Goal: Task Accomplishment & Management: Complete application form

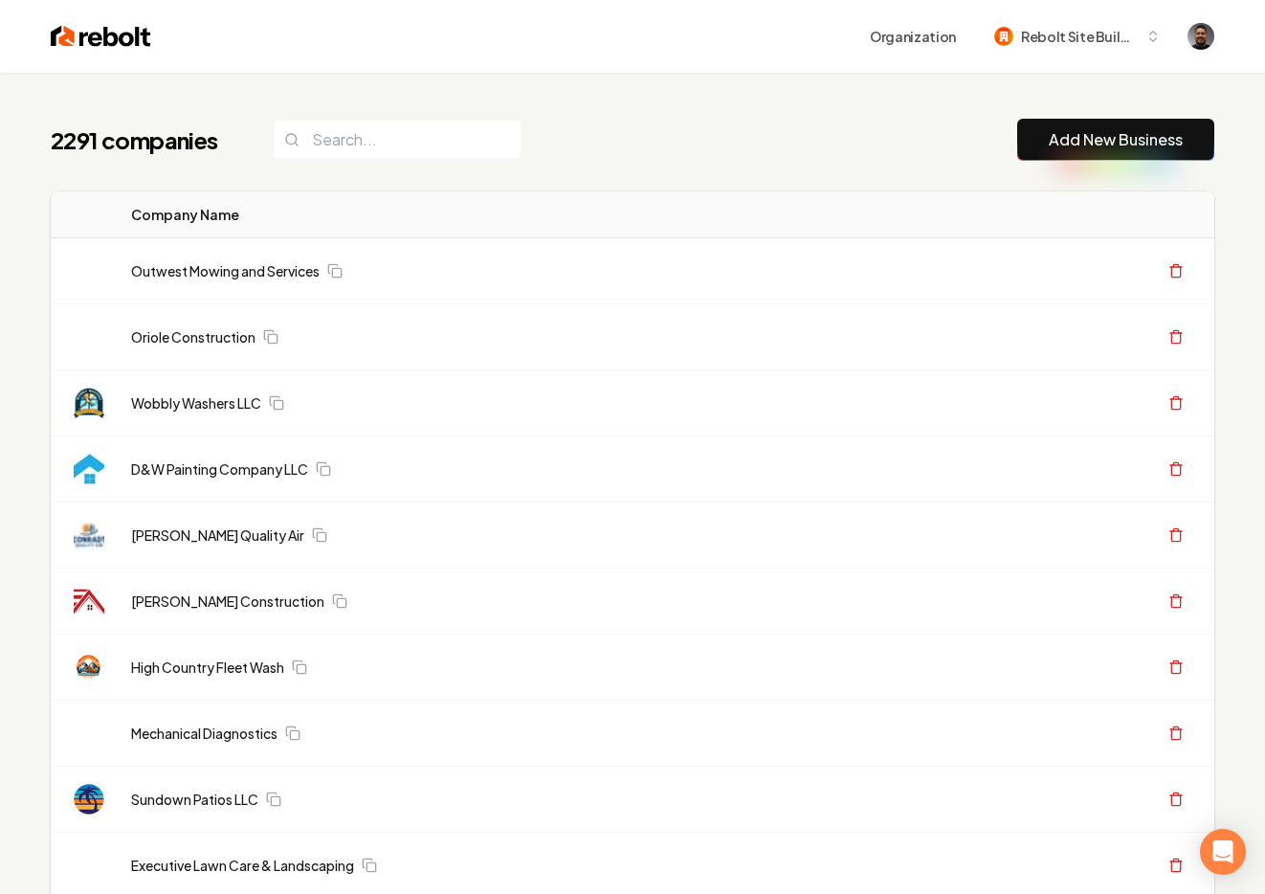
click at [1069, 138] on link "Add New Business" at bounding box center [1116, 139] width 134 height 23
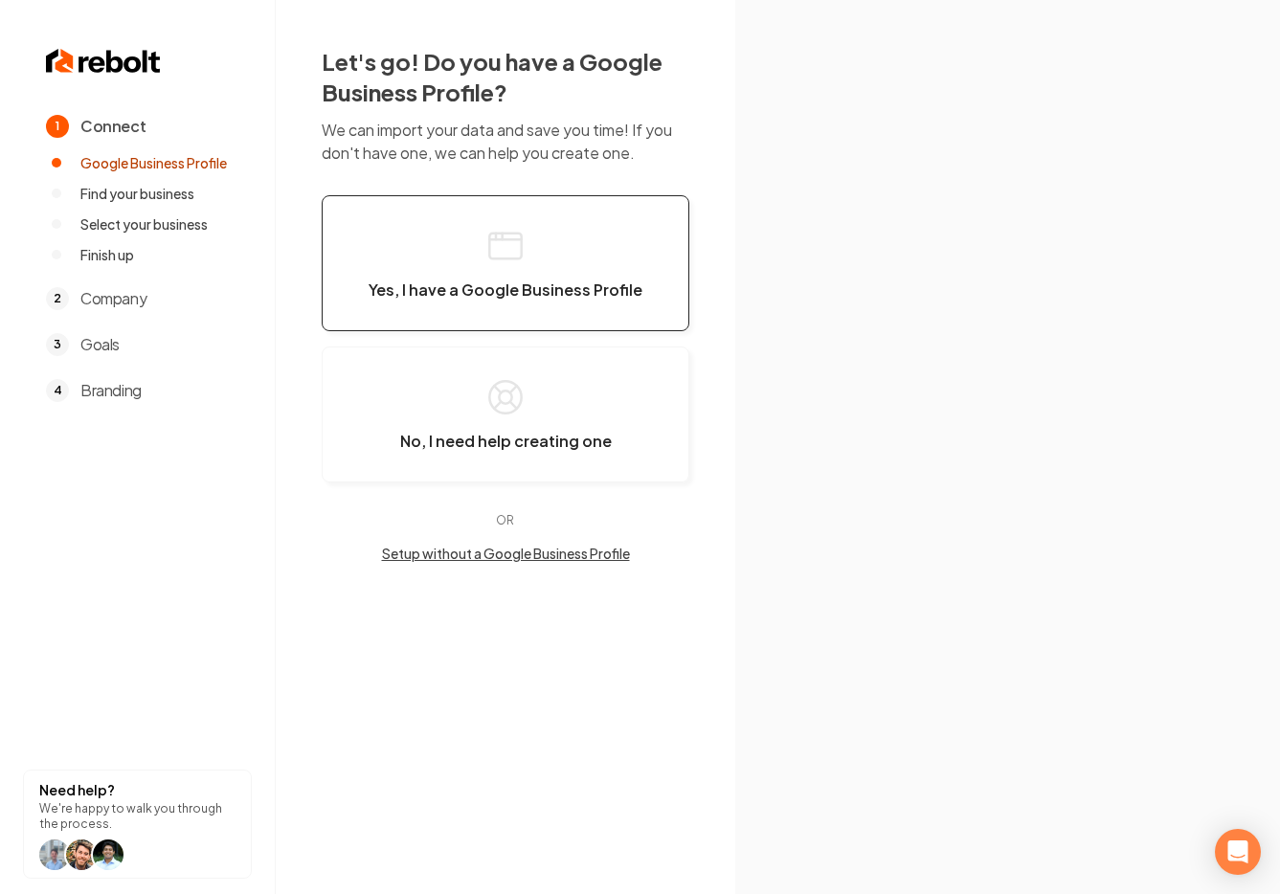
click at [470, 244] on button "Yes, I have a Google Business Profile" at bounding box center [506, 263] width 368 height 136
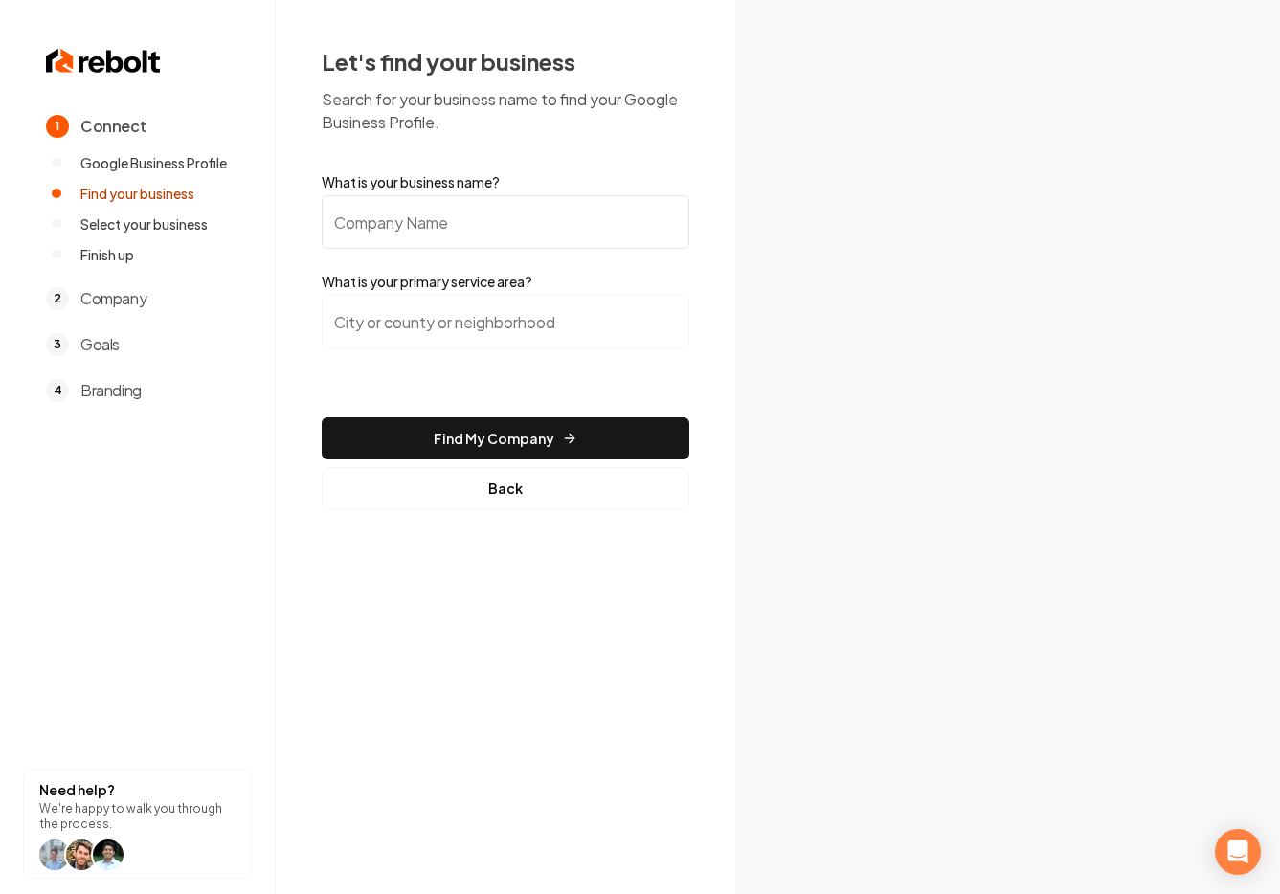
click at [407, 222] on input "What is your business name?" at bounding box center [506, 222] width 368 height 54
paste input "AKN Design Group"
type input "AKN Design Group"
click at [527, 340] on input "search" at bounding box center [506, 322] width 368 height 54
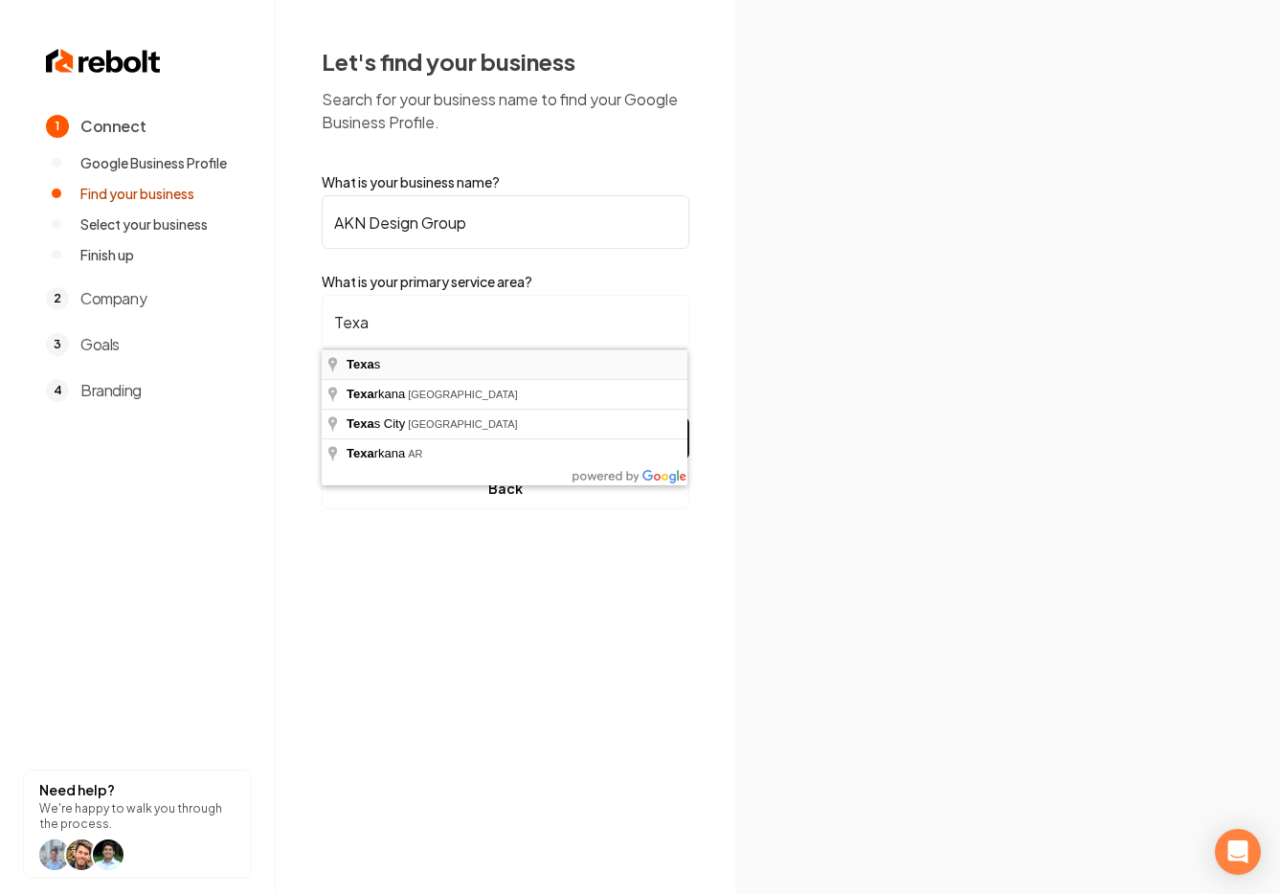
type input "Texas"
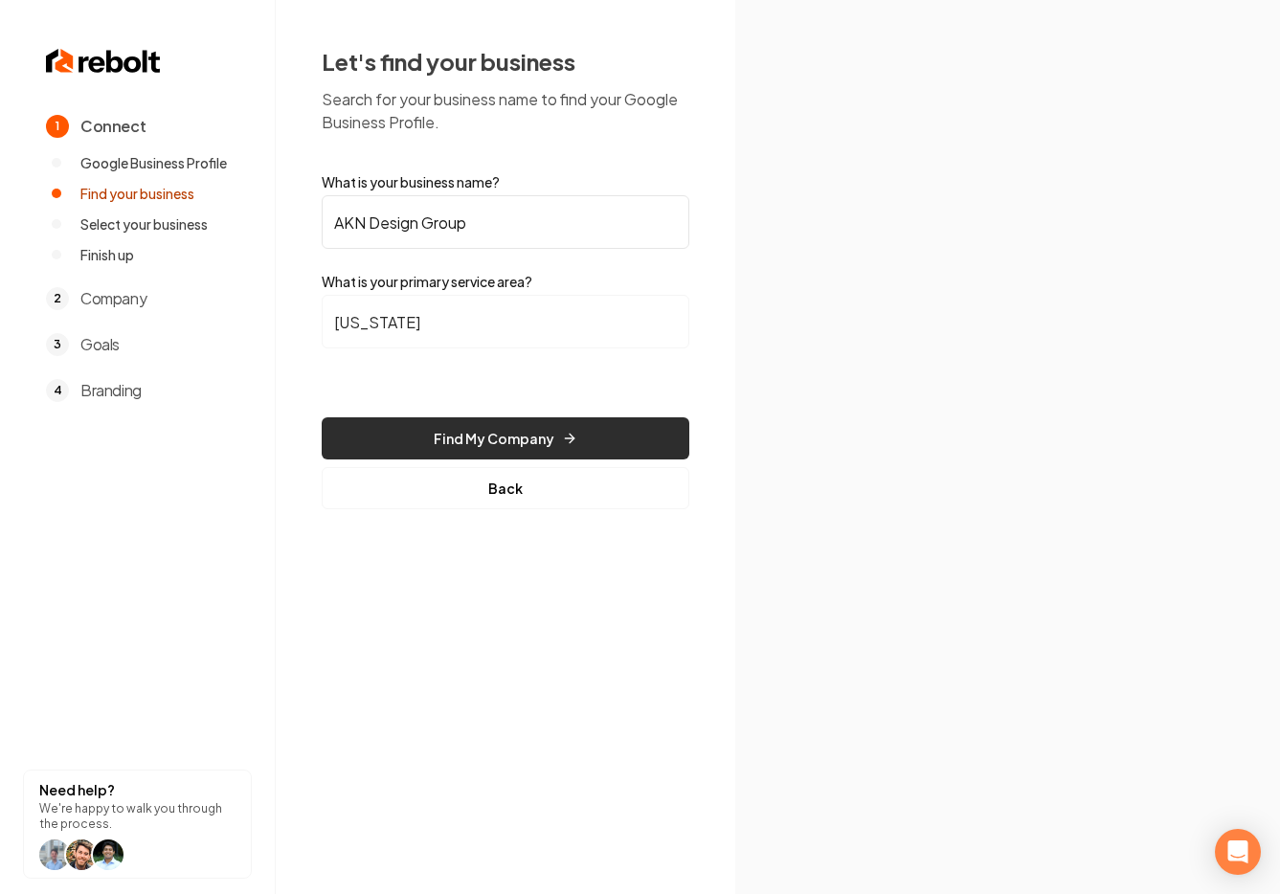
click at [545, 440] on button "Find My Company" at bounding box center [506, 438] width 368 height 42
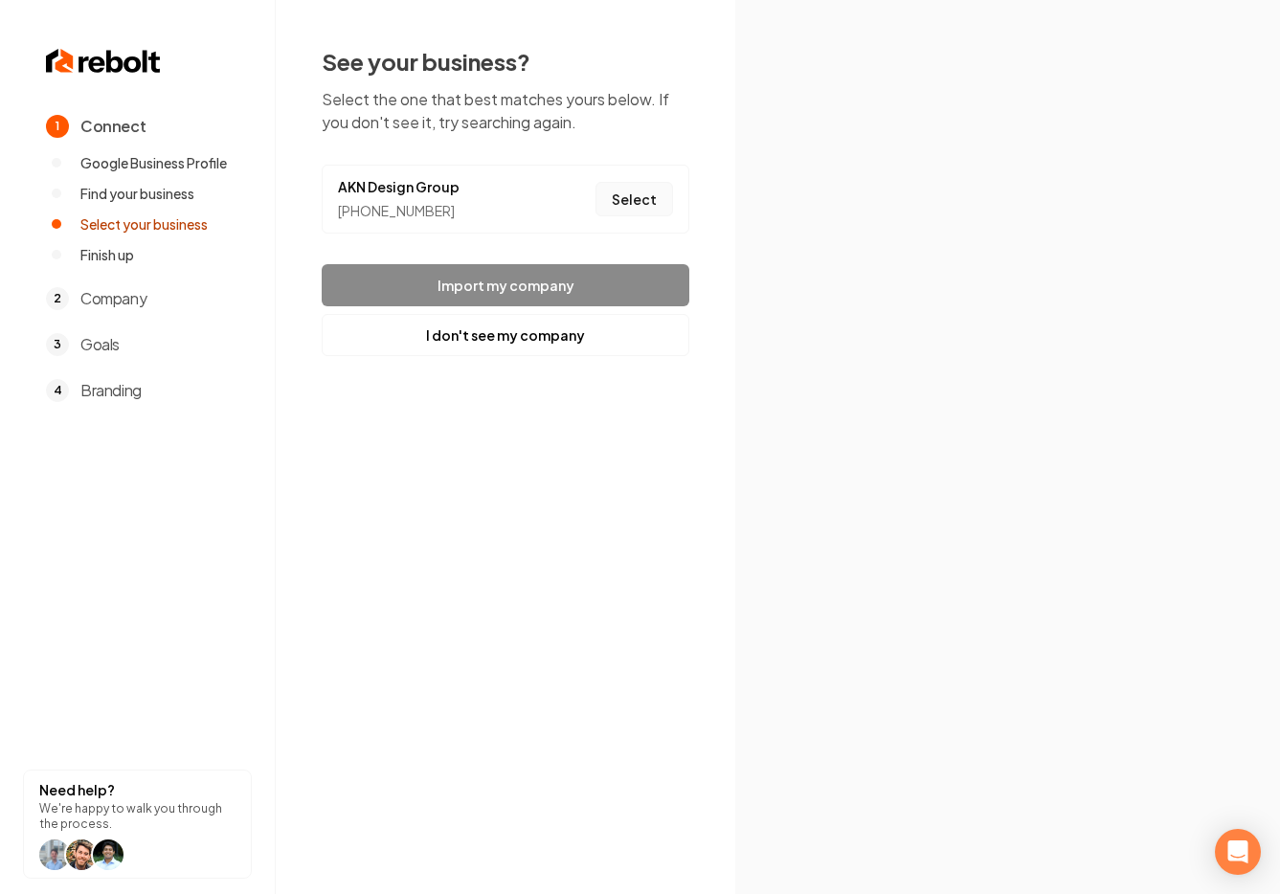
click at [639, 191] on button "Select" at bounding box center [634, 199] width 78 height 34
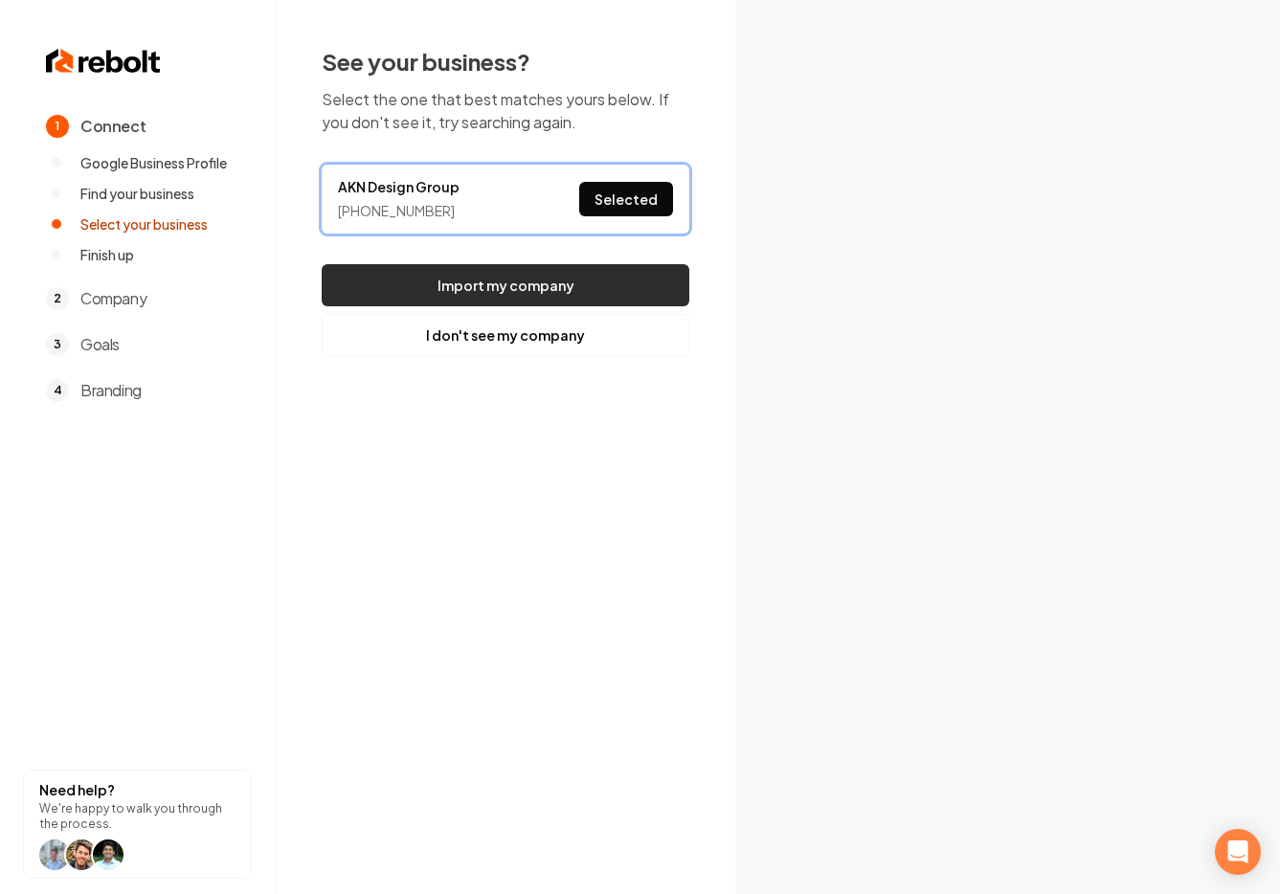
click at [490, 279] on button "Import my company" at bounding box center [506, 285] width 368 height 42
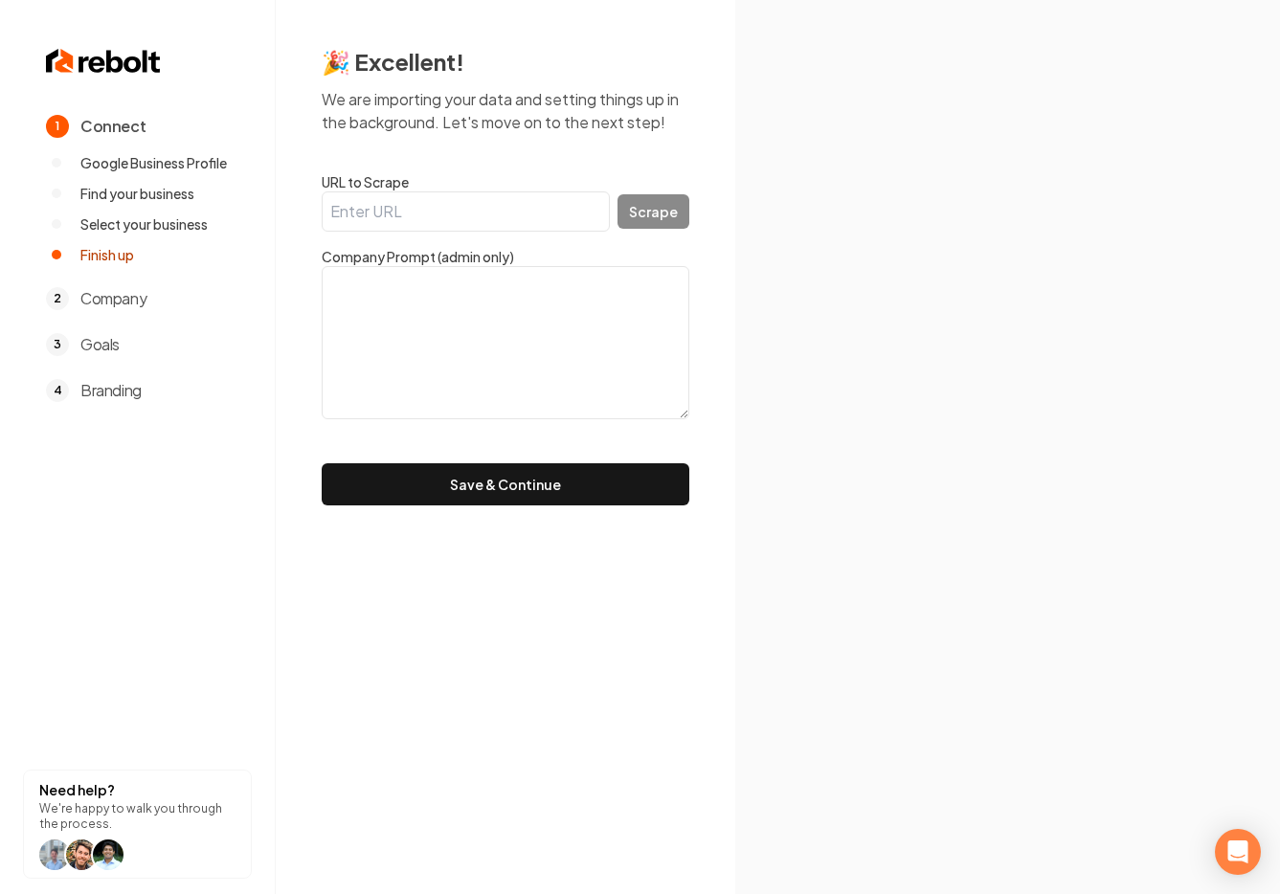
click at [434, 209] on input "URL to Scrape" at bounding box center [466, 211] width 288 height 40
paste input "https://www.akndesigngroup.com/"
type input "https://www.akndesigngroup.com/"
click at [592, 257] on label "Company Prompt (admin only)" at bounding box center [506, 256] width 368 height 19
click at [572, 320] on textarea at bounding box center [506, 342] width 368 height 153
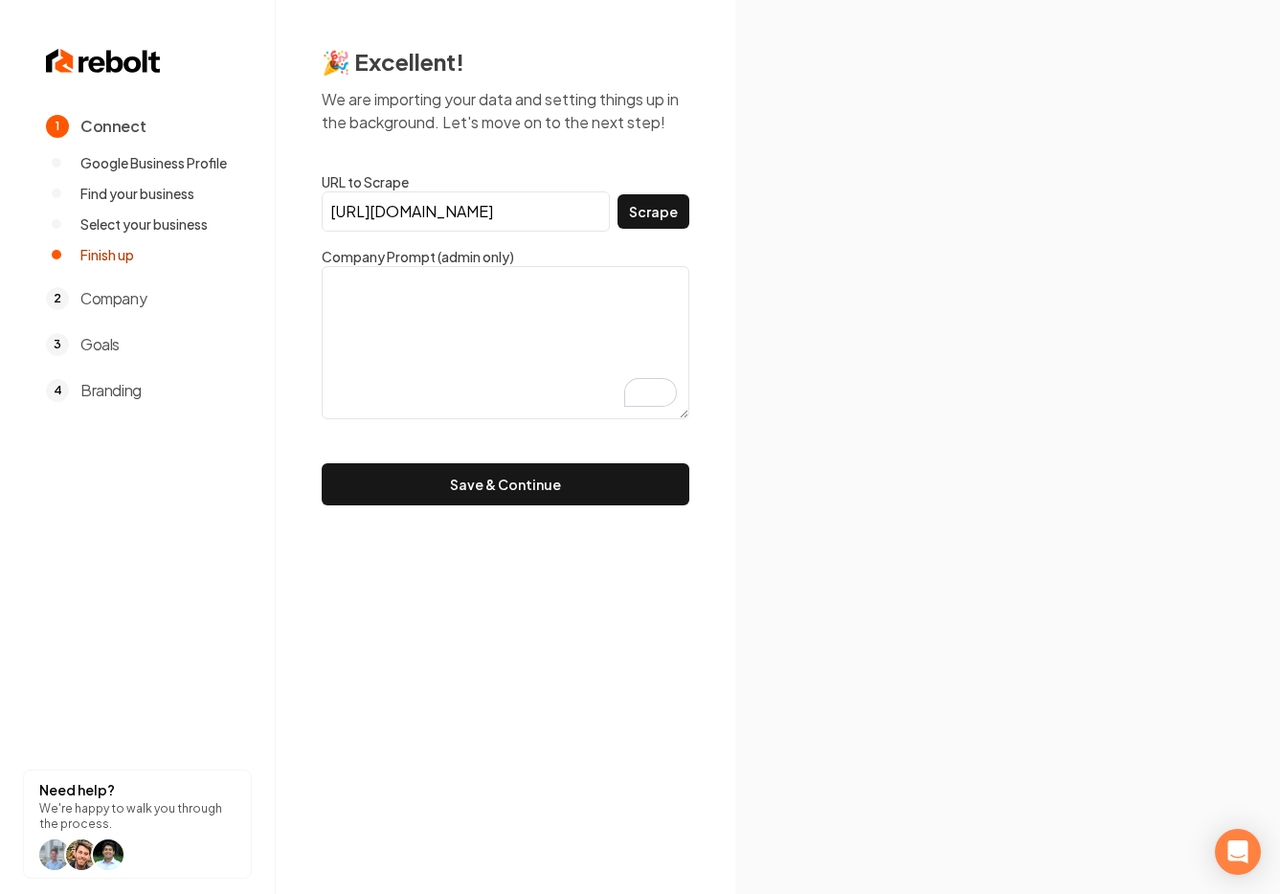
click at [458, 255] on label "Company Prompt (admin only)" at bounding box center [506, 256] width 368 height 19
click at [437, 255] on label "Company Prompt (admin only)" at bounding box center [506, 256] width 368 height 19
click at [462, 300] on textarea "To enrich screen reader interactions, please activate Accessibility in Grammarl…" at bounding box center [506, 342] width 368 height 153
click at [659, 218] on button "Scrape" at bounding box center [653, 211] width 72 height 34
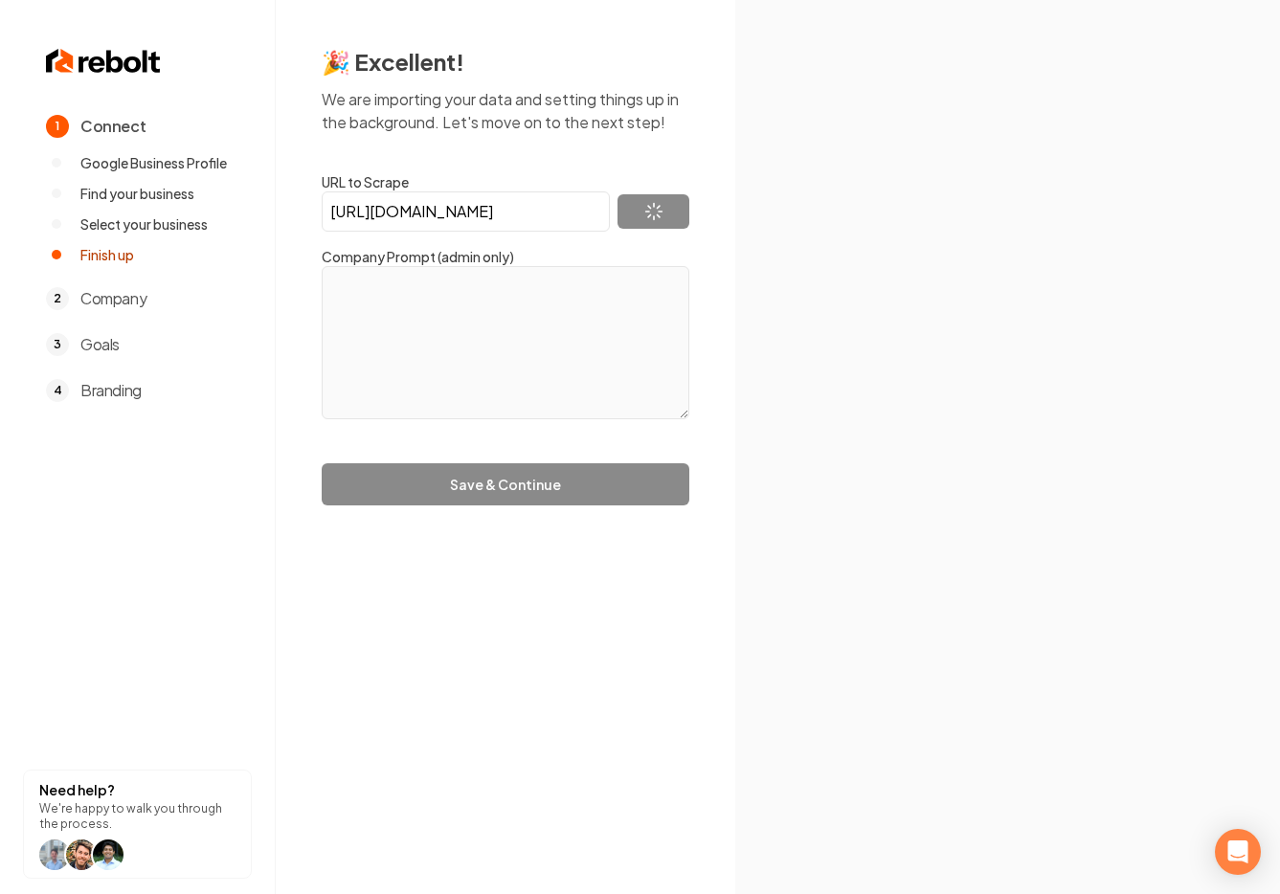
type textarea "We believe honesty, reliability, and integrity is the recipe for success. “We b…"
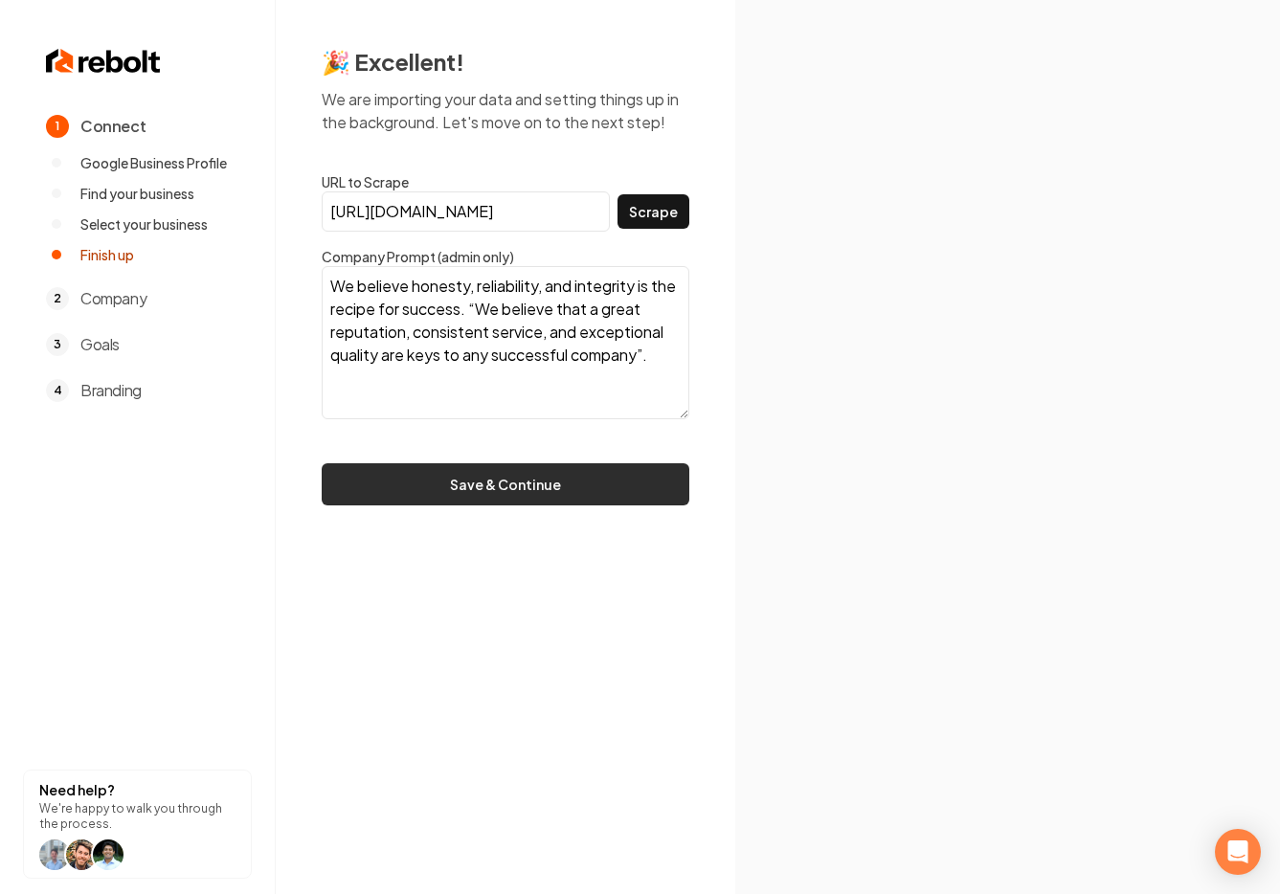
click at [521, 488] on button "Save & Continue" at bounding box center [506, 484] width 368 height 42
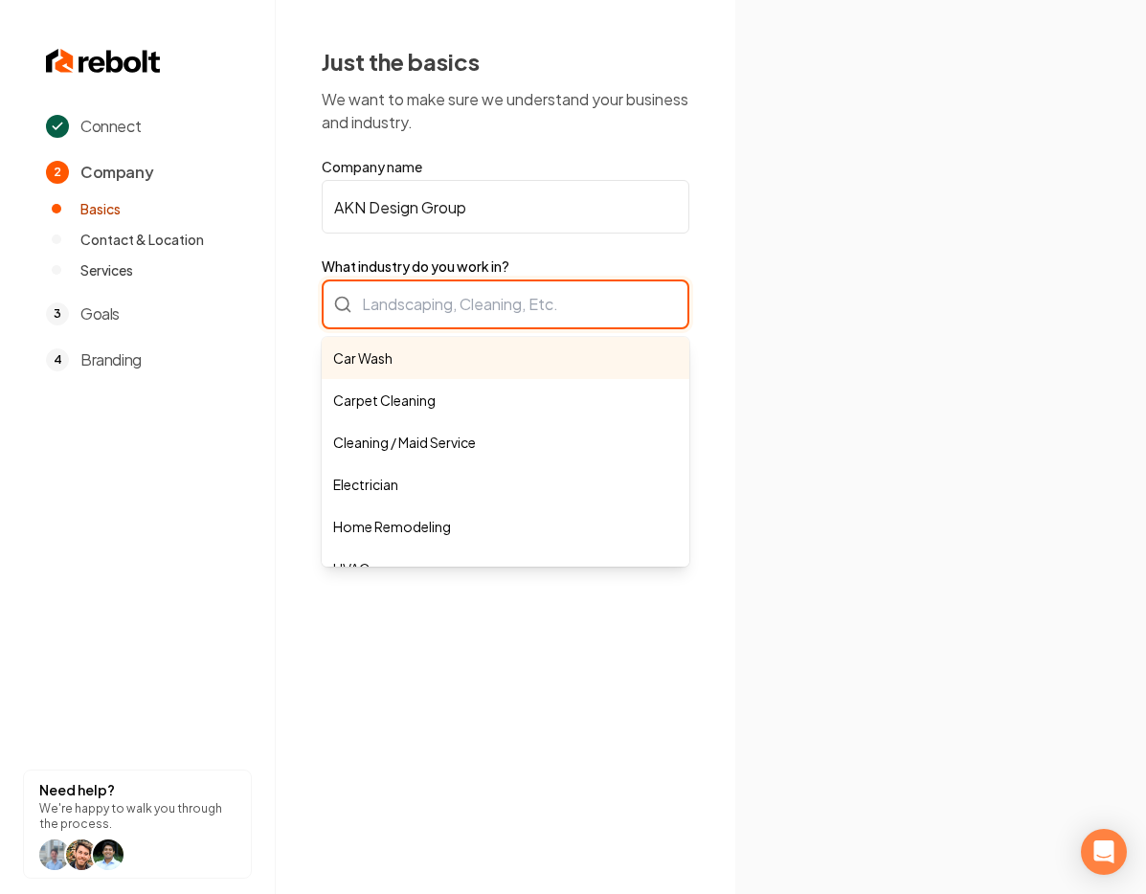
click at [405, 315] on div "Car Wash Carpet Cleaning Cleaning / Maid Service Electrician Home Remodeling HV…" at bounding box center [506, 305] width 368 height 50
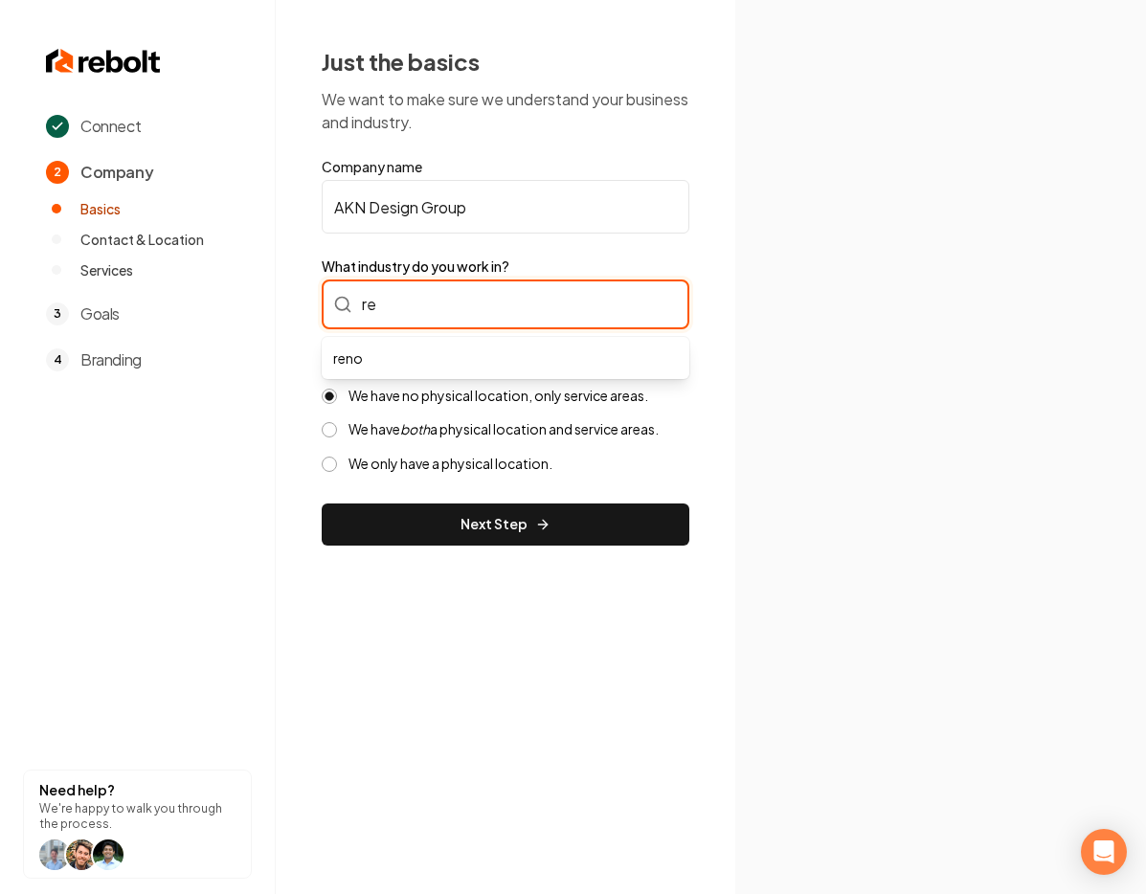
type input "r"
click at [515, 303] on input "Home Remodeling" at bounding box center [506, 305] width 368 height 50
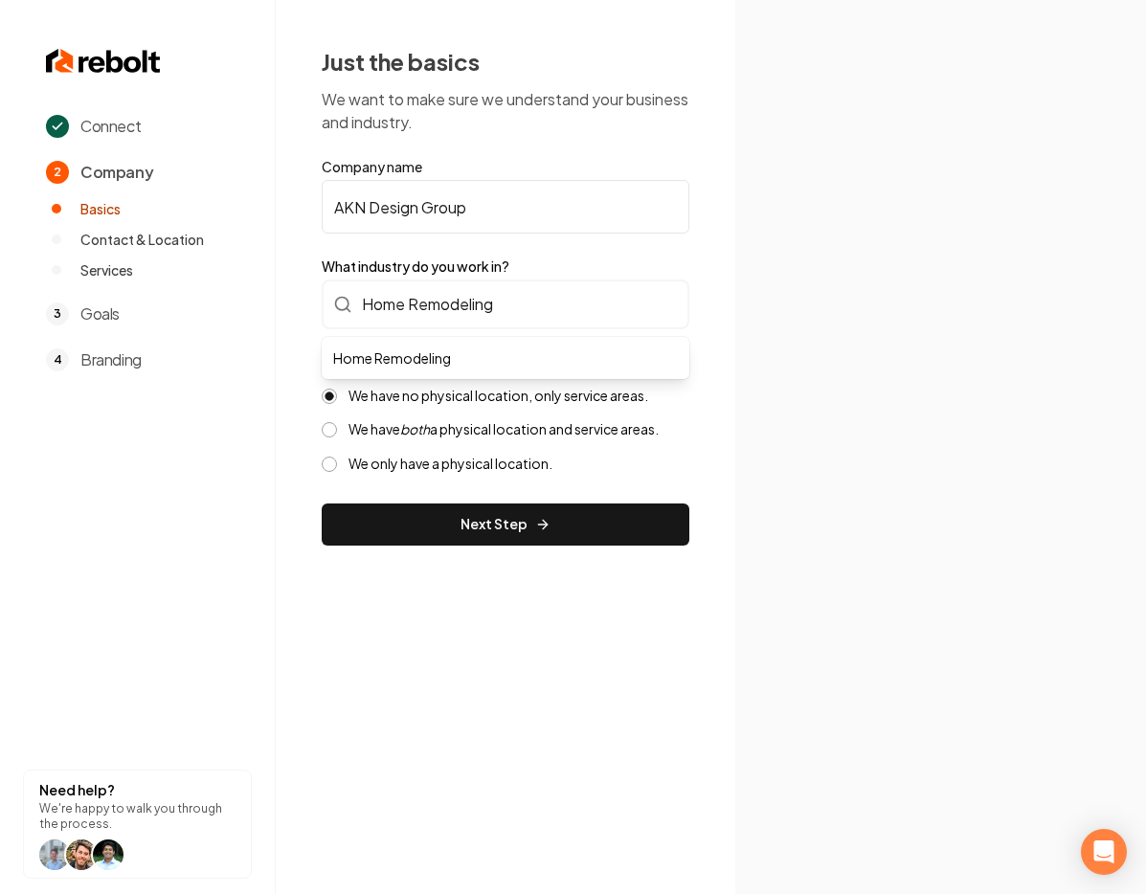
click at [812, 324] on div "Connect 2 Company Basics Contact & Location Services 3 Goals 4 Branding Need he…" at bounding box center [573, 447] width 1146 height 894
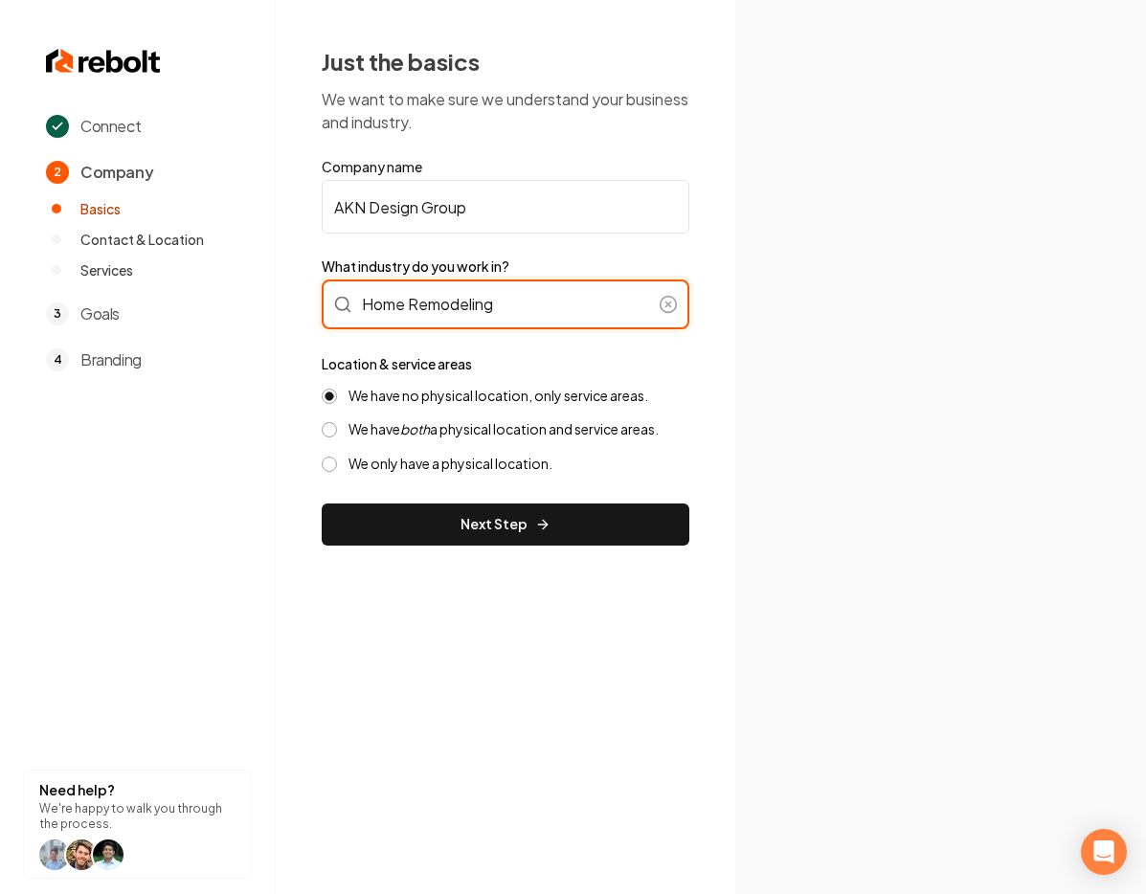
click at [585, 291] on input "Home Remodeling" at bounding box center [506, 305] width 368 height 50
click at [575, 303] on input "Home Remodeling" at bounding box center [506, 305] width 368 height 50
click at [660, 347] on form "Company name AKN Design Group What industry do you work in? Home Remodeling Loc…" at bounding box center [506, 351] width 368 height 389
click at [603, 316] on input "Home Remodeling" at bounding box center [506, 305] width 368 height 50
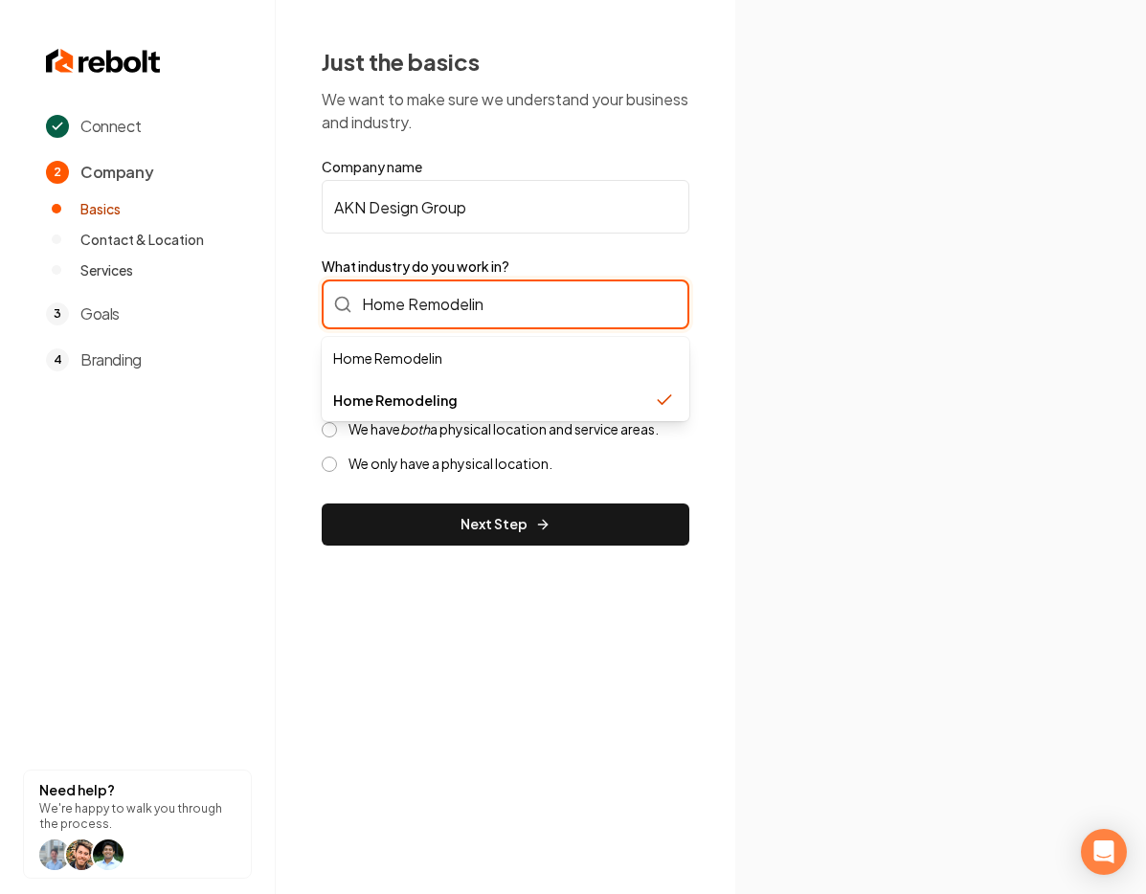
drag, startPoint x: 532, startPoint y: 310, endPoint x: 380, endPoint y: 297, distance: 152.8
click at [380, 297] on input "Home Remodelin" at bounding box center [506, 305] width 368 height 50
type input "H"
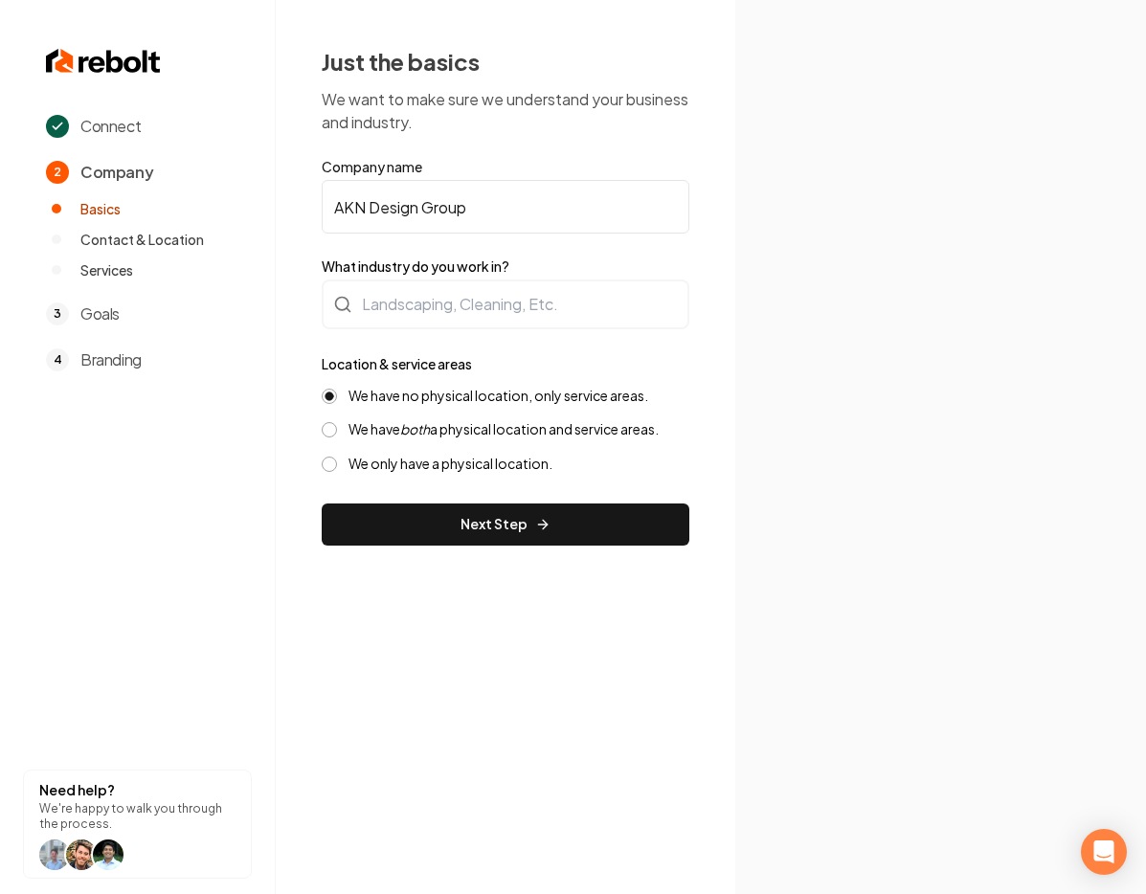
click at [868, 371] on div "Connect 2 Company Basics Contact & Location Services 3 Goals 4 Branding Need he…" at bounding box center [573, 447] width 1146 height 894
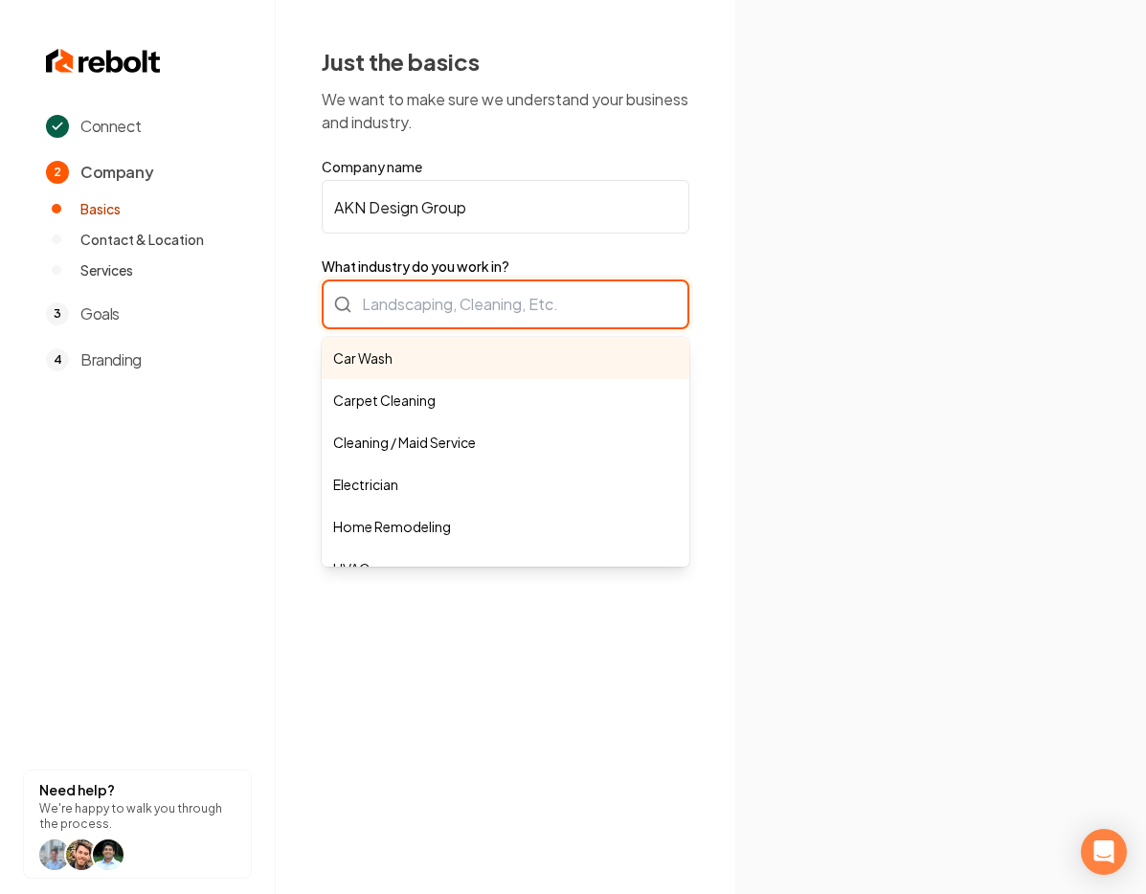
click at [519, 302] on div "Car Wash Carpet Cleaning Cleaning / Maid Service Electrician Home Remodeling HV…" at bounding box center [506, 305] width 368 height 50
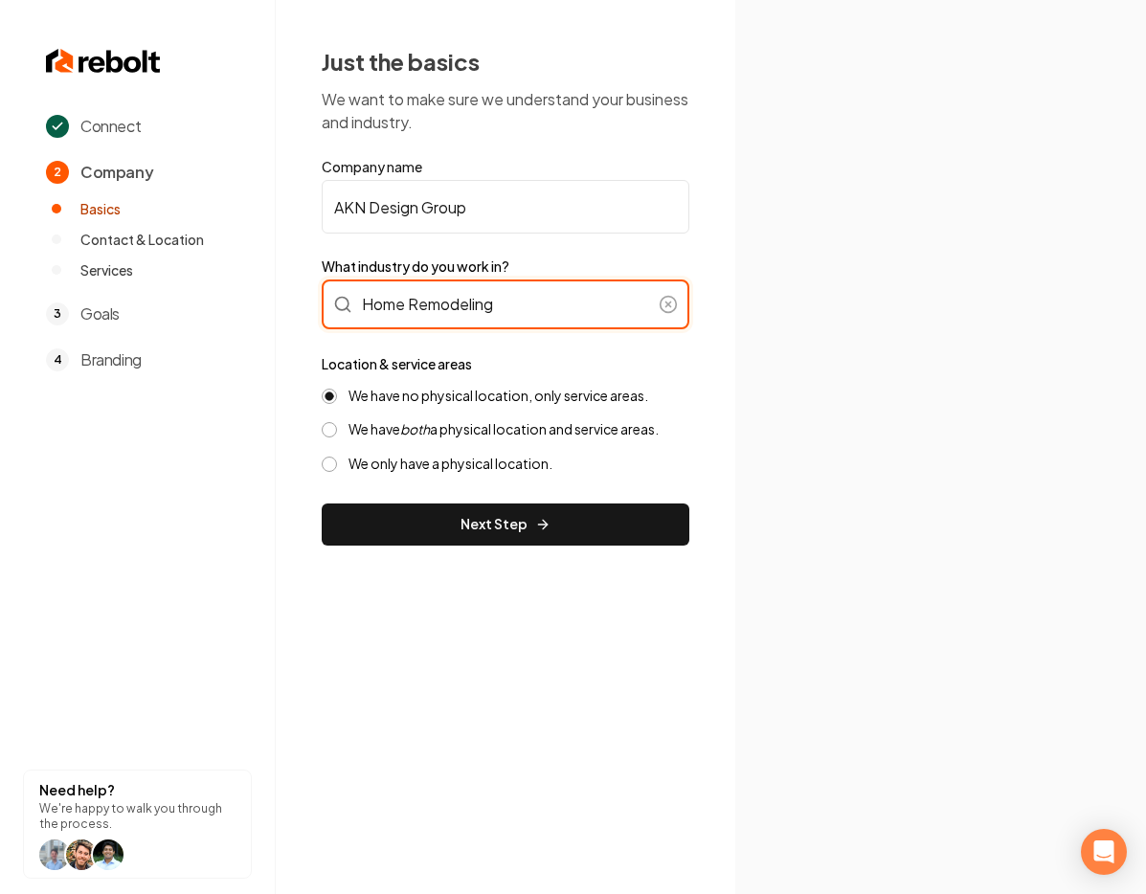
type input "Home Remodeling"
click at [782, 285] on section at bounding box center [940, 447] width 411 height 894
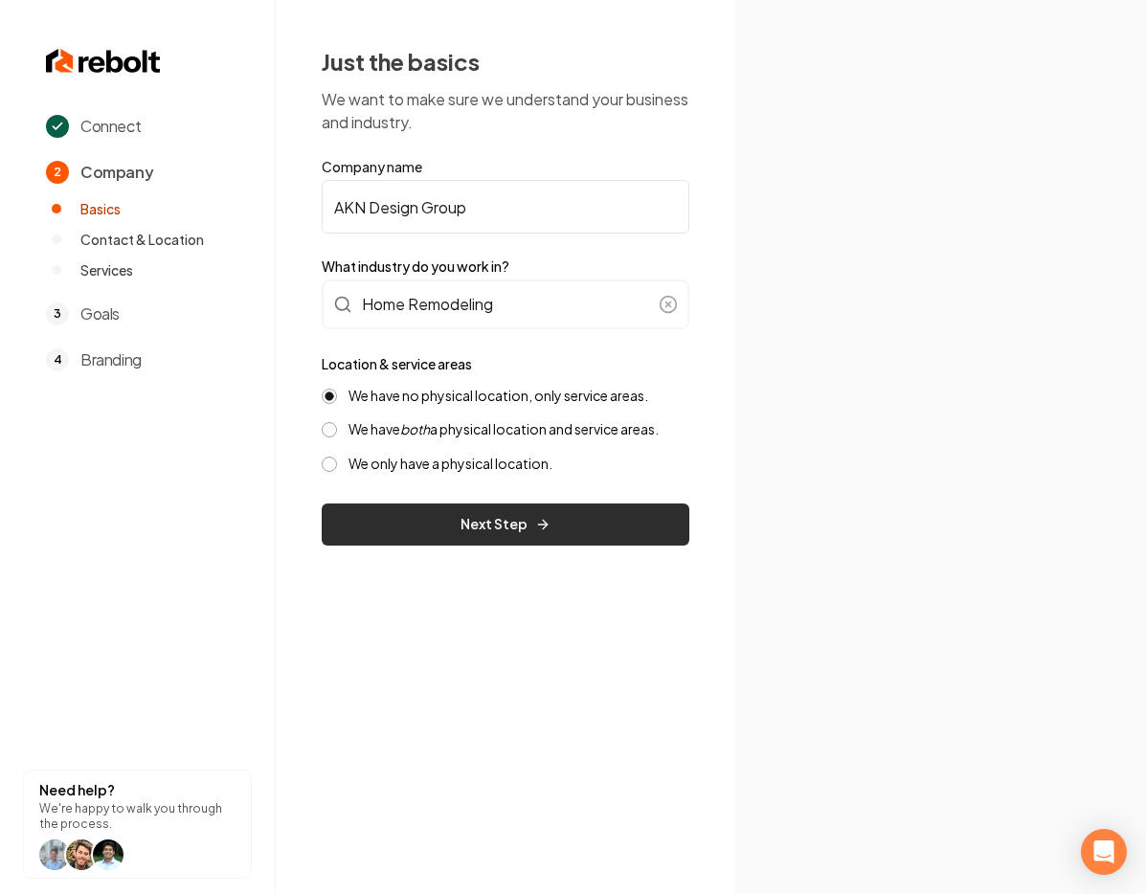
click at [575, 506] on button "Next Step" at bounding box center [506, 524] width 368 height 42
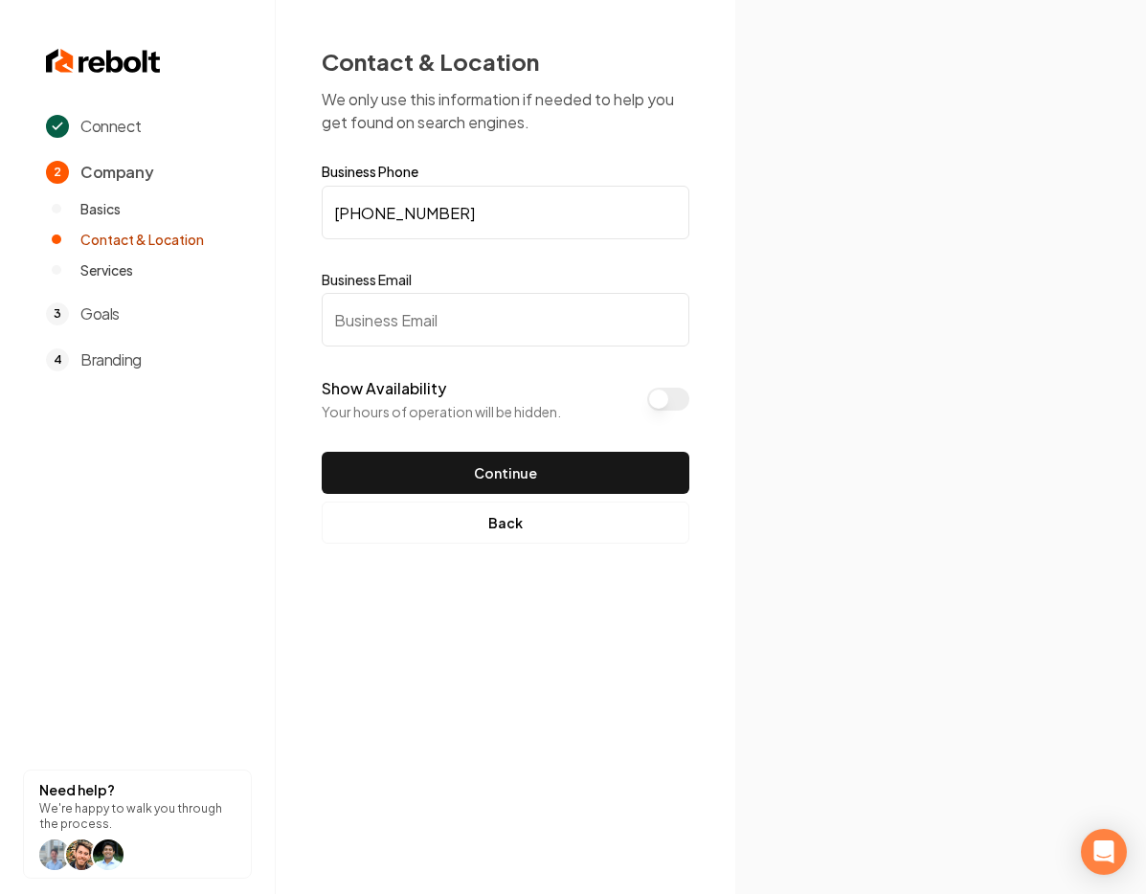
click at [476, 305] on input "Business Email" at bounding box center [506, 320] width 368 height 54
paste input "[EMAIL_ADDRESS][DOMAIN_NAME]"
type input "[EMAIL_ADDRESS][DOMAIN_NAME]"
click at [678, 403] on button "Show Availability" at bounding box center [668, 399] width 42 height 23
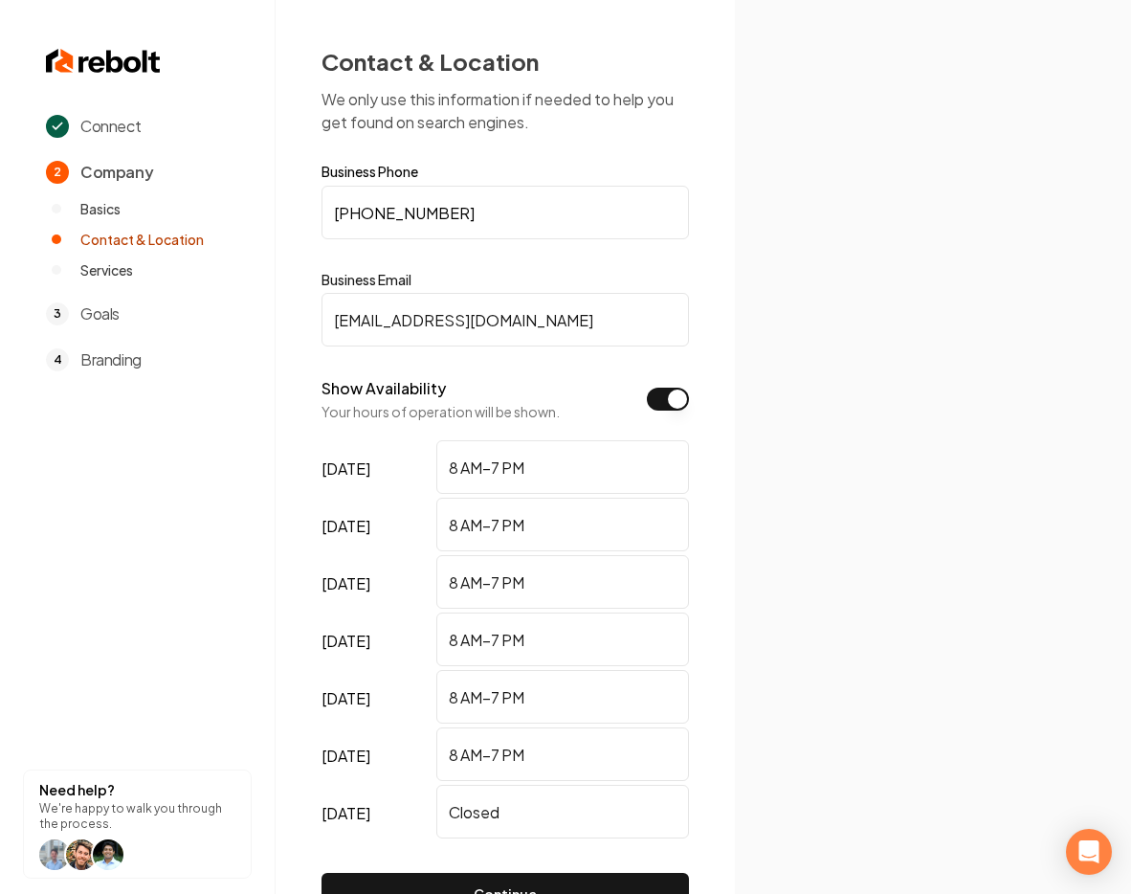
click at [676, 402] on button "Show Availability" at bounding box center [668, 399] width 42 height 23
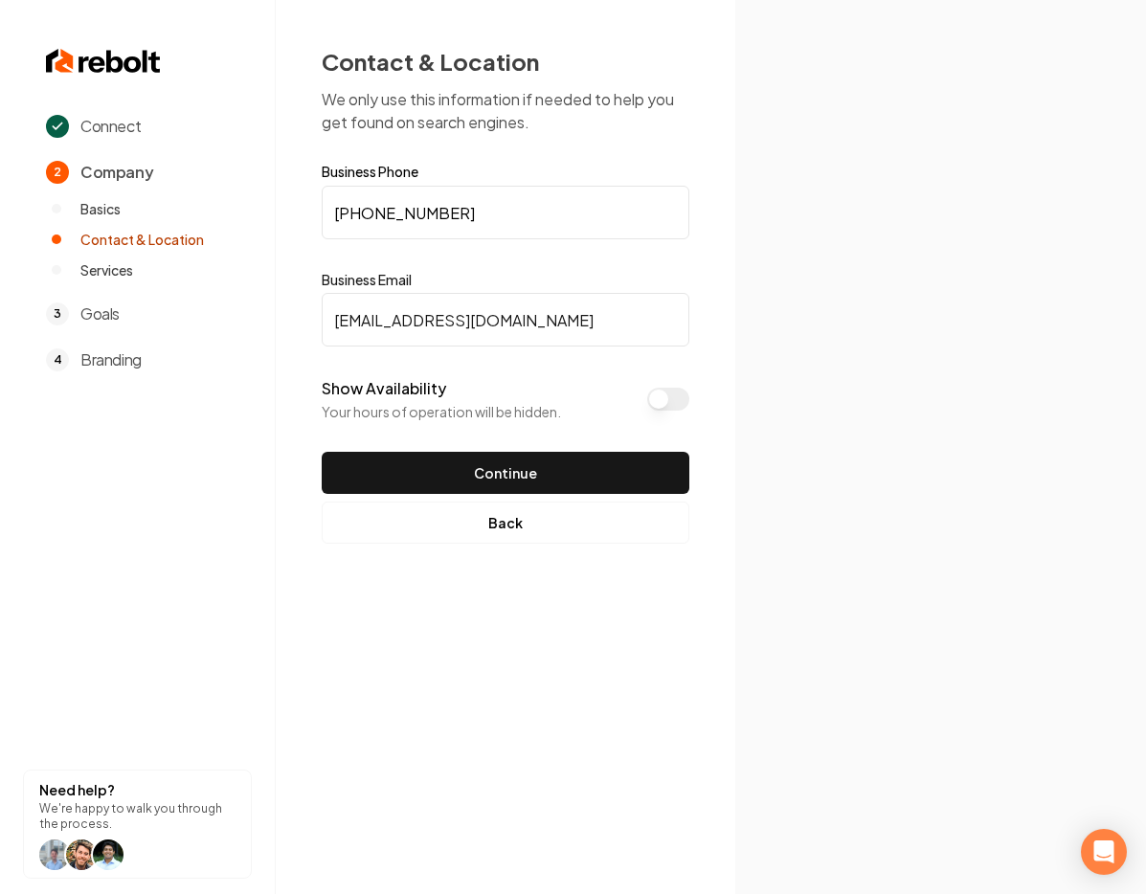
click at [654, 397] on button "Show Availability" at bounding box center [668, 399] width 42 height 23
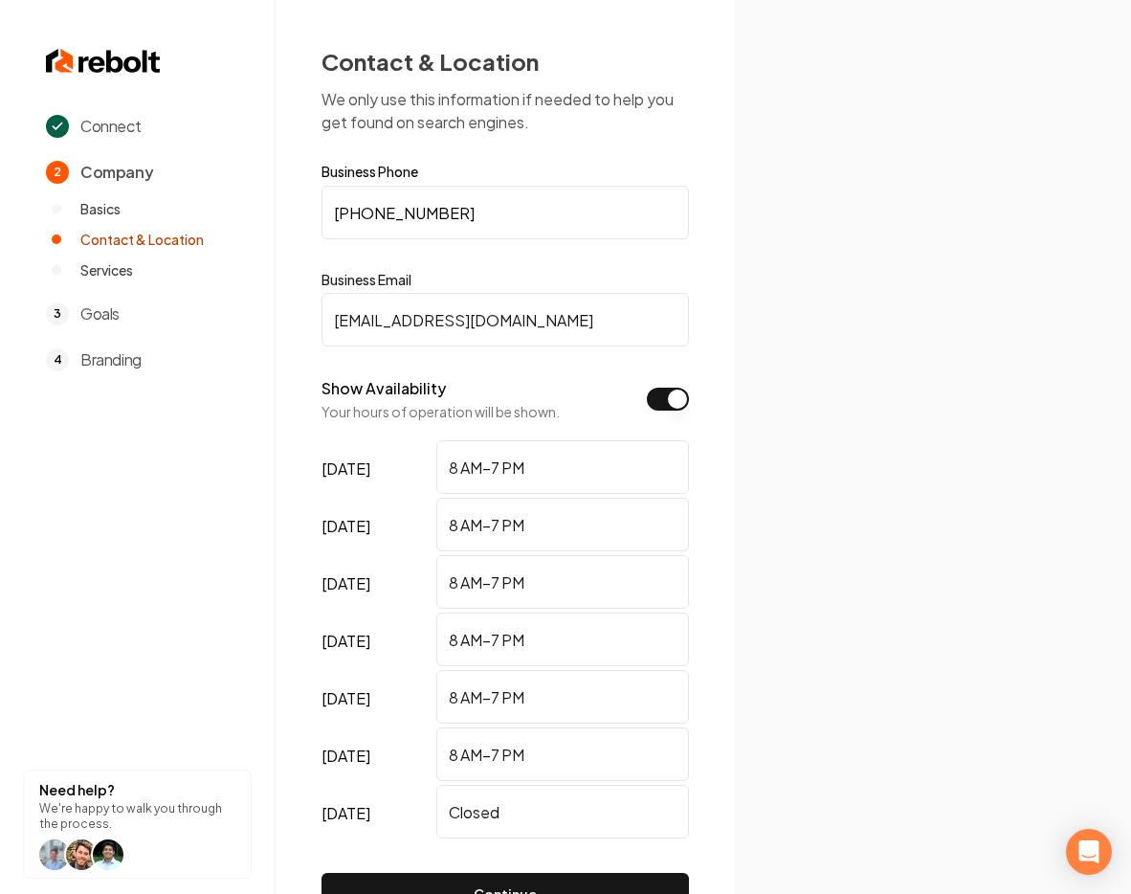
scroll to position [4, 0]
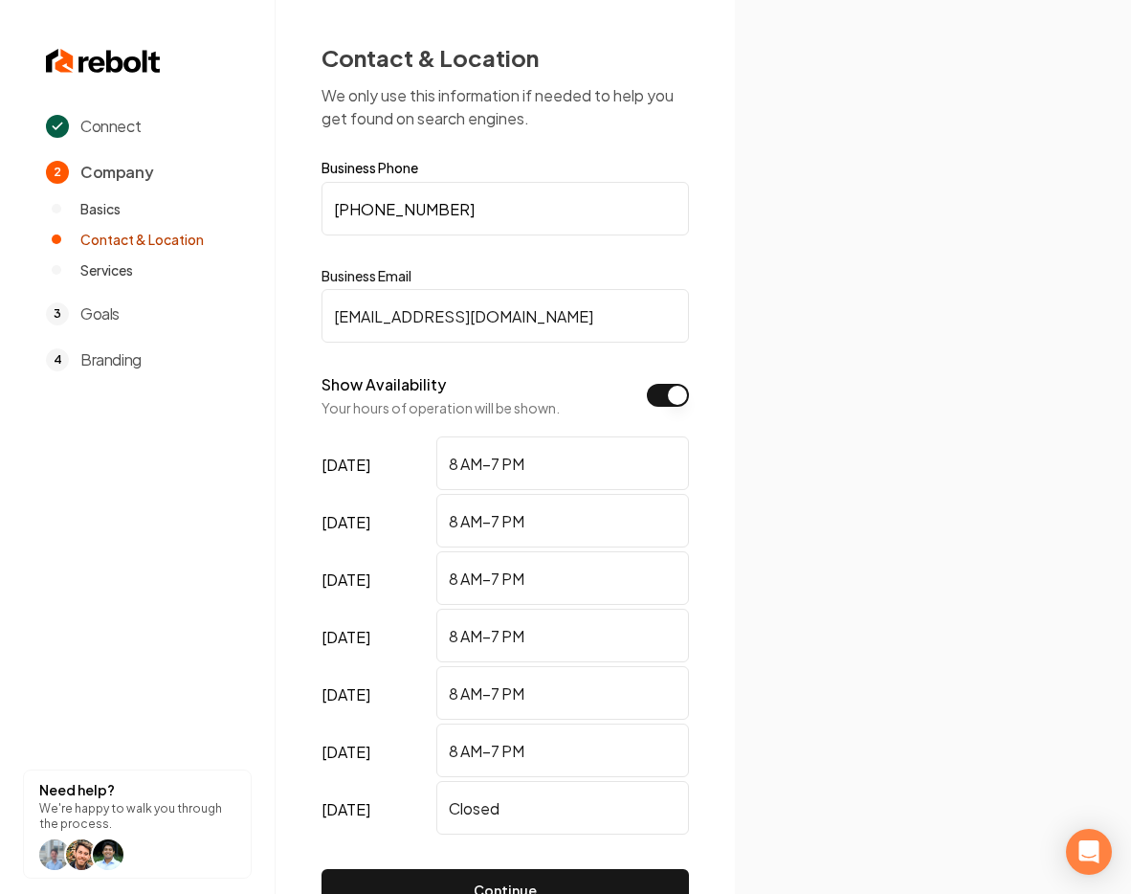
drag, startPoint x: 496, startPoint y: 456, endPoint x: 529, endPoint y: 450, distance: 34.0
click at [496, 455] on input "8 AM–7 PM" at bounding box center [562, 463] width 253 height 54
type input "8 AM–5 PM"
click at [503, 515] on input "8 AM–7 PM" at bounding box center [562, 521] width 253 height 54
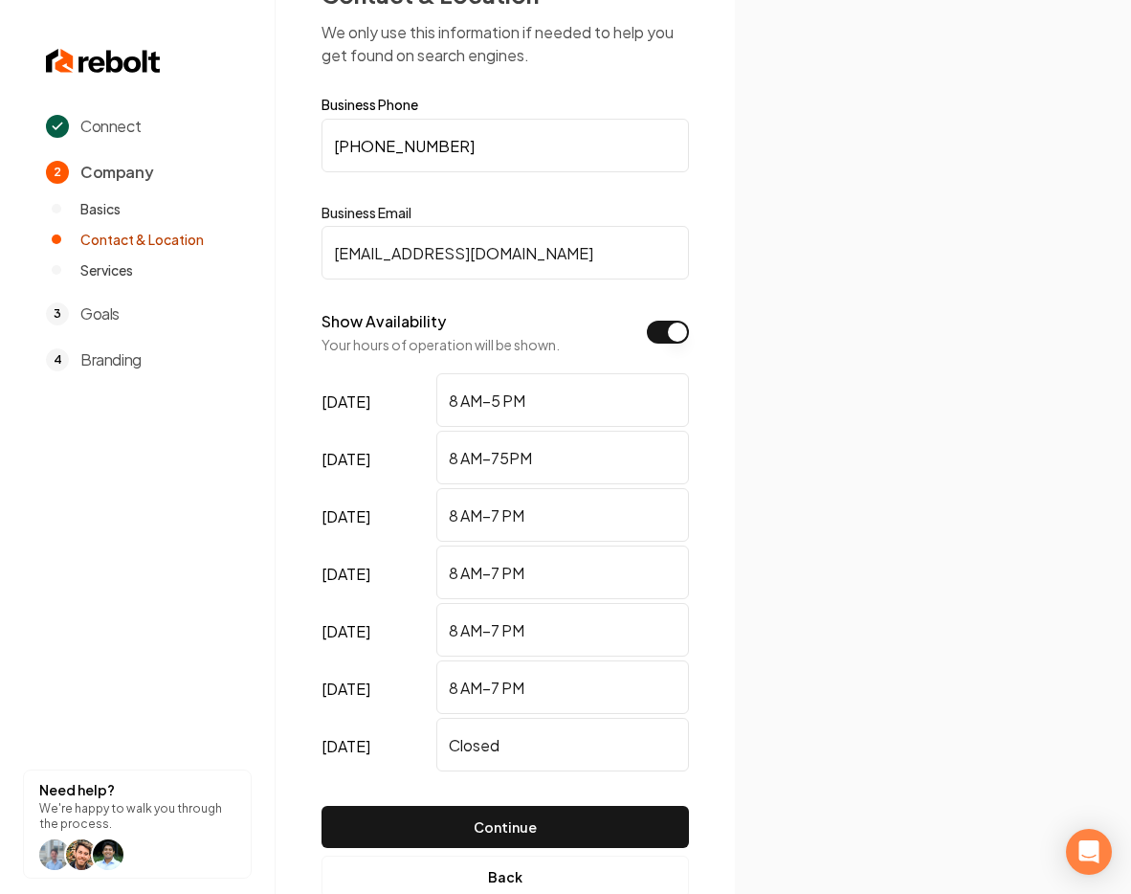
scroll to position [74, 0]
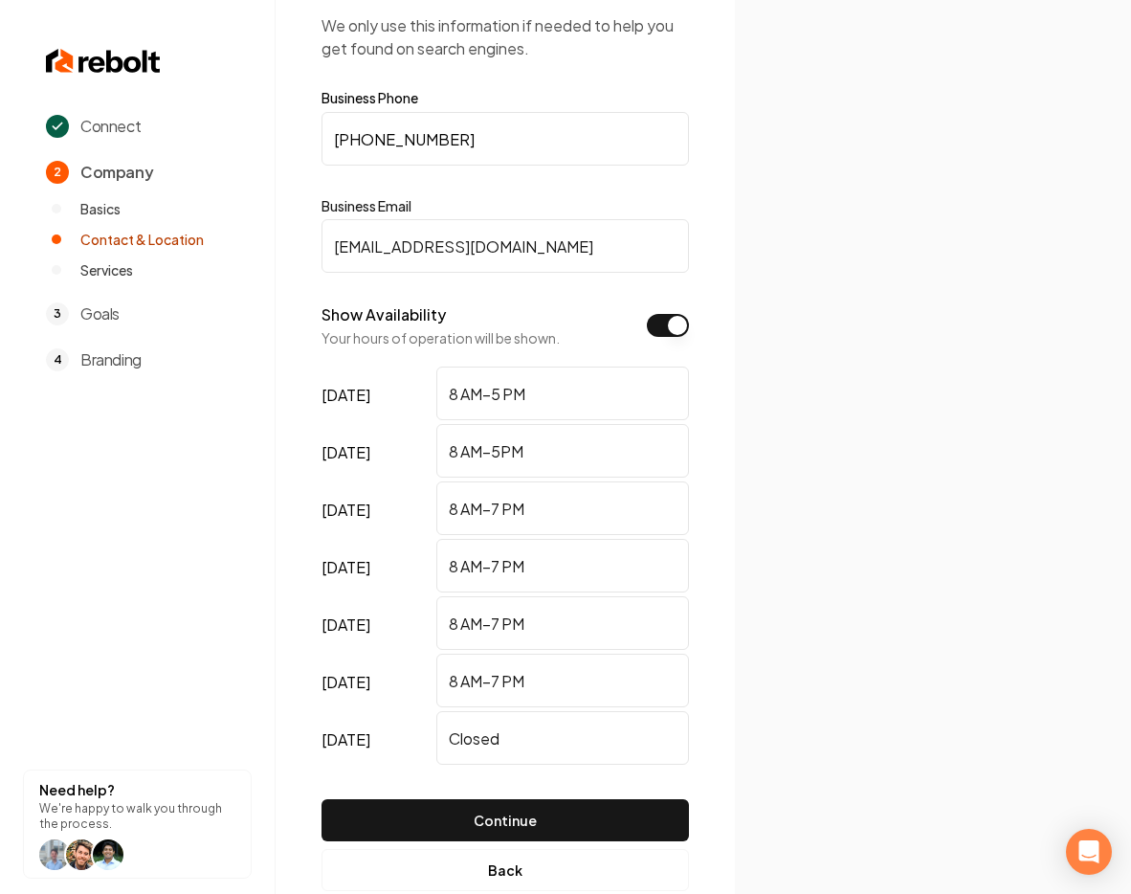
type input "8 AM–5PM"
click at [497, 506] on input "8 AM–7 PM" at bounding box center [562, 508] width 253 height 54
type input "8 AM–5 PM"
click at [499, 558] on input "8 AM–7 PM" at bounding box center [562, 566] width 253 height 54
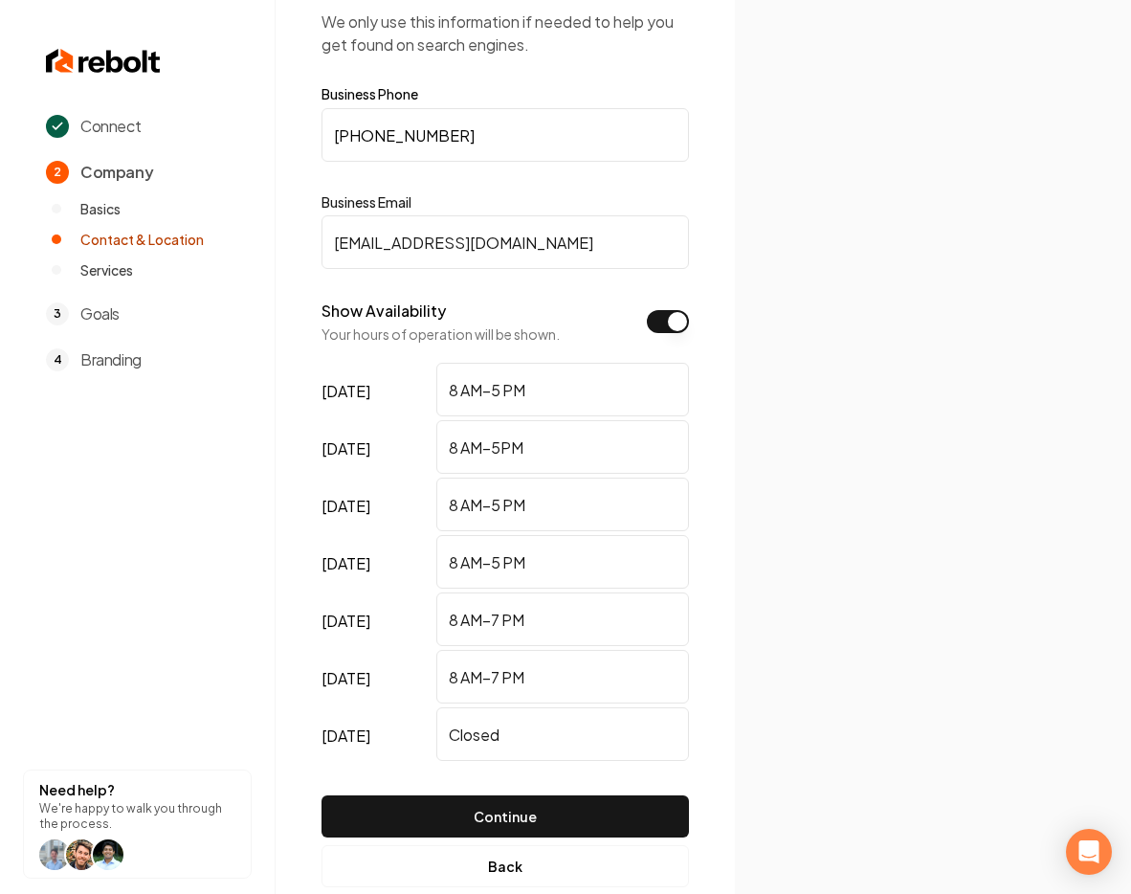
type input "8 AM–5 PM"
click at [494, 616] on input "8 AM–7 PM" at bounding box center [562, 620] width 253 height 54
click at [497, 616] on input "8 AM–7 PM" at bounding box center [562, 620] width 253 height 54
type input "8 AM–5 PM"
click at [501, 675] on input "8 AM–7 PM" at bounding box center [562, 677] width 253 height 54
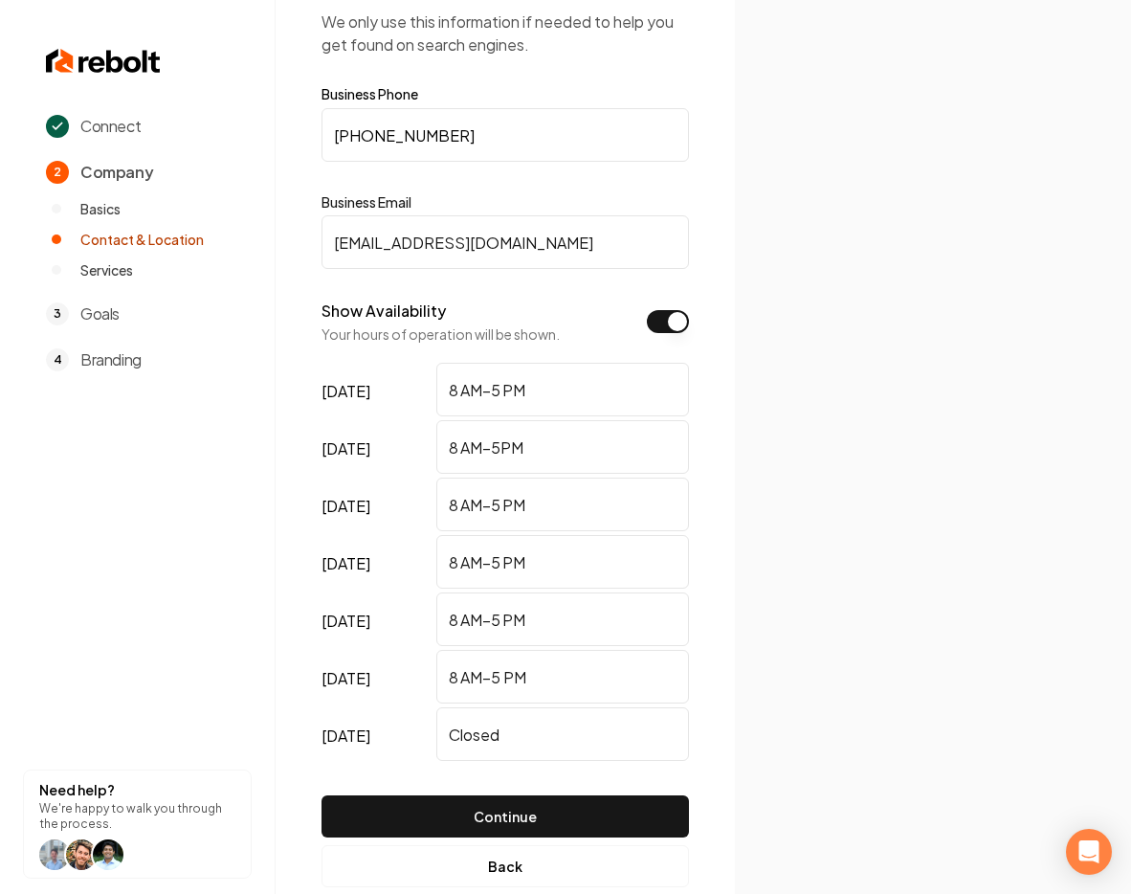
type input "8 AM–5 PM"
click at [501, 452] on input "8 AM–5PM" at bounding box center [562, 447] width 253 height 54
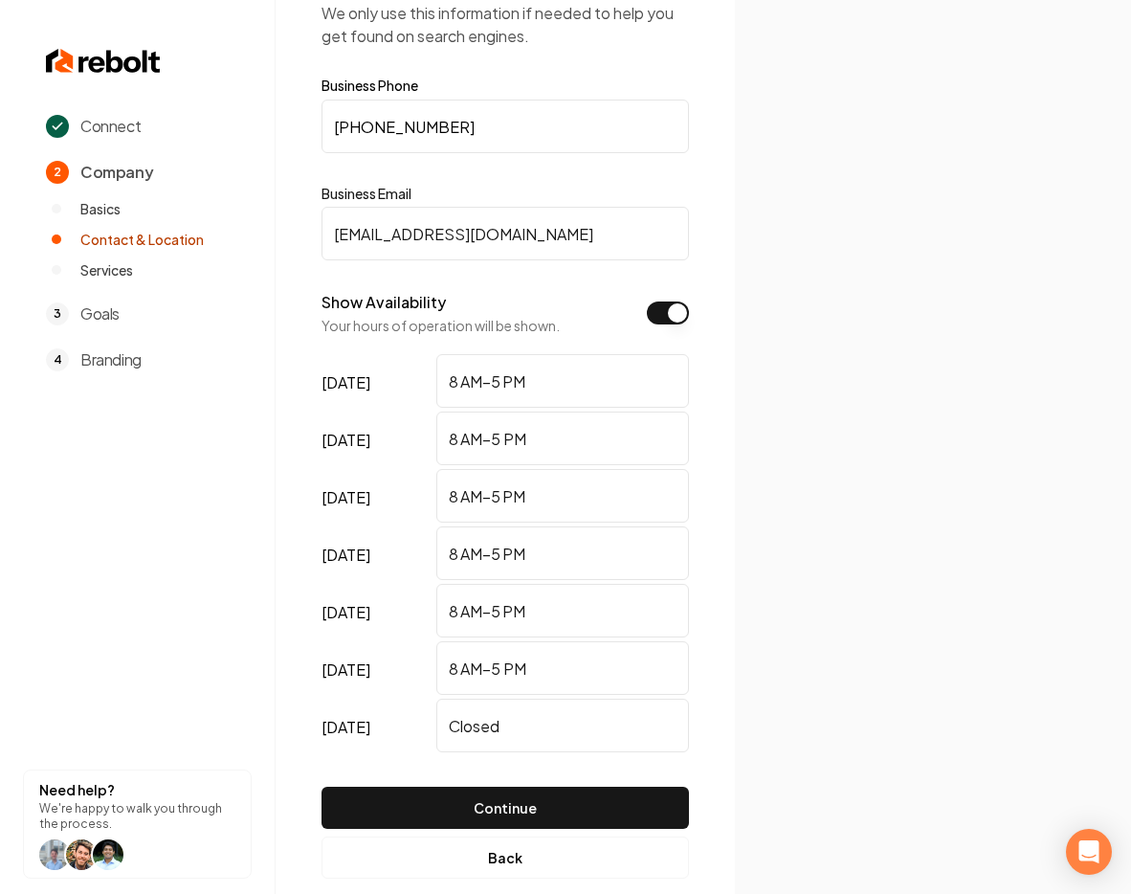
scroll to position [117, 0]
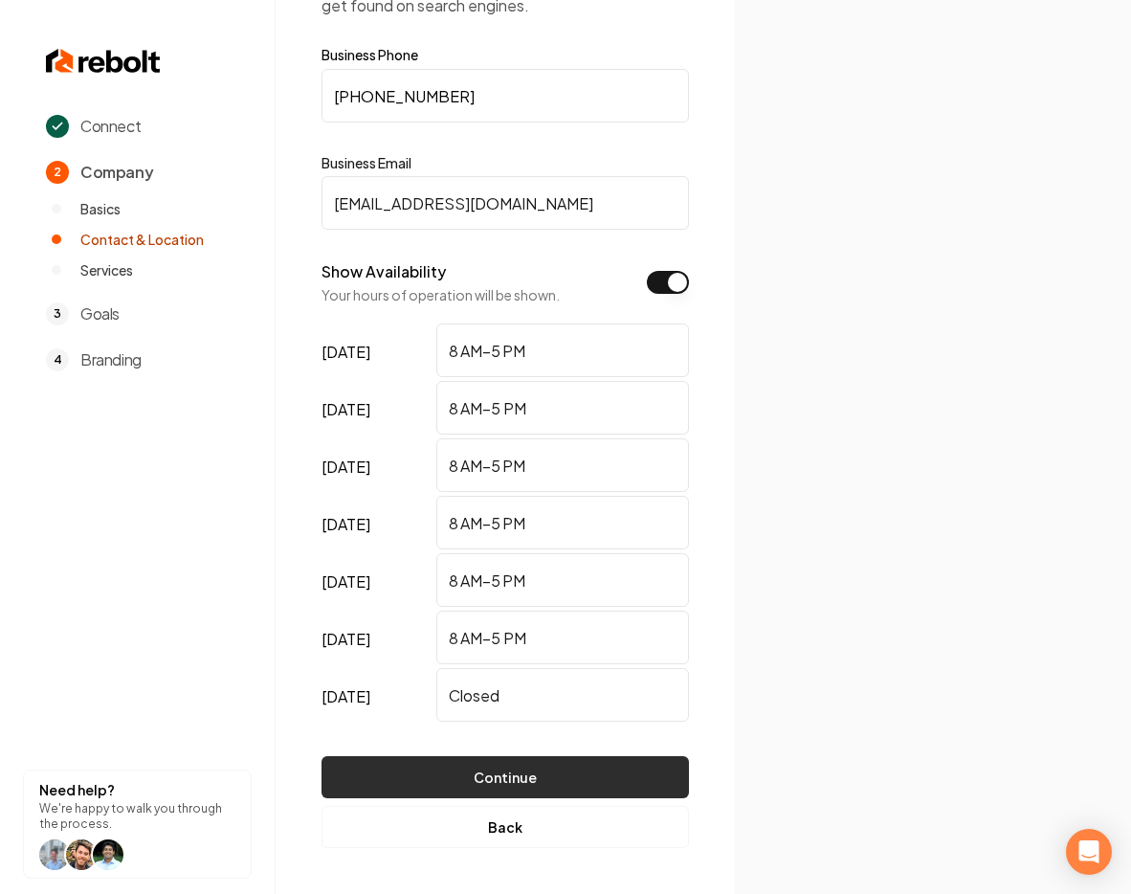
type input "8 AM–5 PM"
click at [532, 766] on button "Continue" at bounding box center [506, 777] width 368 height 42
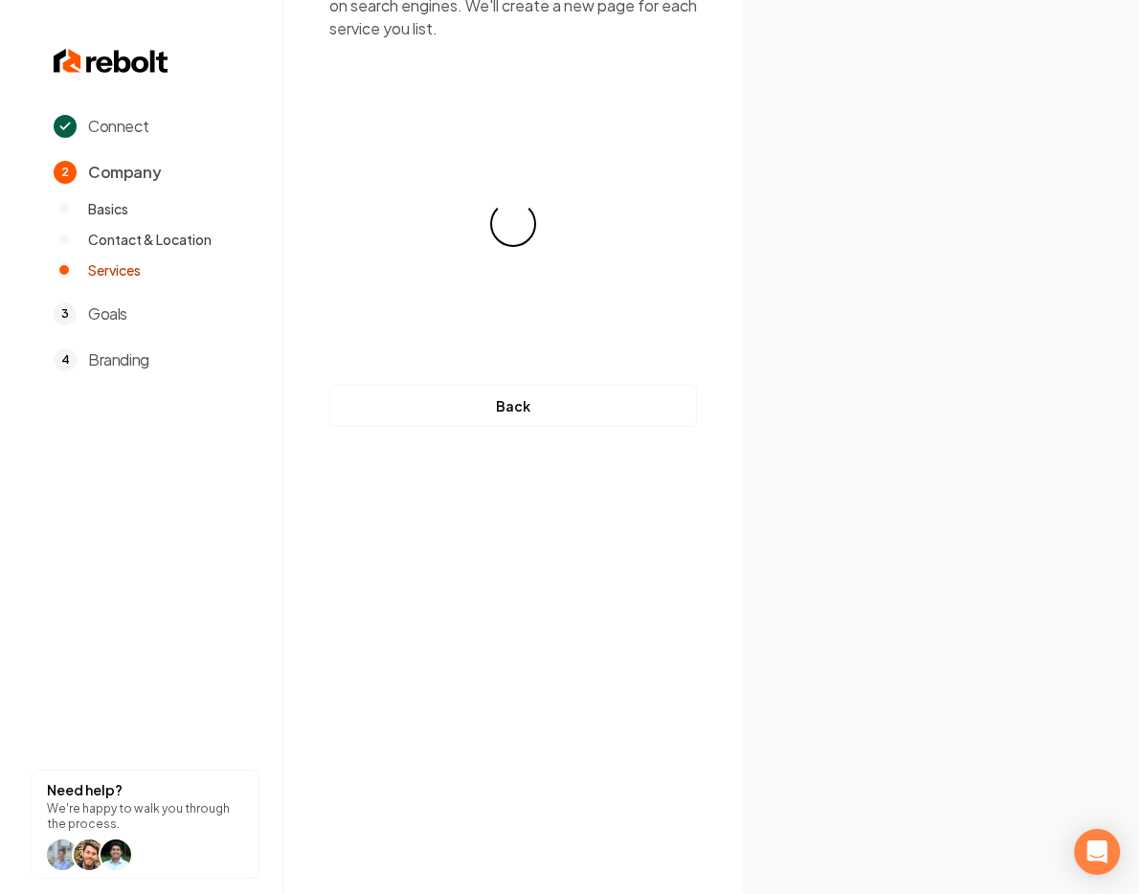
scroll to position [0, 0]
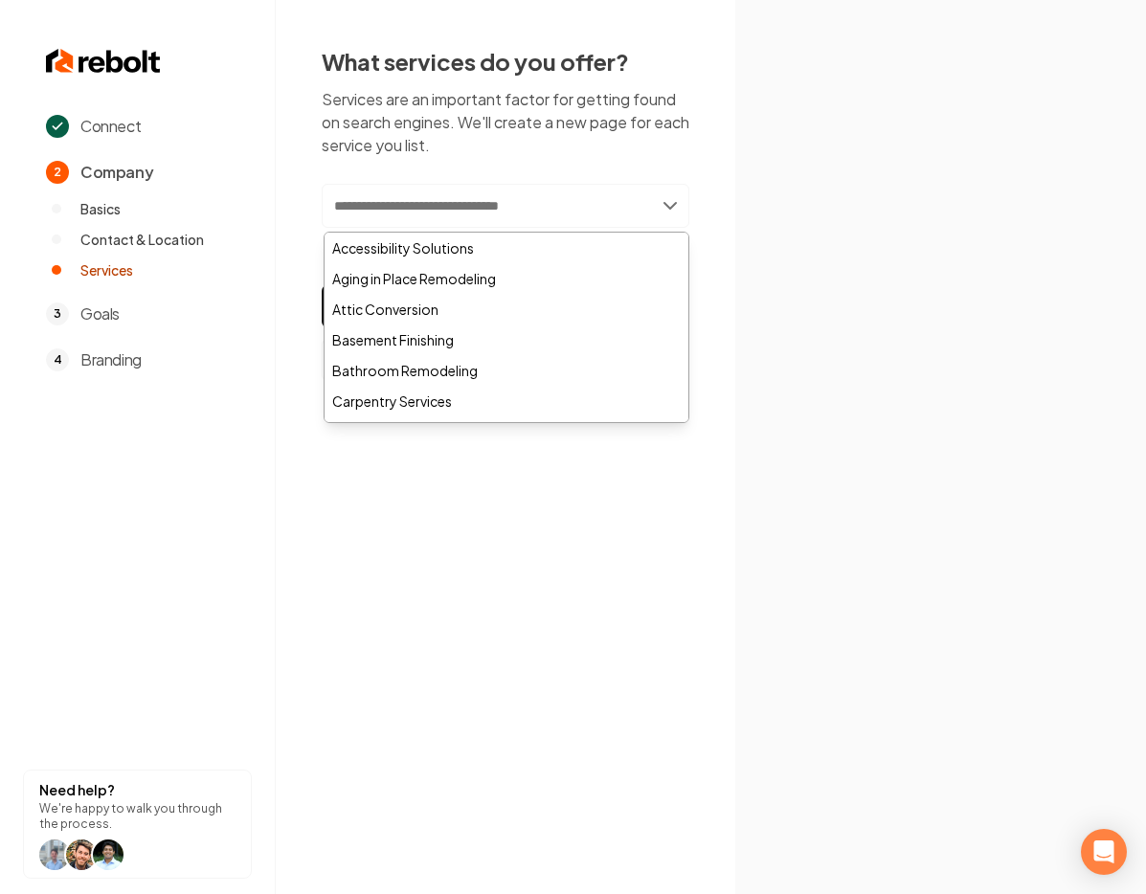
click at [527, 206] on input "text" at bounding box center [506, 206] width 368 height 44
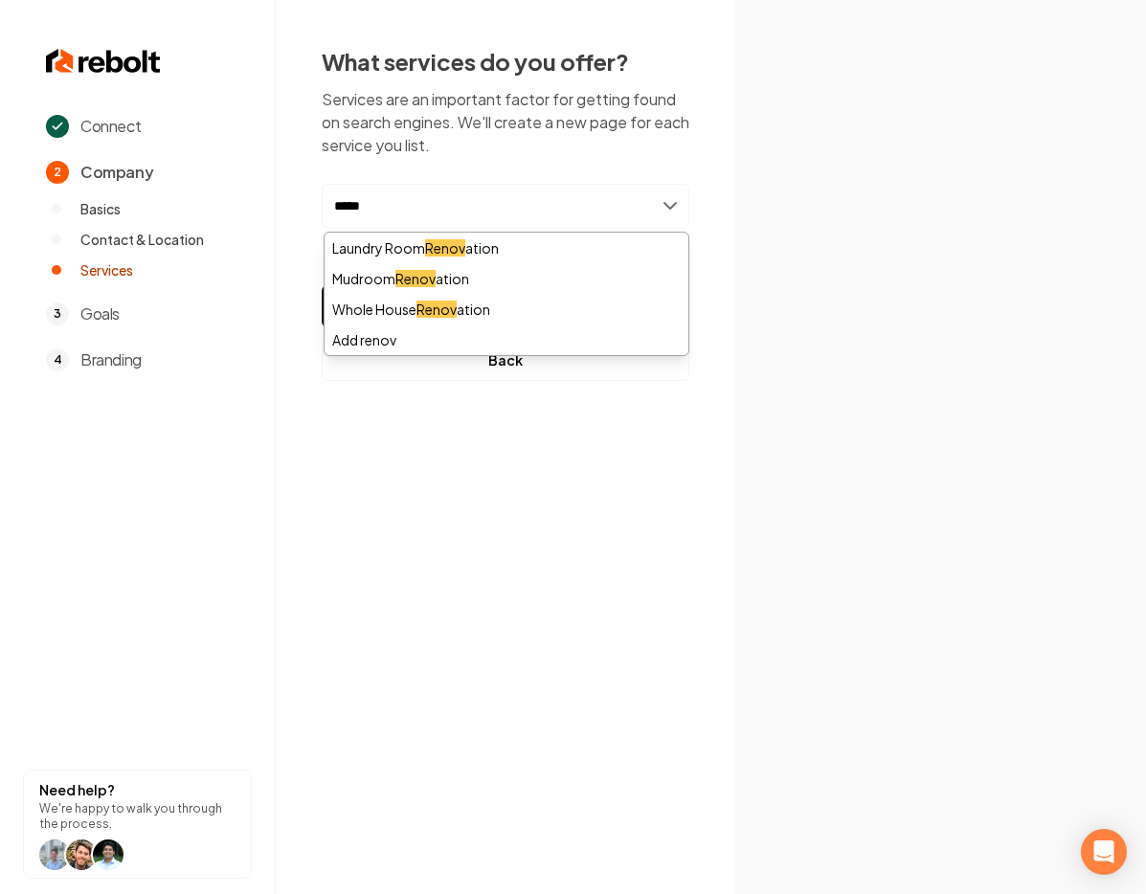
type input "*****"
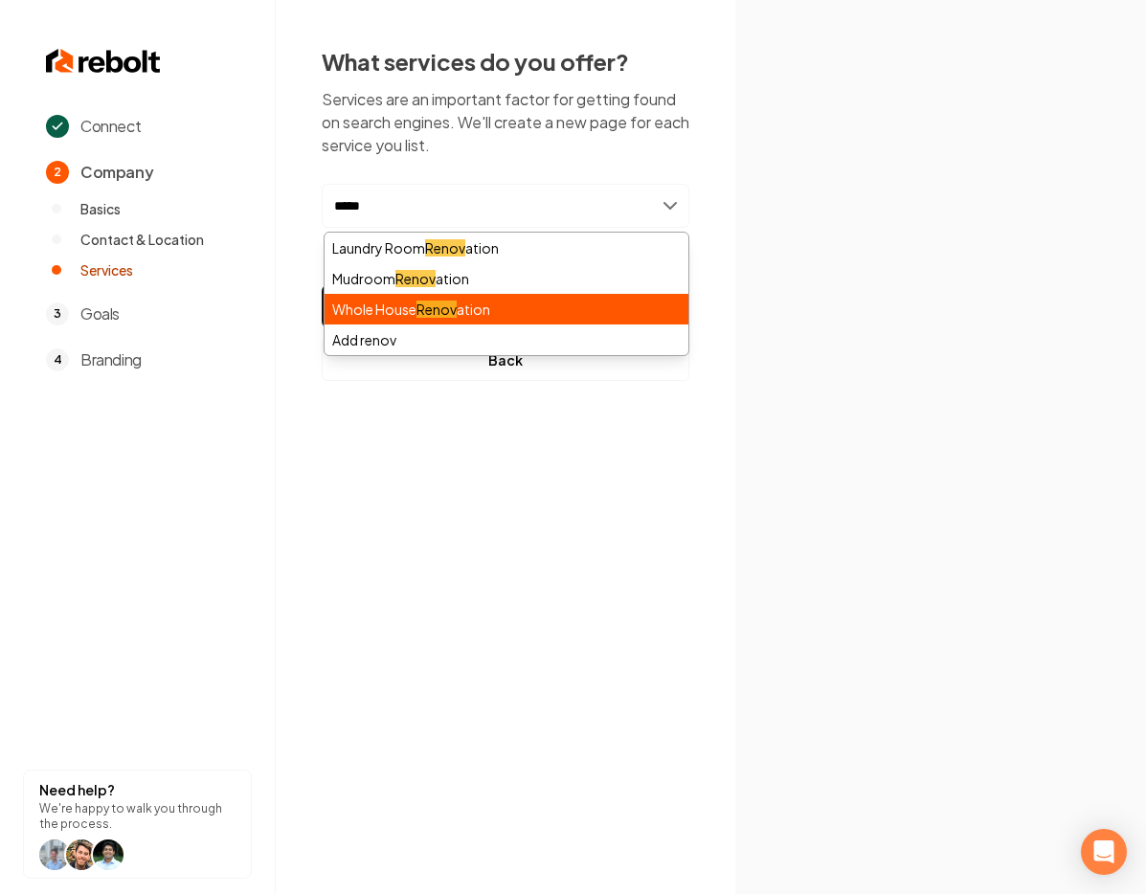
click at [470, 305] on div "Whole House Renov ation" at bounding box center [506, 309] width 364 height 31
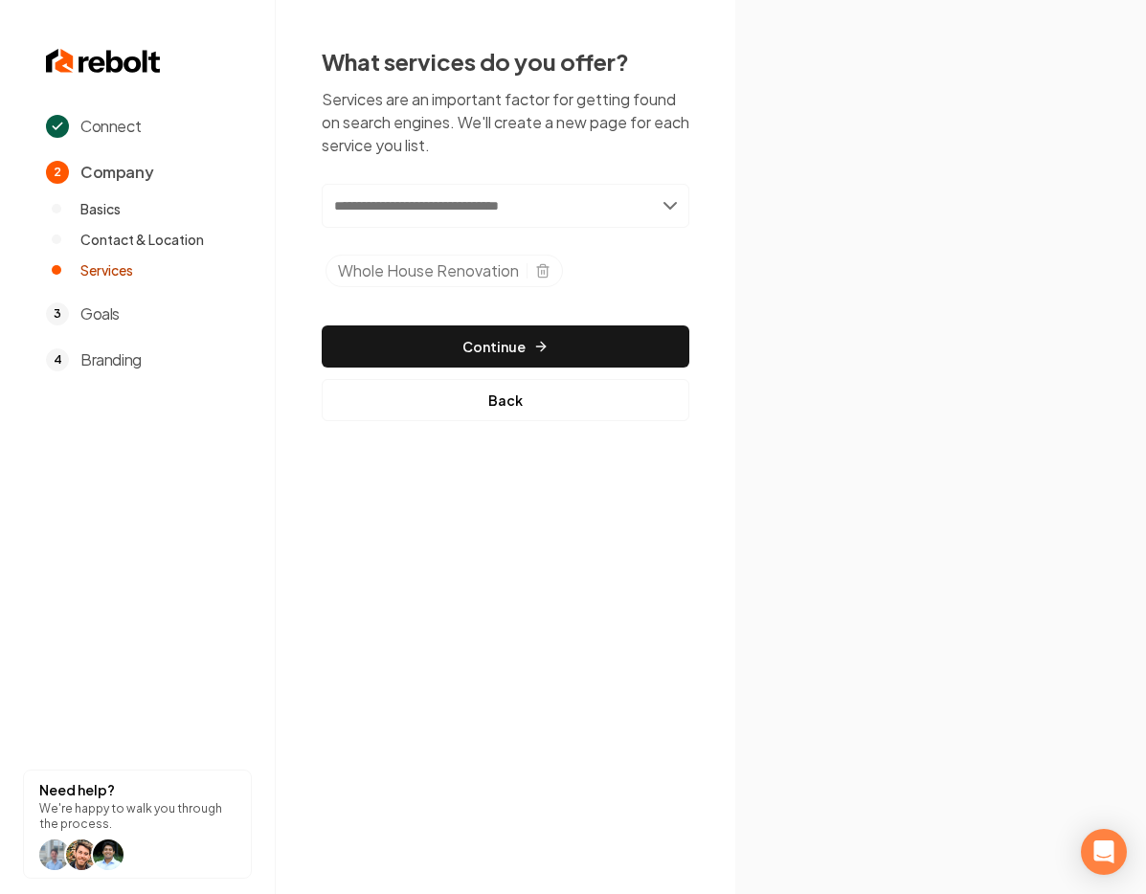
click at [438, 214] on input "text" at bounding box center [506, 206] width 368 height 44
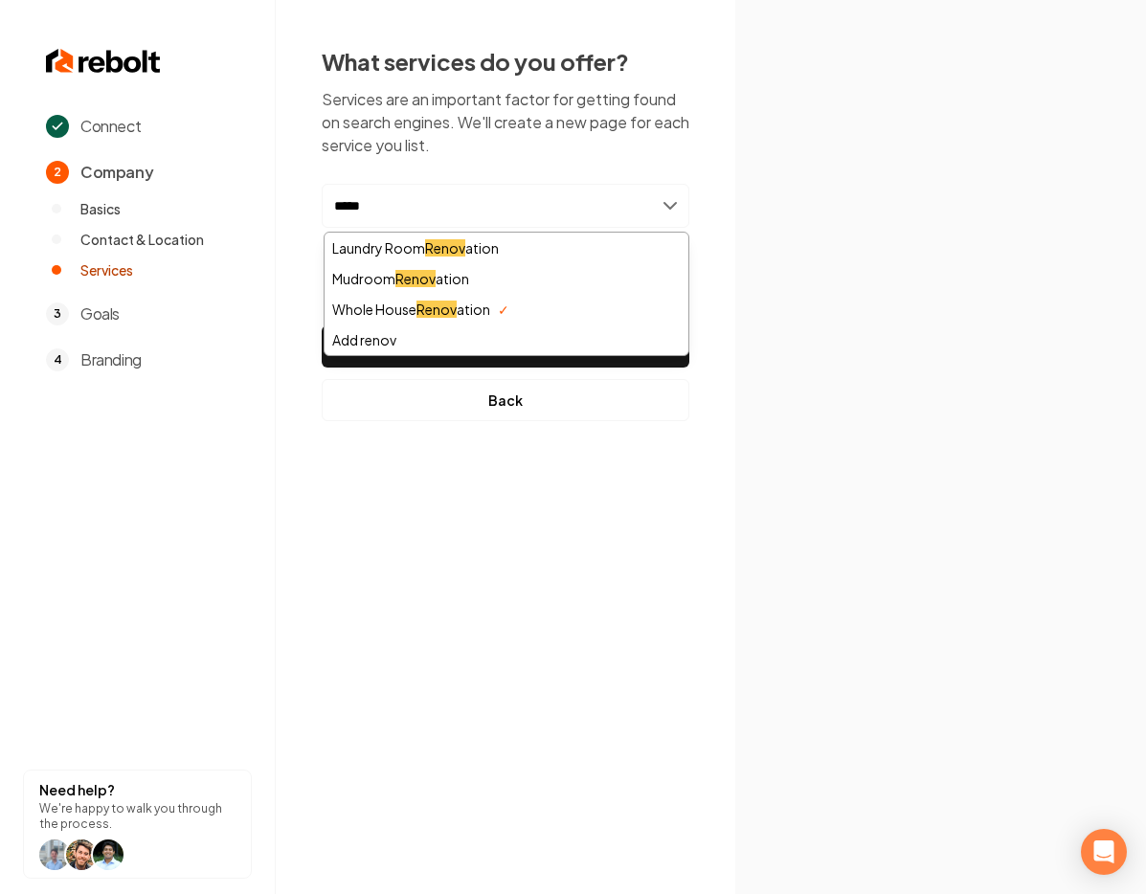
click at [511, 190] on input "*****" at bounding box center [506, 206] width 368 height 44
click at [510, 196] on input "*****" at bounding box center [506, 206] width 368 height 44
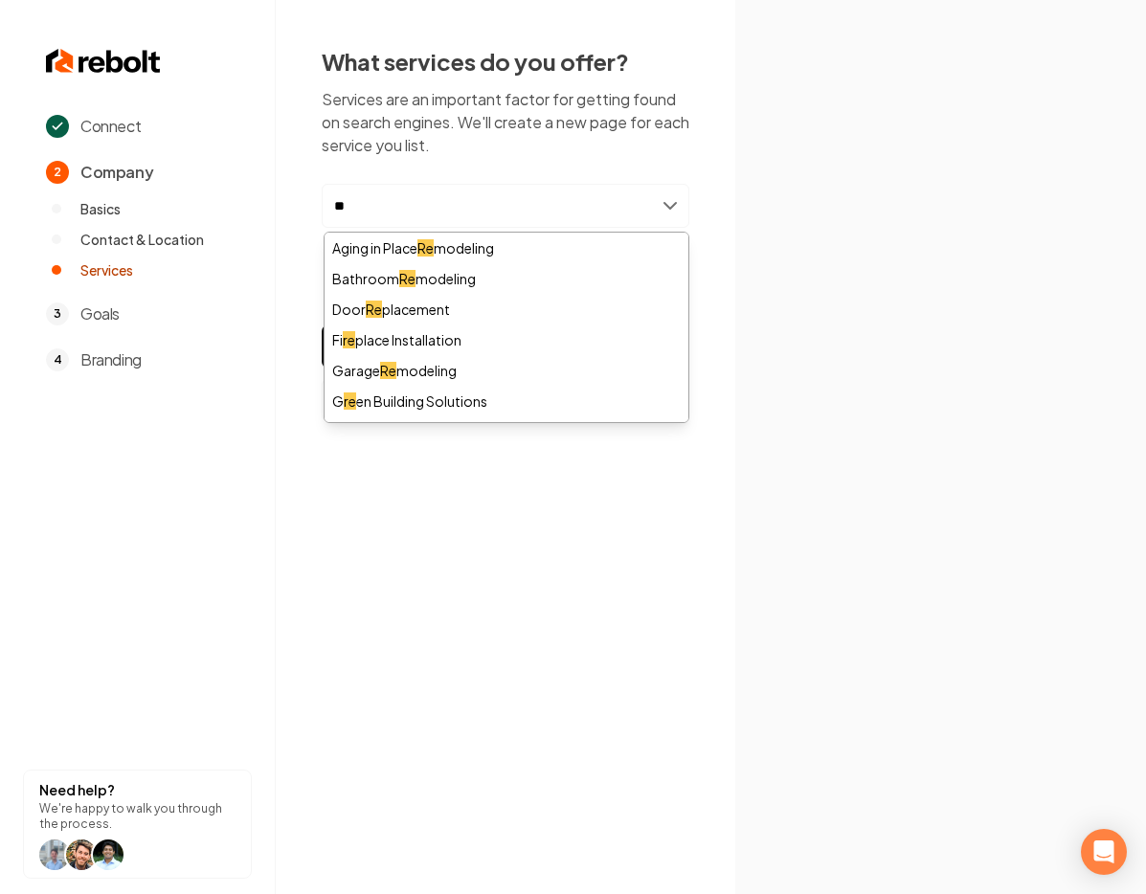
type input "*"
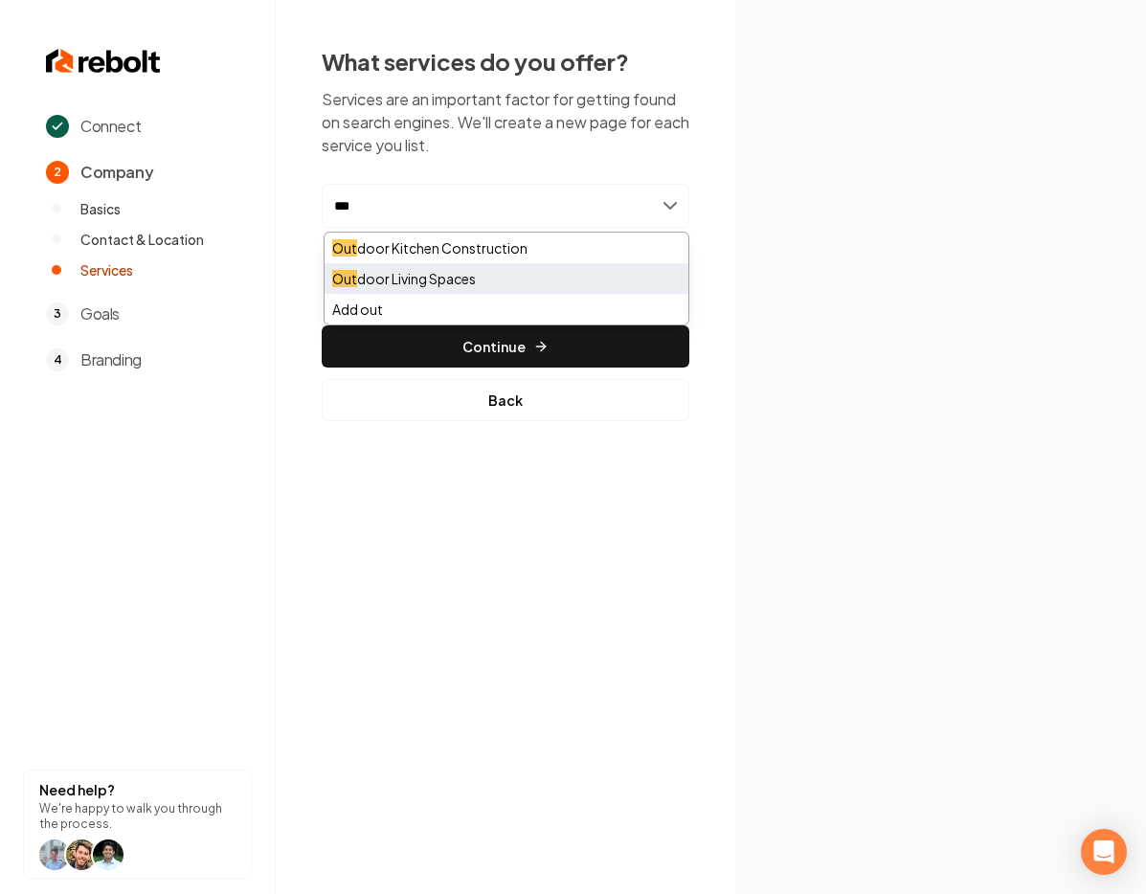
type input "***"
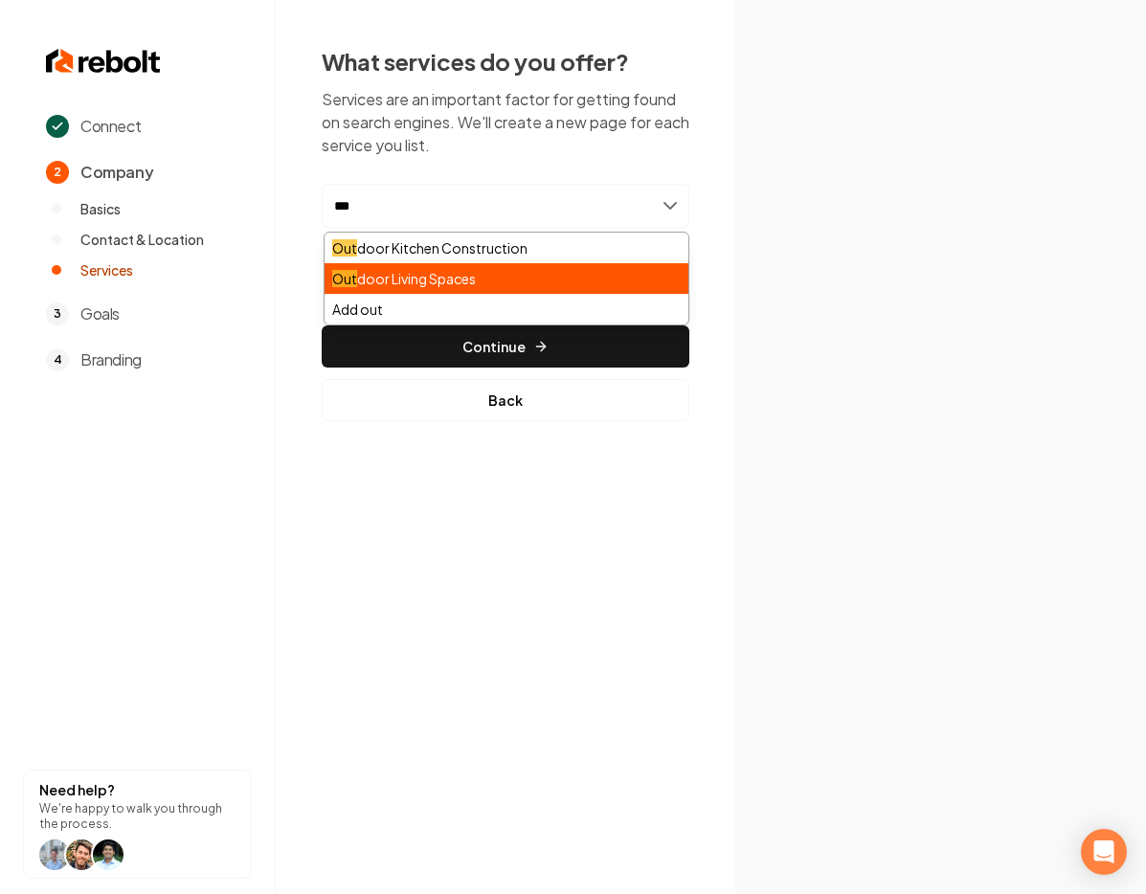
click at [513, 268] on div "Out door Living Spaces" at bounding box center [506, 278] width 364 height 31
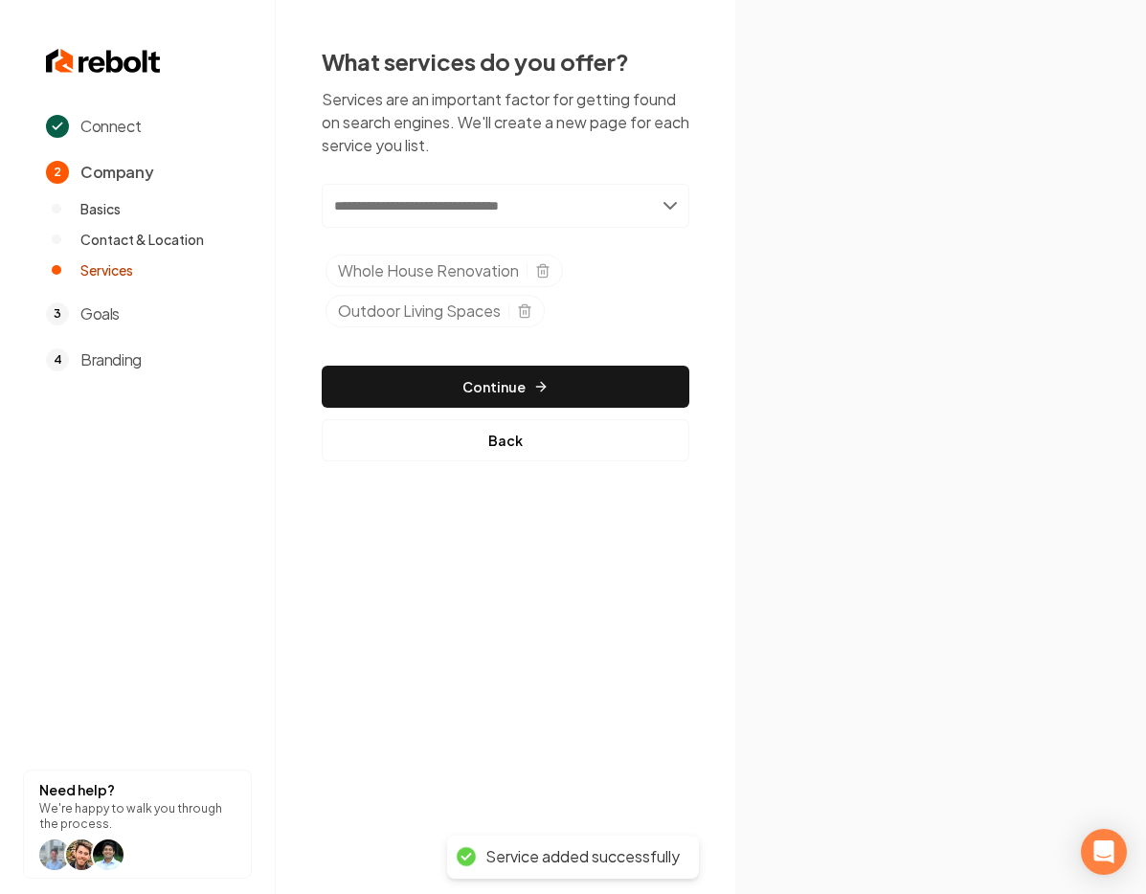
click at [383, 207] on input "text" at bounding box center [506, 206] width 368 height 44
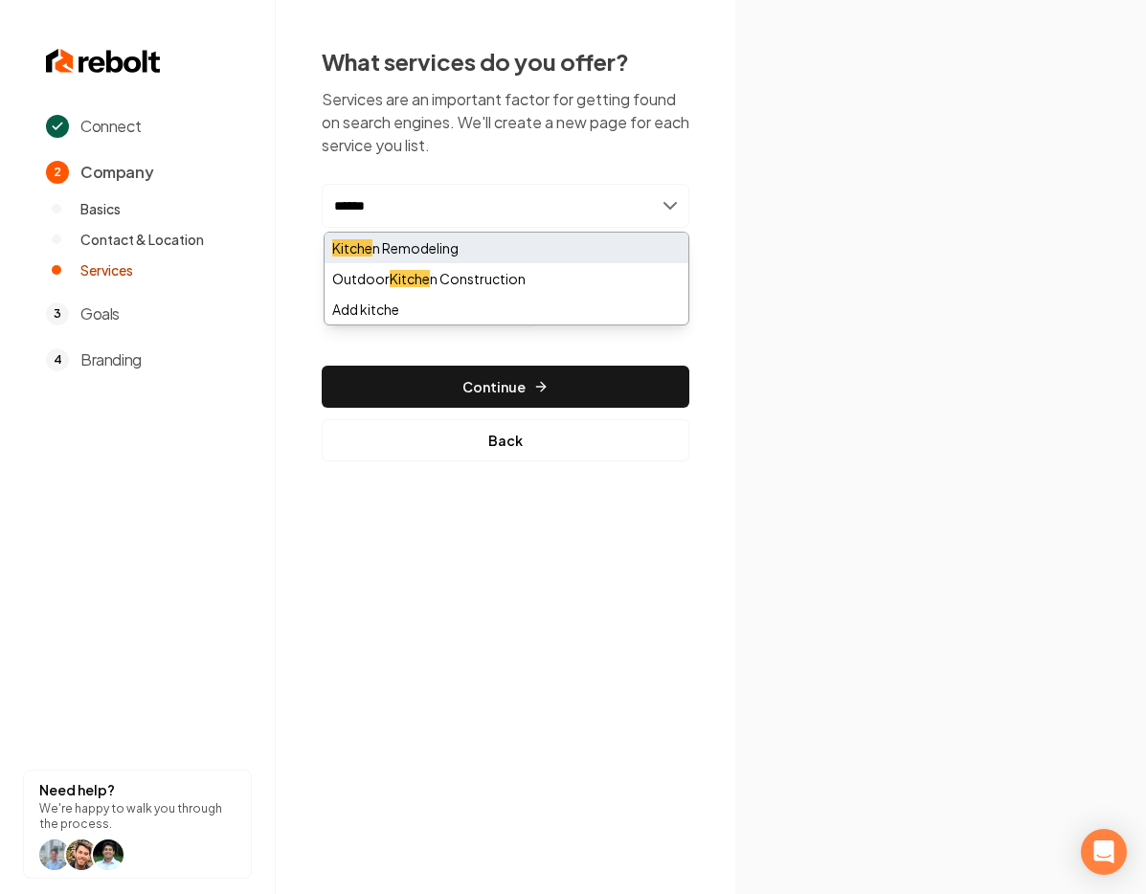
type input "******"
click at [476, 248] on div "Kitche n Remodeling" at bounding box center [506, 248] width 364 height 31
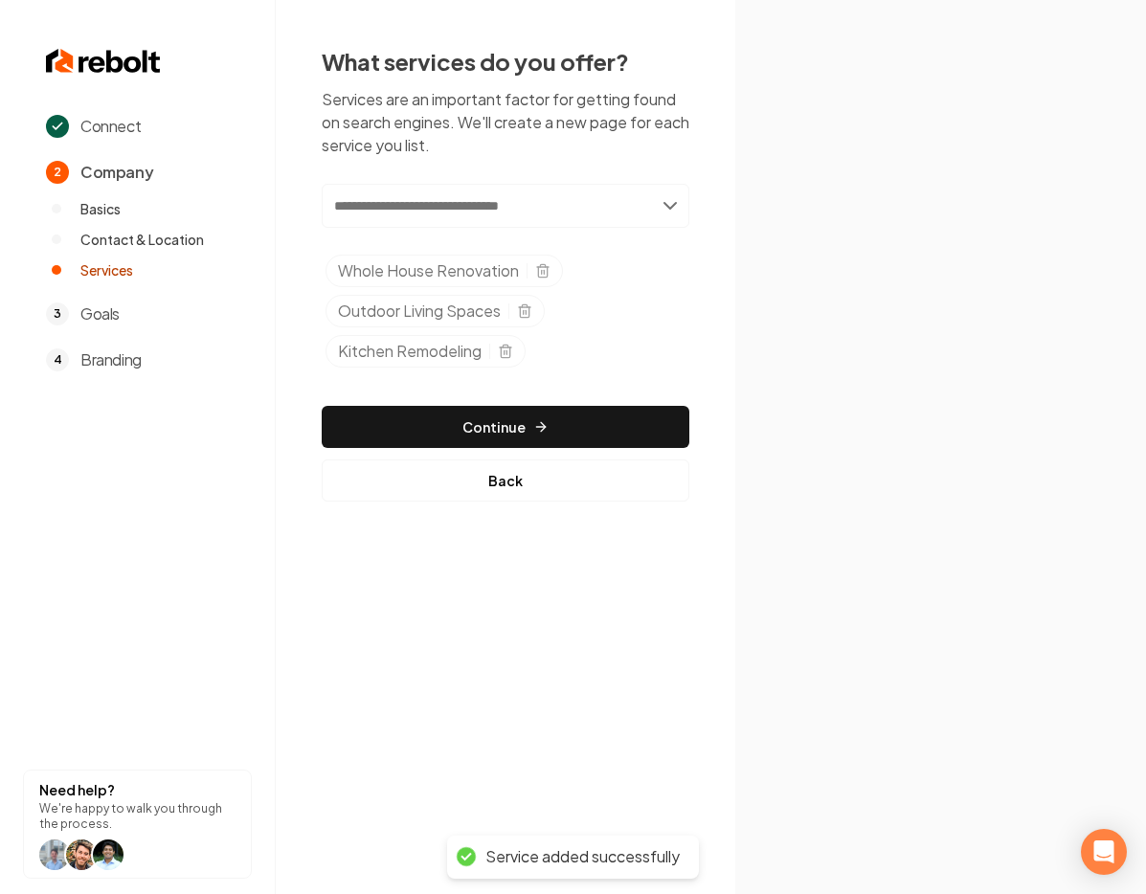
click at [395, 202] on input "text" at bounding box center [506, 206] width 368 height 44
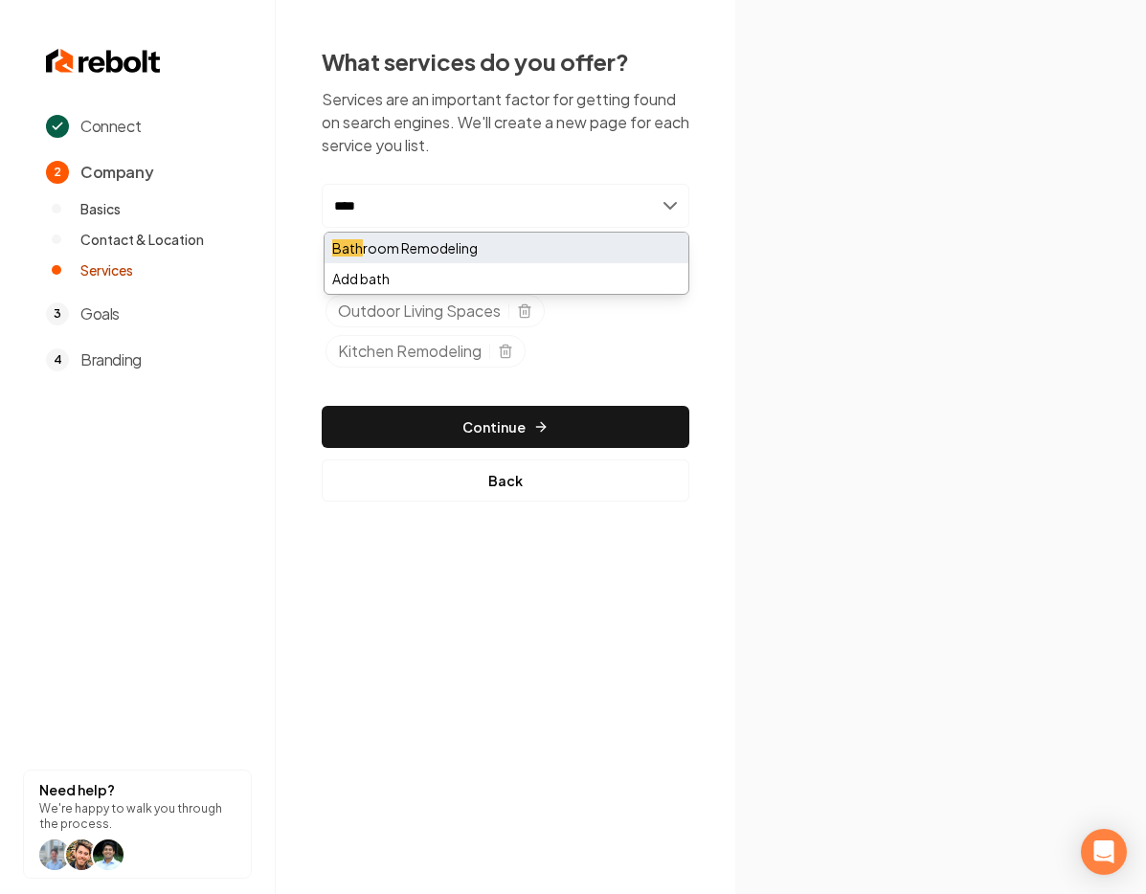
type input "****"
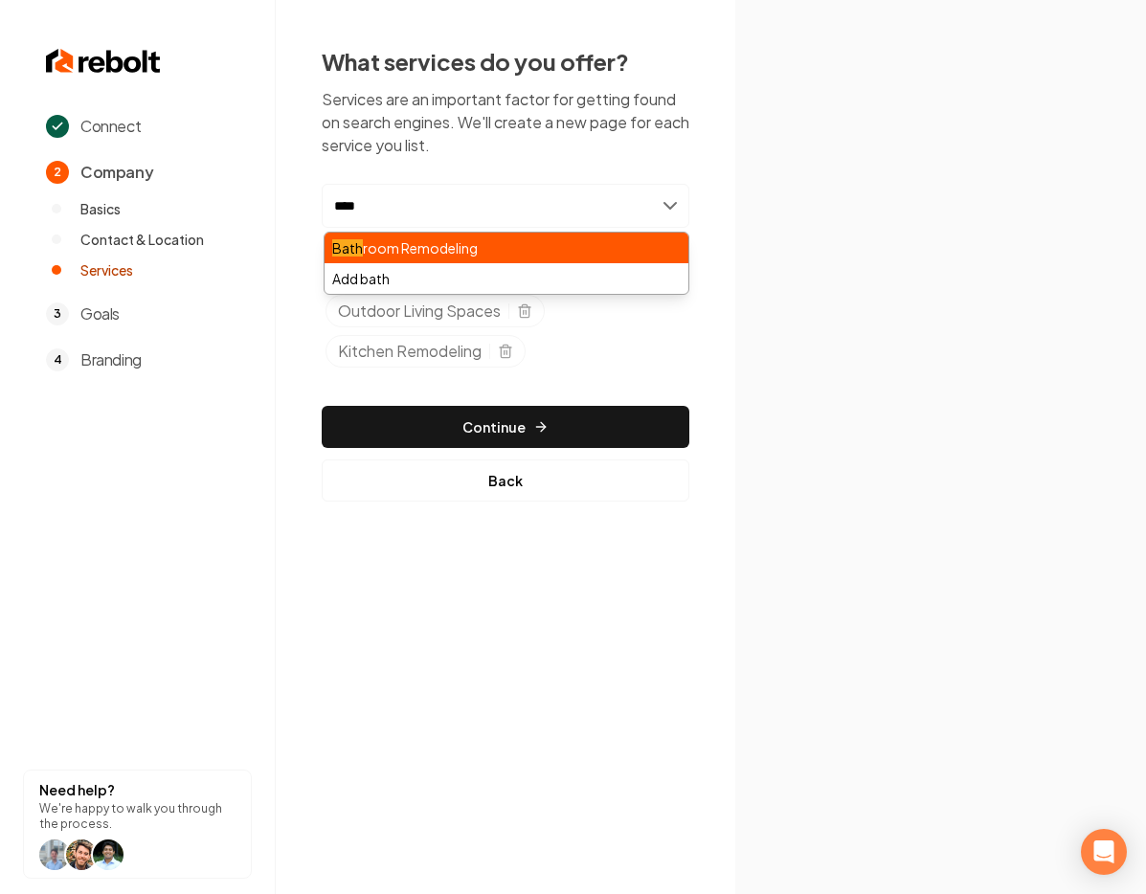
click at [460, 246] on div "Bath room Remodeling" at bounding box center [506, 248] width 364 height 31
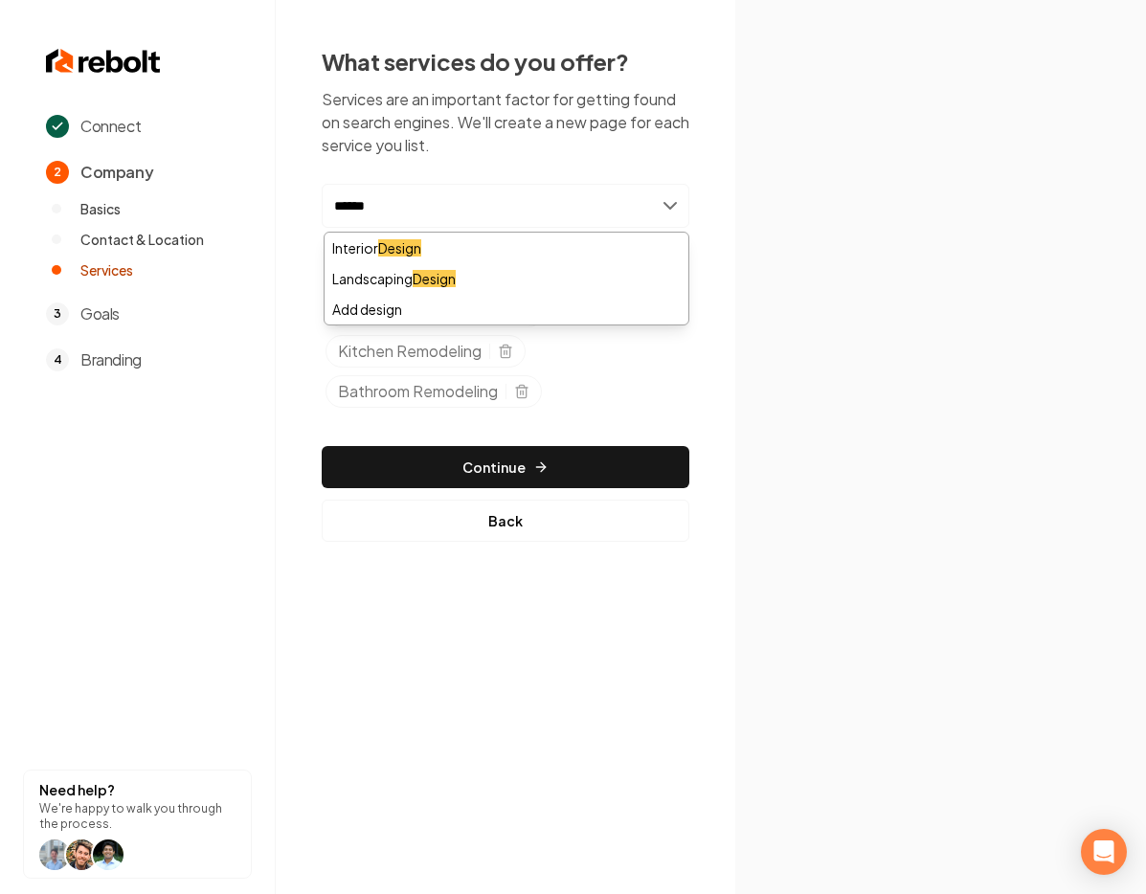
drag, startPoint x: 390, startPoint y: 202, endPoint x: 323, endPoint y: 198, distance: 67.1
click at [323, 198] on input "******" at bounding box center [506, 206] width 368 height 44
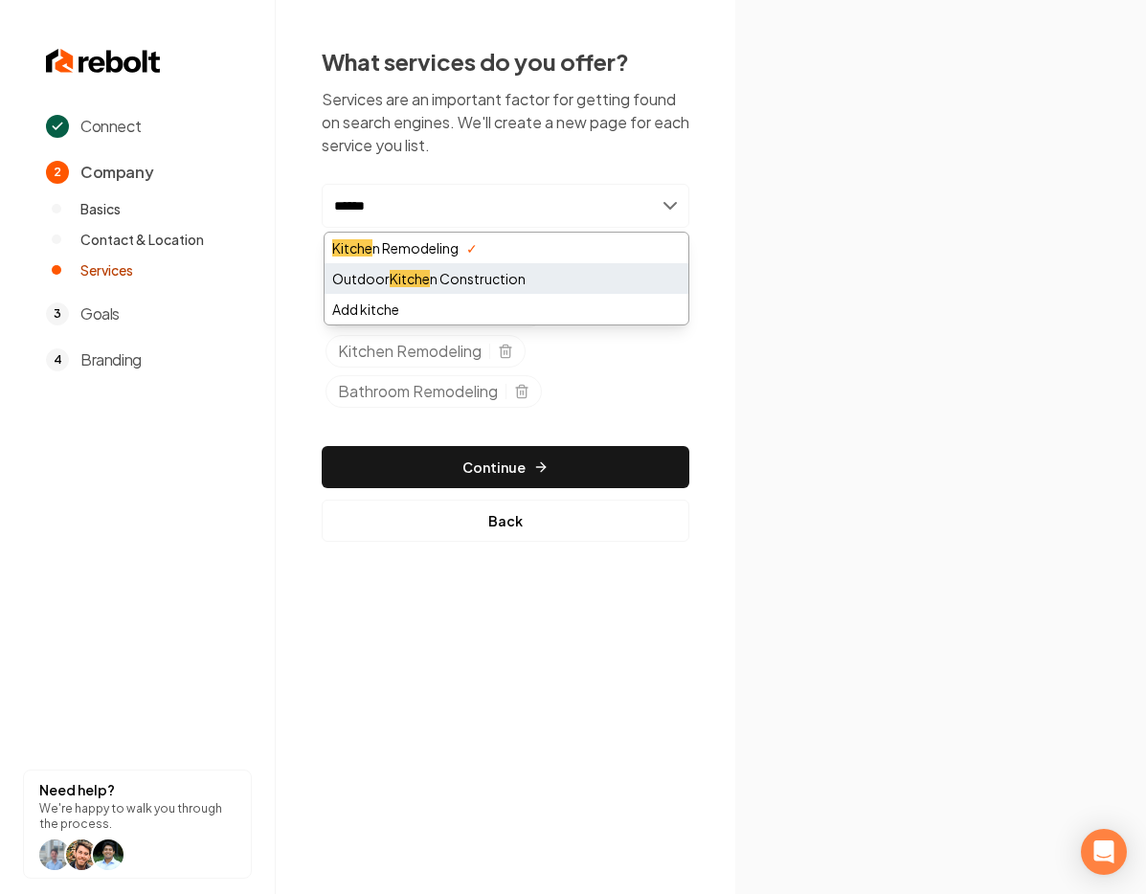
type input "******"
click at [487, 270] on div "Outdoor Kitche n Construction" at bounding box center [506, 278] width 364 height 31
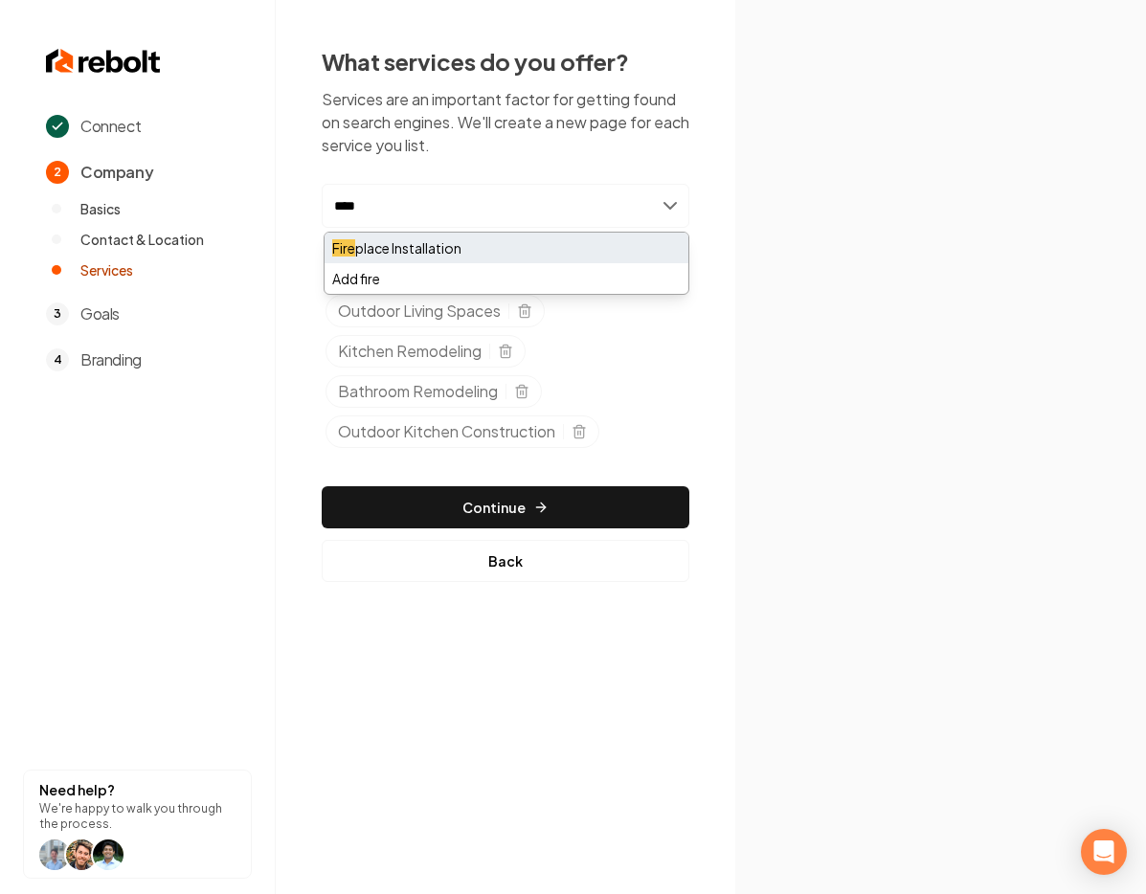
type input "****"
click at [445, 250] on div "Fire place Installation" at bounding box center [506, 248] width 364 height 31
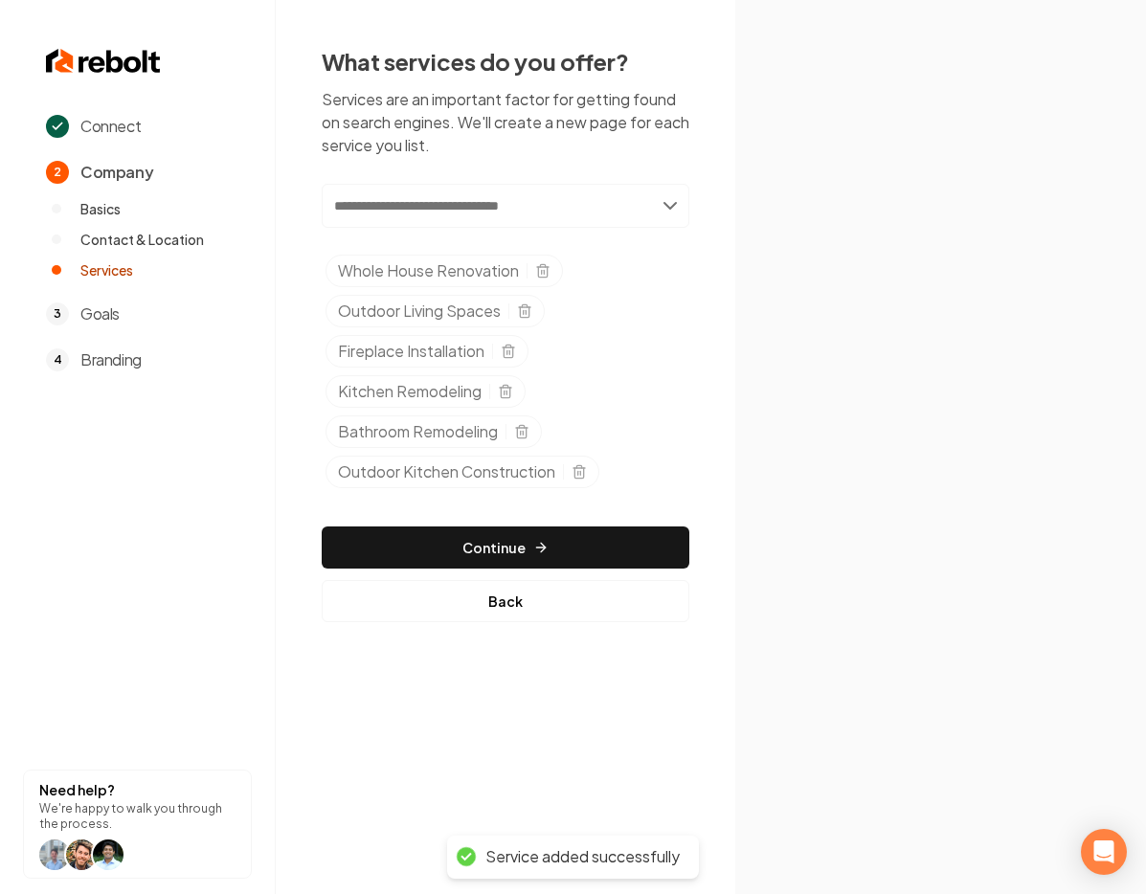
click at [388, 186] on input "text" at bounding box center [506, 206] width 368 height 44
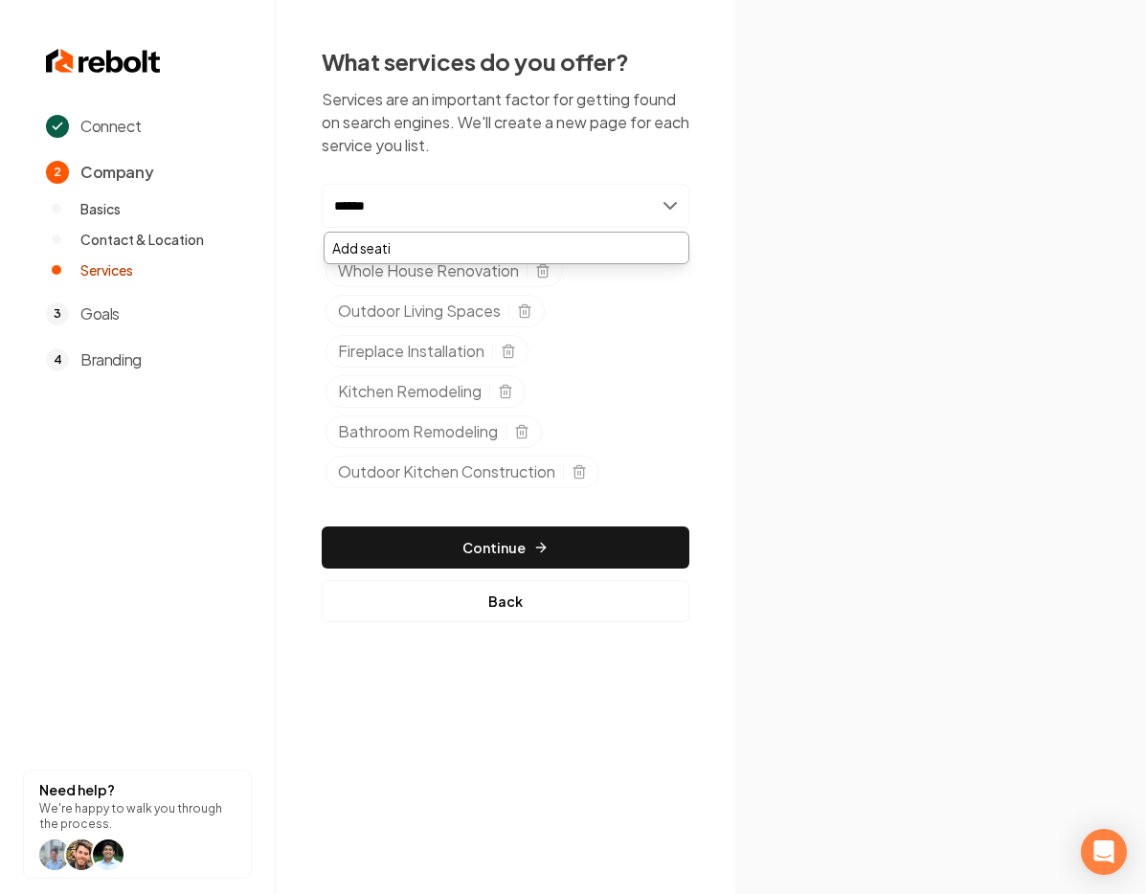
type input "*******"
drag, startPoint x: 450, startPoint y: 205, endPoint x: 310, endPoint y: 200, distance: 139.8
click at [310, 199] on div "What services do you offer? Services are an important factor for getting found …" at bounding box center [505, 334] width 459 height 668
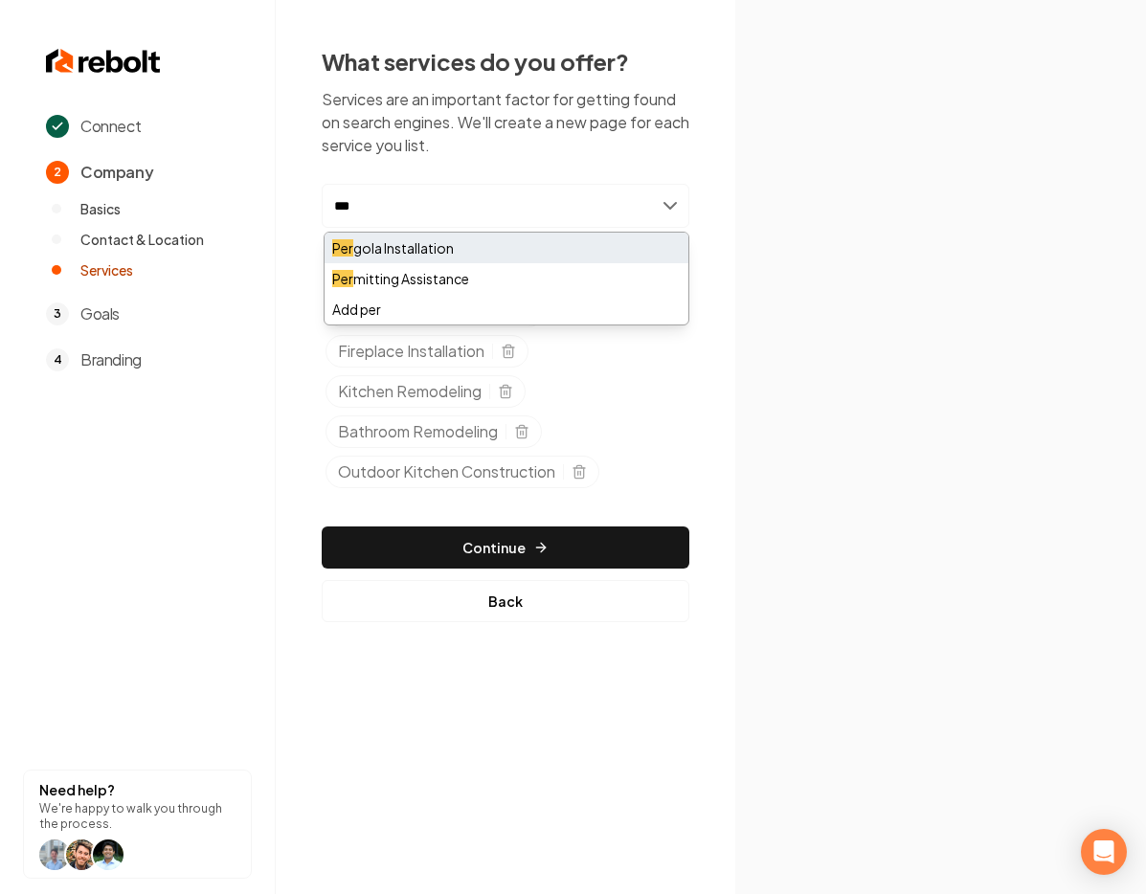
type input "***"
click at [578, 238] on div "Per gola Installation" at bounding box center [506, 248] width 364 height 31
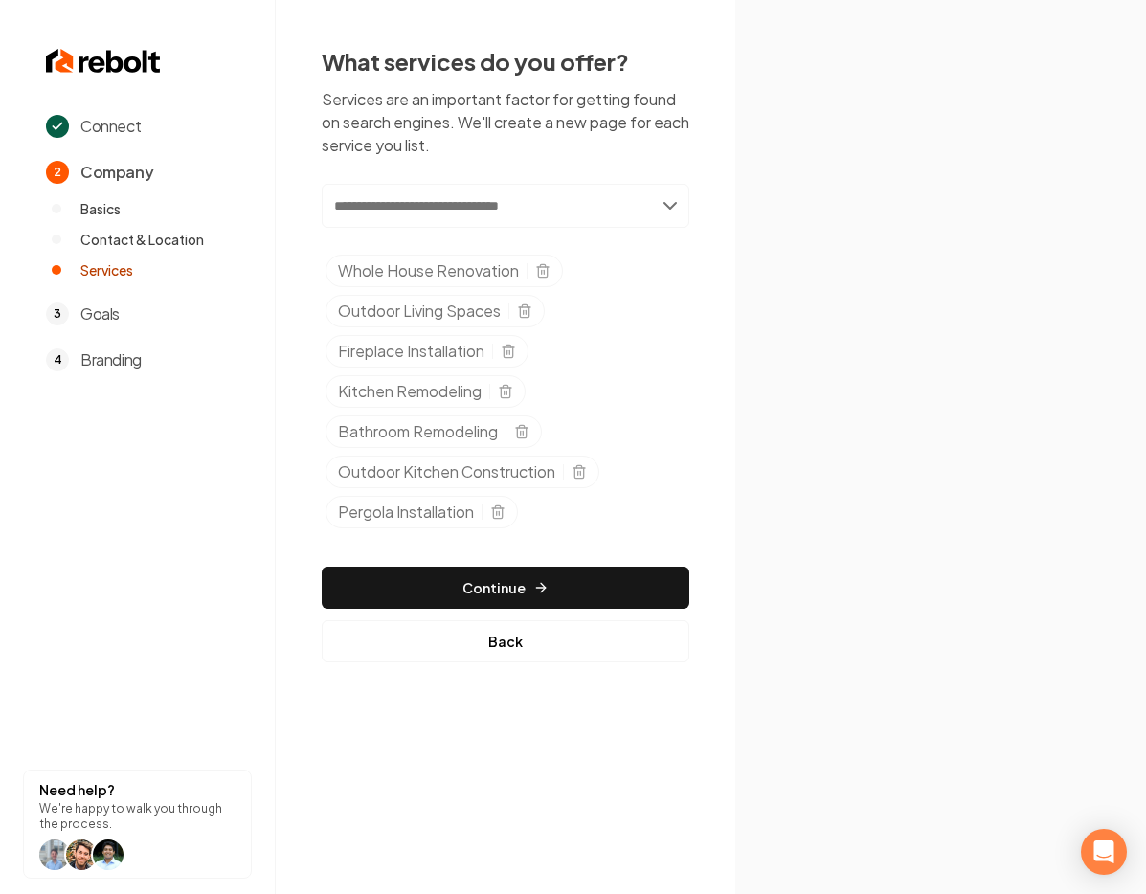
click at [471, 201] on input "text" at bounding box center [506, 206] width 368 height 44
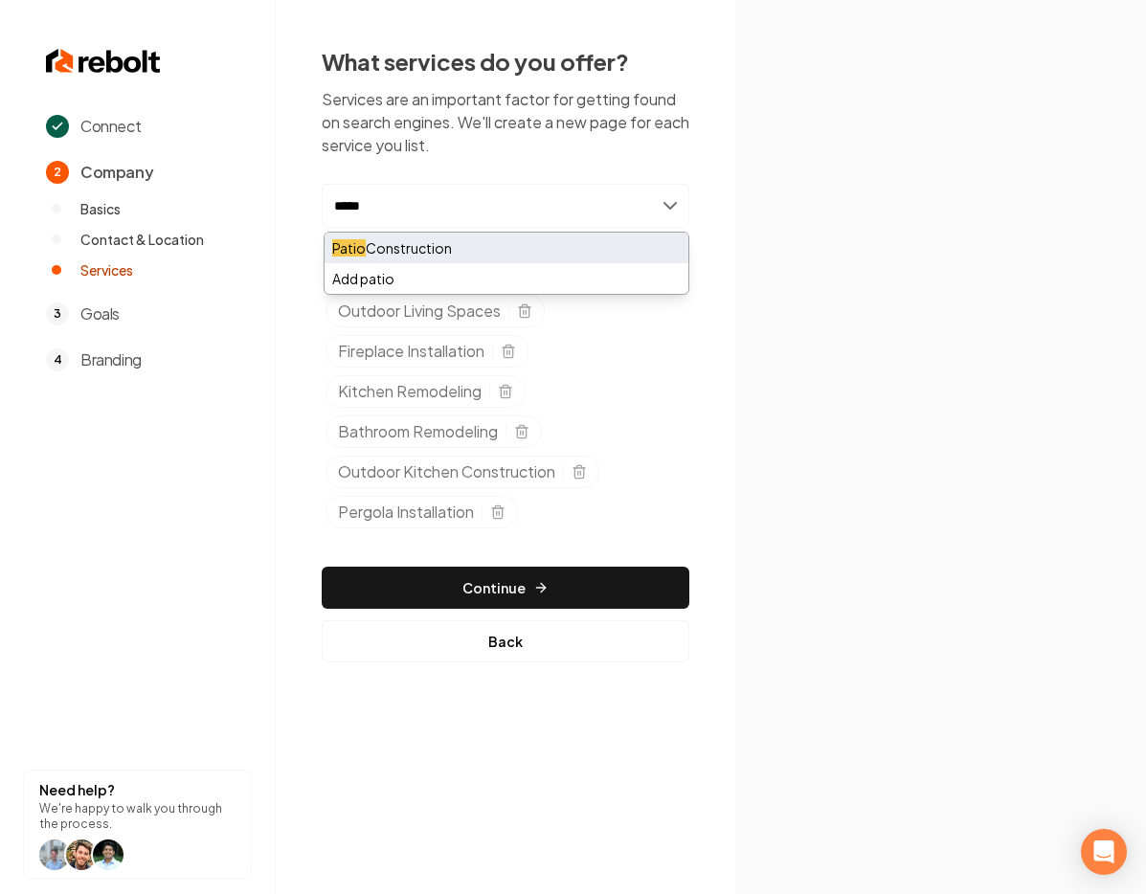
type input "*****"
click at [498, 257] on div "Patio Construction" at bounding box center [506, 248] width 364 height 31
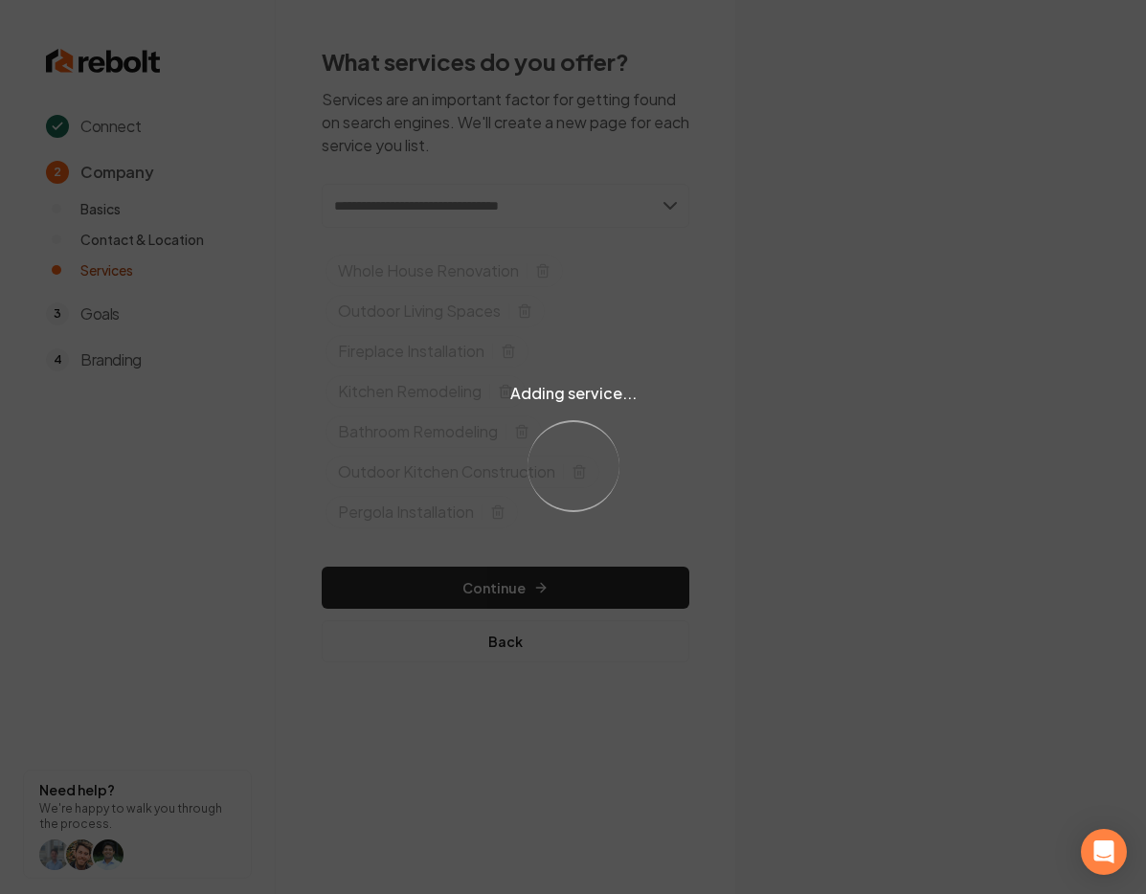
click at [426, 200] on div "Adding service... Loading..." at bounding box center [573, 447] width 1146 height 894
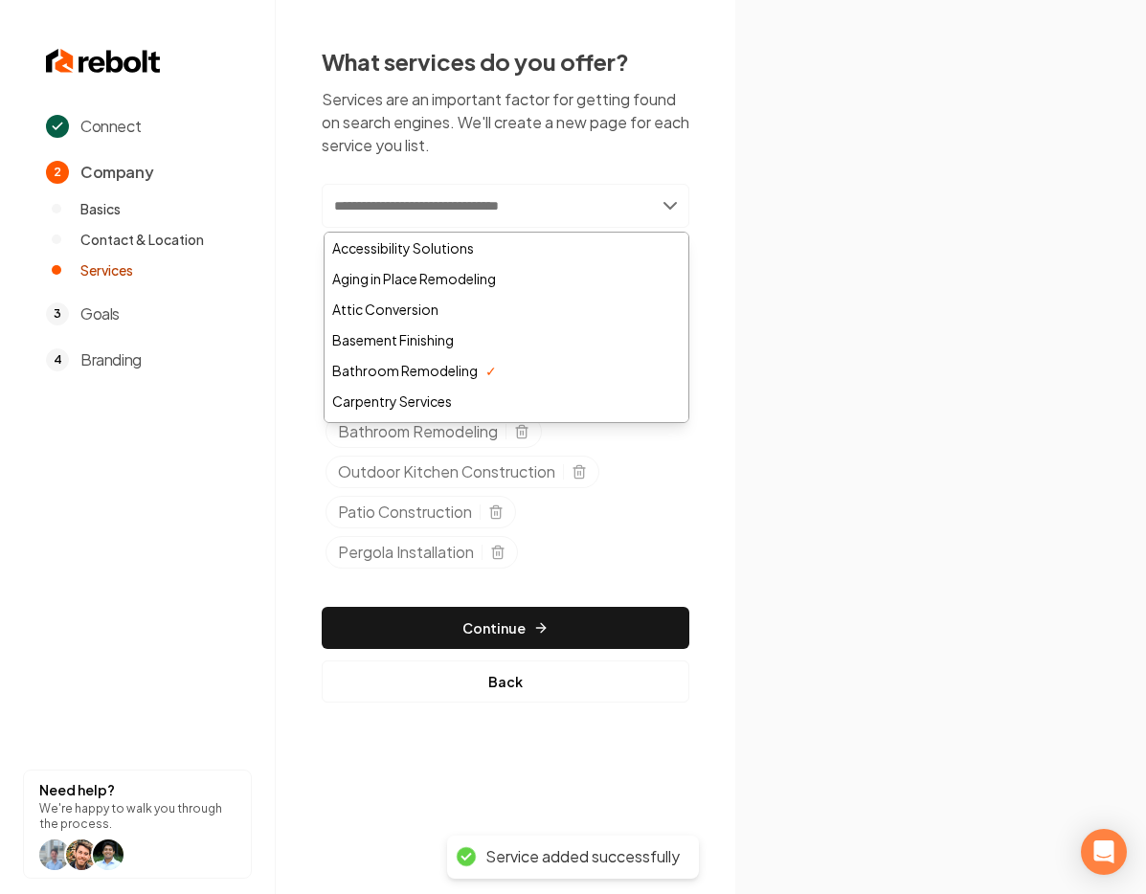
click at [447, 201] on input "text" at bounding box center [506, 206] width 368 height 44
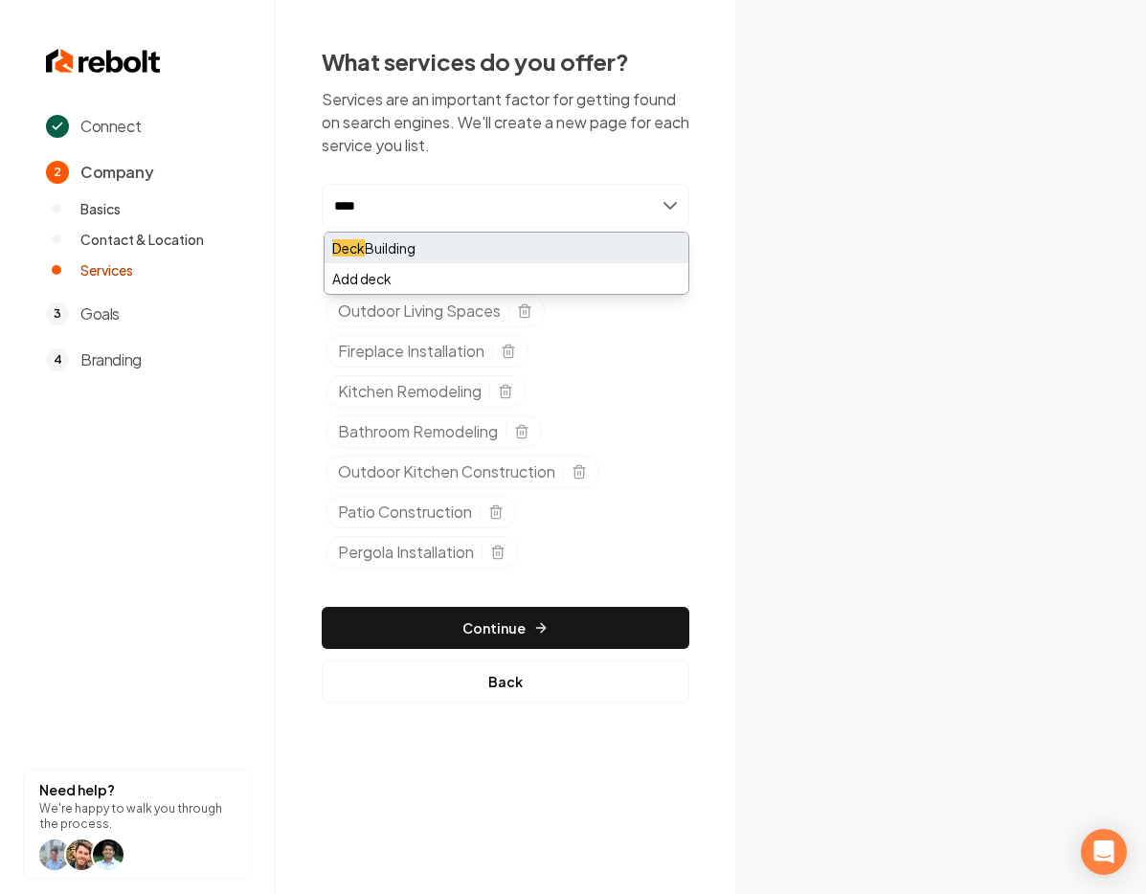
type input "****"
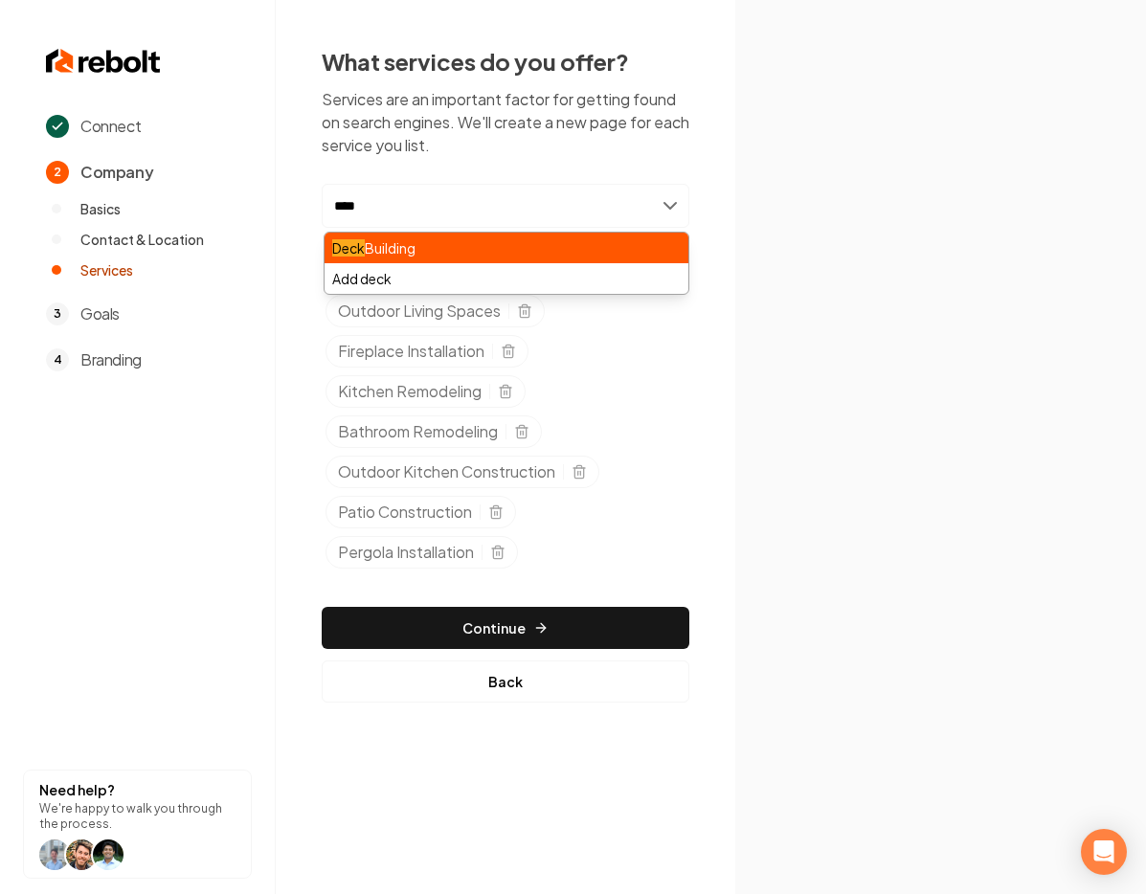
click at [506, 257] on div "Deck Building" at bounding box center [506, 248] width 364 height 31
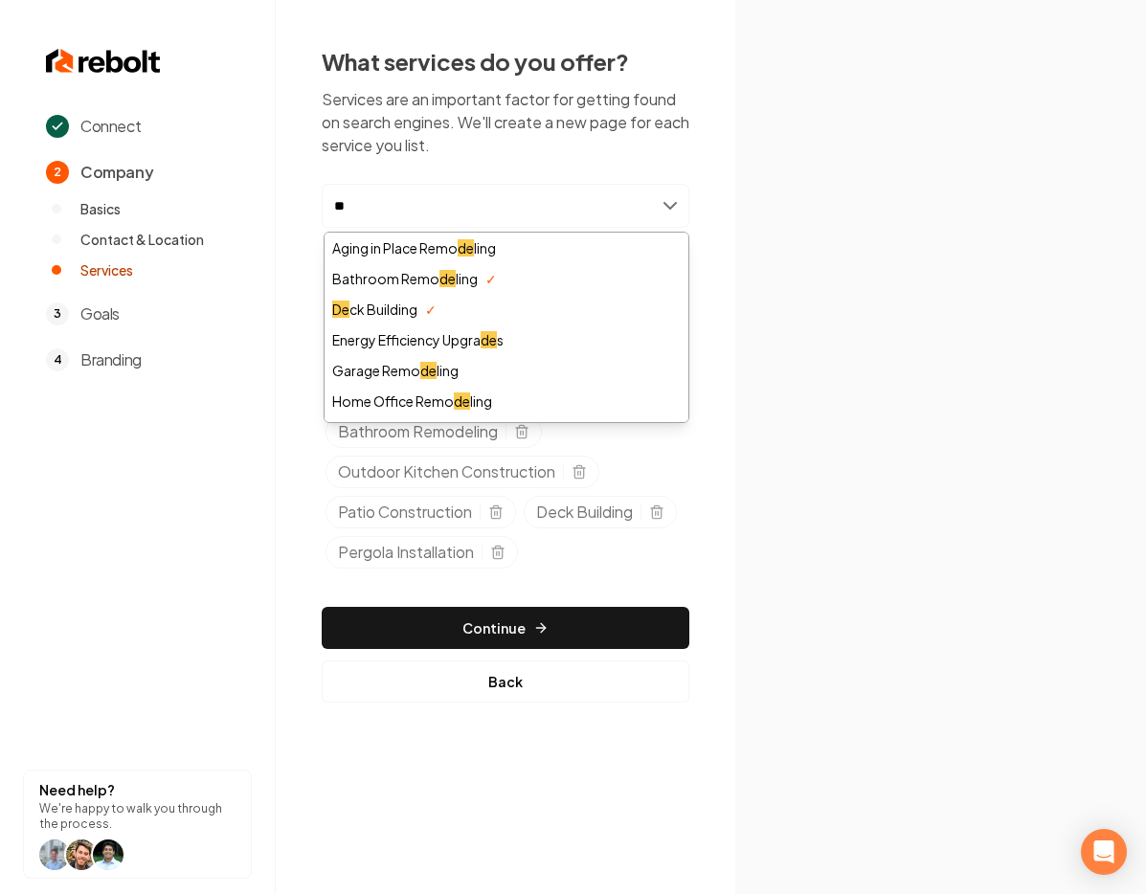
type input "*"
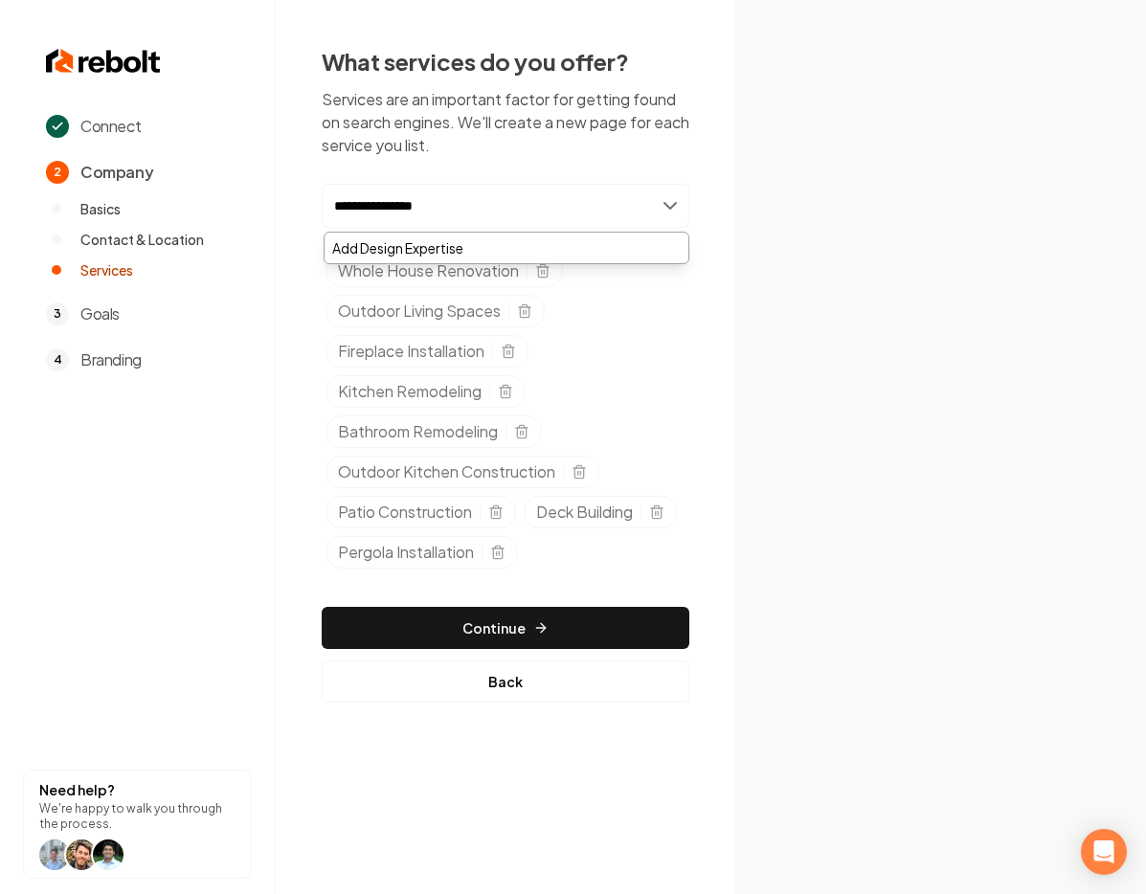
type input "**********"
click at [603, 144] on p "Services are an important factor for getting found on search engines. We'll cre…" at bounding box center [506, 122] width 368 height 69
click at [472, 212] on input "**********" at bounding box center [506, 206] width 368 height 44
click at [376, 251] on div "Add Design Expertise" at bounding box center [506, 248] width 364 height 31
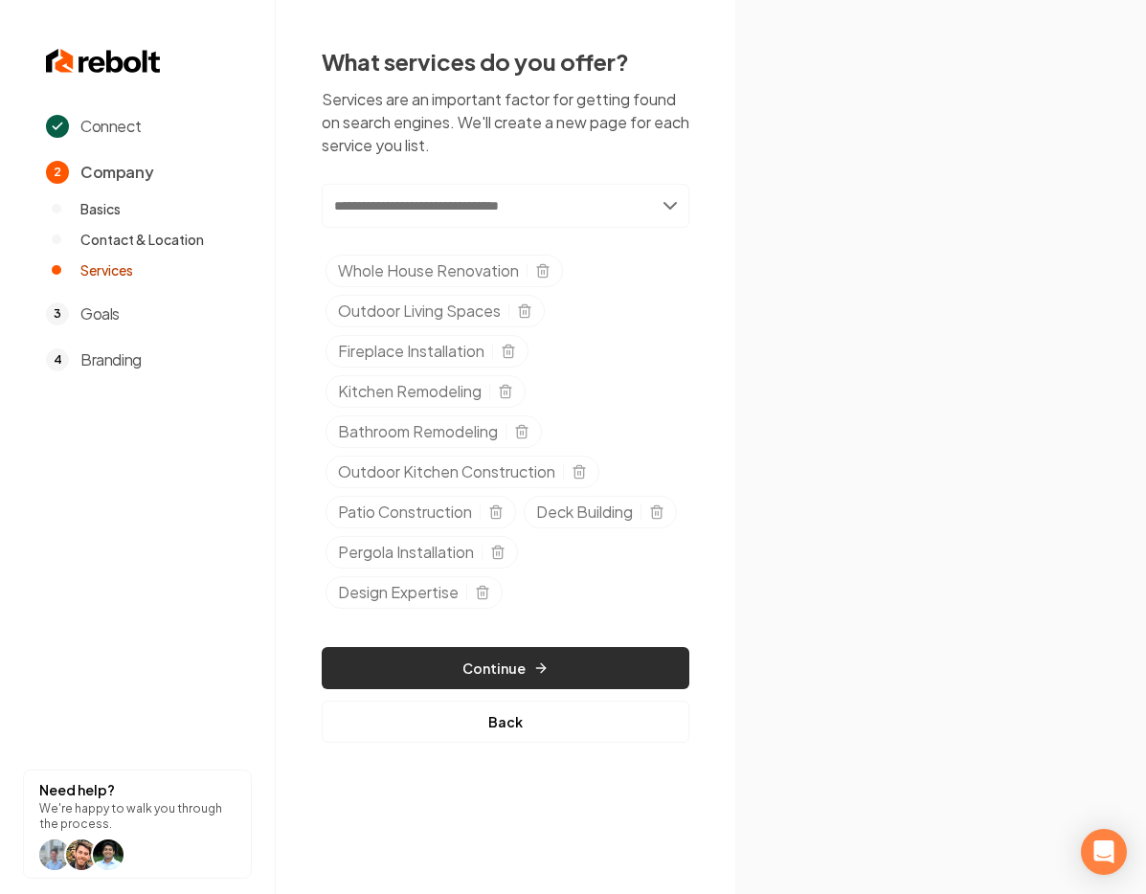
click at [533, 676] on icon "button" at bounding box center [540, 667] width 15 height 15
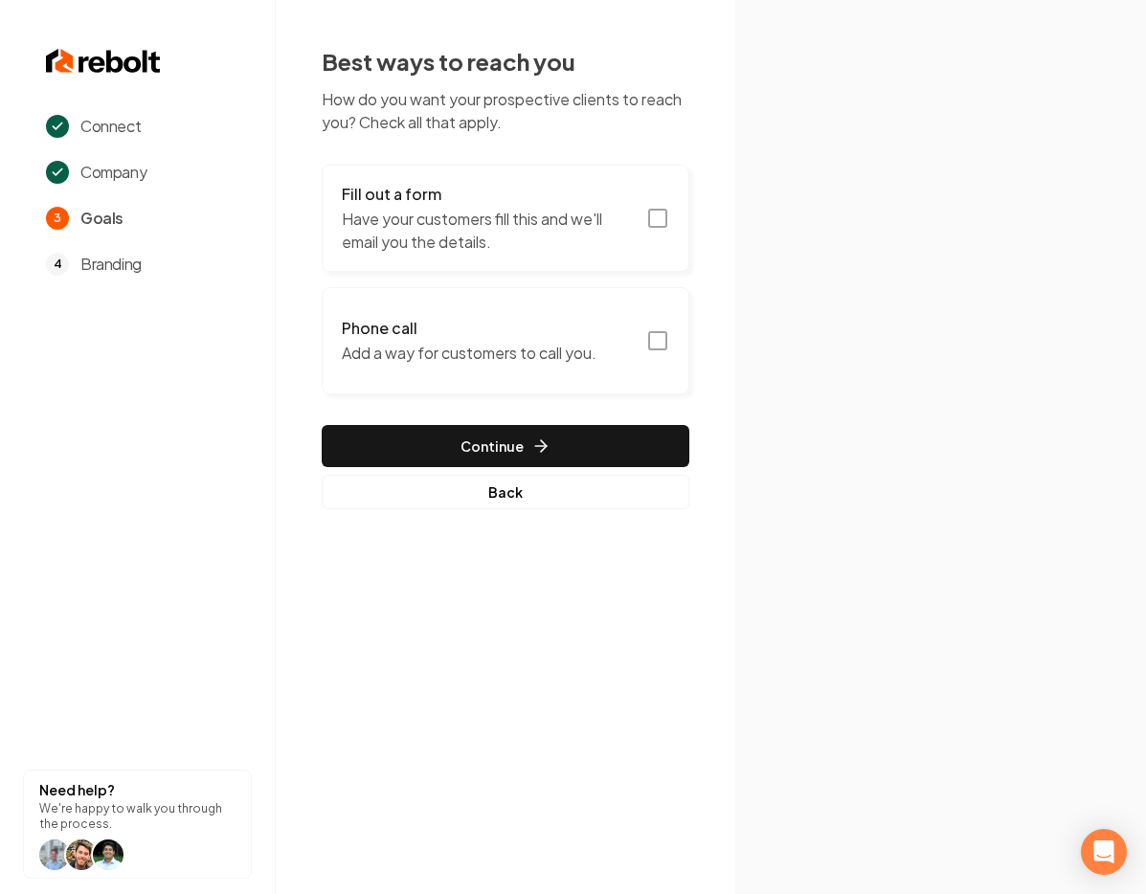
click at [657, 212] on icon "button" at bounding box center [657, 218] width 23 height 23
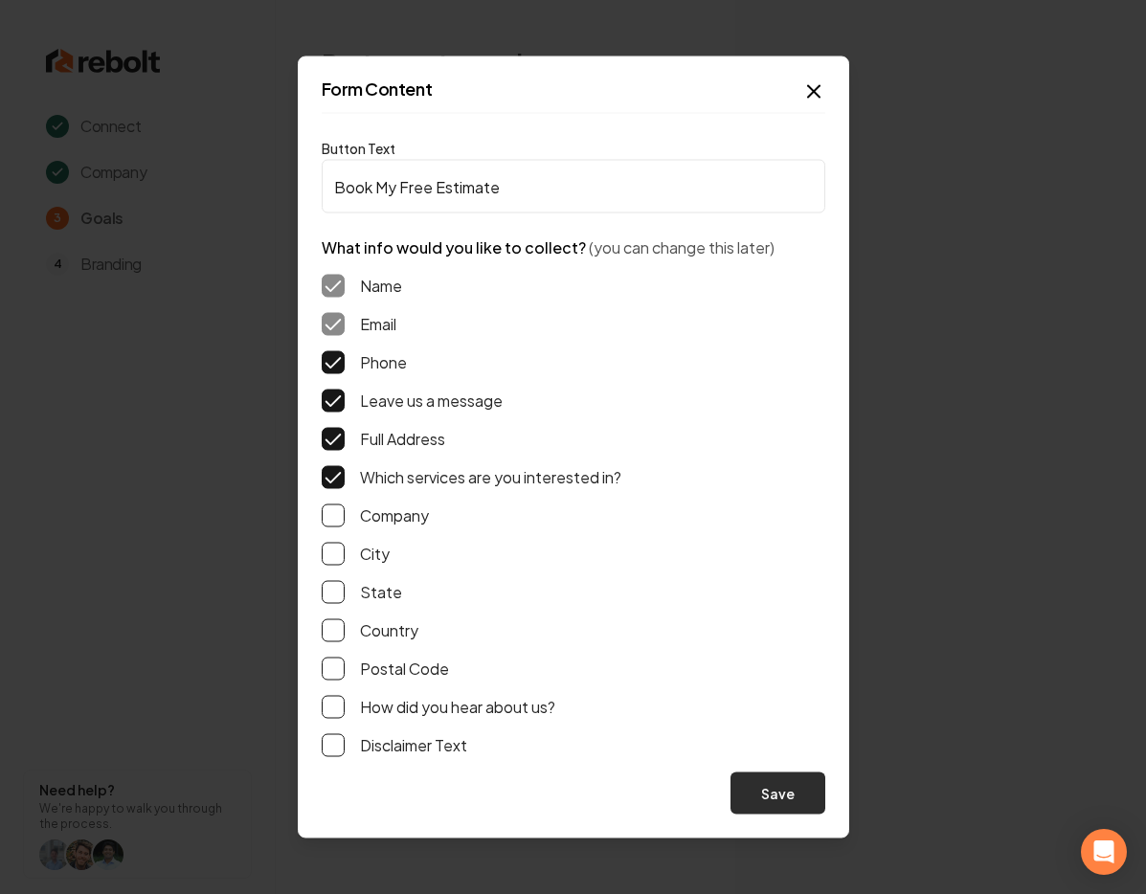
click at [765, 797] on button "Save" at bounding box center [777, 793] width 95 height 42
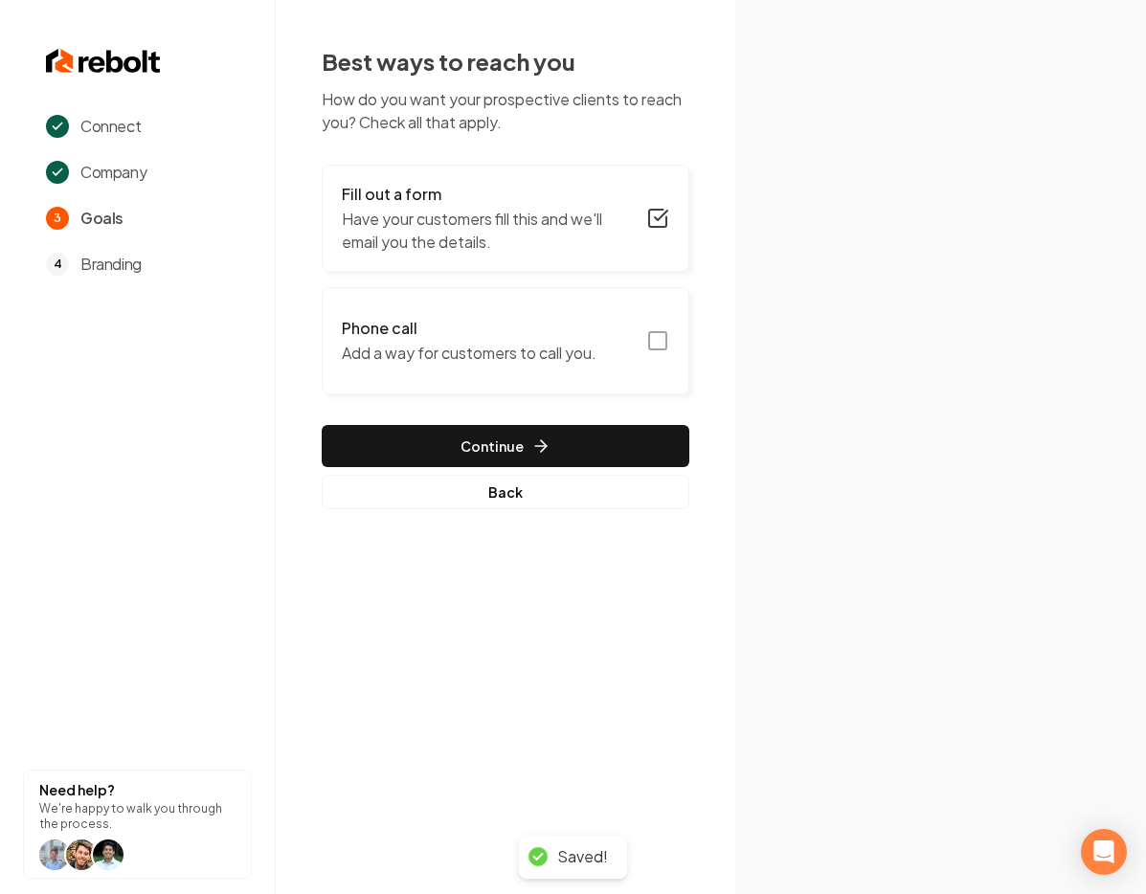
click at [650, 337] on icon "button" at bounding box center [657, 340] width 23 height 23
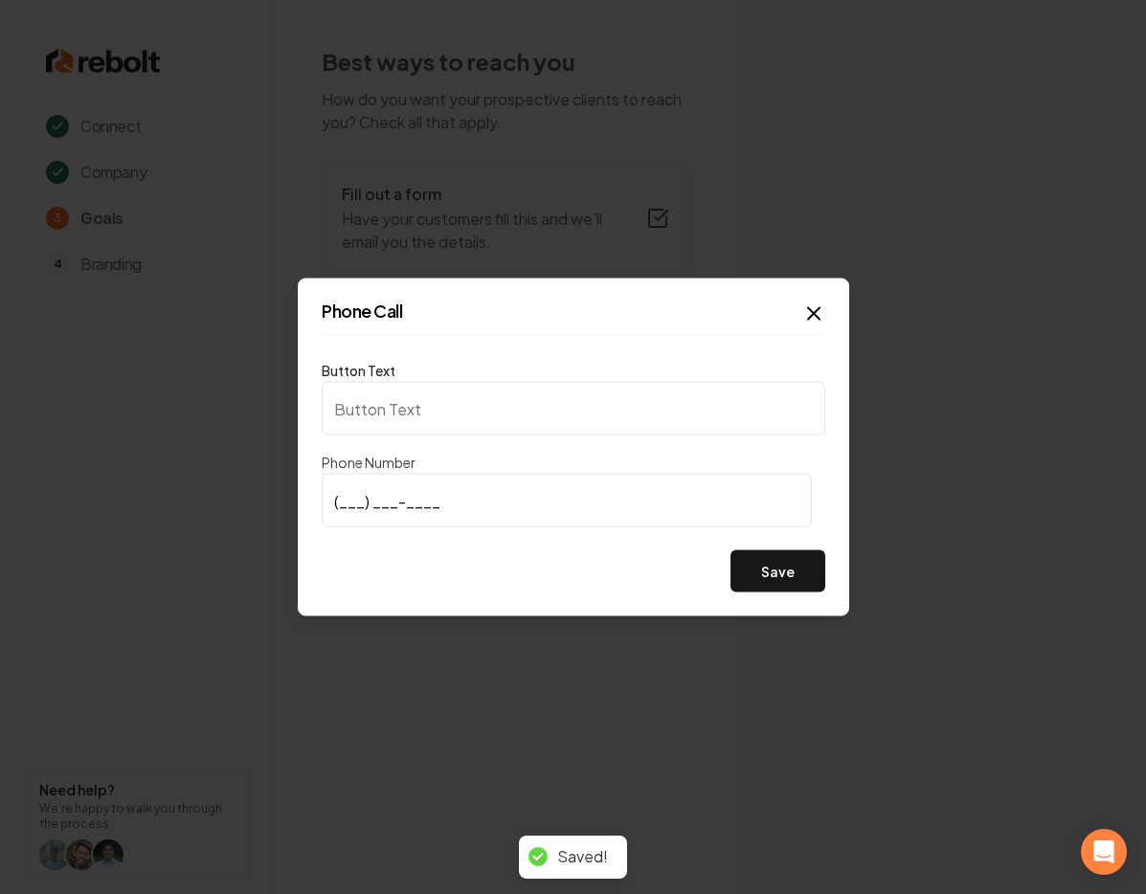
type input "Call us"
type input "[PHONE_NUMBER]"
click at [782, 582] on button "Save" at bounding box center [777, 571] width 95 height 42
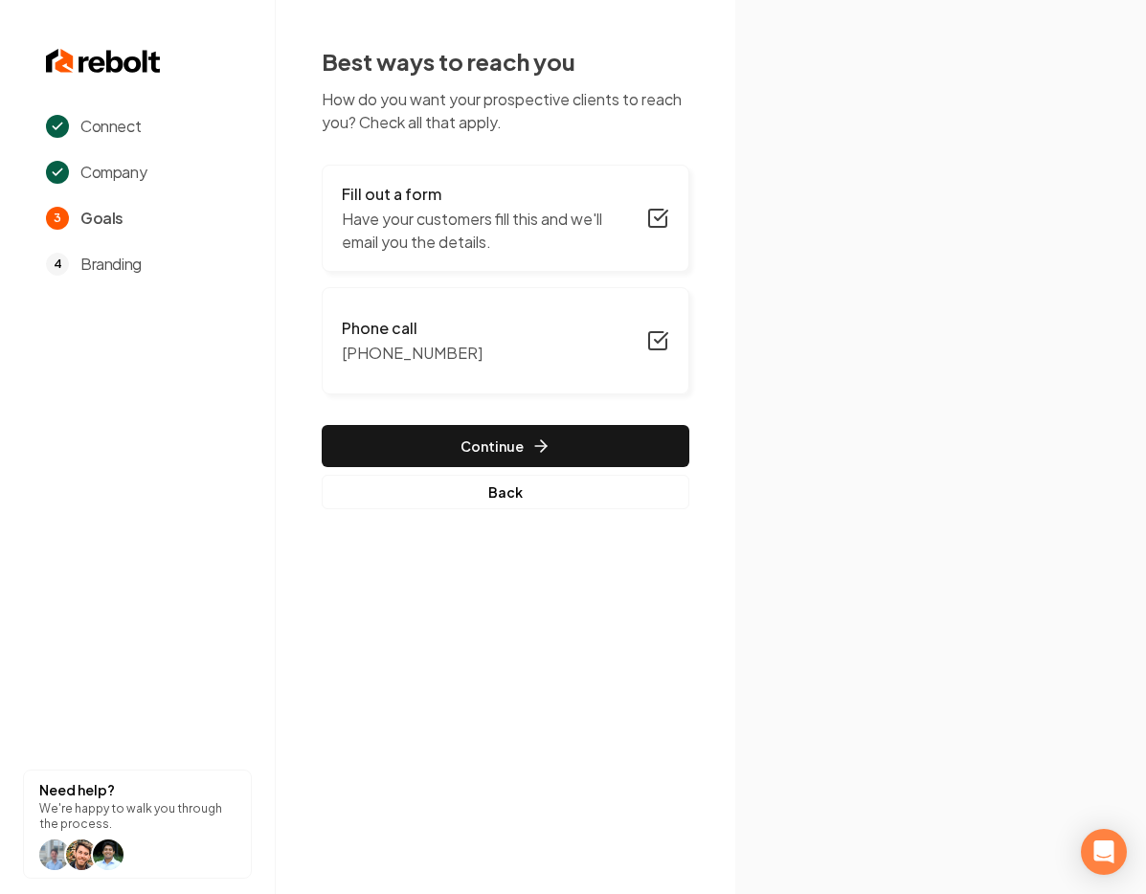
click at [592, 229] on p "Have your customers fill this and we'll email you the details." at bounding box center [488, 231] width 293 height 46
click at [428, 201] on h3 "Fill out a form" at bounding box center [488, 194] width 293 height 23
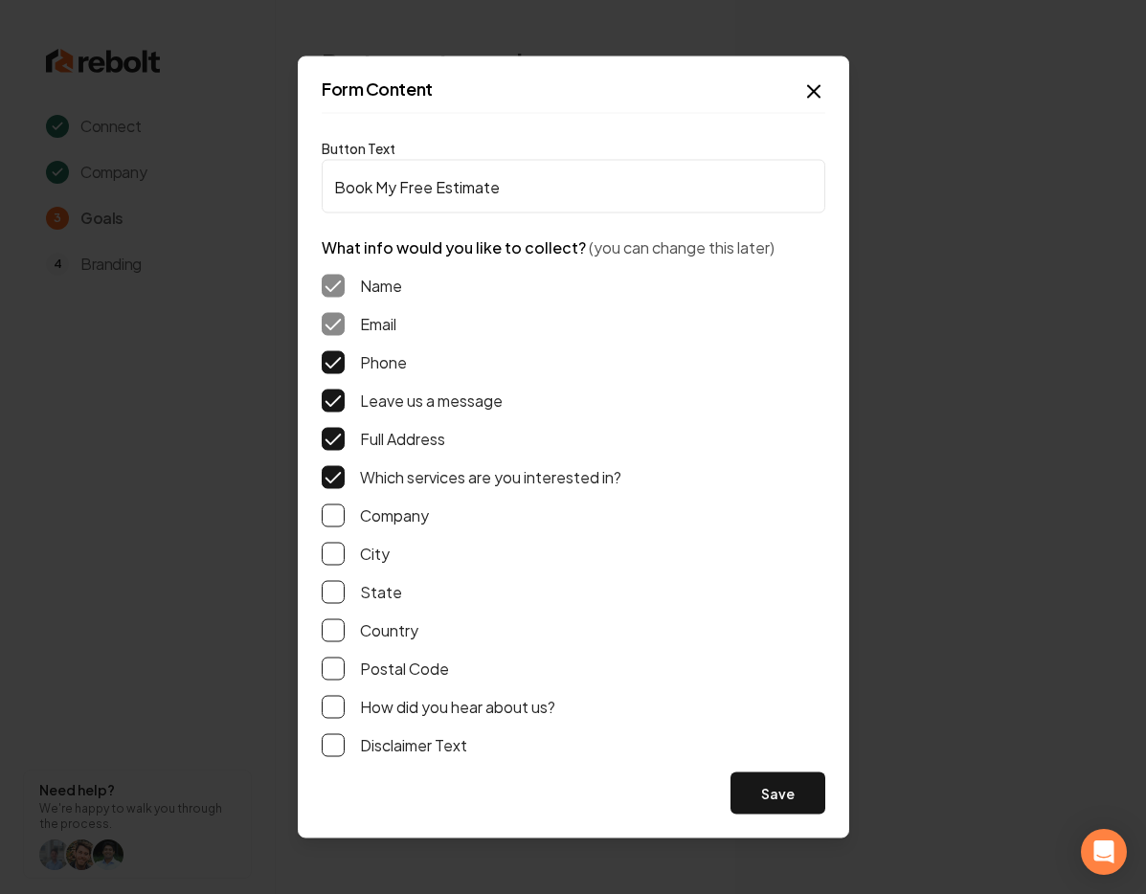
click at [817, 821] on div "Form Content Button Text Book My Free Estimate What info would you like to coll…" at bounding box center [573, 447] width 551 height 782
click at [794, 794] on button "Save" at bounding box center [777, 793] width 95 height 42
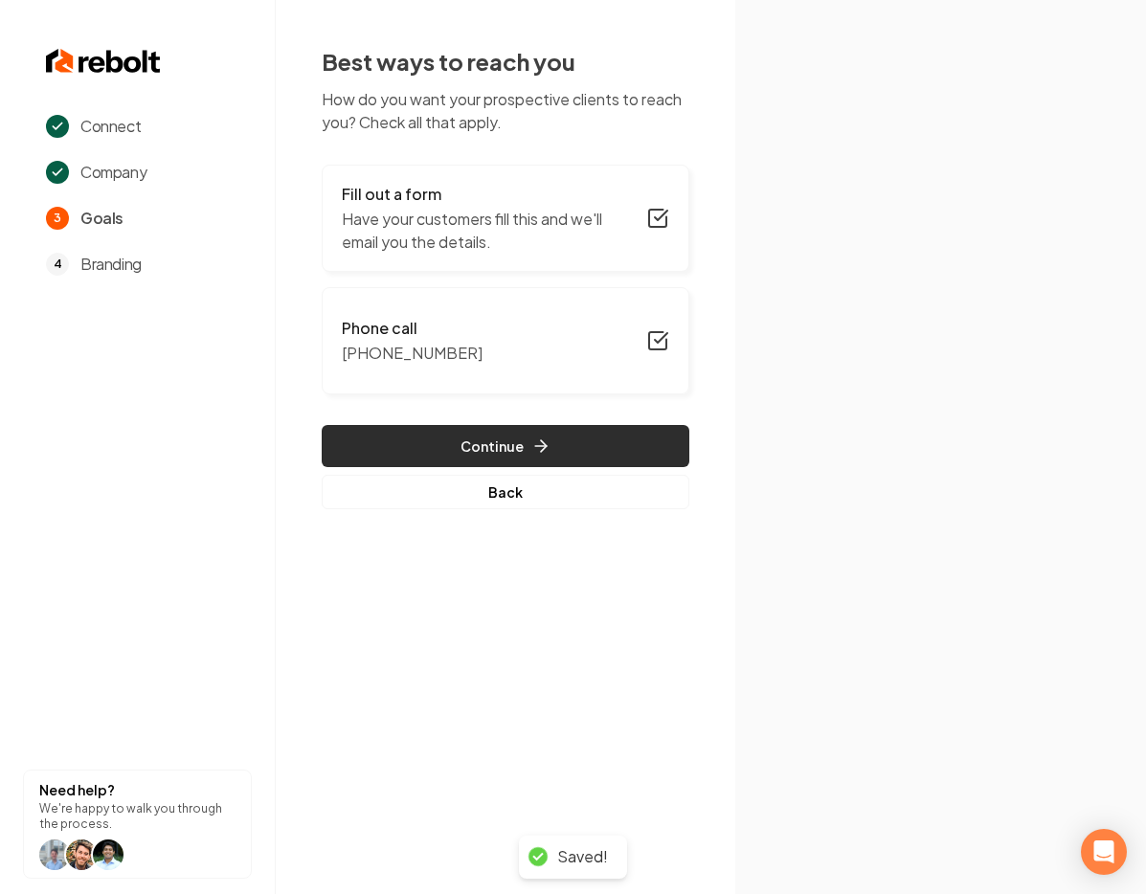
click at [572, 434] on button "Continue" at bounding box center [506, 446] width 368 height 42
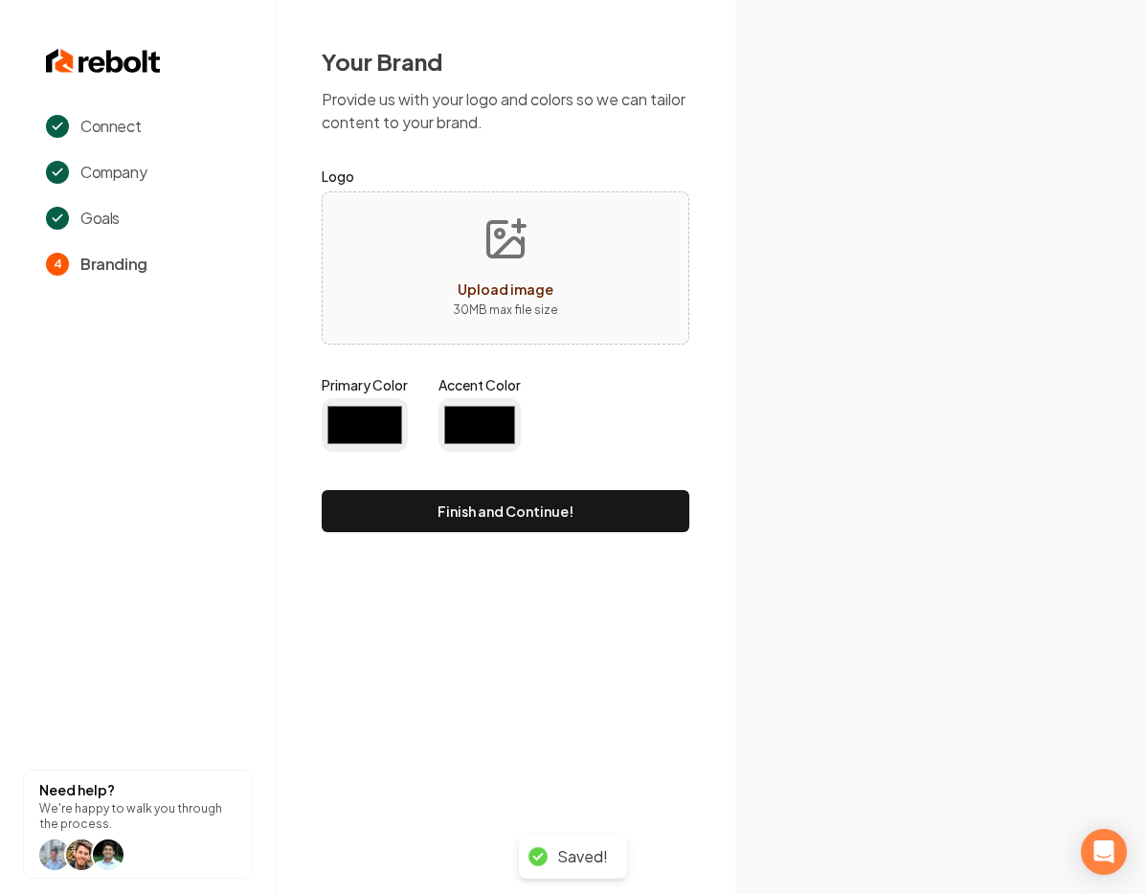
type input "#194d33"
type input "#70be00"
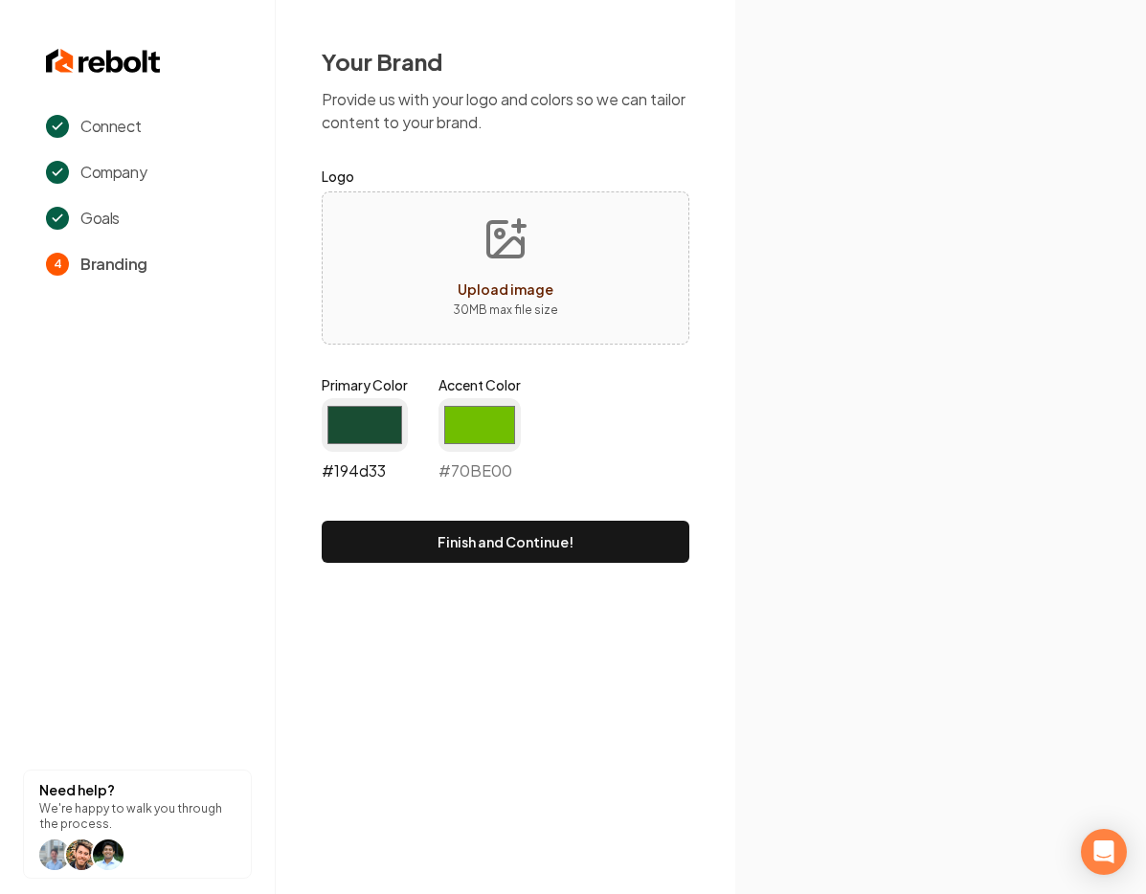
click at [357, 428] on input "#194d33" at bounding box center [365, 425] width 86 height 54
click at [369, 471] on div "#194d33 #194d33" at bounding box center [365, 440] width 86 height 84
click at [375, 472] on div "#194d33 #194d33" at bounding box center [365, 440] width 86 height 84
click at [363, 433] on input "#194d33" at bounding box center [365, 425] width 86 height 54
type input "#003554"
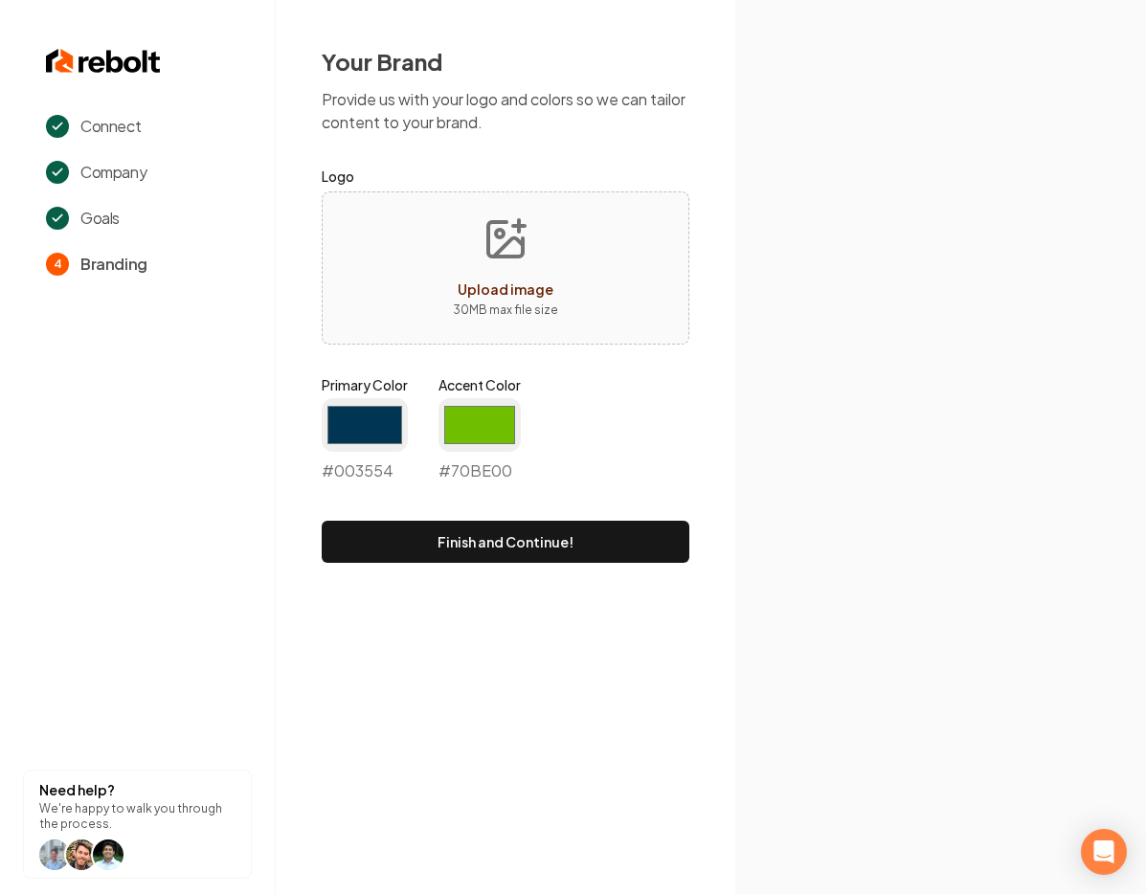
click at [1039, 633] on rect at bounding box center [1009, 621] width 349 height 397
click at [486, 467] on div "#70be00 #70BE00" at bounding box center [479, 440] width 82 height 84
click at [484, 421] on input "#70be00" at bounding box center [479, 425] width 82 height 54
type input "#2074a4"
click at [745, 607] on icon at bounding box center [940, 597] width 411 height 594
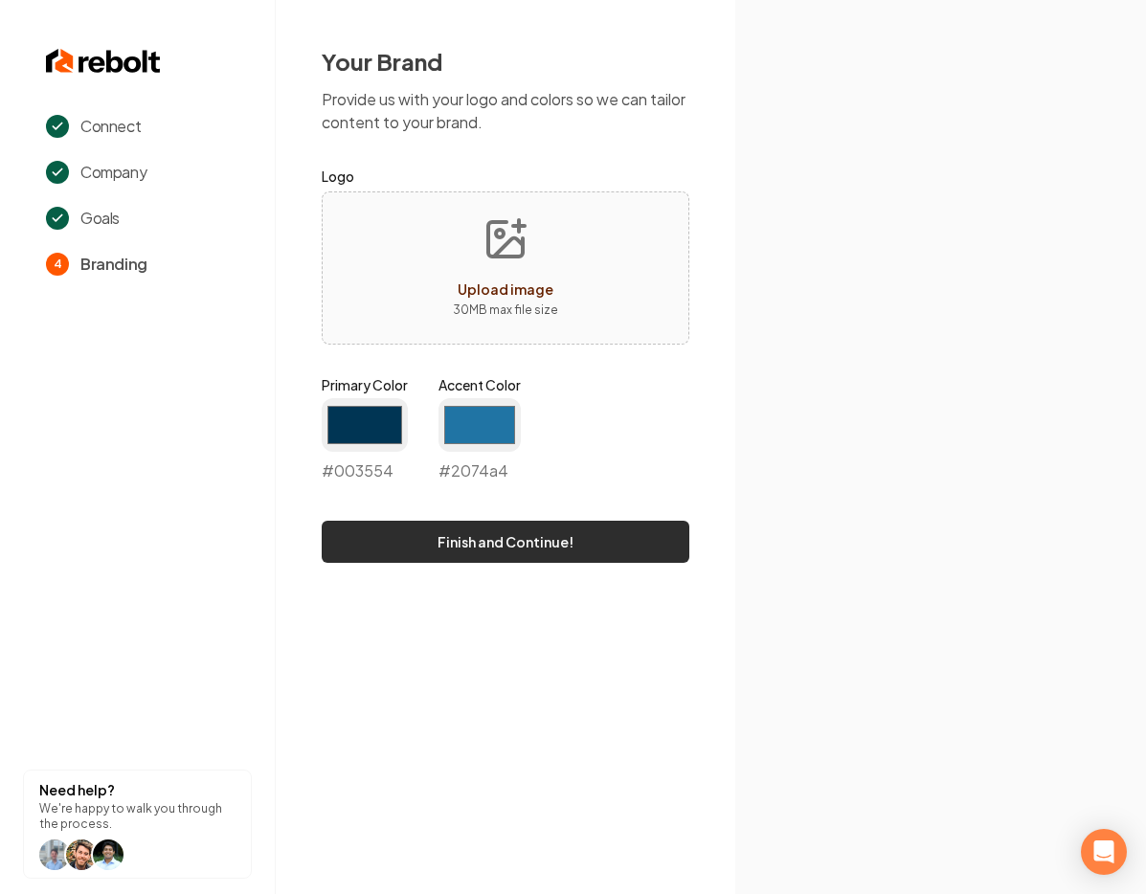
click at [559, 526] on button "Finish and Continue!" at bounding box center [506, 542] width 368 height 42
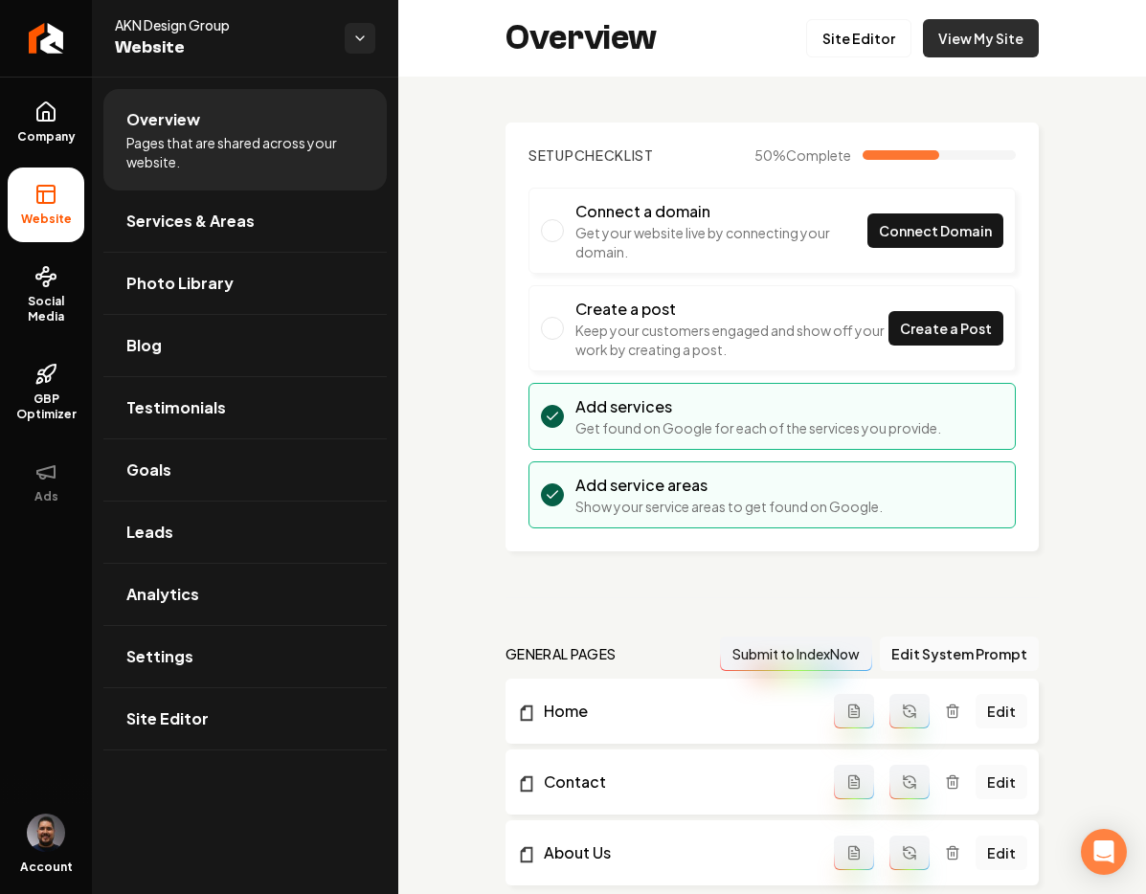
click at [973, 42] on link "View My Site" at bounding box center [981, 38] width 116 height 38
click at [860, 48] on link "Site Editor" at bounding box center [858, 38] width 105 height 38
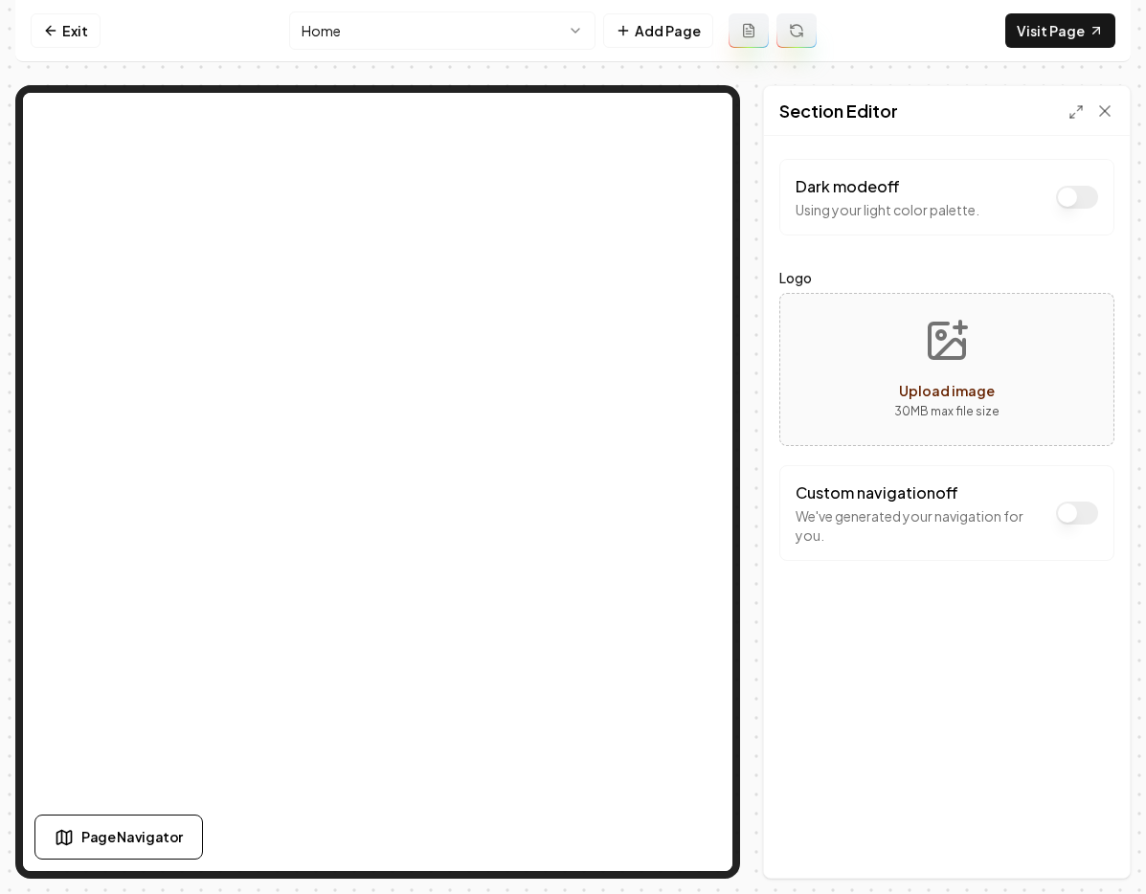
click at [960, 384] on span "Upload image" at bounding box center [947, 390] width 96 height 17
type input "**********"
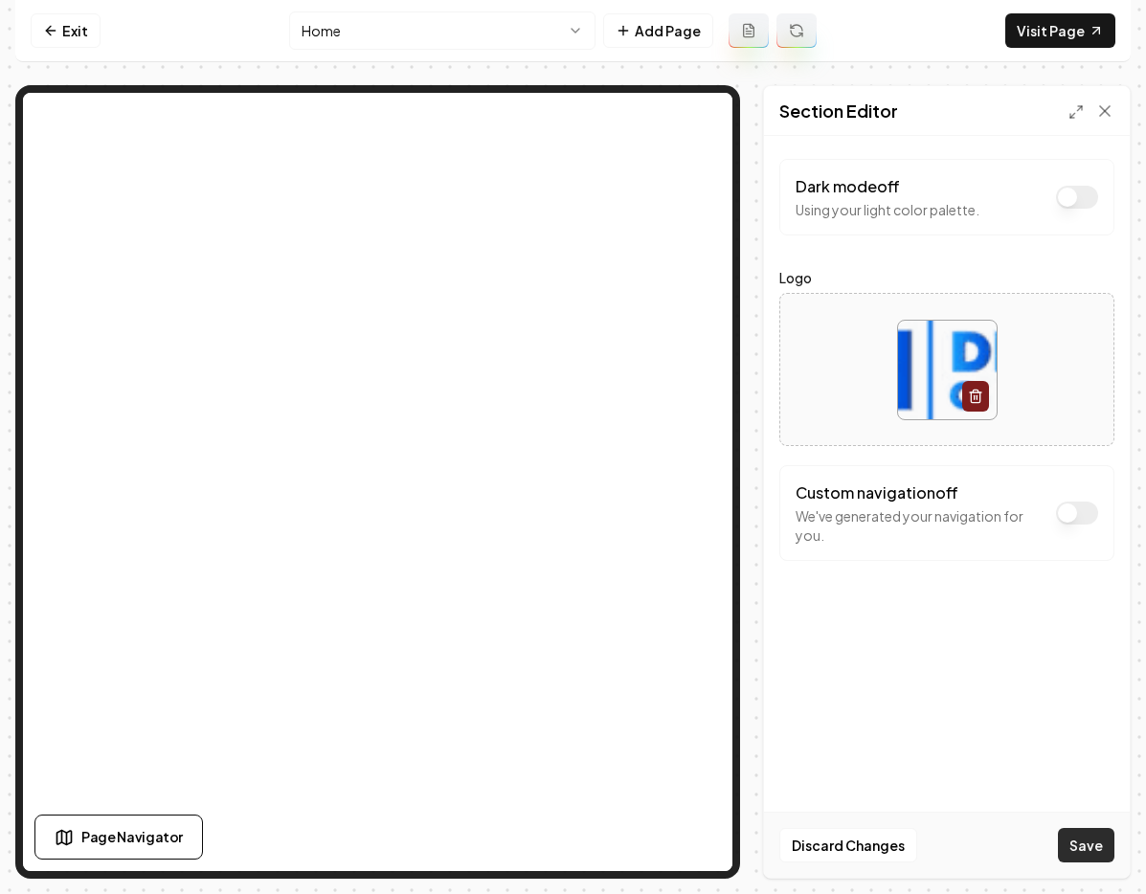
click at [1096, 840] on button "Save" at bounding box center [1086, 845] width 56 height 34
click at [777, 242] on div "Dark mode off Using your light color palette. Logo Custom navigation off We've …" at bounding box center [947, 507] width 366 height 742
click at [62, 30] on link "Exit" at bounding box center [66, 30] width 70 height 34
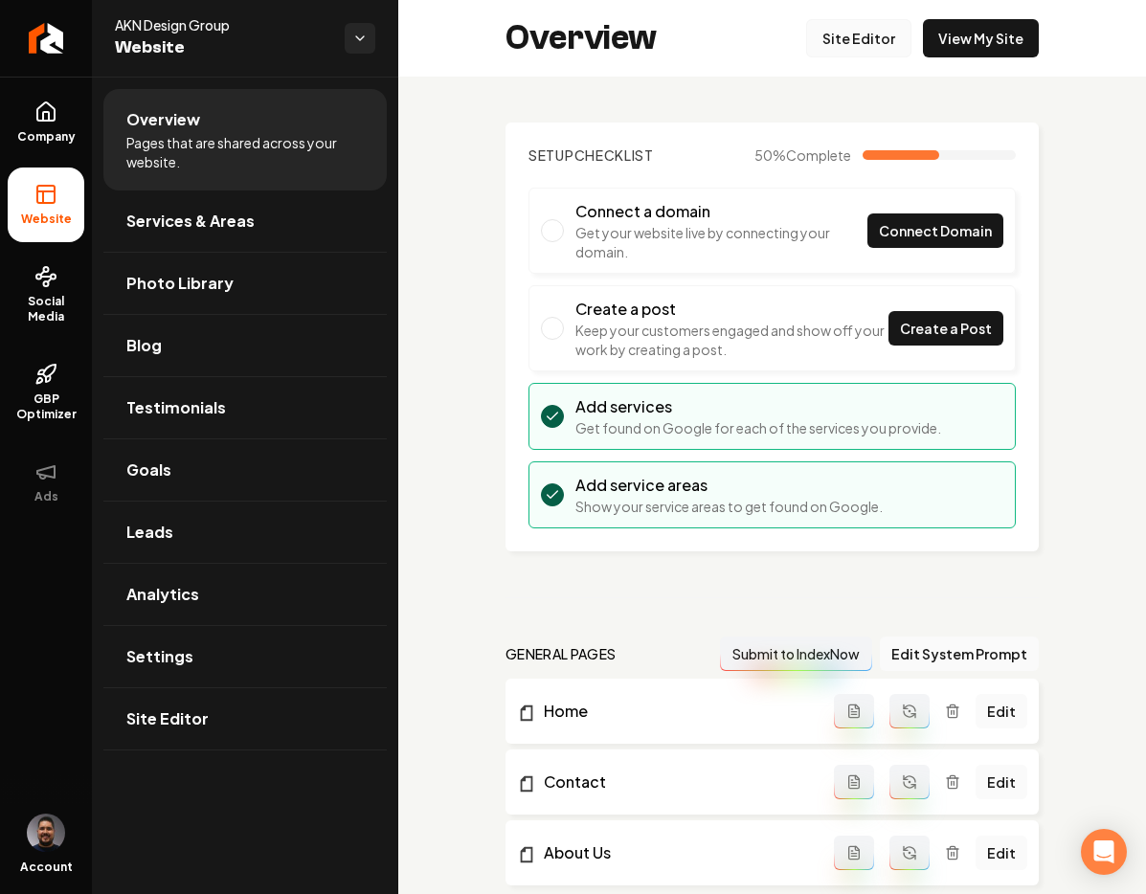
click at [851, 38] on link "Site Editor" at bounding box center [858, 38] width 105 height 38
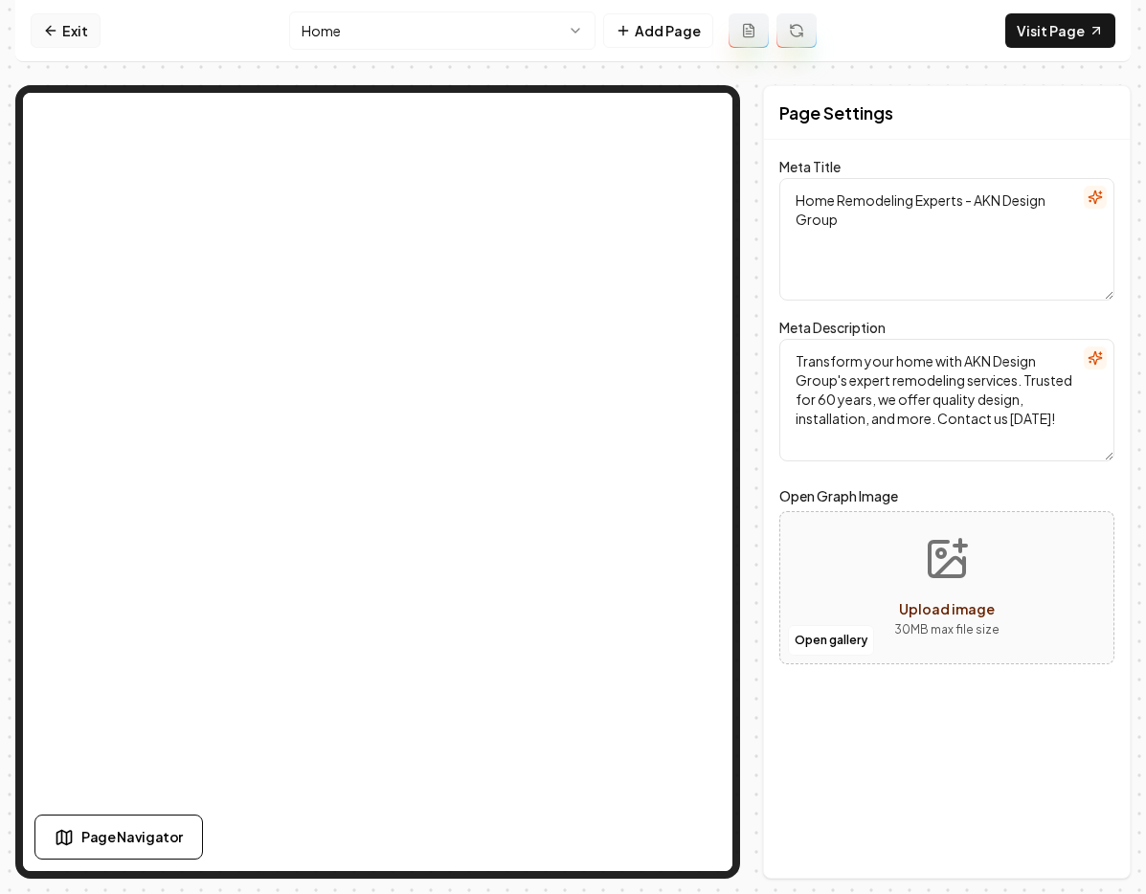
click at [40, 25] on link "Exit" at bounding box center [66, 30] width 70 height 34
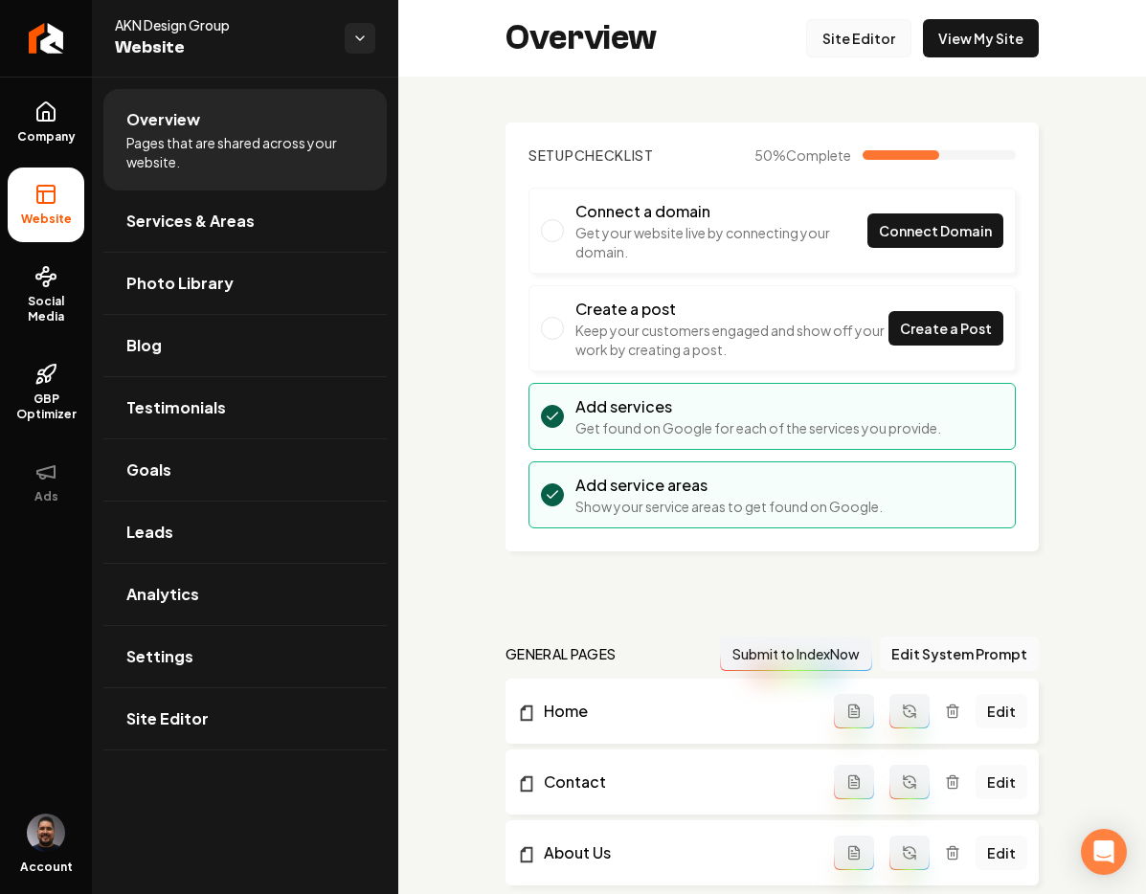
click at [836, 34] on link "Site Editor" at bounding box center [858, 38] width 105 height 38
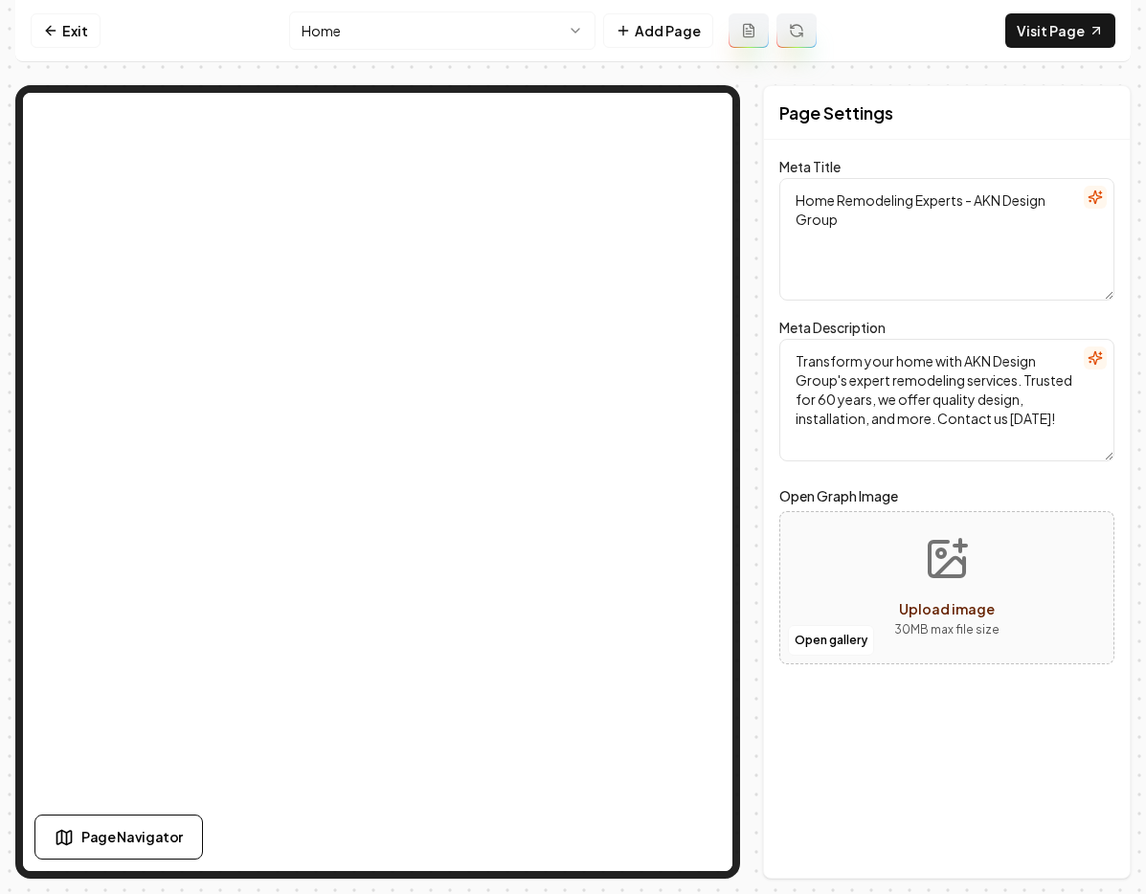
click at [545, 29] on html "Computer Required This feature is only available on a computer. Please switch t…" at bounding box center [573, 447] width 1146 height 894
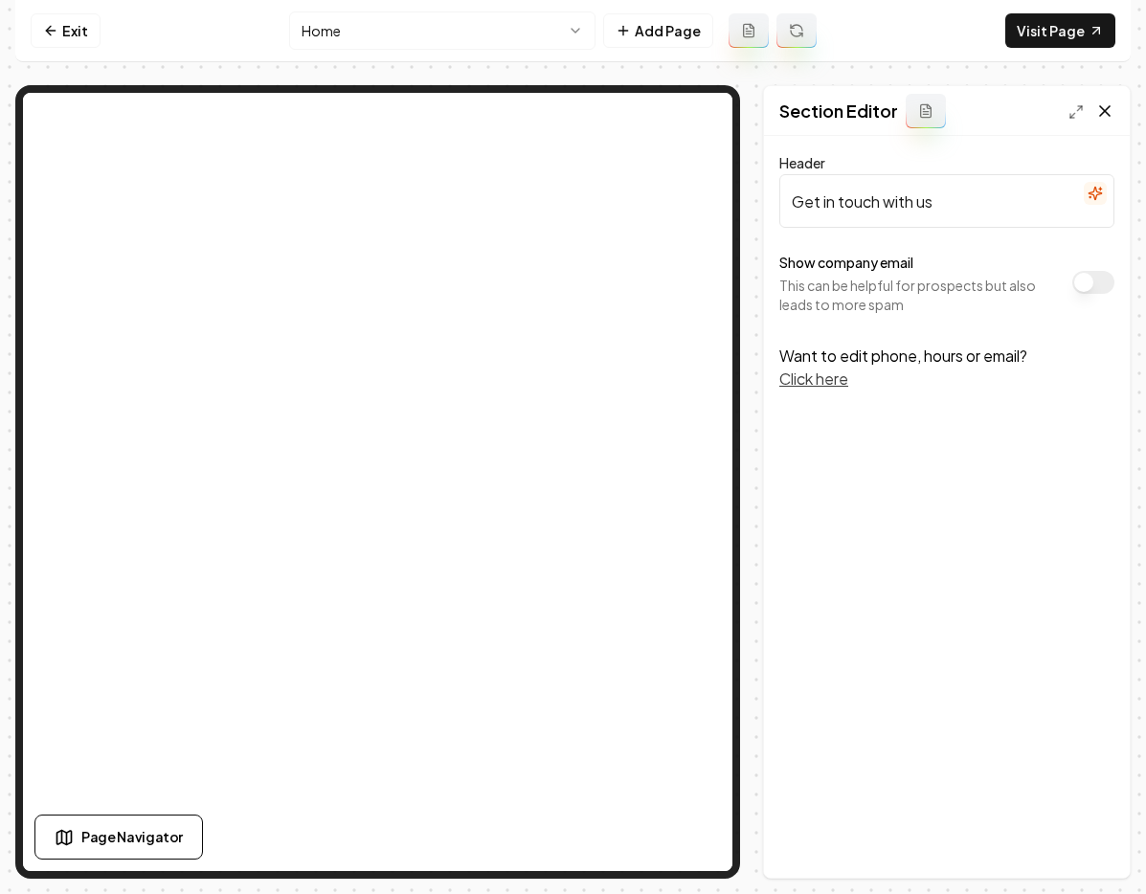
click at [1098, 106] on icon at bounding box center [1104, 110] width 19 height 19
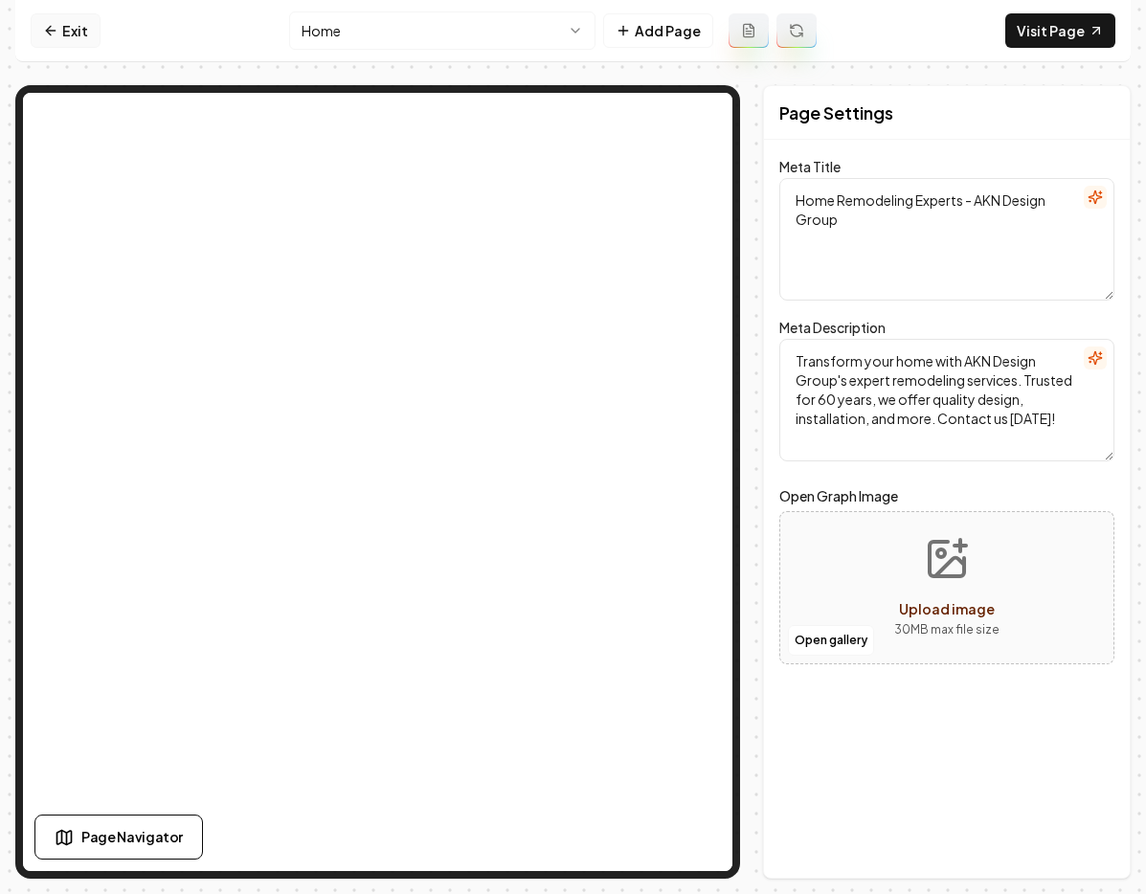
click at [69, 30] on link "Exit" at bounding box center [66, 30] width 70 height 34
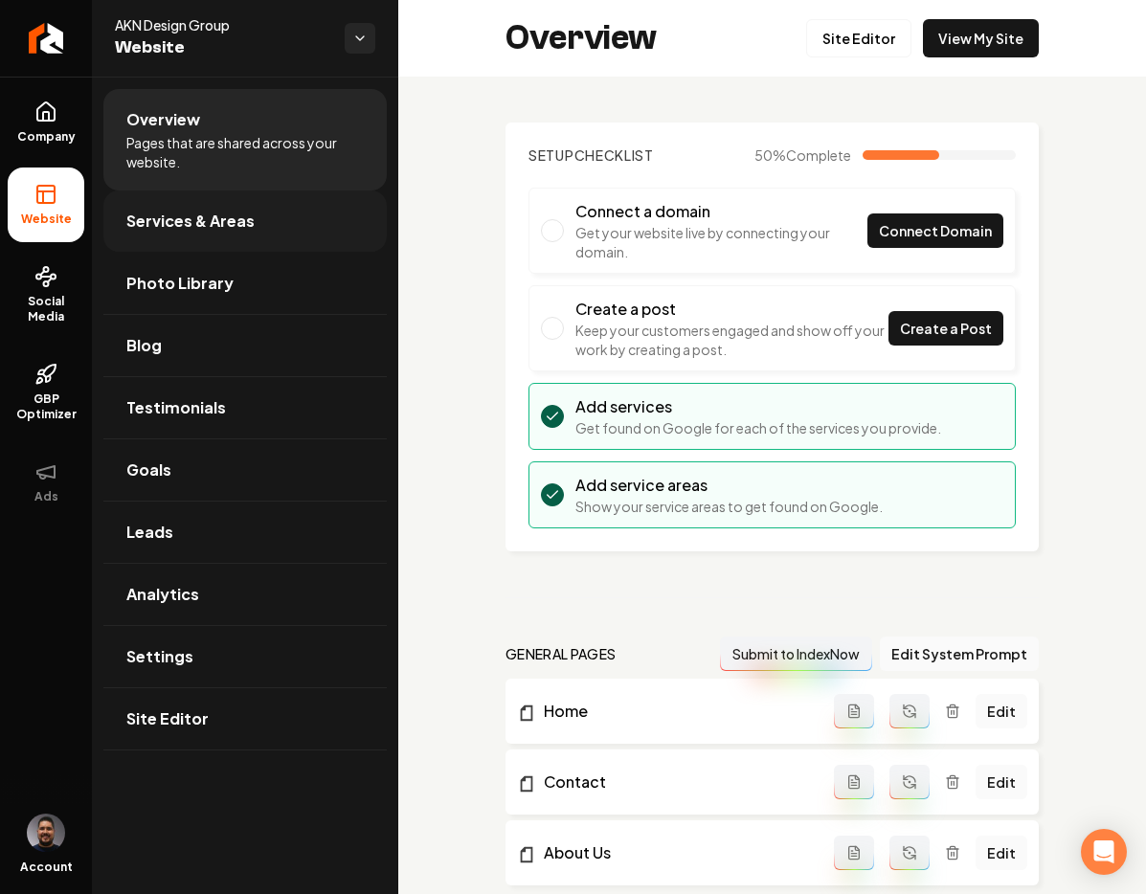
click at [224, 233] on link "Services & Areas" at bounding box center [244, 220] width 283 height 61
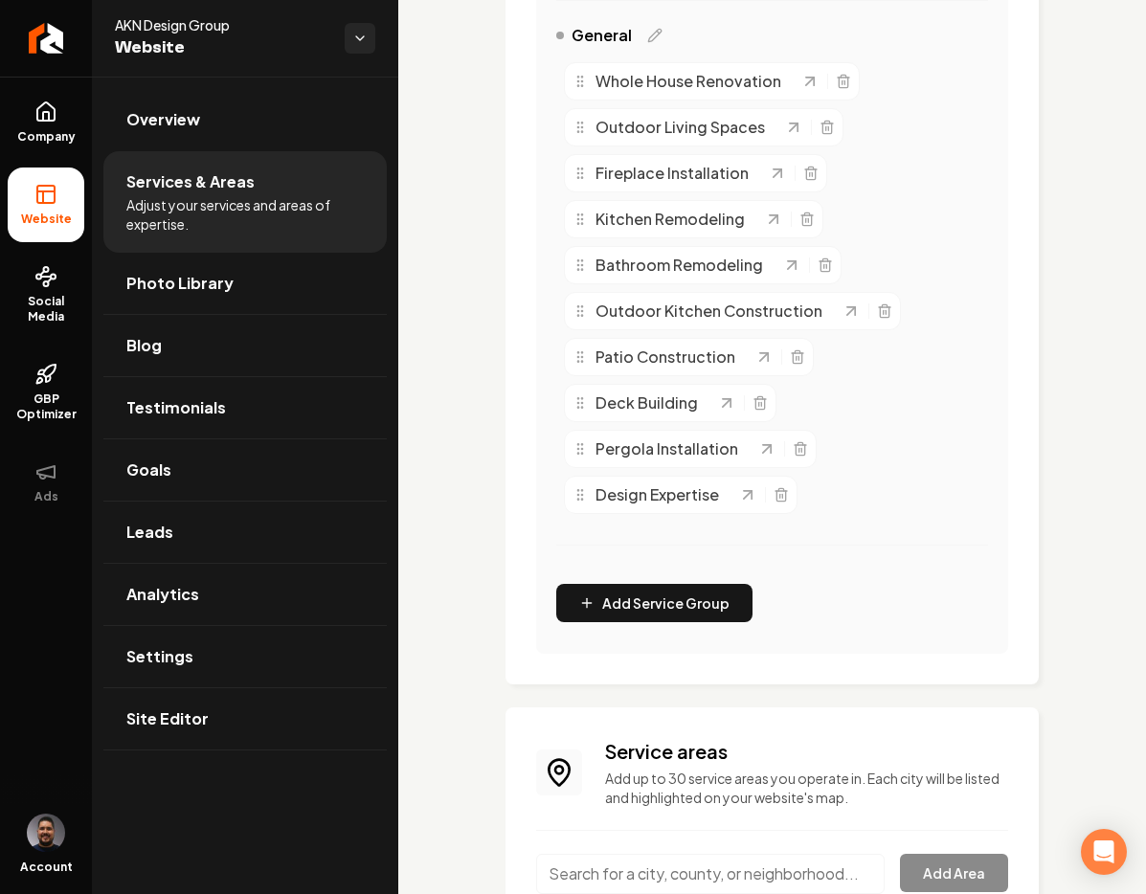
scroll to position [718, 0]
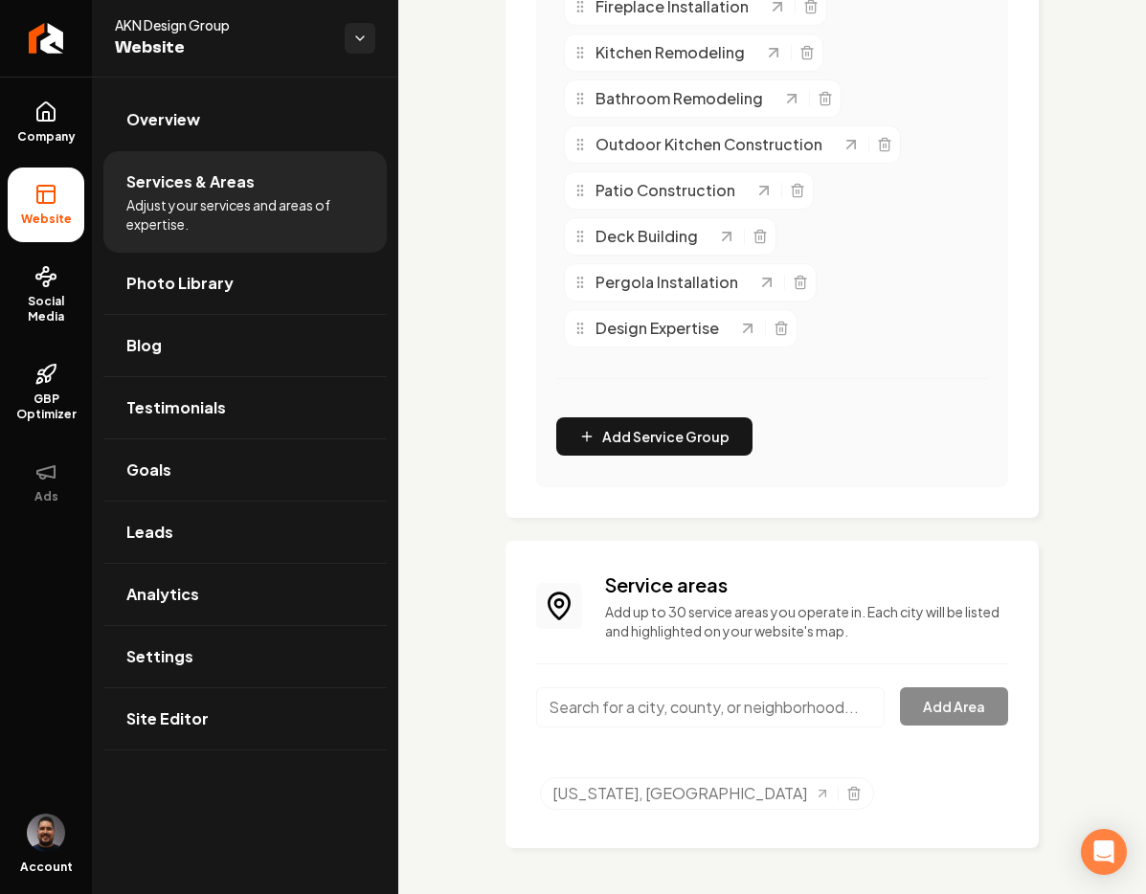
click at [802, 690] on input "Main content area" at bounding box center [710, 707] width 348 height 40
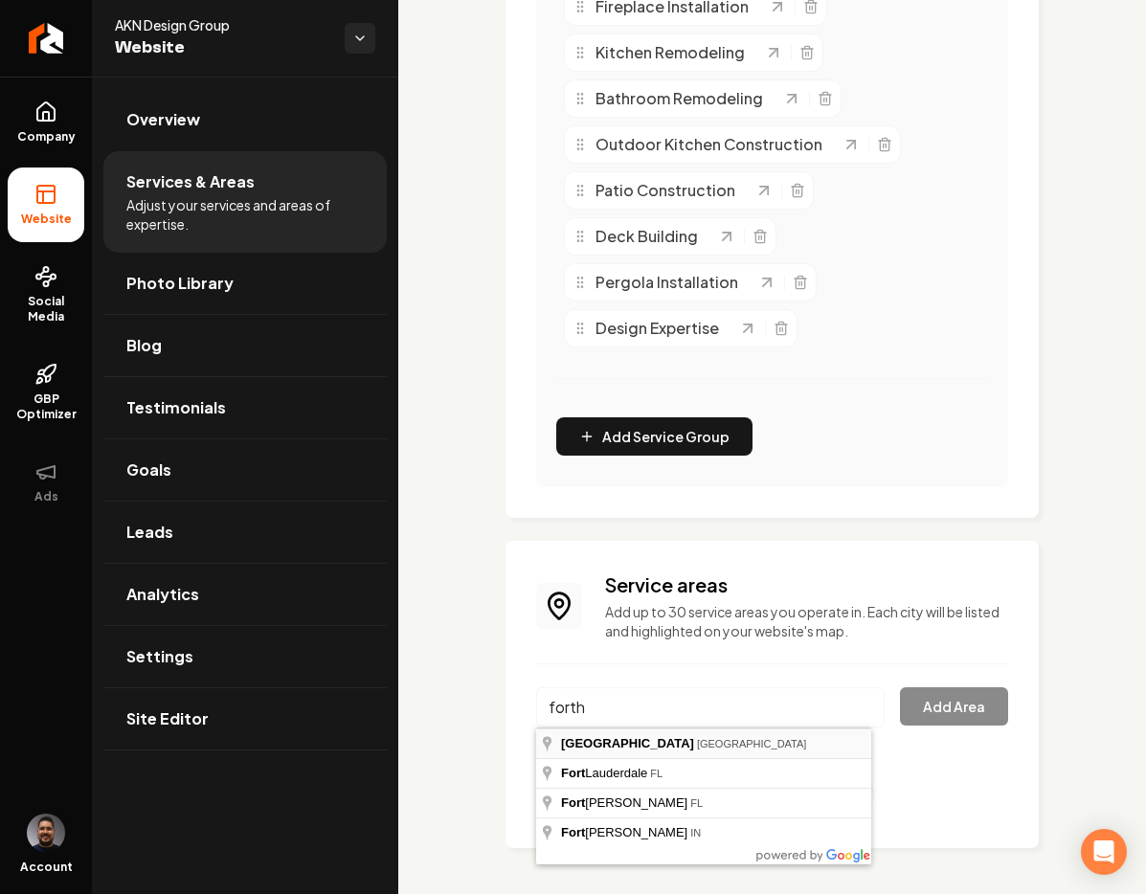
type input "[GEOGRAPHIC_DATA], [GEOGRAPHIC_DATA]"
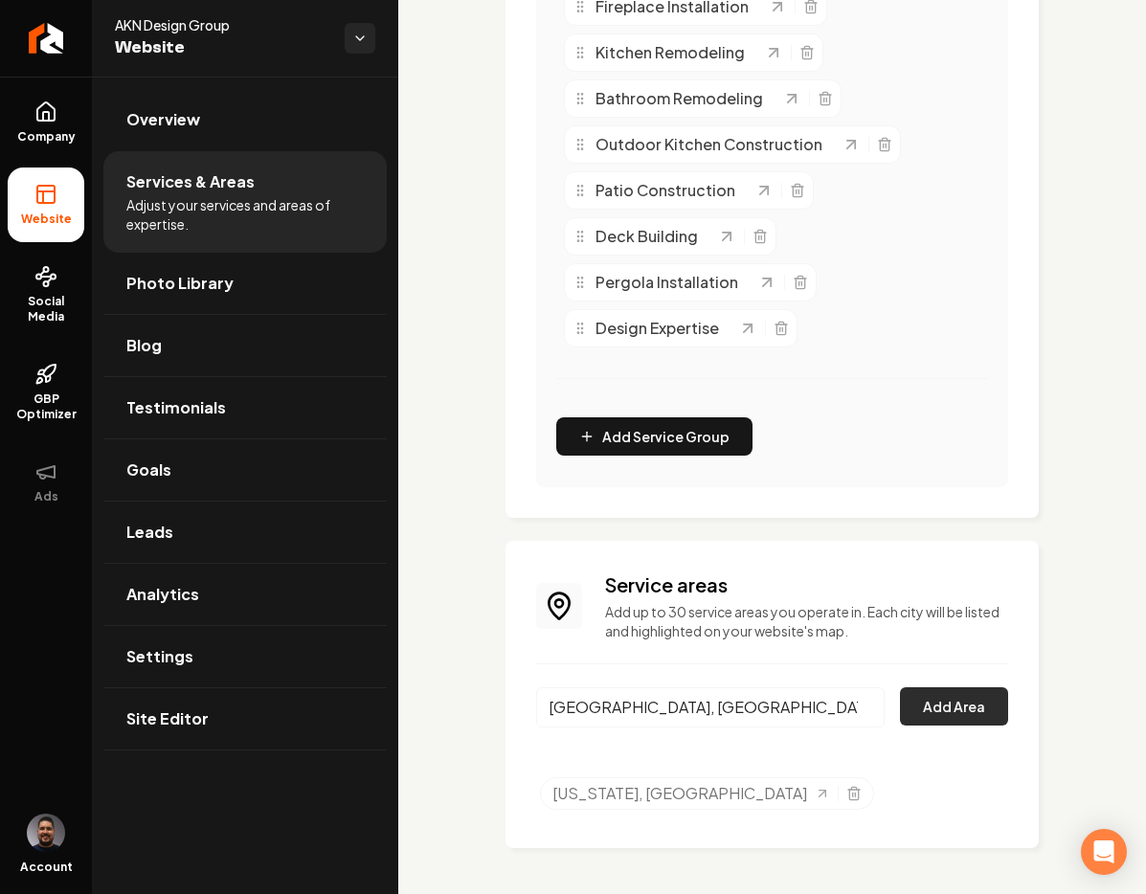
click at [953, 713] on button "Add Area" at bounding box center [954, 706] width 108 height 38
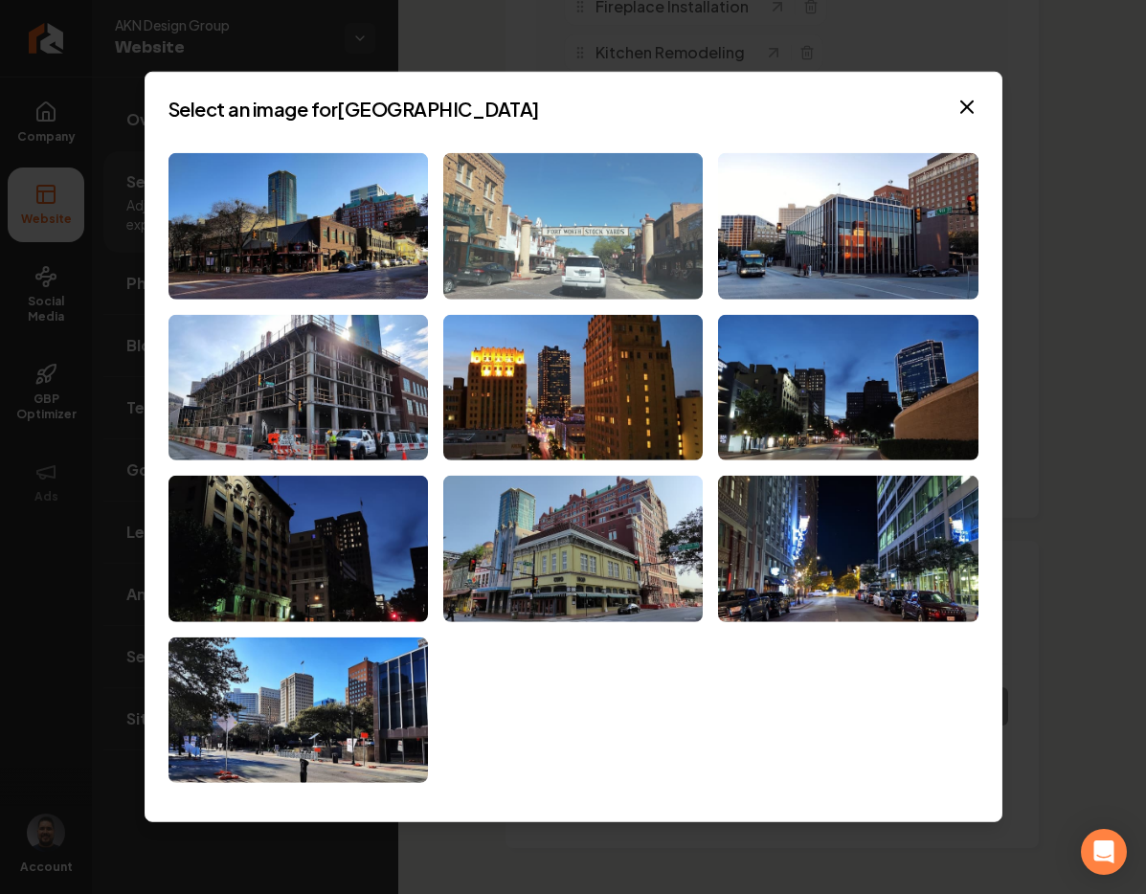
click at [636, 175] on img at bounding box center [572, 226] width 259 height 146
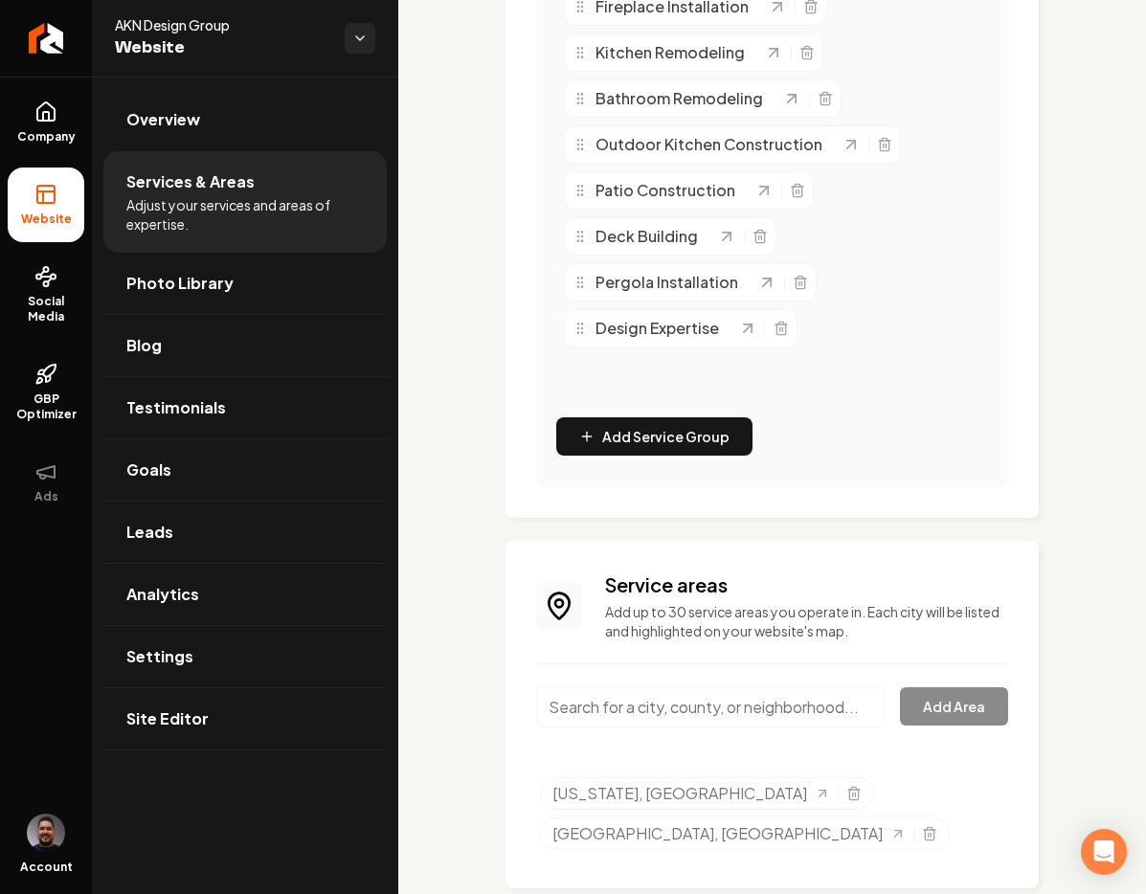
click at [816, 698] on input "Main content area" at bounding box center [710, 707] width 348 height 40
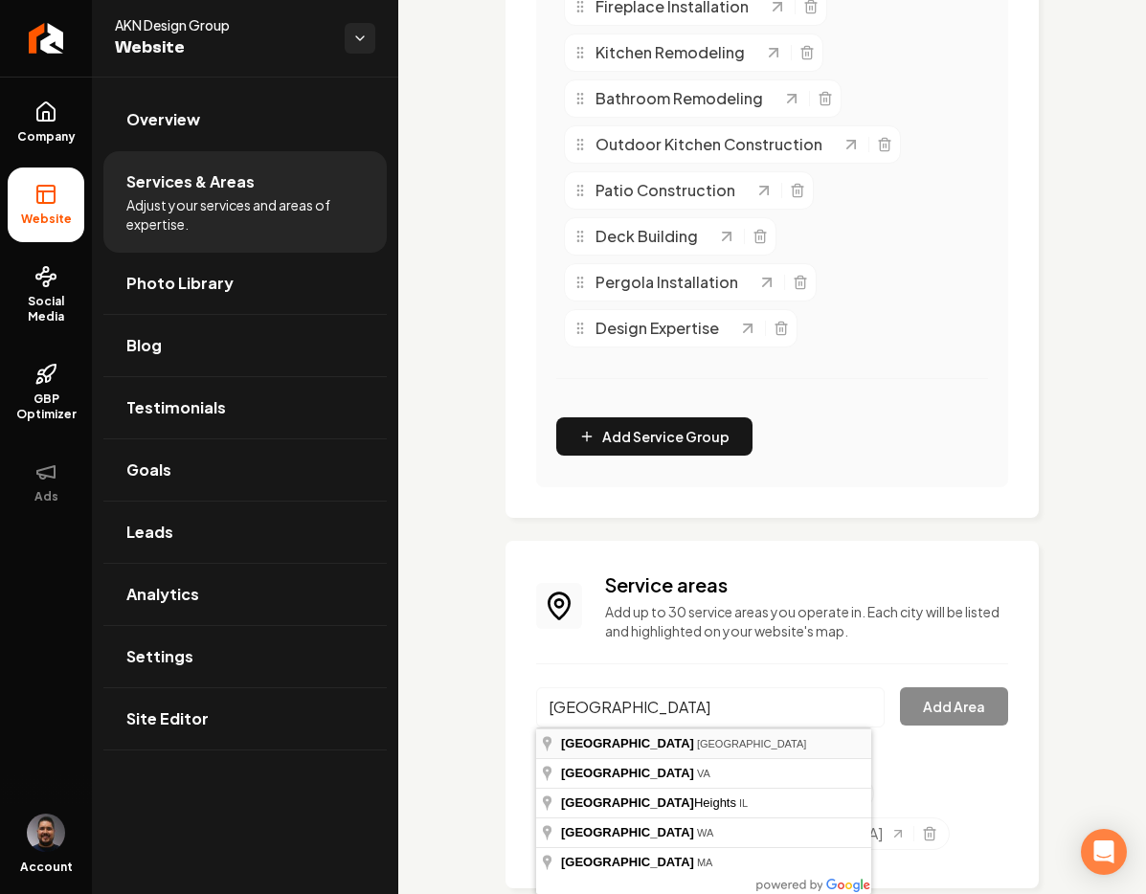
type input "[GEOGRAPHIC_DATA], [GEOGRAPHIC_DATA]"
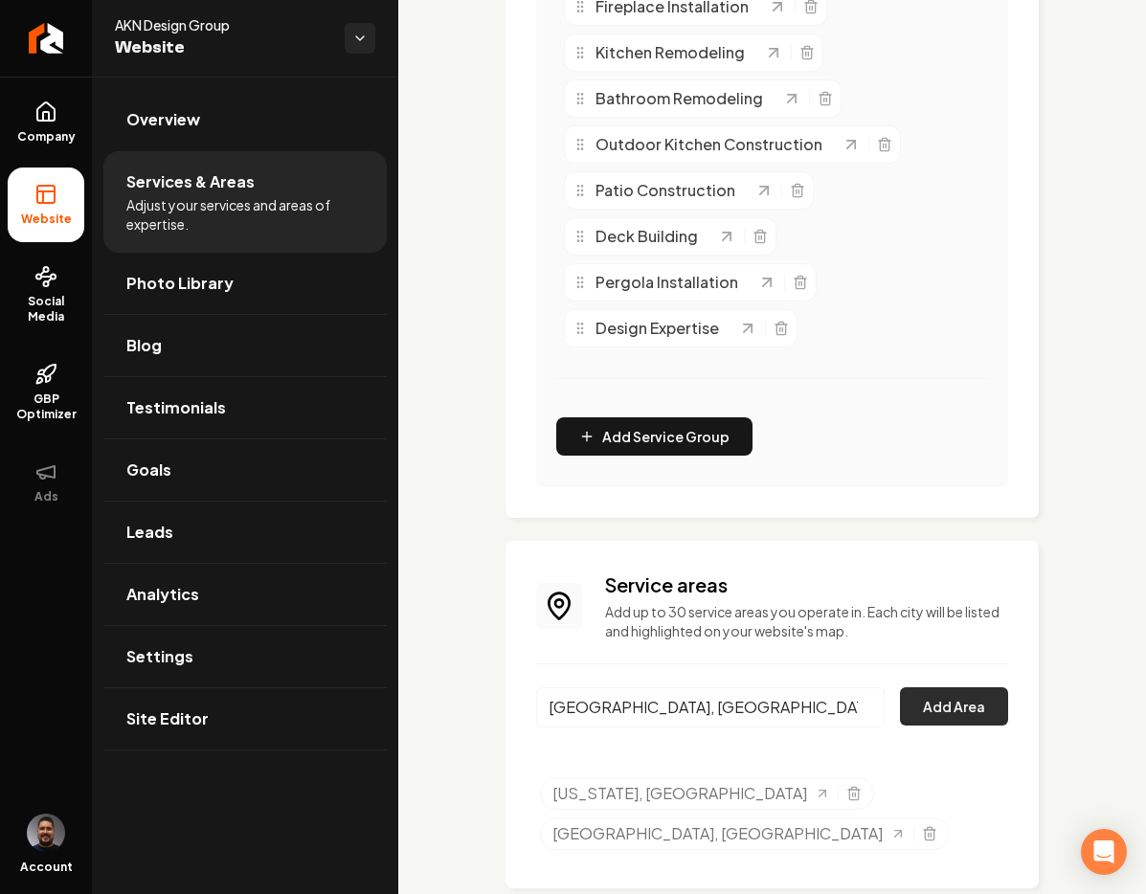
click at [908, 721] on button "Add Area" at bounding box center [954, 706] width 108 height 38
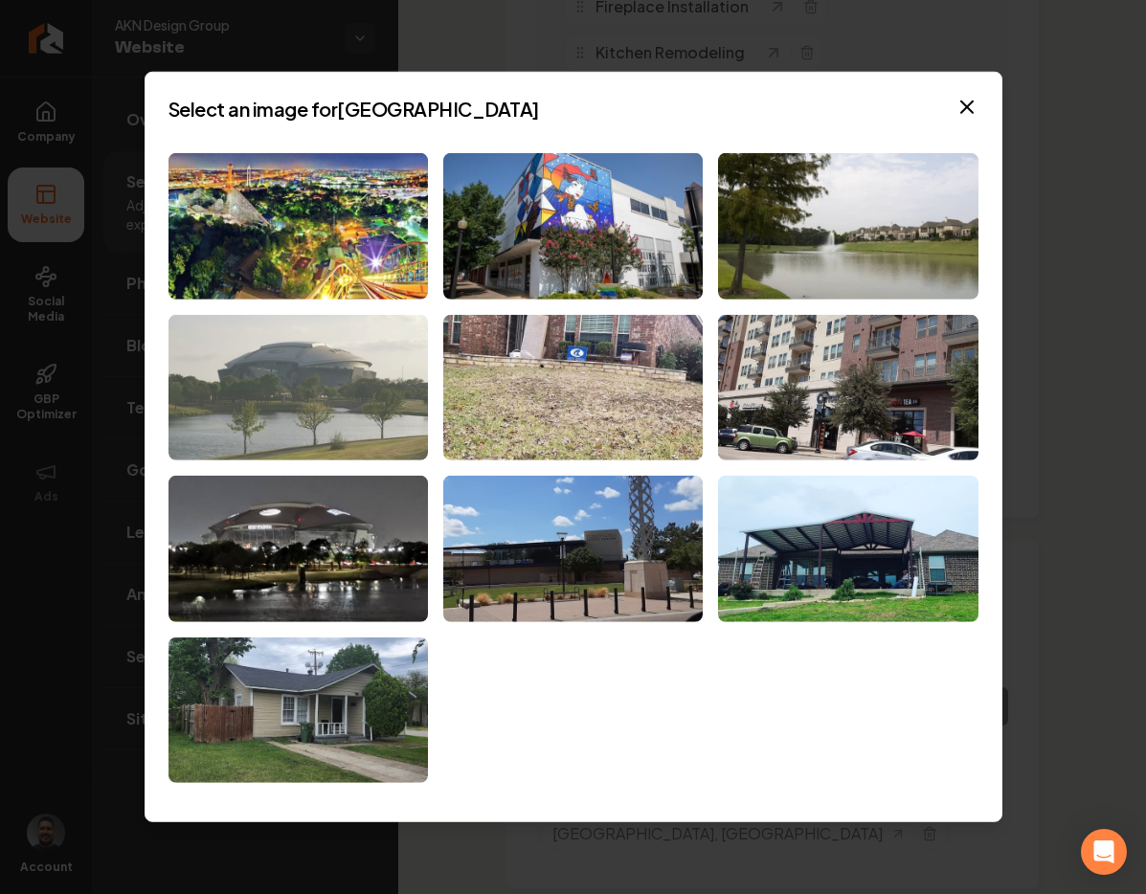
click at [334, 393] on img at bounding box center [297, 387] width 259 height 146
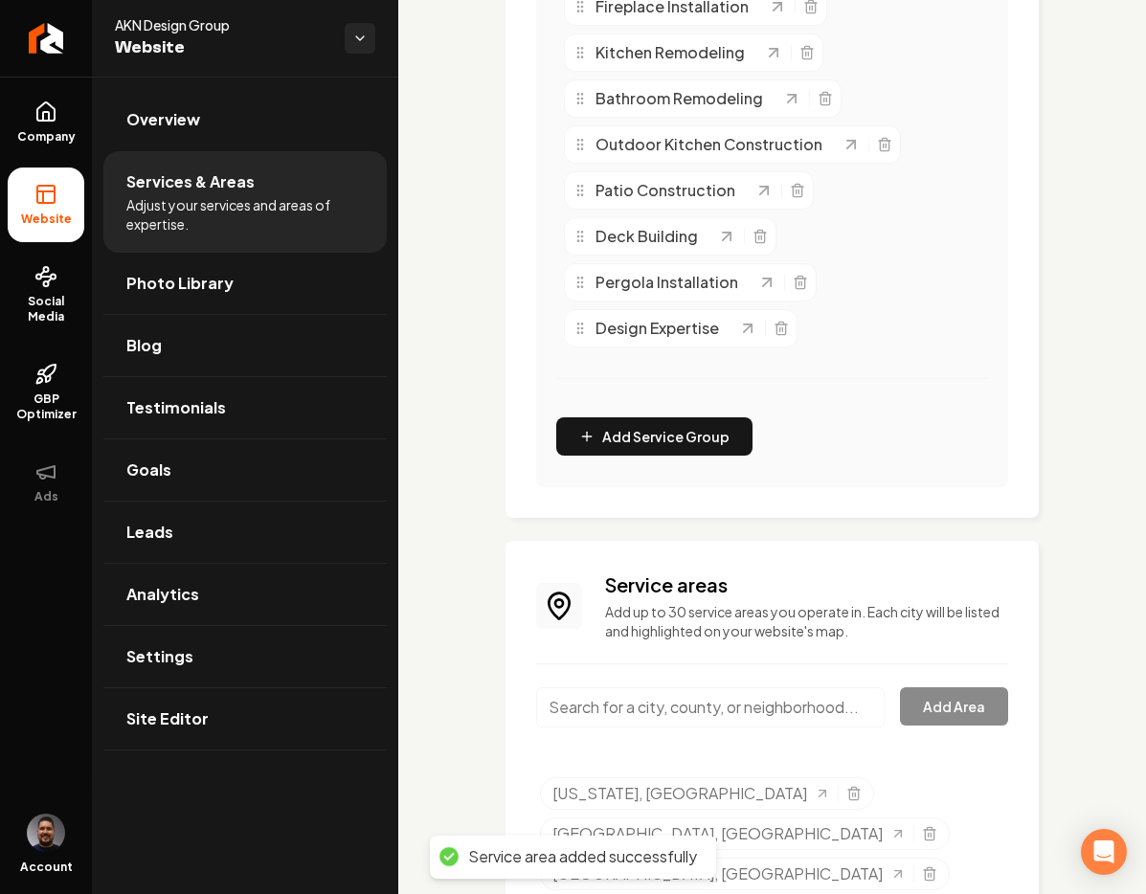
click at [815, 700] on input "Main content area" at bounding box center [710, 707] width 348 height 40
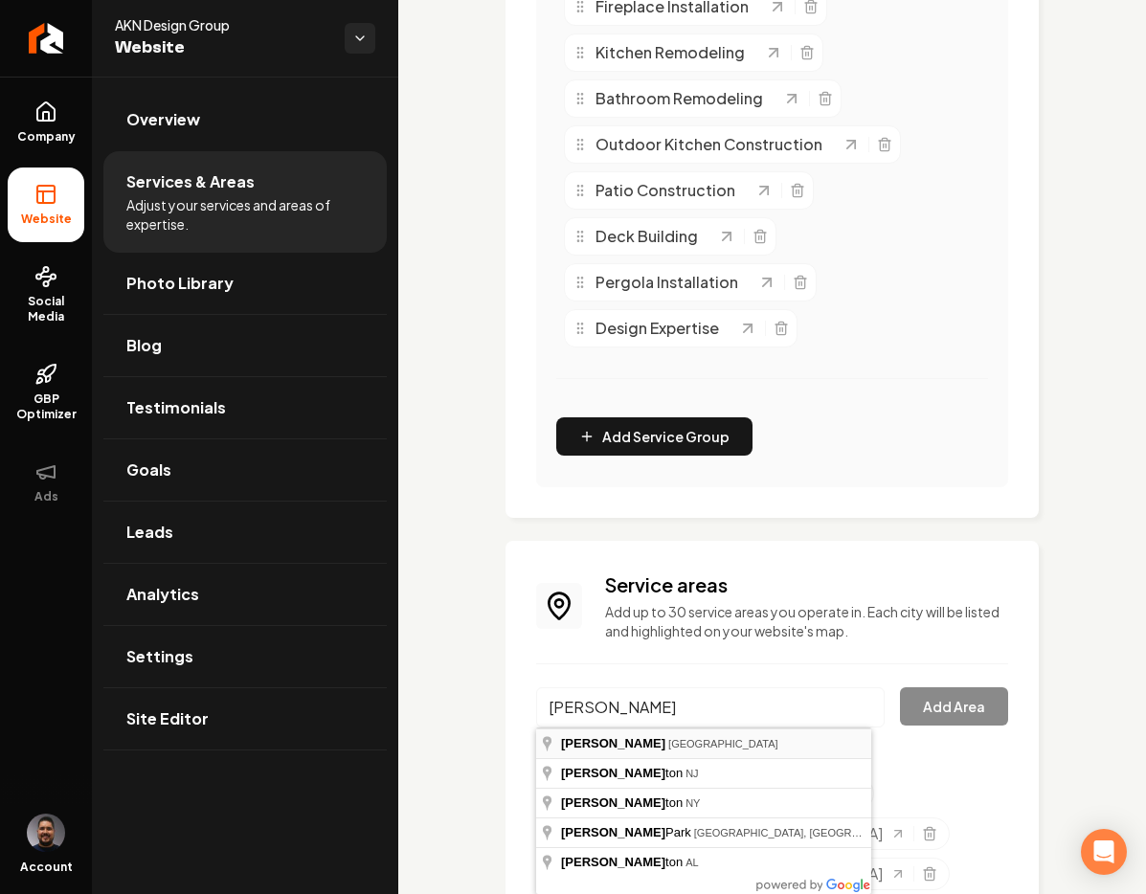
type input "[GEOGRAPHIC_DATA], [GEOGRAPHIC_DATA]"
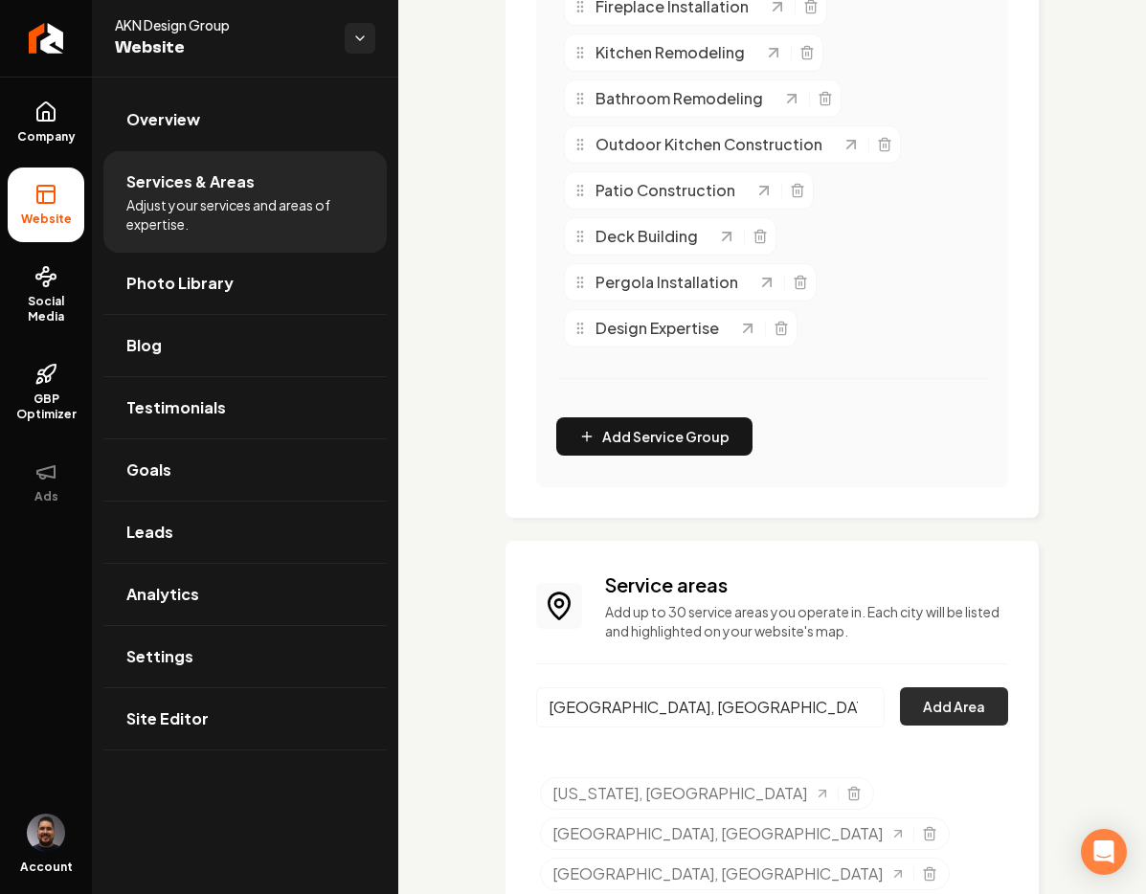
click at [934, 709] on button "Add Area" at bounding box center [954, 706] width 108 height 38
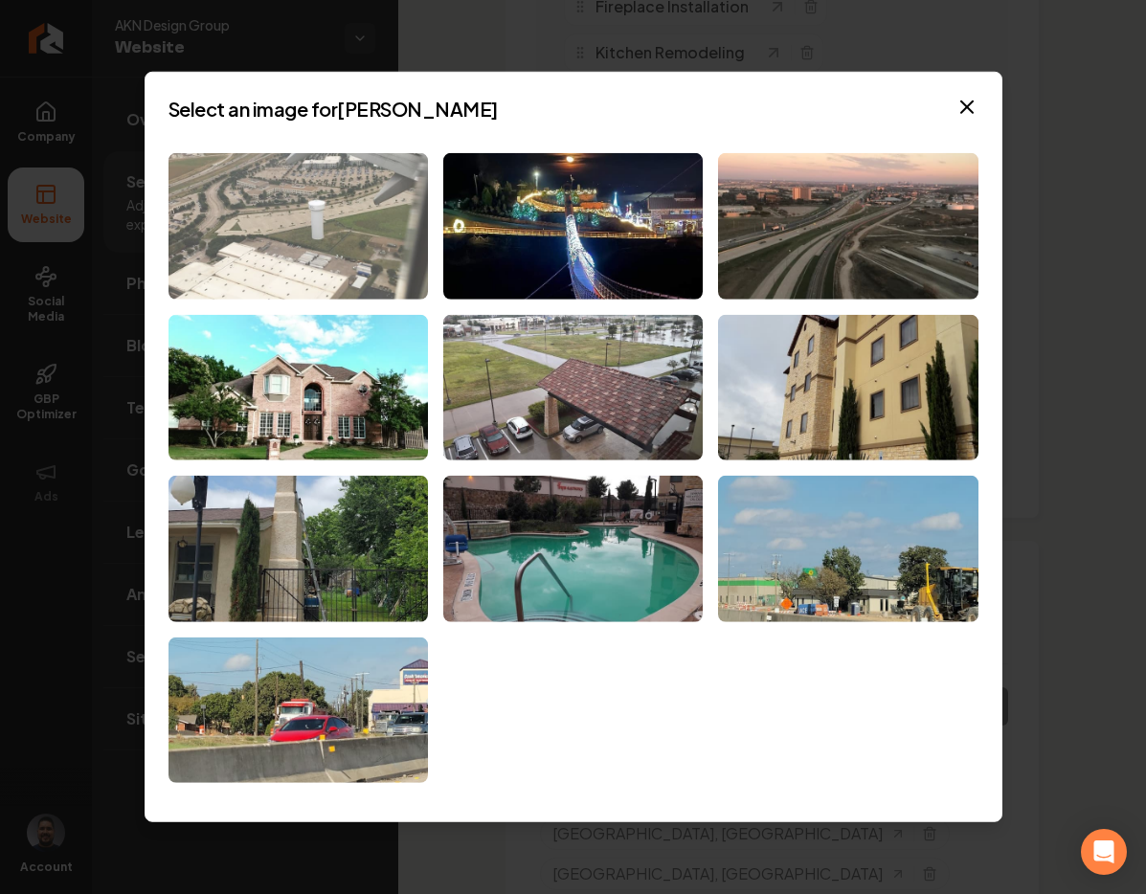
click at [324, 198] on img at bounding box center [297, 226] width 259 height 146
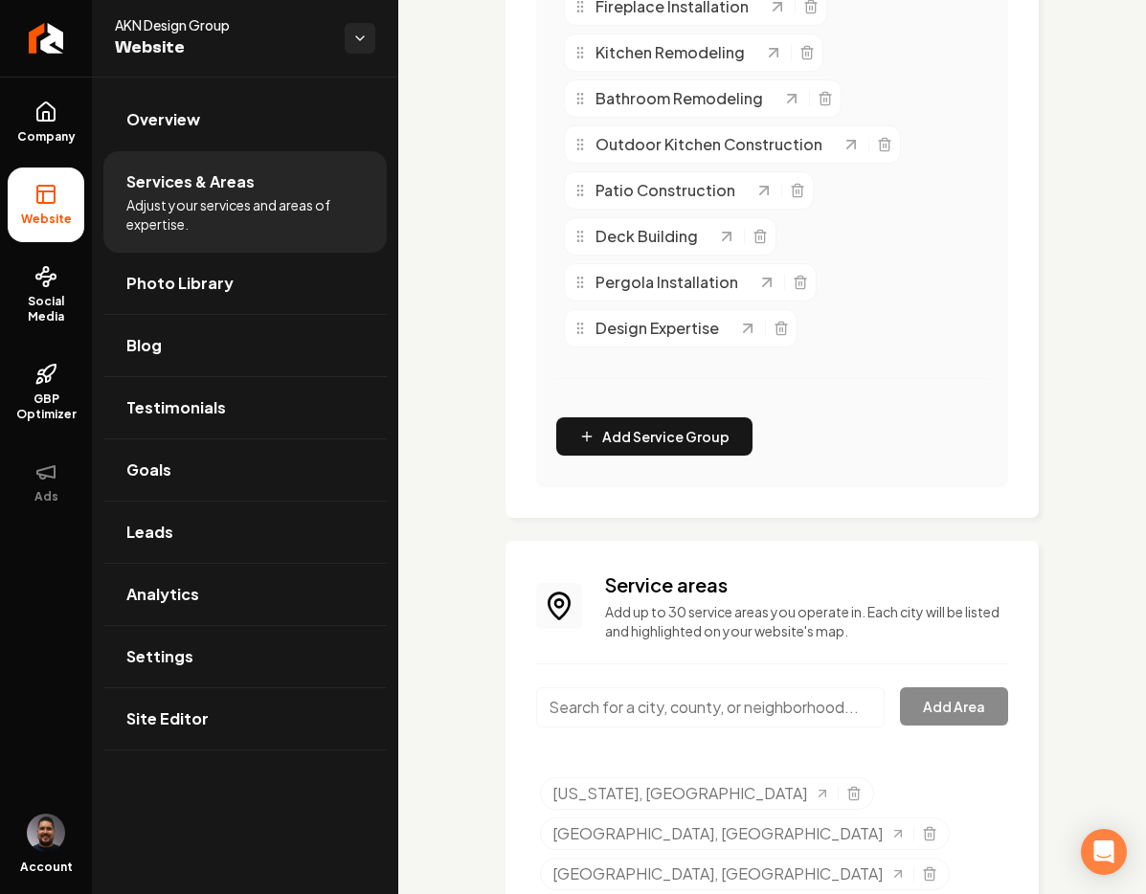
click at [795, 697] on input "Main content area" at bounding box center [710, 707] width 348 height 40
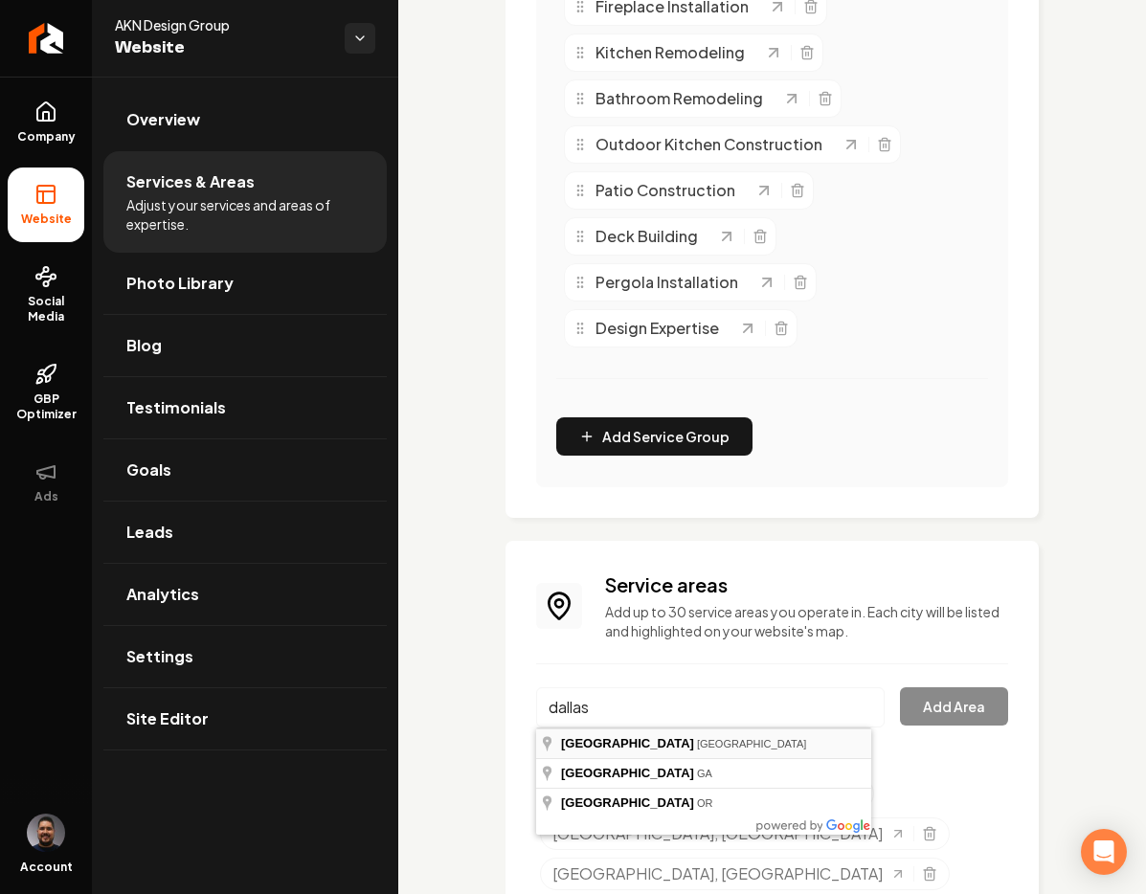
type input "[GEOGRAPHIC_DATA], [GEOGRAPHIC_DATA]"
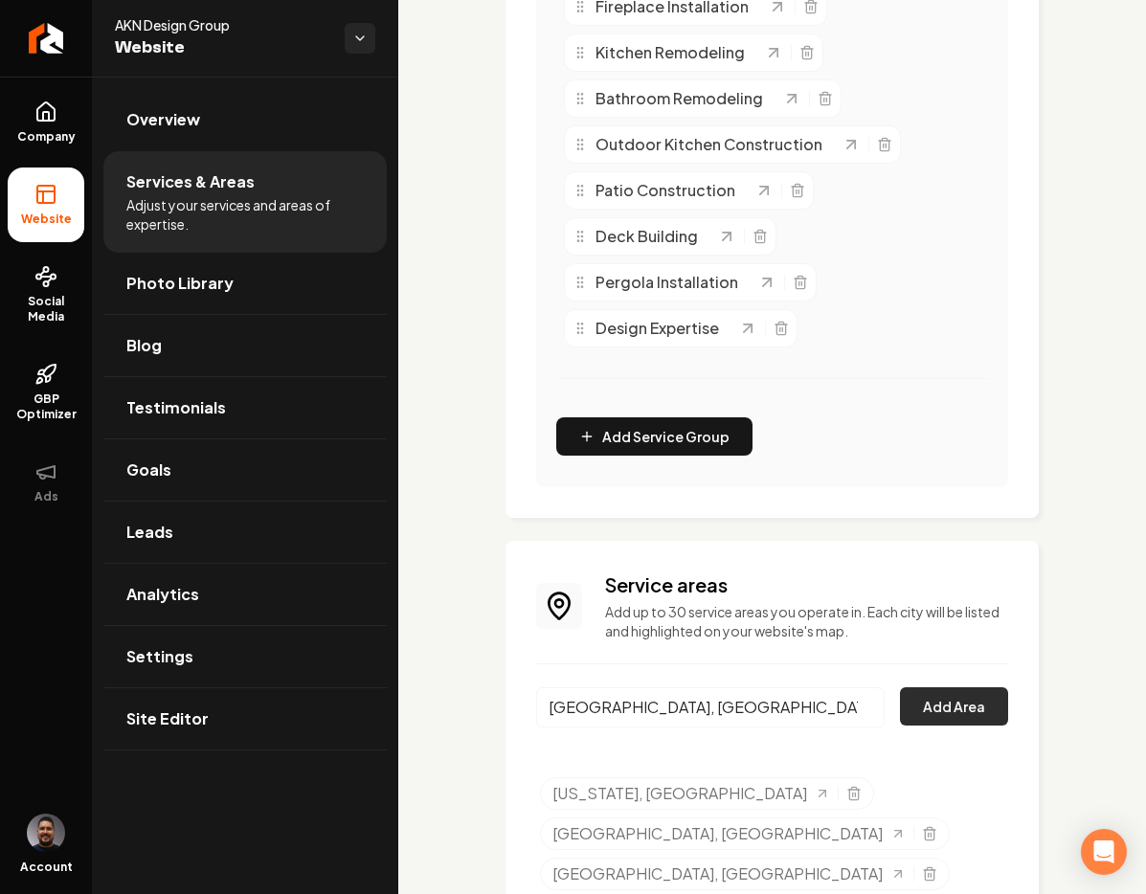
click at [969, 710] on button "Add Area" at bounding box center [954, 706] width 108 height 38
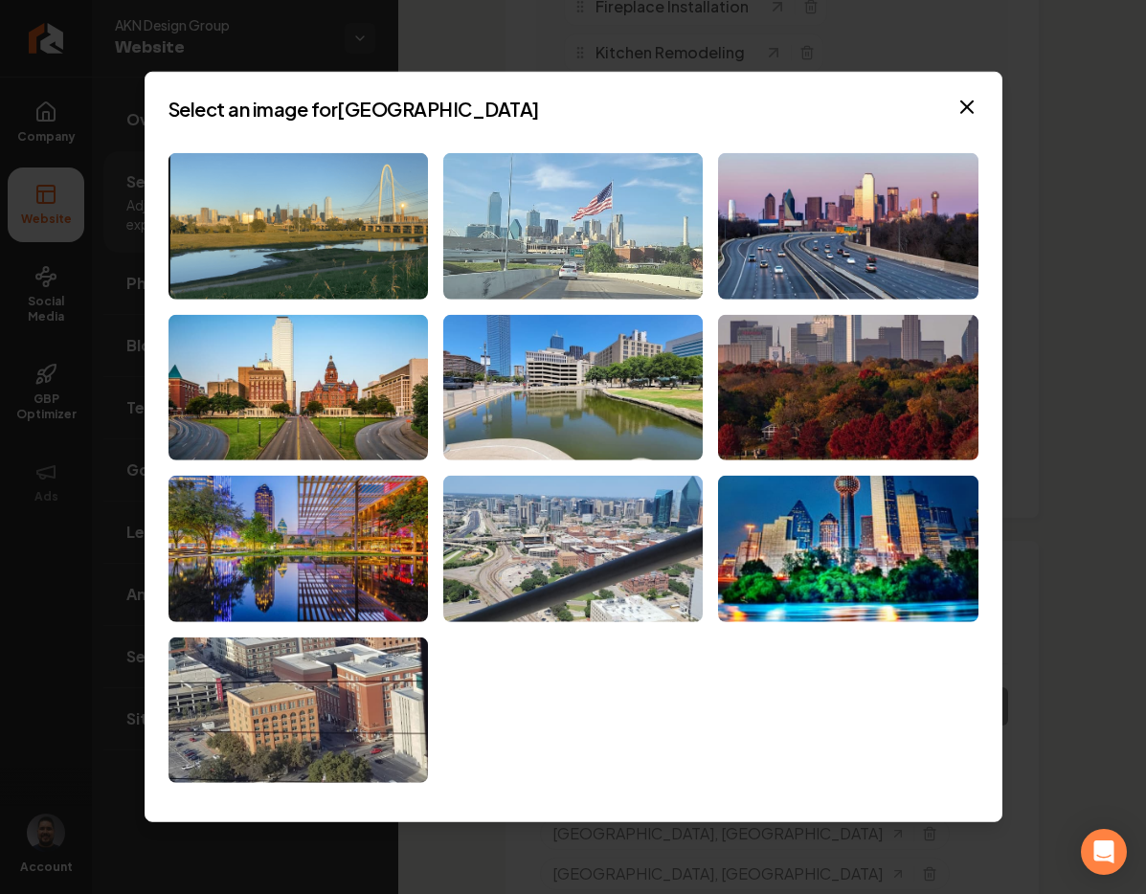
click at [640, 226] on img at bounding box center [572, 226] width 259 height 146
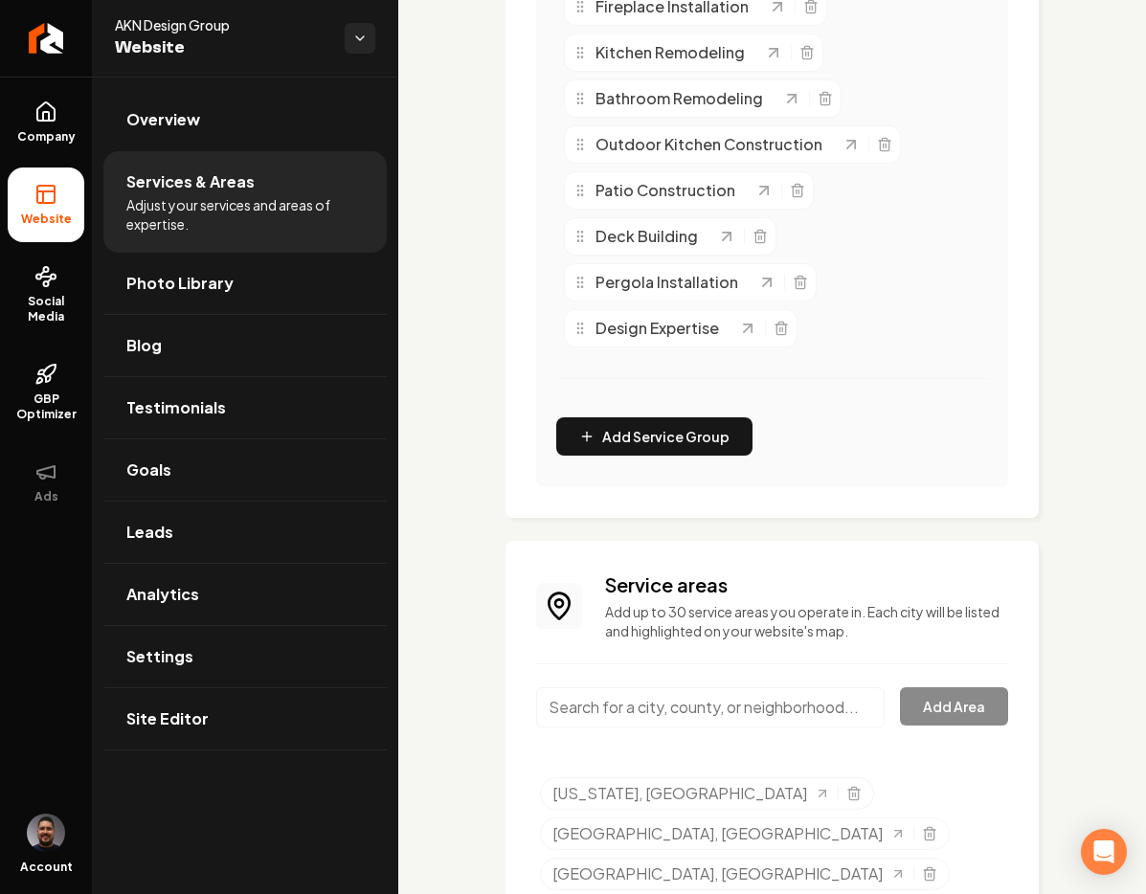
click at [781, 710] on input "Main content area" at bounding box center [710, 707] width 348 height 40
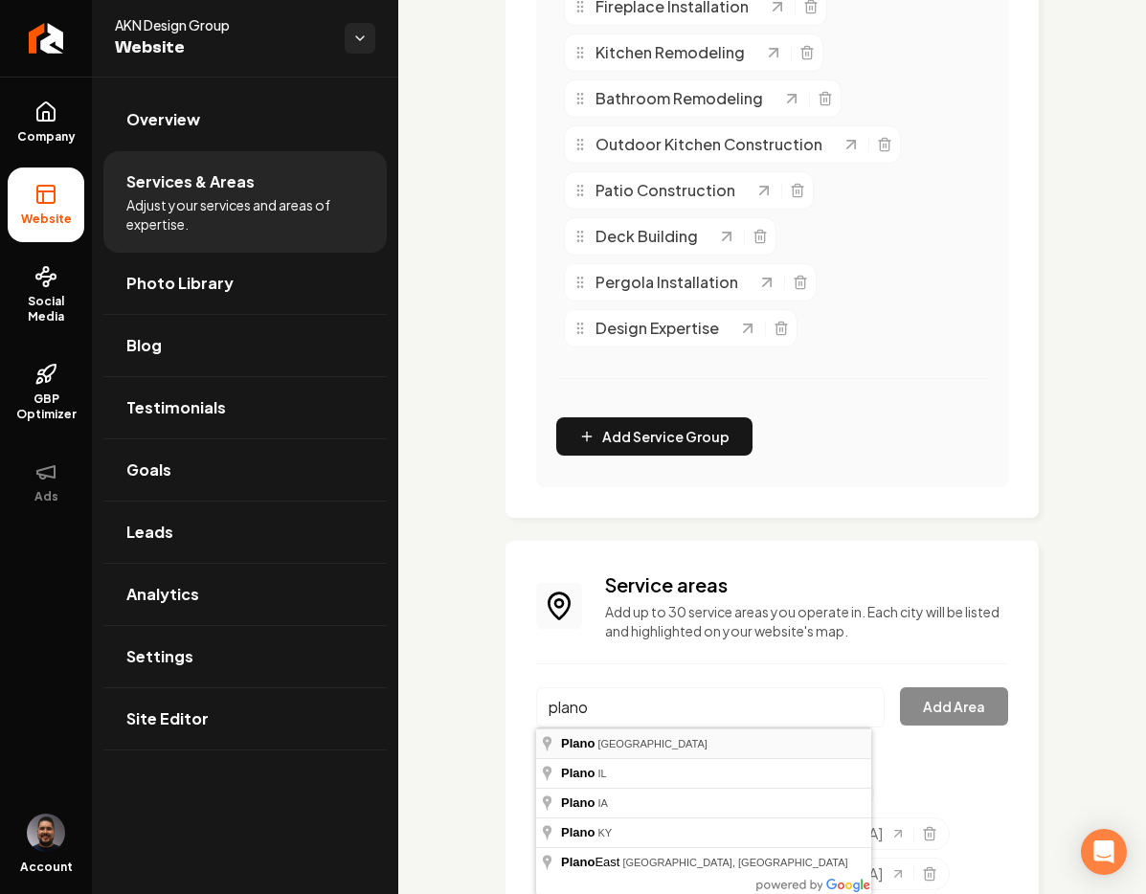
type input "[GEOGRAPHIC_DATA], [GEOGRAPHIC_DATA]"
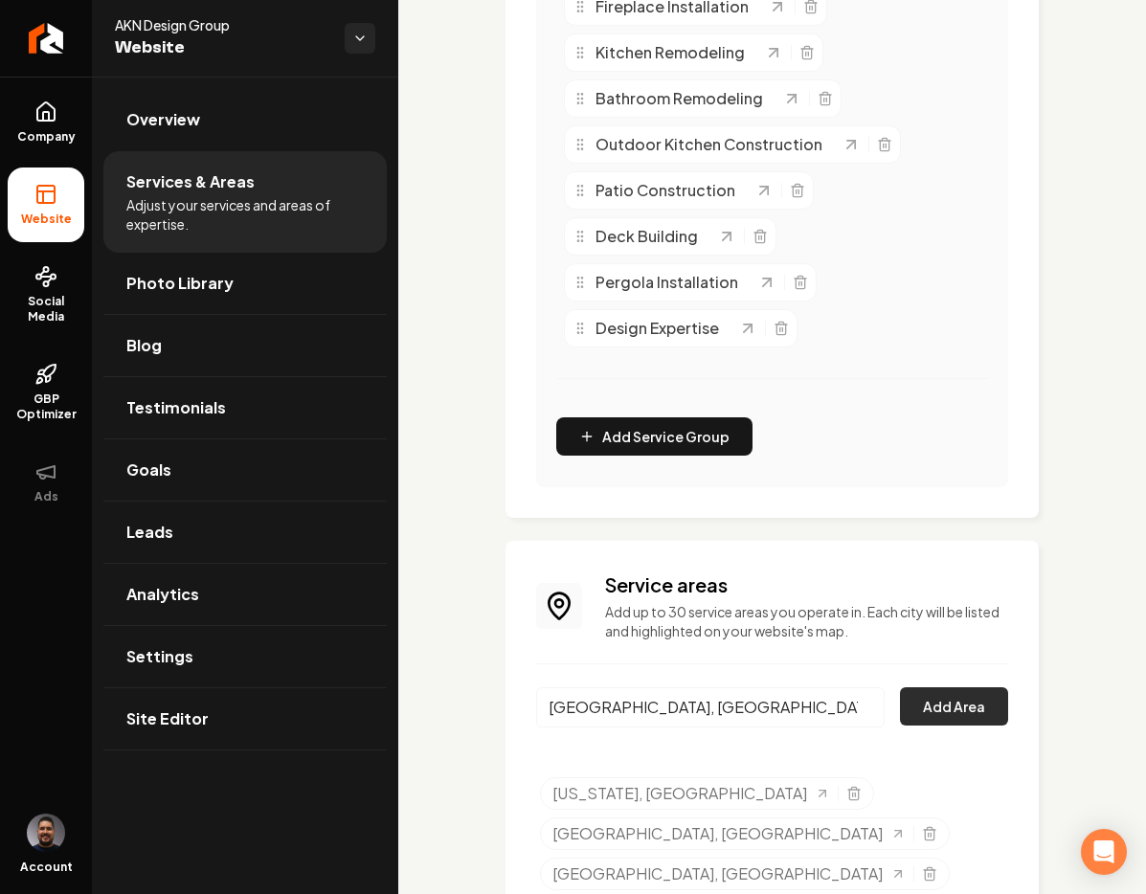
click at [911, 693] on button "Add Area" at bounding box center [954, 706] width 108 height 38
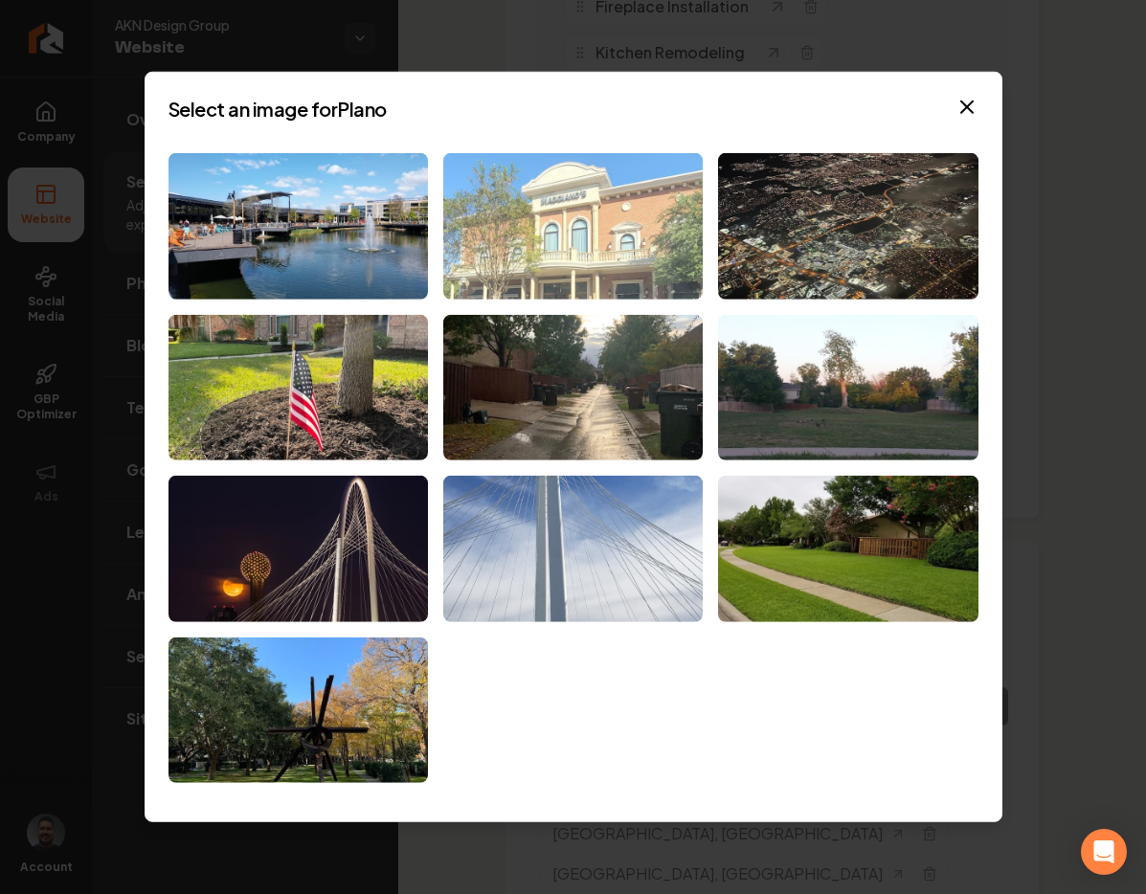
click at [615, 248] on img at bounding box center [572, 226] width 259 height 146
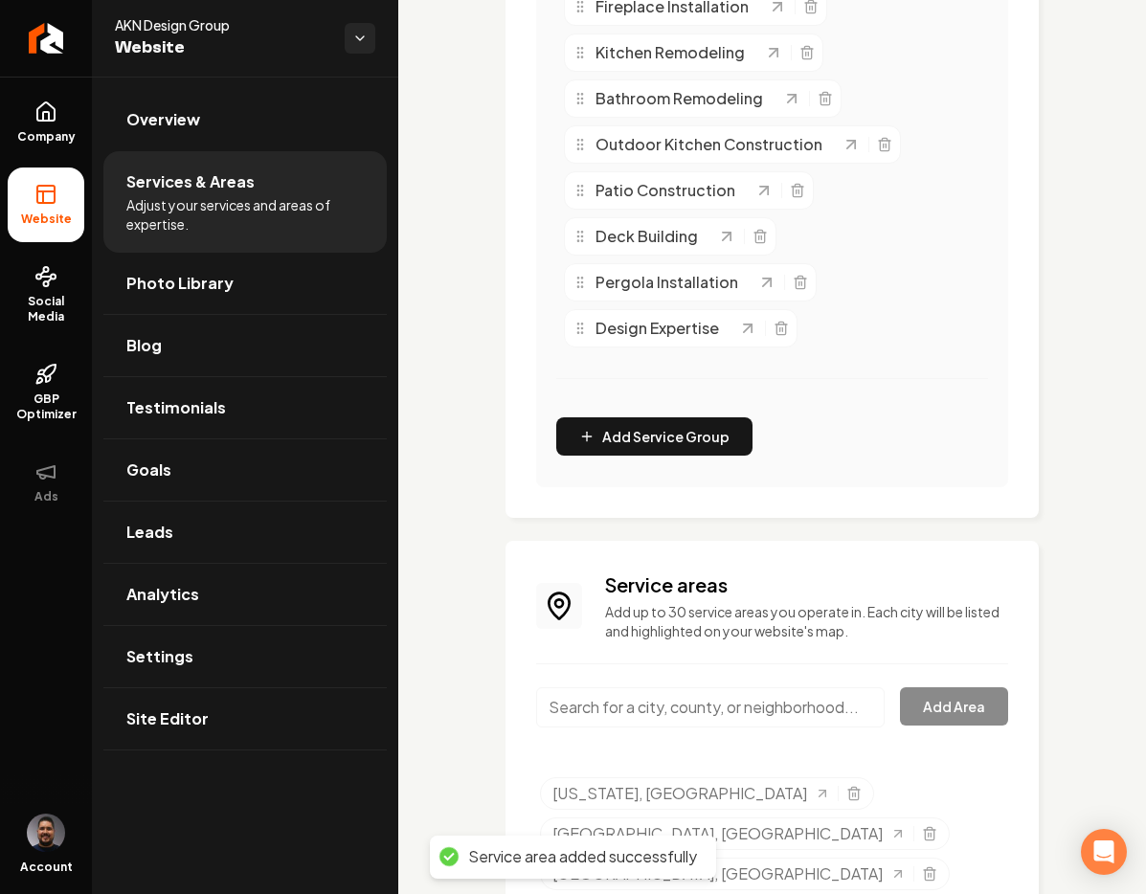
click at [712, 709] on input "Main content area" at bounding box center [710, 707] width 348 height 40
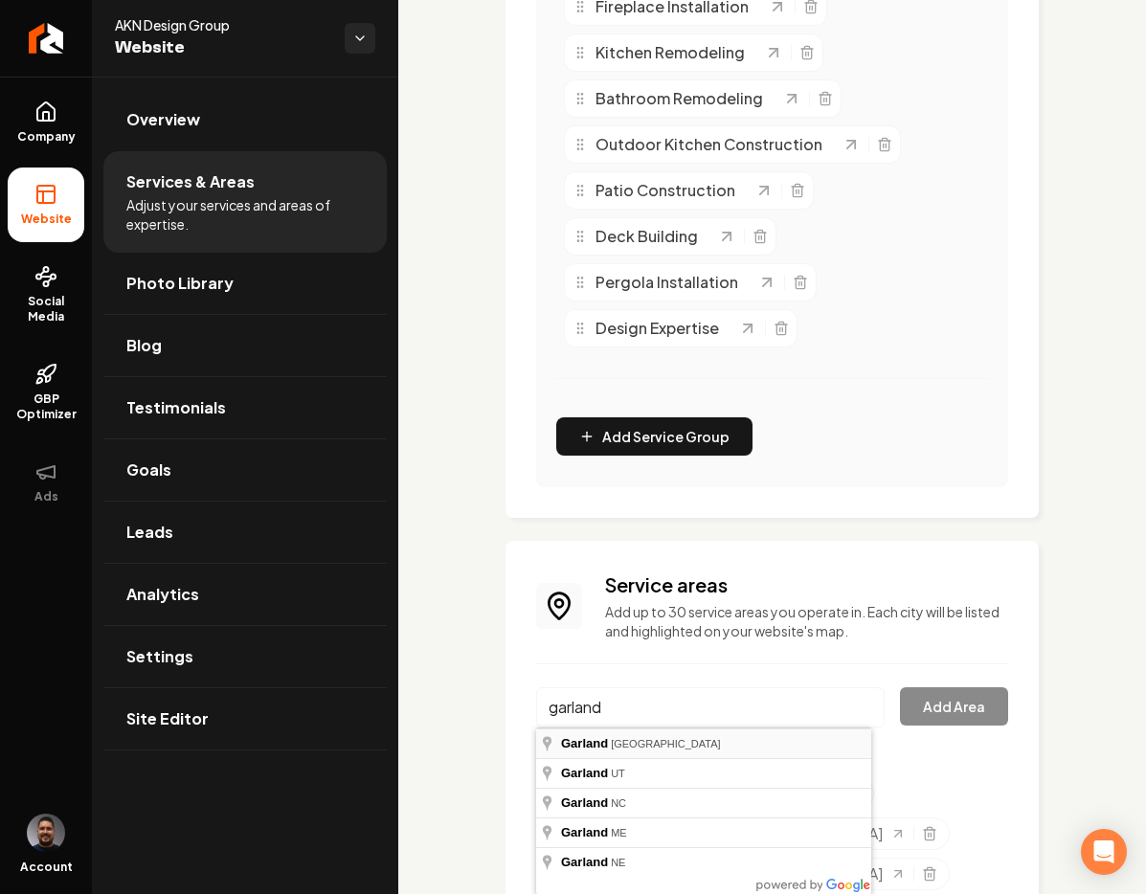
type input "[GEOGRAPHIC_DATA], [GEOGRAPHIC_DATA]"
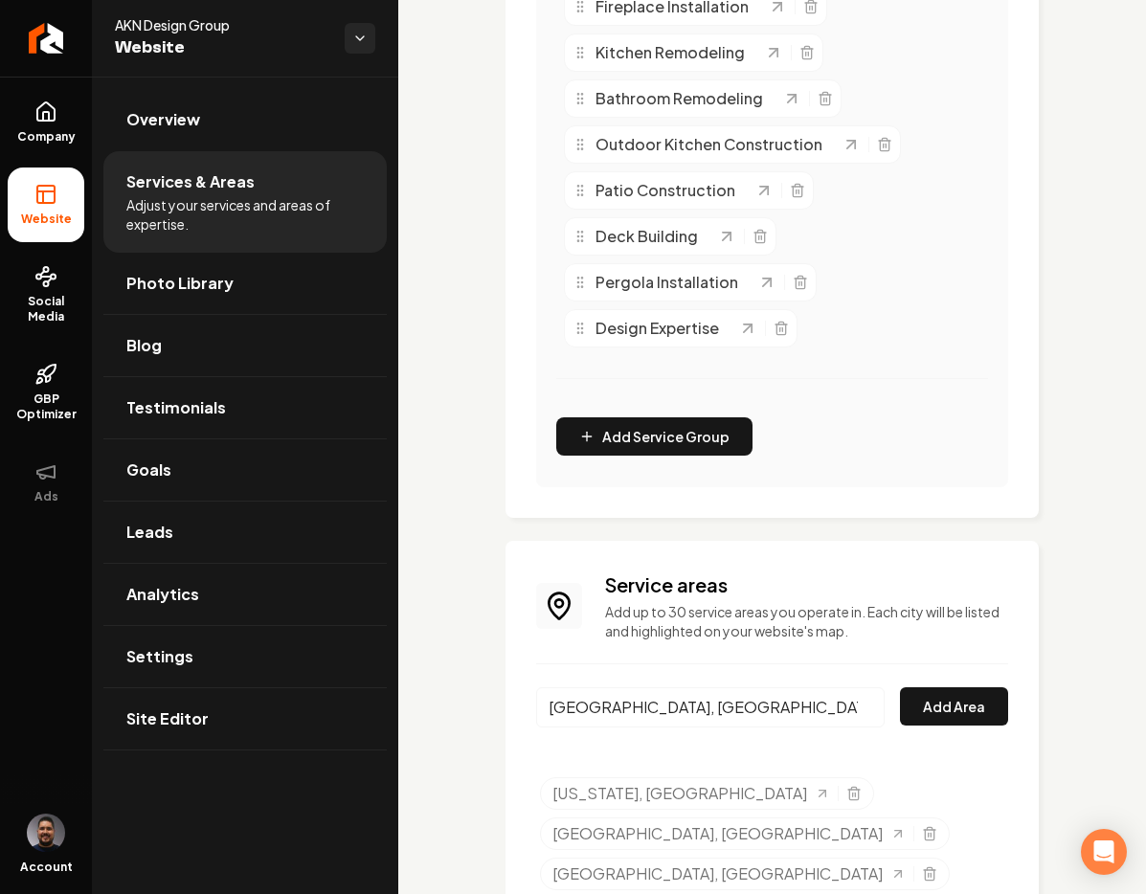
click at [938, 674] on div "Service areas Add up to 30 service areas you operate in. Each city will be list…" at bounding box center [772, 794] width 472 height 447
click at [939, 695] on button "Add Area" at bounding box center [954, 706] width 108 height 38
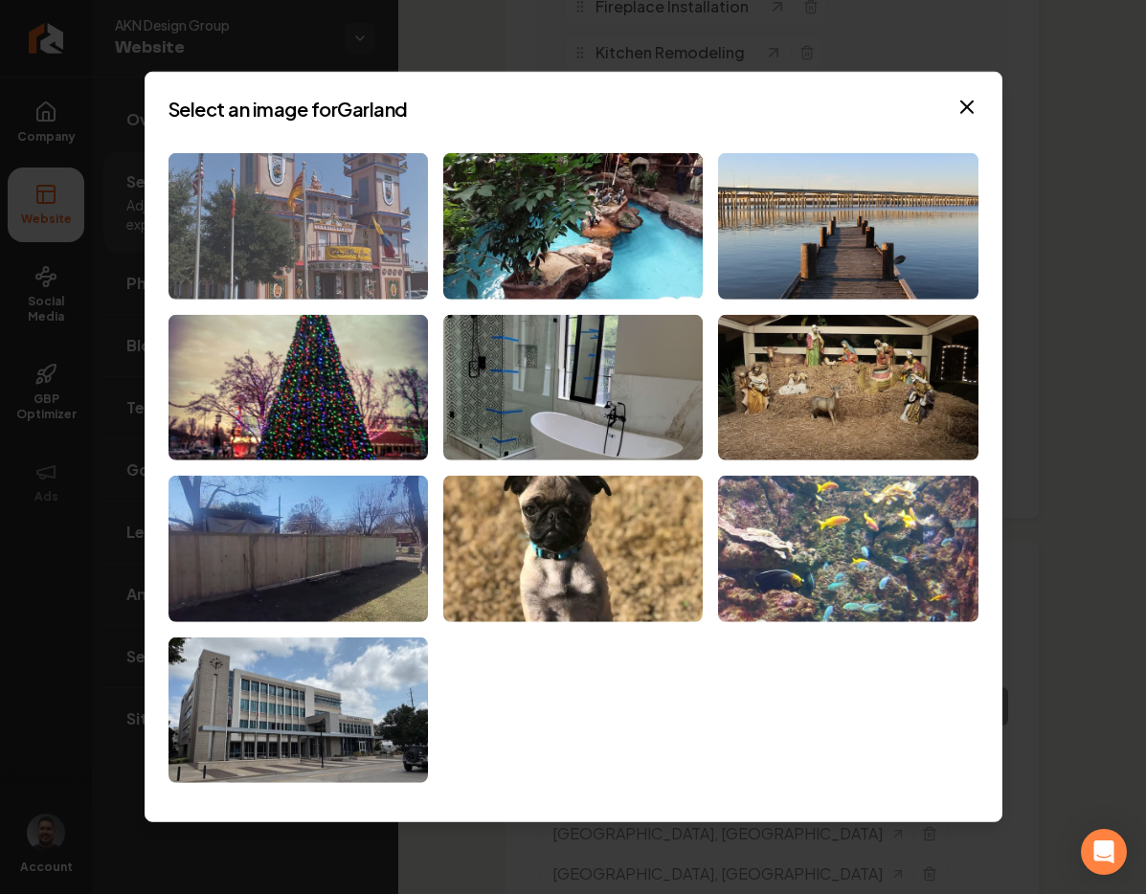
click at [318, 256] on img at bounding box center [297, 226] width 259 height 146
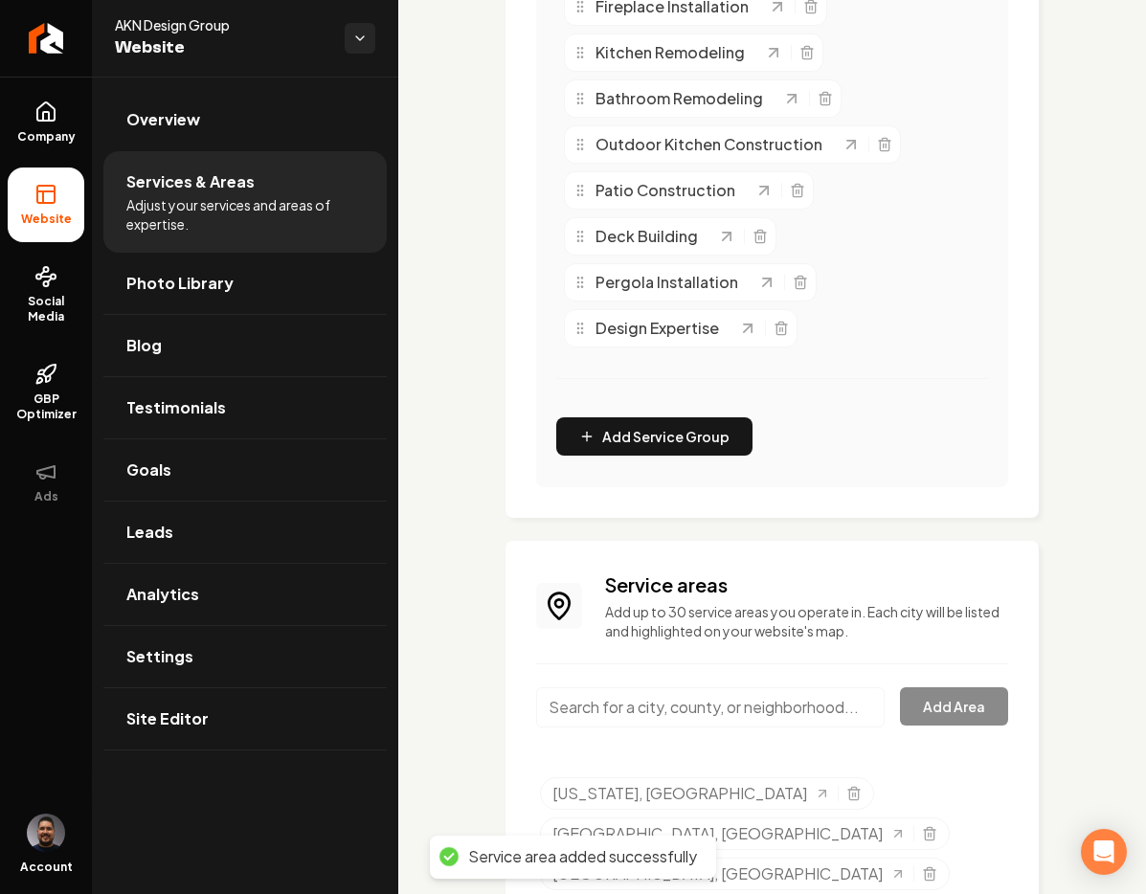
click at [677, 714] on input "Main content area" at bounding box center [710, 707] width 348 height 40
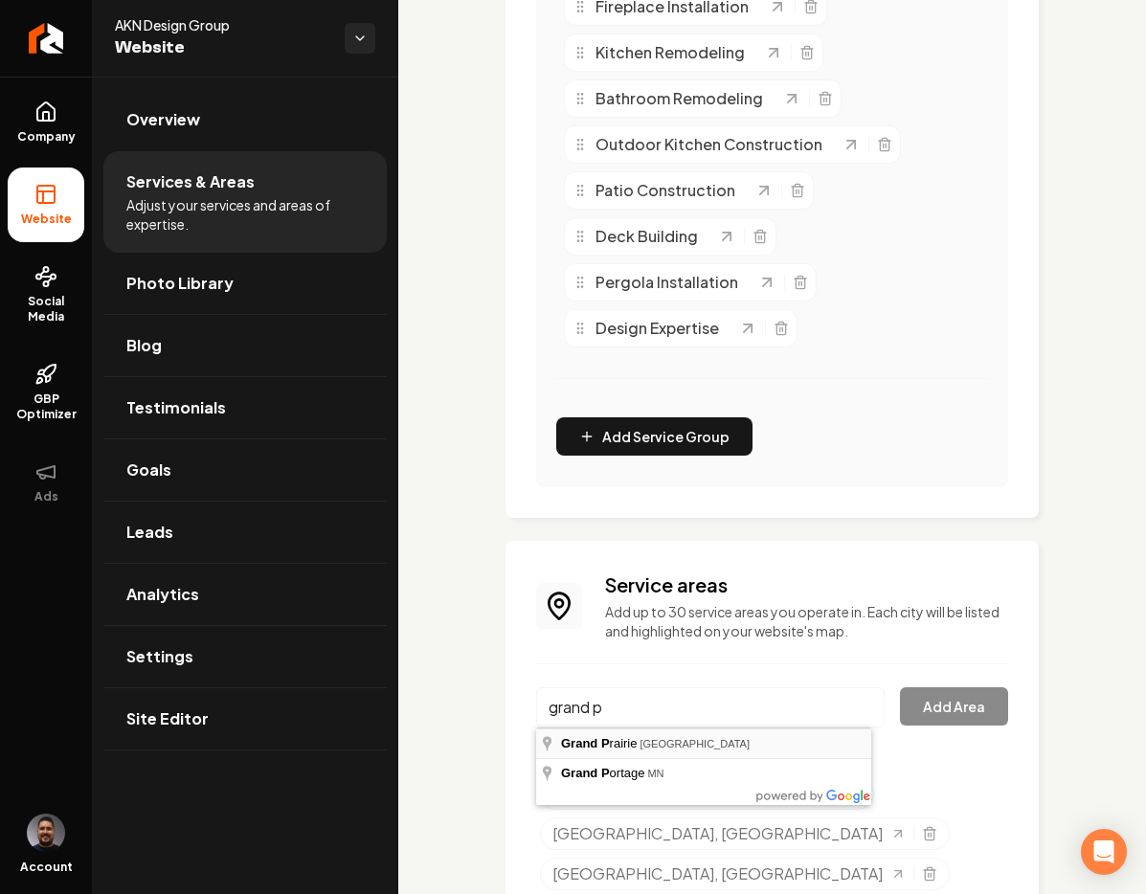
type input "[GEOGRAPHIC_DATA], [GEOGRAPHIC_DATA]"
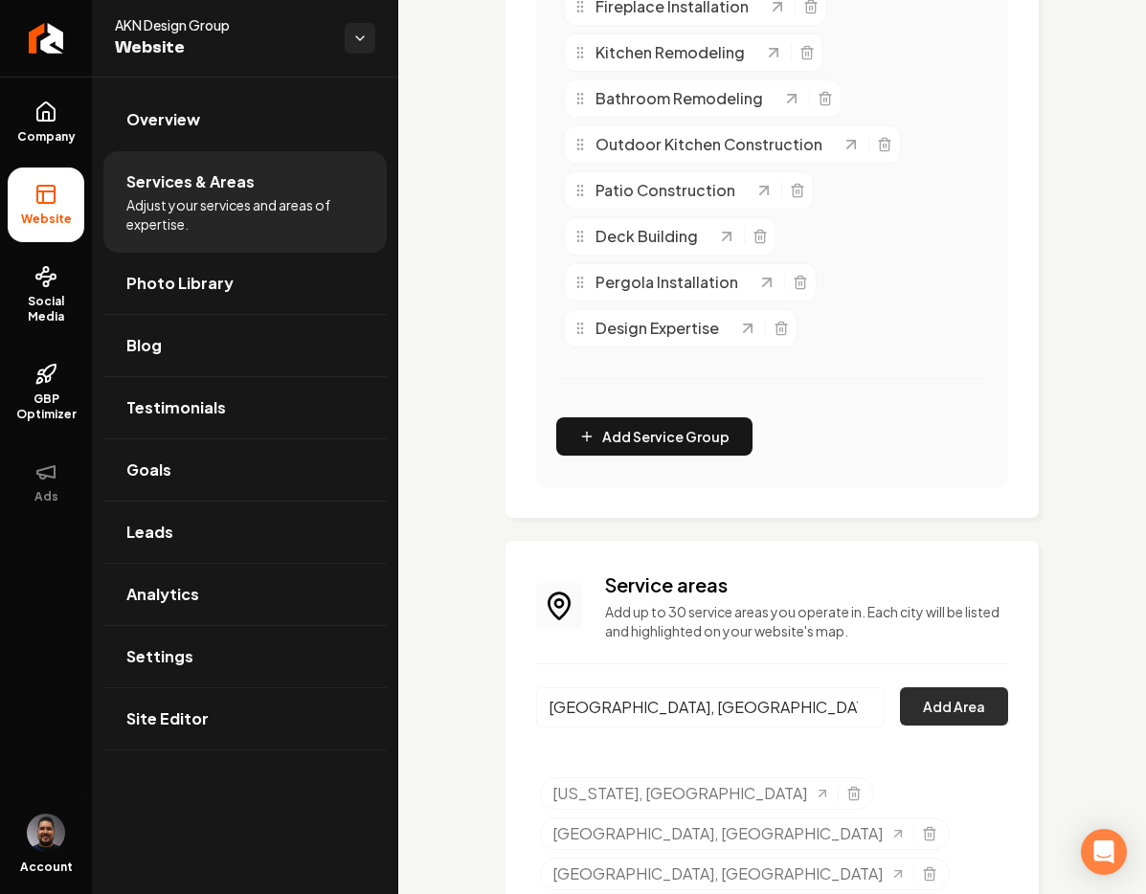
click at [946, 702] on button "Add Area" at bounding box center [954, 706] width 108 height 38
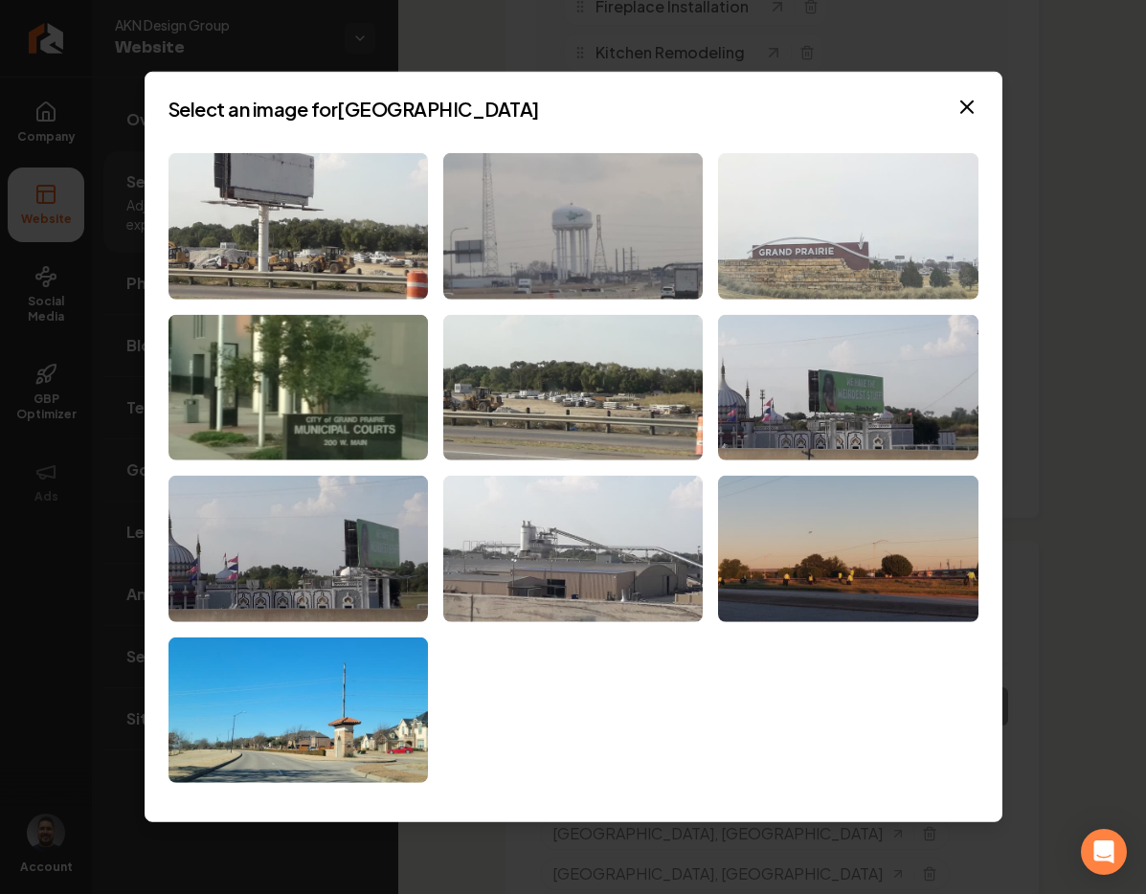
click at [826, 298] on img at bounding box center [847, 226] width 259 height 146
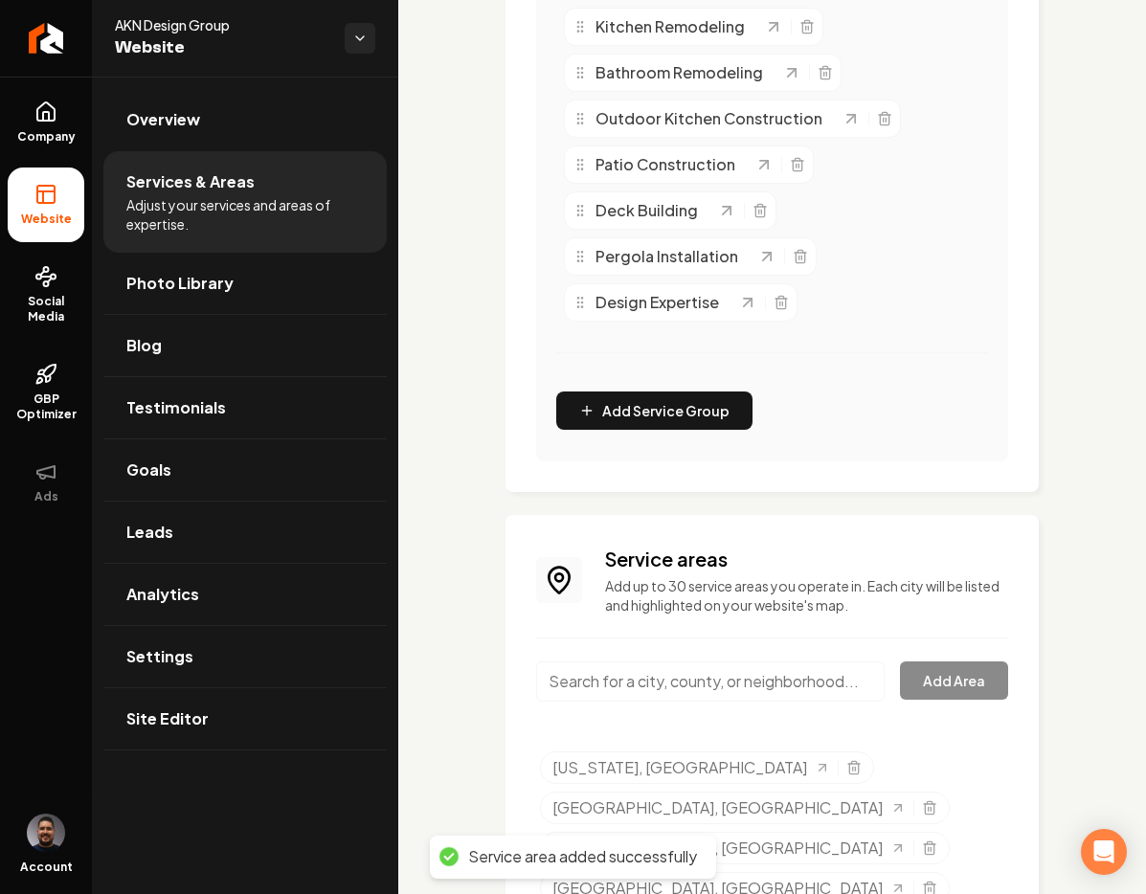
scroll to position [780, 0]
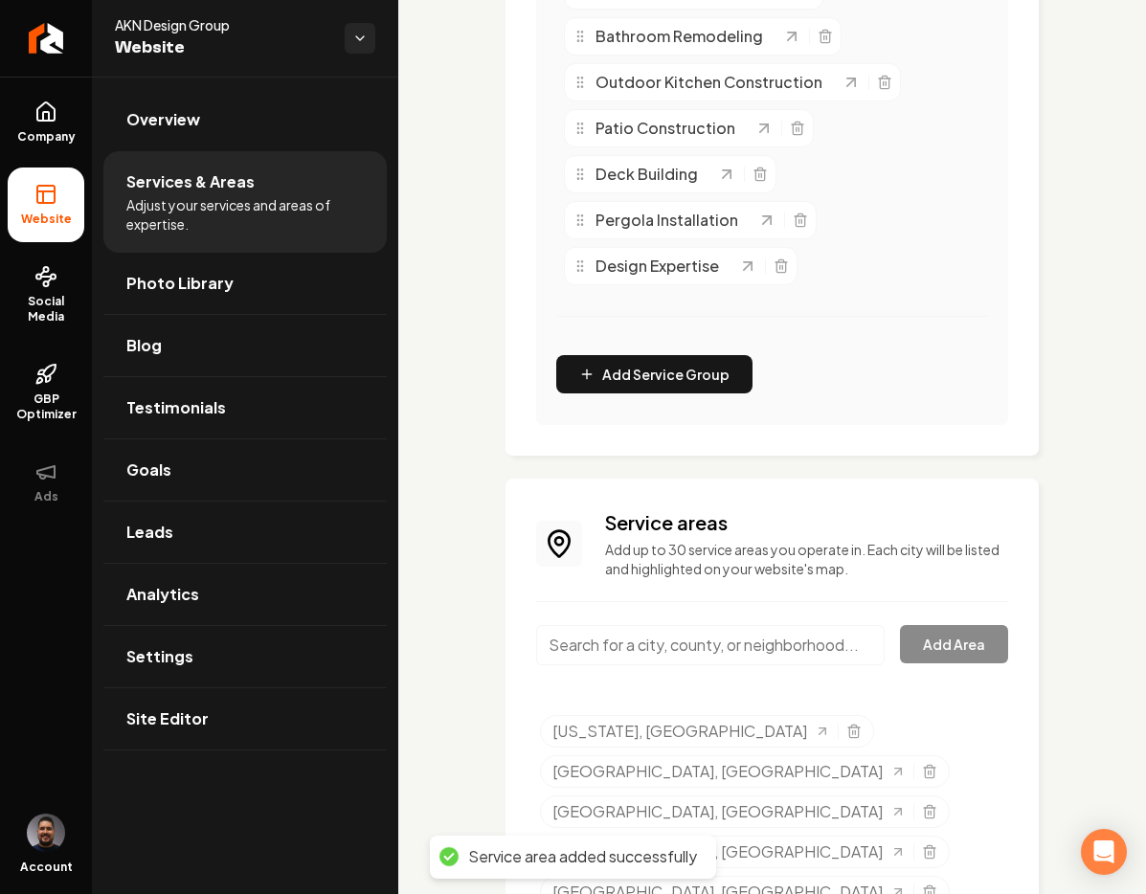
click at [701, 648] on input "Main content area" at bounding box center [710, 645] width 348 height 40
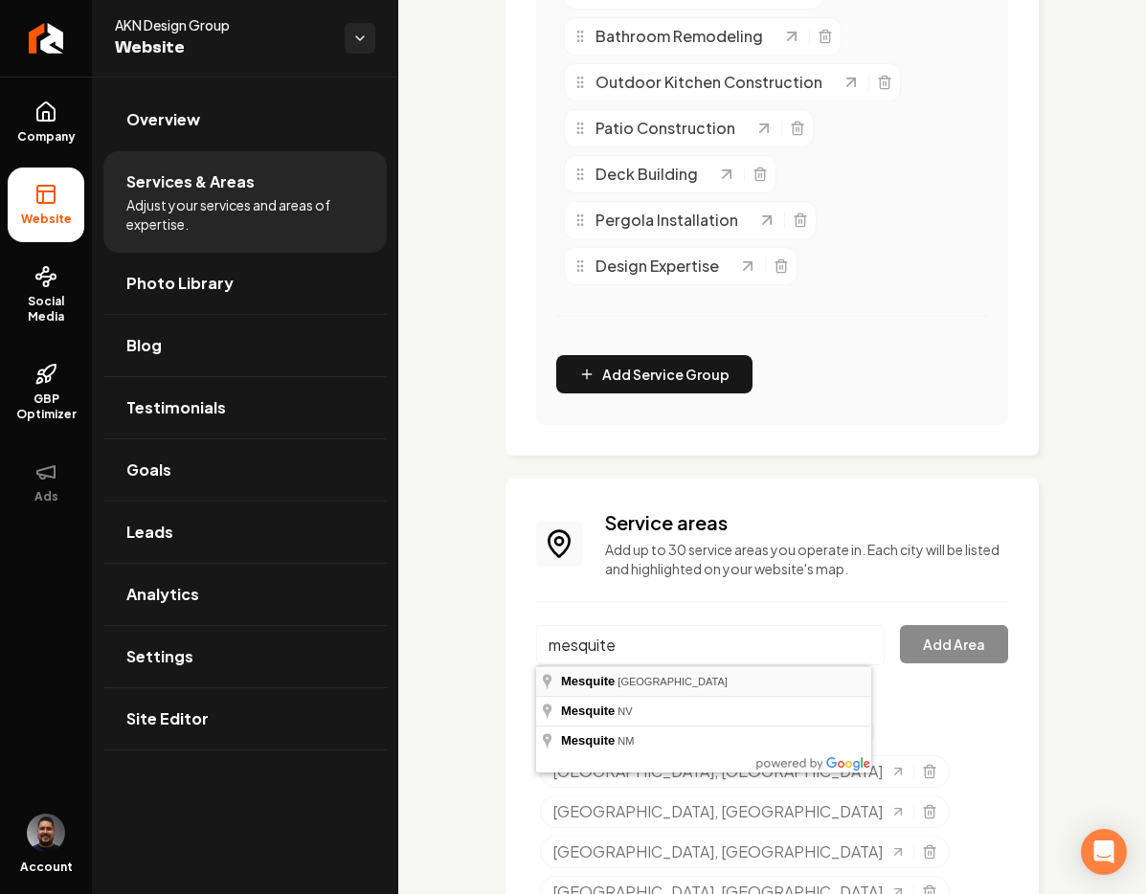
type input "Mesquite, [GEOGRAPHIC_DATA]"
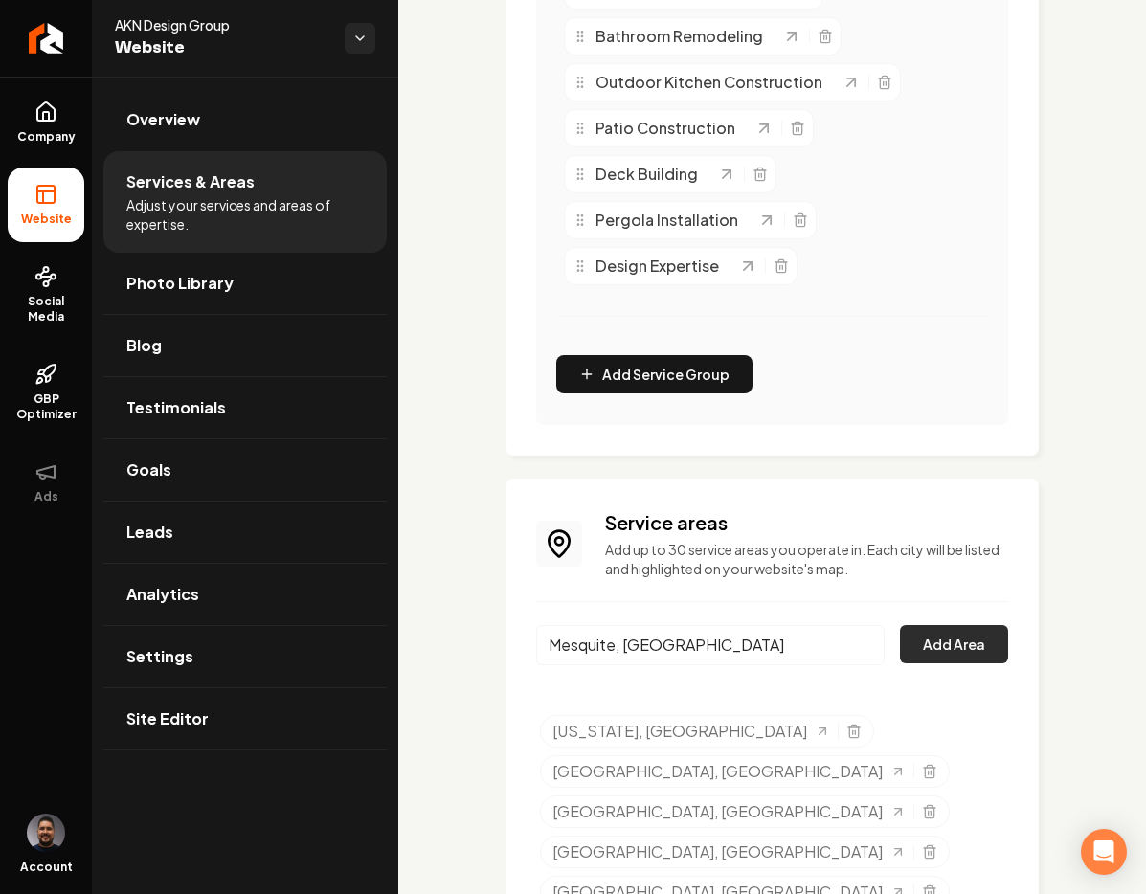
click at [900, 633] on button "Add Area" at bounding box center [954, 644] width 108 height 38
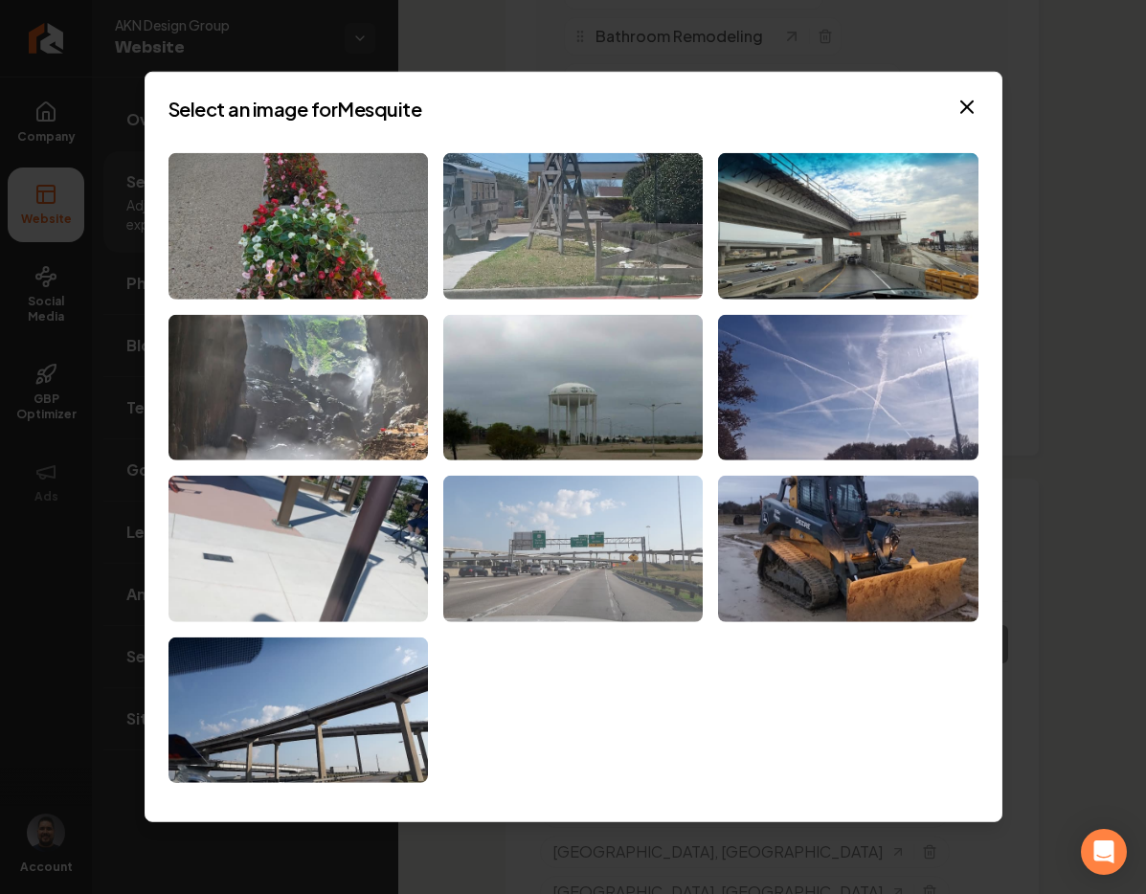
click at [611, 553] on img at bounding box center [572, 549] width 259 height 146
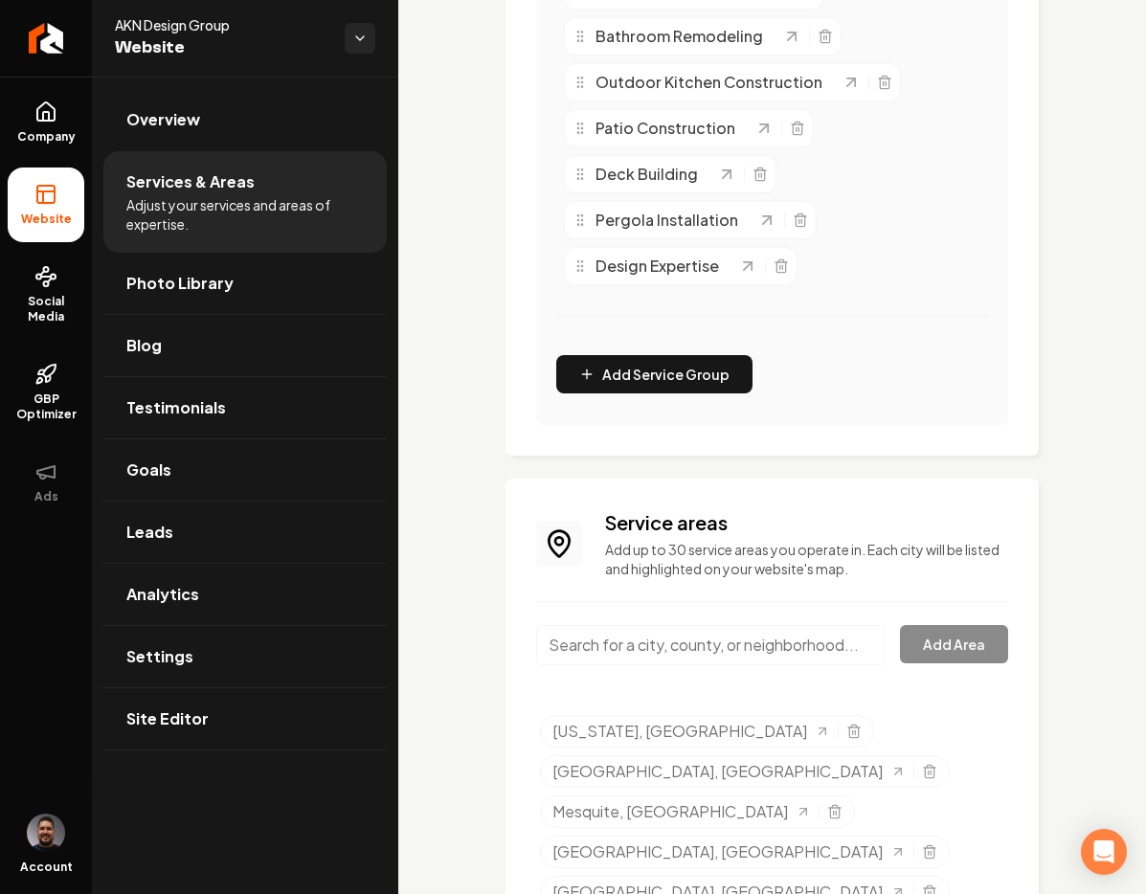
click at [674, 632] on input "Main content area" at bounding box center [710, 645] width 348 height 40
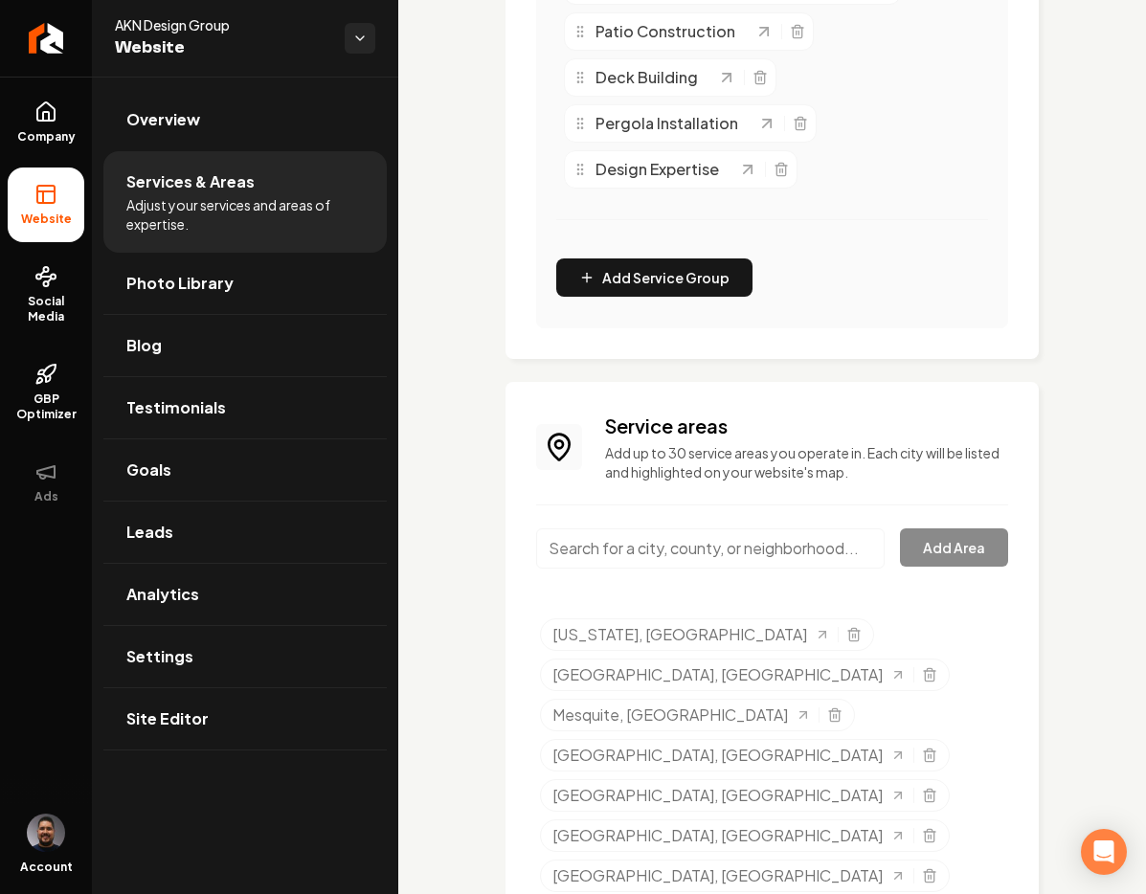
scroll to position [879, 0]
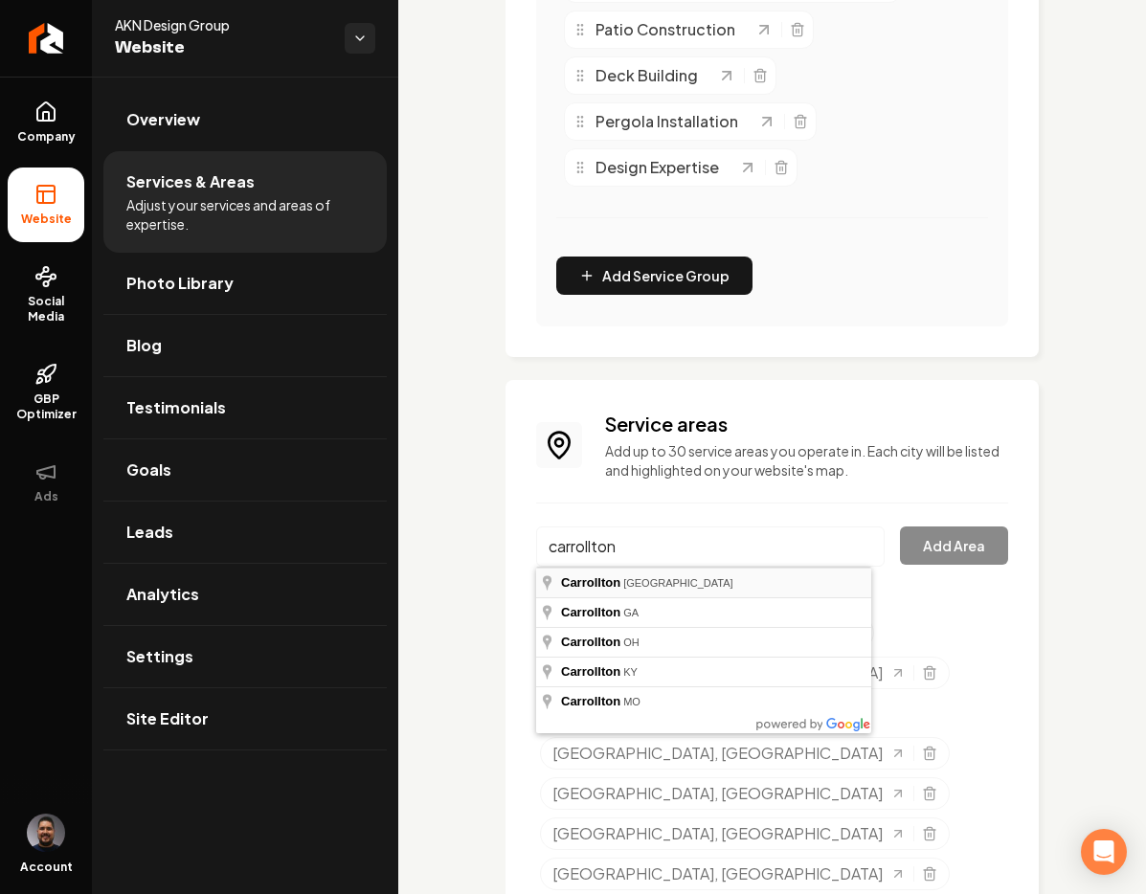
type input "[GEOGRAPHIC_DATA], [GEOGRAPHIC_DATA]"
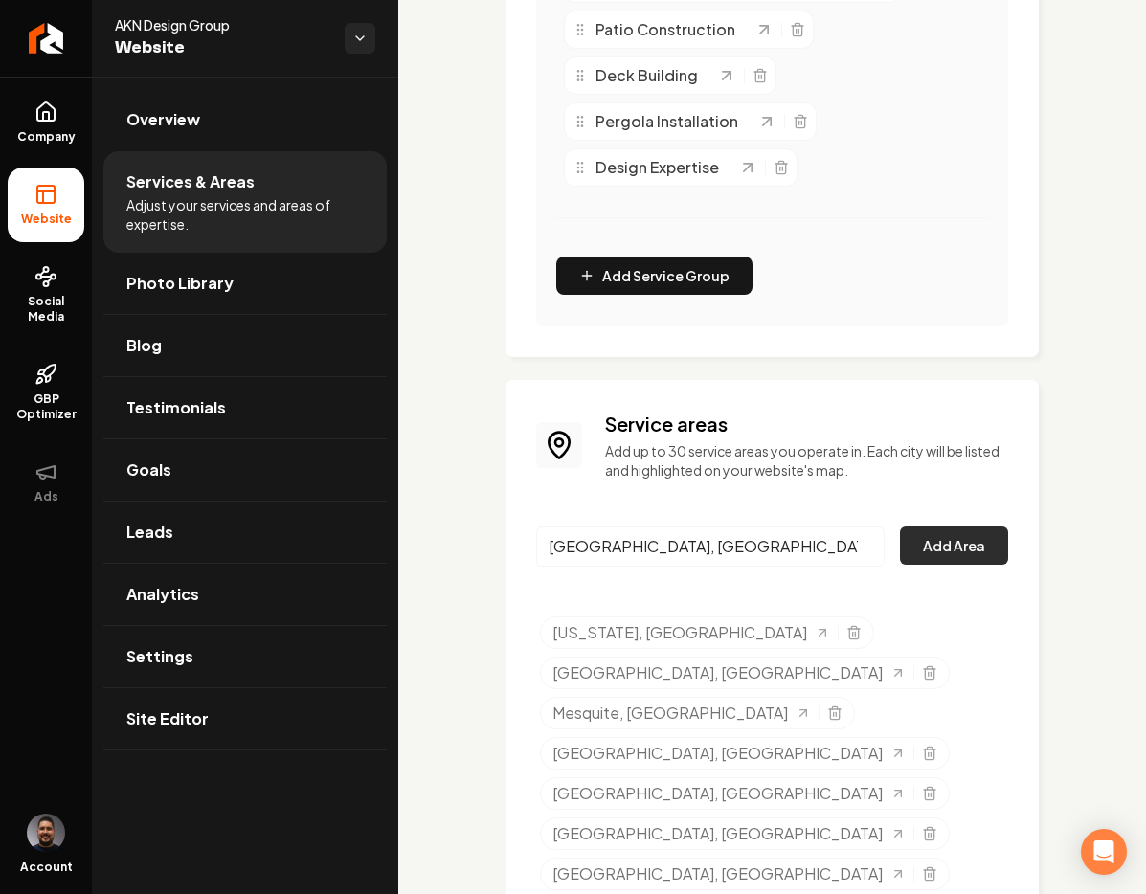
click at [940, 538] on button "Add Area" at bounding box center [954, 545] width 108 height 38
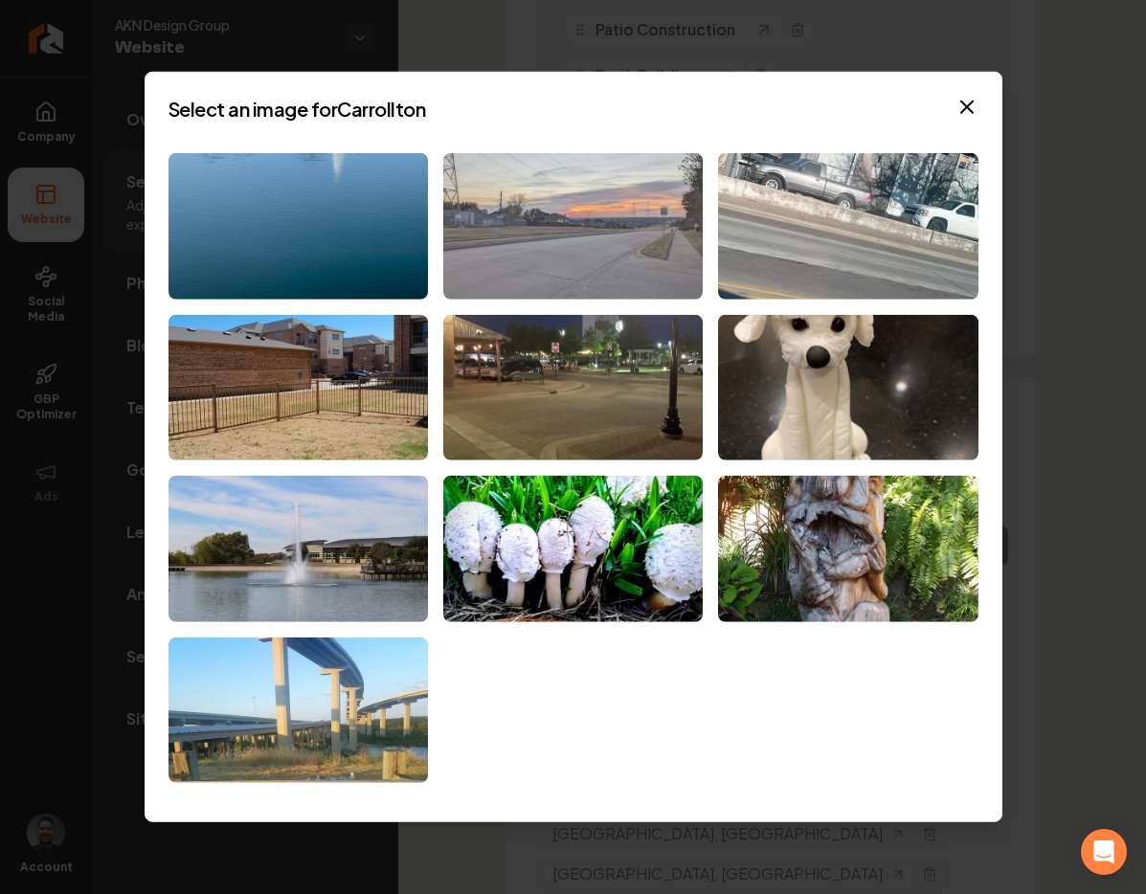
click at [612, 228] on img at bounding box center [572, 226] width 259 height 146
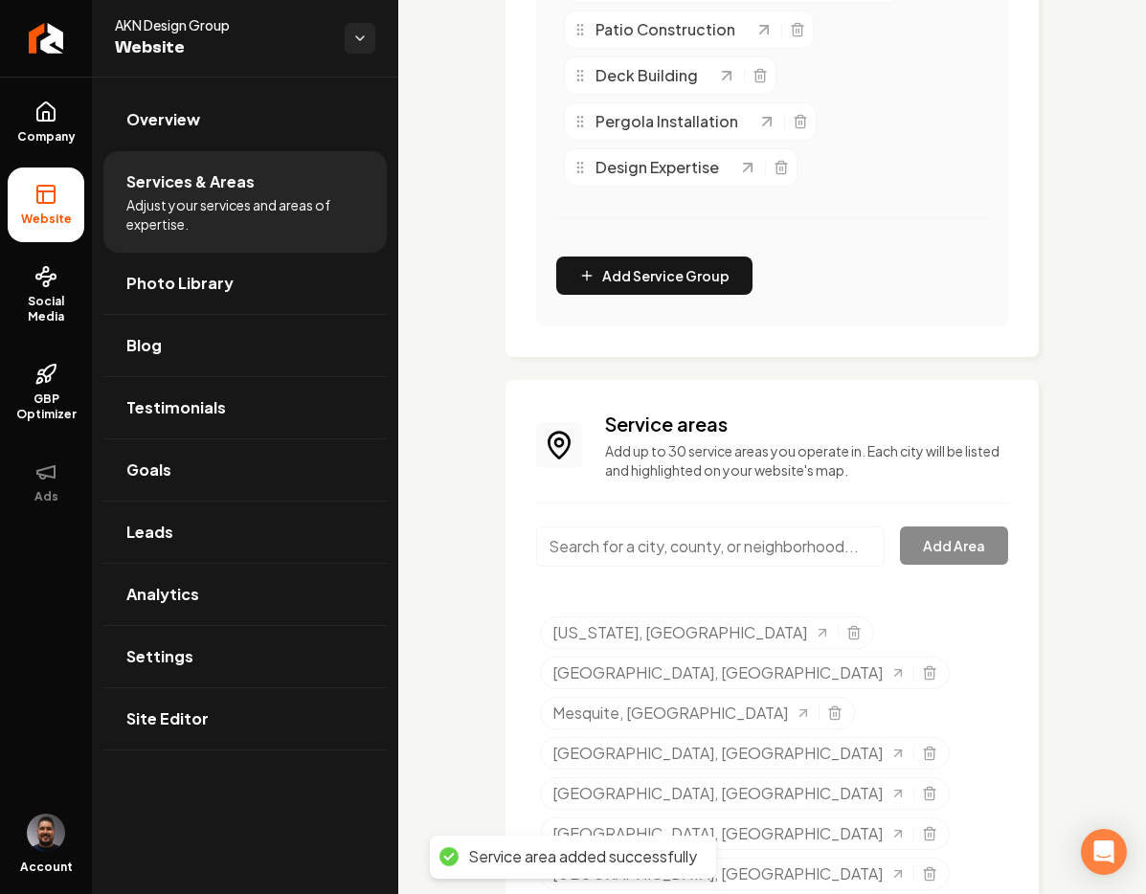
click at [783, 545] on input "Main content area" at bounding box center [710, 546] width 348 height 40
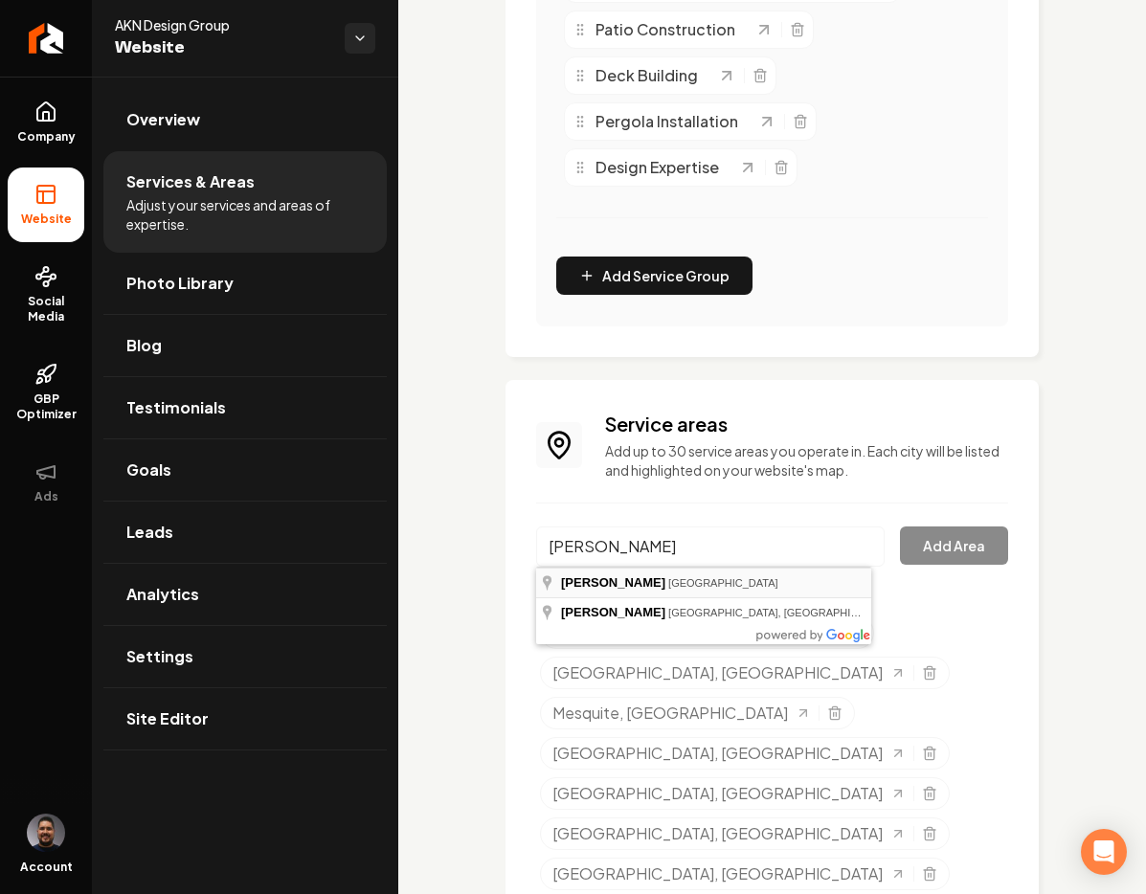
type input "[GEOGRAPHIC_DATA], [GEOGRAPHIC_DATA]"
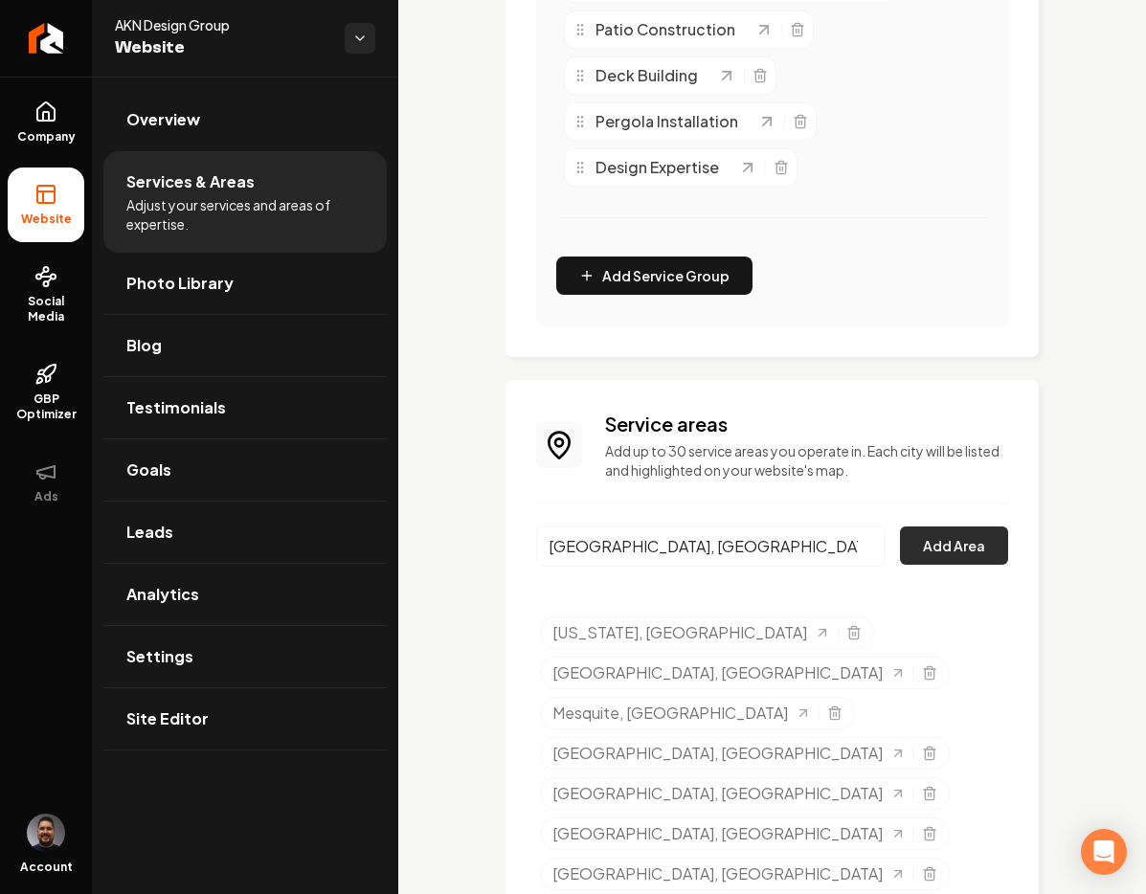
click at [922, 537] on button "Add Area" at bounding box center [954, 545] width 108 height 38
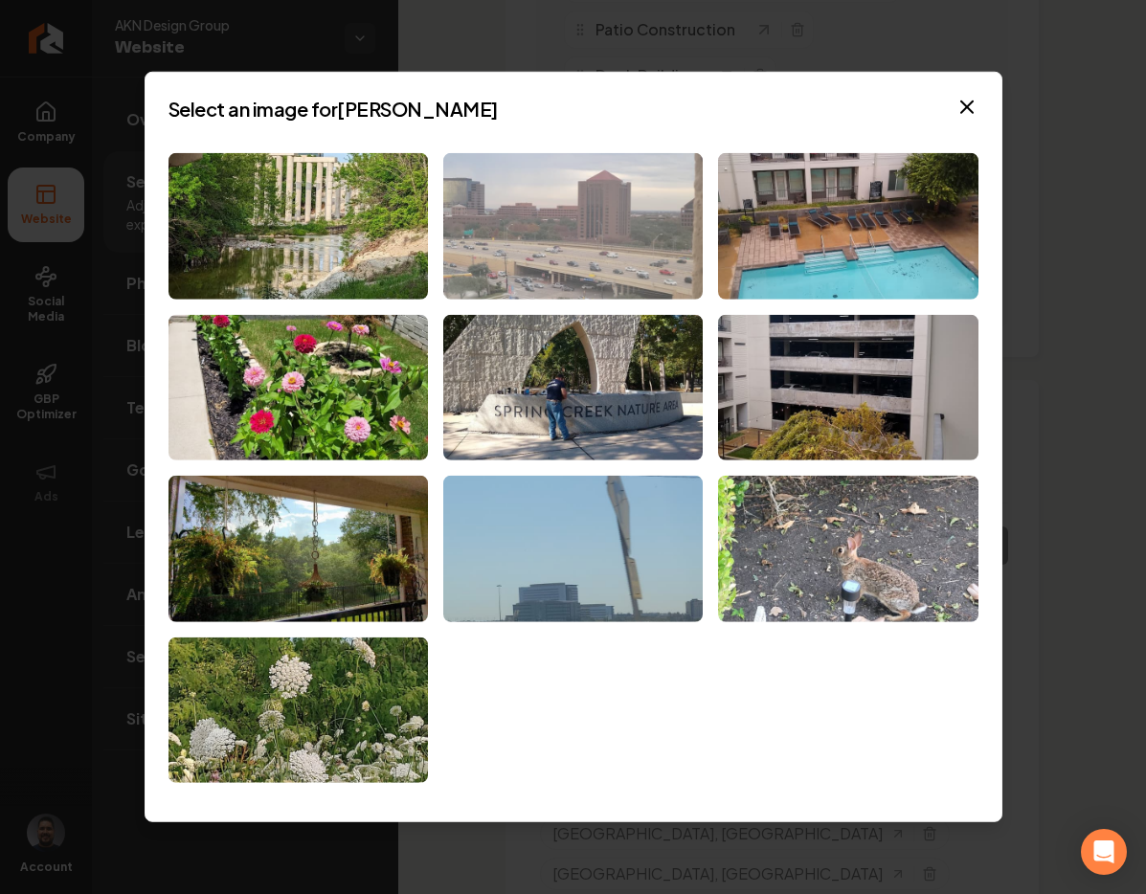
click at [596, 191] on img at bounding box center [572, 226] width 259 height 146
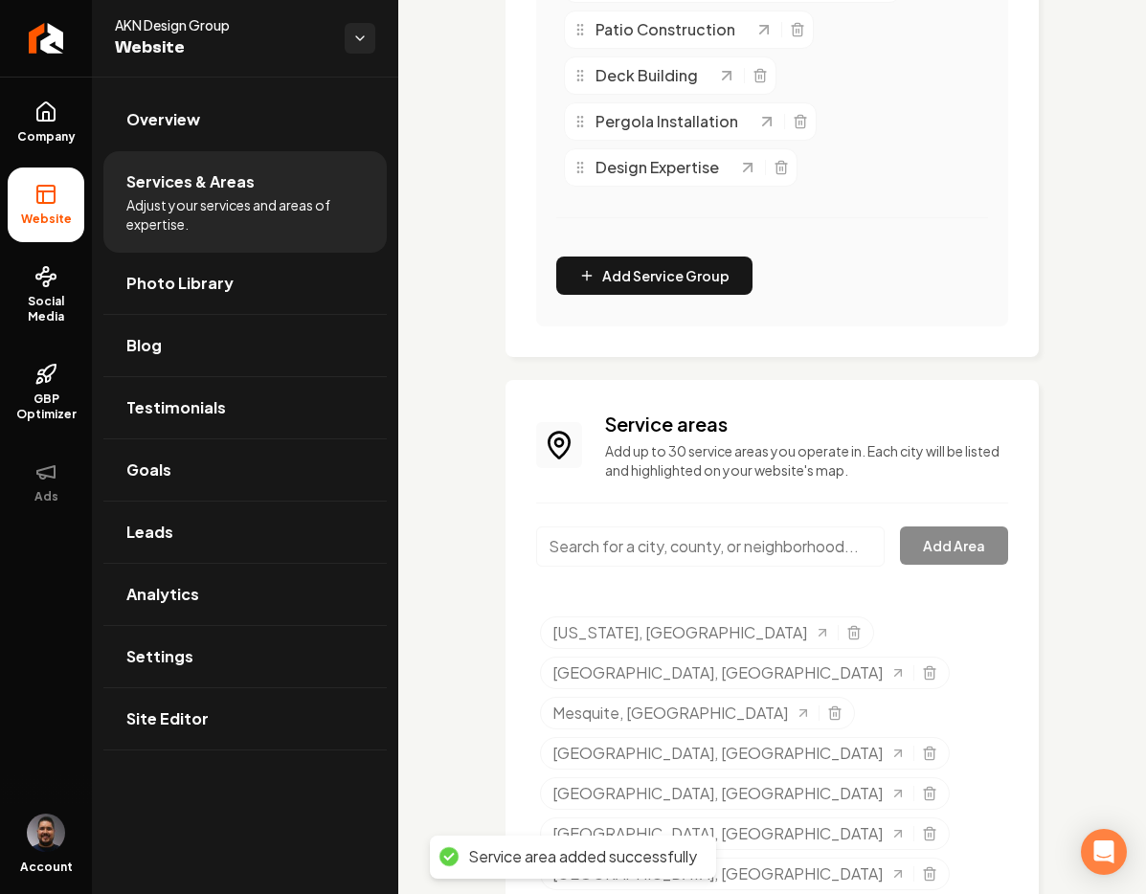
click at [690, 537] on input "Main content area" at bounding box center [710, 546] width 348 height 40
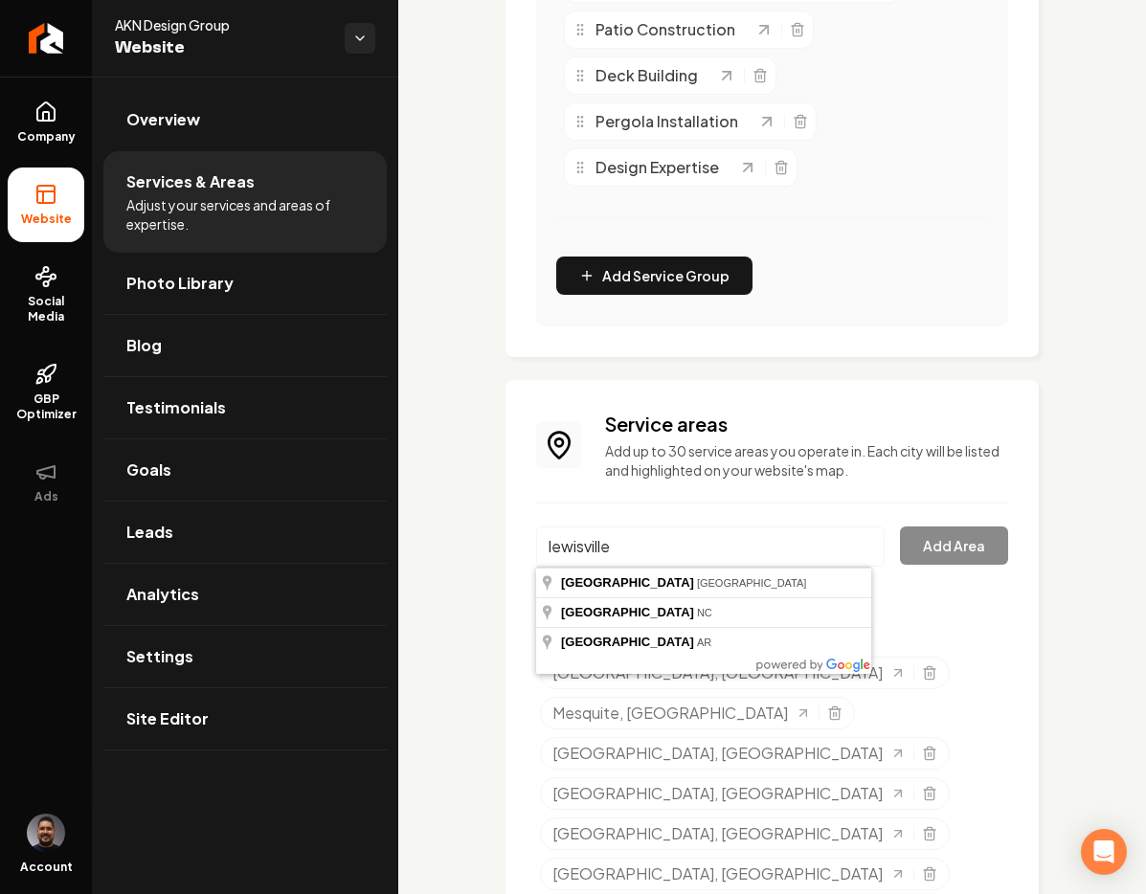
type input "[GEOGRAPHIC_DATA], [GEOGRAPHIC_DATA]"
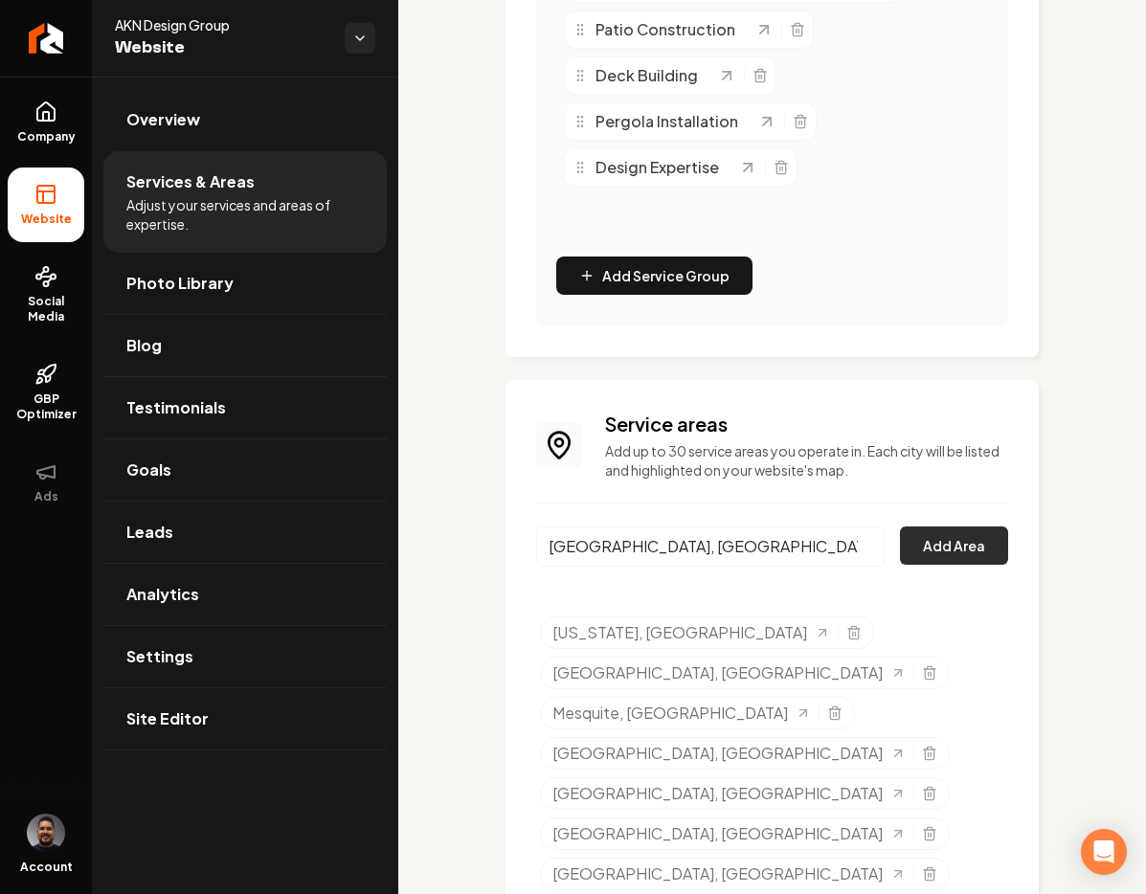
click at [900, 542] on button "Add Area" at bounding box center [954, 545] width 108 height 38
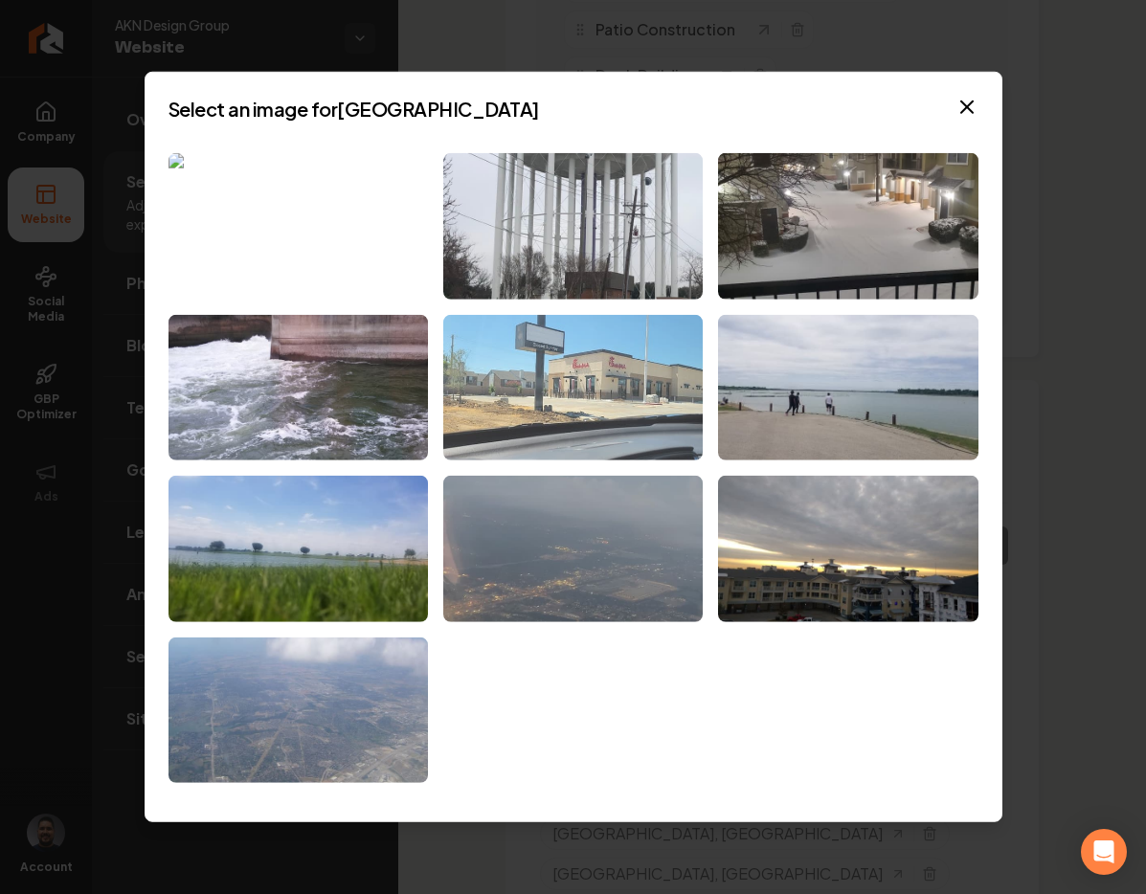
click at [578, 357] on img at bounding box center [572, 387] width 259 height 146
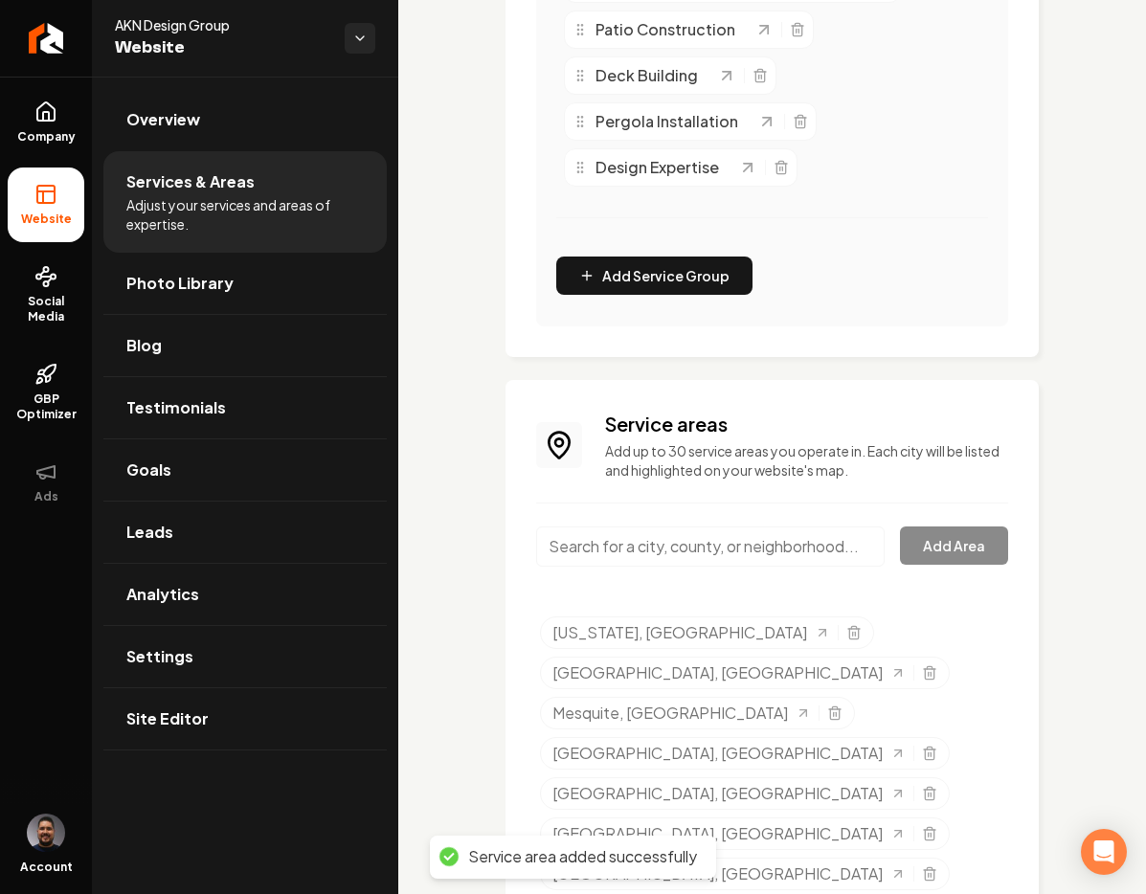
click at [641, 547] on input "Main content area" at bounding box center [710, 546] width 348 height 40
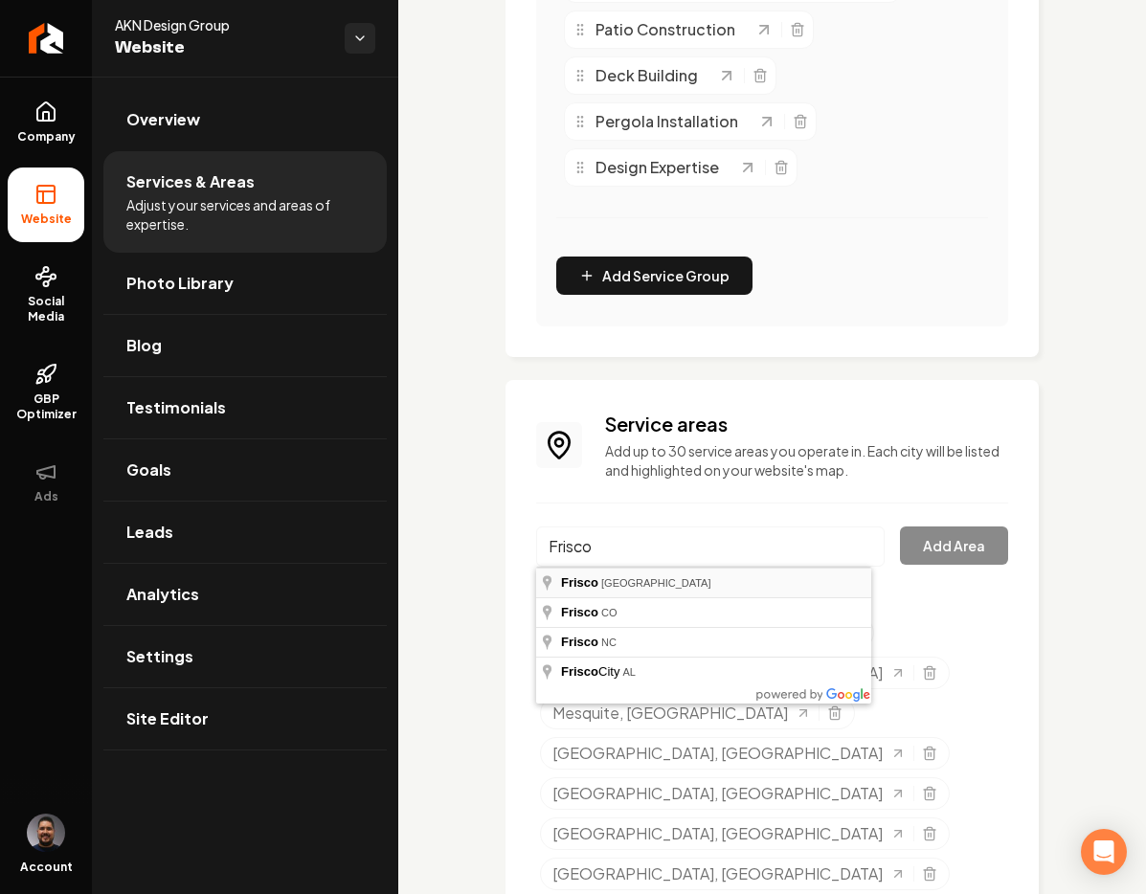
type input "[GEOGRAPHIC_DATA], [GEOGRAPHIC_DATA]"
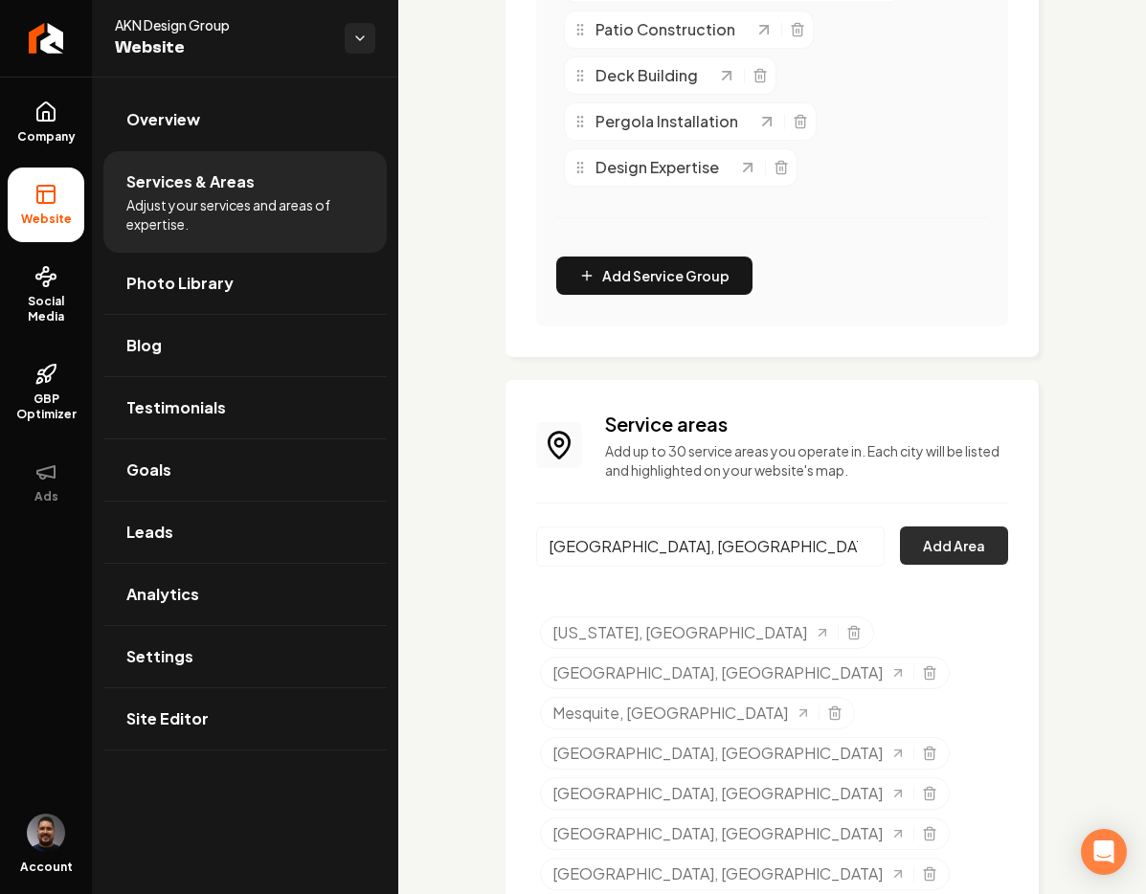
click at [928, 533] on button "Add Area" at bounding box center [954, 545] width 108 height 38
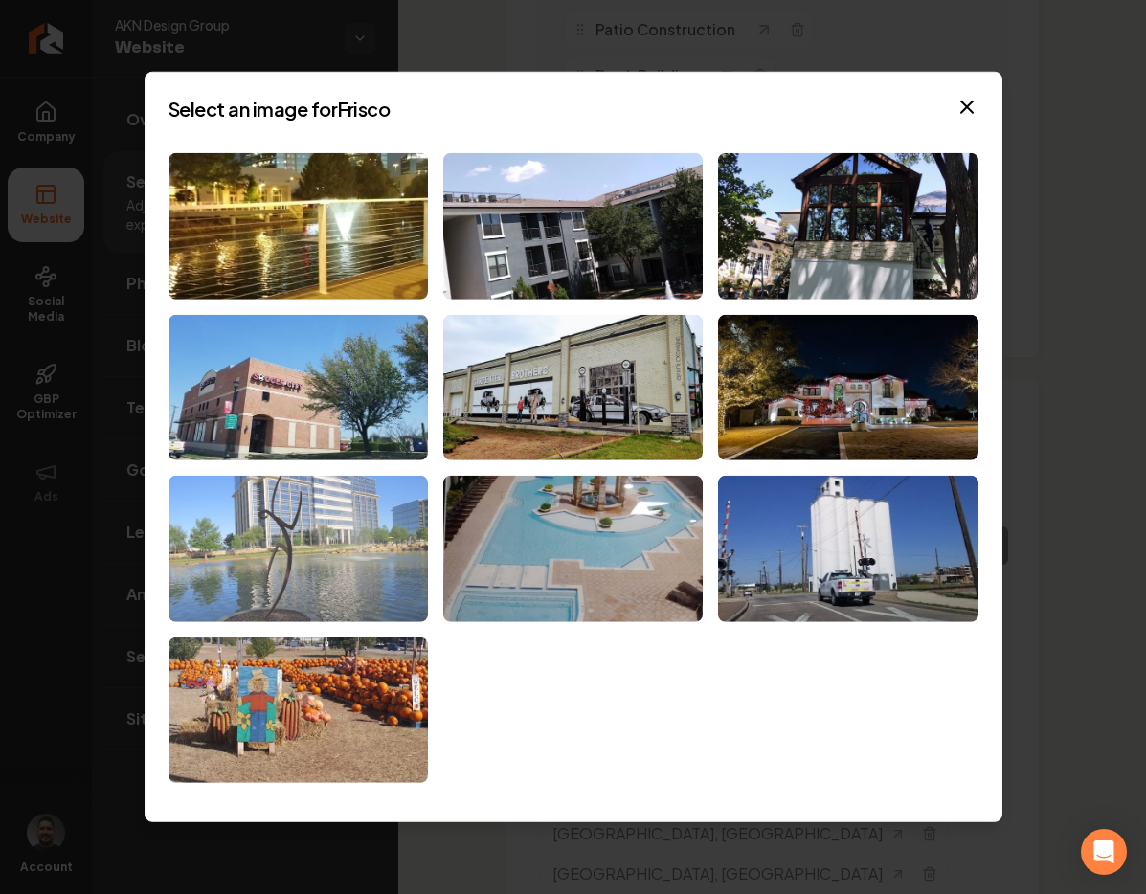
click at [317, 569] on img at bounding box center [297, 549] width 259 height 146
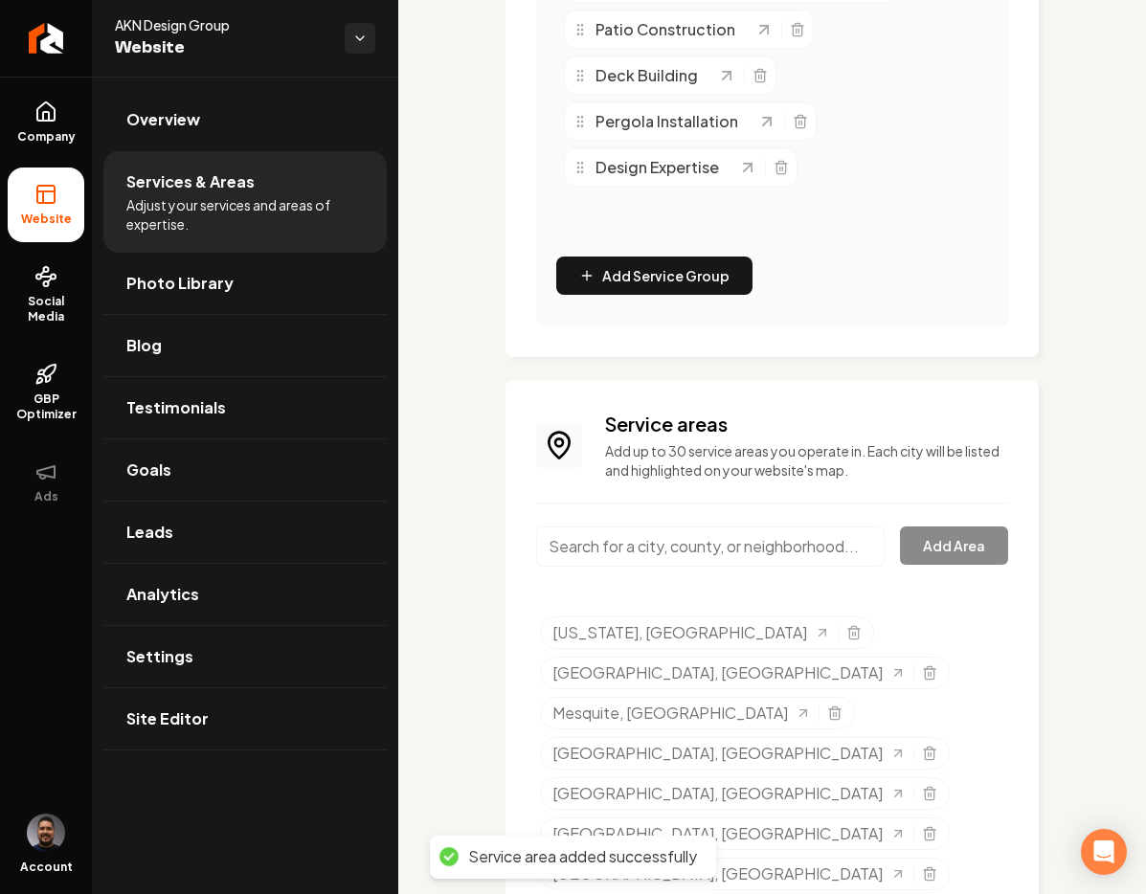
click at [640, 526] on input "Main content area" at bounding box center [710, 546] width 348 height 40
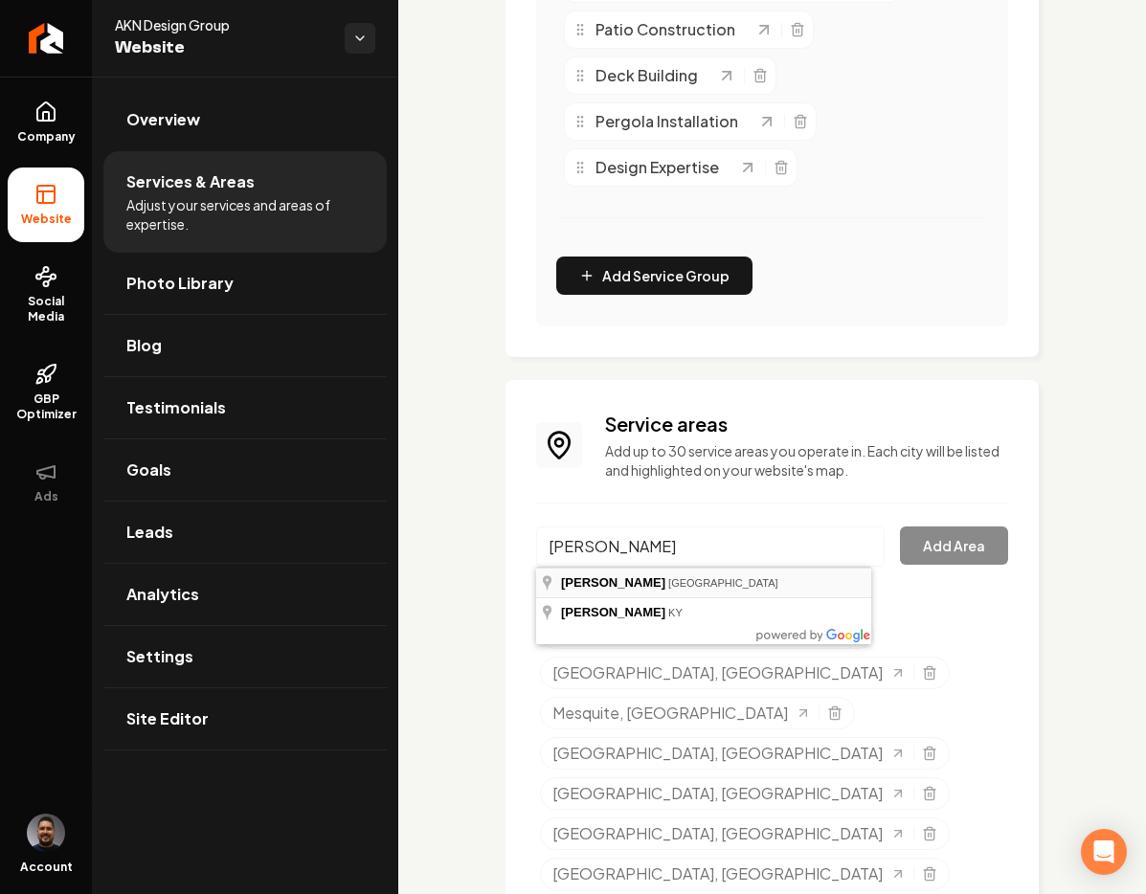
type input "[PERSON_NAME], [GEOGRAPHIC_DATA]"
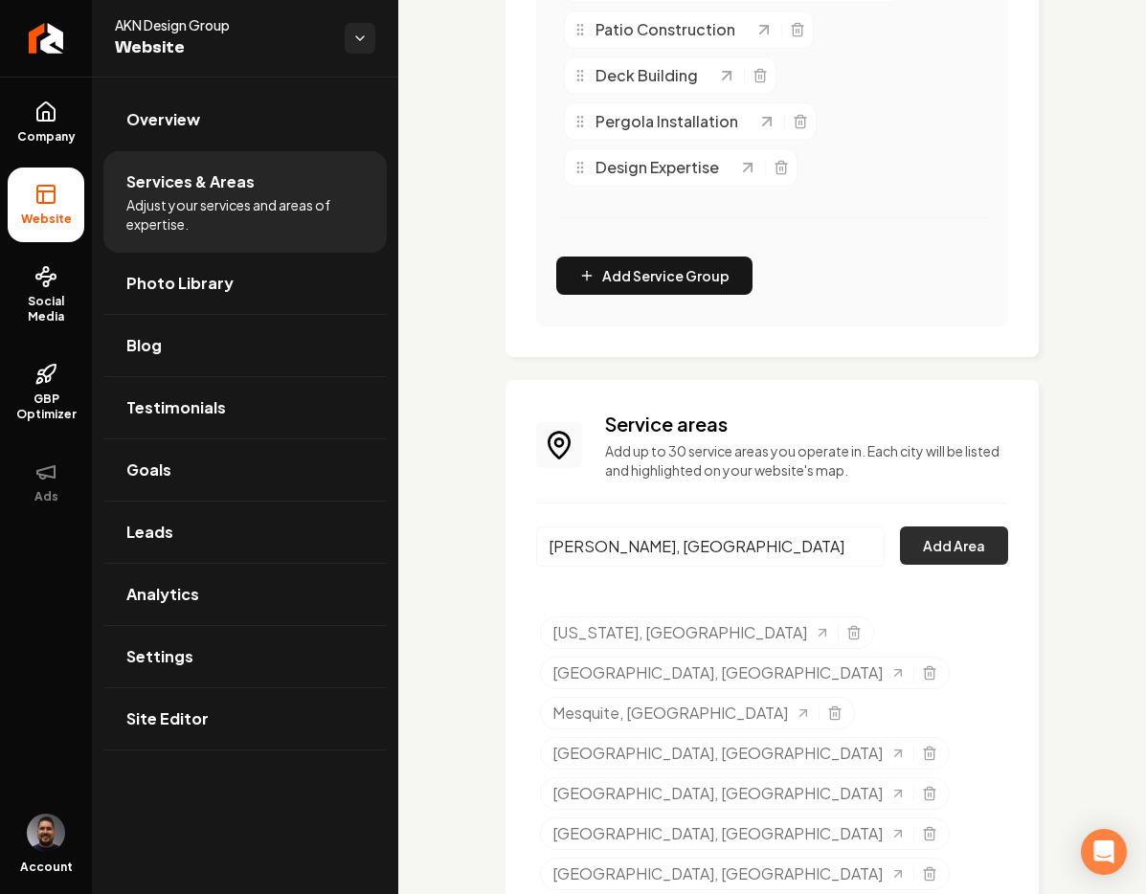
click at [932, 533] on button "Add Area" at bounding box center [954, 545] width 108 height 38
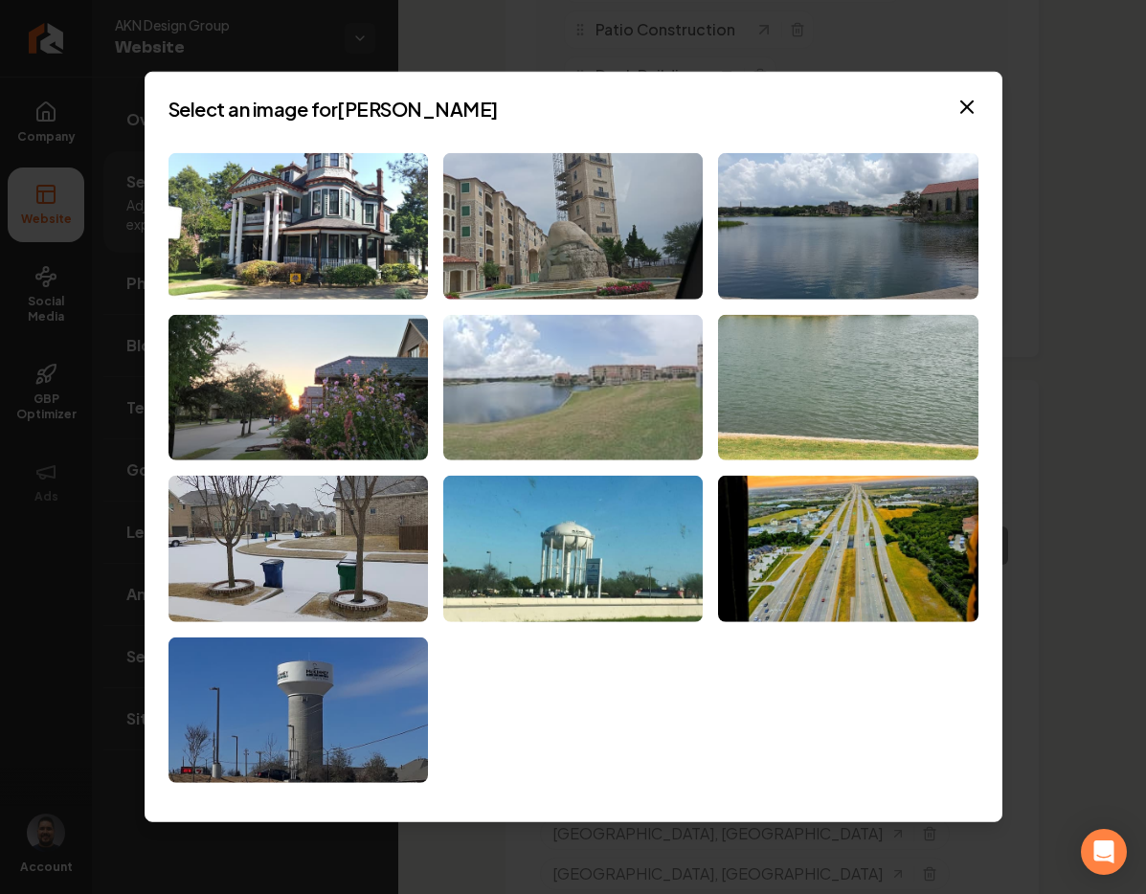
click at [502, 384] on img at bounding box center [572, 387] width 259 height 146
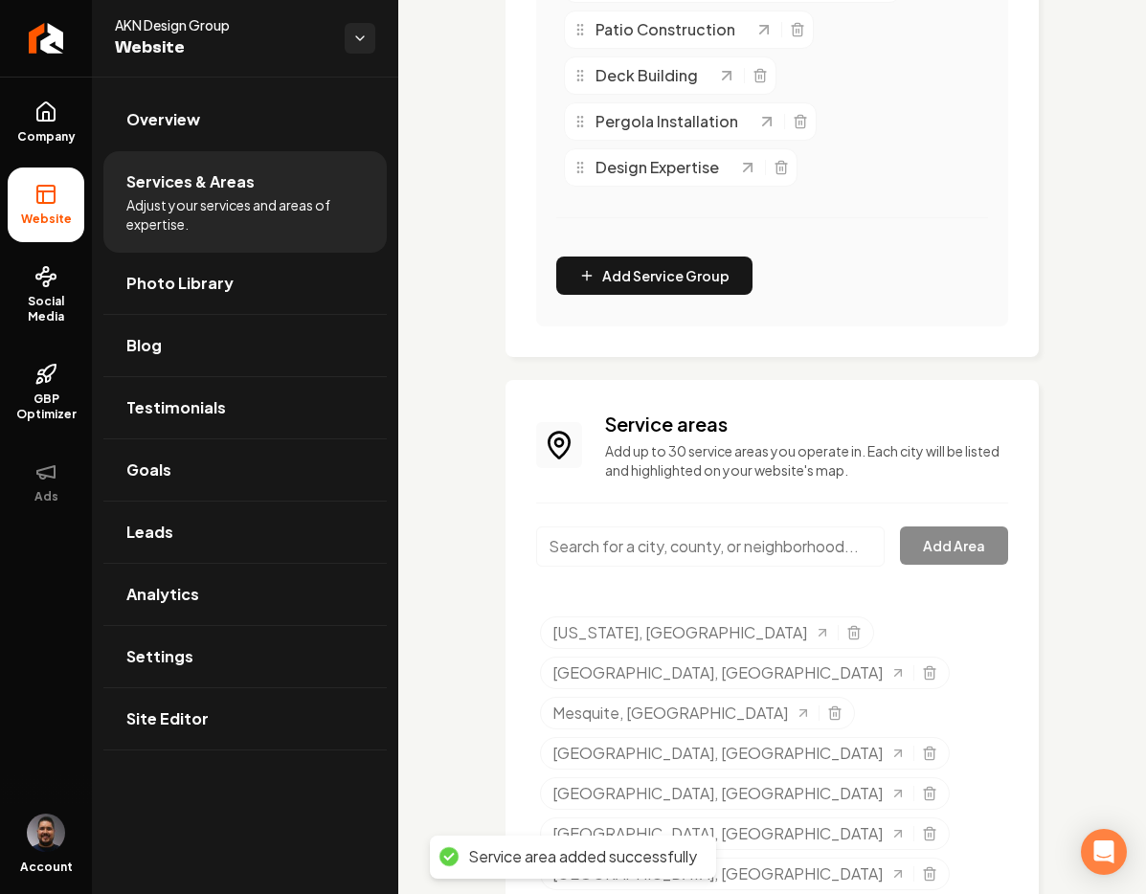
click at [680, 555] on input "Main content area" at bounding box center [710, 546] width 348 height 40
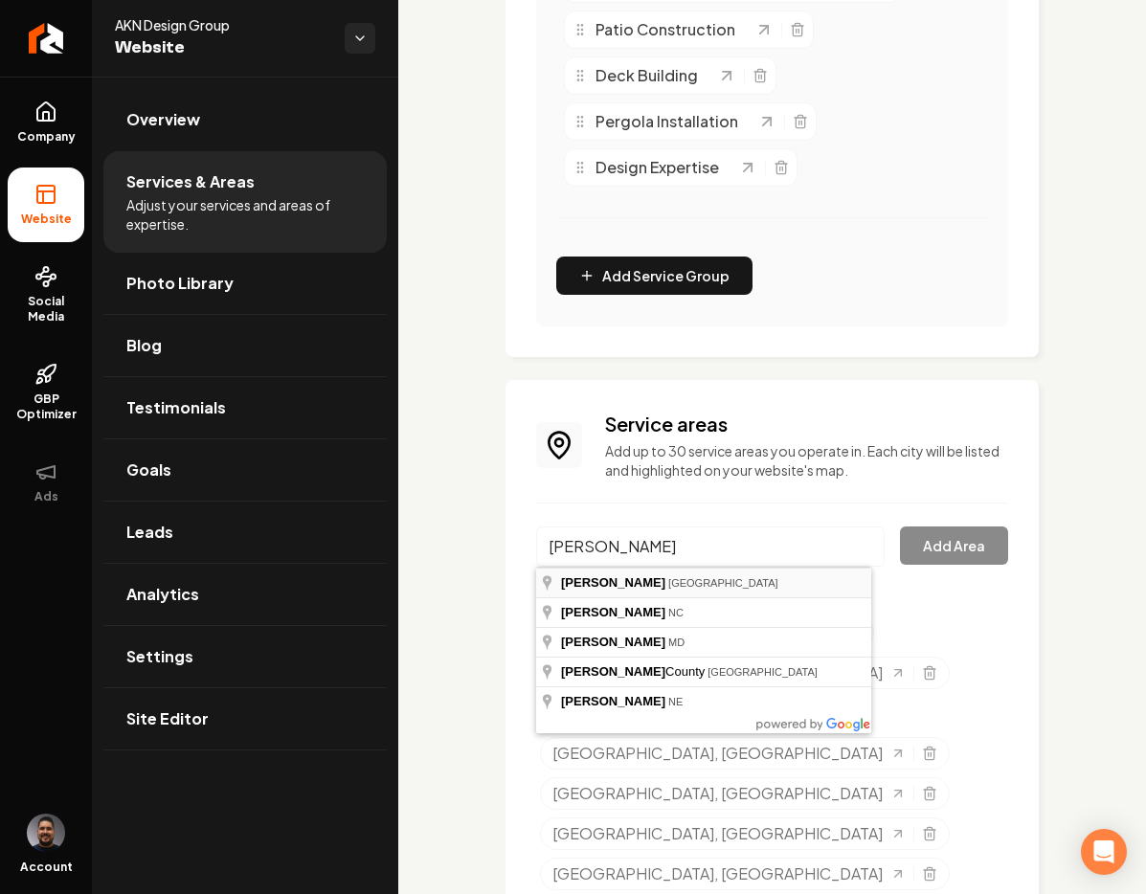
type input "[GEOGRAPHIC_DATA], [GEOGRAPHIC_DATA]"
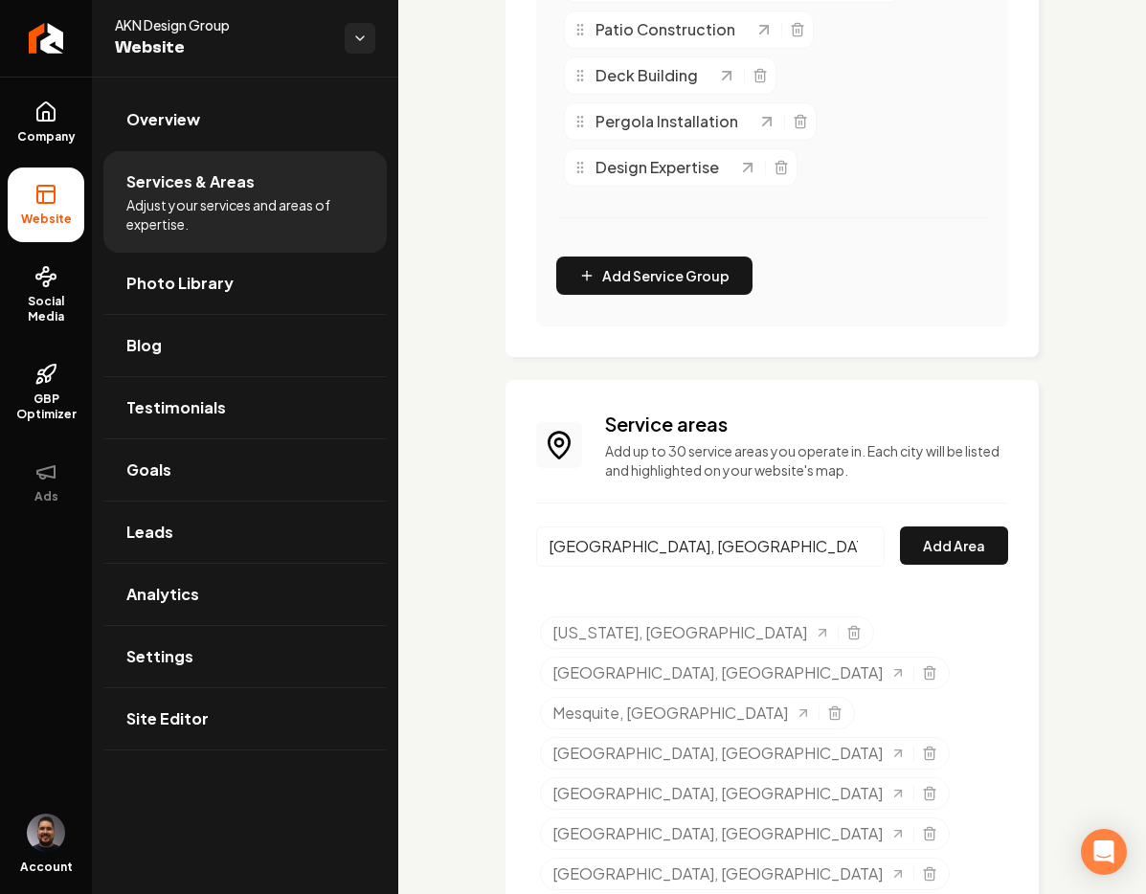
click at [965, 512] on div "Service areas Add up to 30 service areas you operate in. Each city will be list…" at bounding box center [772, 795] width 472 height 769
click at [953, 527] on button "Add Area" at bounding box center [954, 545] width 108 height 38
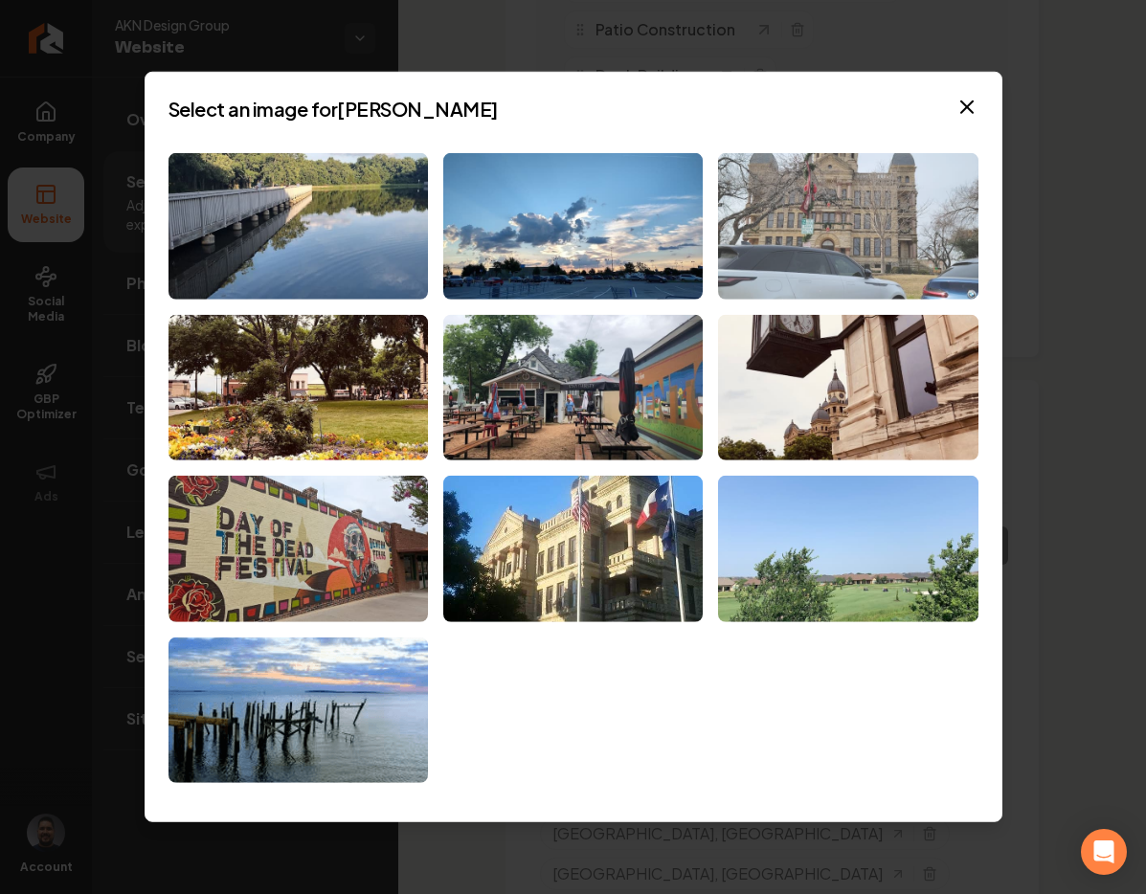
click at [816, 233] on img at bounding box center [847, 226] width 259 height 146
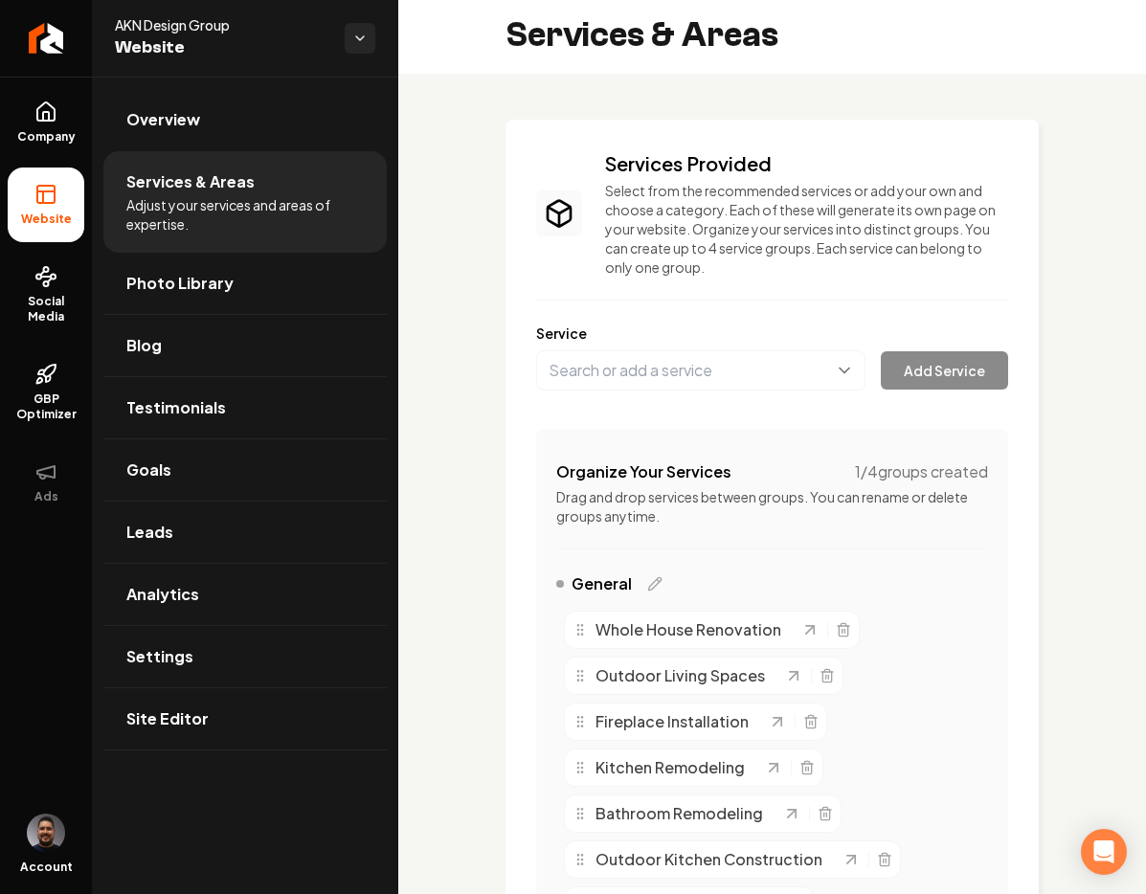
scroll to position [0, 0]
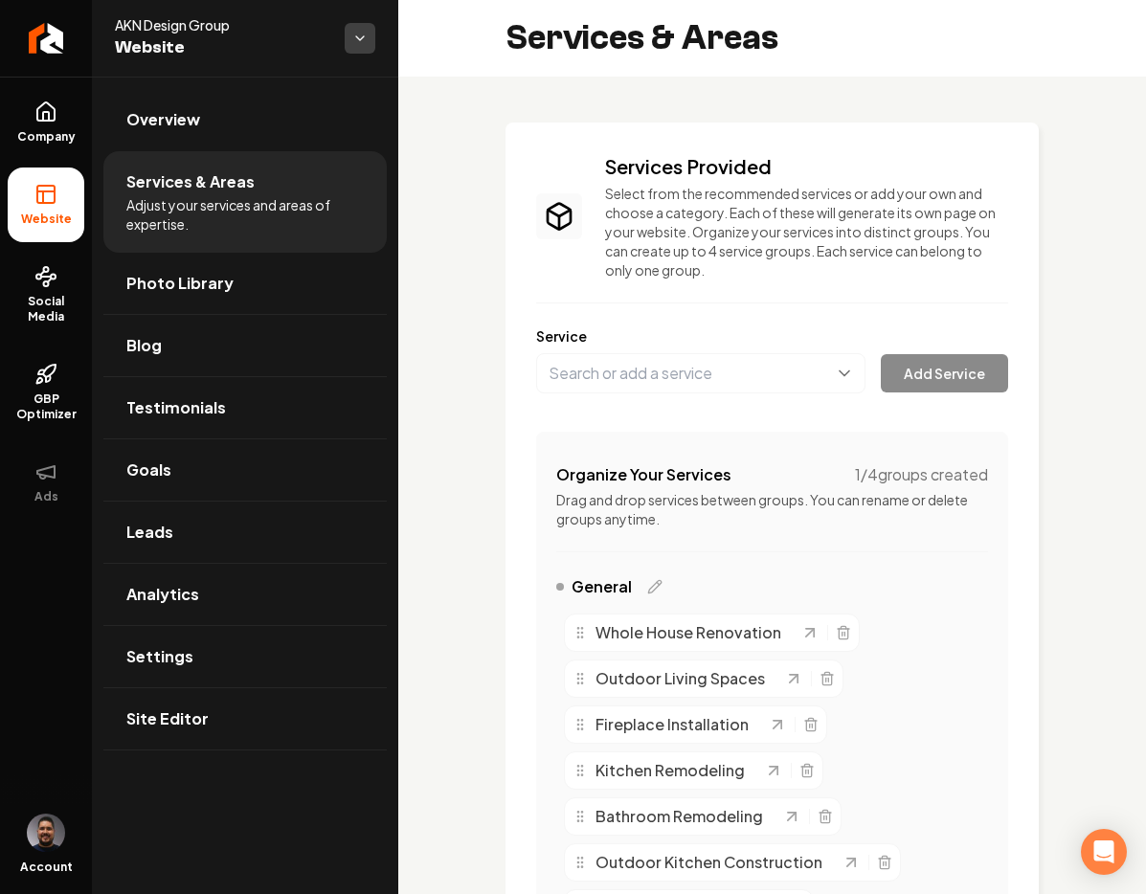
click at [352, 41] on html "Company Website Social Media GBP Optimizer Ads Account AKN Design Group Website…" at bounding box center [573, 447] width 1146 height 894
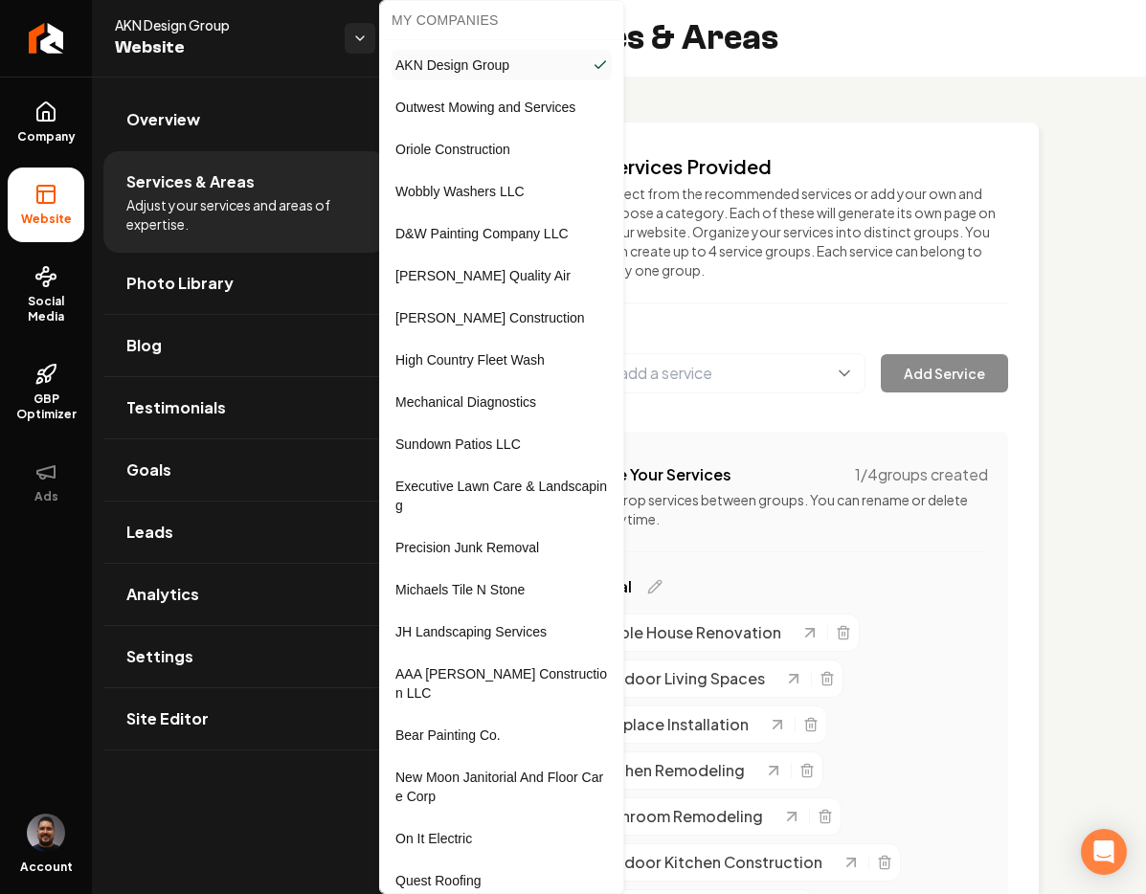
click at [362, 40] on html "Company Website Social Media GBP Optimizer Ads Account AKN Design Group Website…" at bounding box center [573, 447] width 1146 height 894
click at [311, 73] on html "Company Website Social Media GBP Optimizer Ads Account AKN Design Group Website…" at bounding box center [573, 447] width 1146 height 894
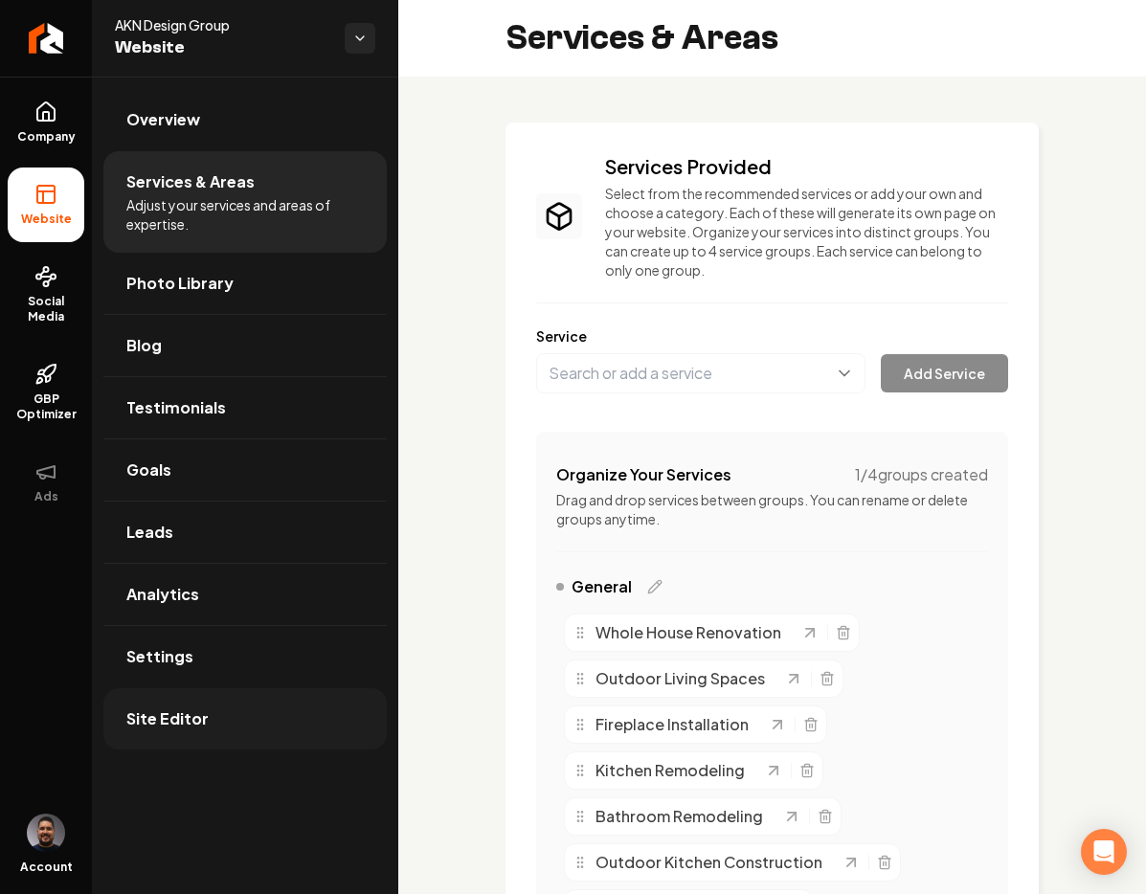
click at [207, 714] on link "Site Editor" at bounding box center [244, 718] width 283 height 61
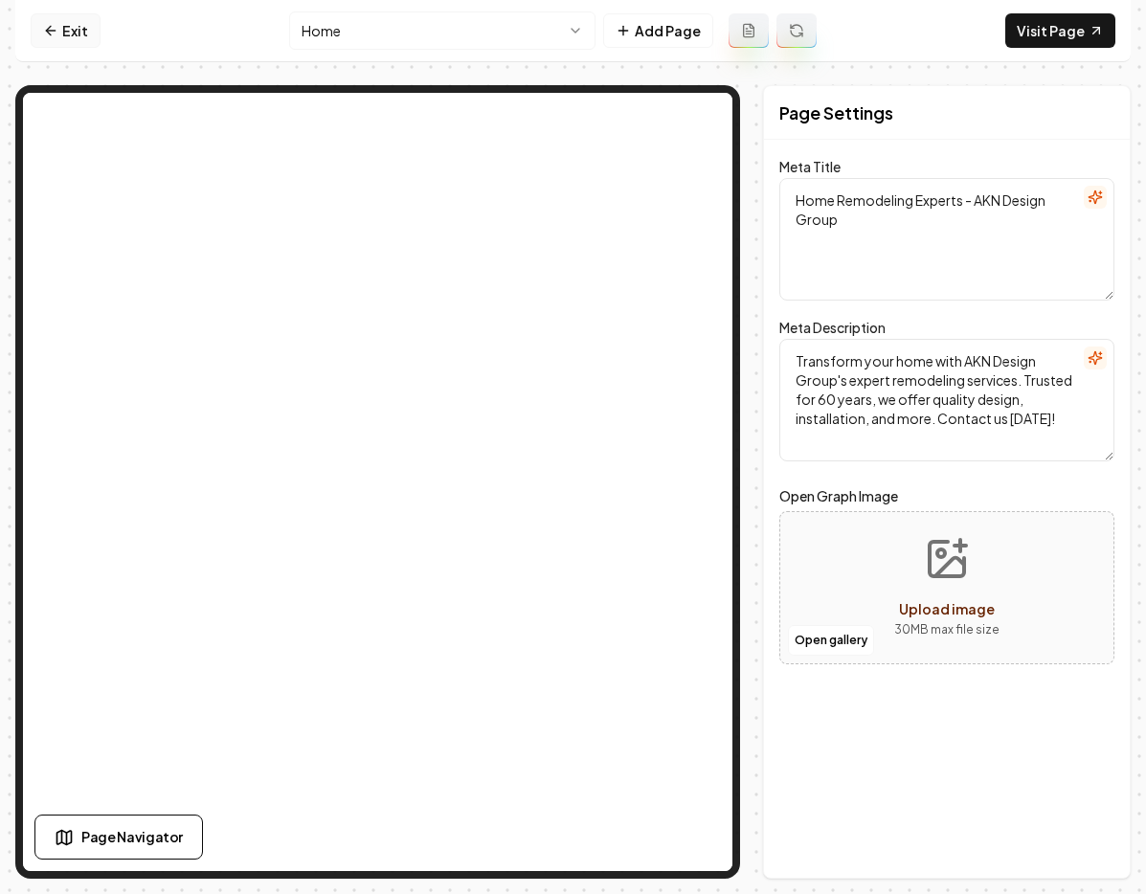
click at [69, 34] on link "Exit" at bounding box center [66, 30] width 70 height 34
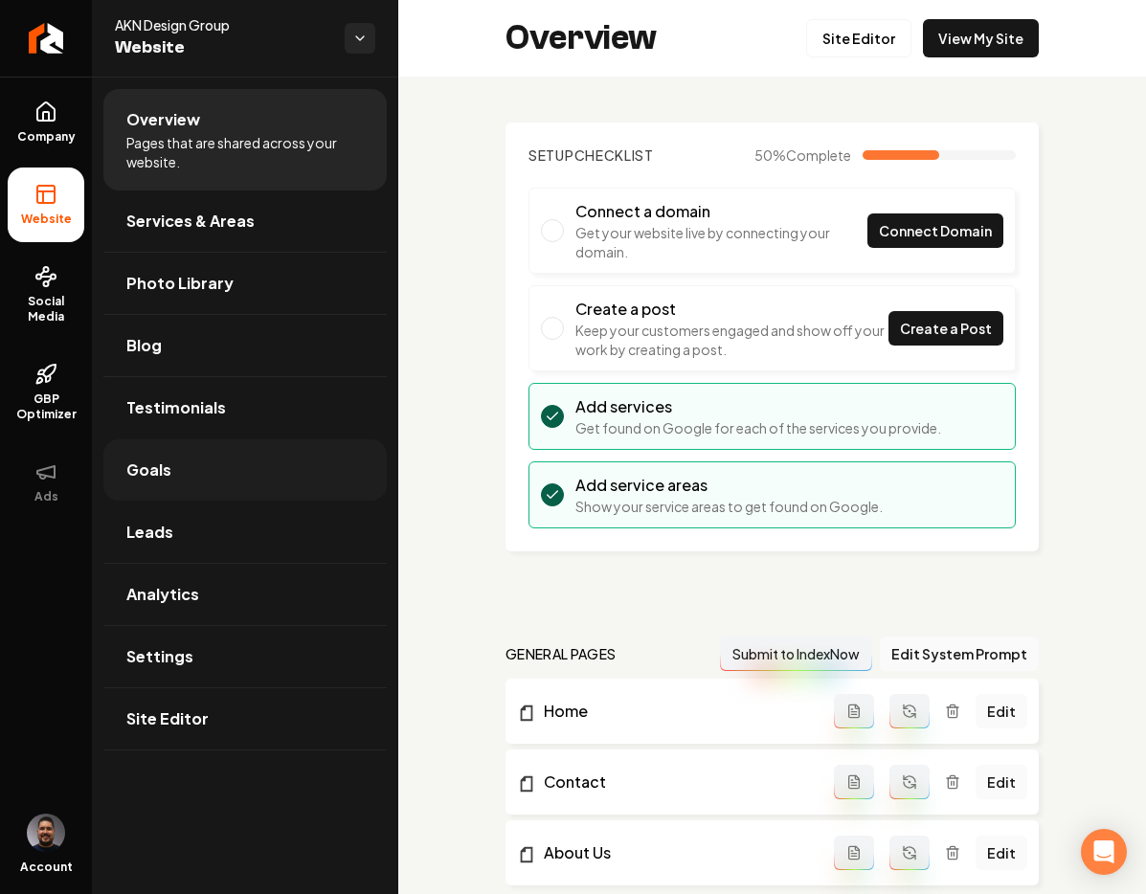
click at [206, 487] on link "Goals" at bounding box center [244, 469] width 283 height 61
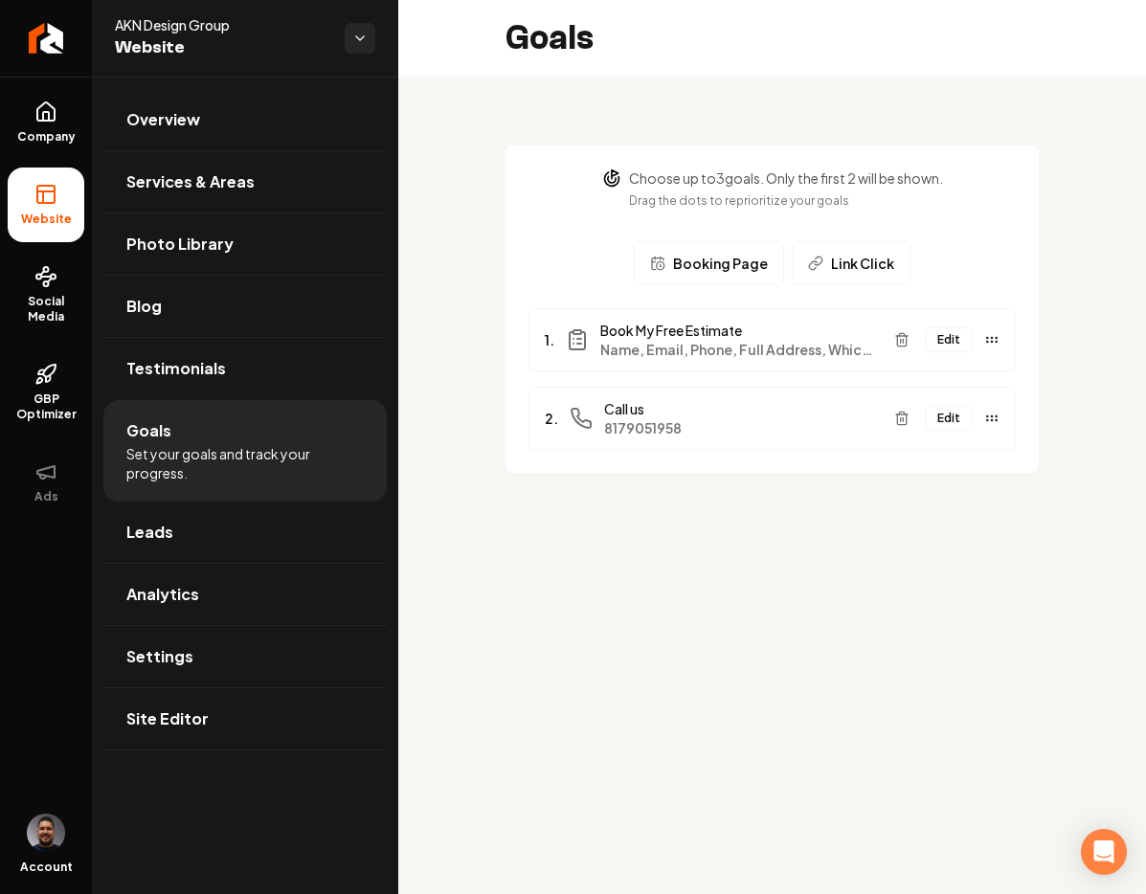
click at [969, 328] on button "Edit" at bounding box center [949, 339] width 48 height 25
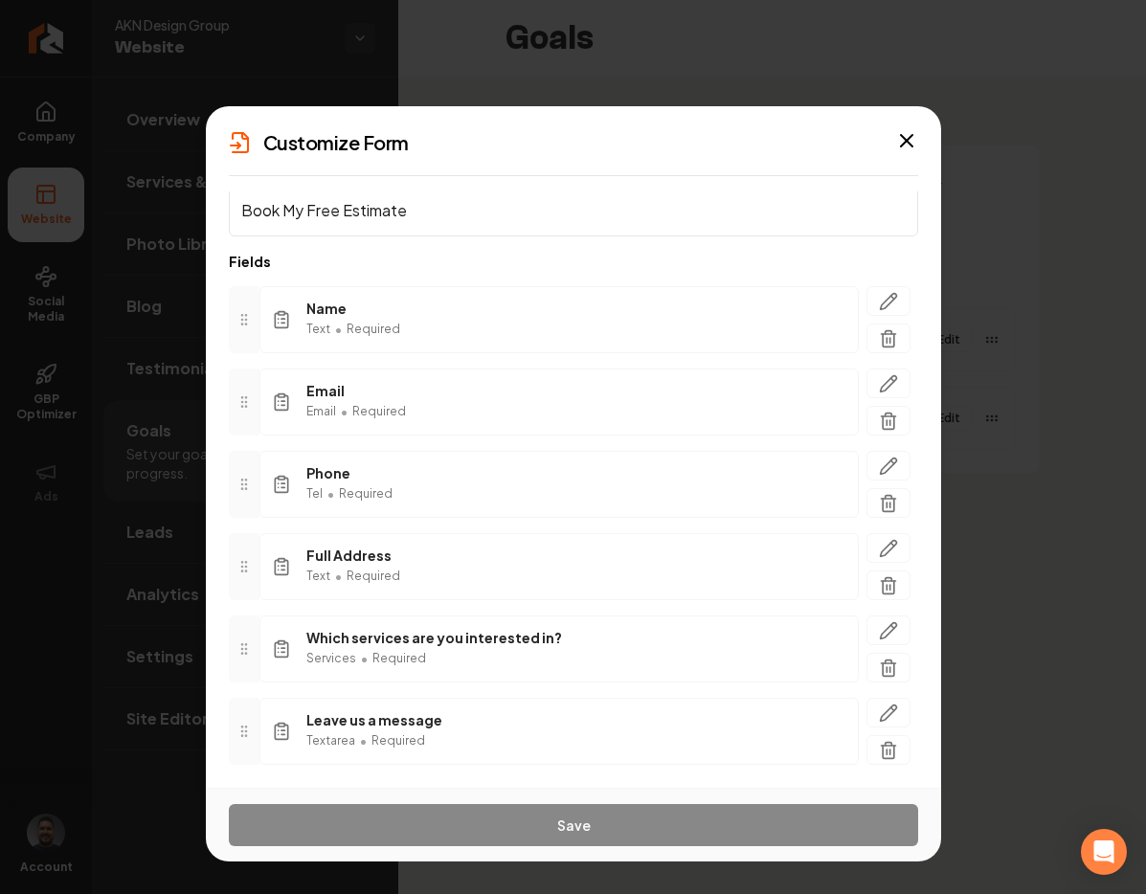
scroll to position [36, 0]
click at [440, 717] on div "Leave us a message Textarea • Required" at bounding box center [558, 730] width 599 height 67
click at [427, 720] on span "Leave us a message" at bounding box center [374, 718] width 136 height 19
click at [795, 707] on div "Leave us a message Textarea • Required" at bounding box center [558, 730] width 599 height 67
click at [879, 626] on icon "button" at bounding box center [888, 629] width 19 height 19
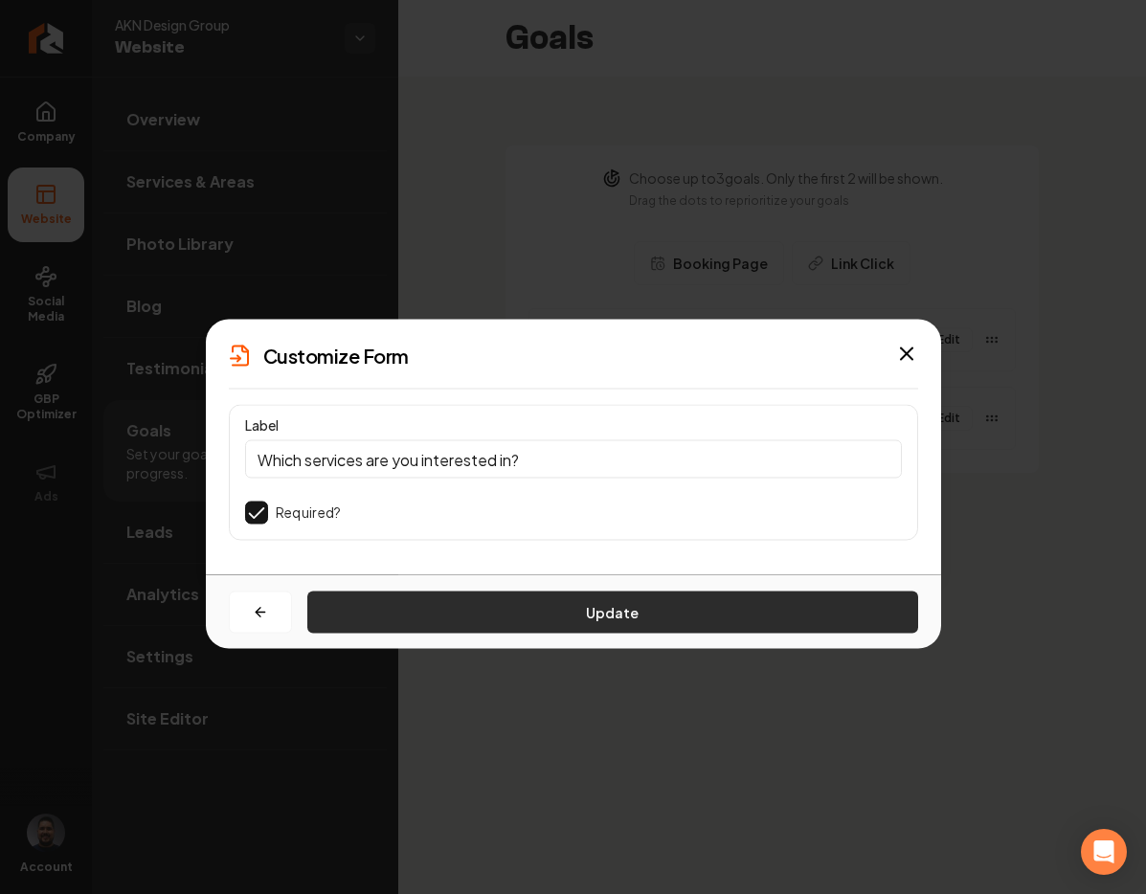
scroll to position [0, 0]
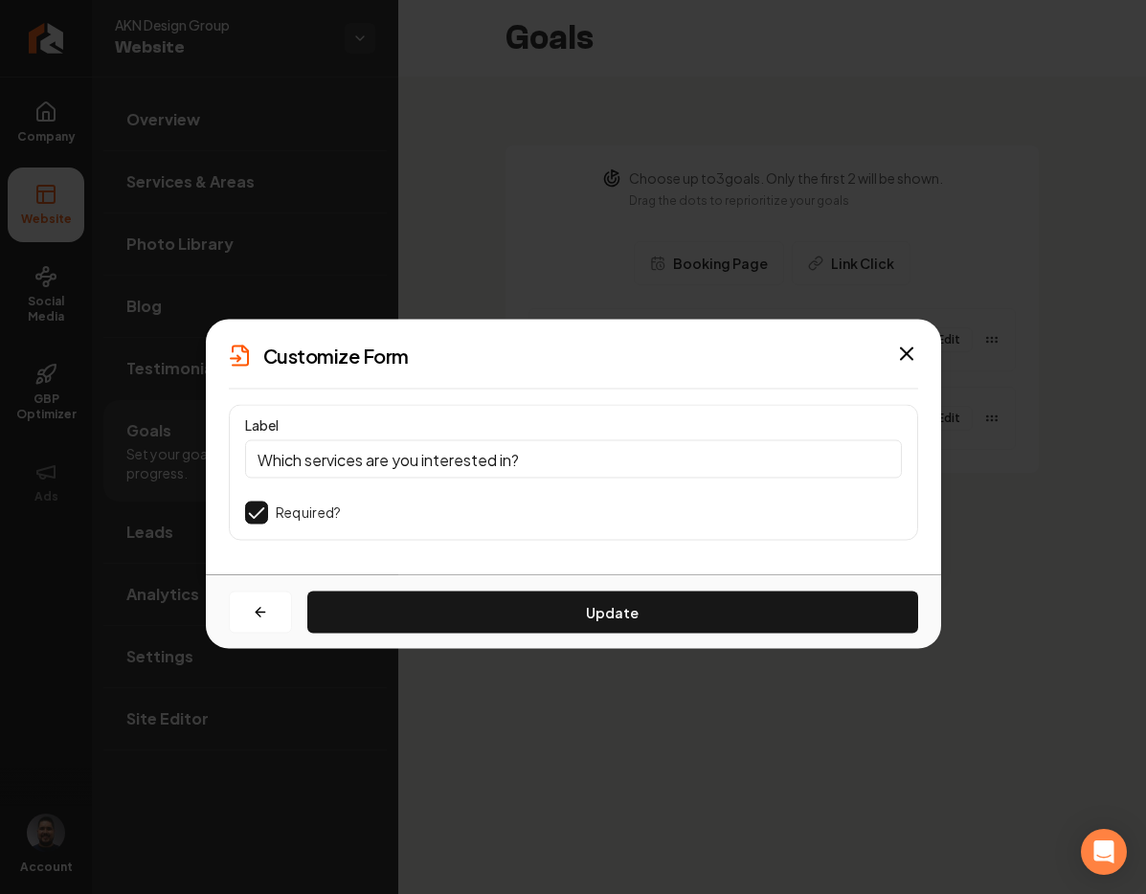
click at [513, 456] on input "Which services are you interested in?" at bounding box center [573, 459] width 657 height 38
drag, startPoint x: 532, startPoint y: 460, endPoint x: 219, endPoint y: 443, distance: 313.5
click at [219, 443] on div "Label Which services are you interested in? Required? Update" at bounding box center [573, 490] width 735 height 170
paste input "Please describe the project you have in mind."
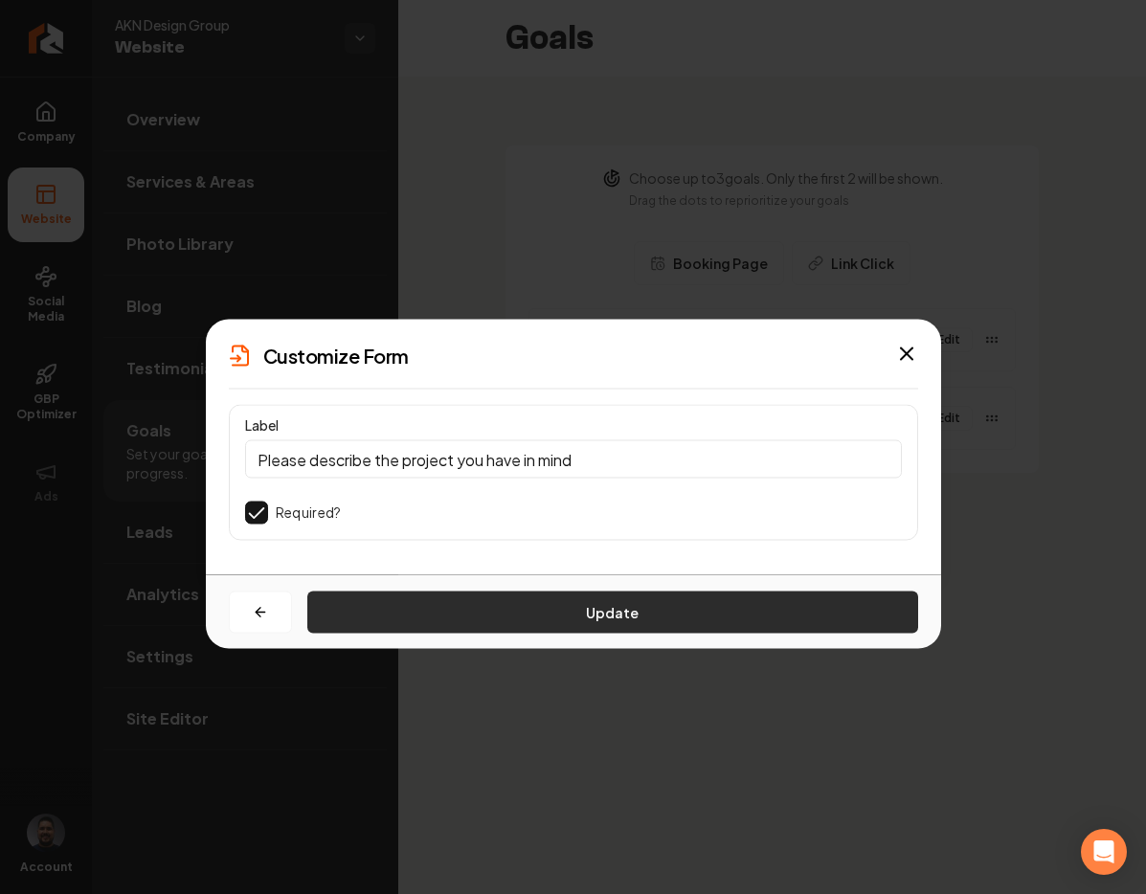
type input "Please describe the project you have in mind"
click at [647, 620] on button "Update" at bounding box center [612, 613] width 611 height 42
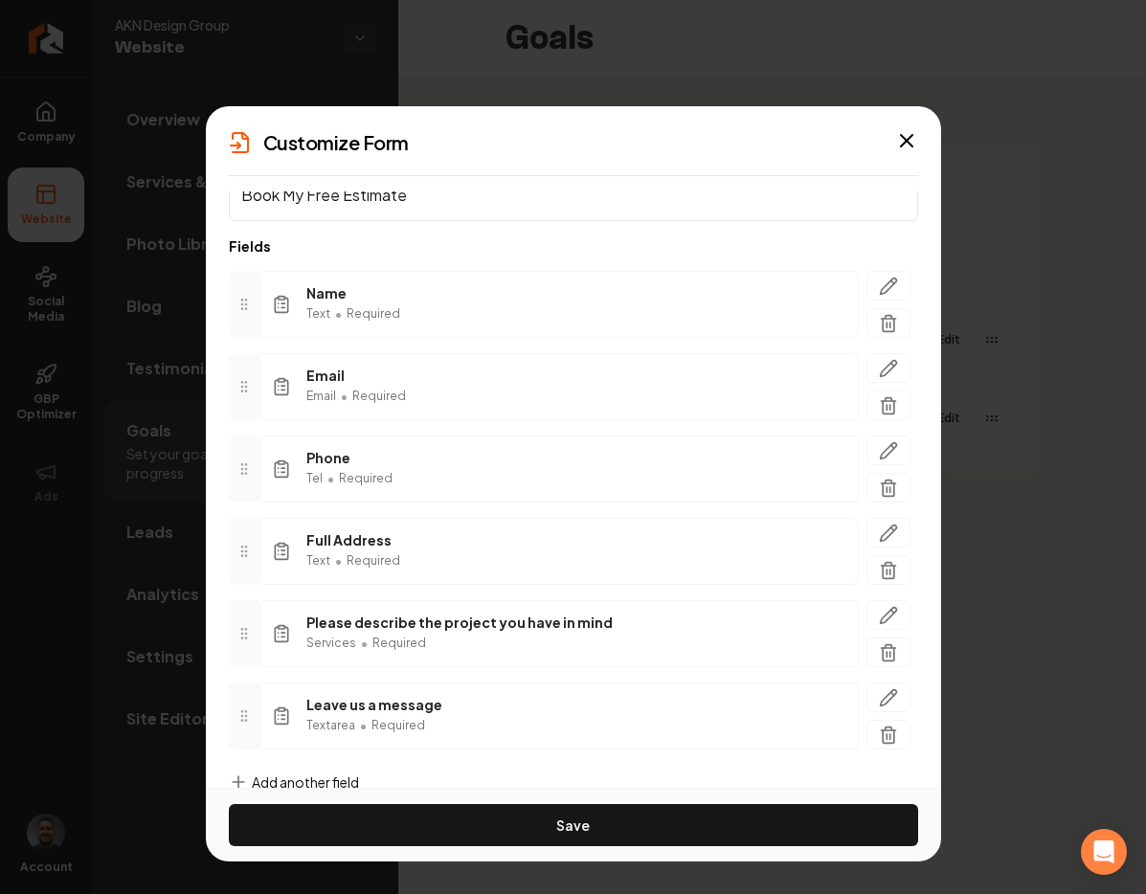
scroll to position [53, 0]
click at [906, 134] on icon "button" at bounding box center [906, 140] width 23 height 23
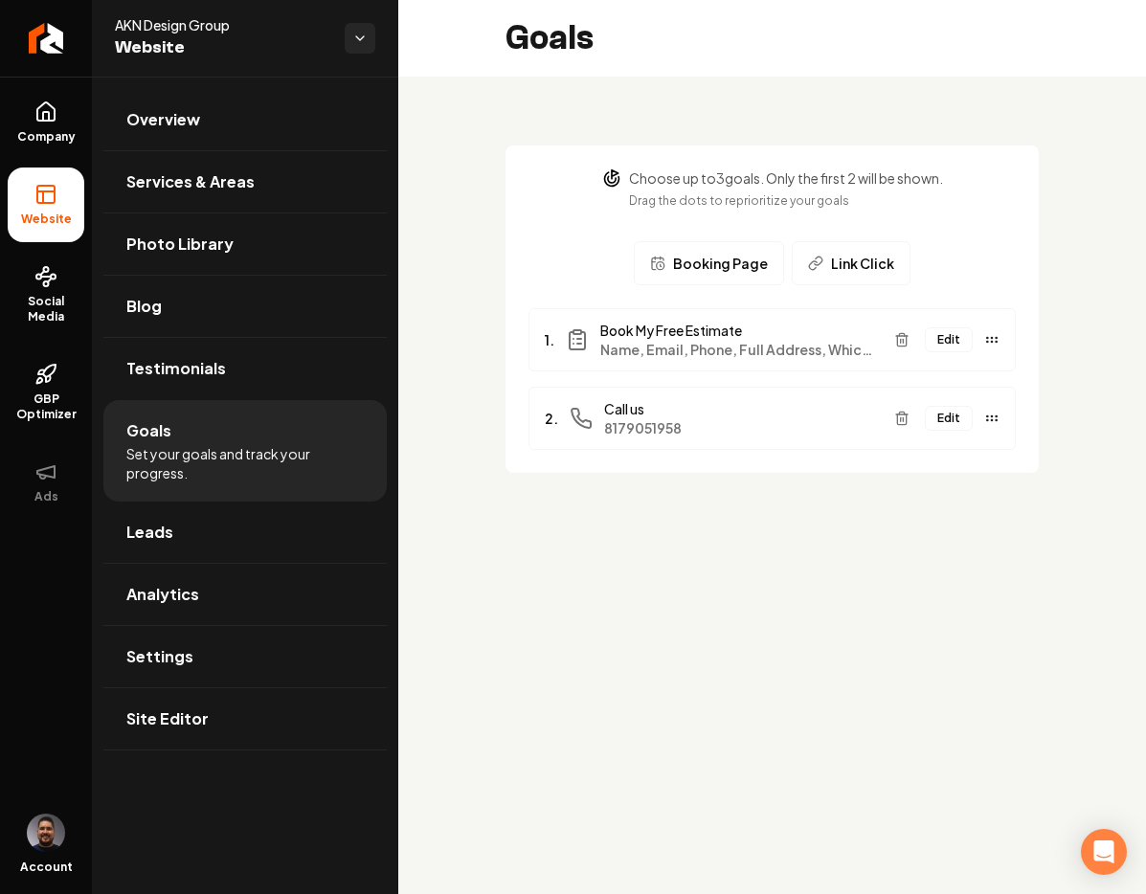
click at [941, 333] on button "Edit" at bounding box center [949, 339] width 48 height 25
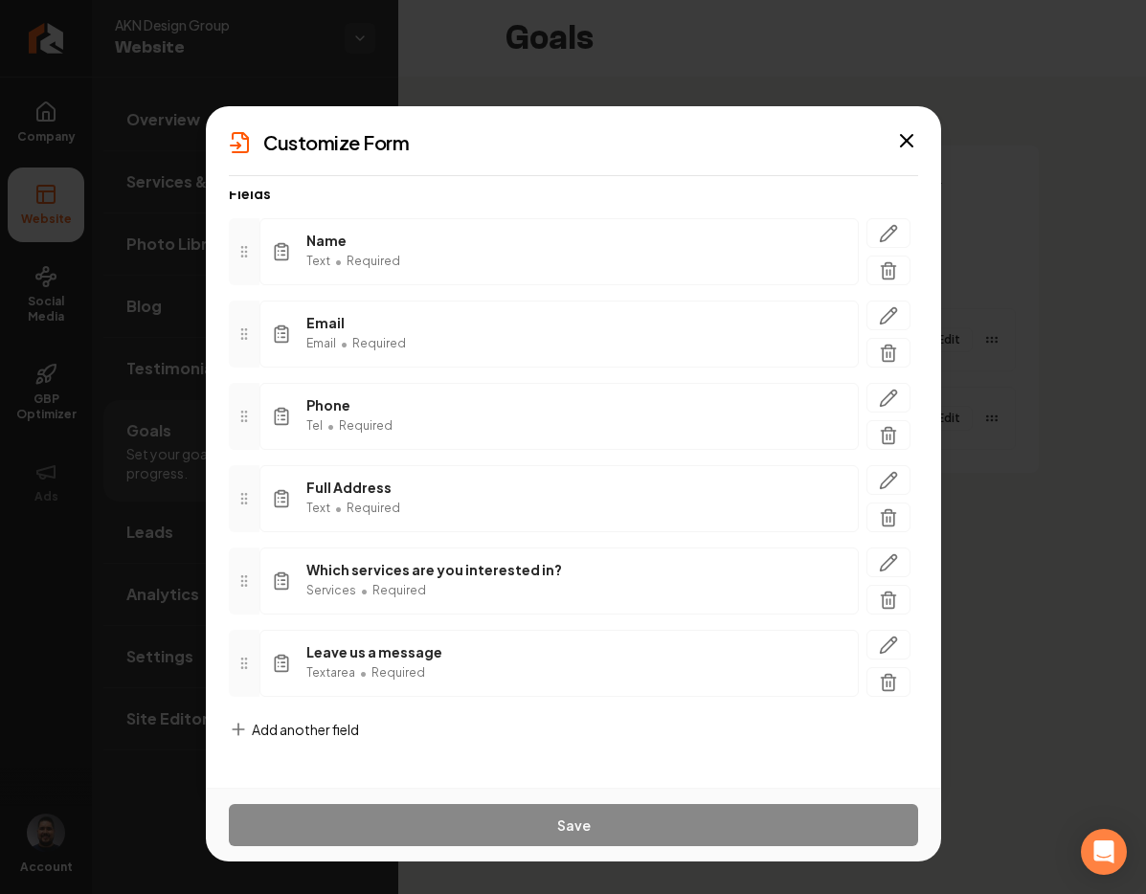
scroll to position [104, 0]
click at [879, 645] on icon "button" at bounding box center [888, 644] width 19 height 19
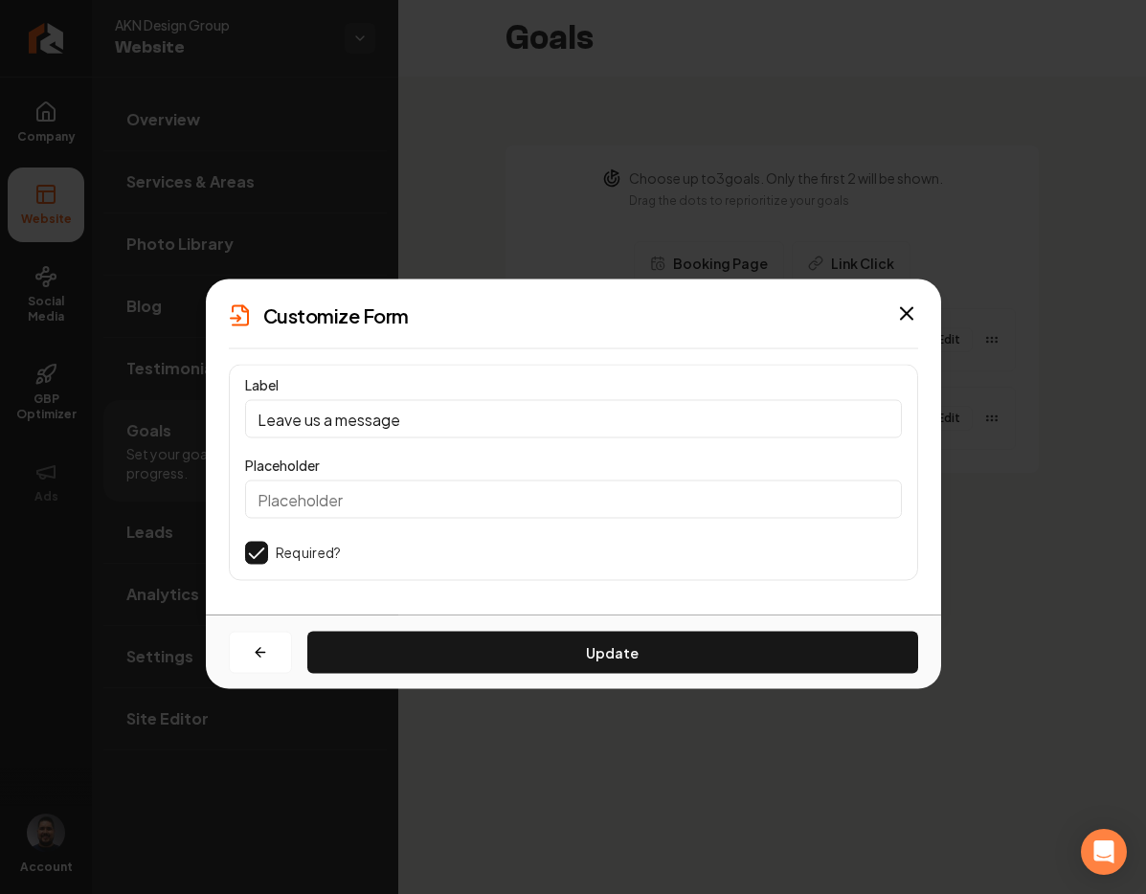
scroll to position [0, 0]
drag, startPoint x: 415, startPoint y: 427, endPoint x: 235, endPoint y: 433, distance: 181.0
click at [235, 433] on div "Label Leave us a message Placeholder Required?" at bounding box center [573, 473] width 689 height 216
drag, startPoint x: 258, startPoint y: 416, endPoint x: 420, endPoint y: 429, distance: 162.2
click at [419, 428] on input "Leave us a message" at bounding box center [573, 419] width 657 height 38
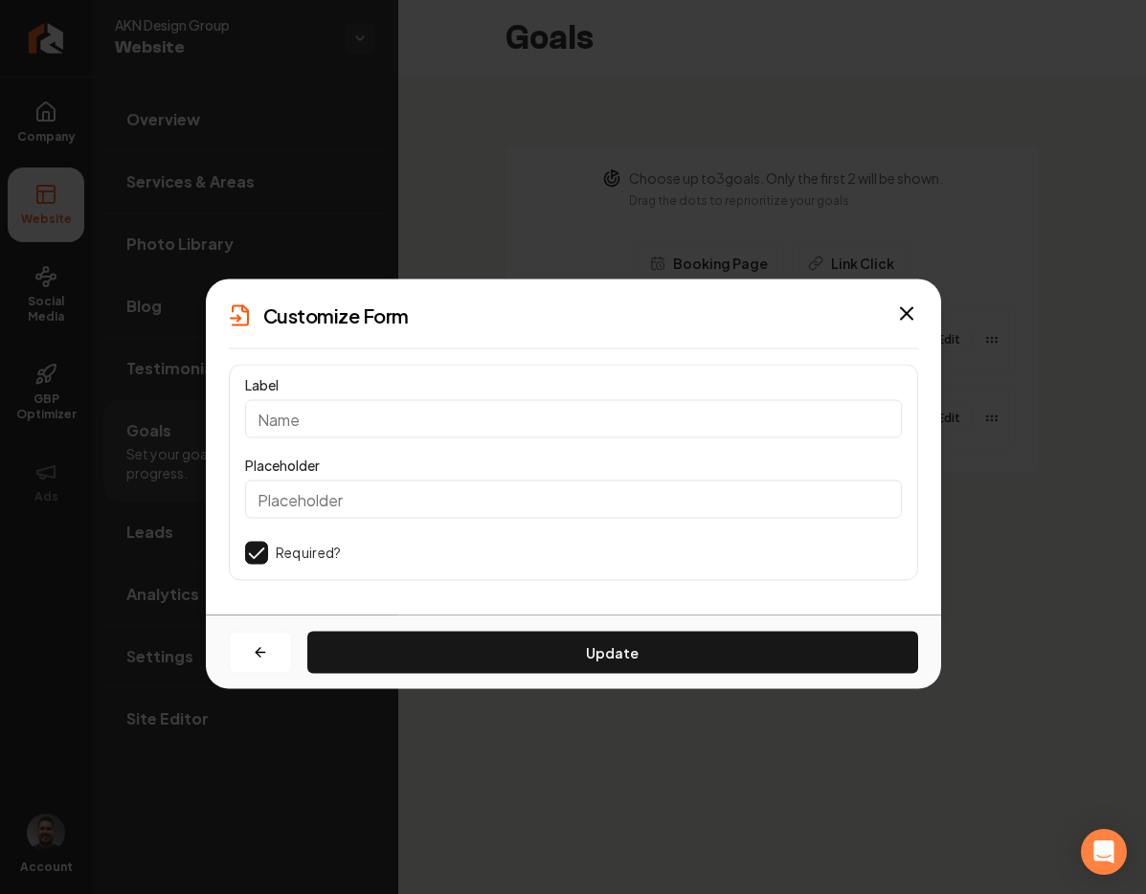
paste input "Please describe the project you have in mind."
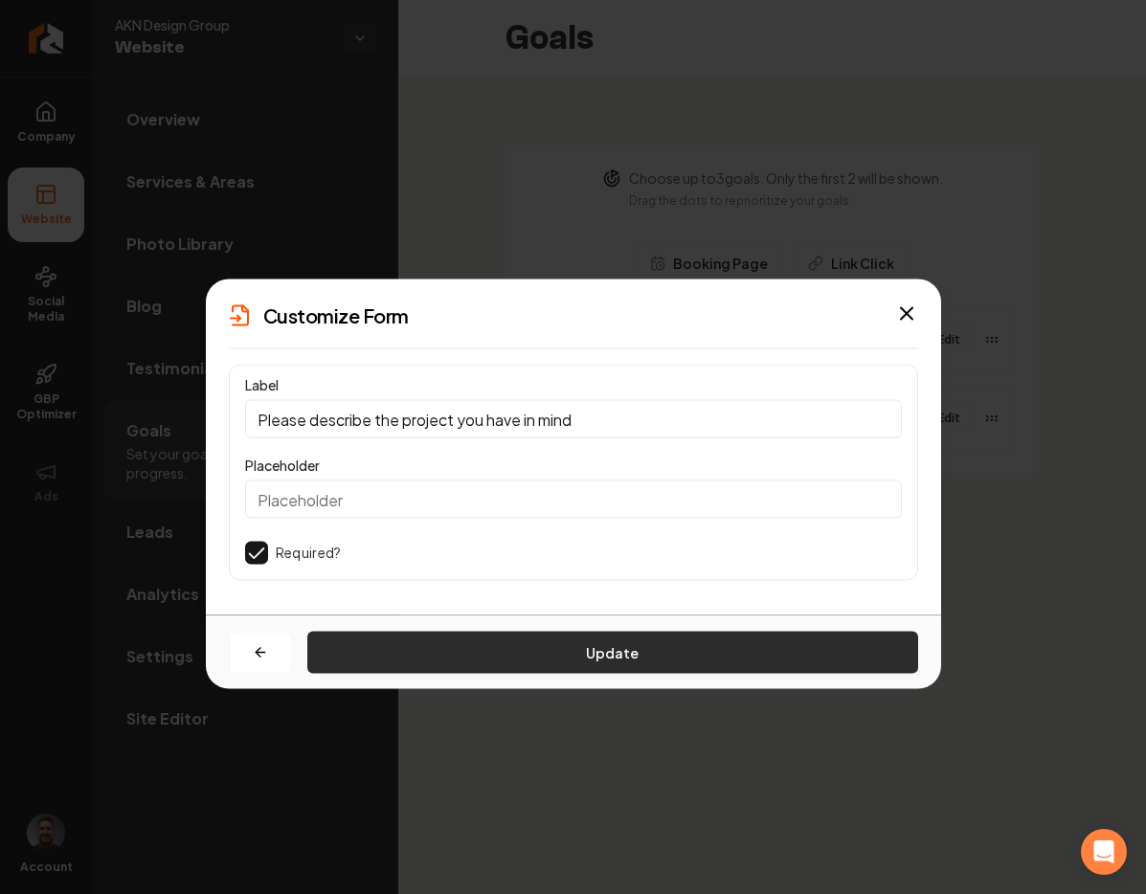
type input "Please describe the project you have in mind"
click at [614, 648] on button "Update" at bounding box center [612, 653] width 611 height 42
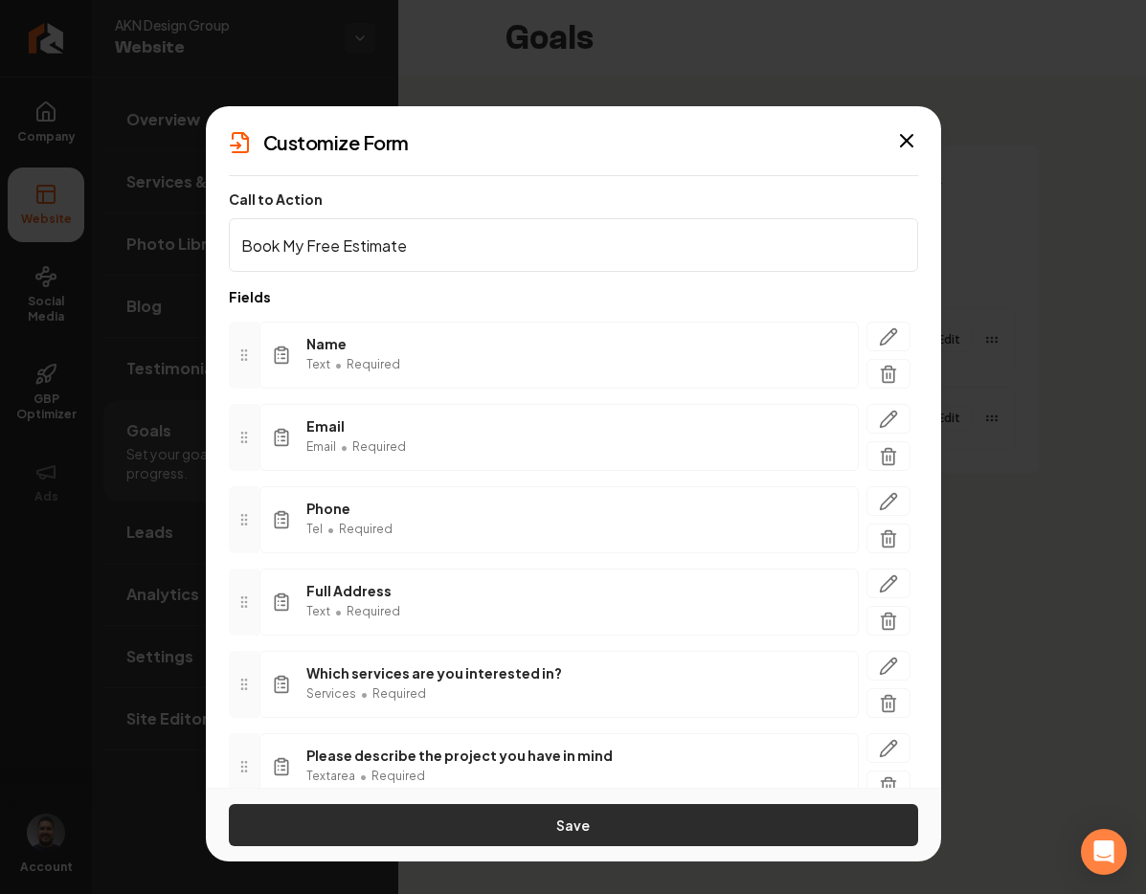
click at [665, 815] on button "Save" at bounding box center [573, 825] width 689 height 42
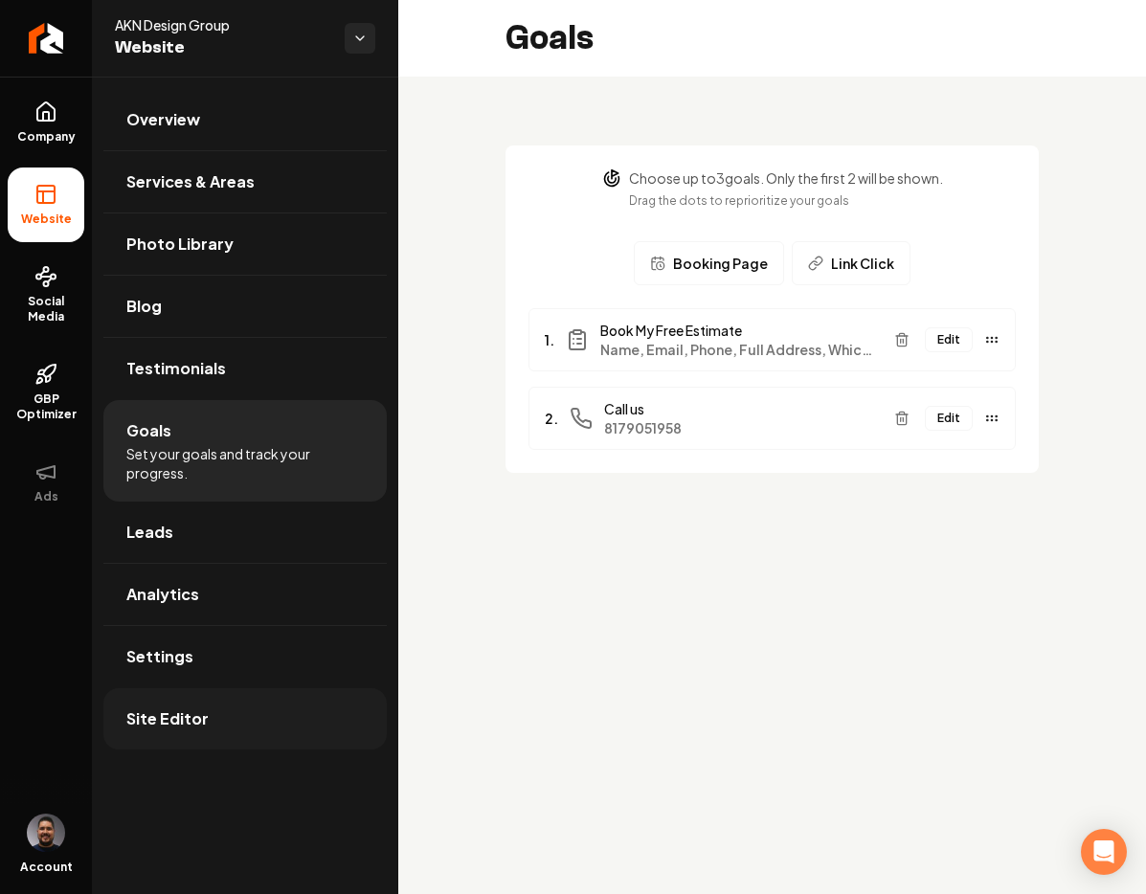
click at [163, 719] on span "Site Editor" at bounding box center [167, 718] width 82 height 23
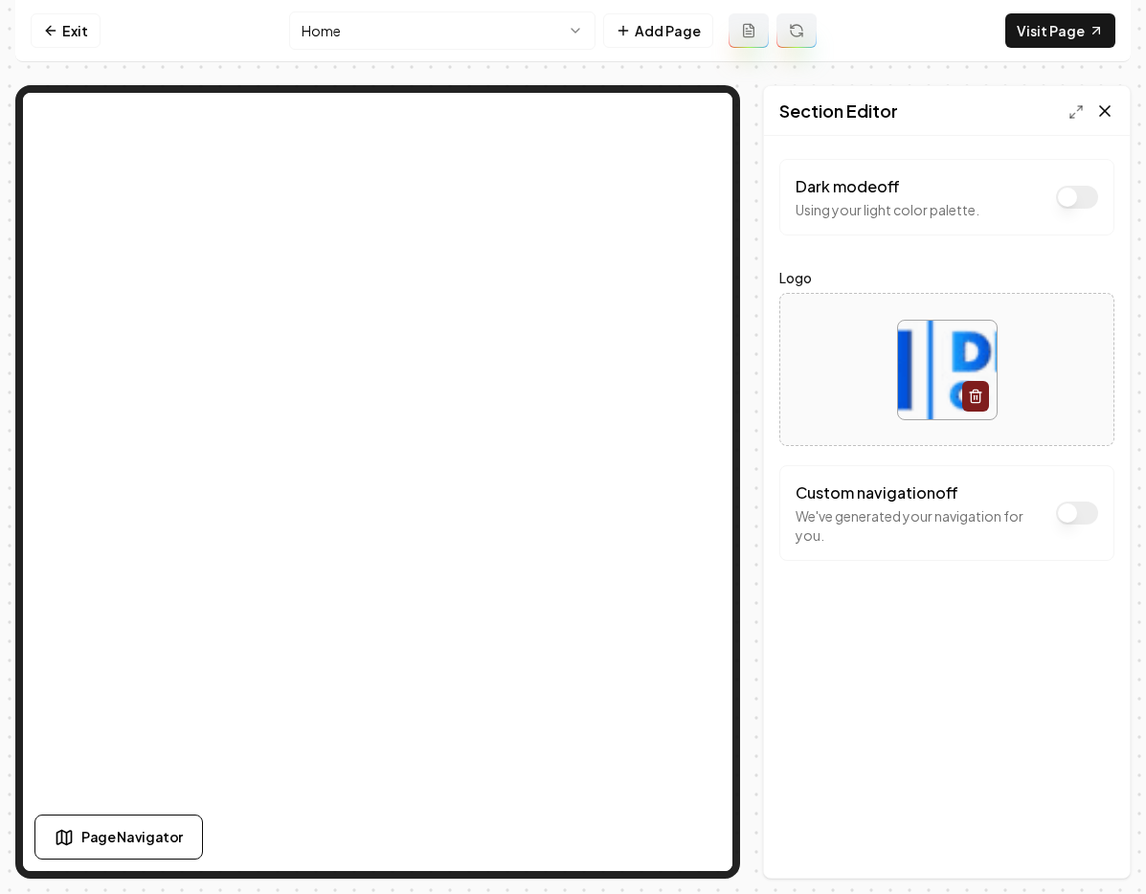
click at [1107, 106] on icon at bounding box center [1105, 111] width 10 height 10
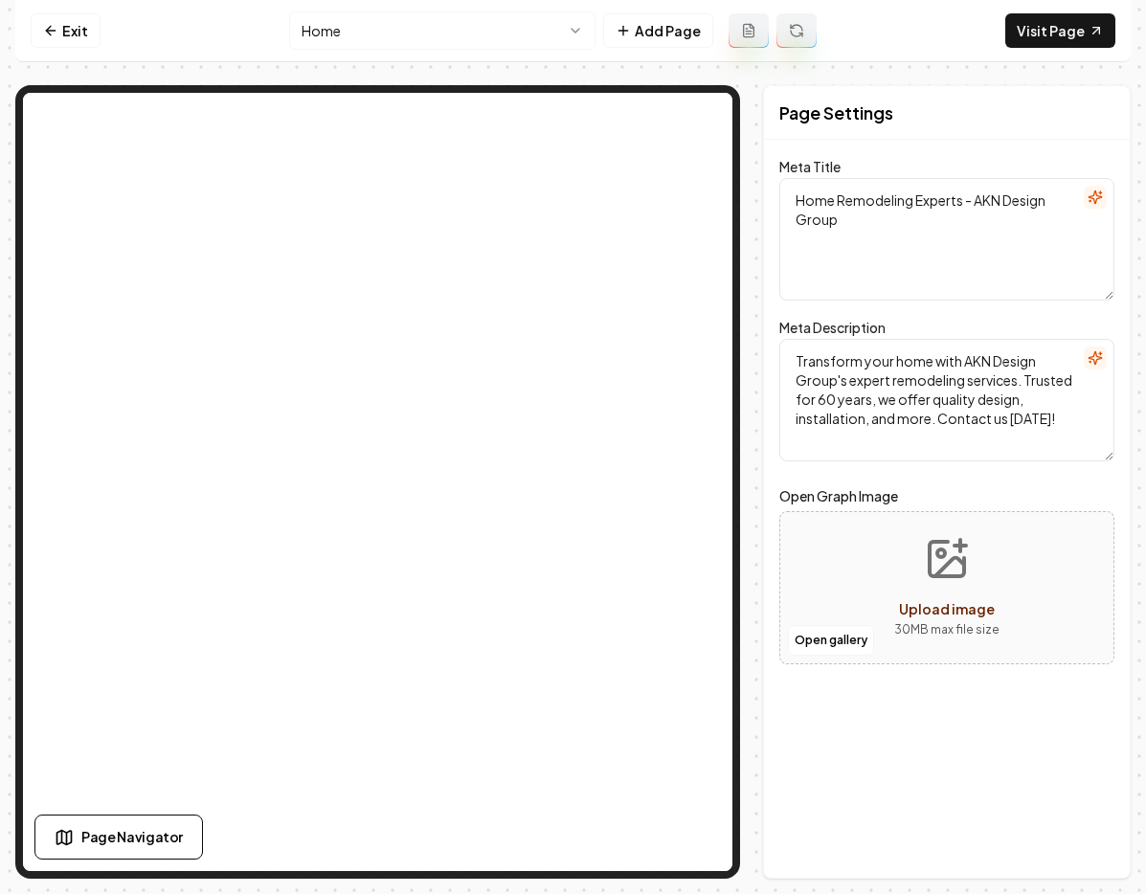
click at [500, 38] on html "Computer Required This feature is only available on a computer. Please switch t…" at bounding box center [573, 447] width 1146 height 894
click at [772, 454] on html "Computer Required This feature is only available on a computer. Please switch t…" at bounding box center [573, 447] width 1146 height 894
click at [641, 34] on button "Add Page" at bounding box center [658, 30] width 110 height 34
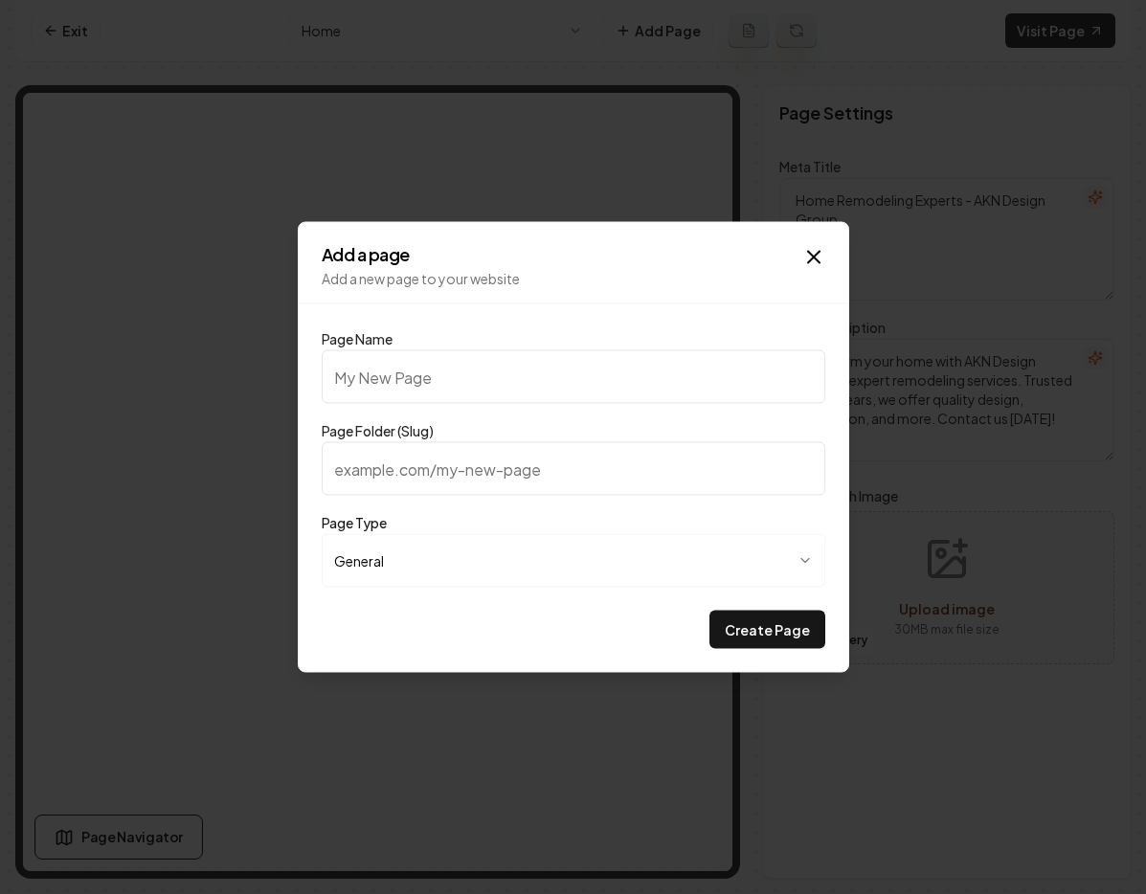
type input "F"
type input "f"
type input "Fi"
type input "fi"
type input "Fin"
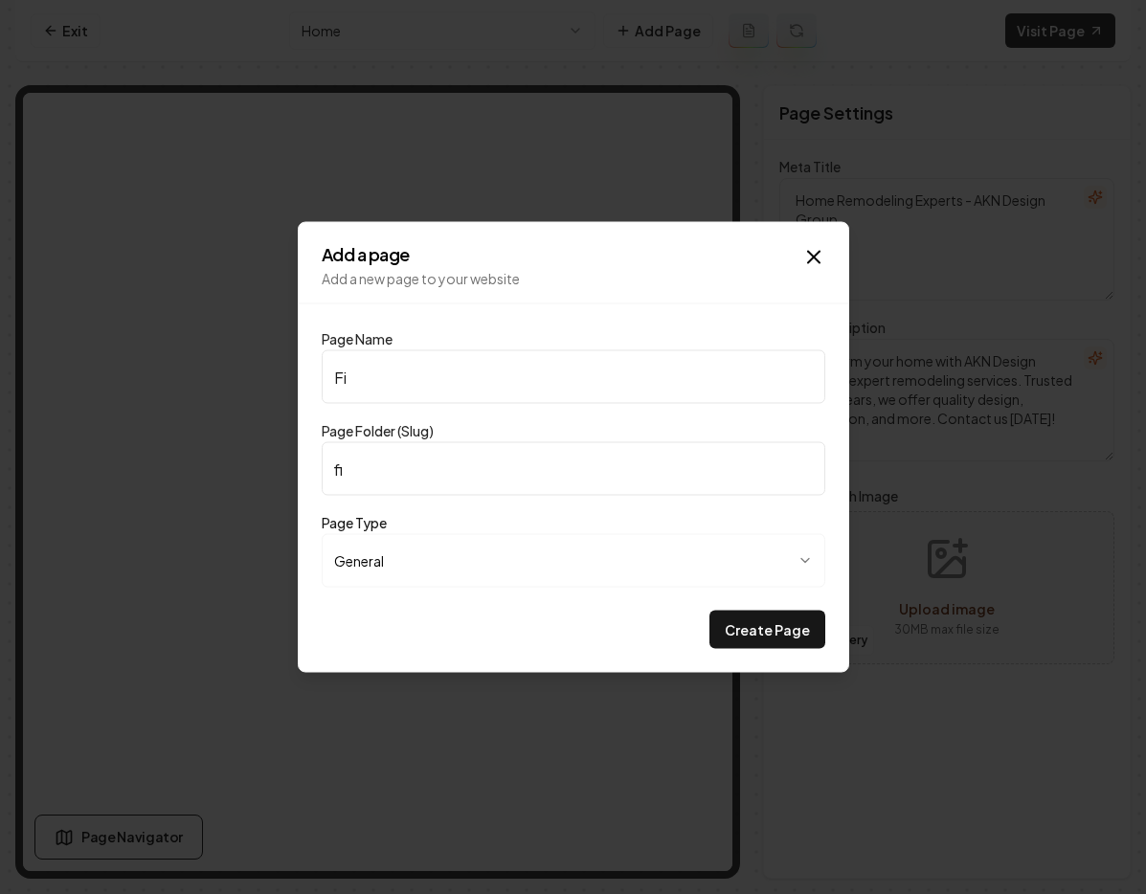
type input "fin"
type input "Fina"
type input "fina"
type input "Finan"
type input "finan"
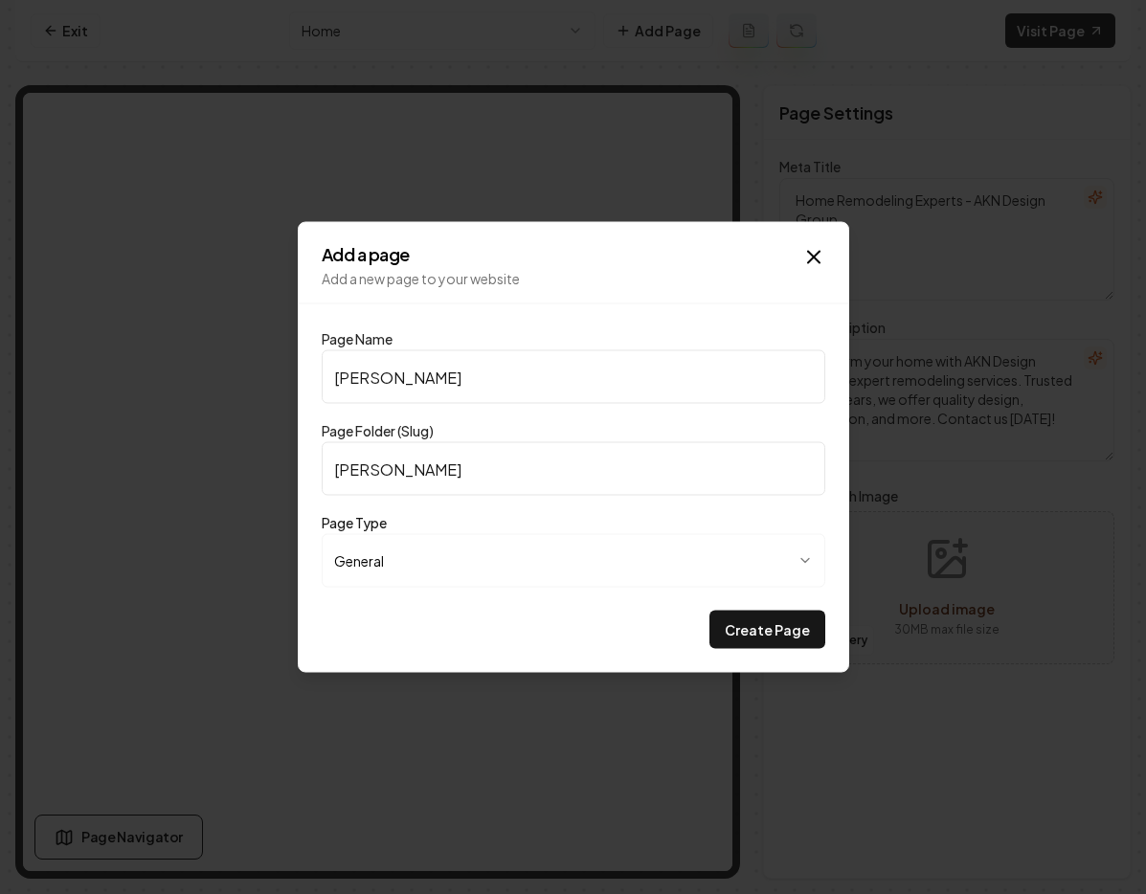
type input "Financ"
type input "financ"
type input "Financi"
type input "financi"
type input "Financin"
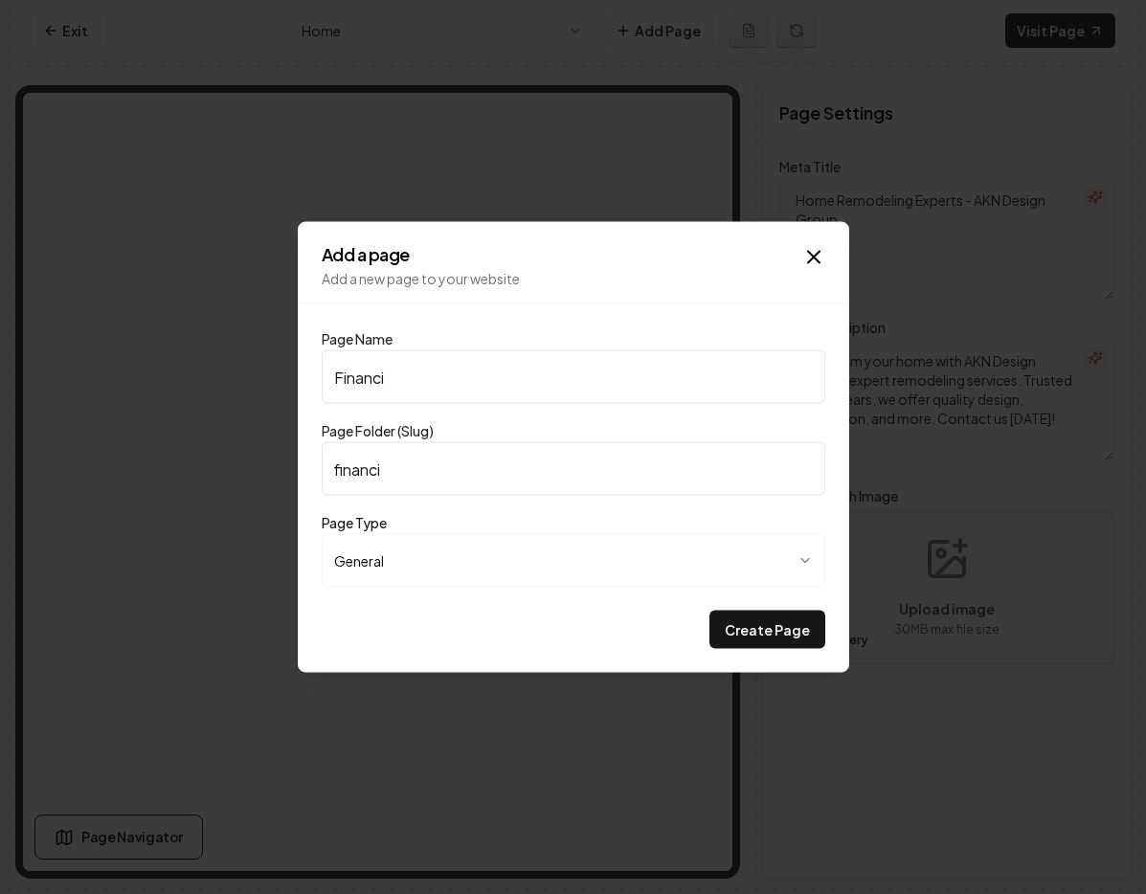
type input "financin"
type input "Financing"
type input "financing"
type input "Financing a"
type input "financing-a"
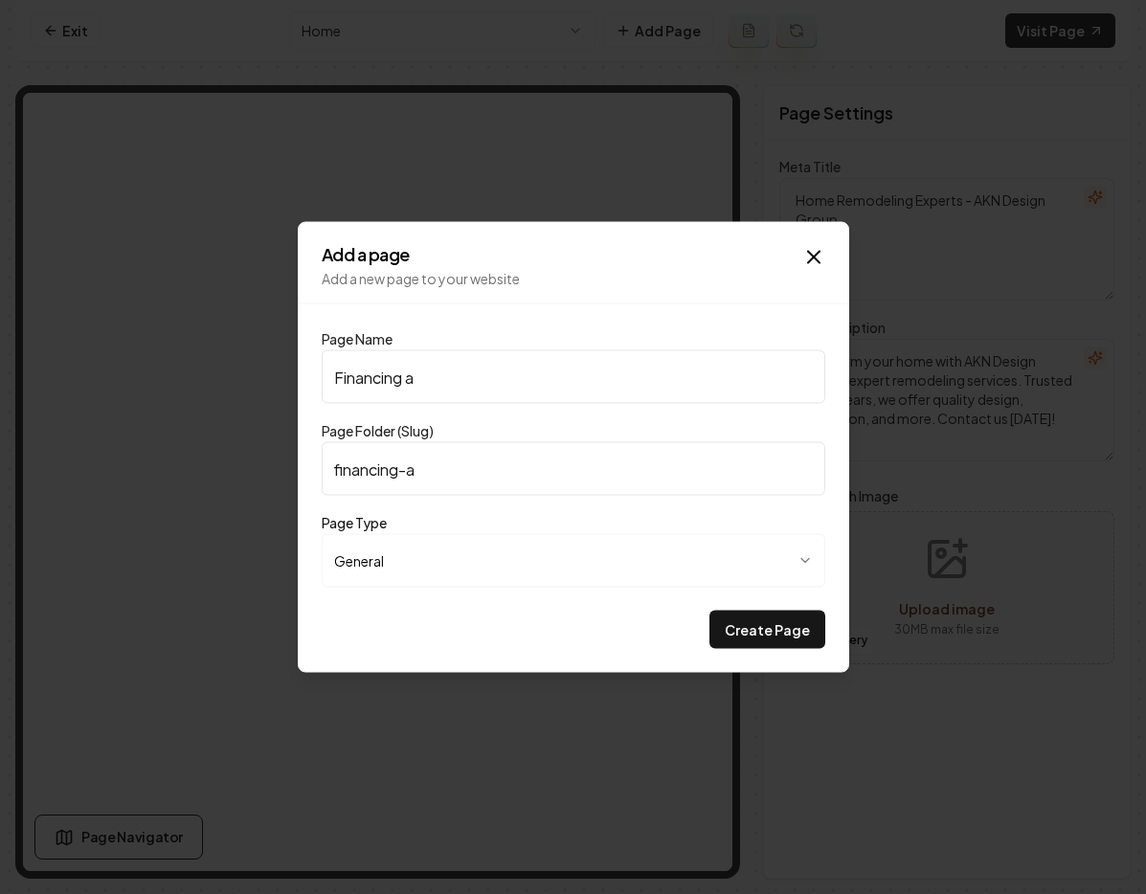
type input "Financing av"
type input "financing-av"
type input "Financing ava"
type input "financing-ava"
type input "Financing avai"
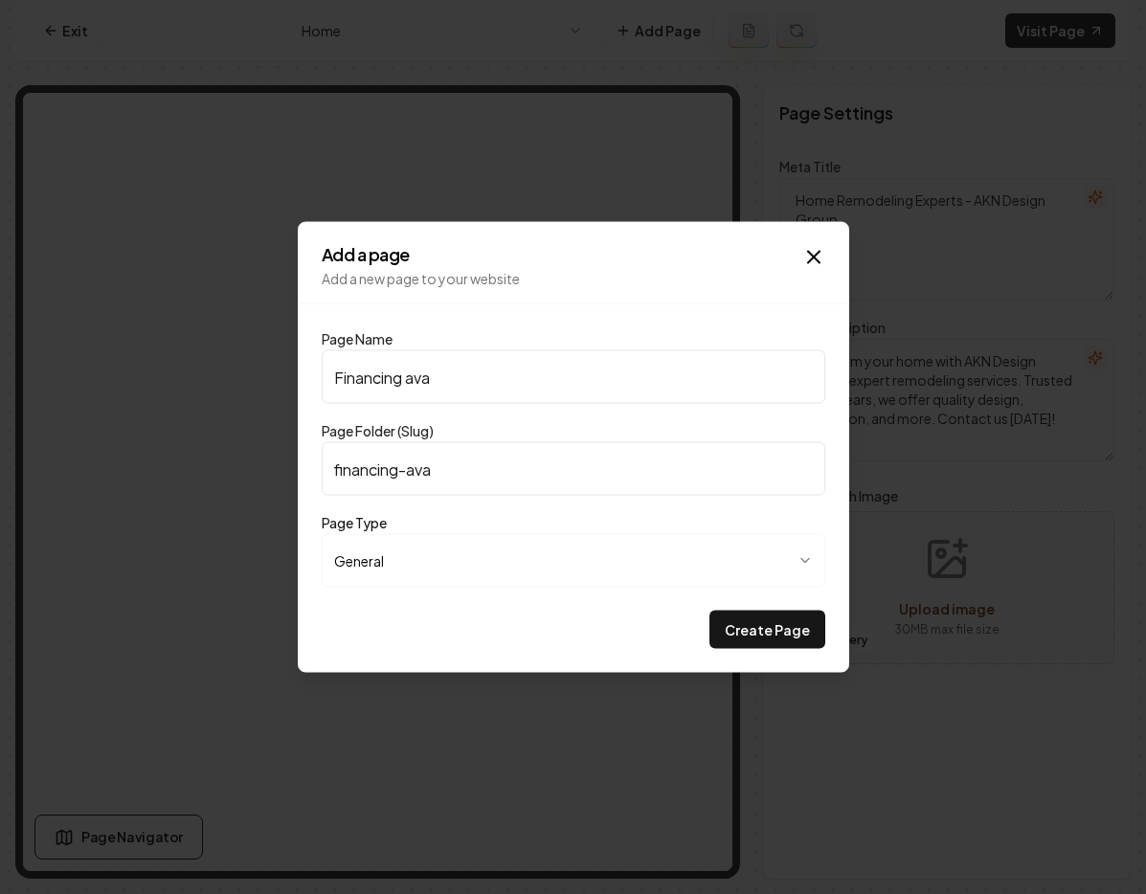
type input "financing-avai"
type input "Financing avail"
type input "financing-avail"
type input "Financing availa"
type input "financing-availa"
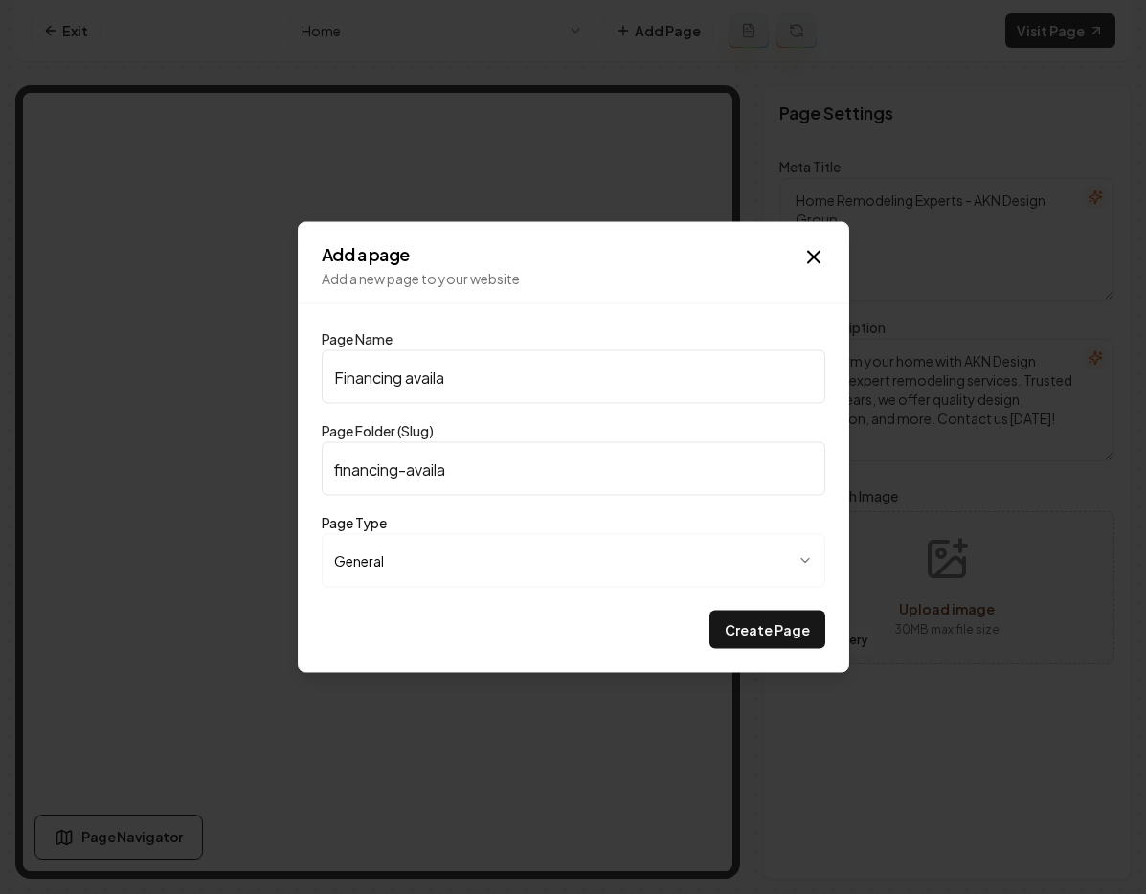
type input "Financing availab"
type input "financing-availab"
type input "Financing availabl"
type input "financing-availabl"
type input "Financing available"
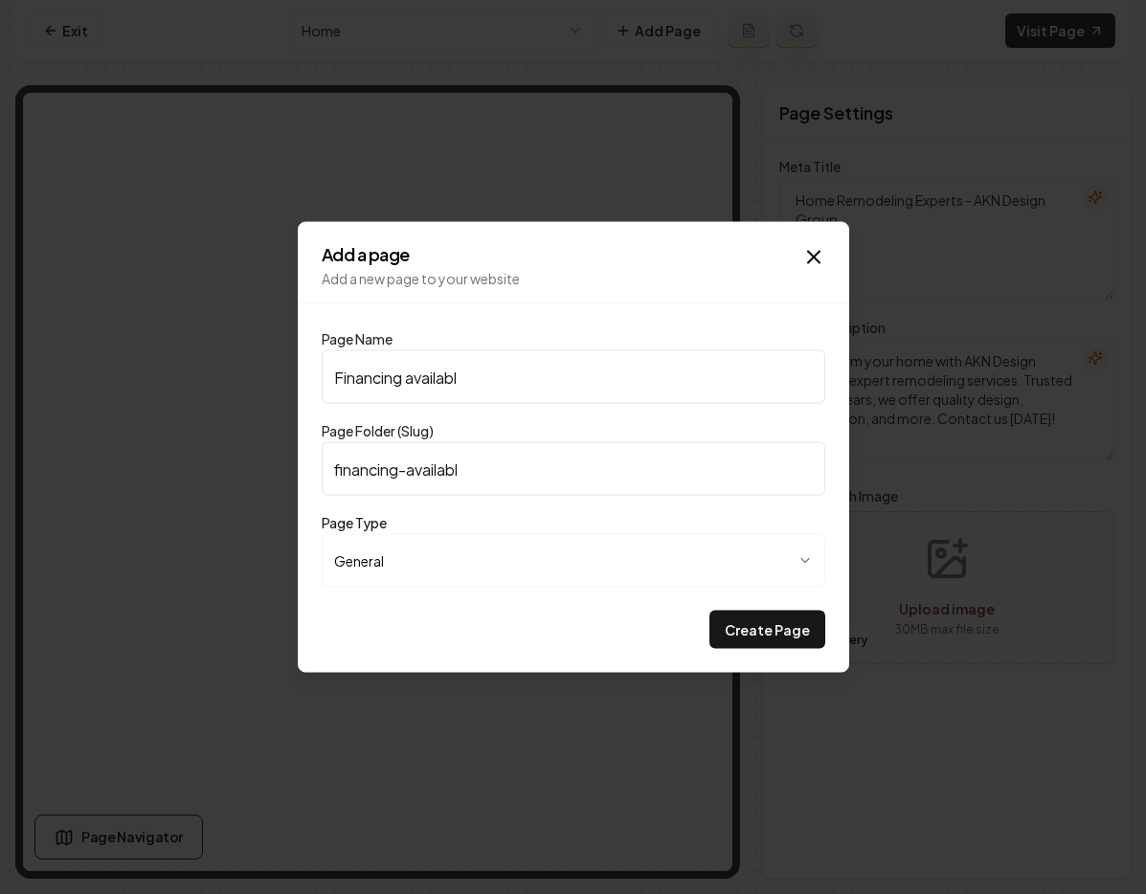
type input "financing-available"
type input "Financing availabl"
type input "financing-availabl"
type input "Financing availab"
type input "financing-availab"
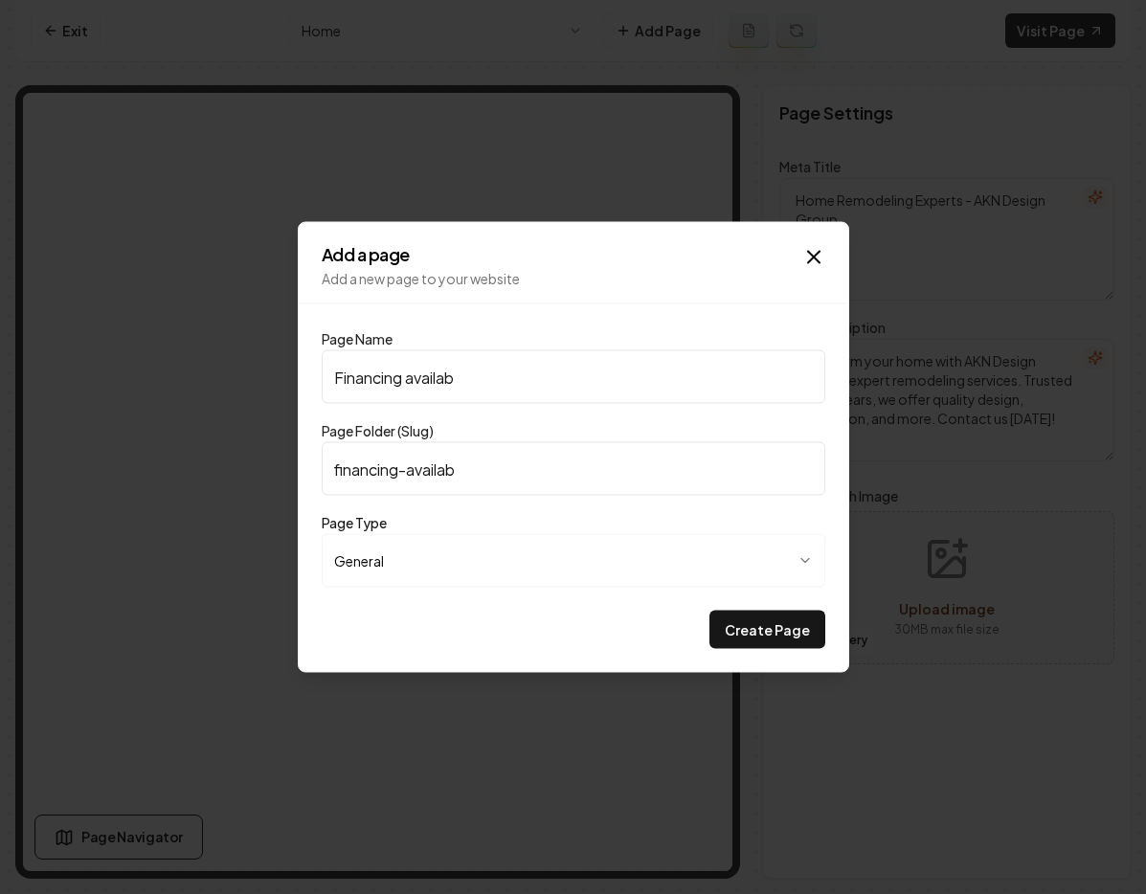
type input "Financing availa"
type input "financing-availa"
type input "Financing avail"
type input "financing-avail"
type input "Financing avai"
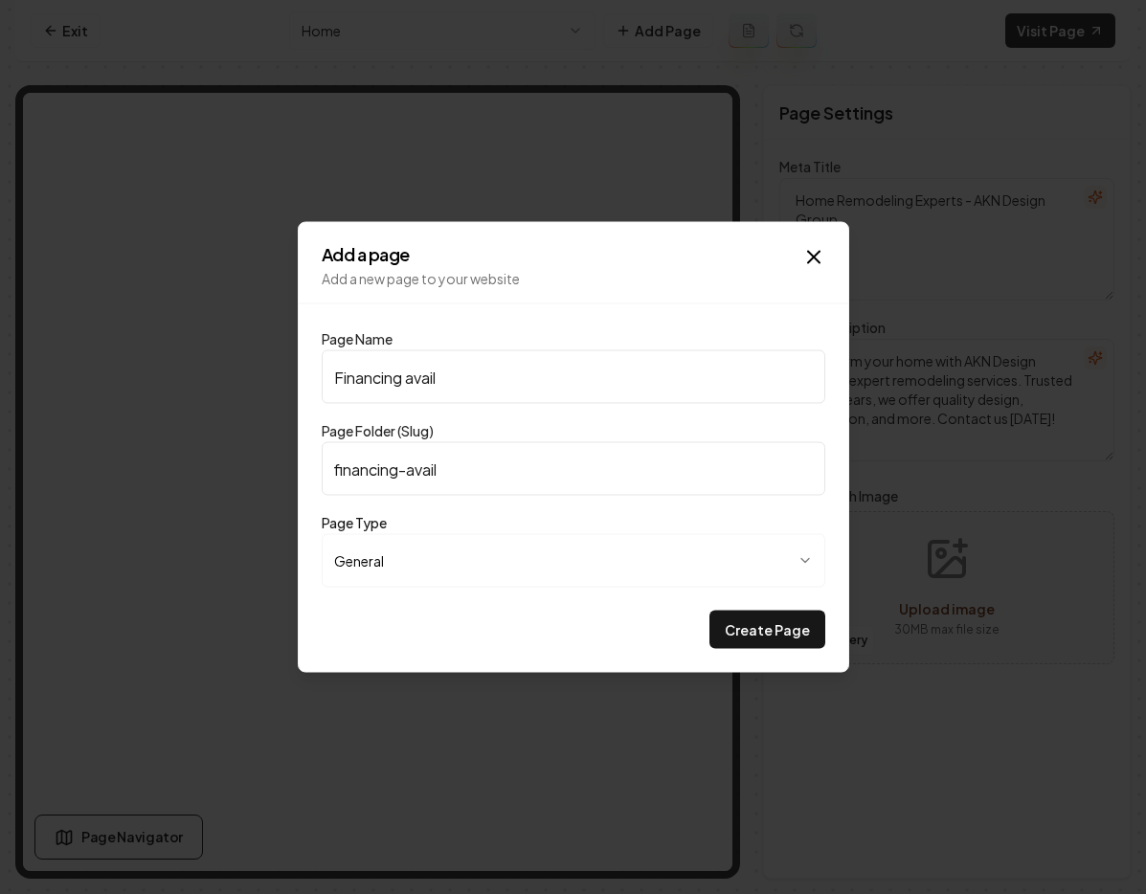
type input "financing-avai"
type input "Financing ava"
type input "financing-ava"
type input "Financing av"
type input "financing-av"
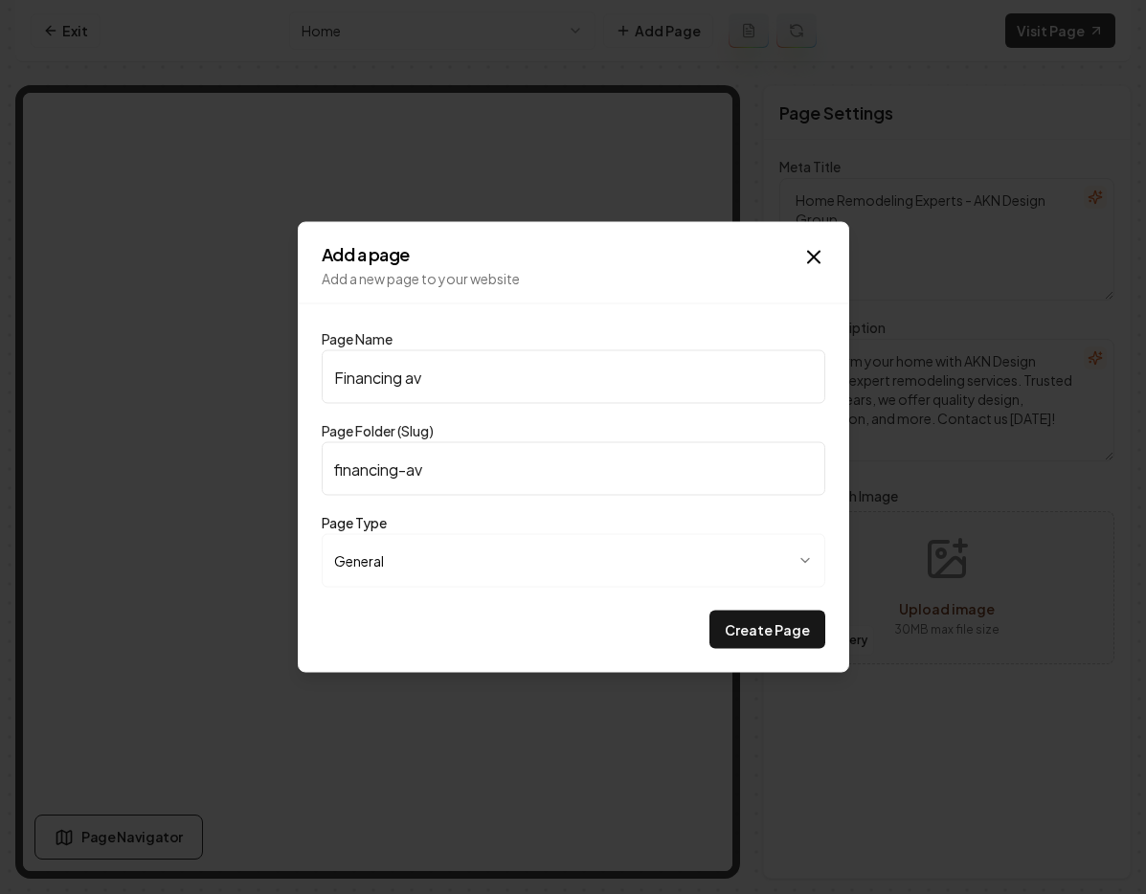
type input "Financing a"
type input "financing-a"
type input "Financing"
type input "financing"
type input "Financin"
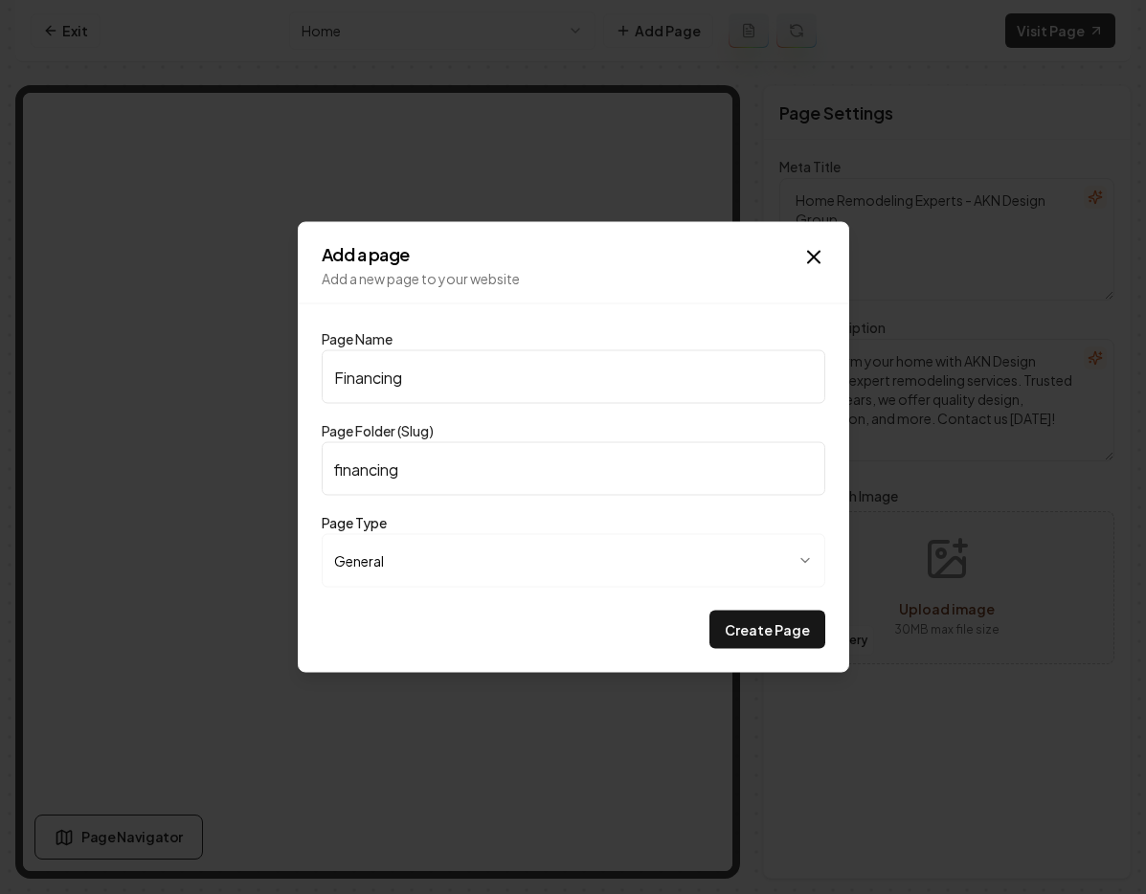
type input "financin"
type input "Financi"
type input "financi"
type input "Financie"
type input "financie"
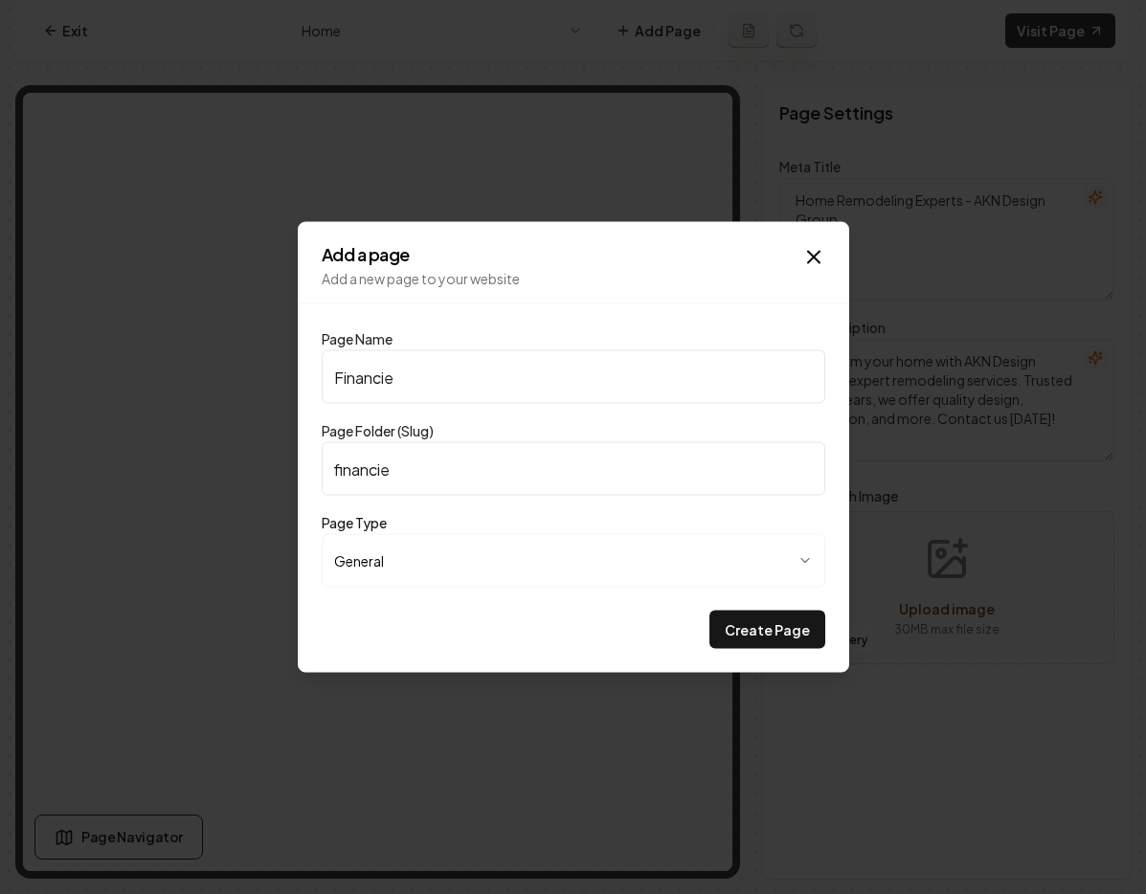
type input "Financi"
type input "financi"
type input "Financ"
type input "financ"
type input "Finance"
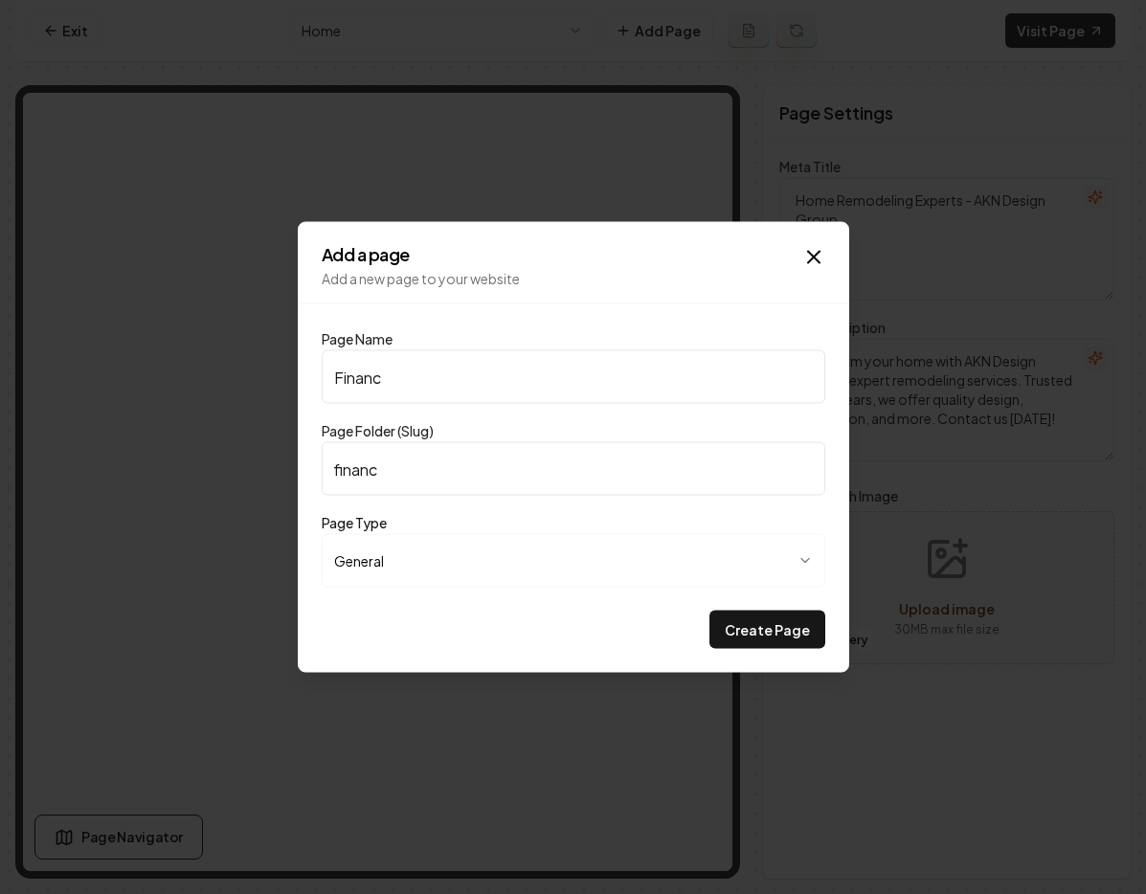
type input "finance"
type input "Finance y"
type input "finance-y"
type input "Finance yo"
type input "finance-yo"
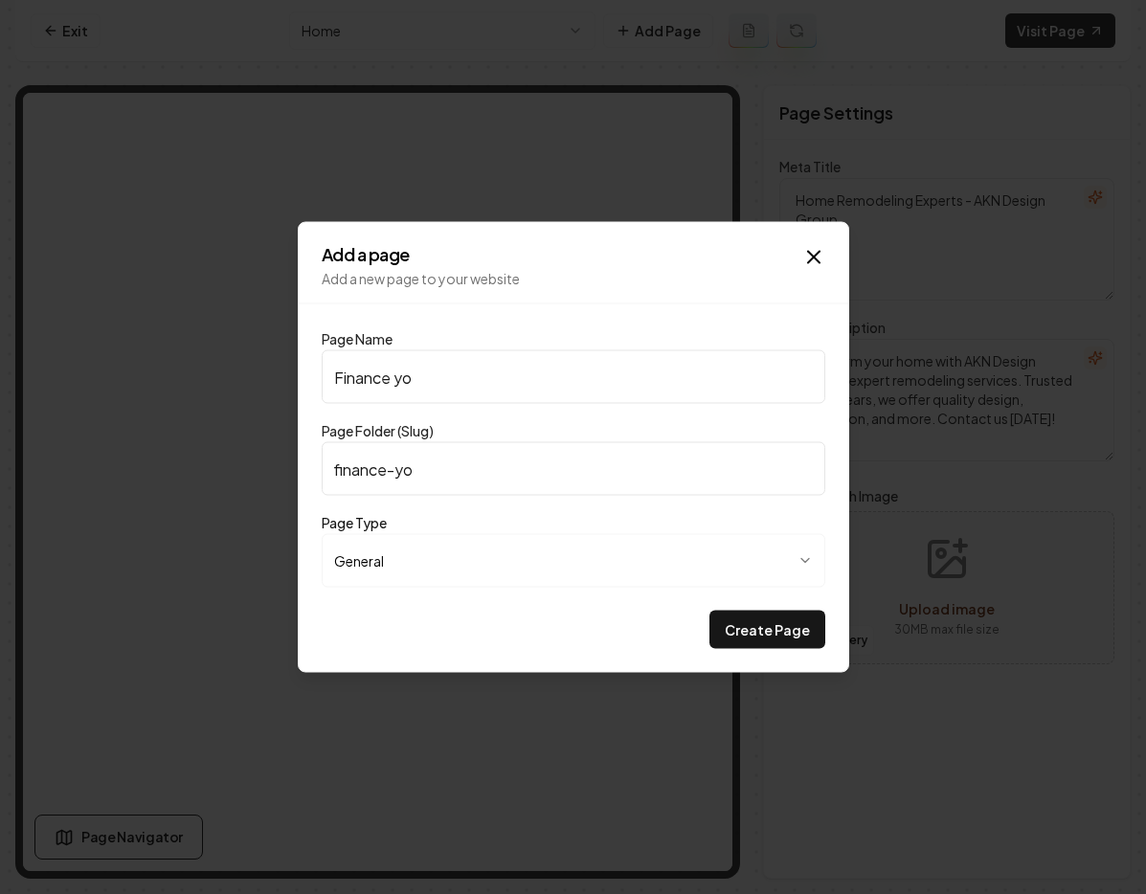
type input "Finance you"
type input "finance-you"
type input "Finance your"
type input "finance-your"
type input "Finance your p"
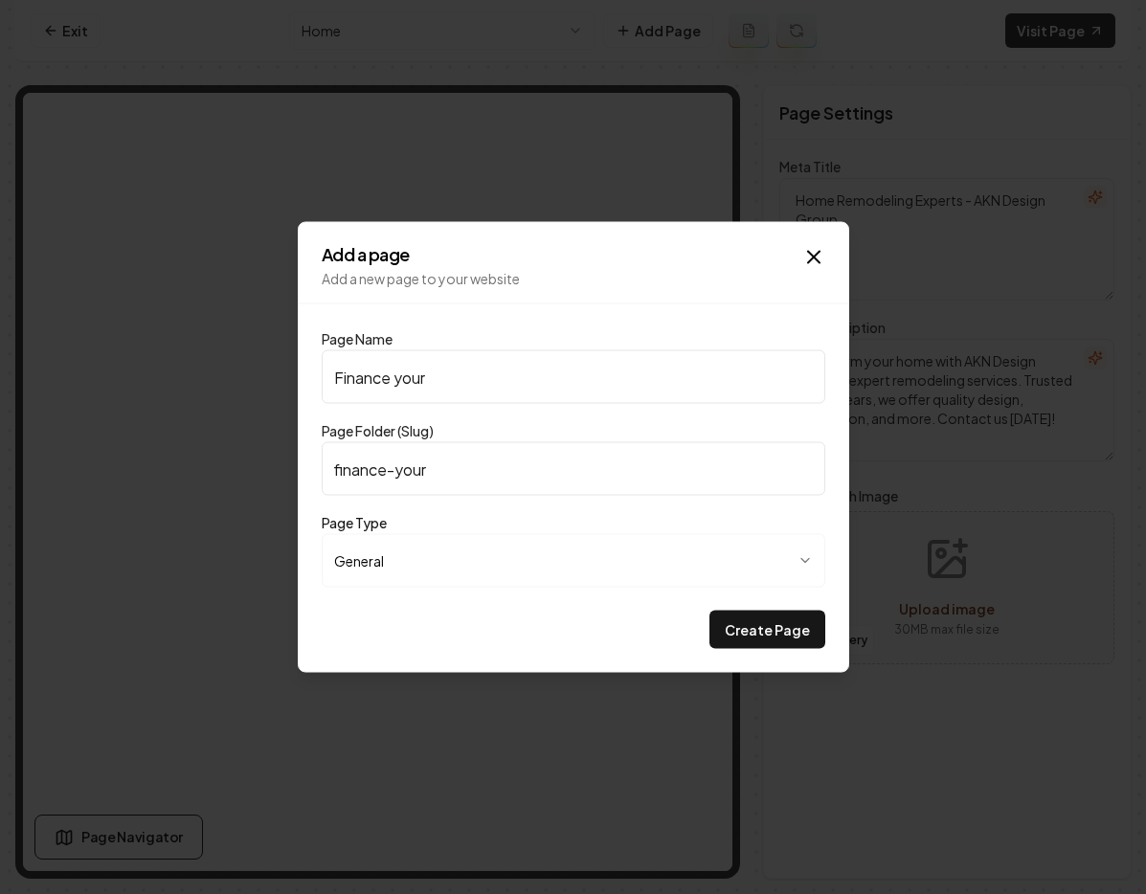
type input "finance-your-p"
type input "Finance your pr"
type input "finance-your-pr"
type input "Finance your pro"
type input "finance-your-pro"
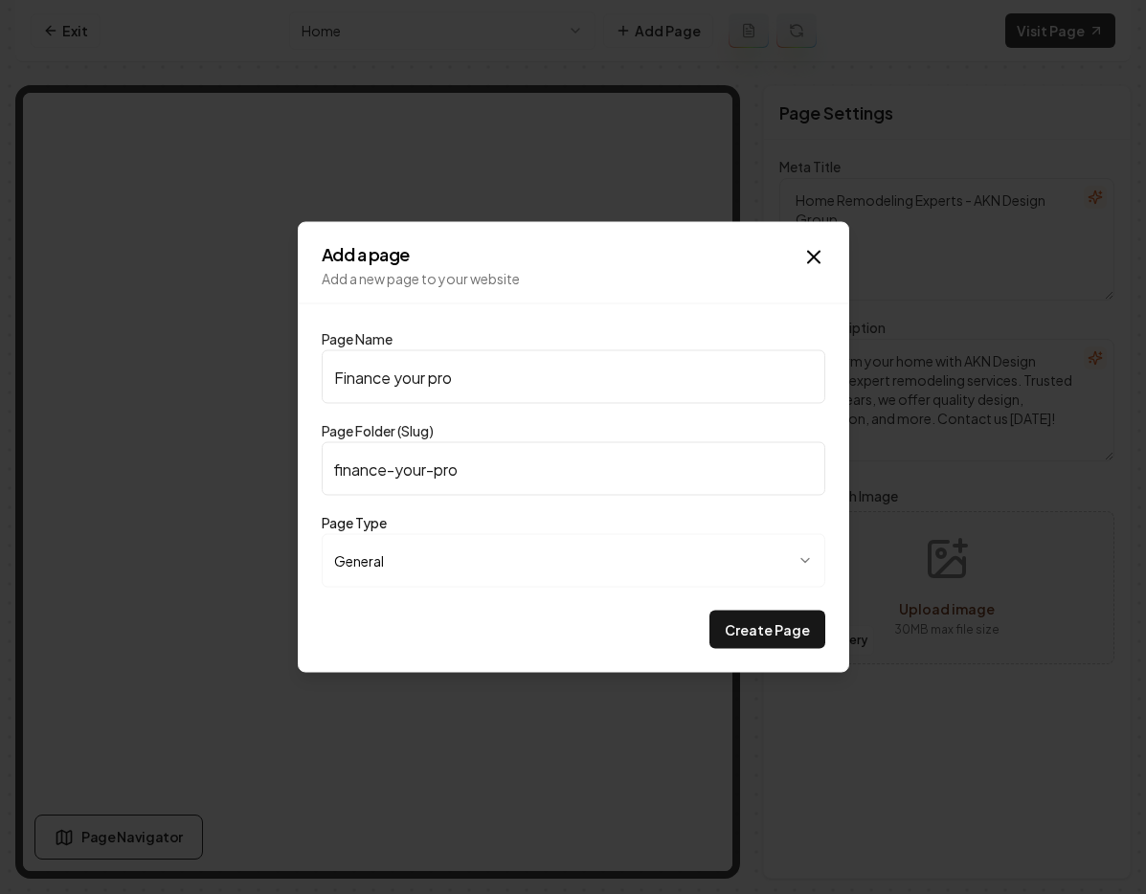
type input "Finance your proj"
type input "finance-your-proj"
type input "Finance your proje"
type input "finance-your-proje"
type input "Finance your projet"
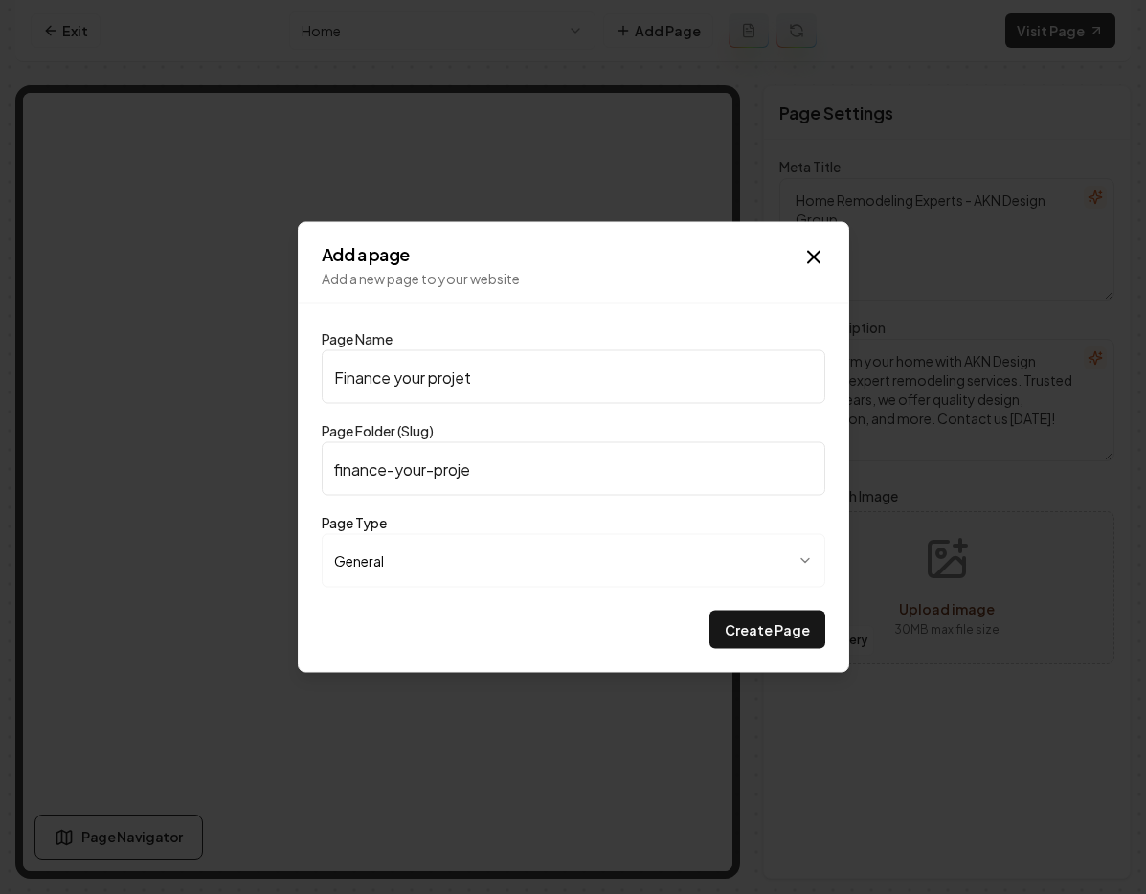
type input "finance-your-projet"
type input "Finance your proje"
type input "finance-your-proje"
type input "Finance your projec"
type input "finance-your-projec"
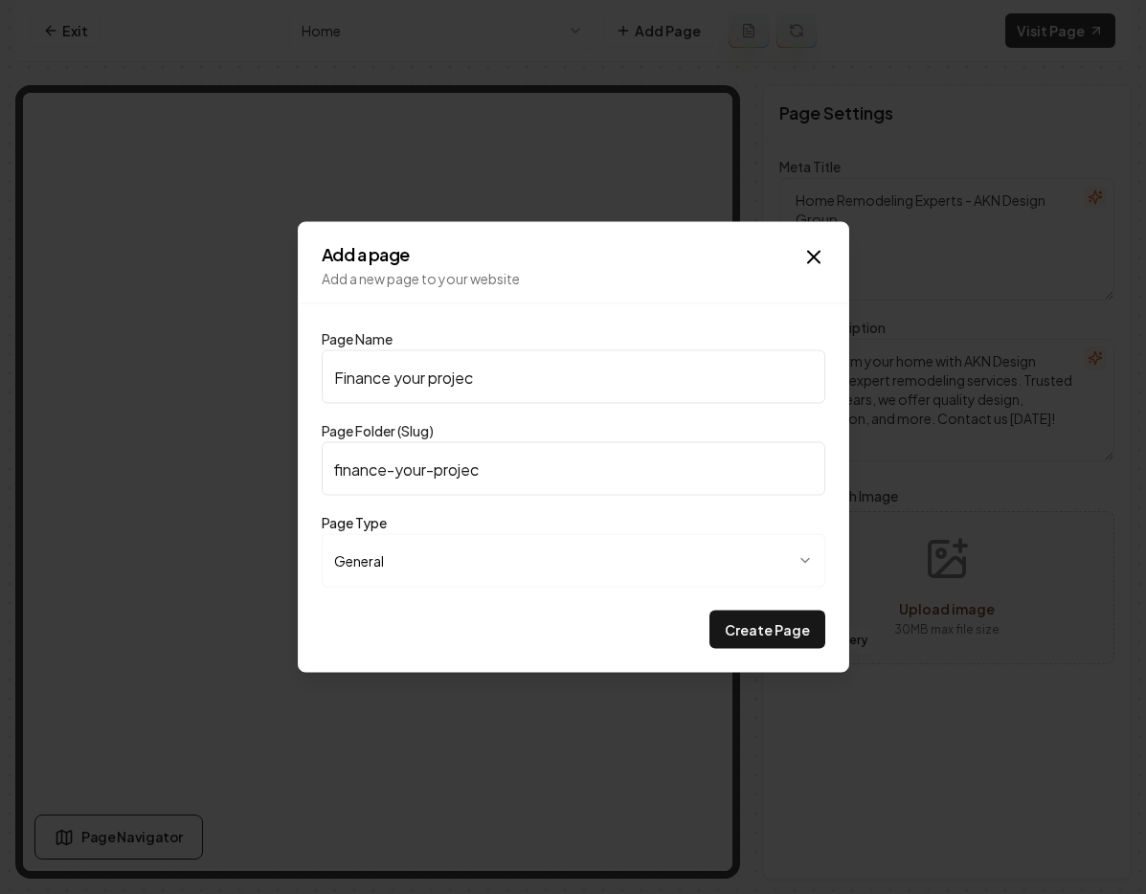
type input "Finance your project"
type input "finance-your-project"
type input "Finance your project"
click at [730, 551] on body "**********" at bounding box center [573, 447] width 1146 height 894
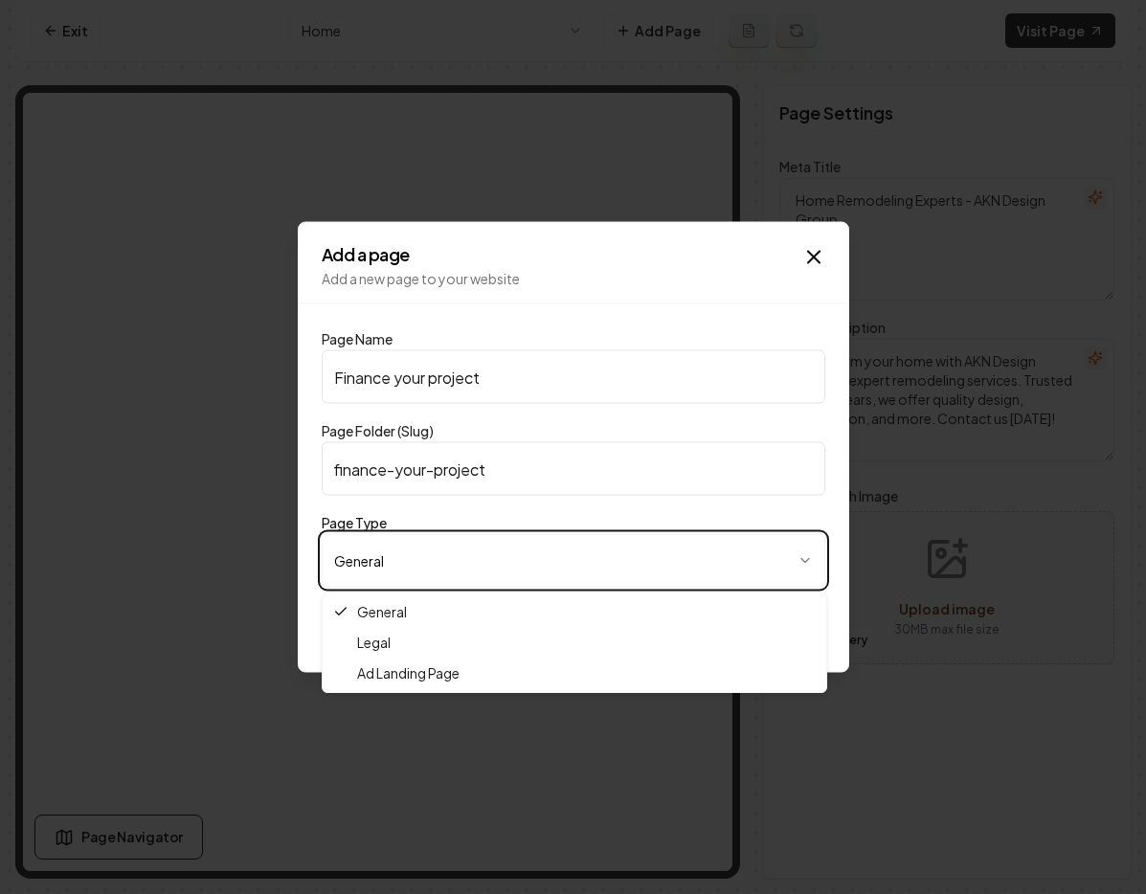
click at [764, 516] on body "**********" at bounding box center [573, 447] width 1146 height 894
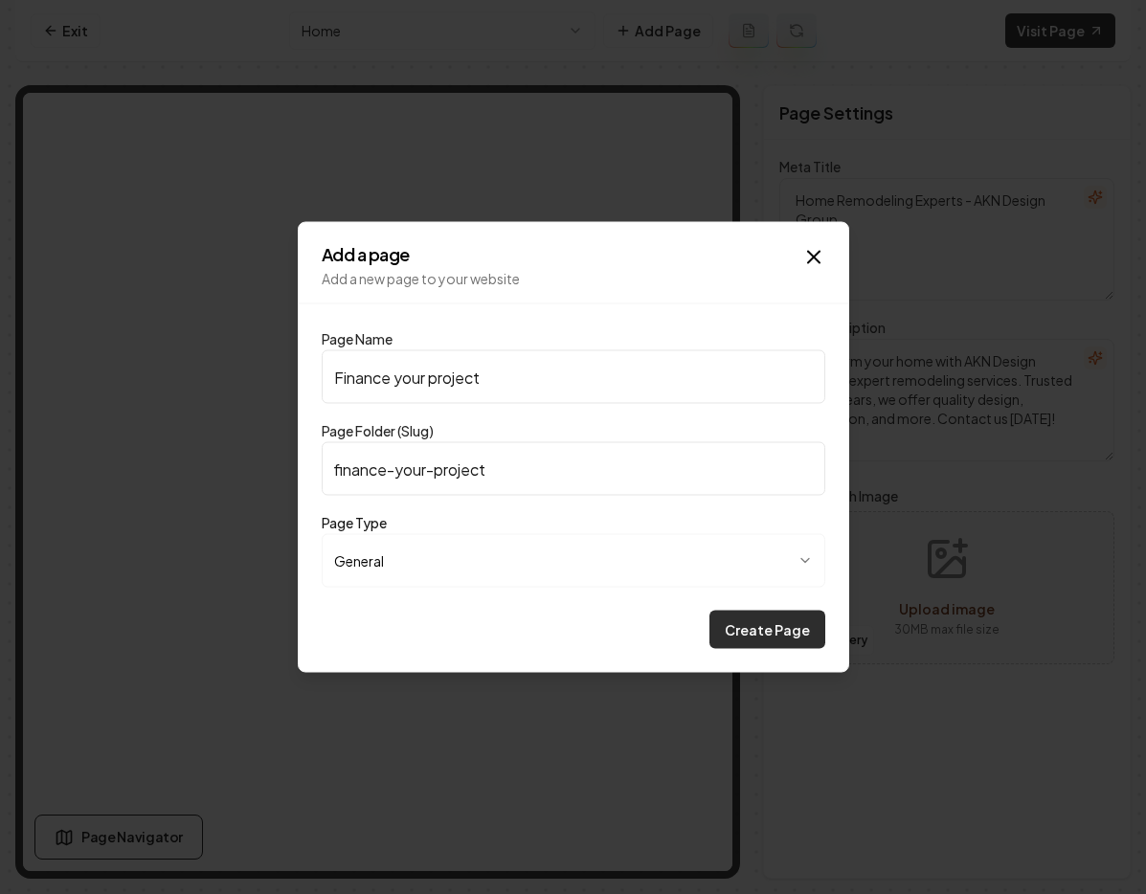
click at [765, 623] on button "Create Page" at bounding box center [767, 630] width 116 height 38
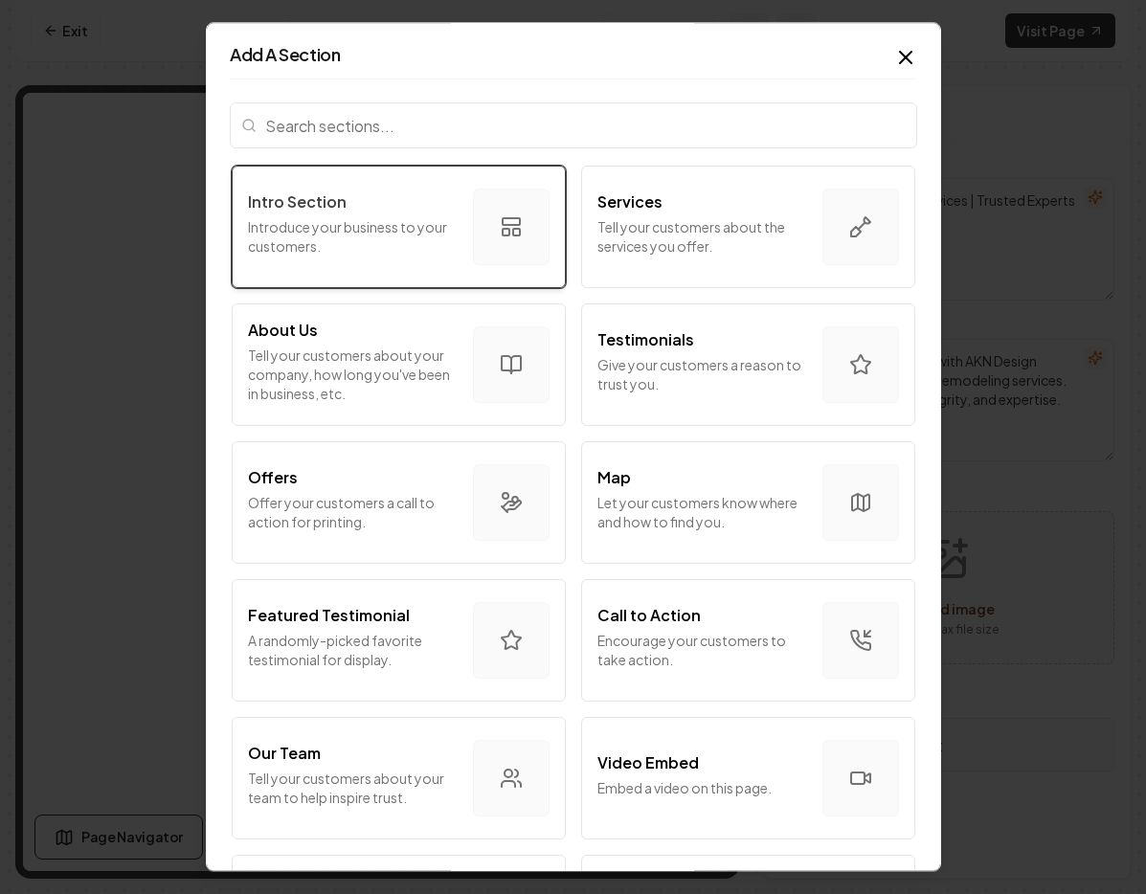
click at [352, 227] on p "Introduce your business to your customers." at bounding box center [353, 236] width 210 height 38
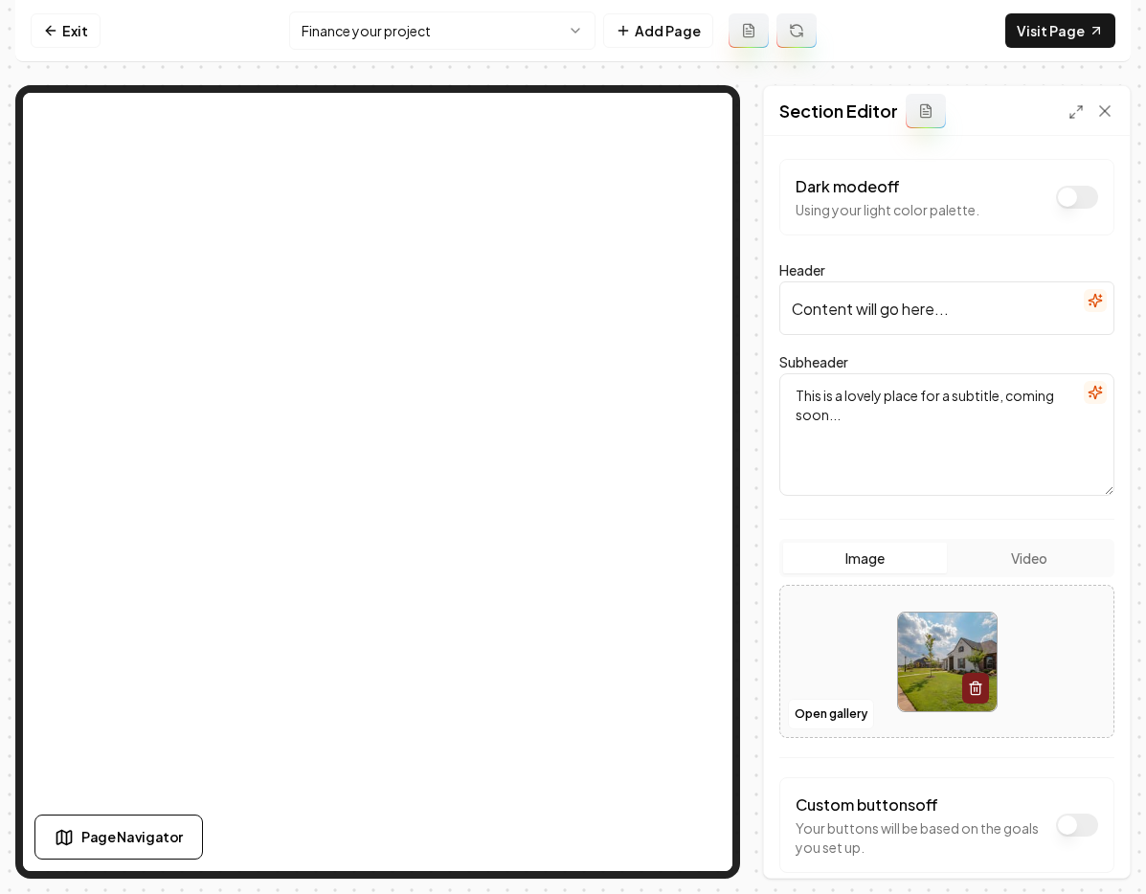
drag, startPoint x: 933, startPoint y: 296, endPoint x: 973, endPoint y: 305, distance: 40.4
click at [933, 296] on input "Content will go here..." at bounding box center [946, 308] width 335 height 54
drag, startPoint x: 973, startPoint y: 305, endPoint x: 766, endPoint y: 320, distance: 207.3
click at [766, 319] on div "Dark mode off Using your light color palette. Header Content will go here... Su…" at bounding box center [947, 507] width 366 height 742
drag, startPoint x: 970, startPoint y: 309, endPoint x: 795, endPoint y: 311, distance: 174.2
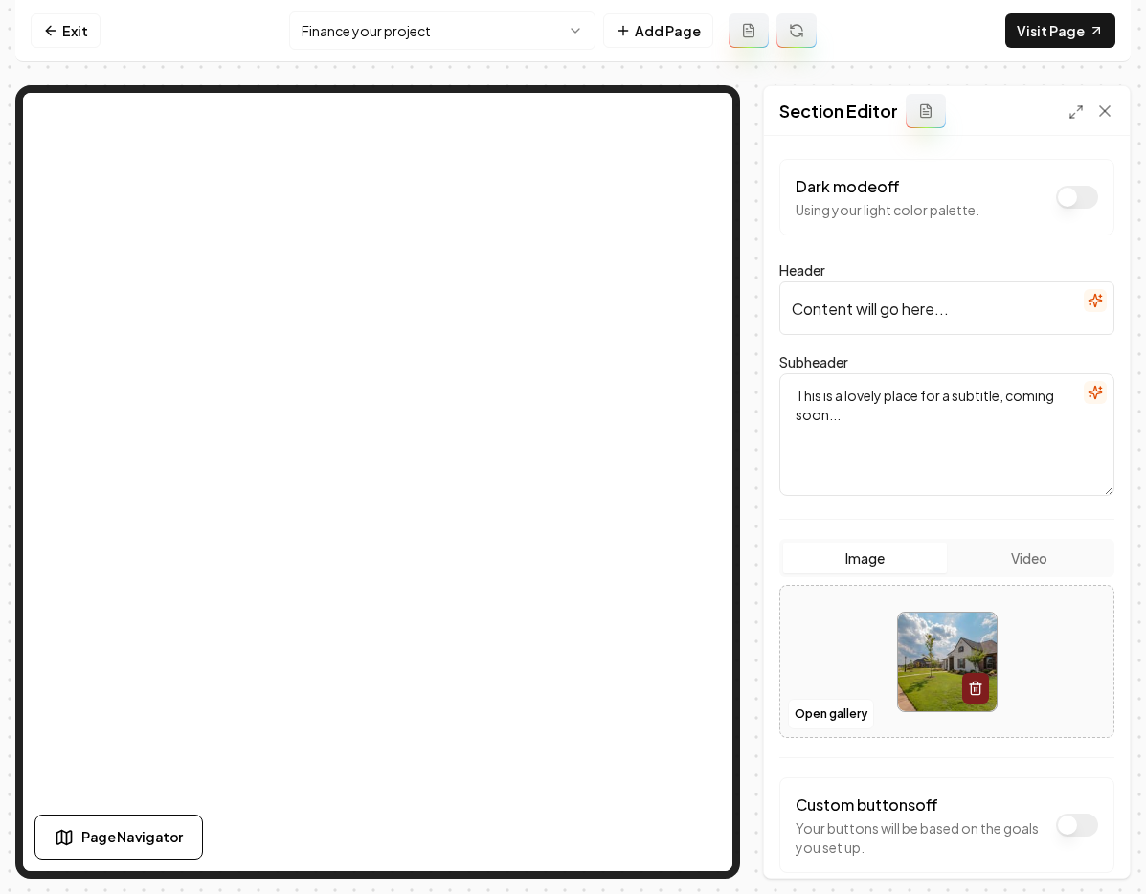
click at [795, 311] on input "Content will go here..." at bounding box center [946, 308] width 335 height 54
paste input "Turn your large project into an affordable monthly payment"
type input "Turn your large project into an affordable monthly payment"
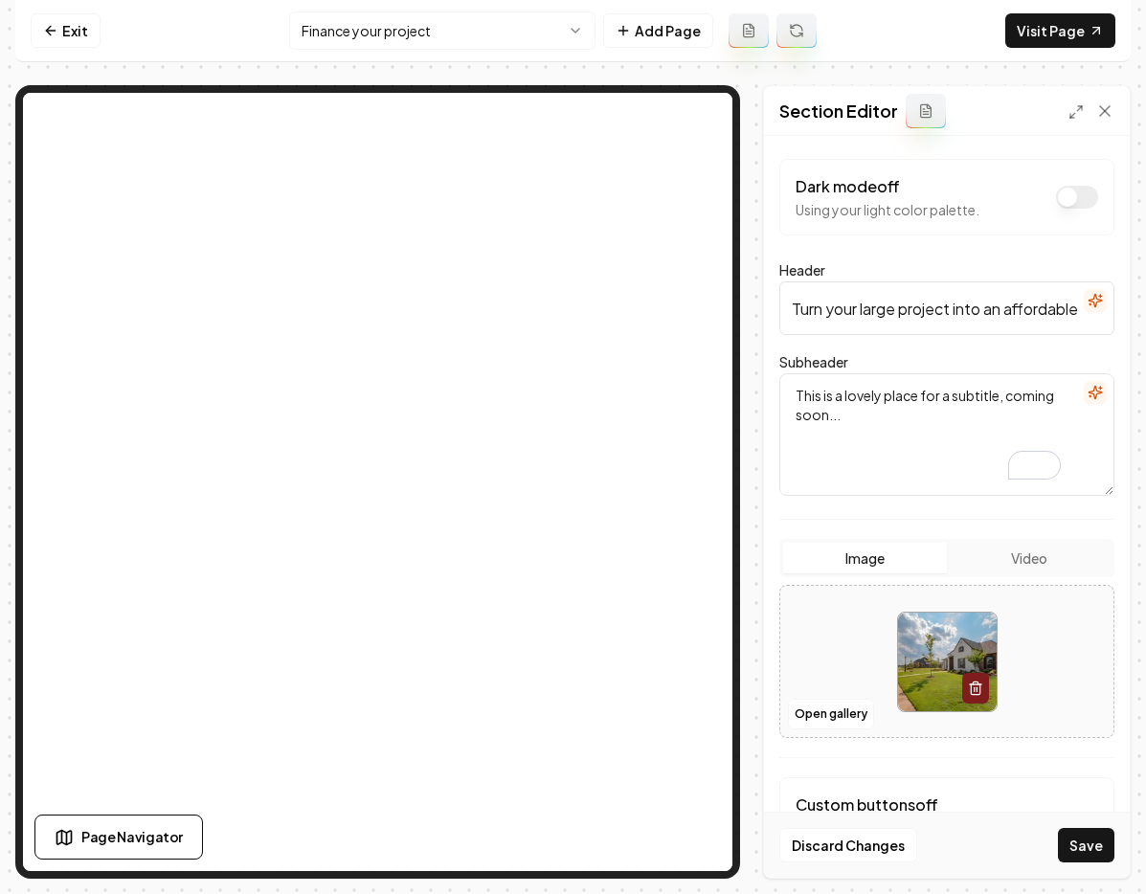
drag, startPoint x: 863, startPoint y: 431, endPoint x: 792, endPoint y: 390, distance: 82.8
click at [792, 390] on textarea "This is a lovely place for a subtitle, coming soon..." at bounding box center [946, 434] width 335 height 123
paste textarea "Use our calculator to estimate what your monthly payment will be."
type textarea "Use our calculator to estimate what your monthly payment will be."
click at [1076, 843] on button "Save" at bounding box center [1086, 845] width 56 height 34
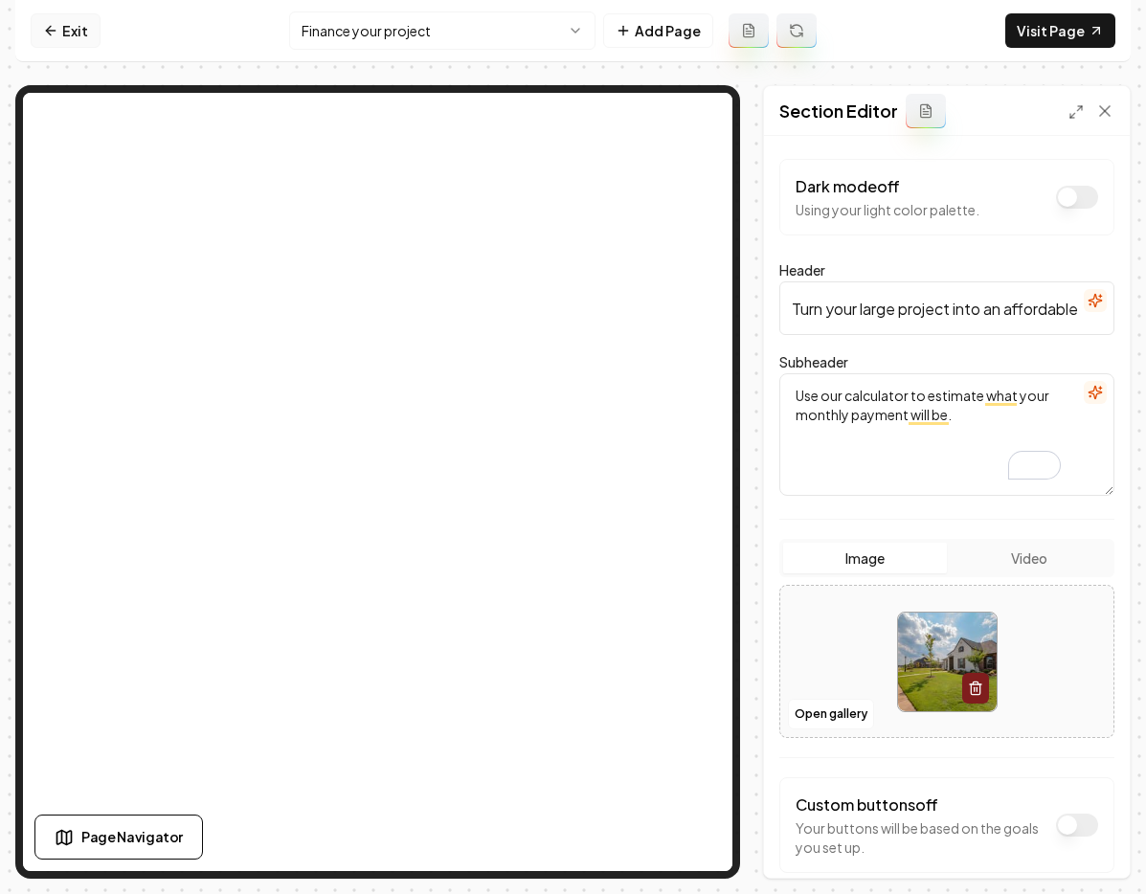
click at [67, 34] on link "Exit" at bounding box center [66, 30] width 70 height 34
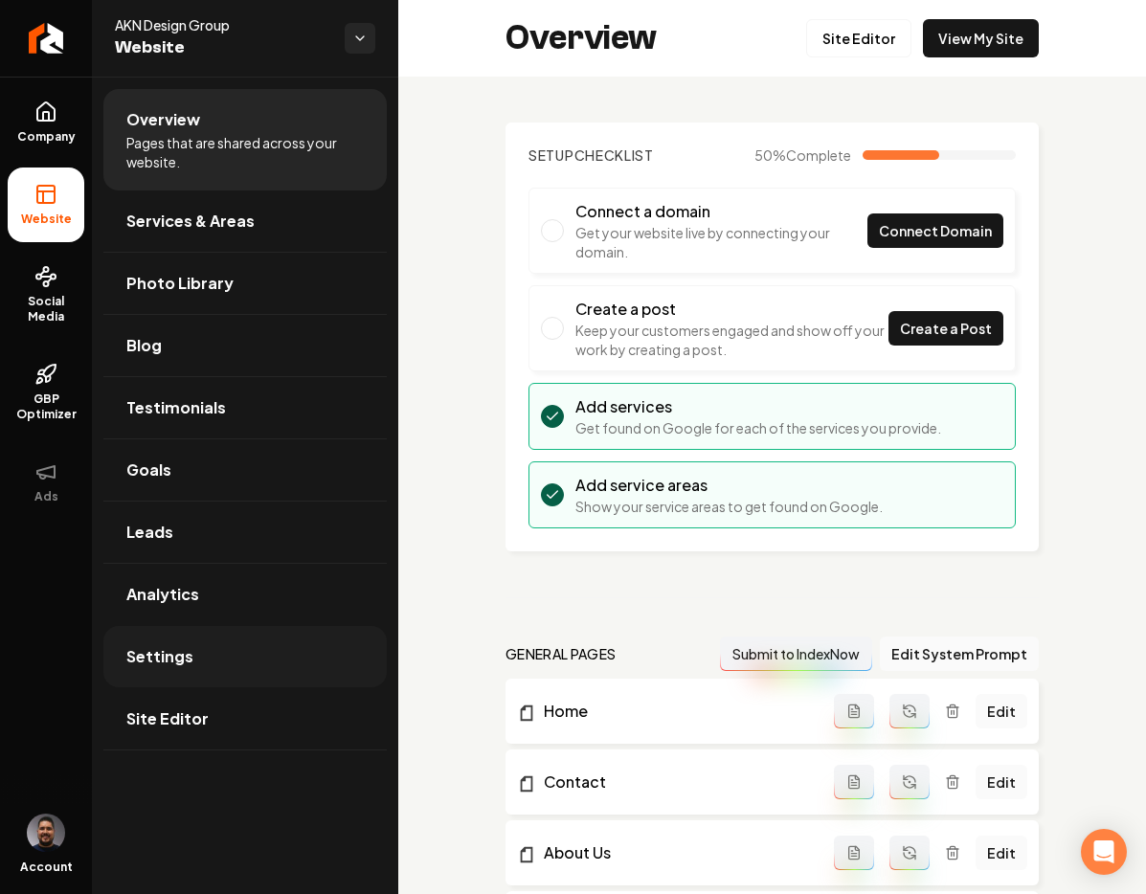
click at [223, 678] on link "Settings" at bounding box center [244, 656] width 283 height 61
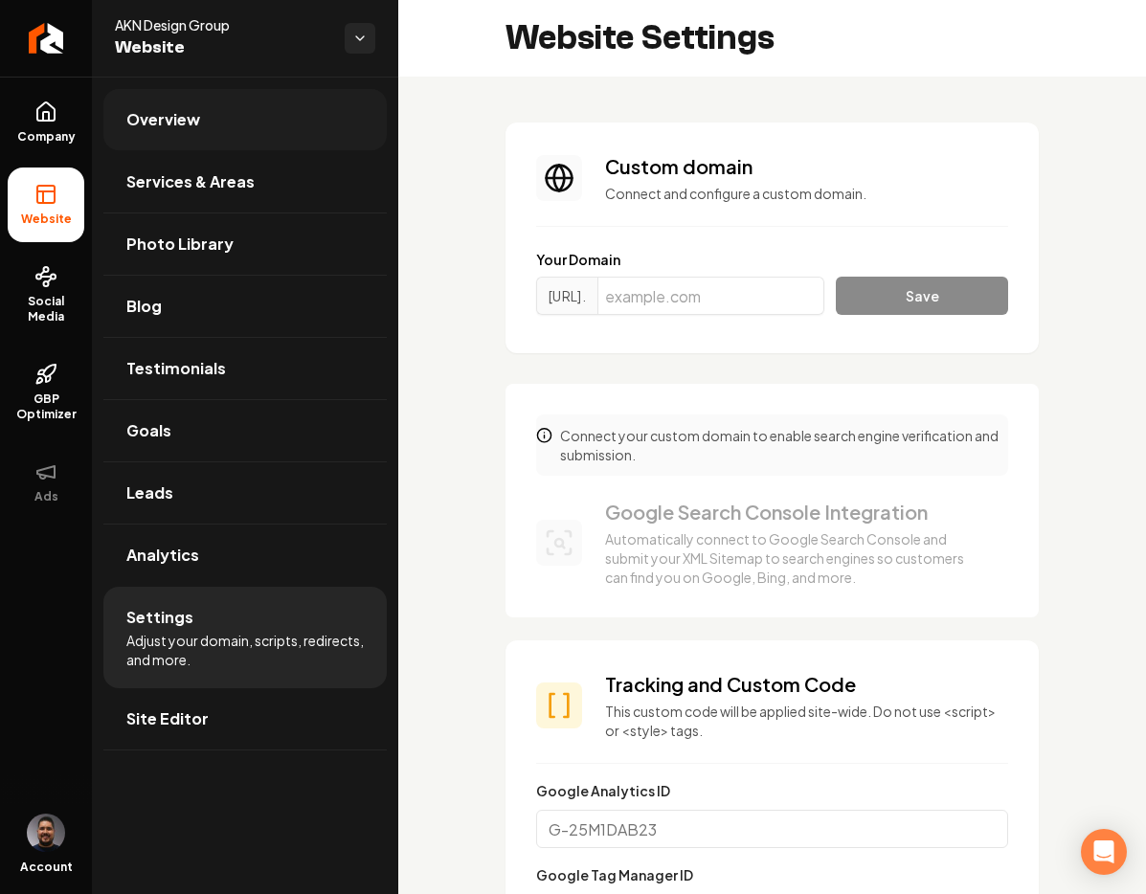
click at [209, 115] on link "Overview" at bounding box center [244, 119] width 283 height 61
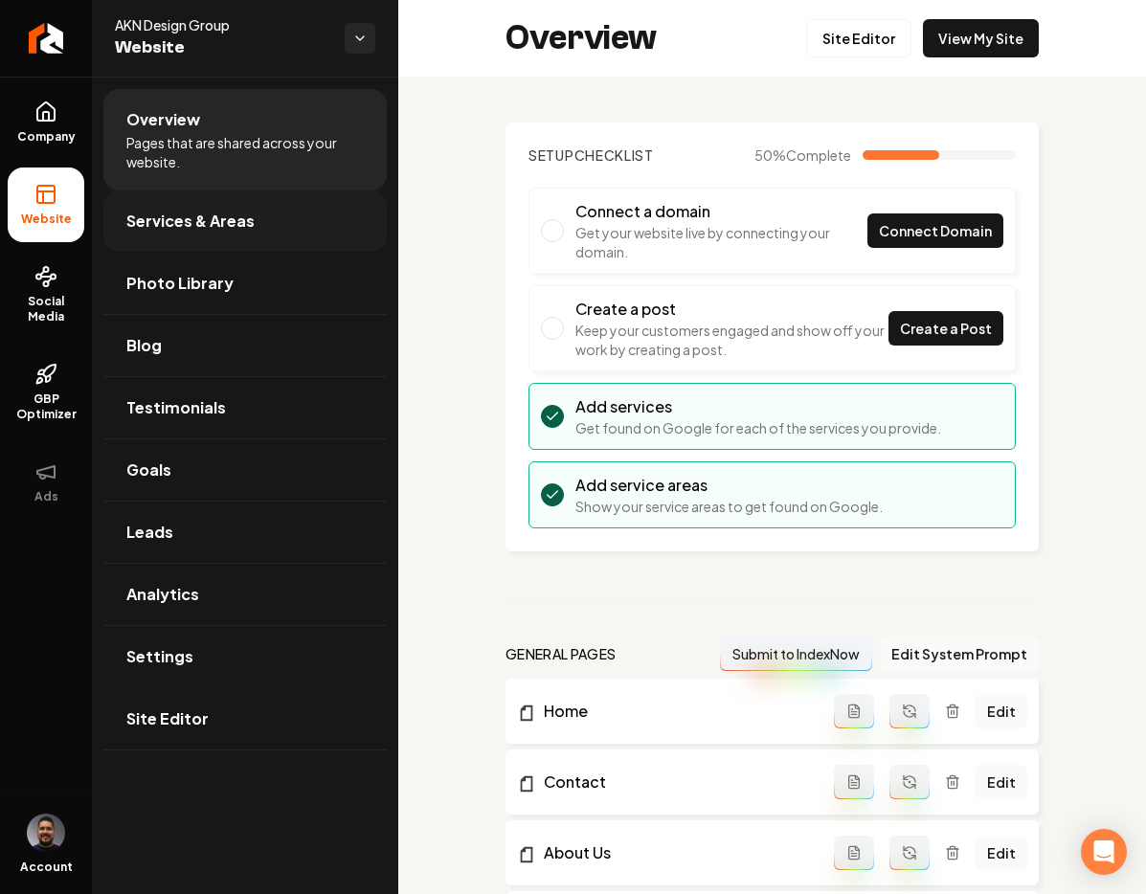
click at [131, 214] on span "Services & Areas" at bounding box center [190, 221] width 128 height 23
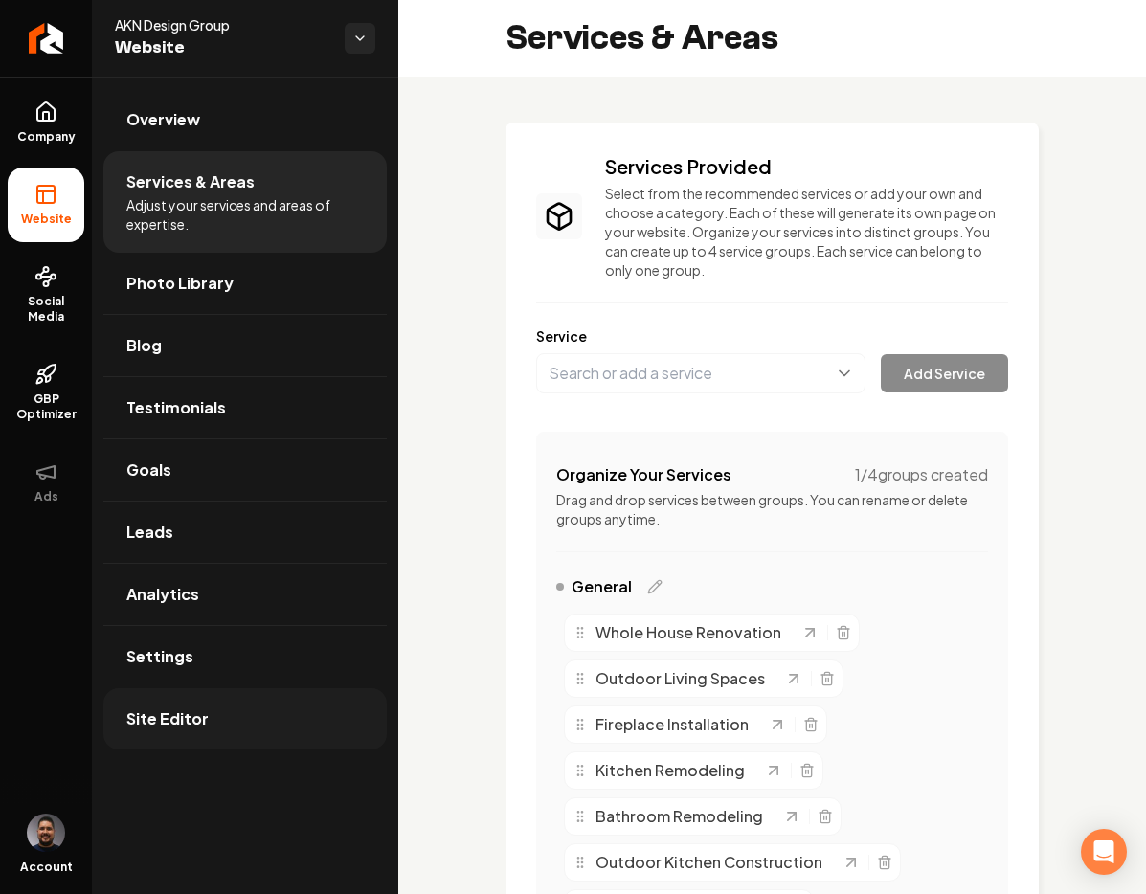
click at [246, 725] on link "Site Editor" at bounding box center [244, 718] width 283 height 61
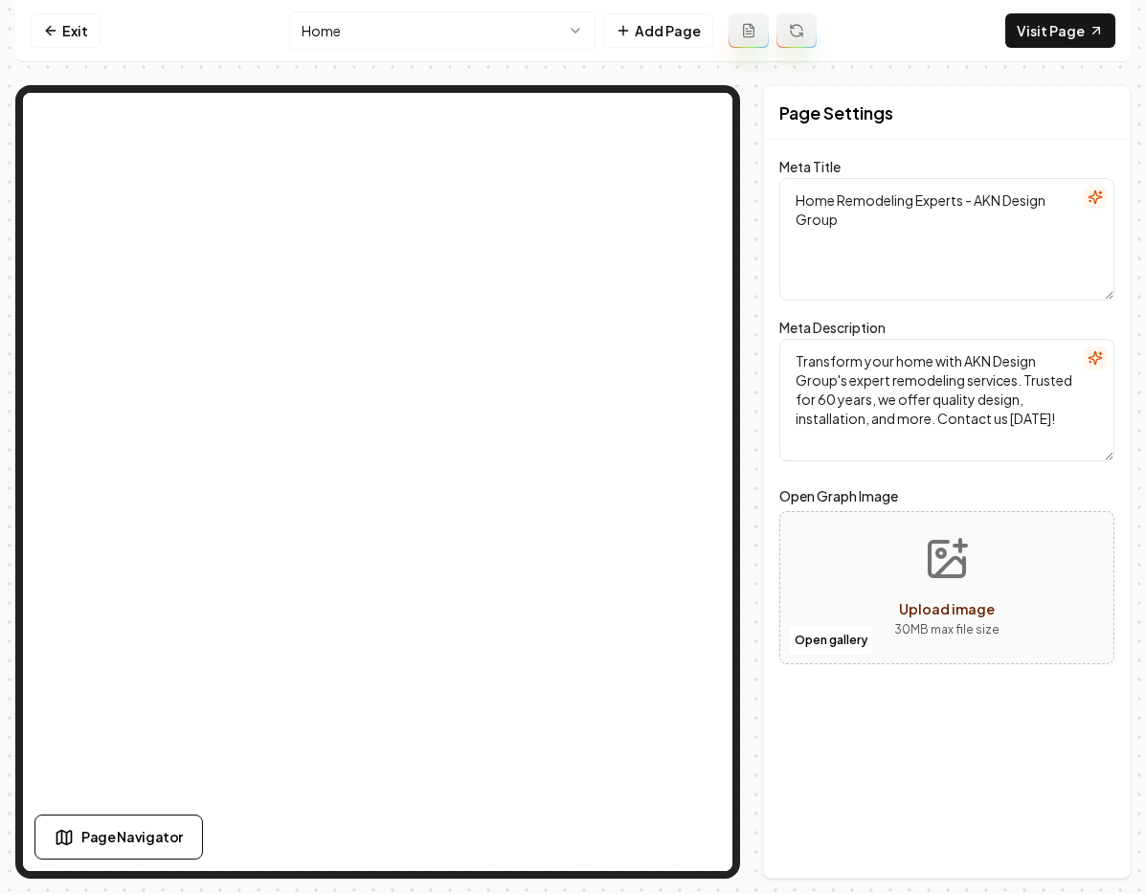
click at [583, 23] on html "Computer Required This feature is only available on a computer. Please switch t…" at bounding box center [573, 447] width 1146 height 894
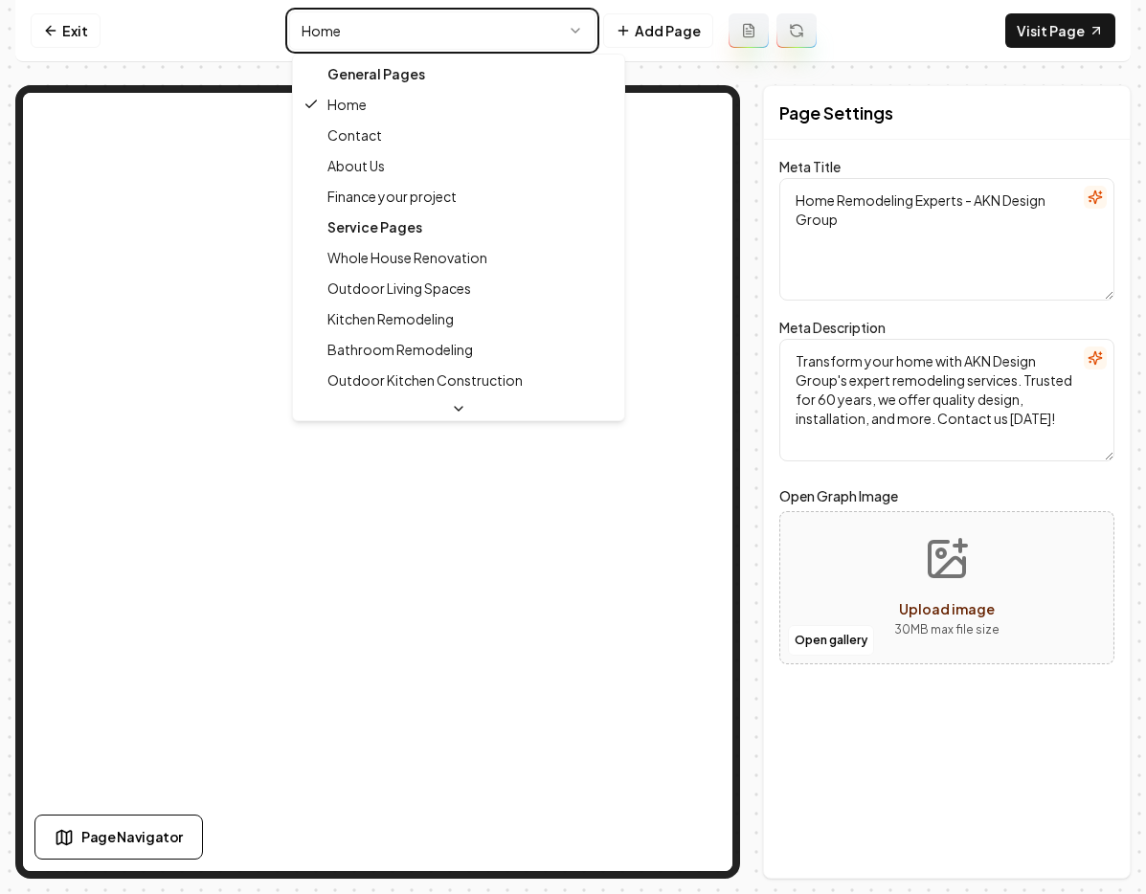
click at [582, 30] on html "Computer Required This feature is only available on a computer. Please switch t…" at bounding box center [573, 447] width 1146 height 894
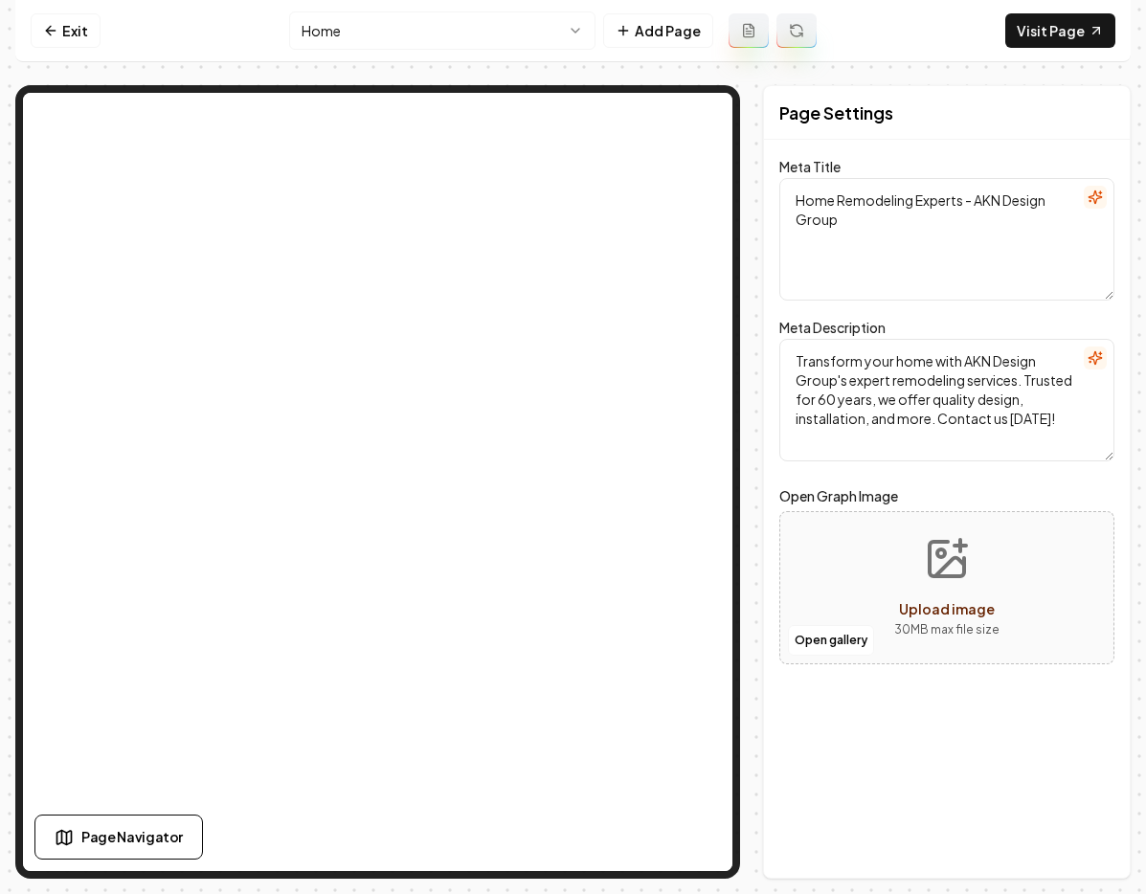
click at [857, 18] on nav "Exit Home Add Page Visit Page" at bounding box center [572, 31] width 1115 height 62
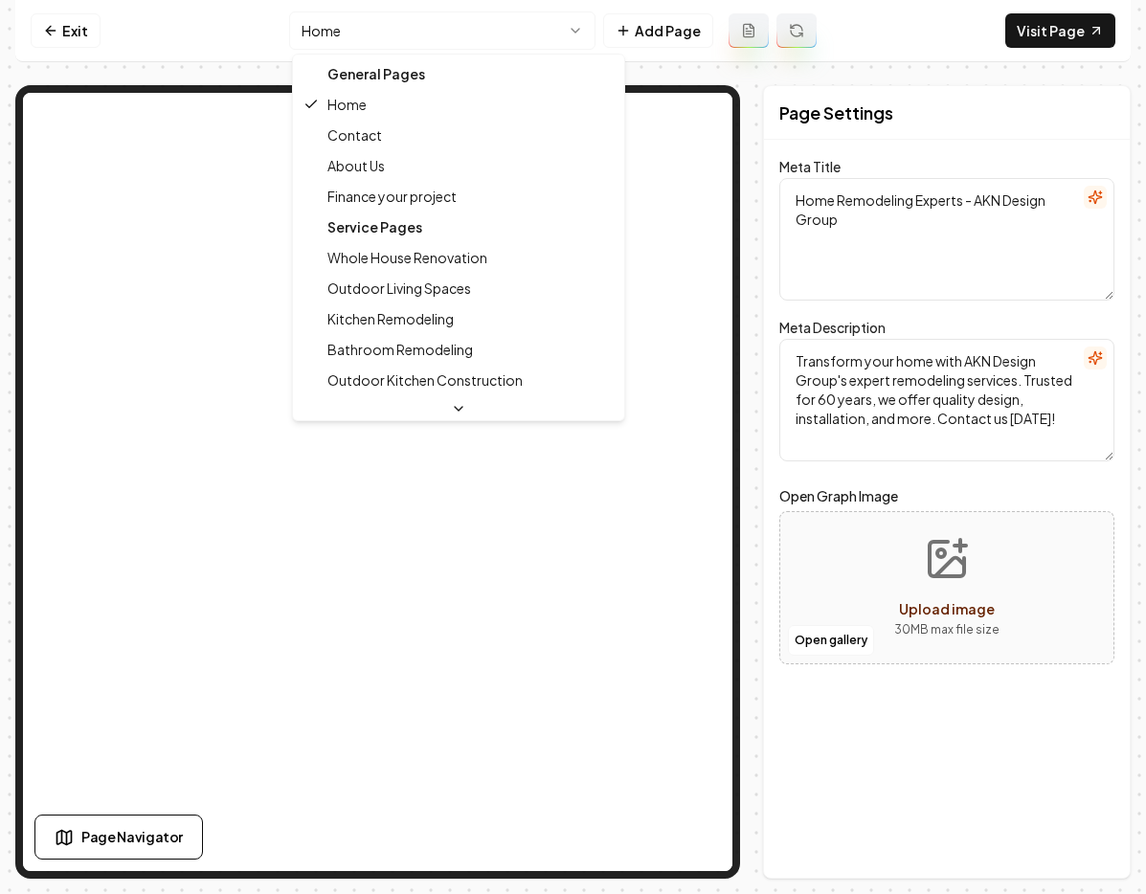
click at [466, 20] on html "Computer Required This feature is only available on a computer. Please switch t…" at bounding box center [573, 447] width 1146 height 894
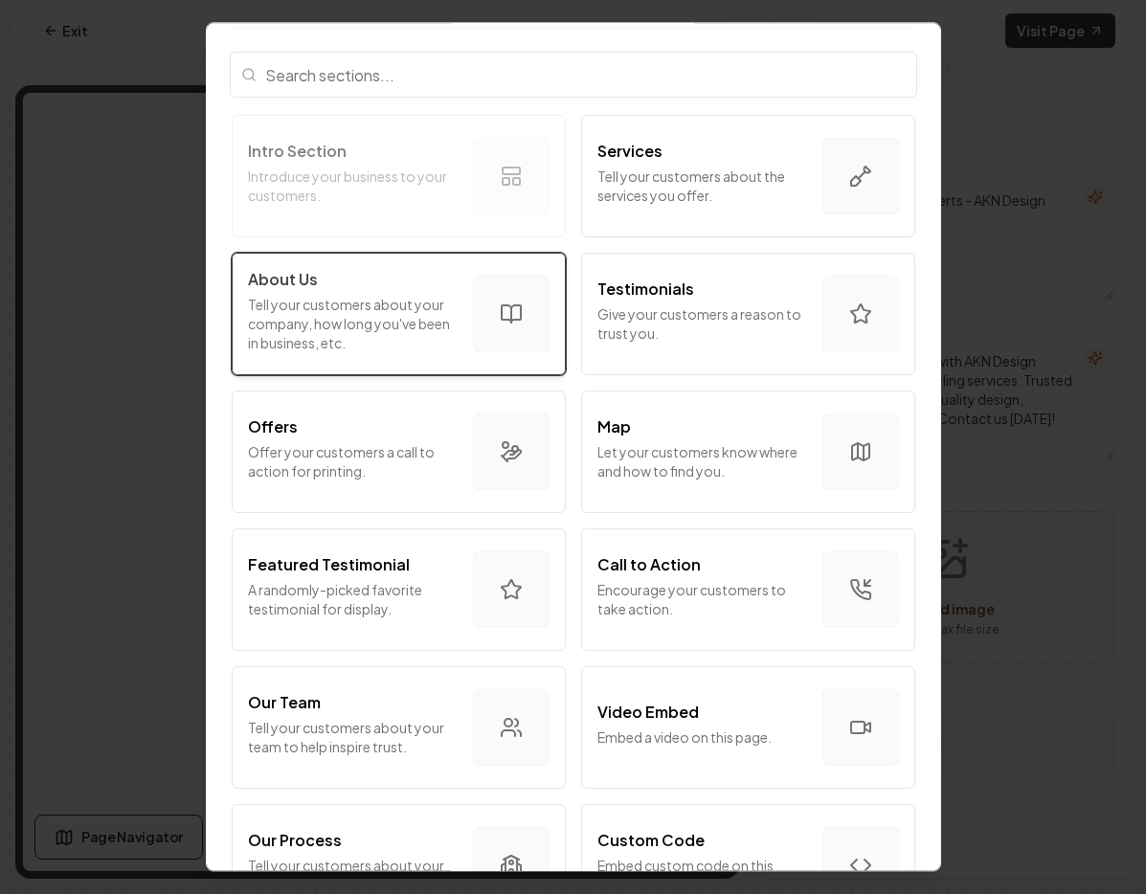
scroll to position [53, 0]
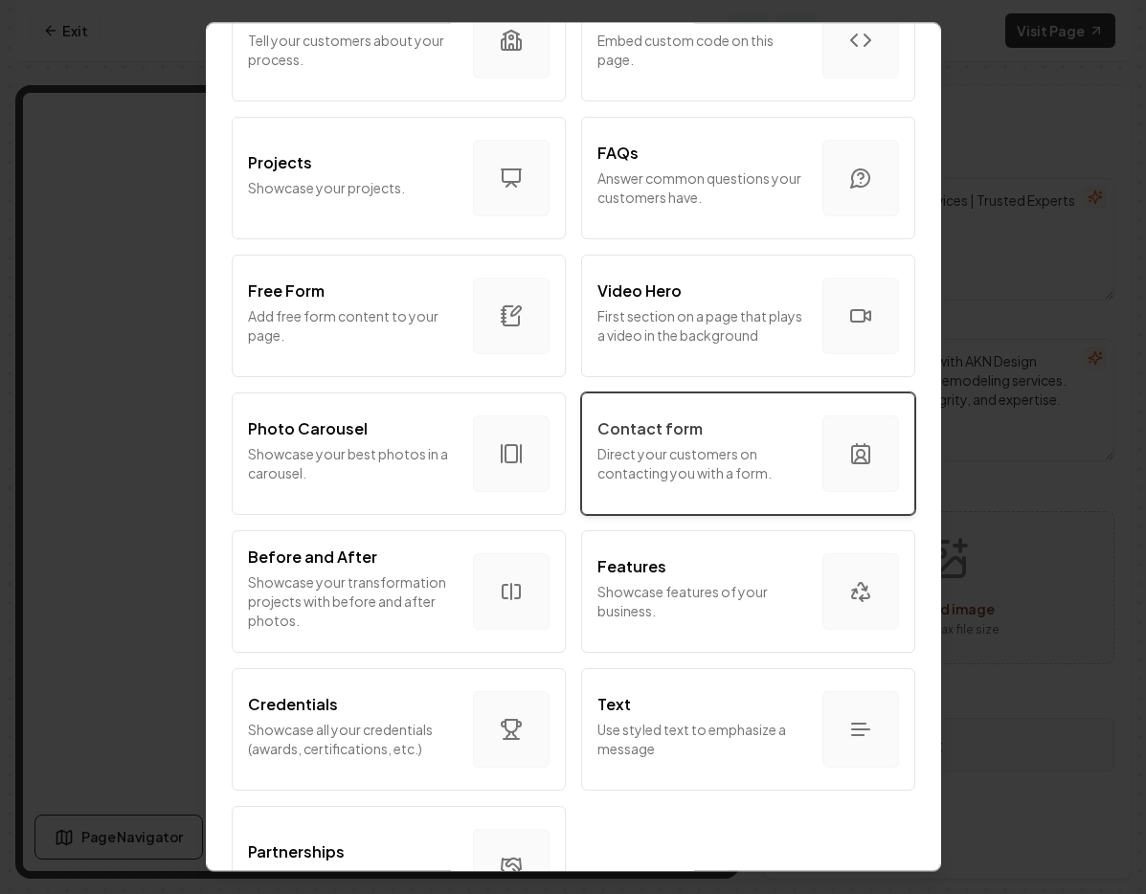
scroll to position [521, 0]
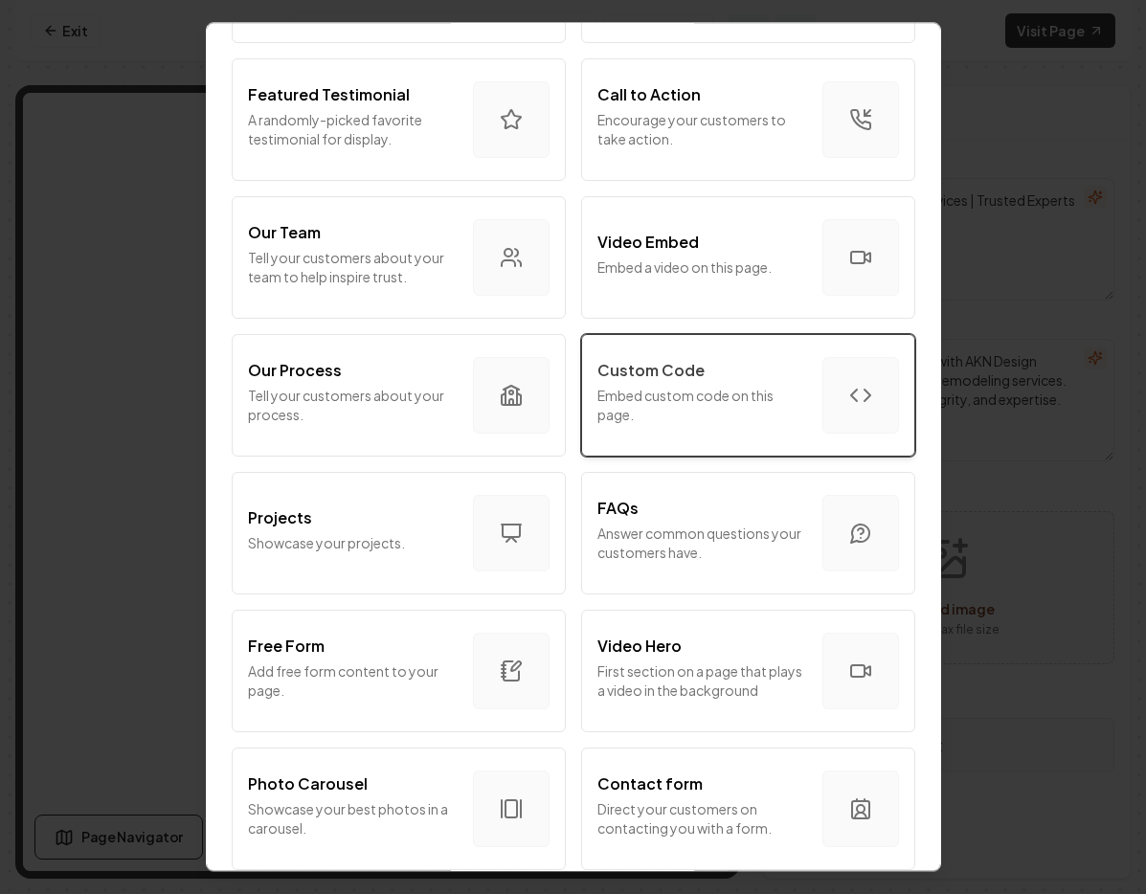
click at [687, 396] on p "Embed custom code on this page." at bounding box center [702, 405] width 210 height 38
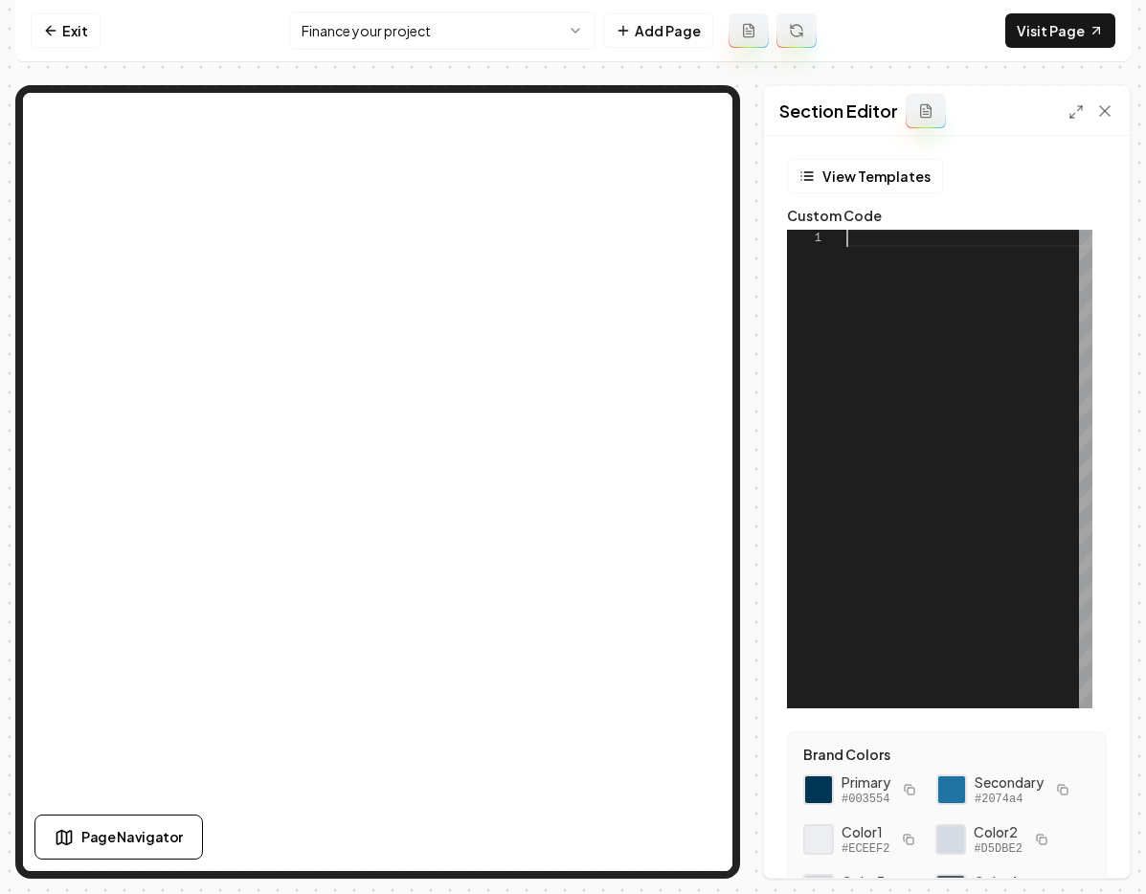
click at [846, 268] on div at bounding box center [969, 469] width 246 height 479
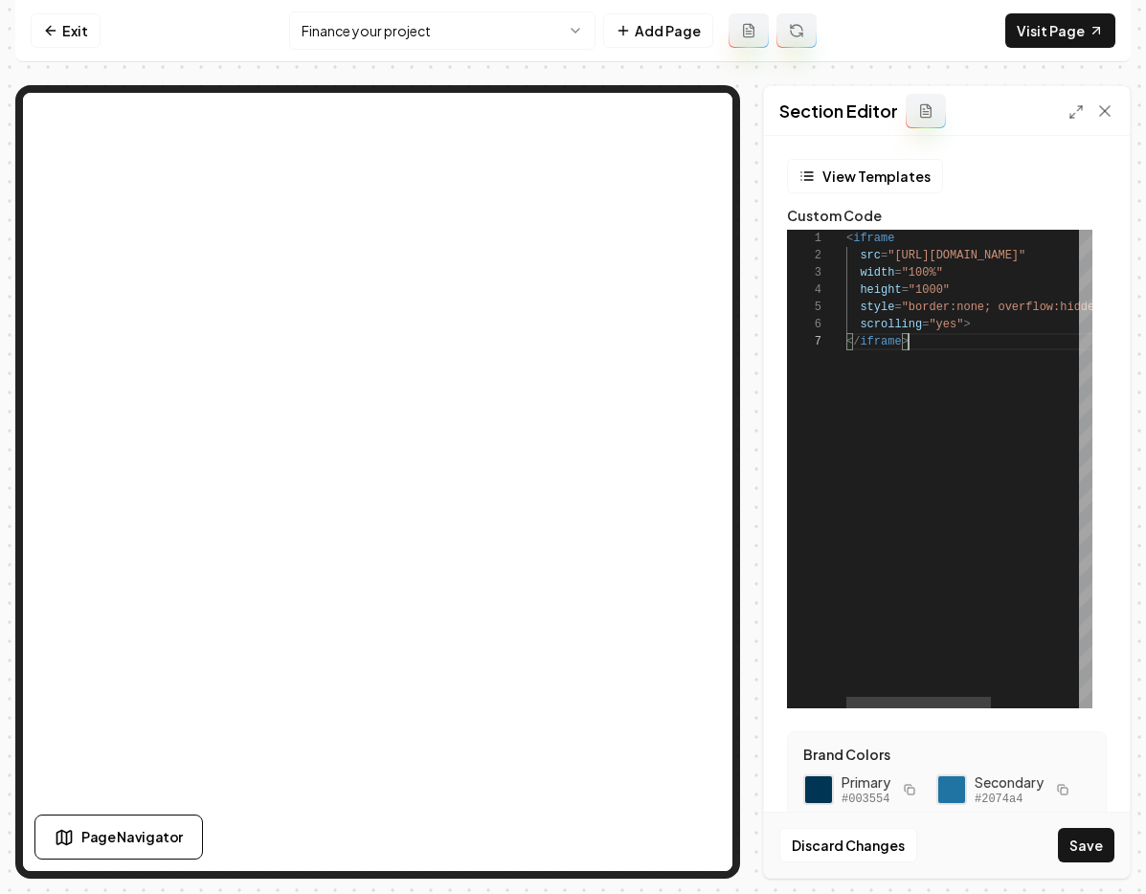
scroll to position [103, 62]
click at [1096, 846] on button "Save" at bounding box center [1086, 845] width 56 height 34
type textarea "**********"
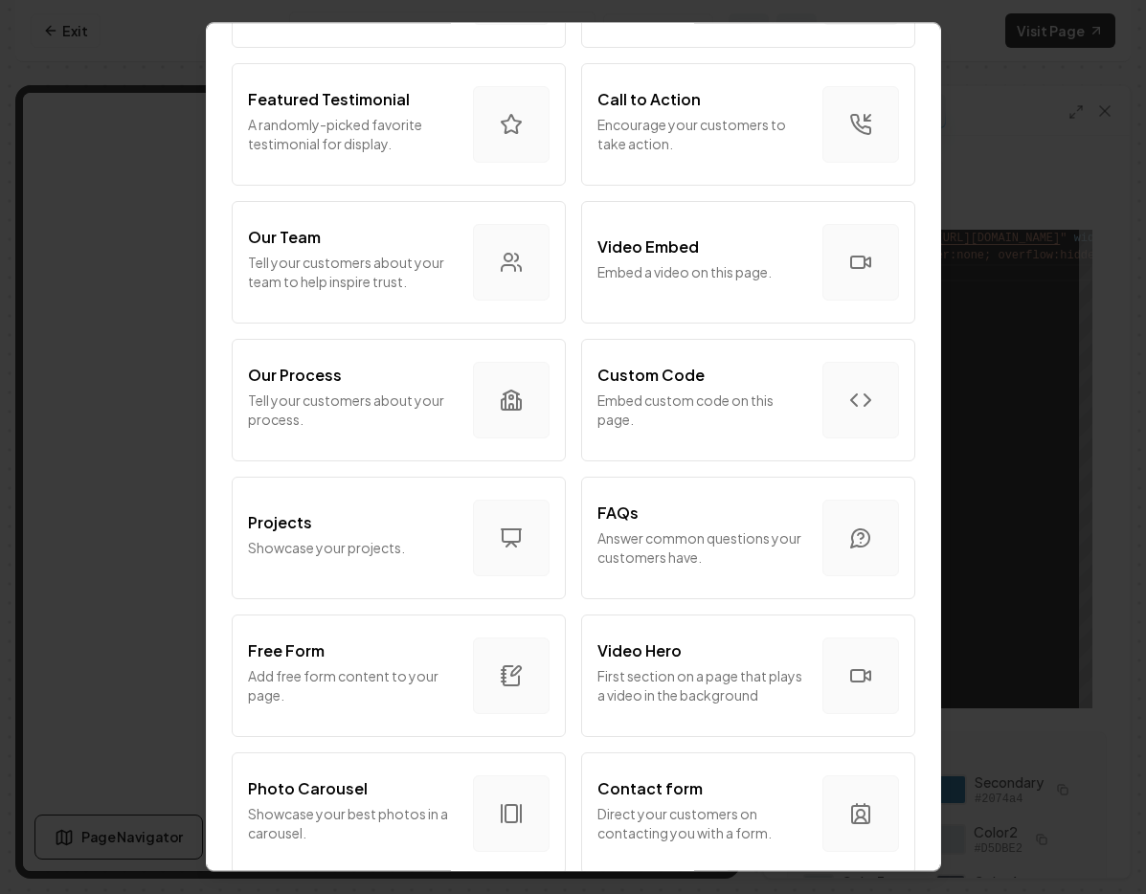
scroll to position [861, 0]
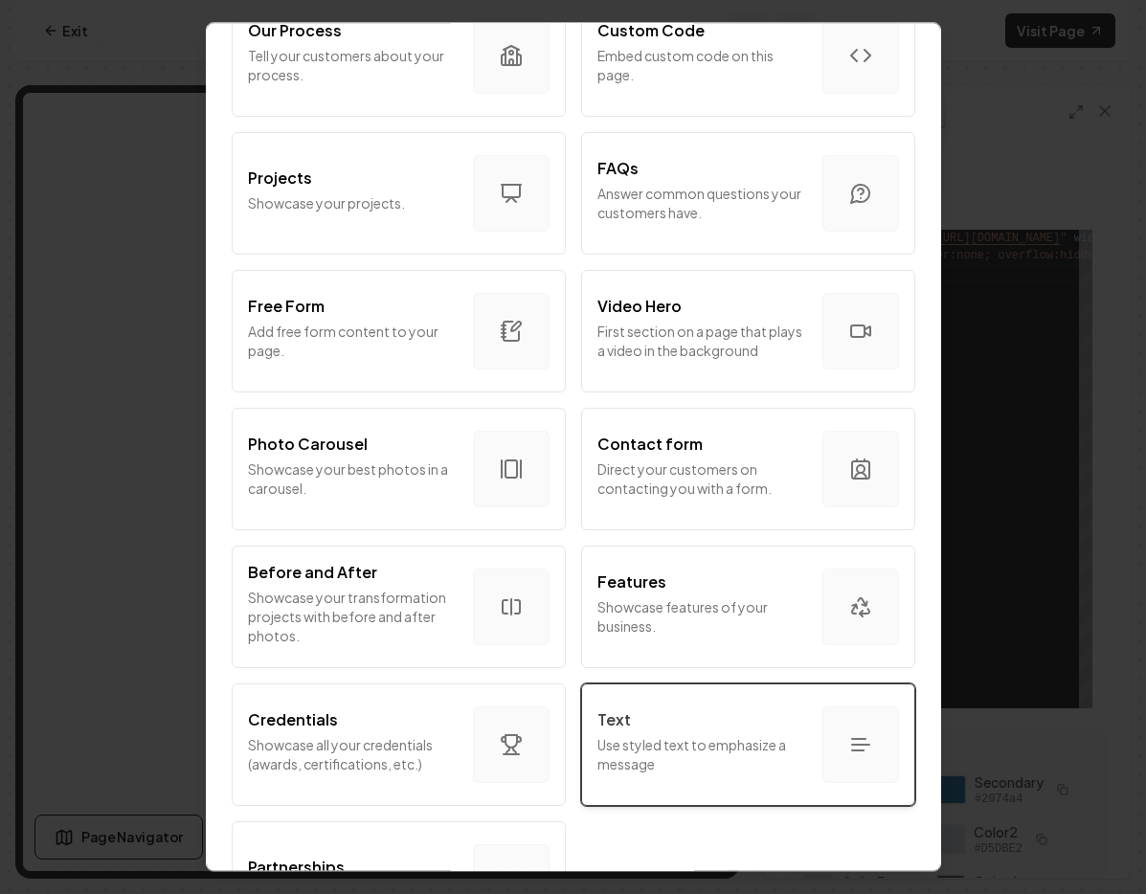
click at [676, 794] on button "Text Use styled text to emphasize a message" at bounding box center [748, 744] width 334 height 123
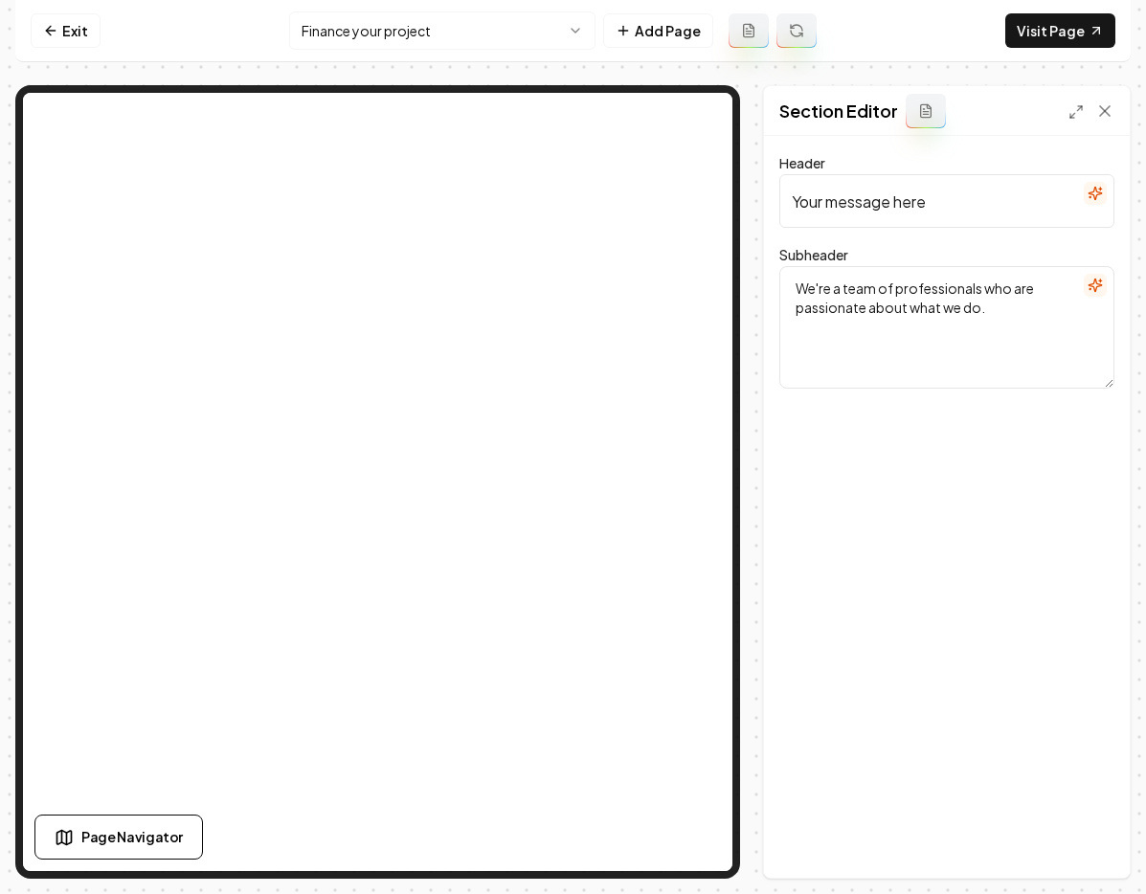
drag, startPoint x: 933, startPoint y: 199, endPoint x: 761, endPoint y: 191, distance: 172.5
click at [761, 191] on div "Page Settings Section Editor Header Your message here Subheader We're a team of…" at bounding box center [572, 482] width 1115 height 794
type input "AKN Design offers you affordable financing options"
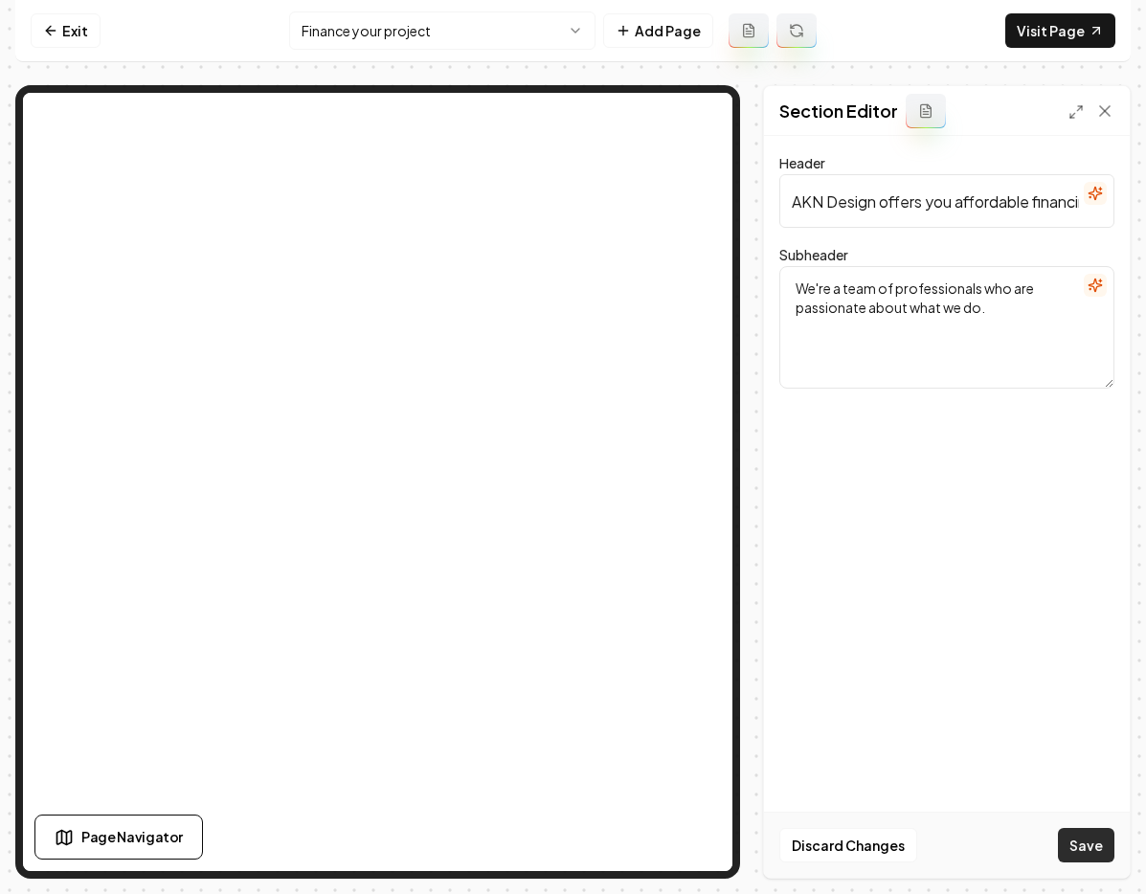
click at [1076, 853] on button "Save" at bounding box center [1086, 845] width 56 height 34
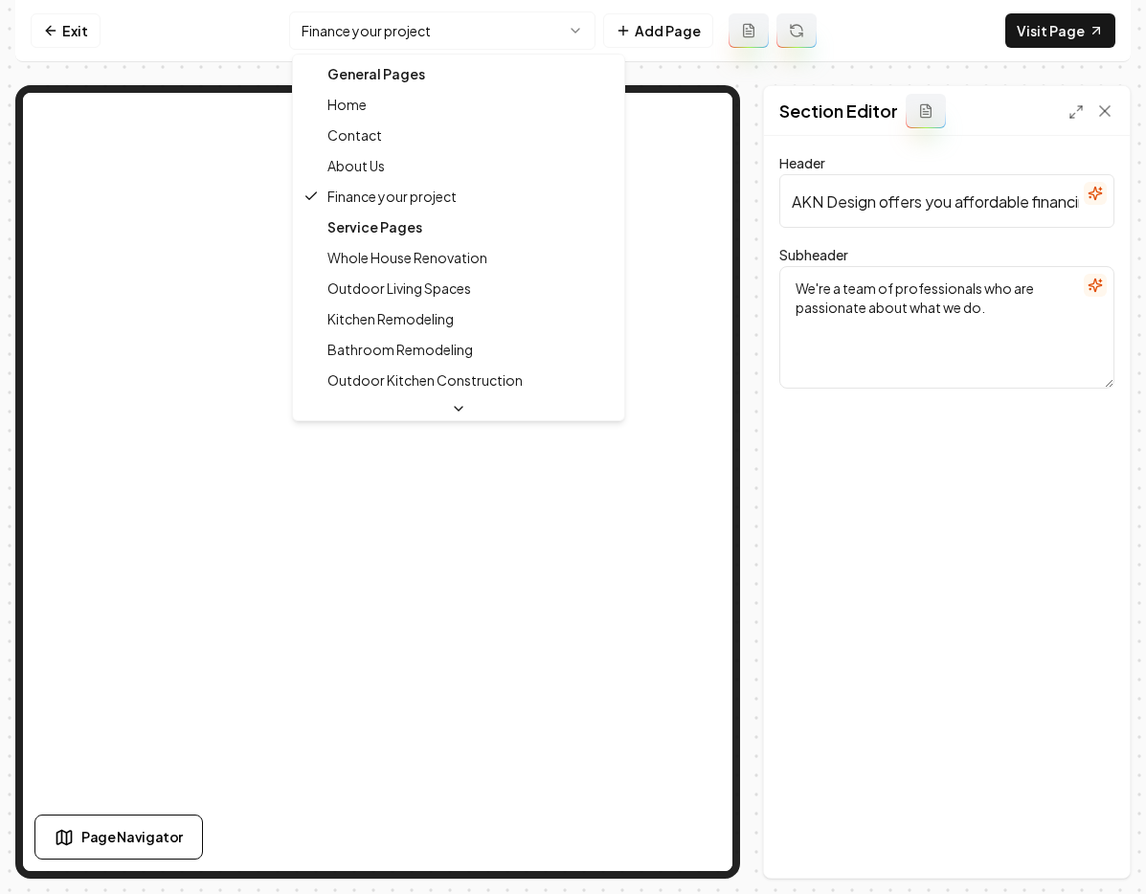
click at [503, 32] on html "Computer Required This feature is only available on a computer. Please switch t…" at bounding box center [573, 447] width 1146 height 894
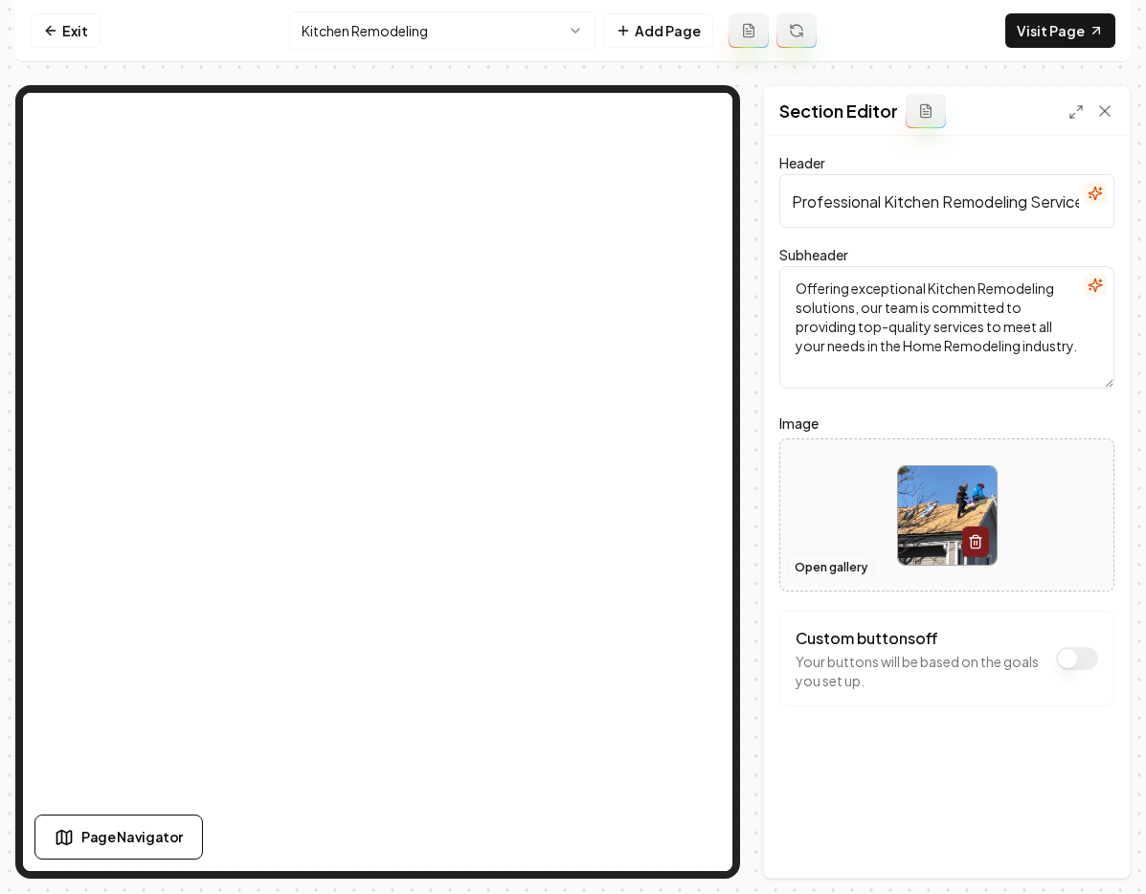
click at [852, 571] on button "Open gallery" at bounding box center [831, 567] width 86 height 31
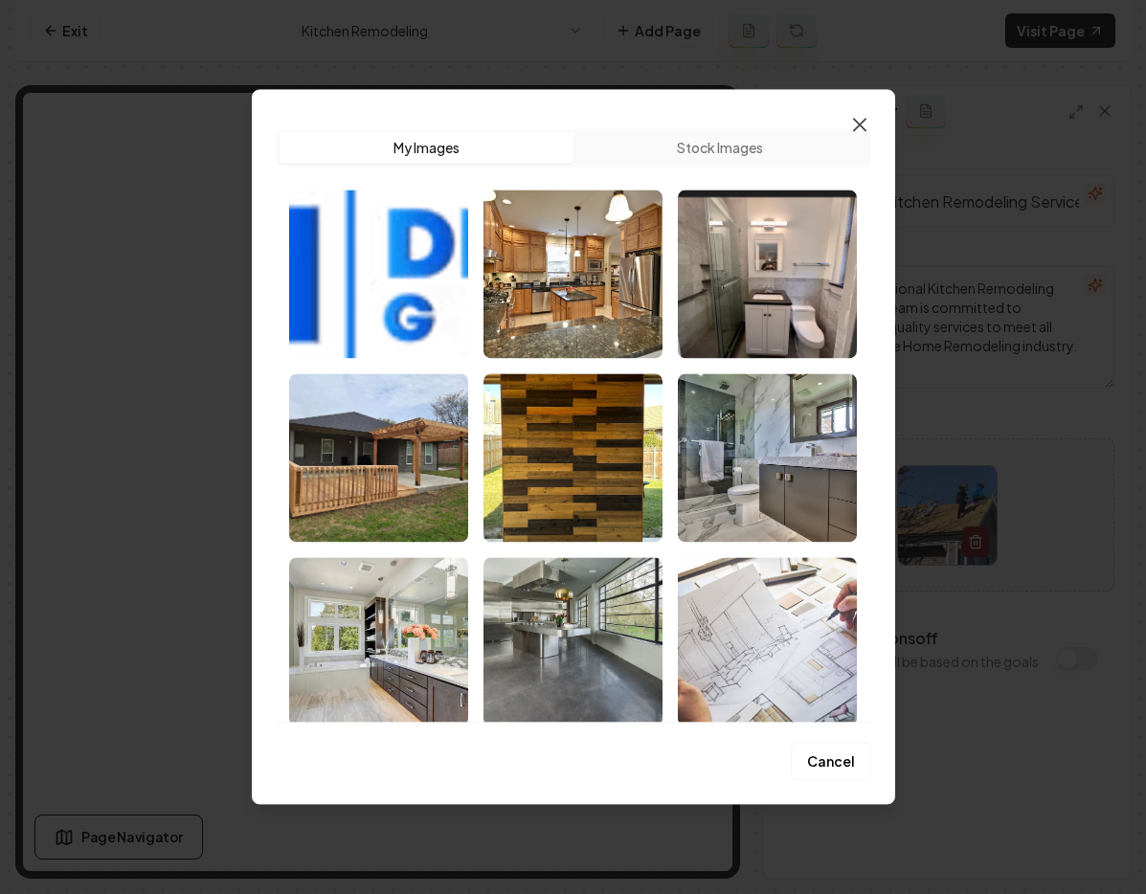
click at [859, 129] on icon "button" at bounding box center [859, 124] width 23 height 23
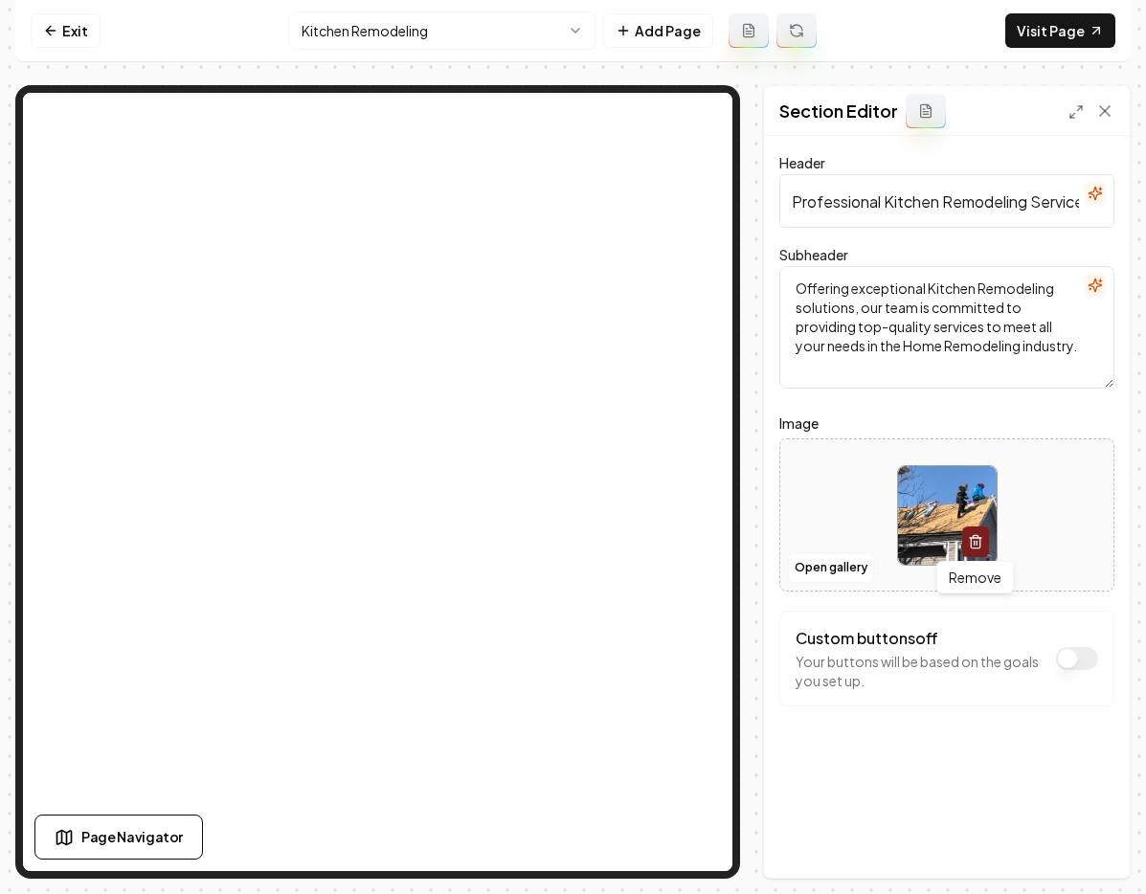
click at [979, 544] on icon "button" at bounding box center [975, 543] width 9 height 11
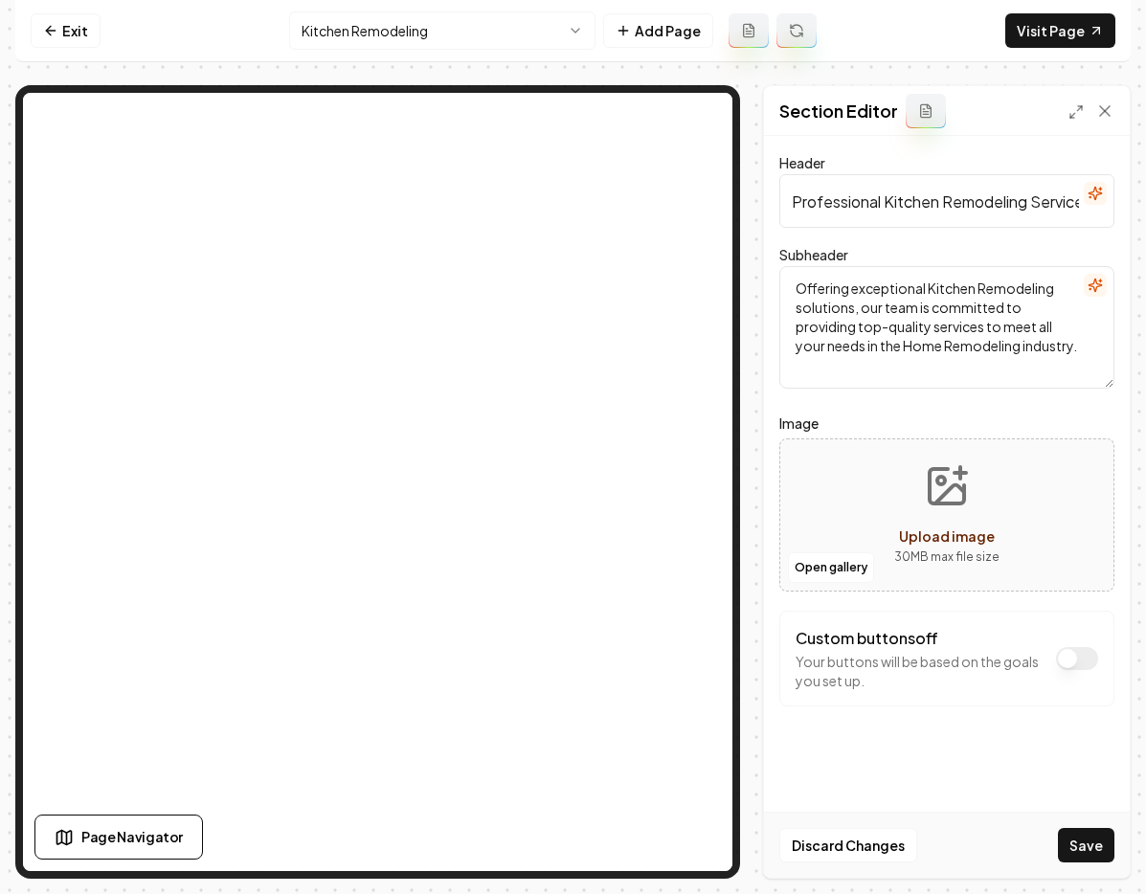
click at [954, 542] on span "Upload image" at bounding box center [947, 535] width 96 height 17
type input "**********"
click at [1085, 843] on button "Save" at bounding box center [1086, 845] width 56 height 34
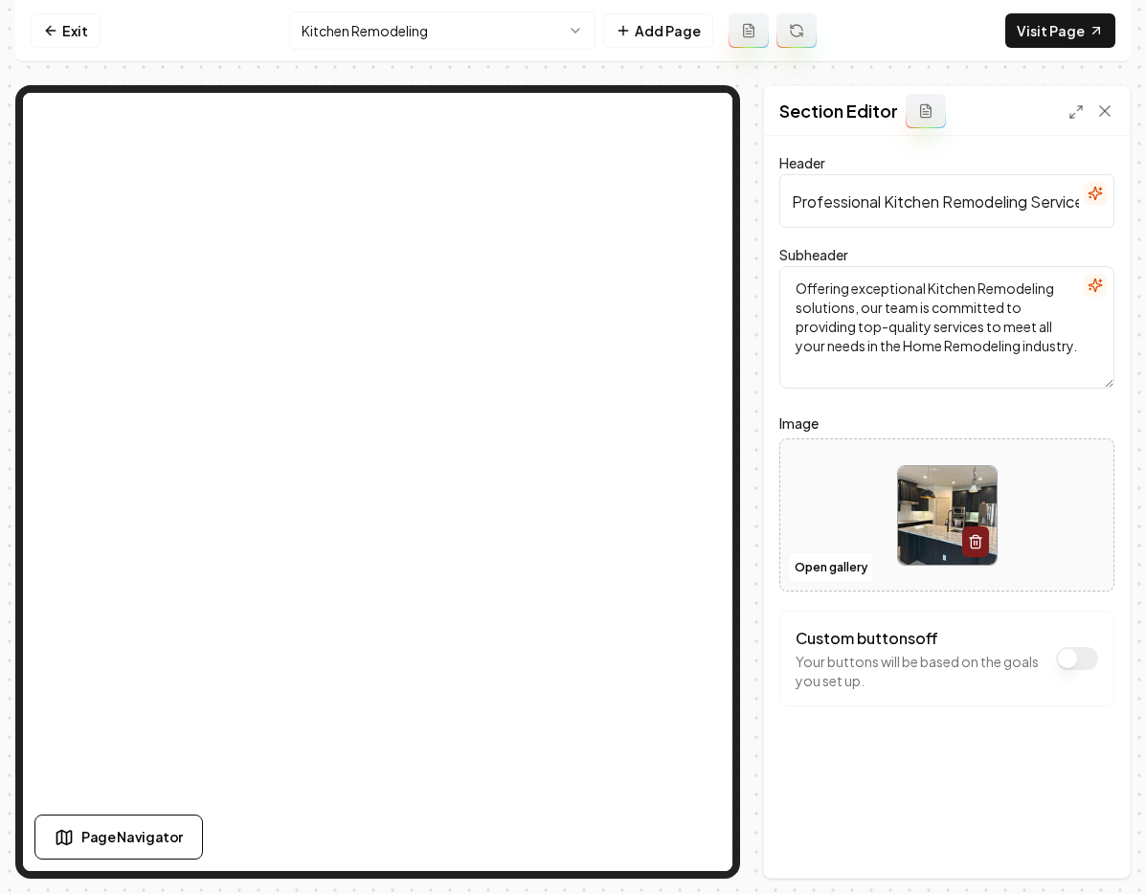
click at [447, 38] on html "Computer Required This feature is only available on a computer. Please switch t…" at bounding box center [573, 447] width 1146 height 894
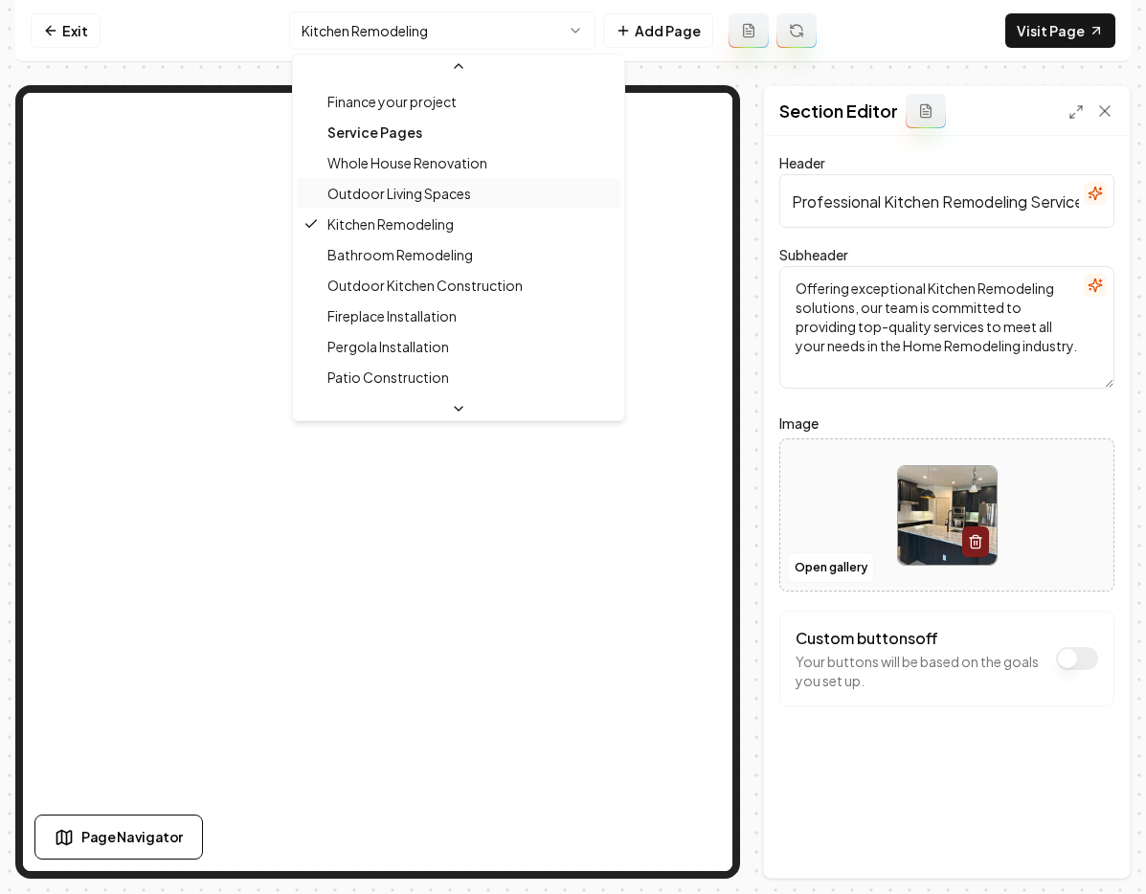
scroll to position [155, 0]
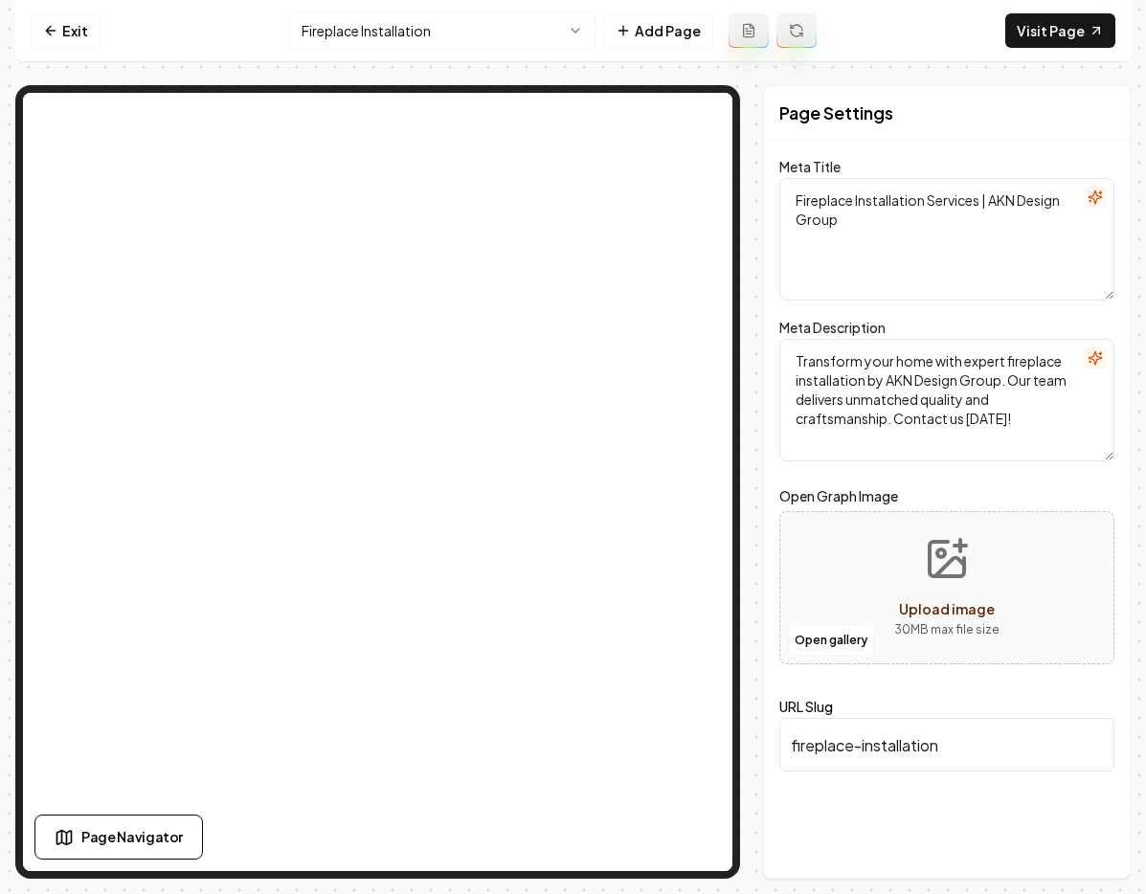
click at [950, 601] on span "Upload image" at bounding box center [947, 608] width 96 height 17
type input "**********"
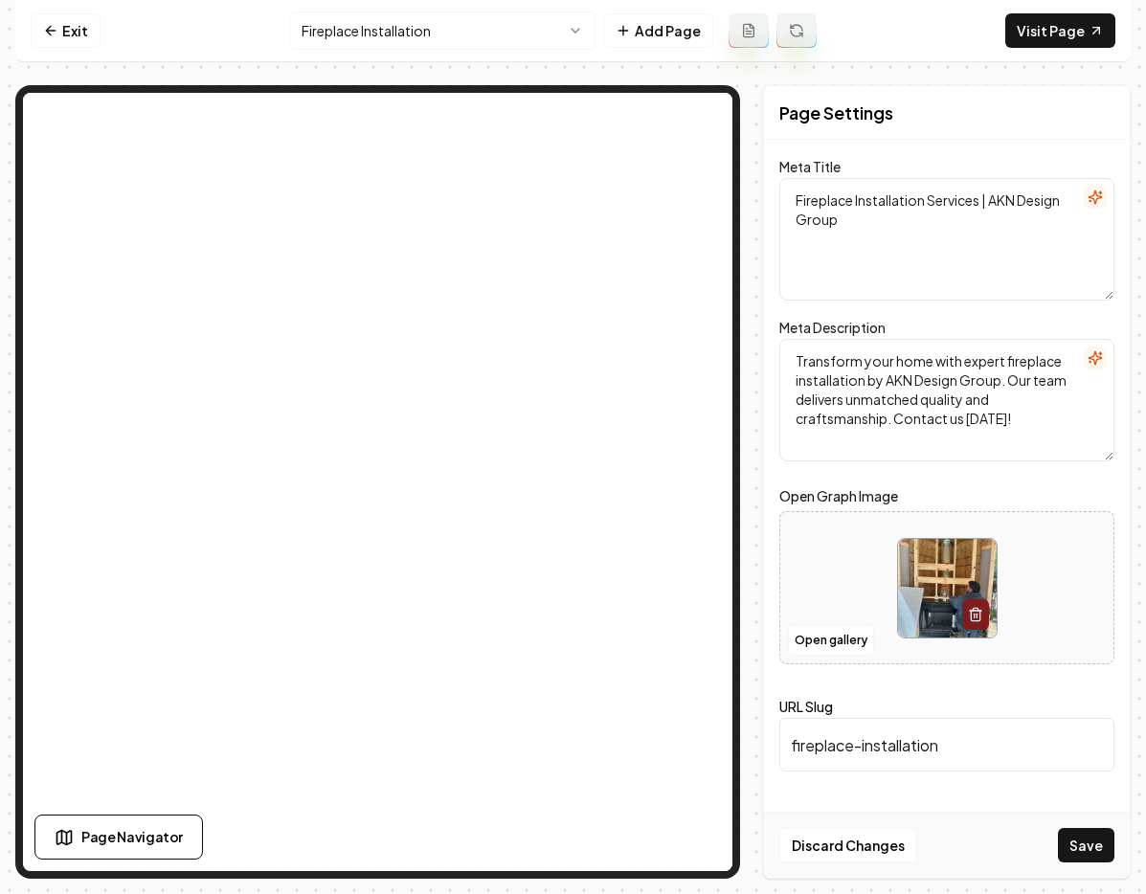
click at [1102, 852] on button "Save" at bounding box center [1086, 845] width 56 height 34
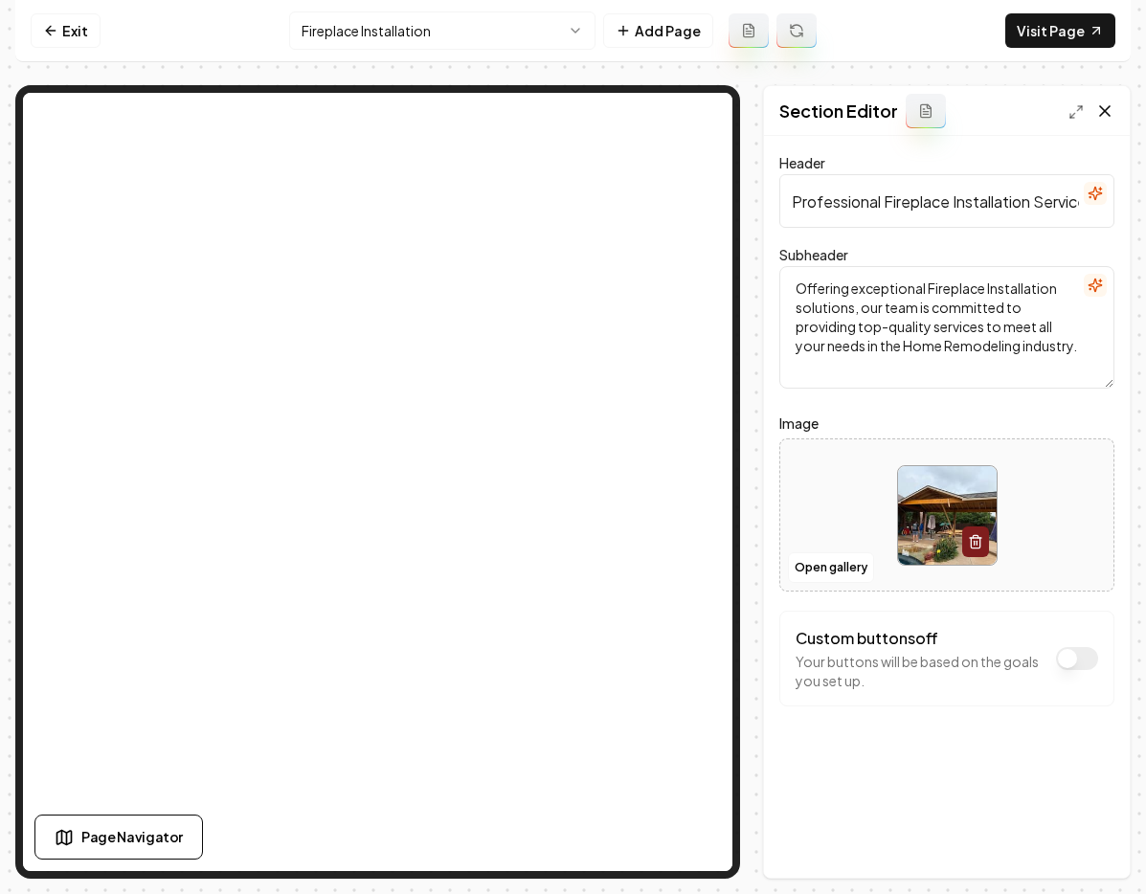
click at [1107, 109] on icon at bounding box center [1104, 110] width 19 height 19
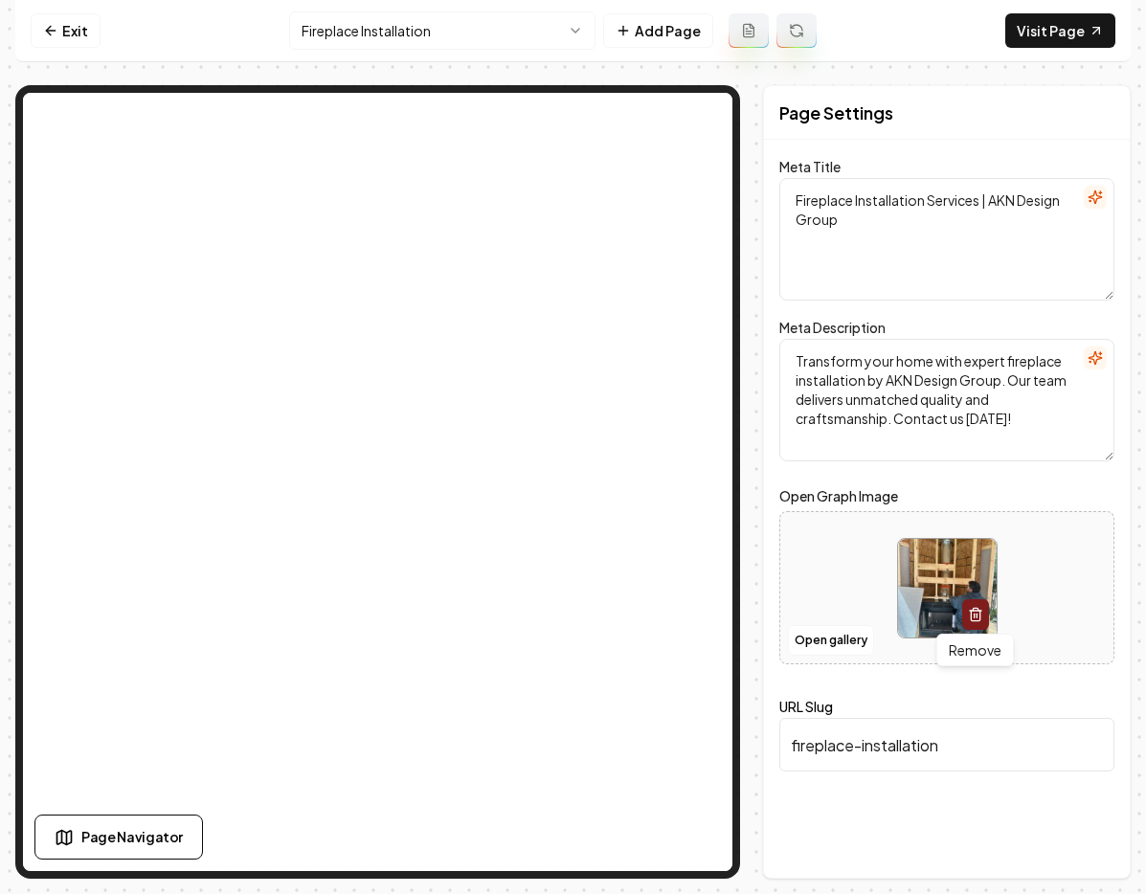
click at [973, 611] on icon "button" at bounding box center [975, 611] width 11 height 0
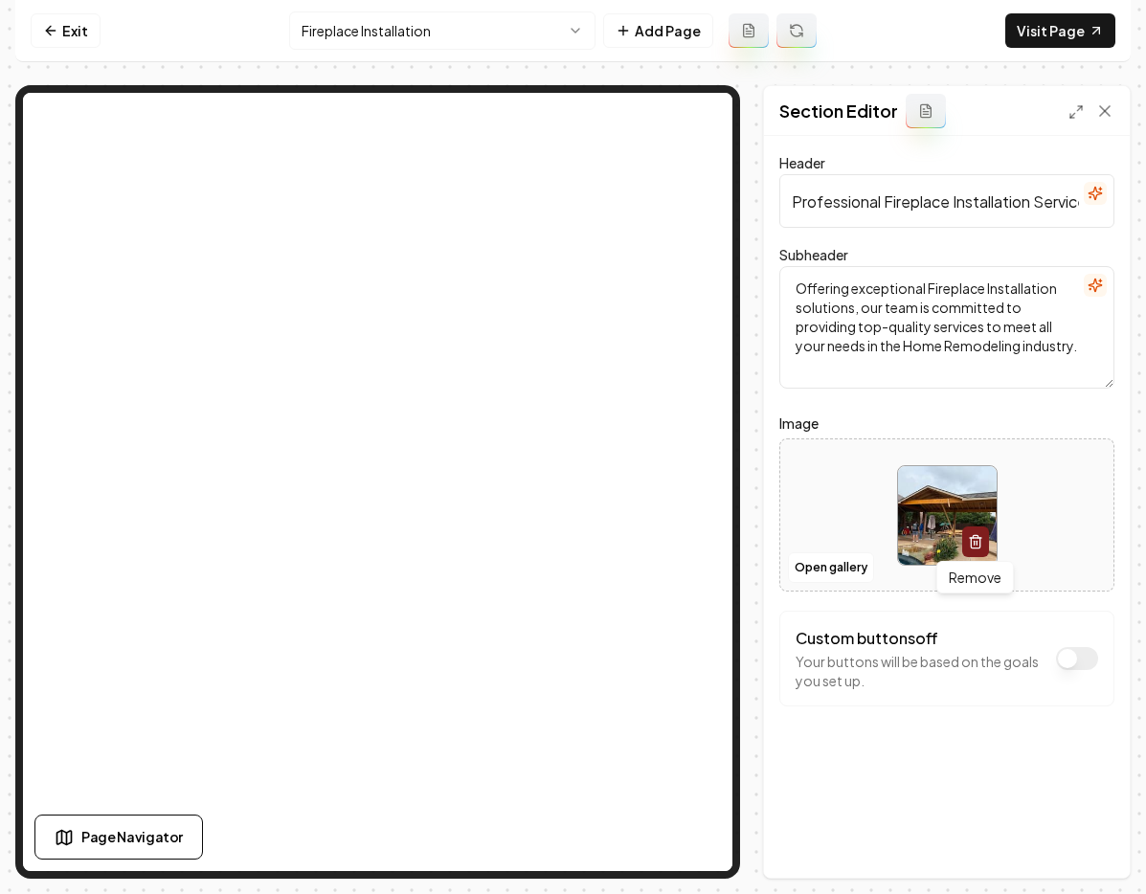
click at [981, 541] on icon "button" at bounding box center [975, 541] width 15 height 15
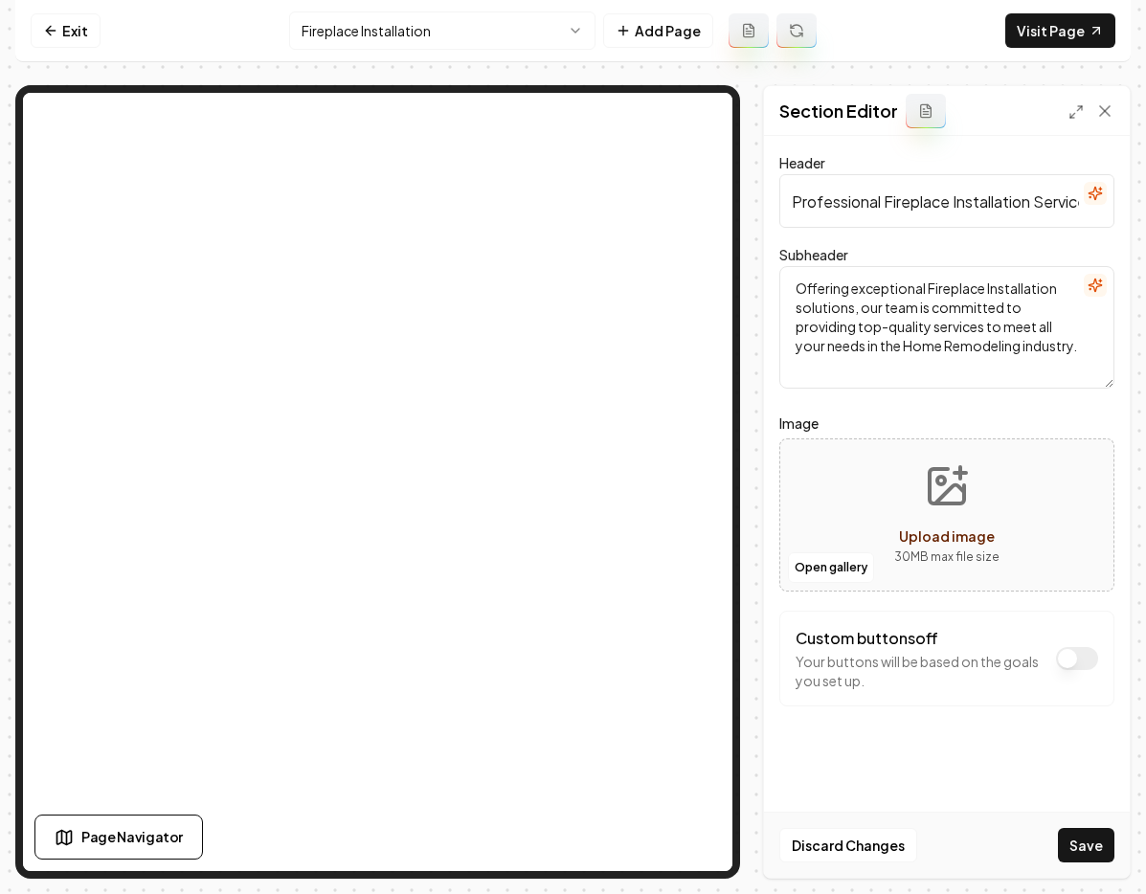
click at [928, 533] on span "Upload image" at bounding box center [947, 535] width 96 height 17
type input "**********"
click at [1106, 846] on button "Save" at bounding box center [1086, 845] width 56 height 34
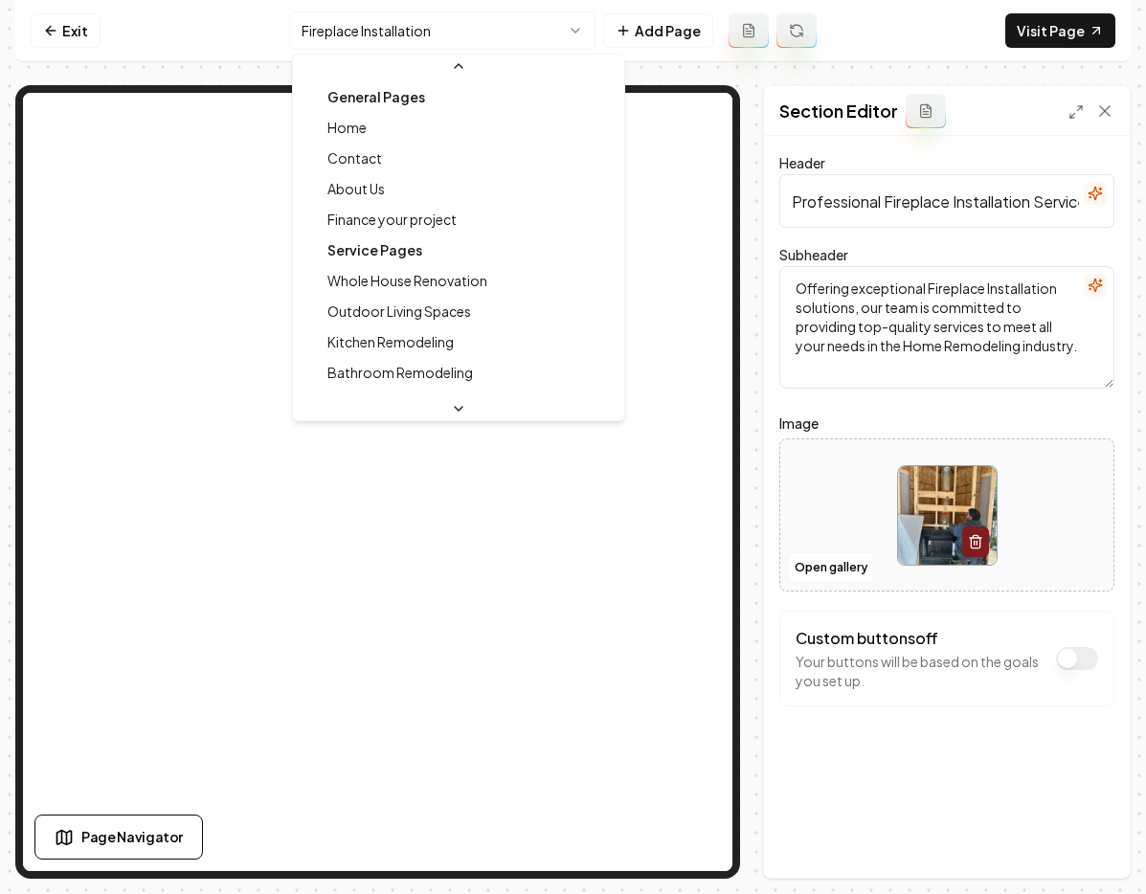
click at [435, 34] on html "Computer Required This feature is only available on a computer. Please switch t…" at bounding box center [573, 447] width 1146 height 894
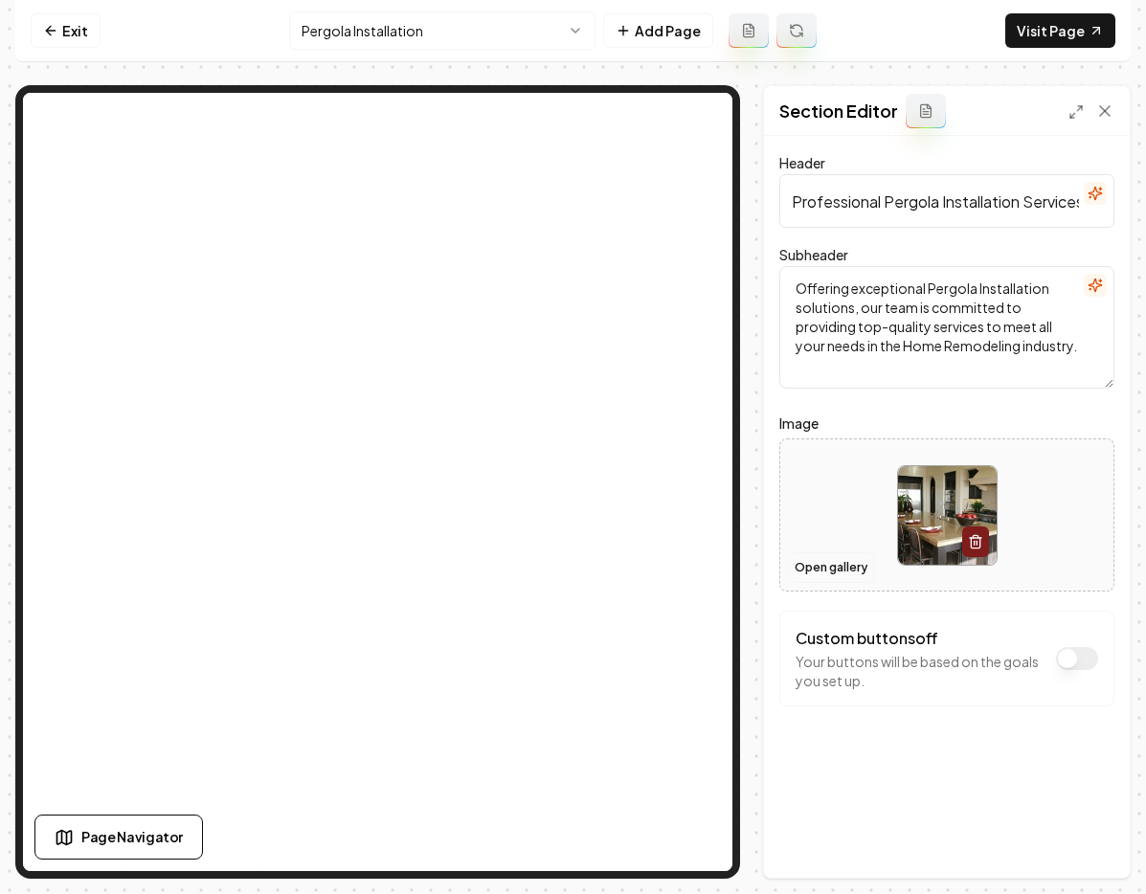
click at [815, 570] on button "Open gallery" at bounding box center [831, 567] width 86 height 31
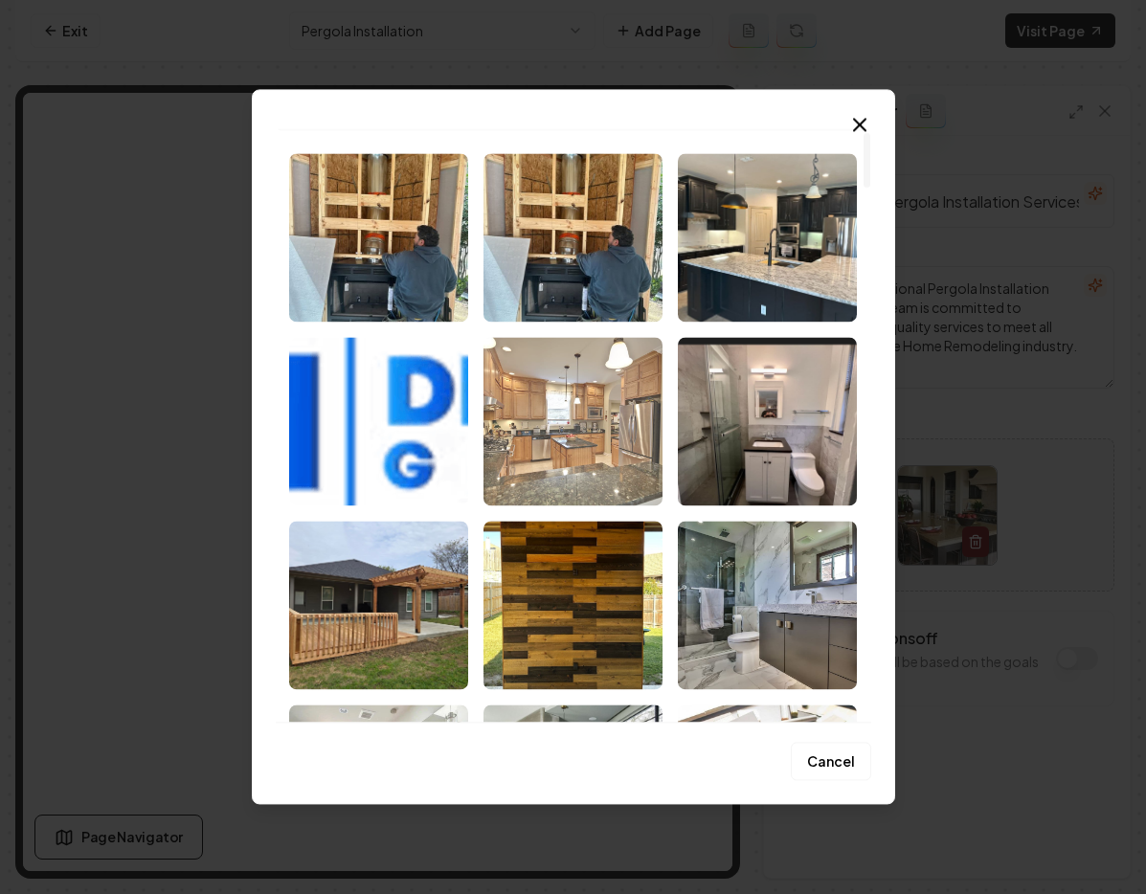
scroll to position [342, 0]
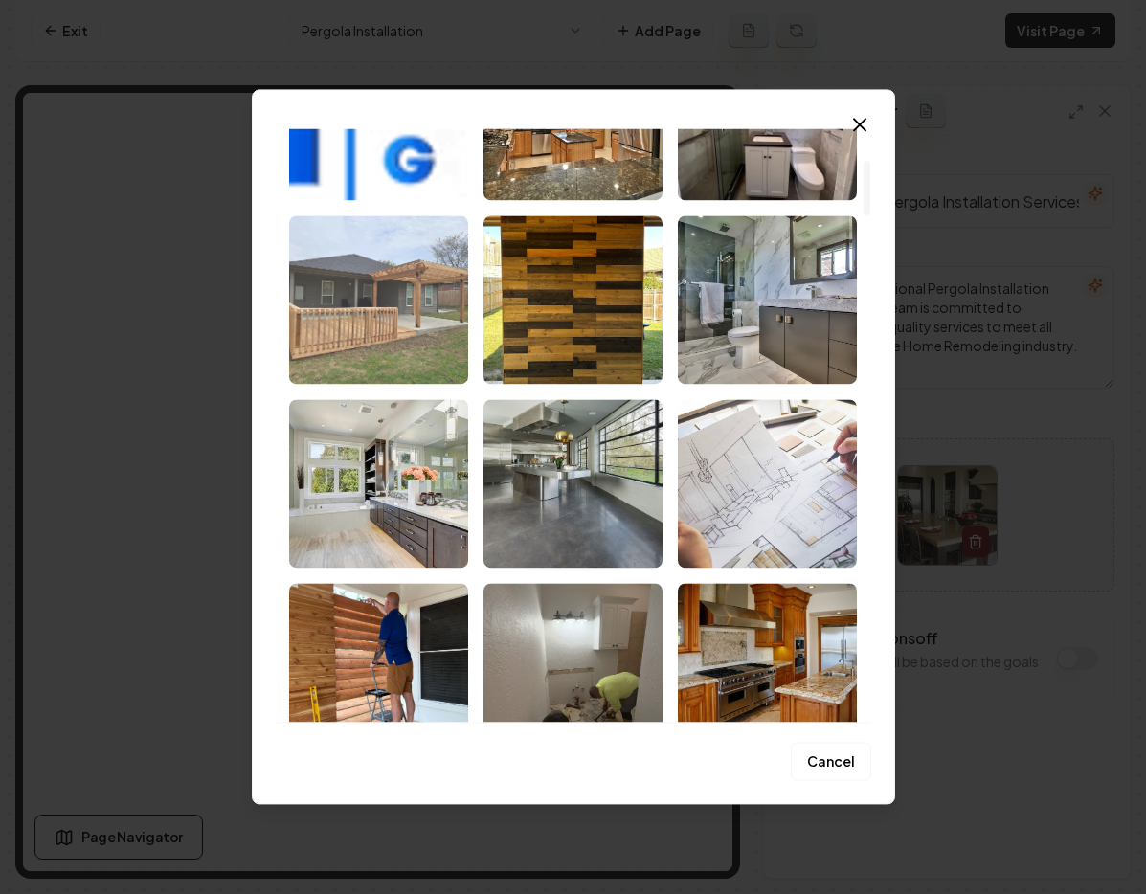
click at [346, 241] on img "Select image image_68c17e425c7cd75eb83c5f46.jpeg" at bounding box center [378, 299] width 179 height 168
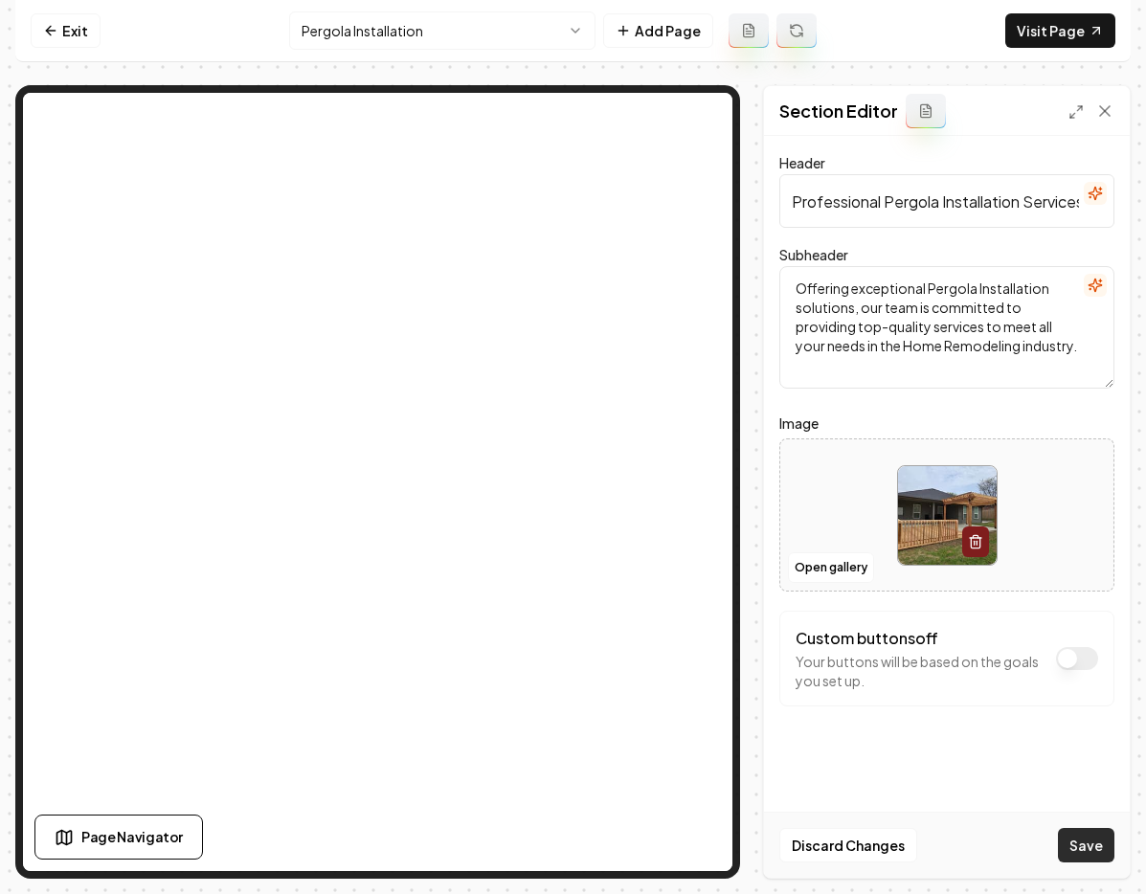
click at [1092, 850] on button "Save" at bounding box center [1086, 845] width 56 height 34
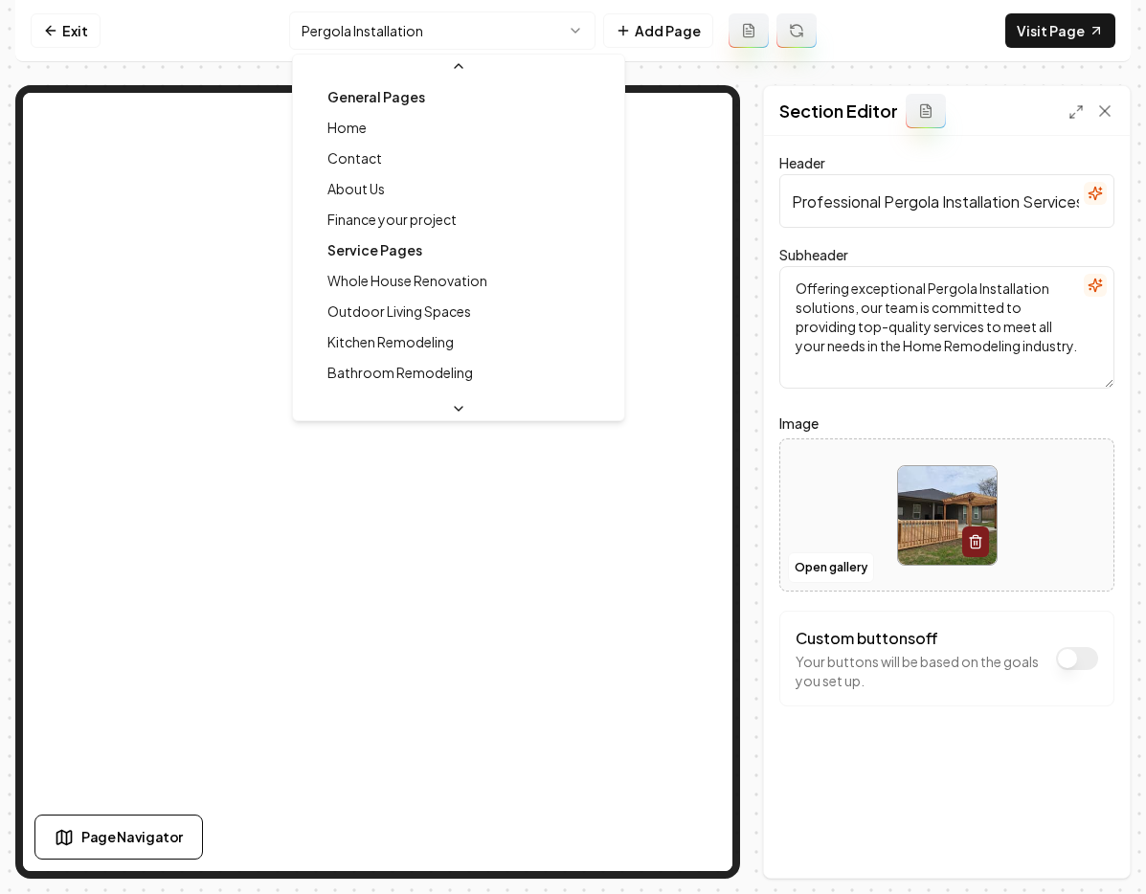
click at [520, 25] on html "Computer Required This feature is only available on a computer. Please switch t…" at bounding box center [573, 447] width 1146 height 894
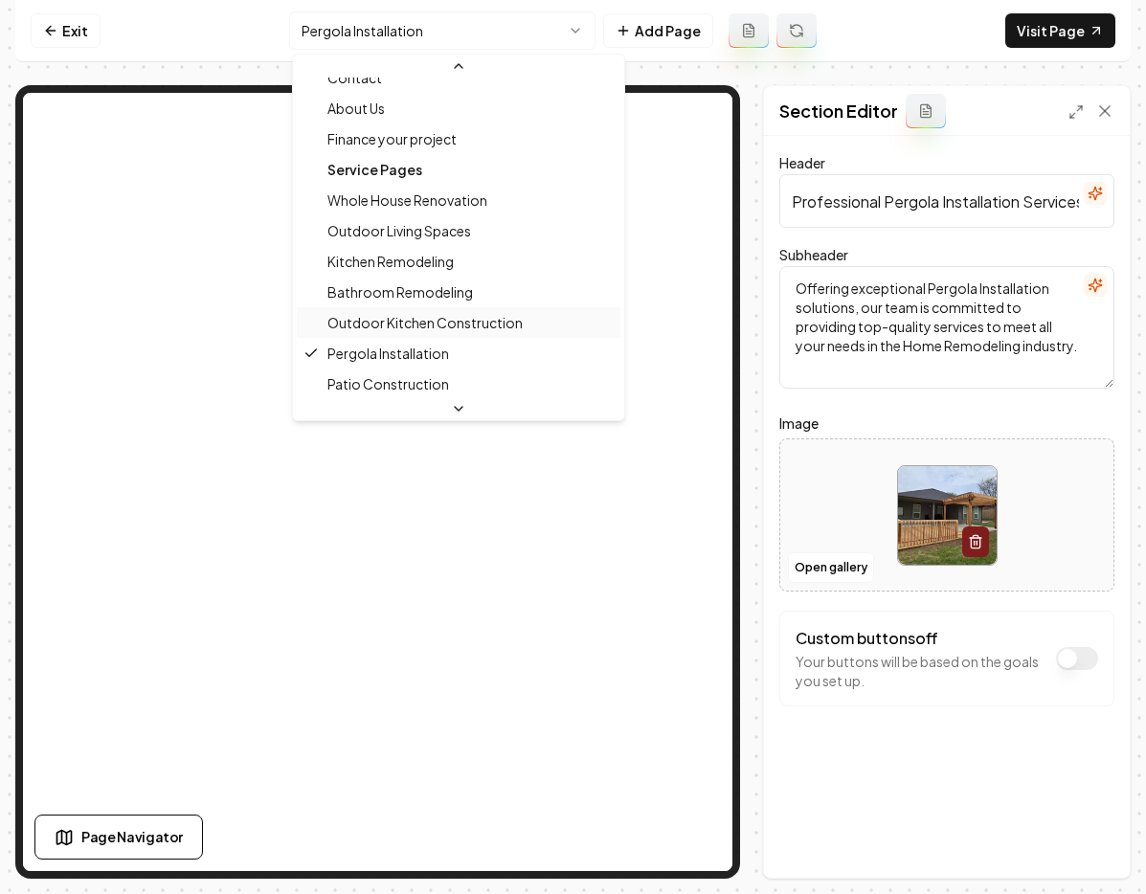
scroll to position [126, 0]
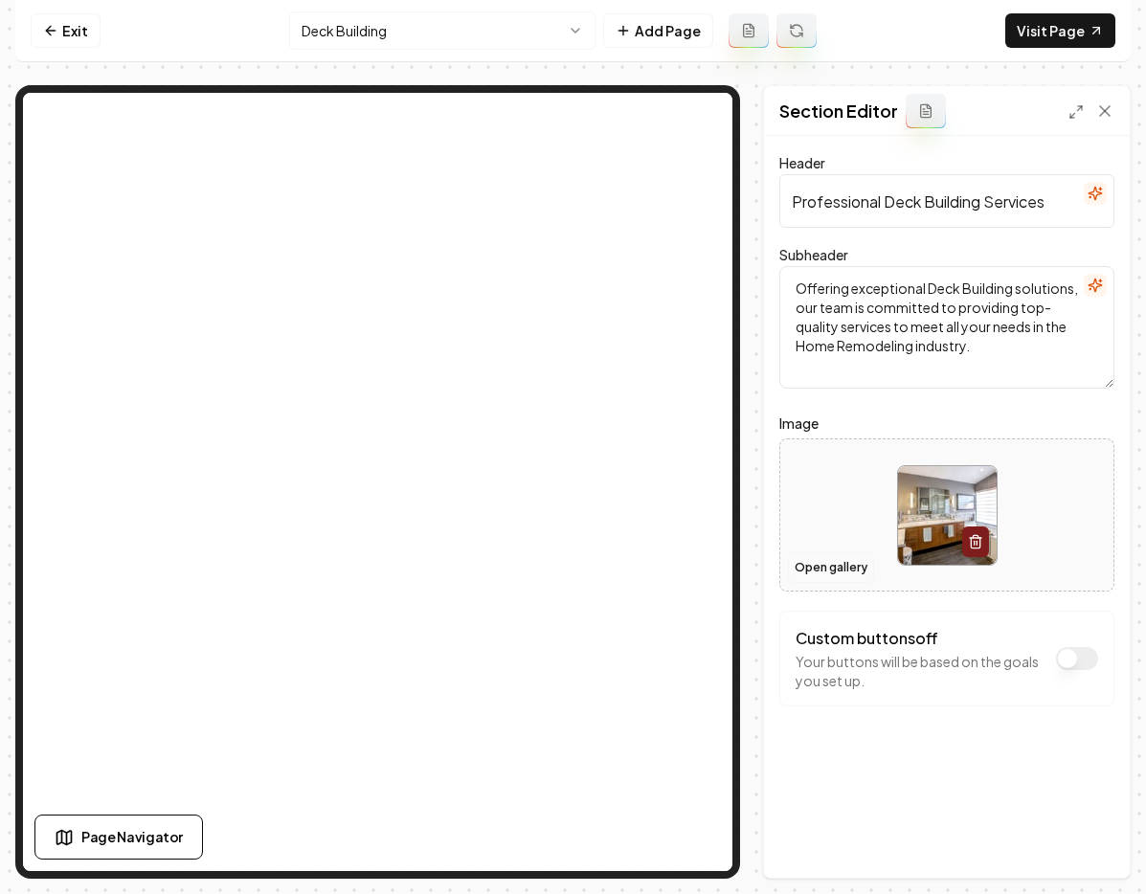
click at [848, 570] on button "Open gallery" at bounding box center [831, 567] width 86 height 31
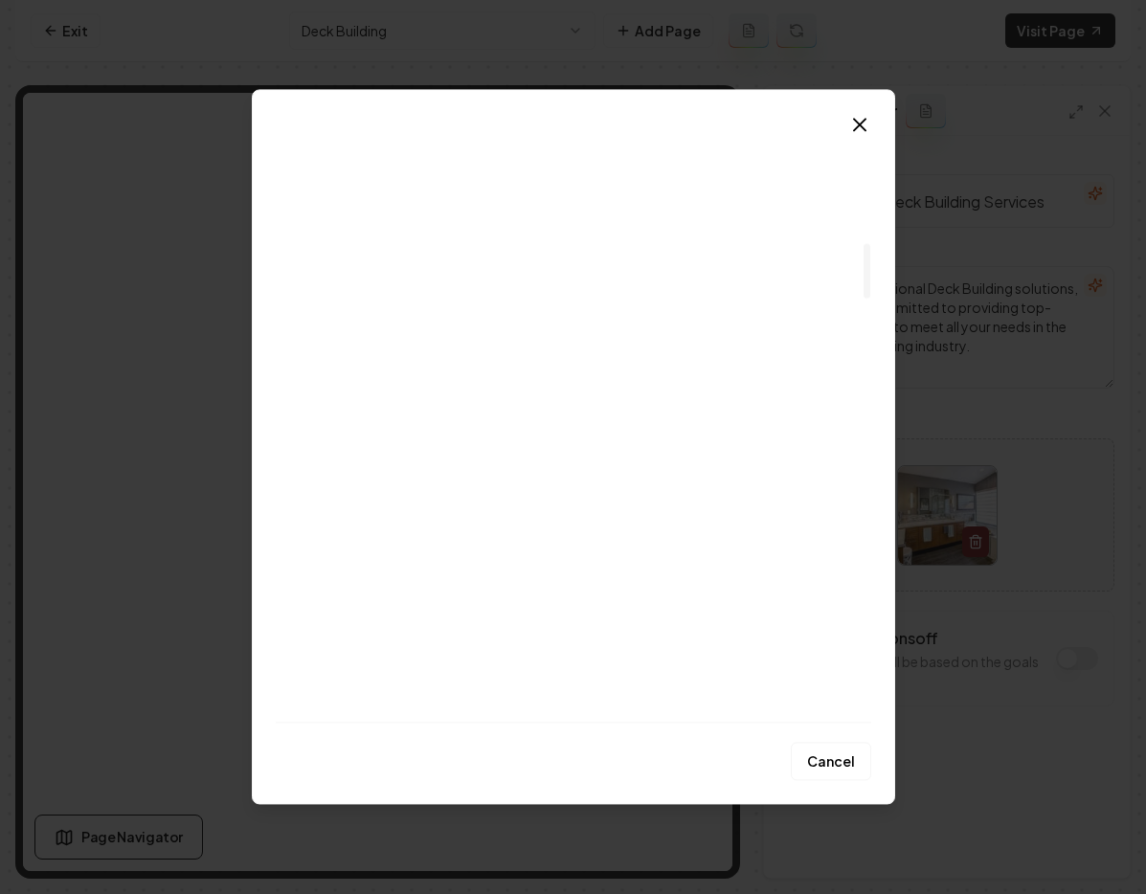
scroll to position [1255, 0]
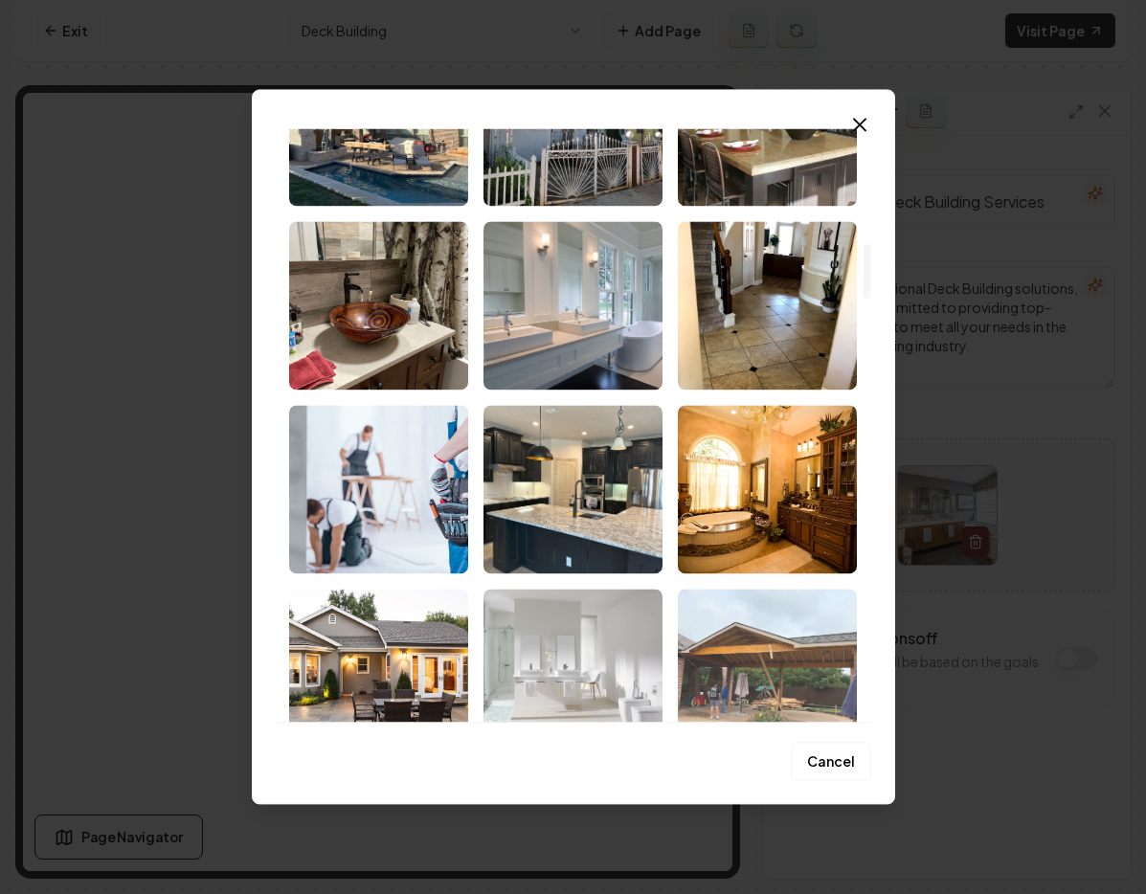
click at [751, 636] on img "Select image image_68c17e3f5c7cd75eb83c3d73.jpeg" at bounding box center [767, 673] width 179 height 168
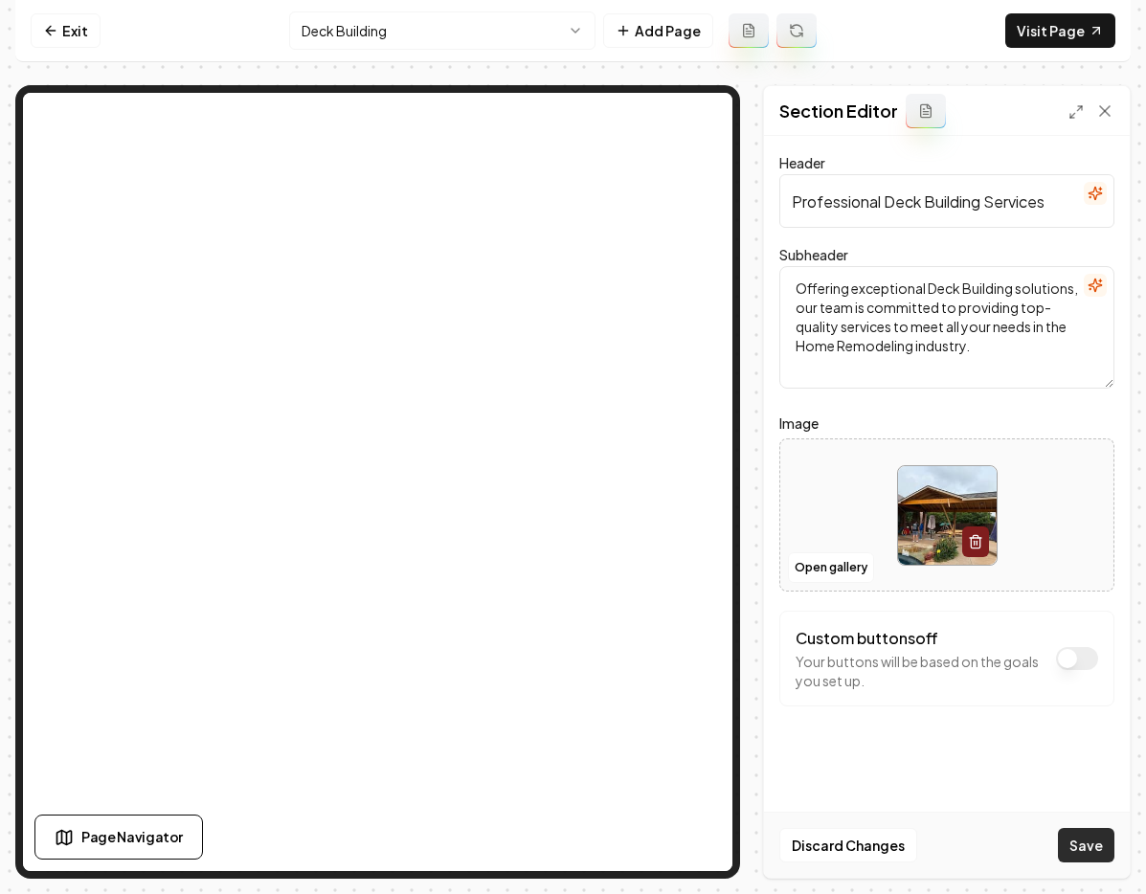
click at [1097, 854] on button "Save" at bounding box center [1086, 845] width 56 height 34
click at [855, 567] on button "Open gallery" at bounding box center [831, 567] width 86 height 31
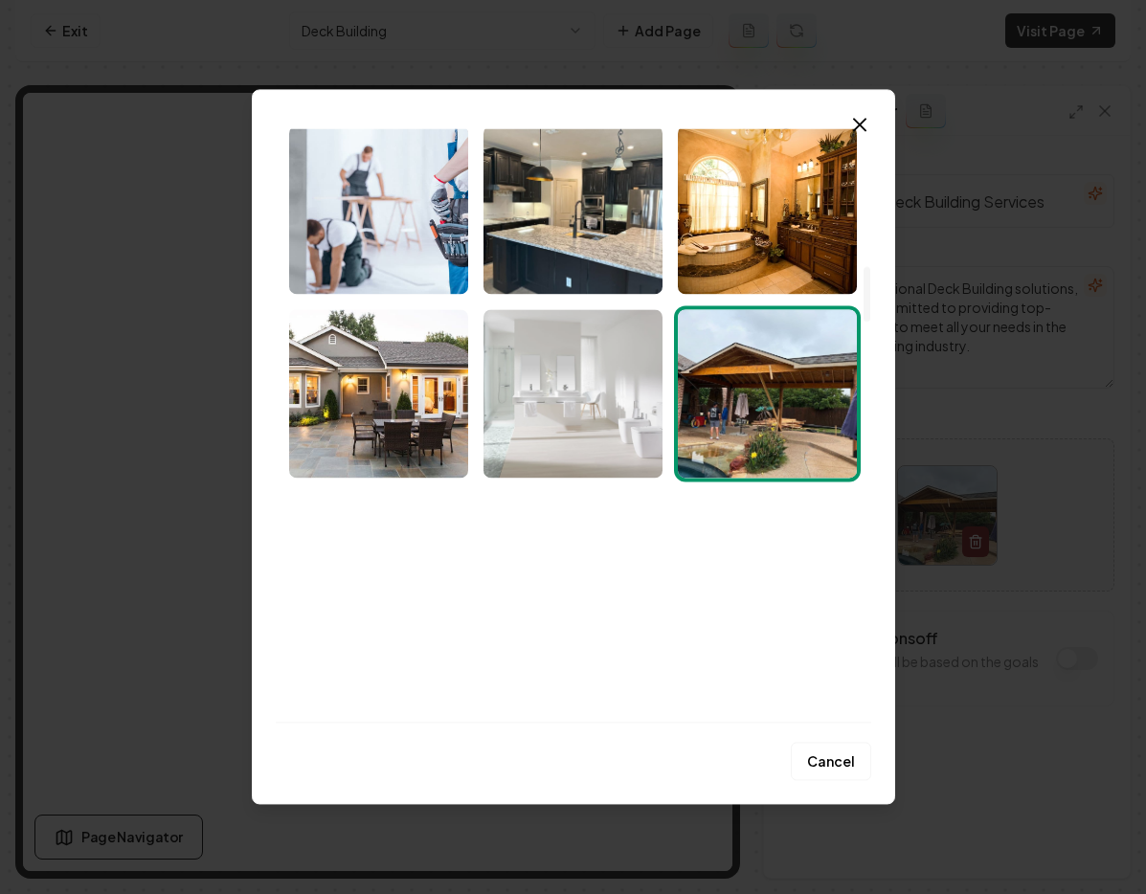
scroll to position [1569, 0]
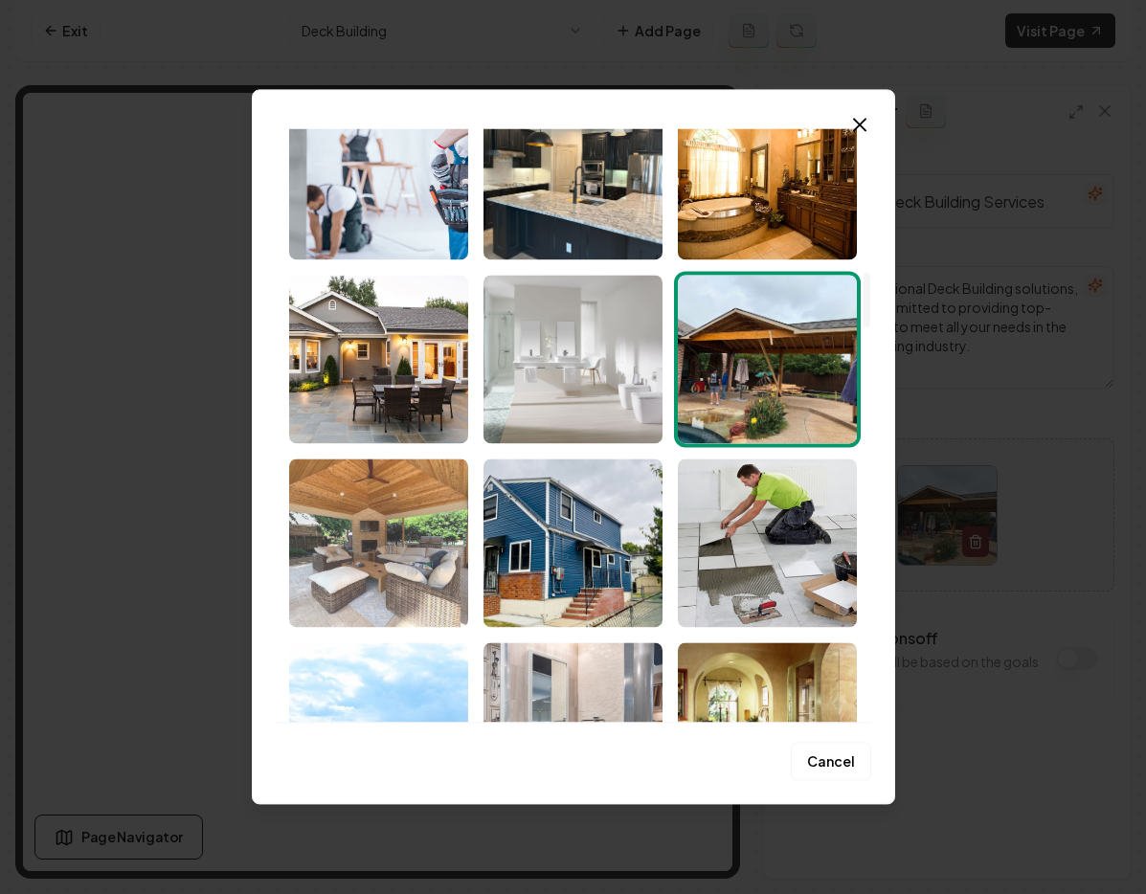
click at [387, 571] on img "Select image image_68c17e415c7cd75eb83c4d08.jpeg" at bounding box center [378, 542] width 179 height 168
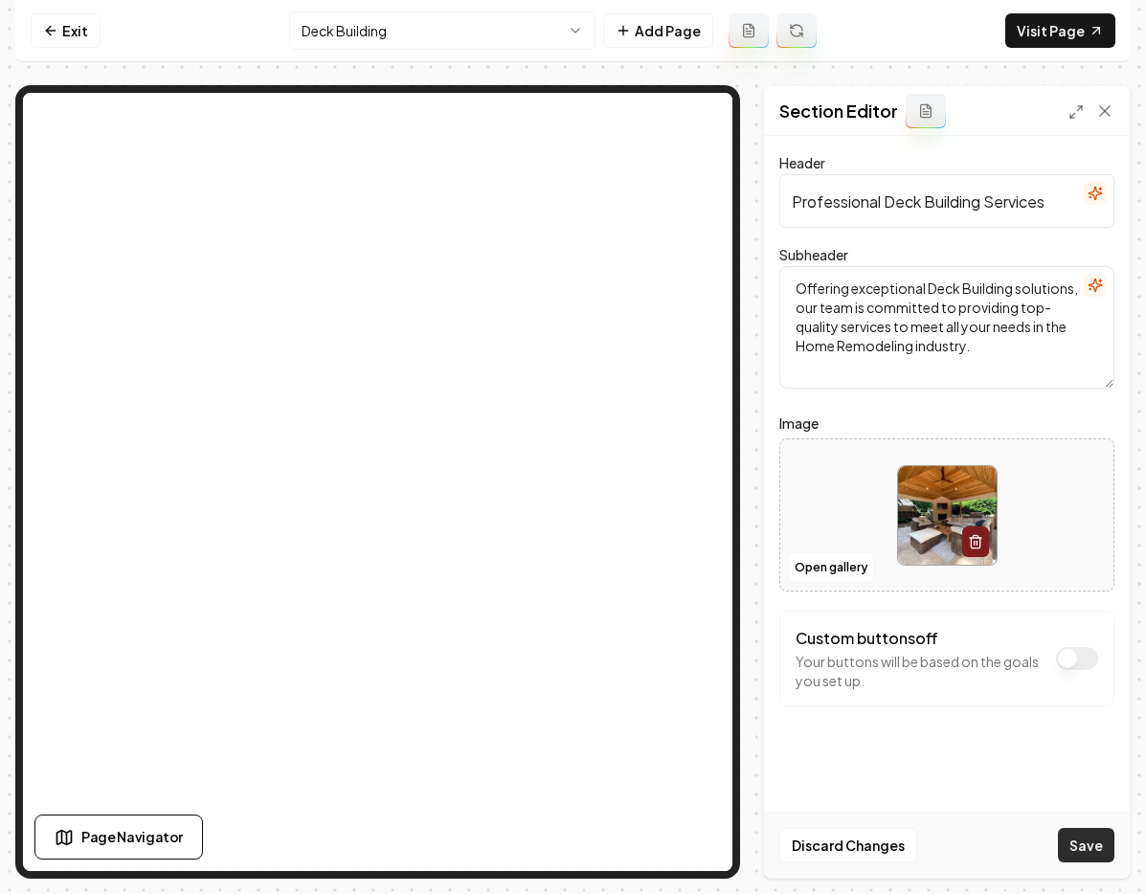
click at [1089, 855] on button "Save" at bounding box center [1086, 845] width 56 height 34
click at [377, 38] on html "Computer Required This feature is only available on a computer. Please switch t…" at bounding box center [573, 447] width 1146 height 894
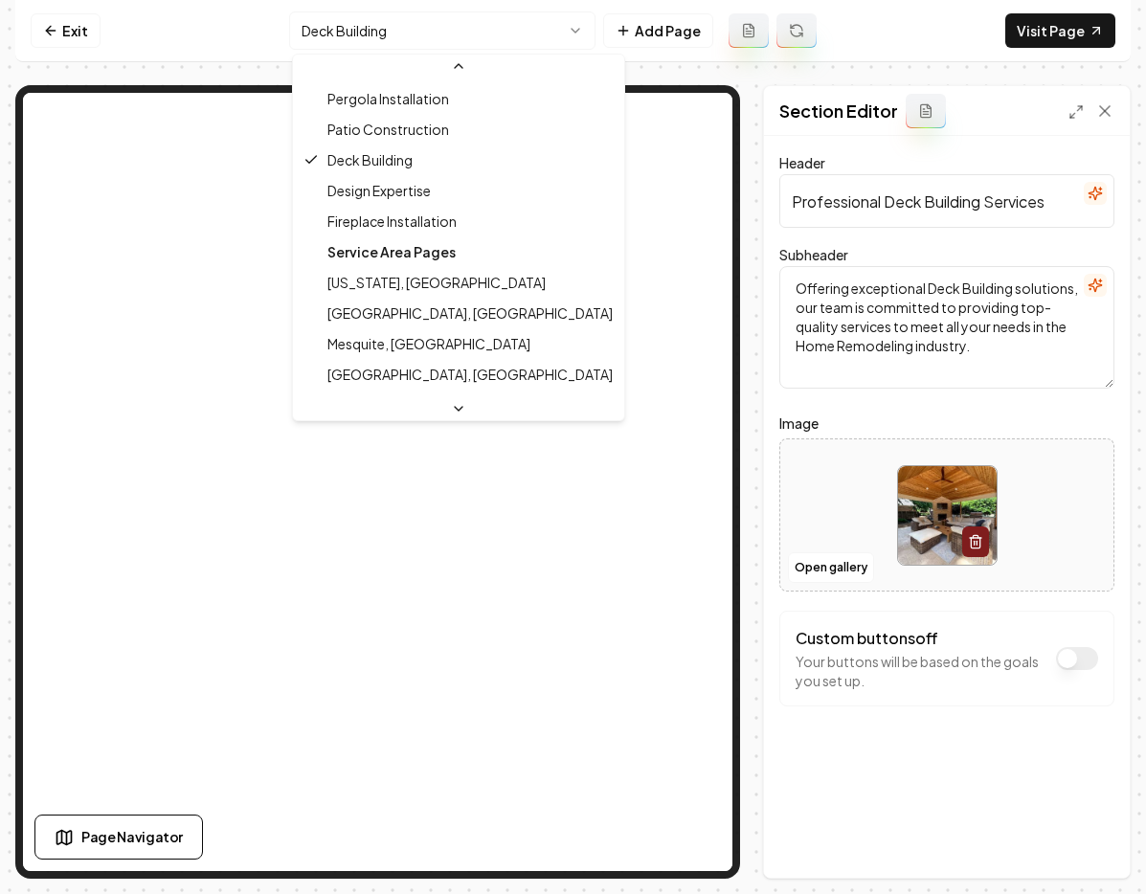
scroll to position [396, 0]
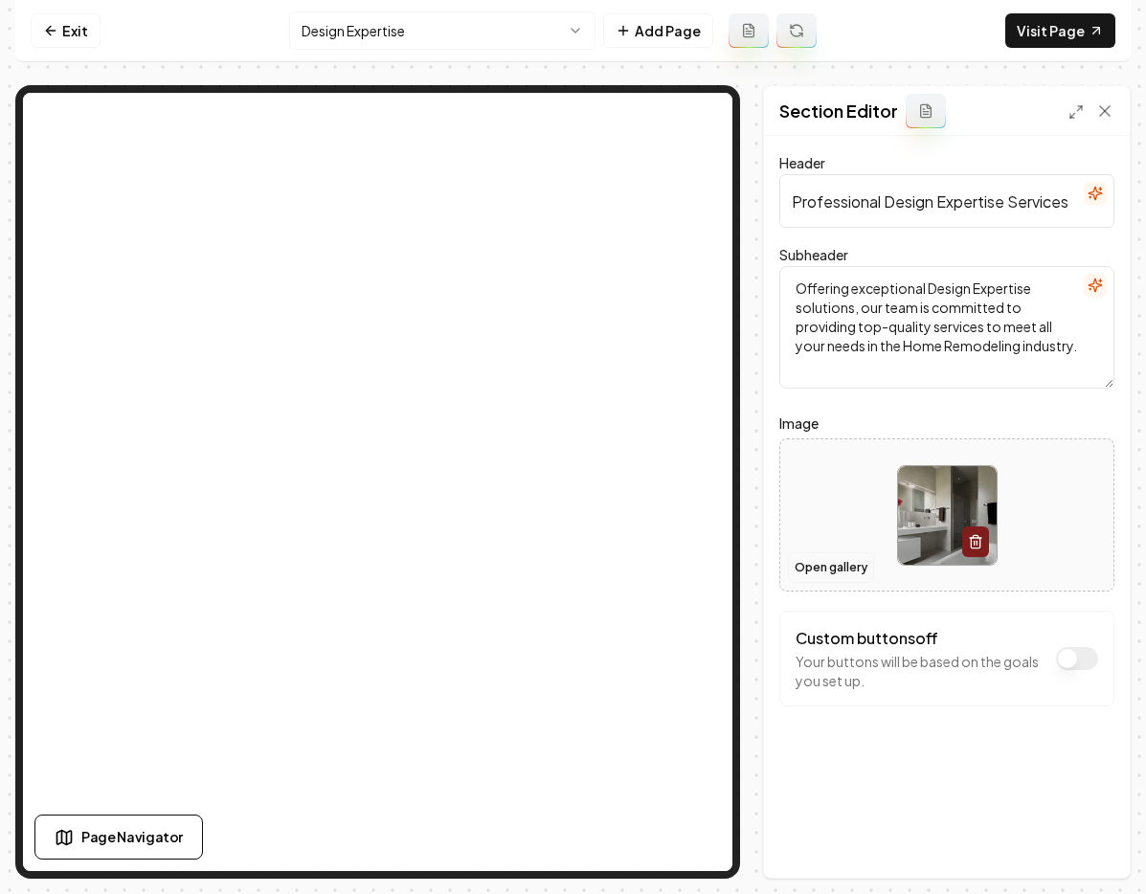
click at [837, 577] on button "Open gallery" at bounding box center [831, 567] width 86 height 31
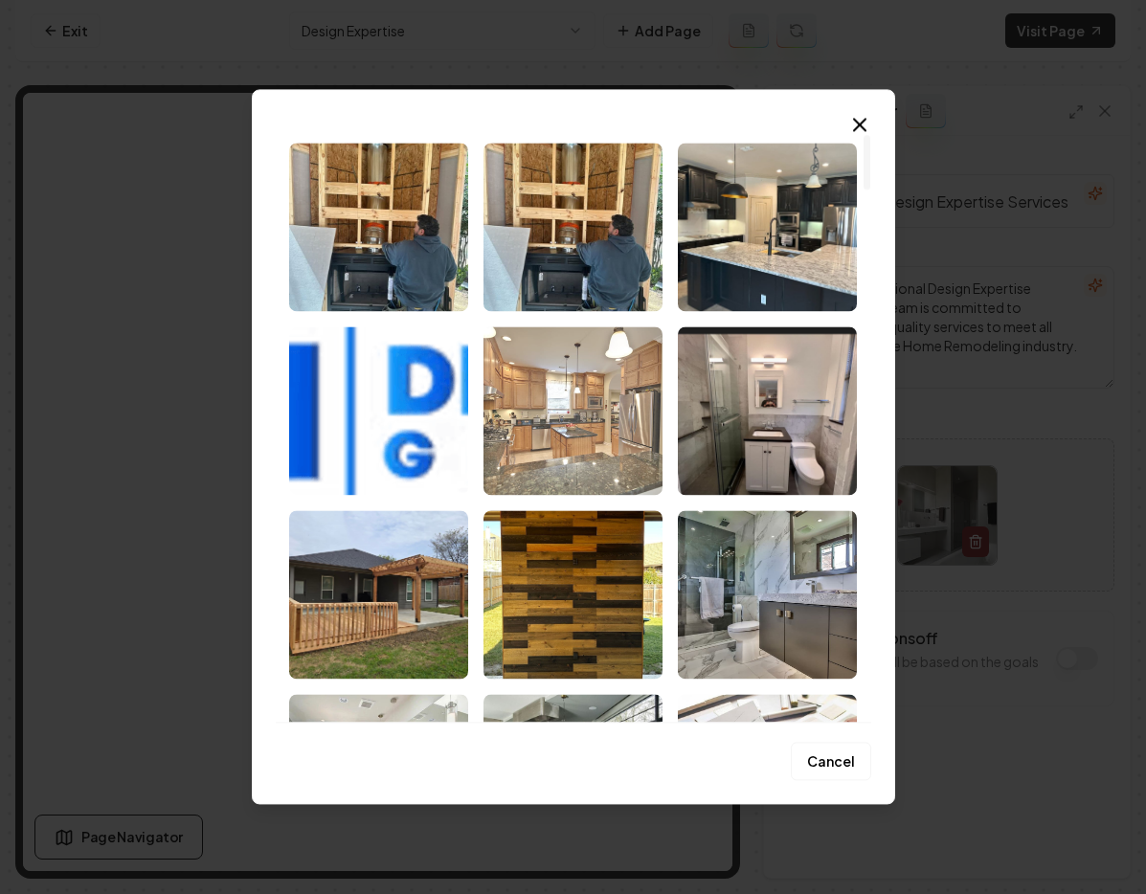
scroll to position [463, 0]
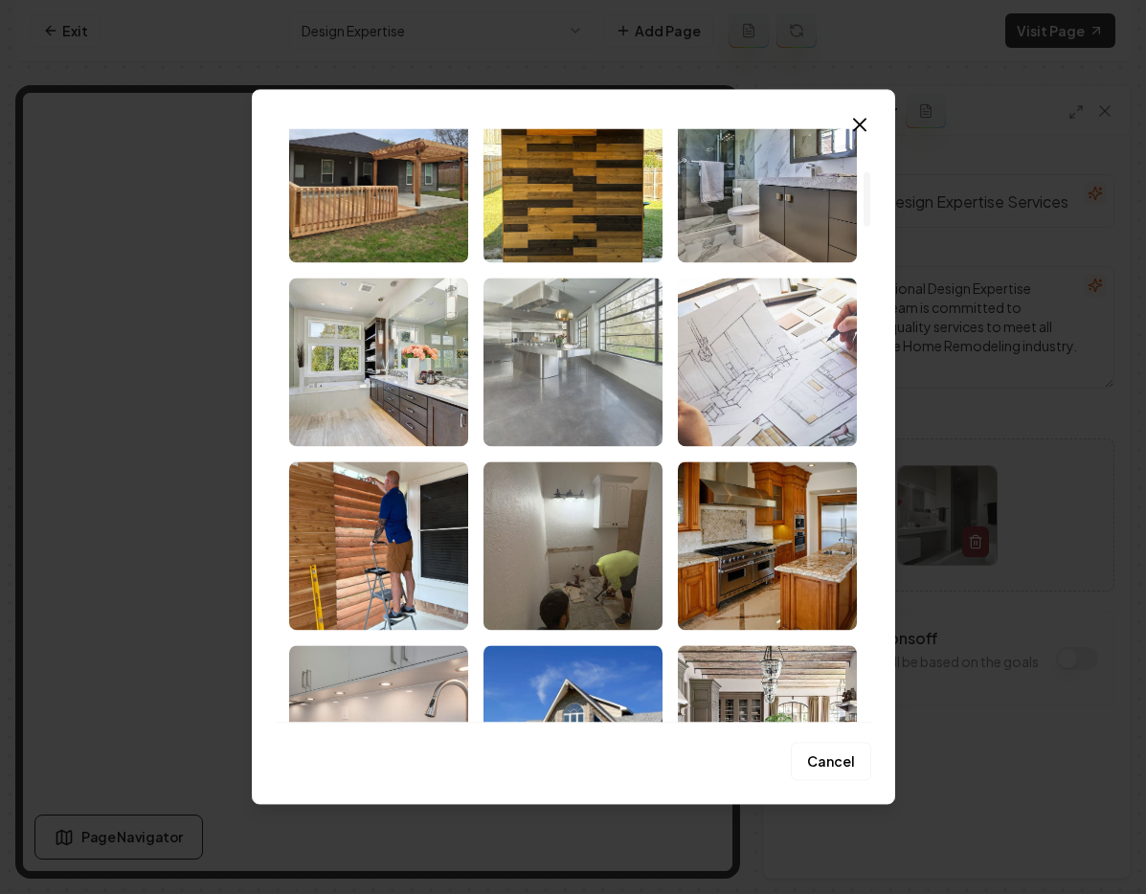
click at [483, 417] on img "Select image image_68c17e415c7cd75eb83c5125.jpeg" at bounding box center [572, 362] width 179 height 168
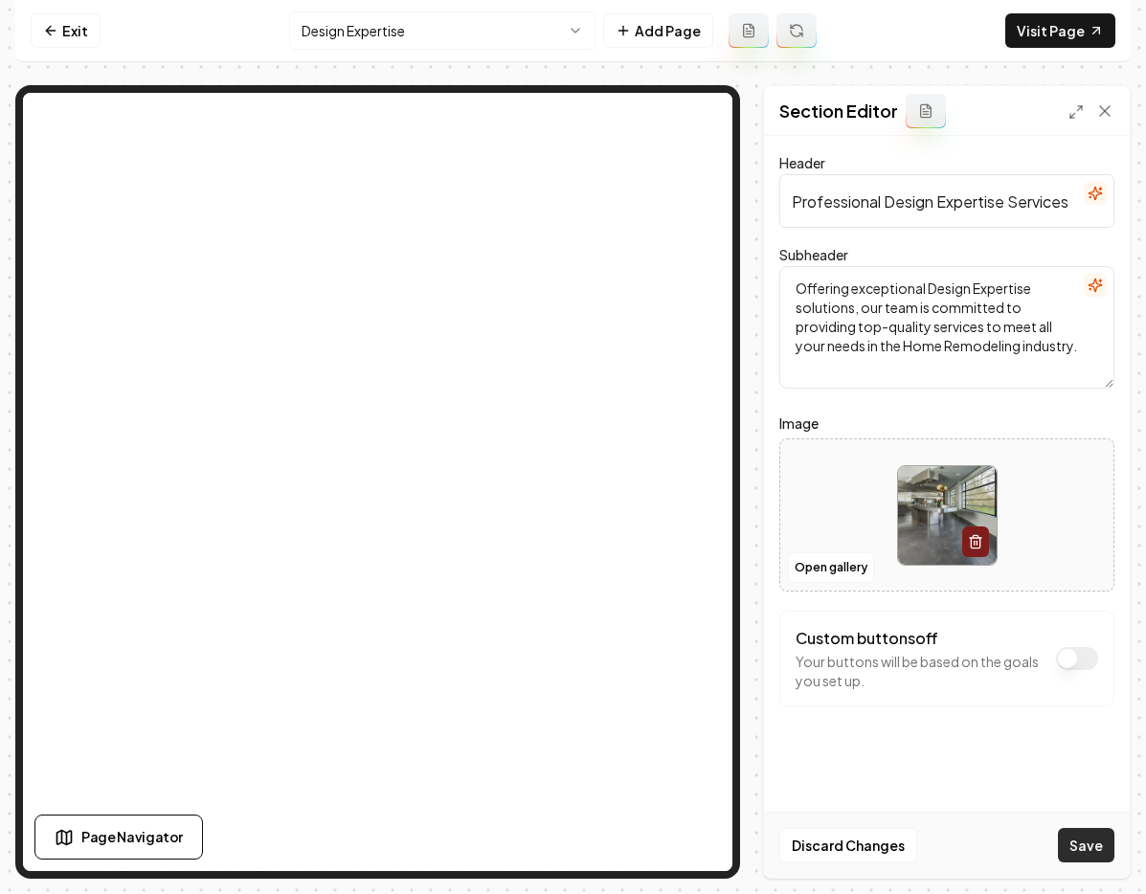
click at [1082, 839] on button "Save" at bounding box center [1086, 845] width 56 height 34
click at [63, 32] on link "Exit" at bounding box center [66, 30] width 70 height 34
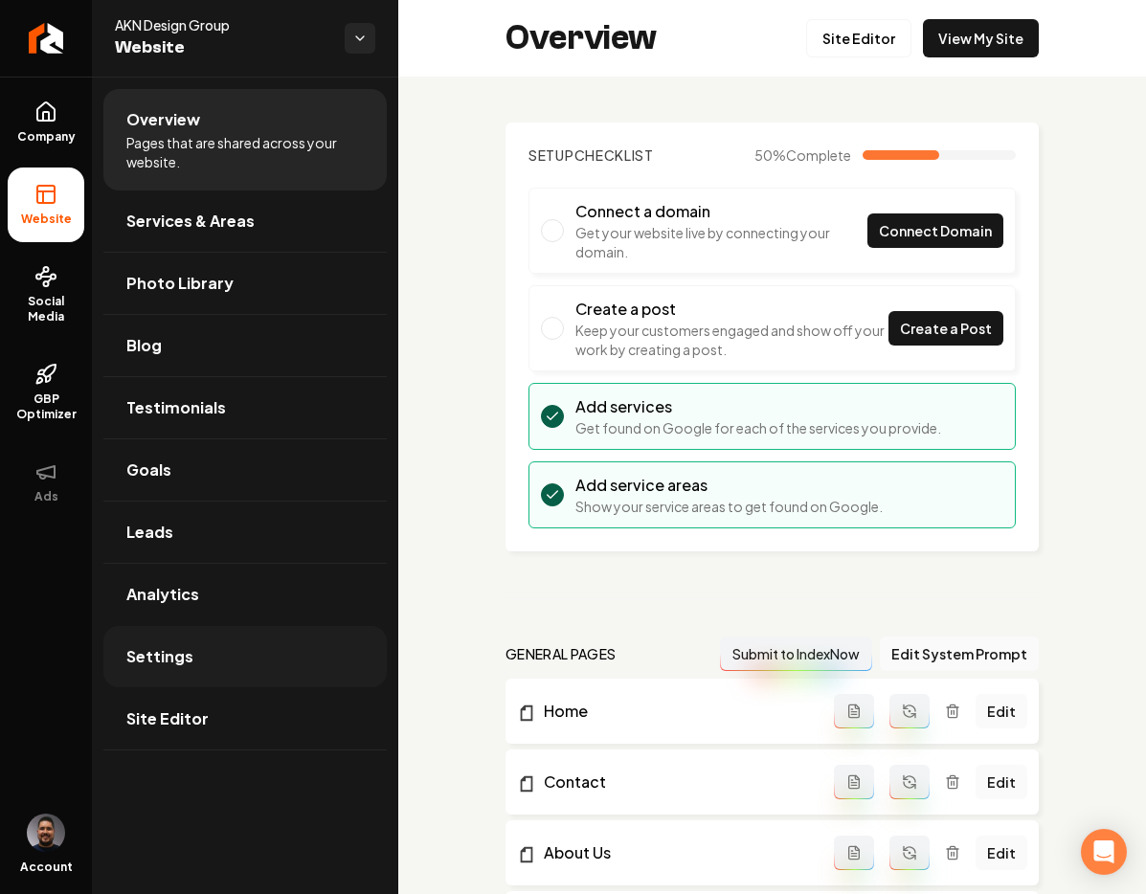
click at [177, 663] on span "Settings" at bounding box center [159, 656] width 67 height 23
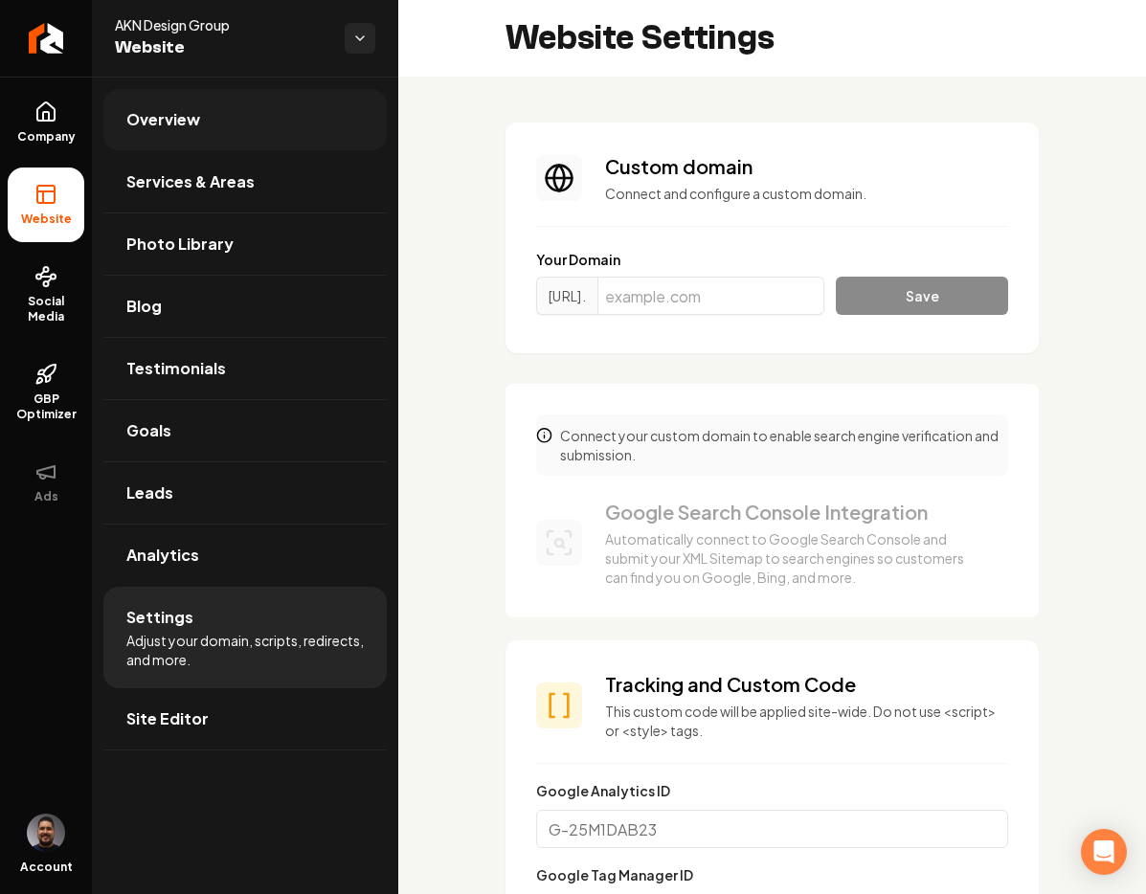
click at [188, 122] on span "Overview" at bounding box center [163, 119] width 74 height 23
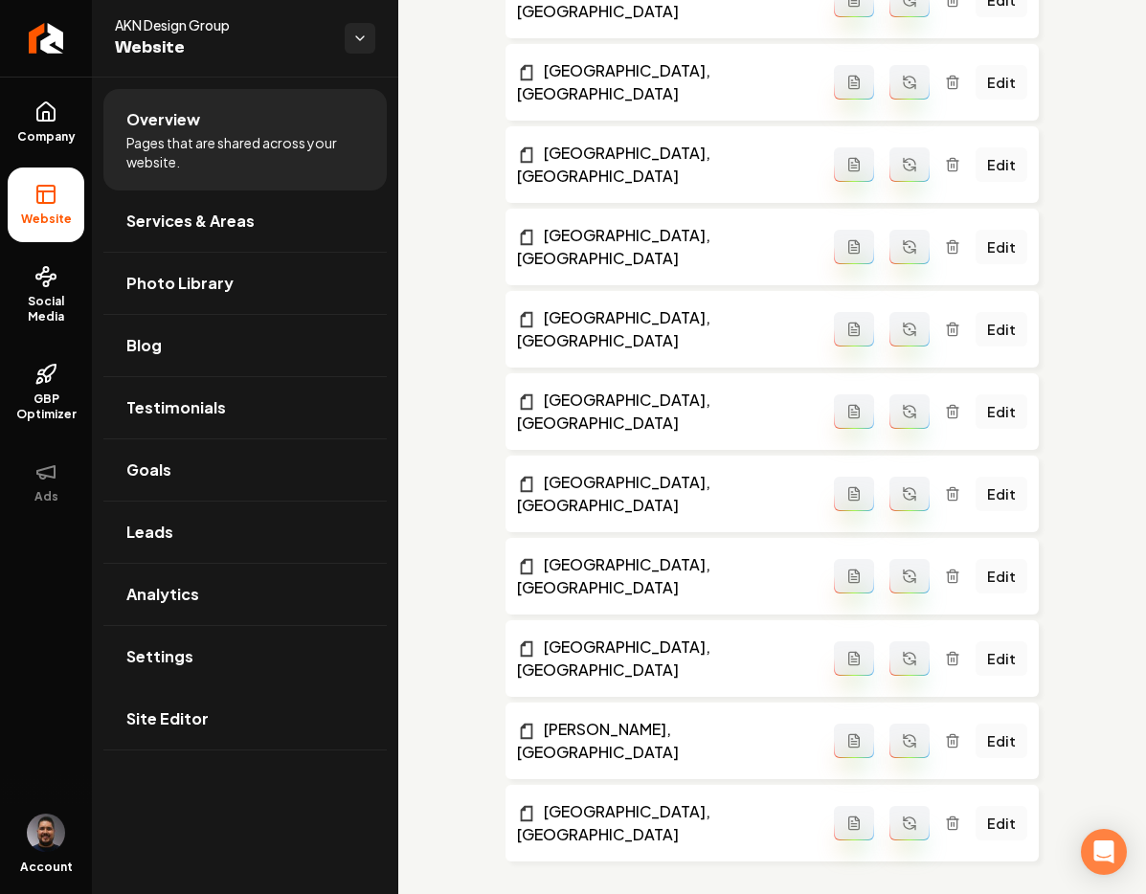
scroll to position [2235, 0]
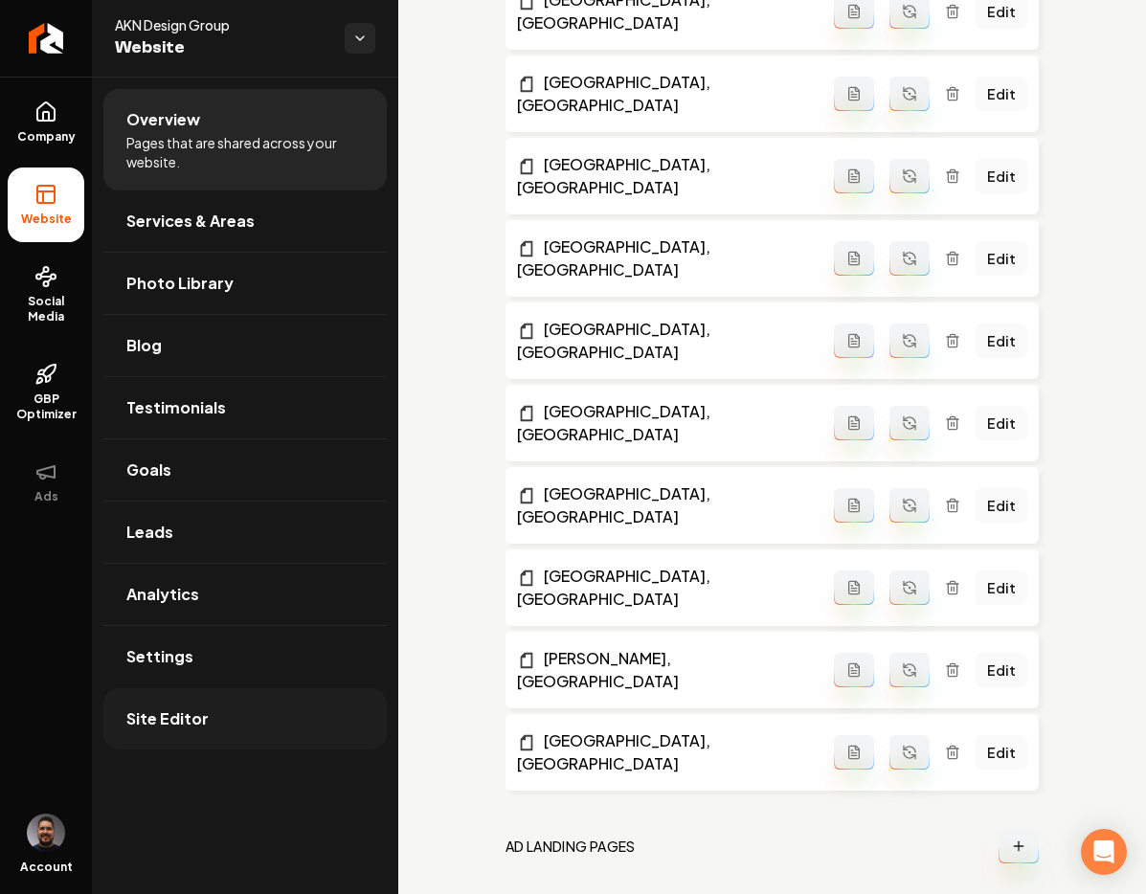
click at [203, 728] on span "Site Editor" at bounding box center [167, 718] width 82 height 23
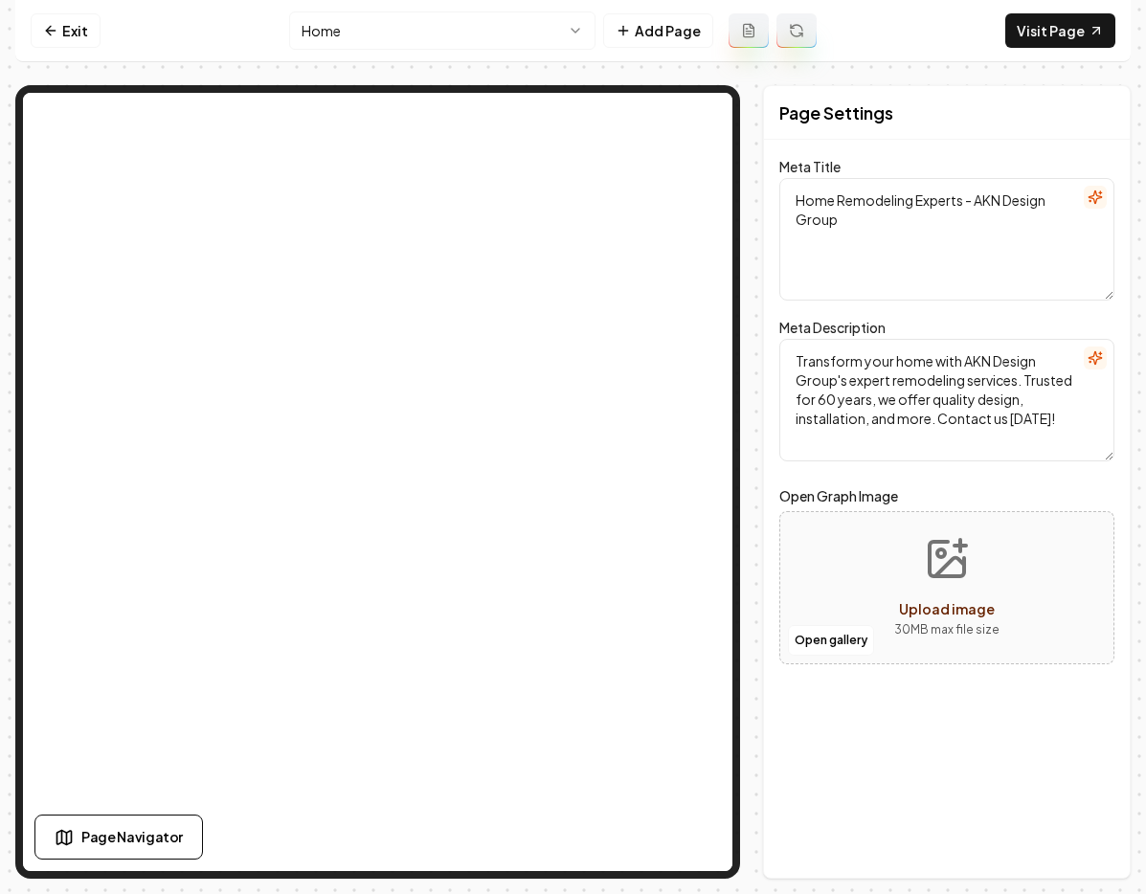
click at [855, 25] on nav "Exit Home Add Page Visit Page" at bounding box center [572, 31] width 1115 height 62
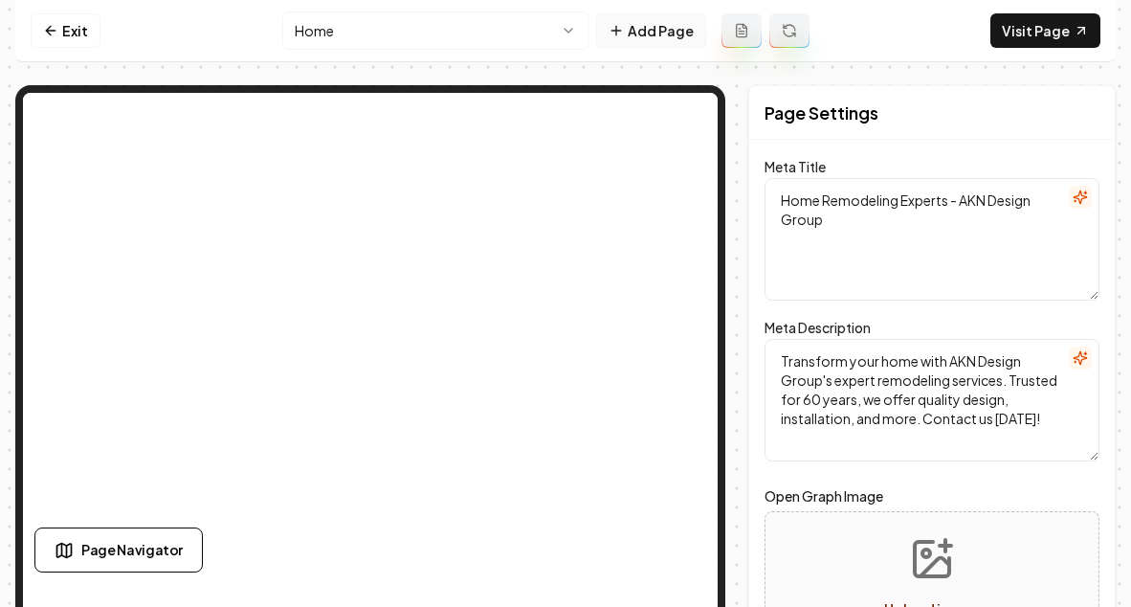
click at [667, 34] on button "Add Page" at bounding box center [651, 30] width 110 height 34
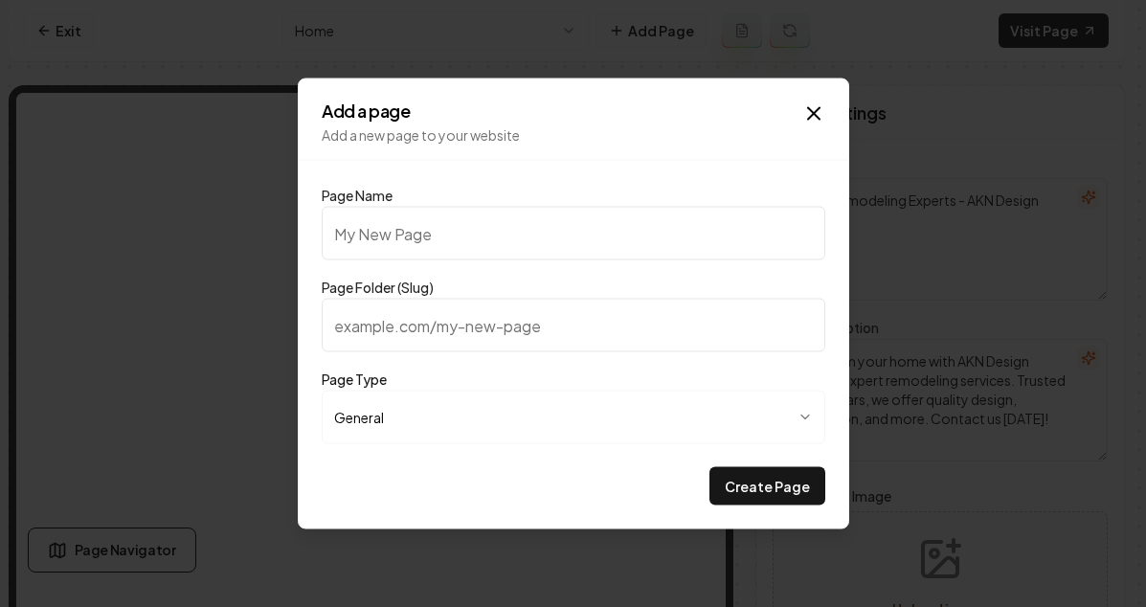
click at [429, 242] on input "Page Name" at bounding box center [573, 234] width 503 height 54
type input "t"
type input "te"
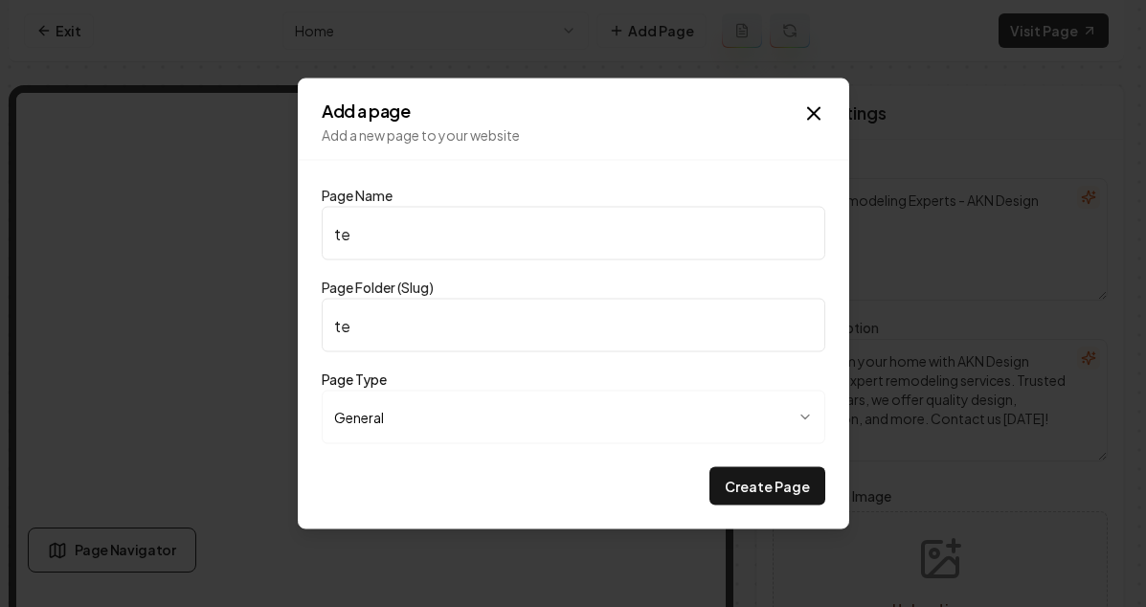
type input "tes"
type input "test"
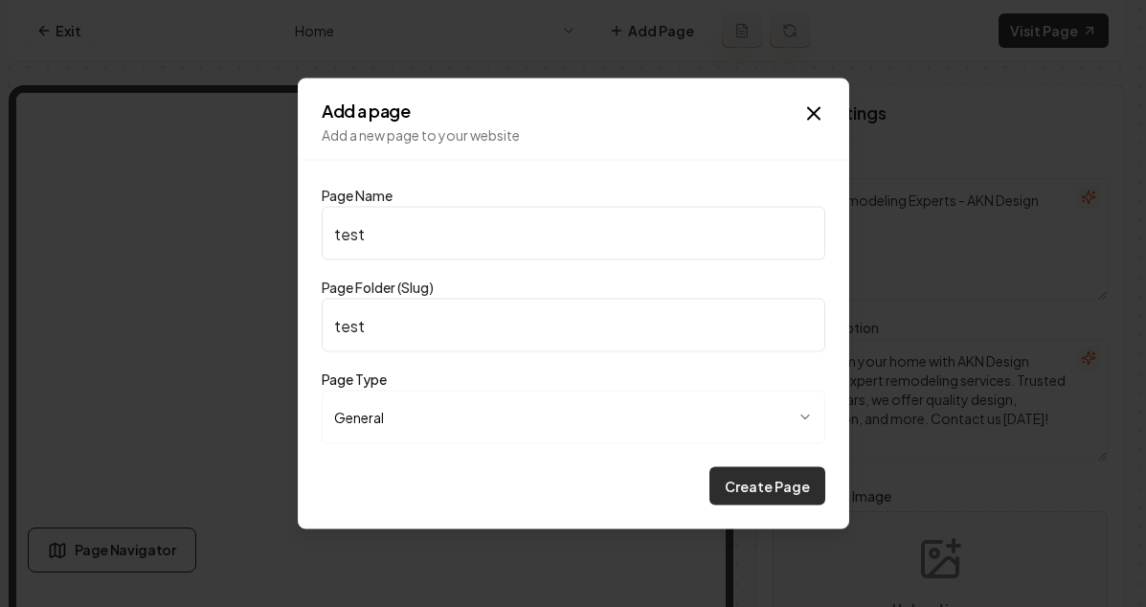
click at [730, 488] on button "Create Page" at bounding box center [767, 486] width 116 height 38
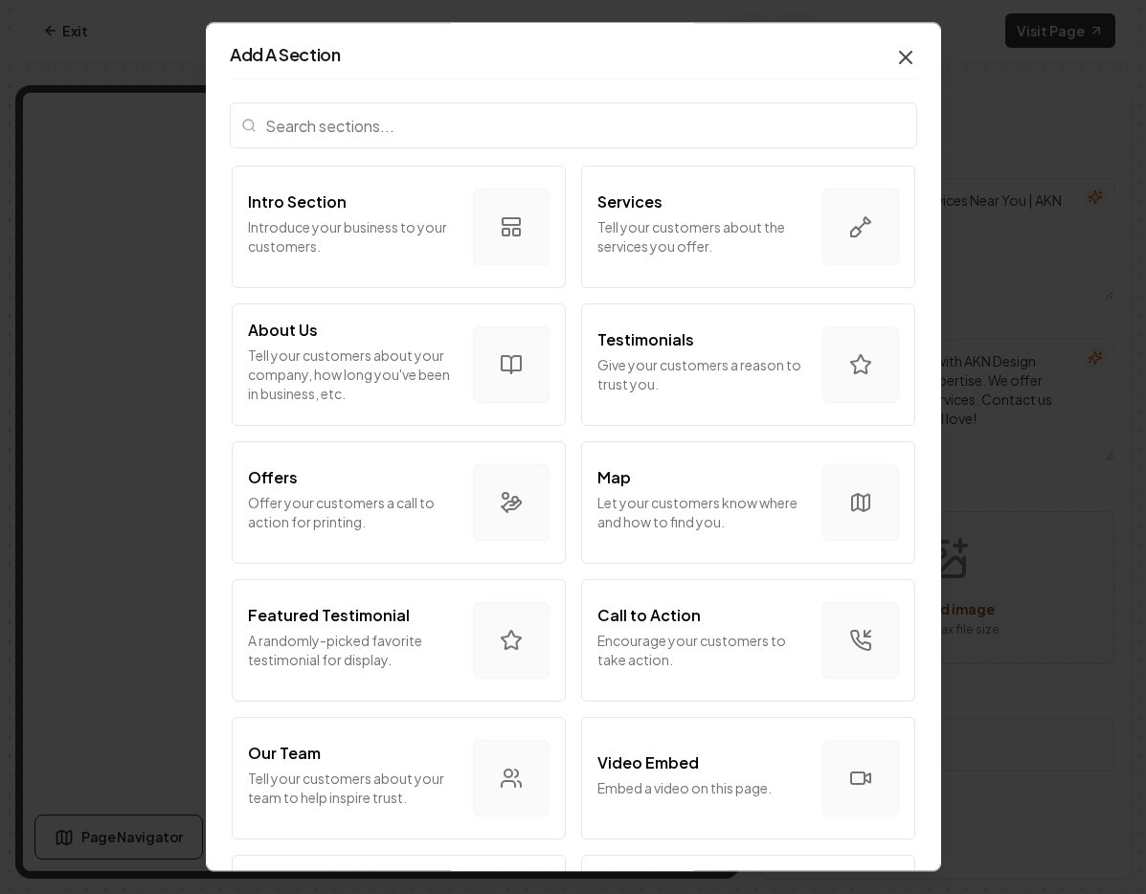
click at [894, 53] on icon "button" at bounding box center [905, 57] width 23 height 23
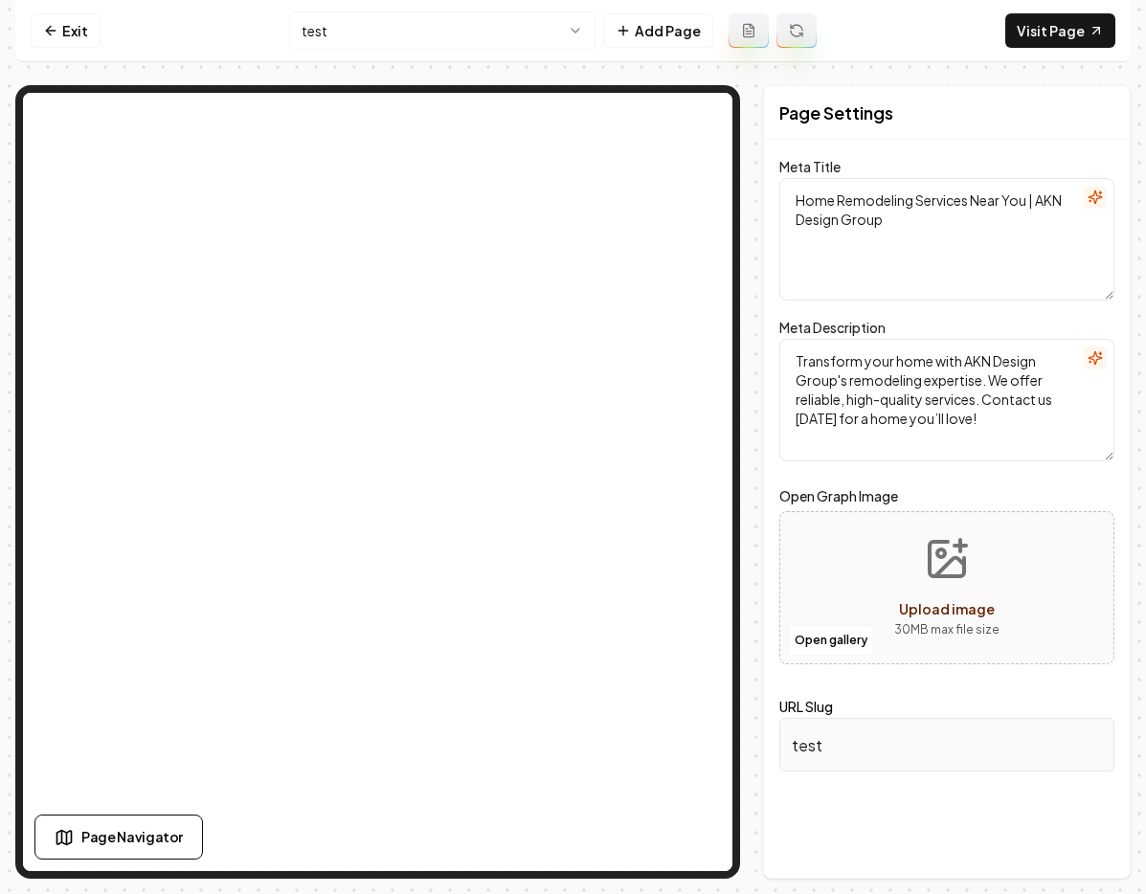
click at [750, 29] on icon at bounding box center [748, 30] width 15 height 15
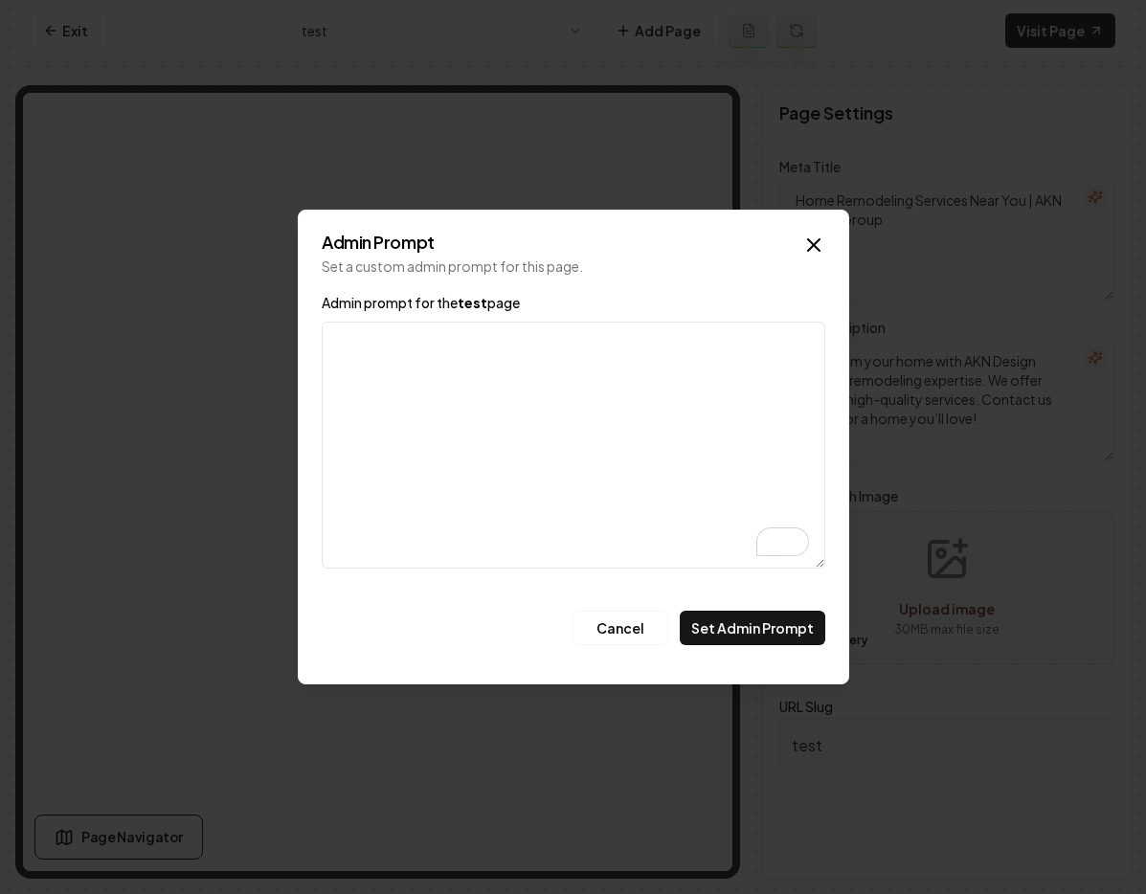
click at [429, 372] on textarea "Admin prompt for the test page" at bounding box center [573, 445] width 503 height 247
type textarea "create a"
drag, startPoint x: 399, startPoint y: 352, endPoint x: 283, endPoint y: 336, distance: 117.0
click at [283, 336] on body "Computer Required This feature is only available on a computer. Please switch t…" at bounding box center [573, 447] width 1146 height 894
paste textarea "Offering exceptional Design Expertise solutions, our team is committed to provi…"
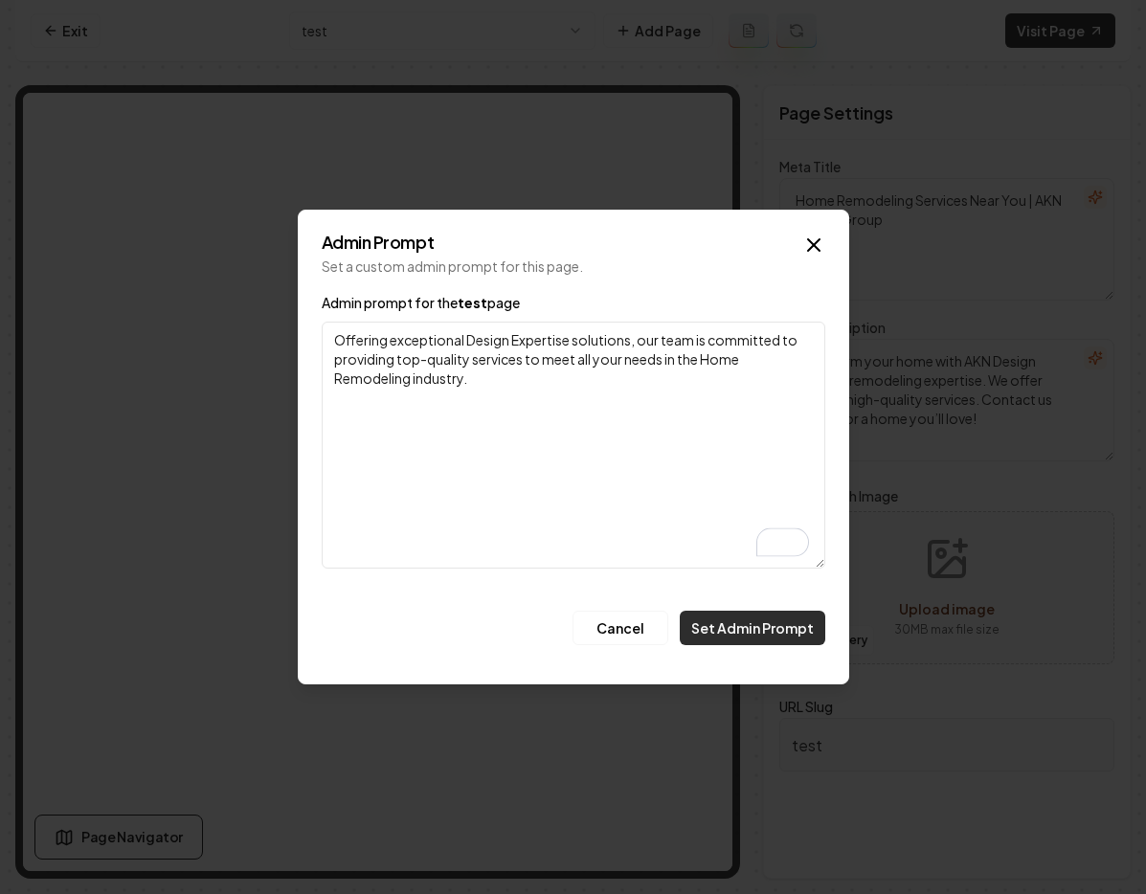
type textarea "Offering exceptional Design Expertise solutions, our team is committed to provi…"
click at [741, 633] on button "Set Admin Prompt" at bounding box center [752, 628] width 145 height 34
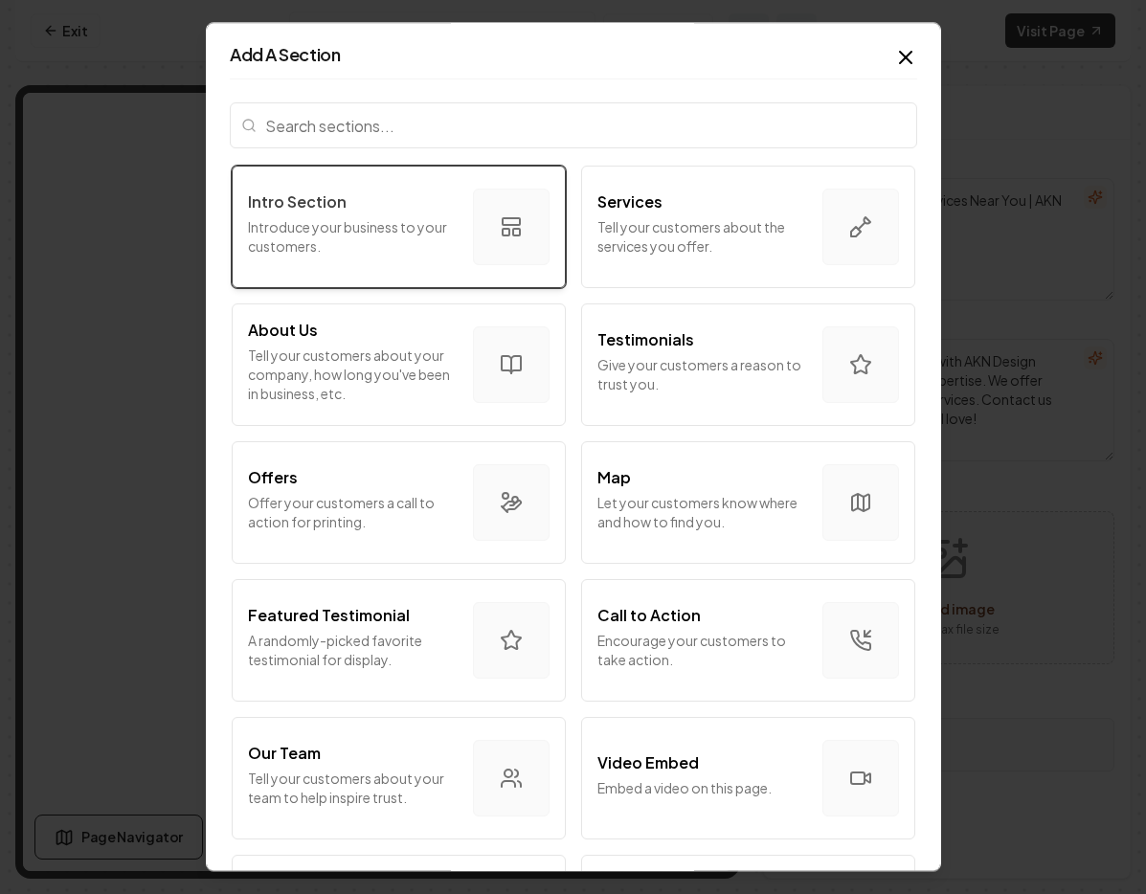
click at [374, 214] on div "Intro Section Introduce your business to your customers." at bounding box center [353, 226] width 210 height 73
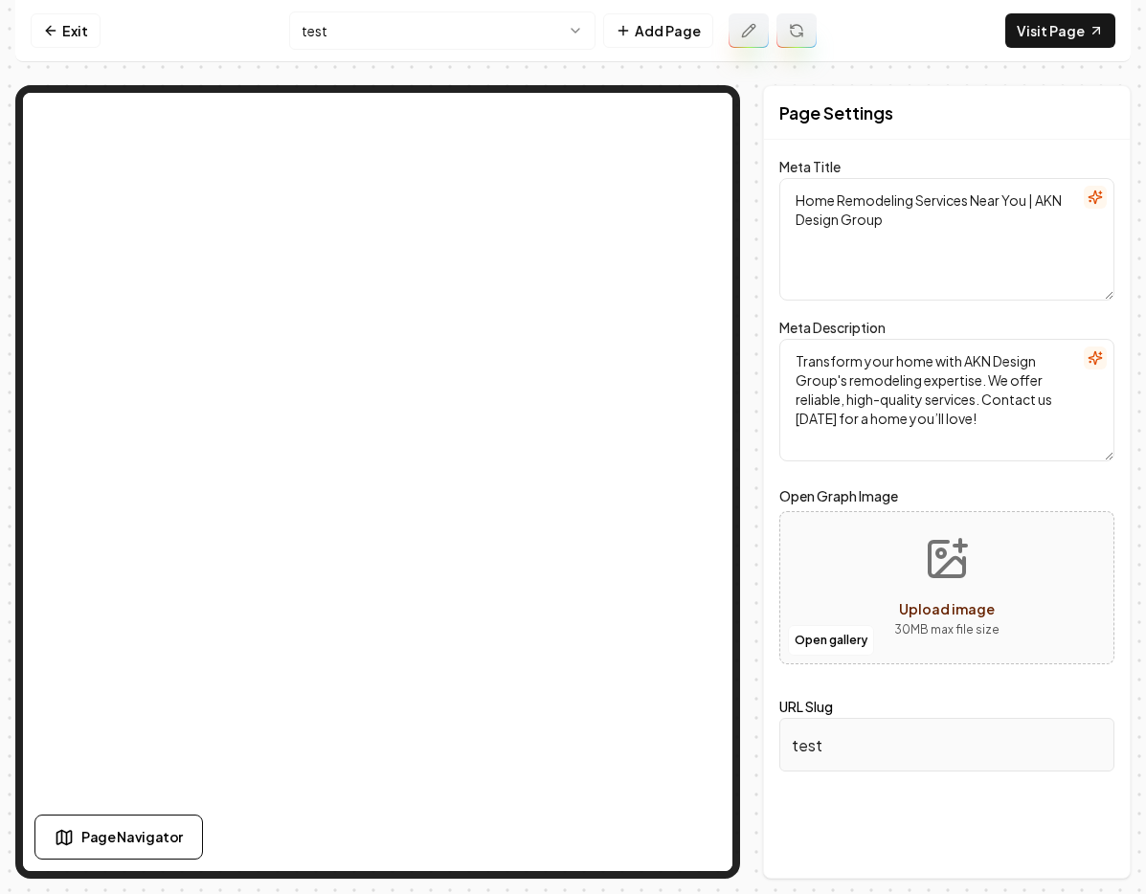
click at [753, 35] on icon at bounding box center [748, 30] width 15 height 15
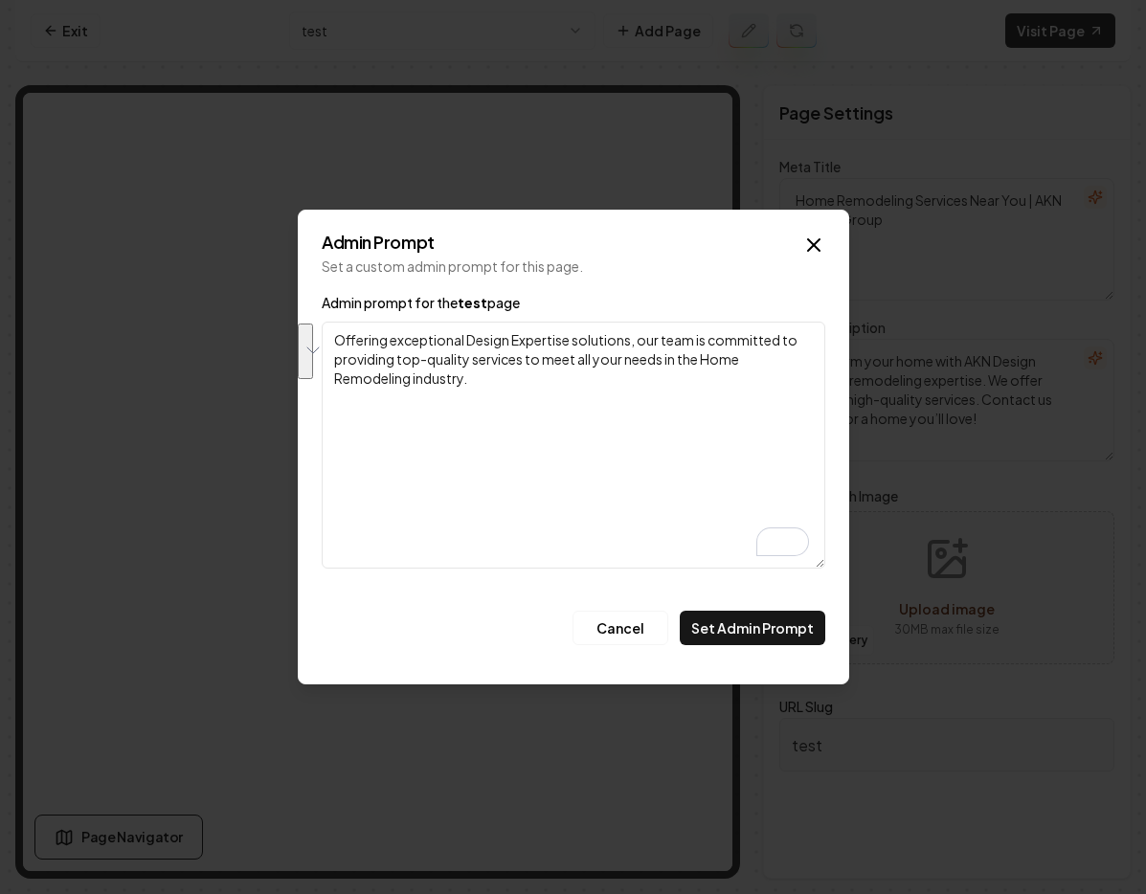
drag, startPoint x: 528, startPoint y: 418, endPoint x: 335, endPoint y: 339, distance: 209.0
click at [335, 339] on textarea "Offering exceptional Design Expertise solutions, our team is committed to provi…" at bounding box center [573, 445] width 503 height 247
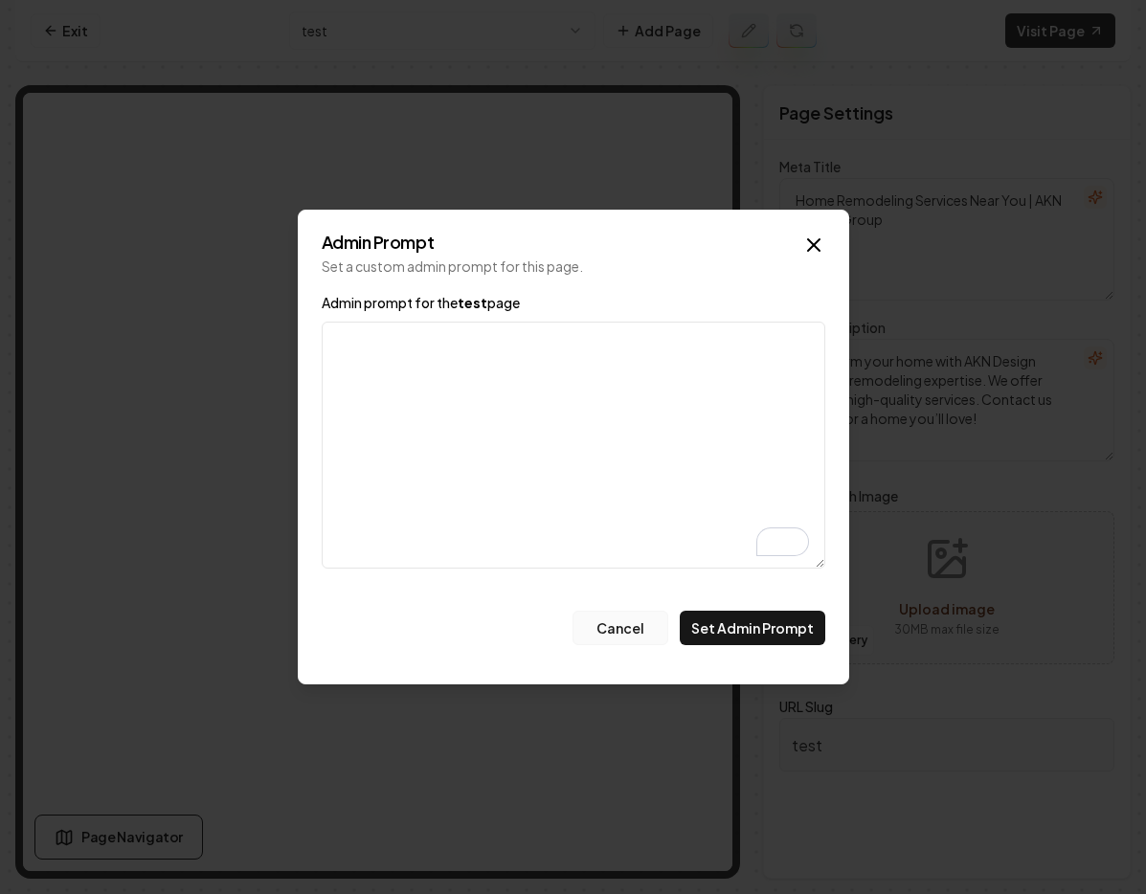
click at [643, 637] on button "Cancel" at bounding box center [620, 628] width 96 height 34
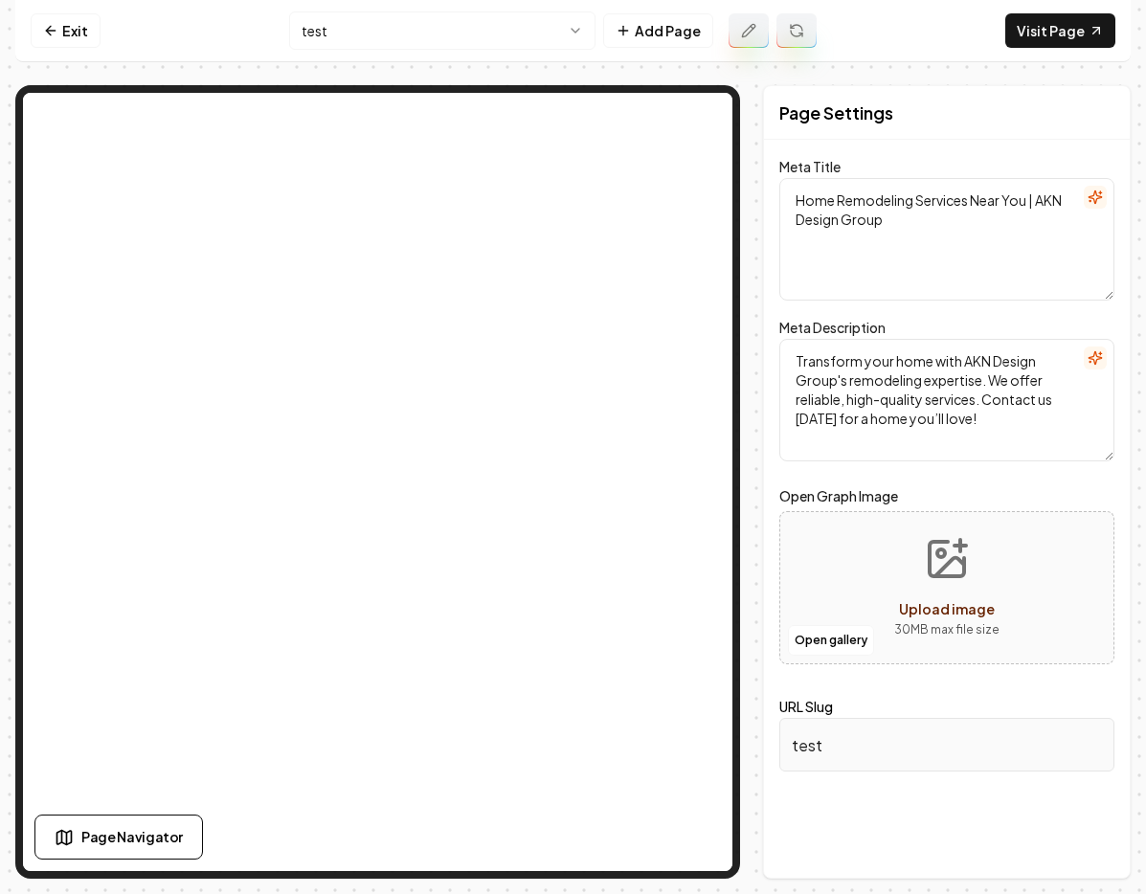
click at [739, 34] on button at bounding box center [748, 30] width 40 height 34
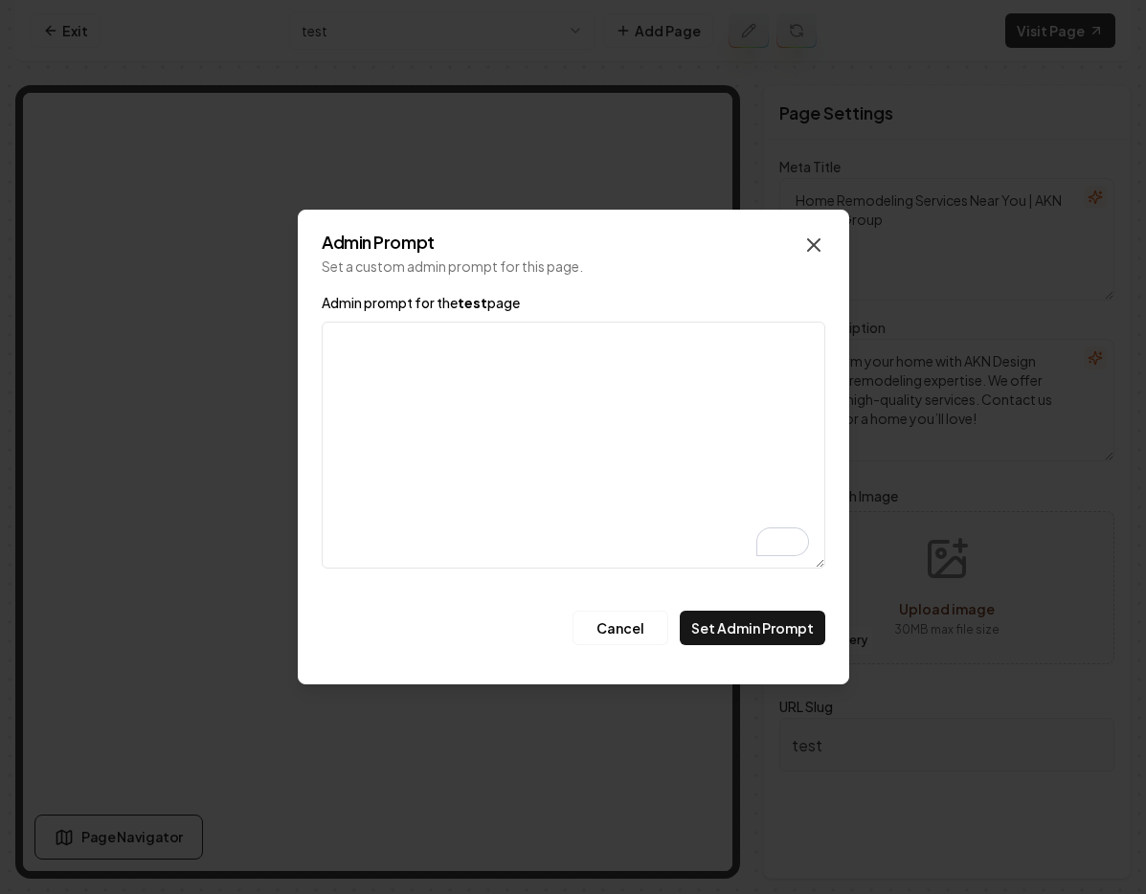
click at [813, 244] on icon "button" at bounding box center [813, 244] width 11 height 11
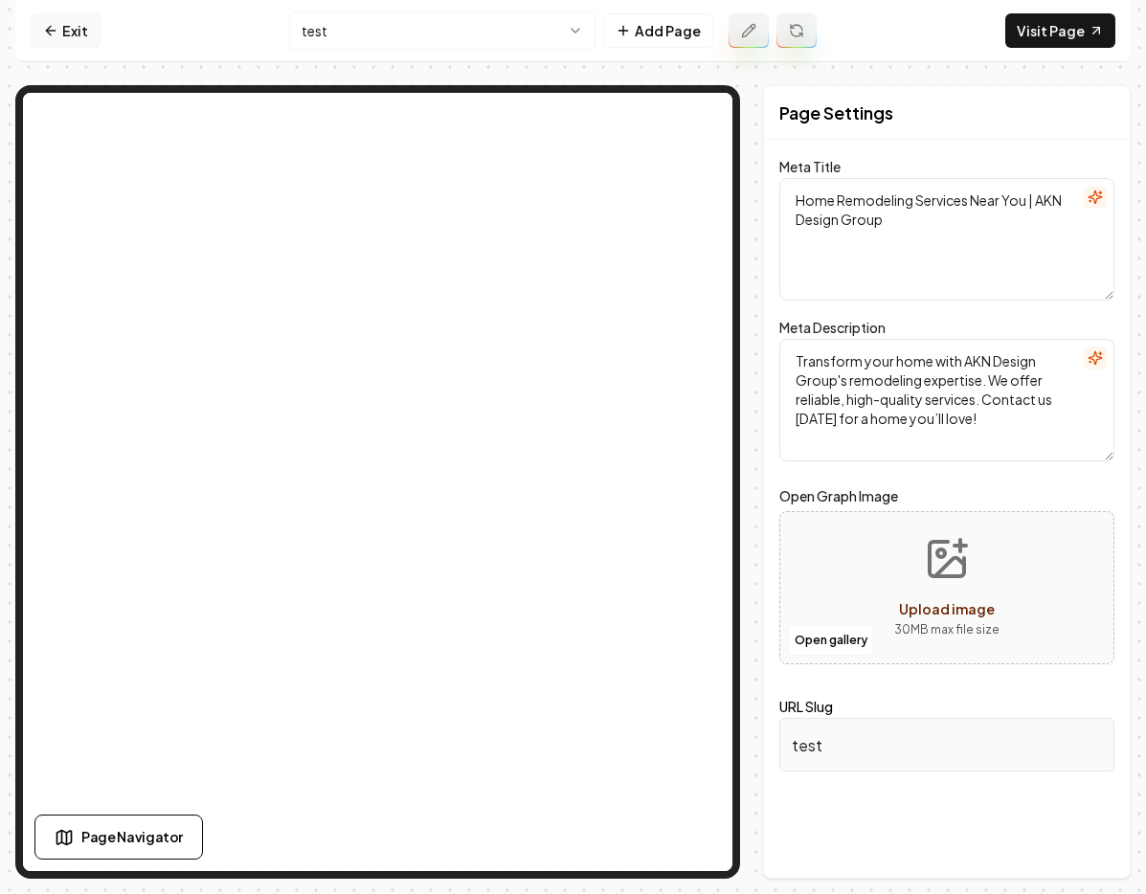
click at [63, 36] on link "Exit" at bounding box center [66, 30] width 70 height 34
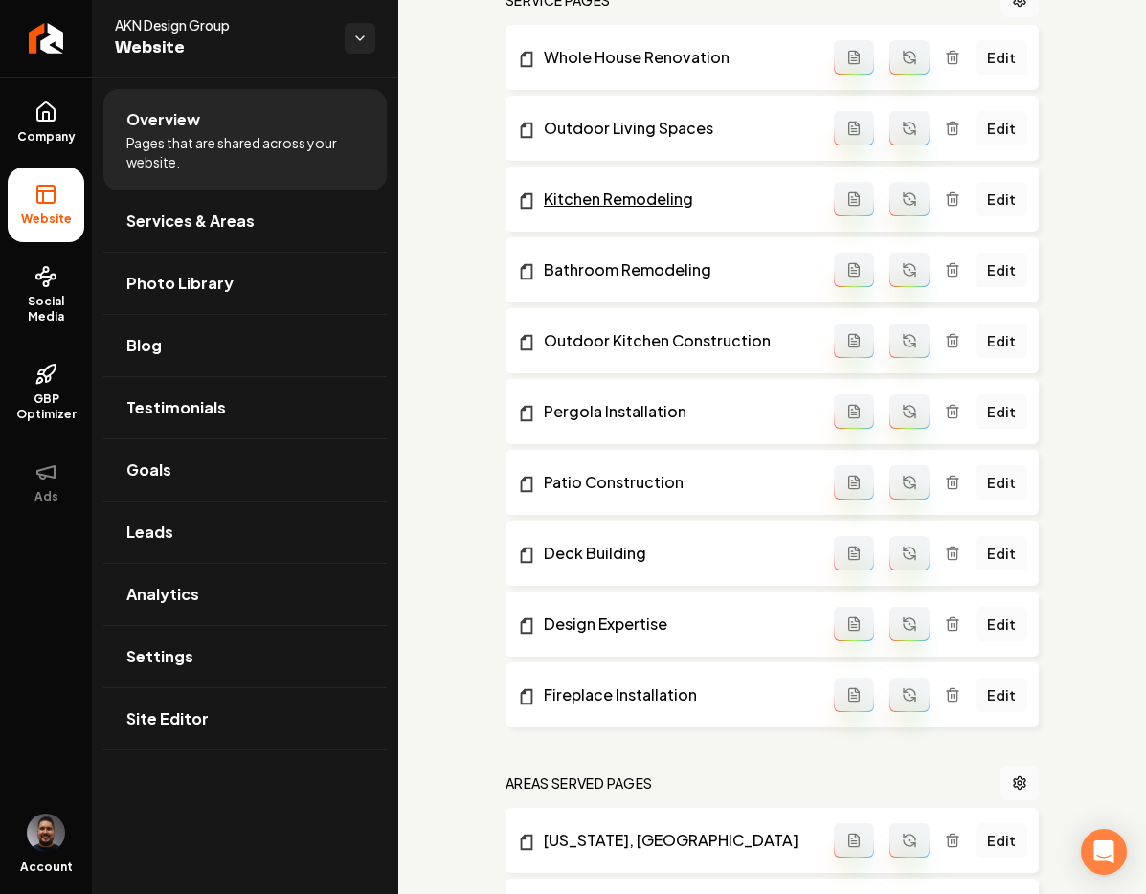
scroll to position [639, 0]
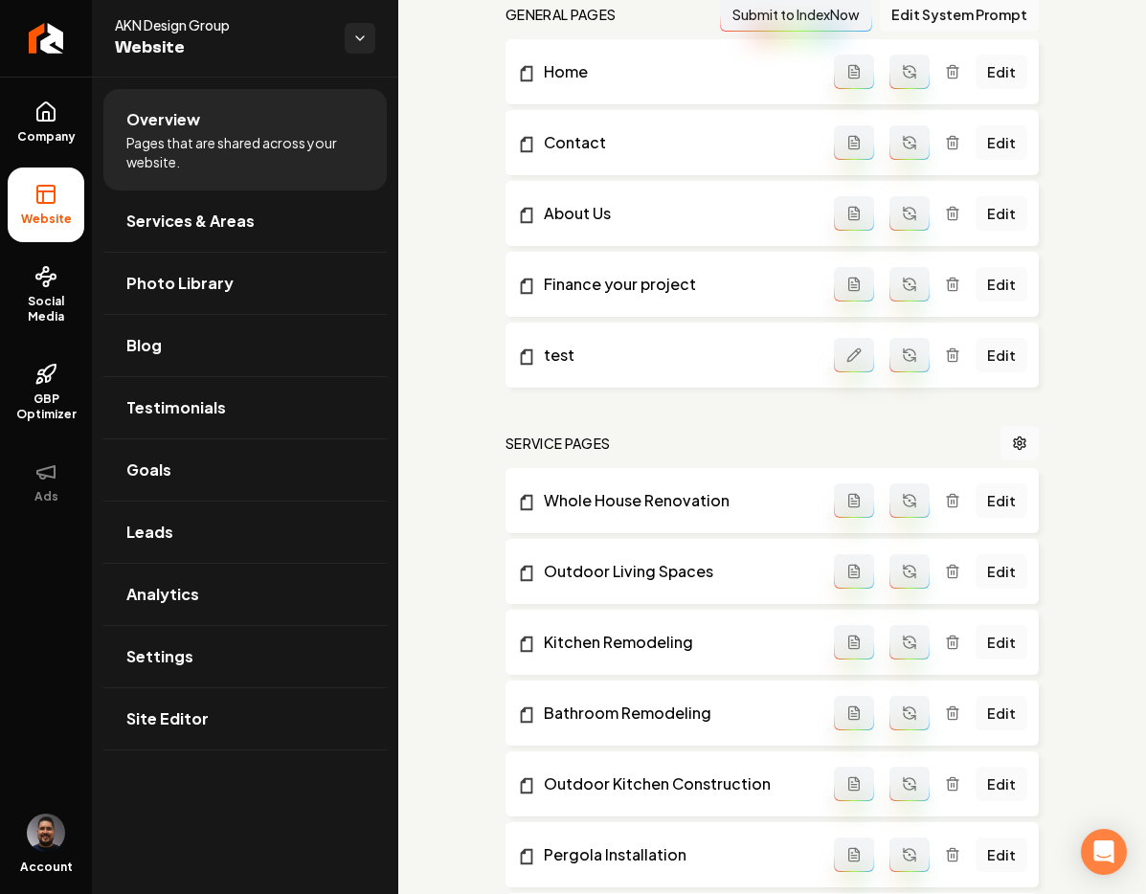
click at [769, 426] on nav "Service Pages" at bounding box center [771, 443] width 533 height 34
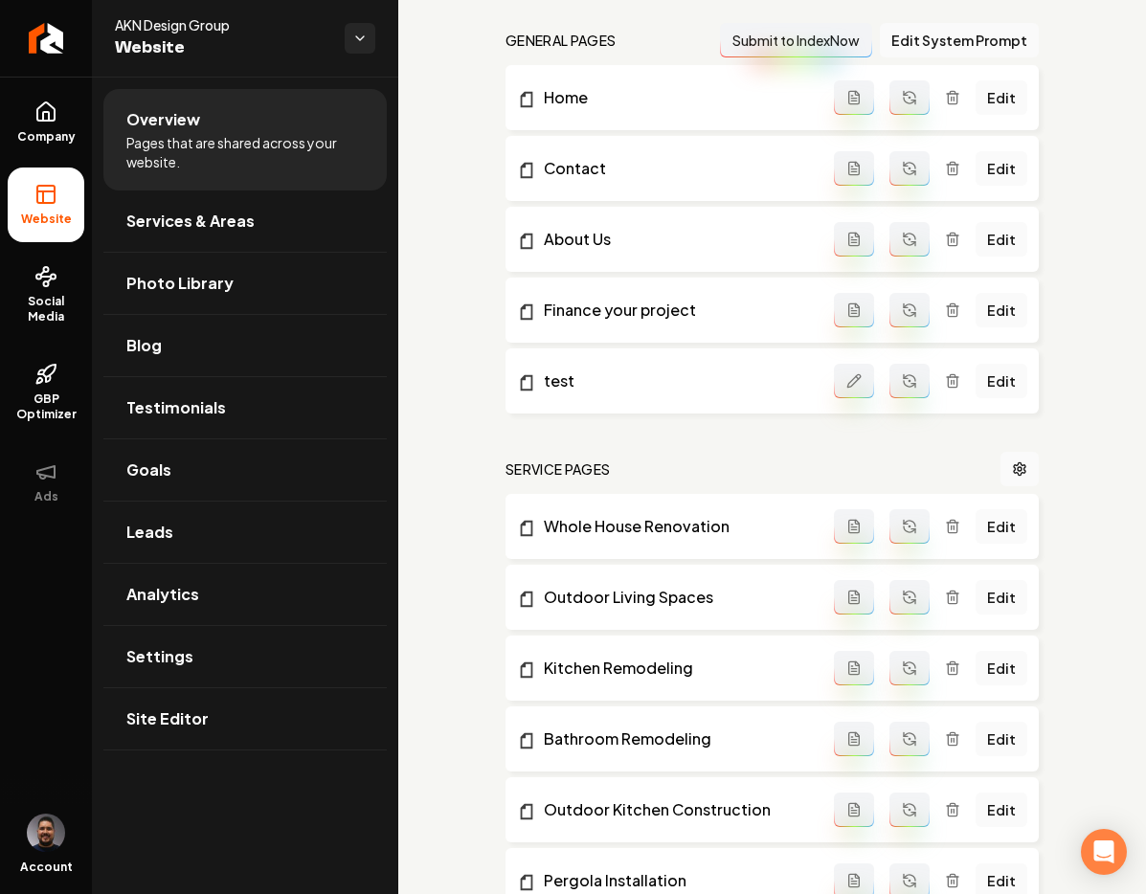
scroll to position [570, 0]
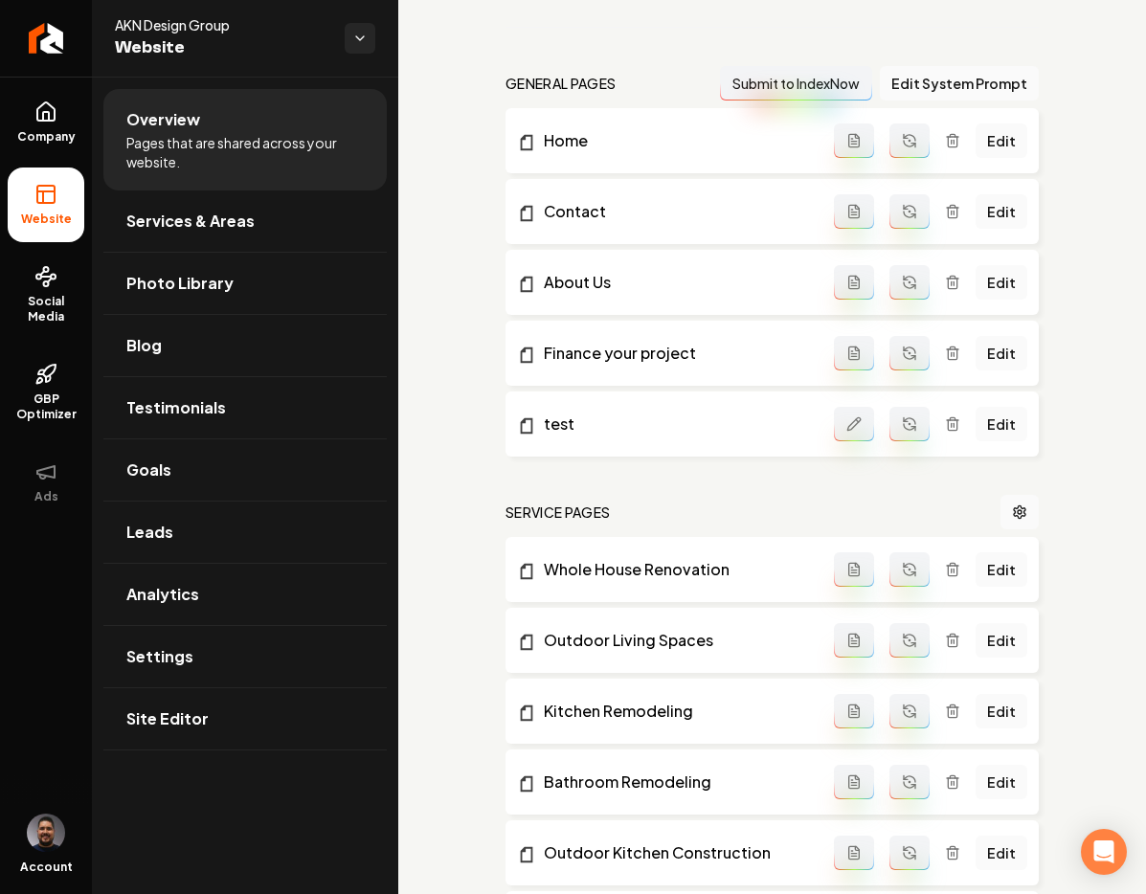
click at [945, 426] on icon "Main content area" at bounding box center [952, 423] width 15 height 15
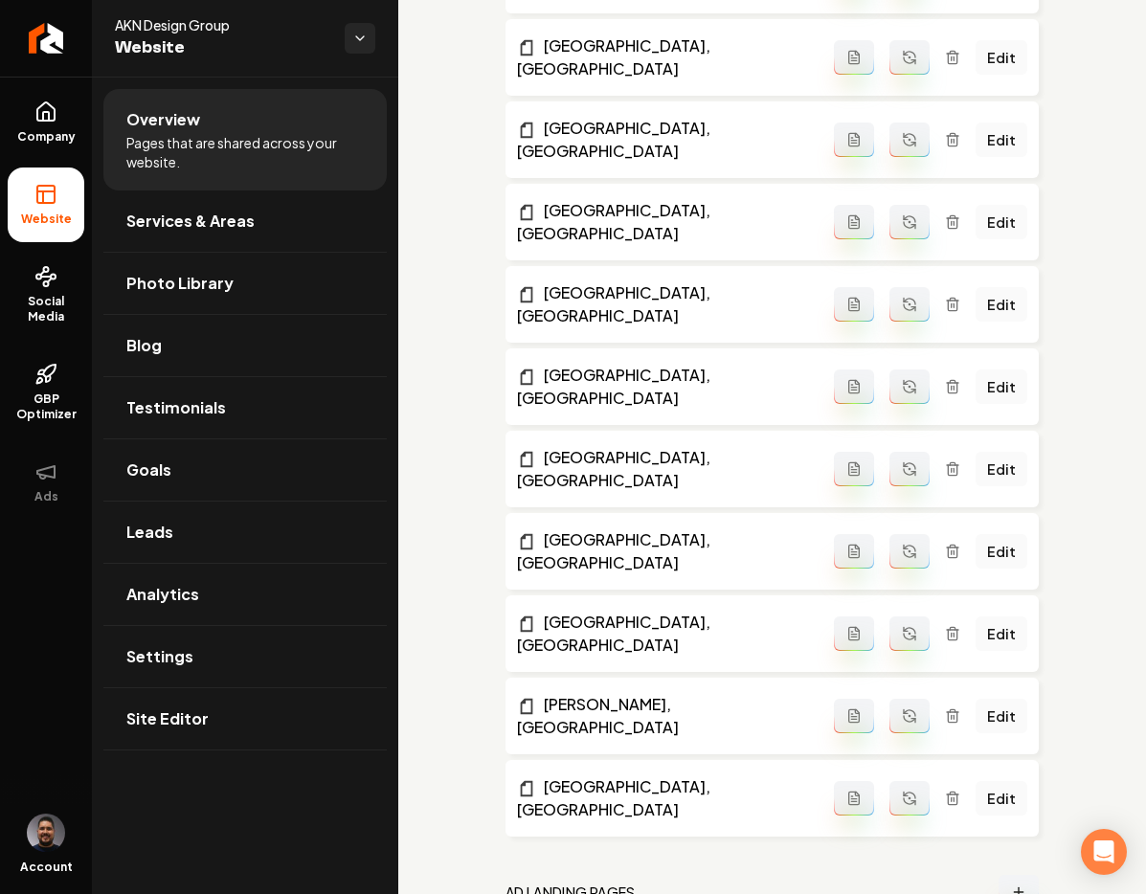
scroll to position [2235, 0]
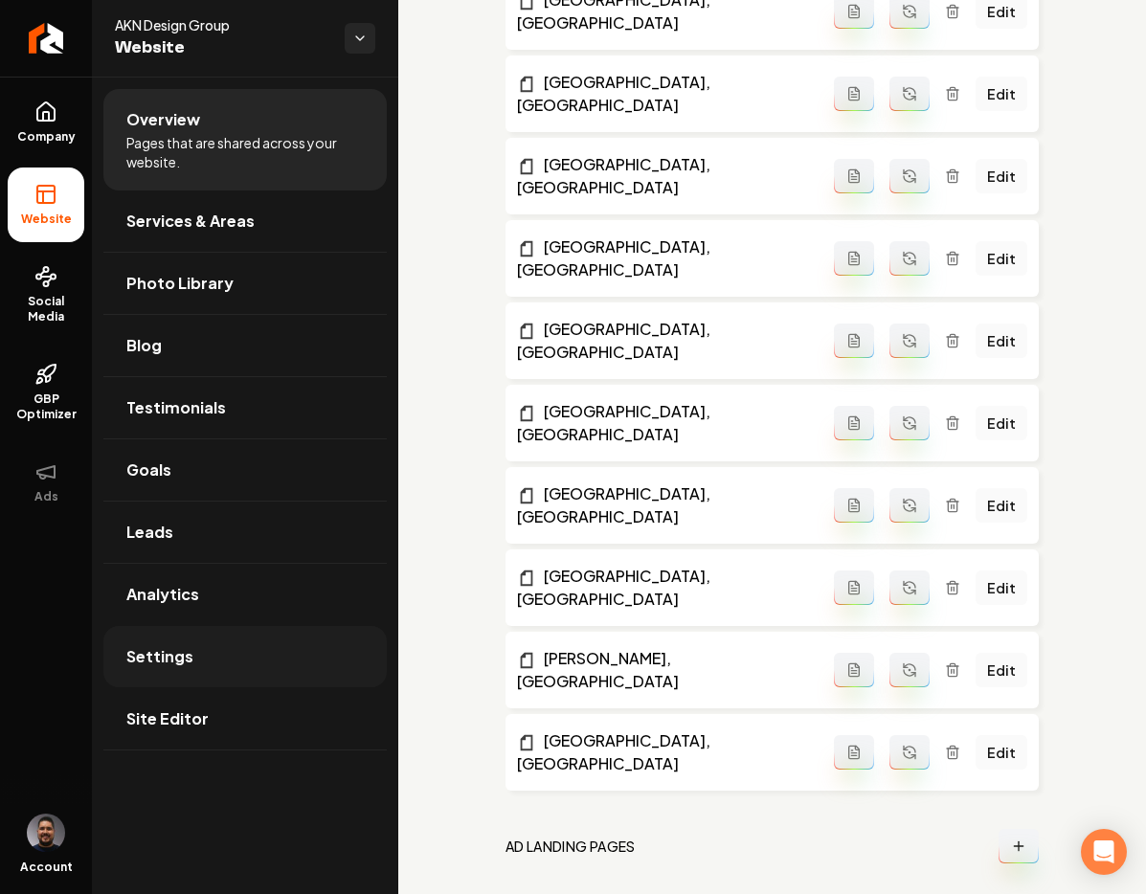
click at [164, 660] on span "Settings" at bounding box center [159, 656] width 67 height 23
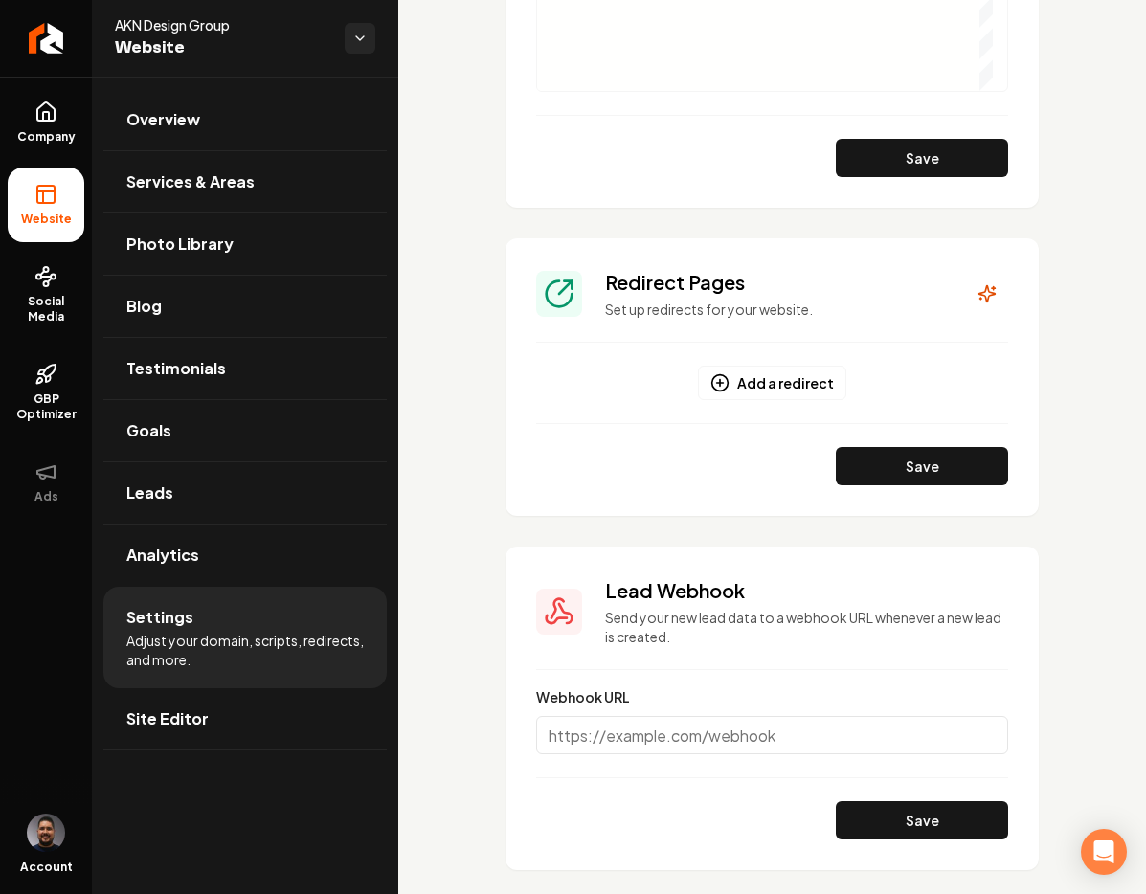
scroll to position [1483, 0]
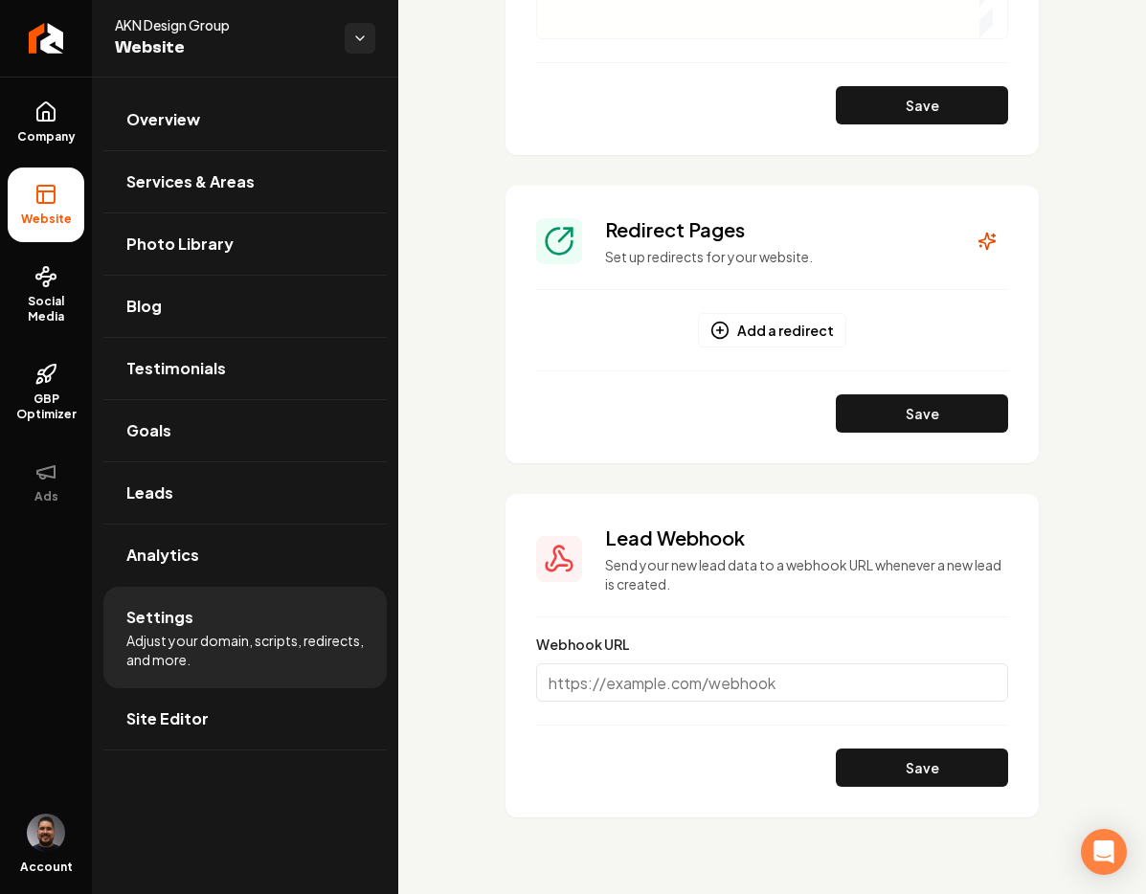
click at [189, 765] on div "Overview Services & Areas Photo Library Blog Testimonials Goals Leads Analytics…" at bounding box center [245, 485] width 306 height 817
click at [169, 739] on link "Site Editor" at bounding box center [244, 718] width 283 height 61
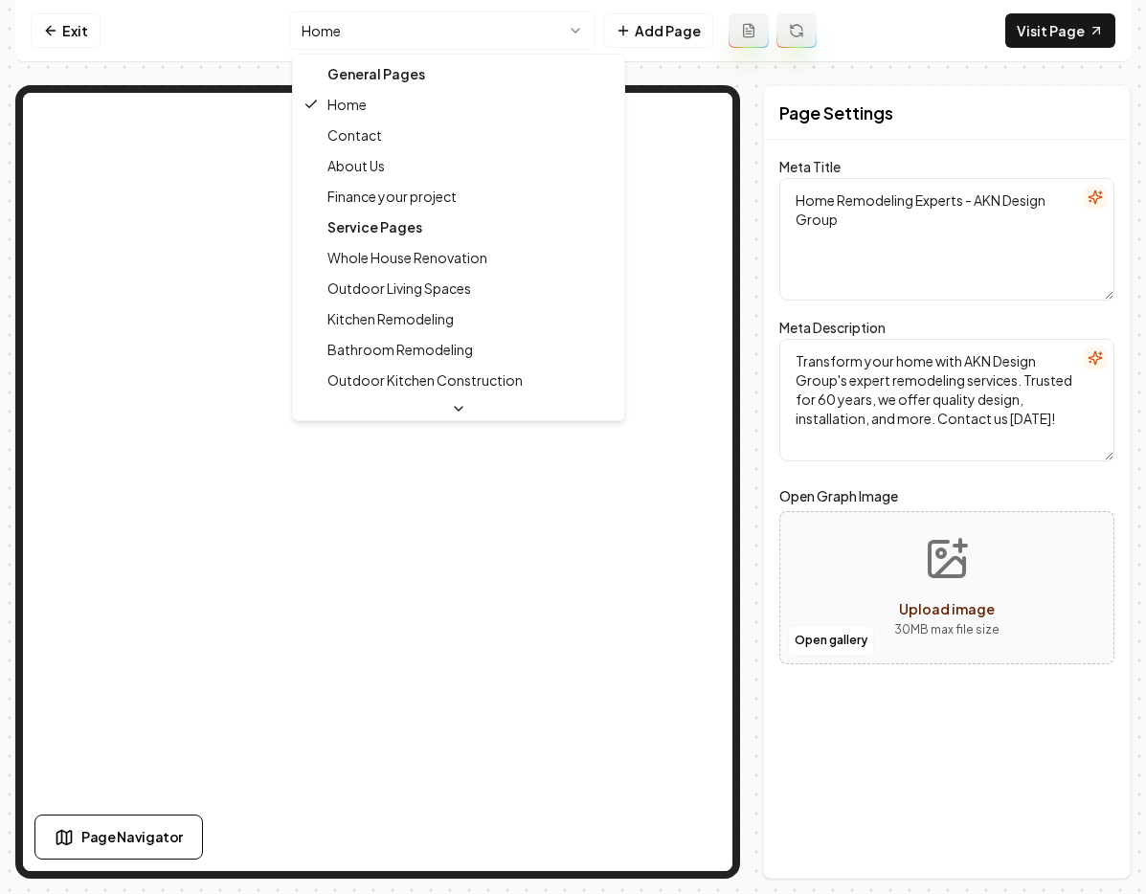
click at [362, 37] on html "Computer Required This feature is only available on a computer. Please switch t…" at bounding box center [573, 447] width 1146 height 894
click at [376, 76] on div "General Pages" at bounding box center [459, 73] width 324 height 31
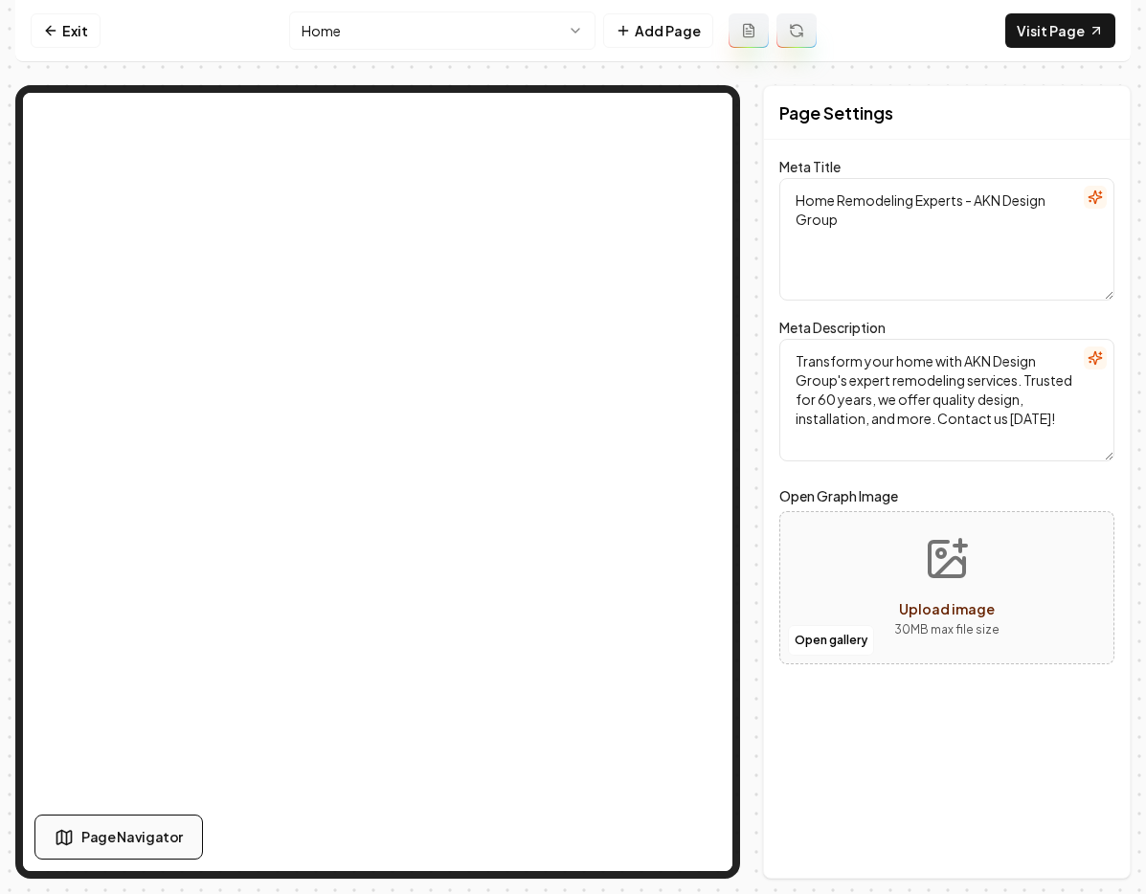
click at [111, 846] on button "Page Navigator" at bounding box center [118, 837] width 168 height 45
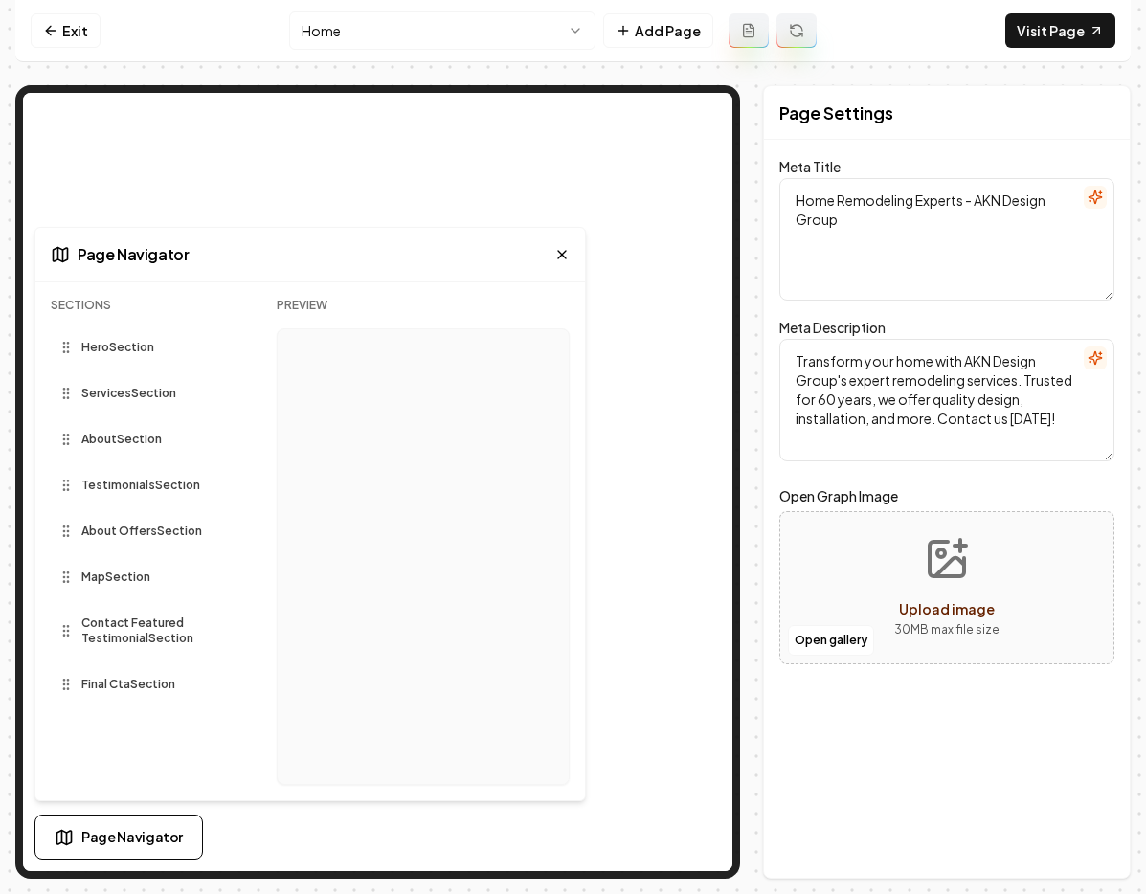
click at [567, 251] on icon at bounding box center [561, 254] width 15 height 15
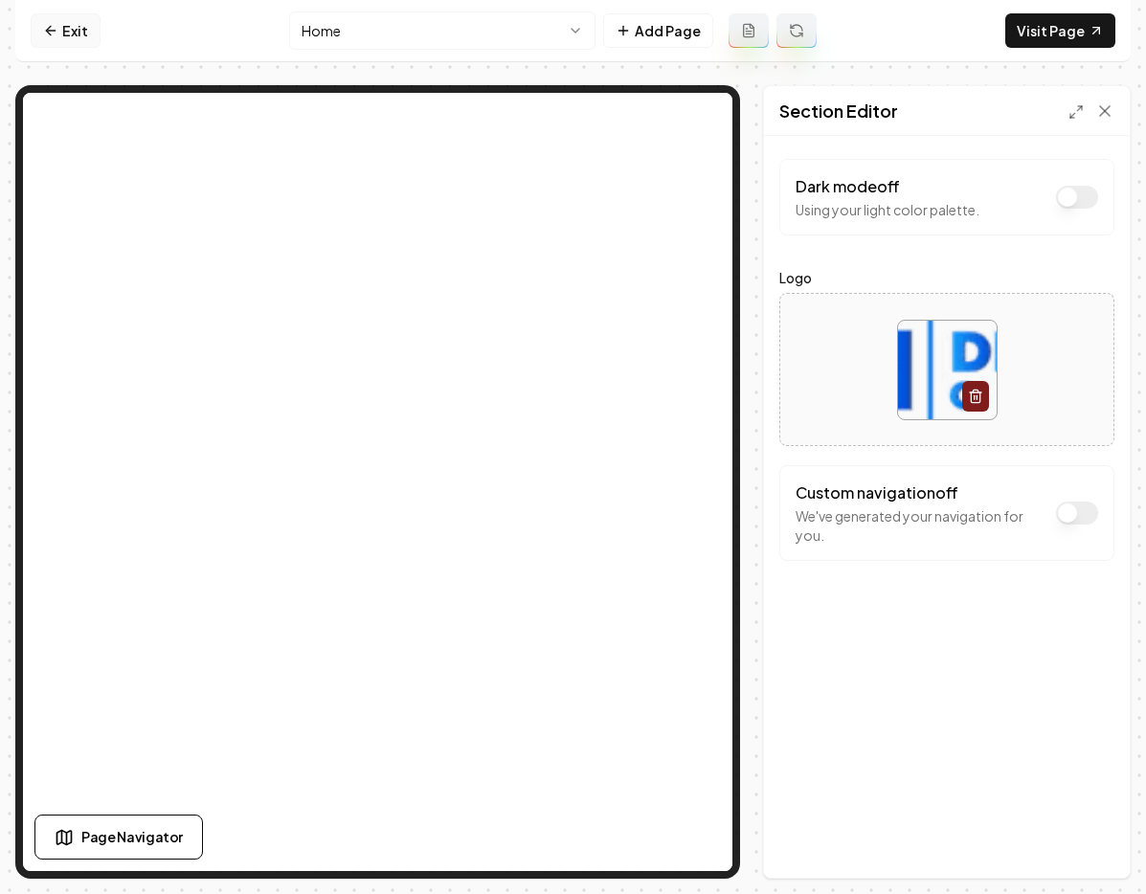
click at [34, 34] on link "Exit" at bounding box center [66, 30] width 70 height 34
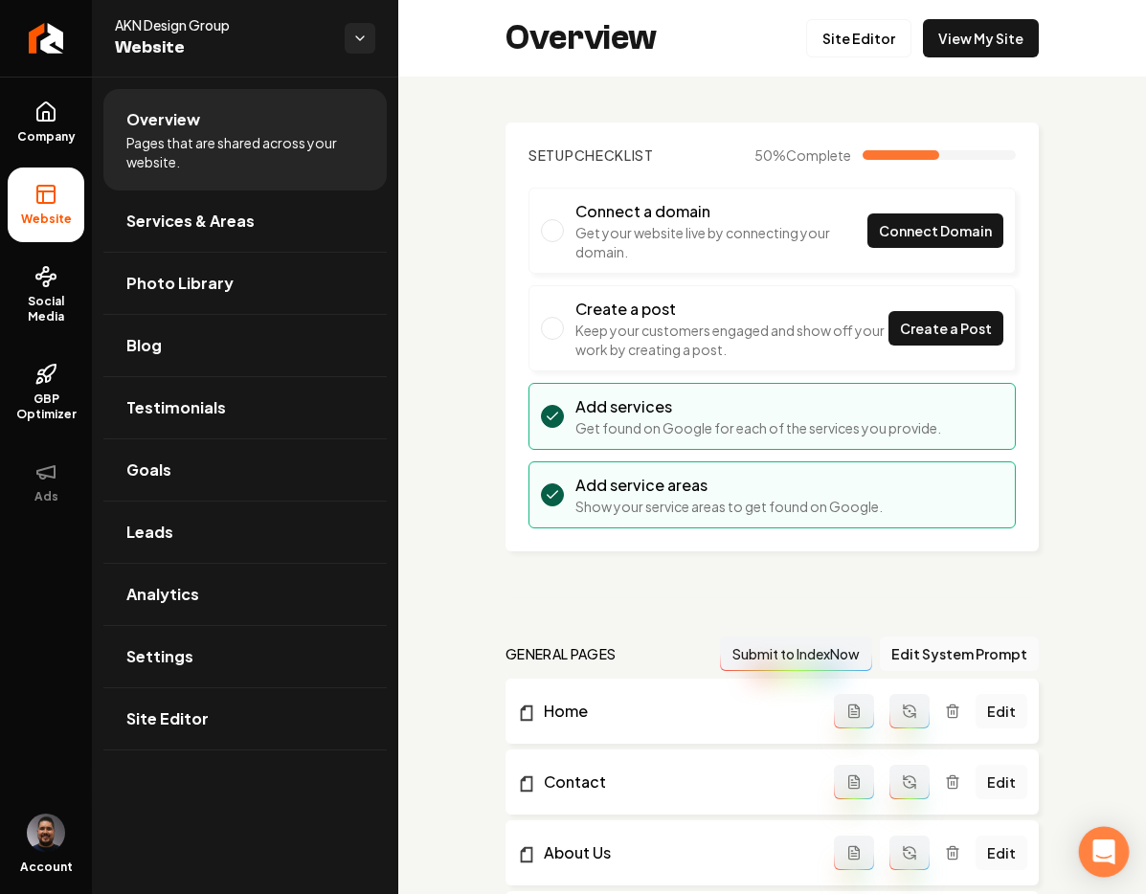
click at [1119, 852] on div "Open Intercom Messenger" at bounding box center [1104, 852] width 51 height 51
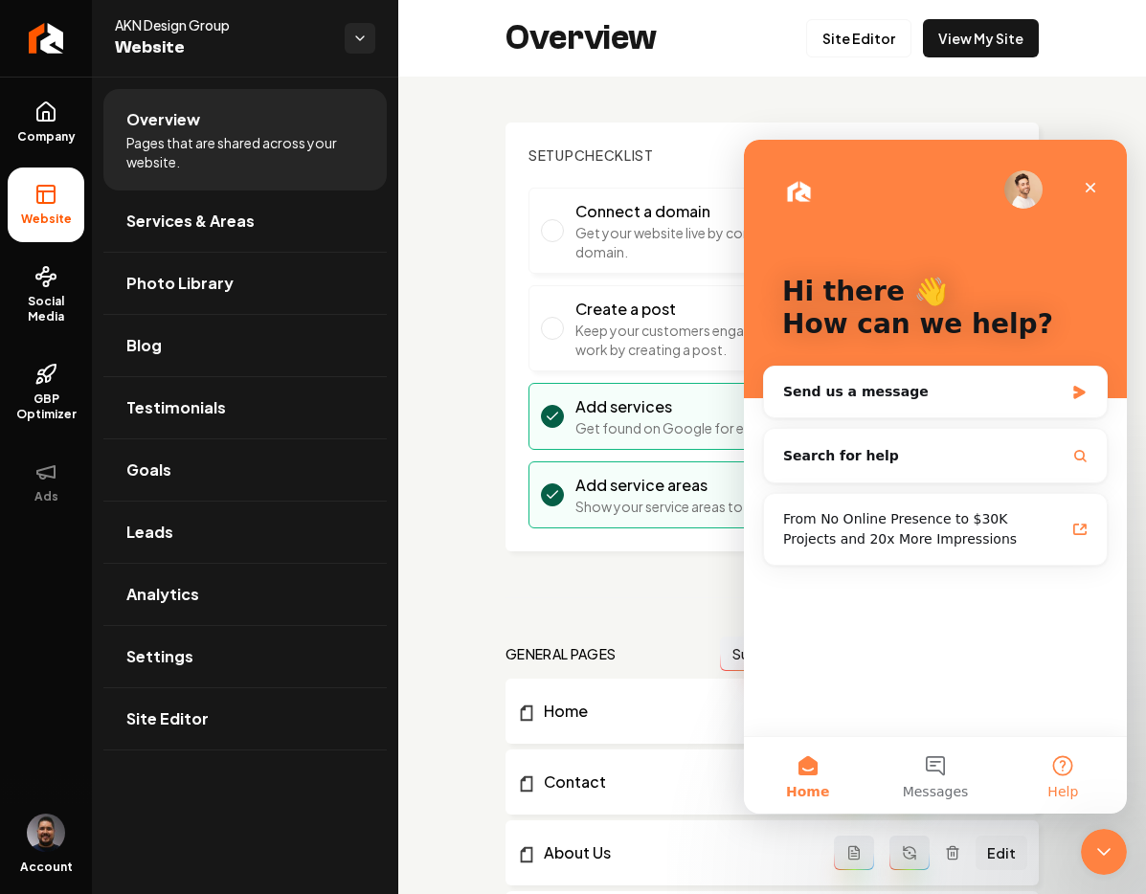
click at [1053, 775] on button "Help" at bounding box center [1062, 775] width 127 height 77
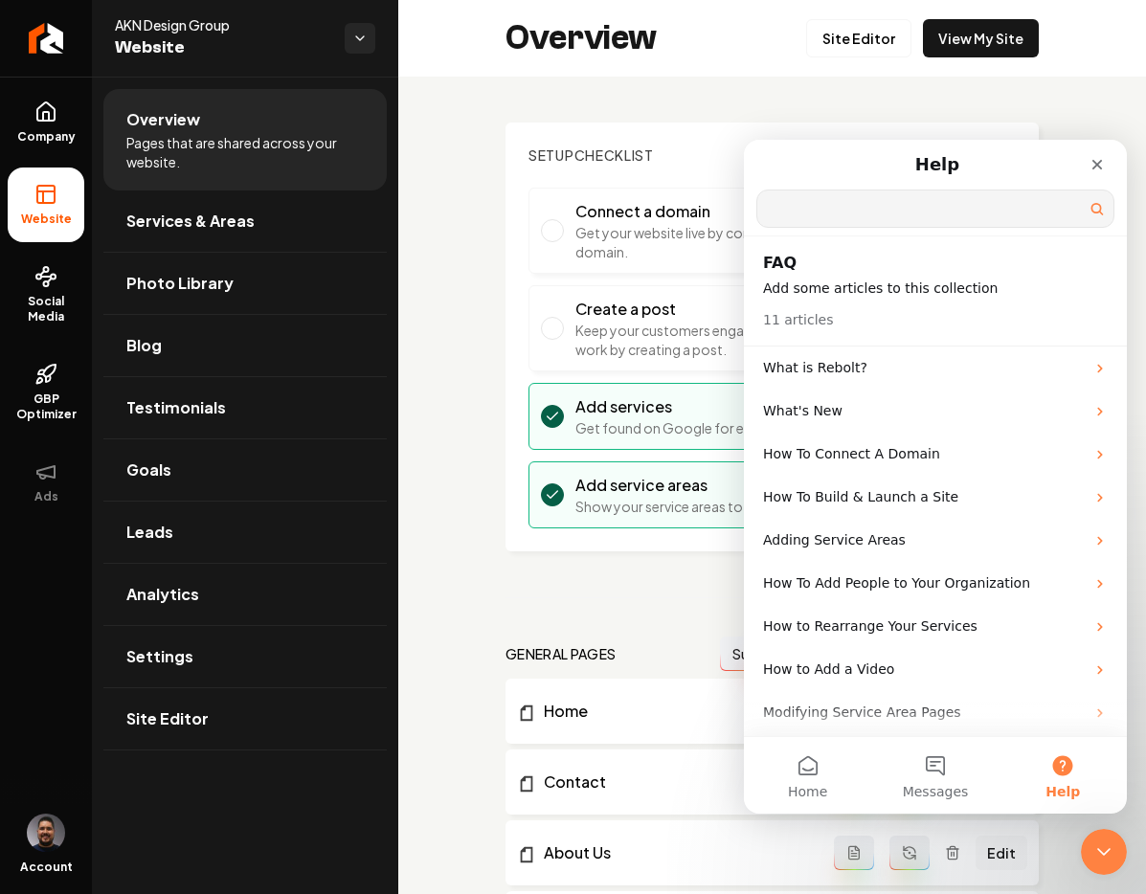
click at [826, 195] on input "Search for help" at bounding box center [935, 208] width 356 height 36
drag, startPoint x: 844, startPoint y: 208, endPoint x: 713, endPoint y: 233, distance: 133.5
click at [744, 233] on html "Help ****** Search for help FAQ Add some articles to this collection 11 article…" at bounding box center [935, 477] width 383 height 674
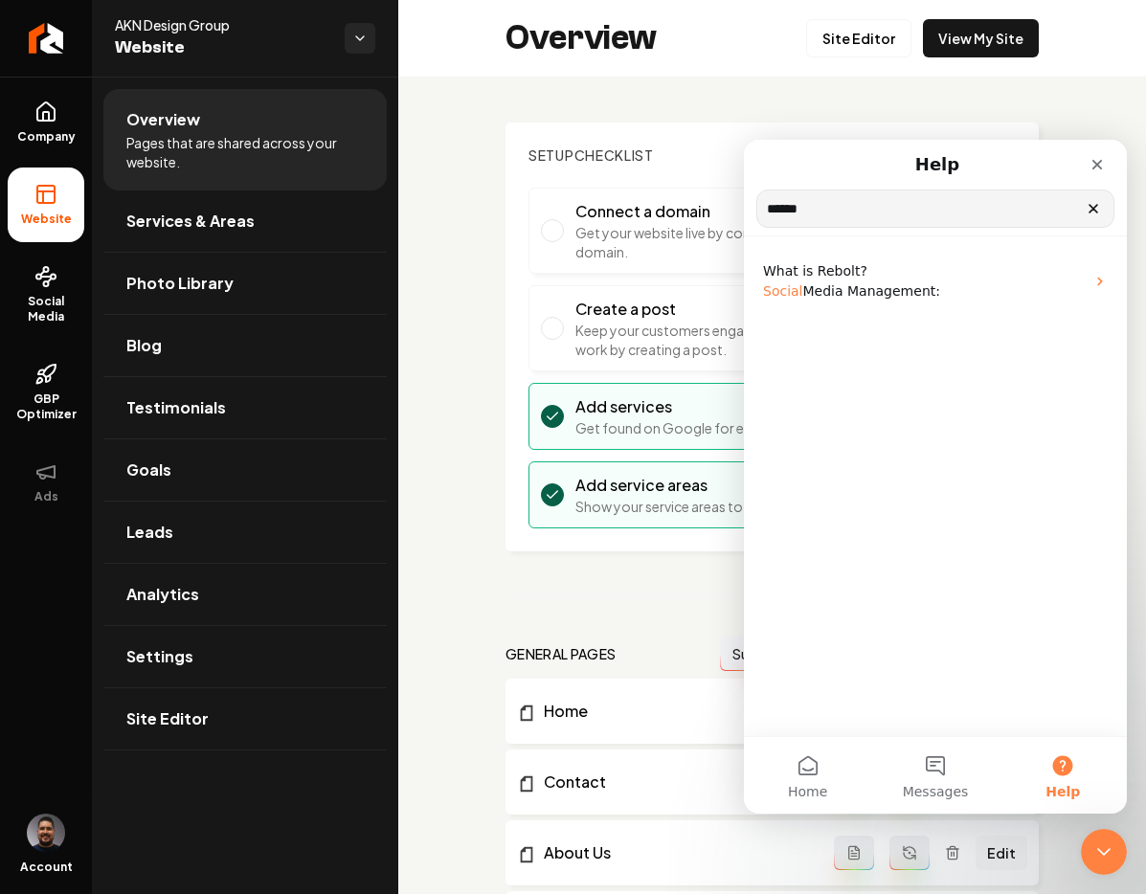
drag, startPoint x: 816, startPoint y: 214, endPoint x: 1485, endPoint y: 355, distance: 682.8
click at [744, 215] on html "Help ****** Search for help What is Rebolt? Social Media Management: Home Messa…" at bounding box center [935, 477] width 383 height 674
type input "*********"
click at [1090, 842] on icon "Close Intercom Messenger" at bounding box center [1100, 849] width 23 height 23
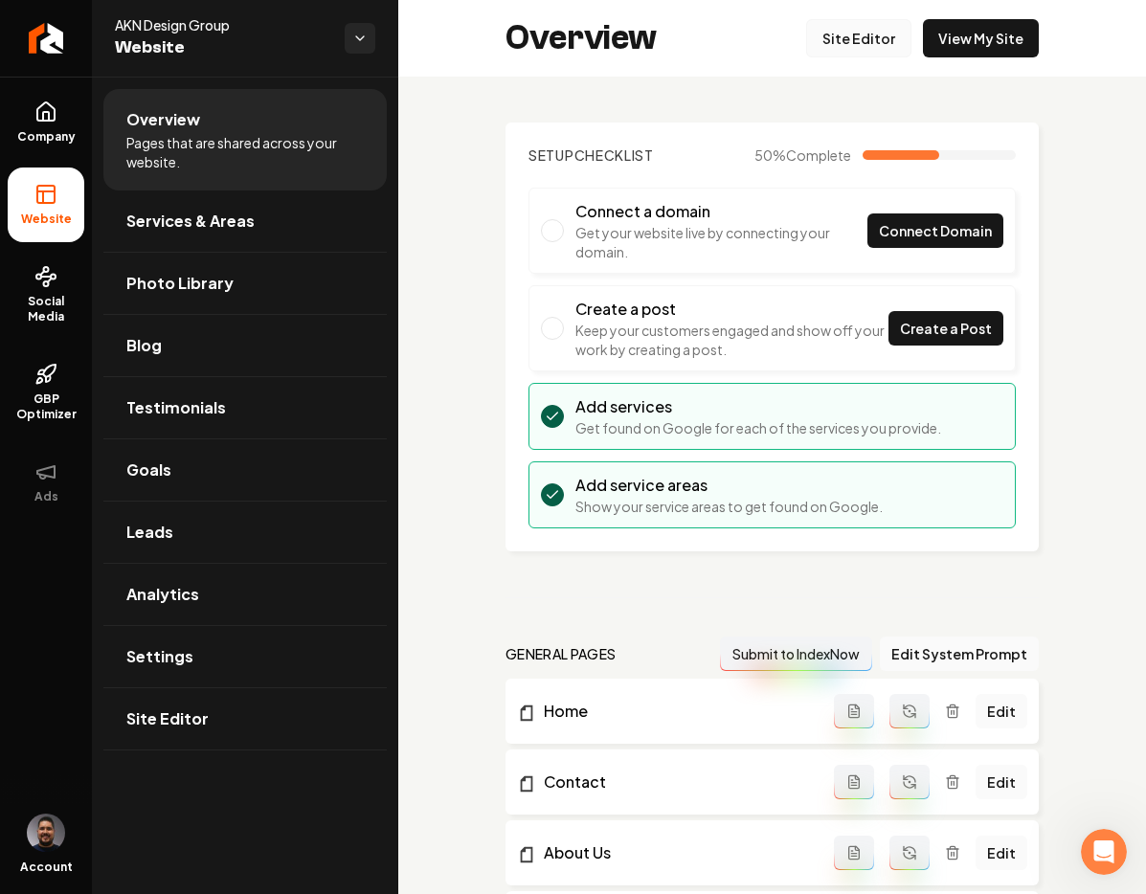
click at [842, 41] on link "Site Editor" at bounding box center [858, 38] width 105 height 38
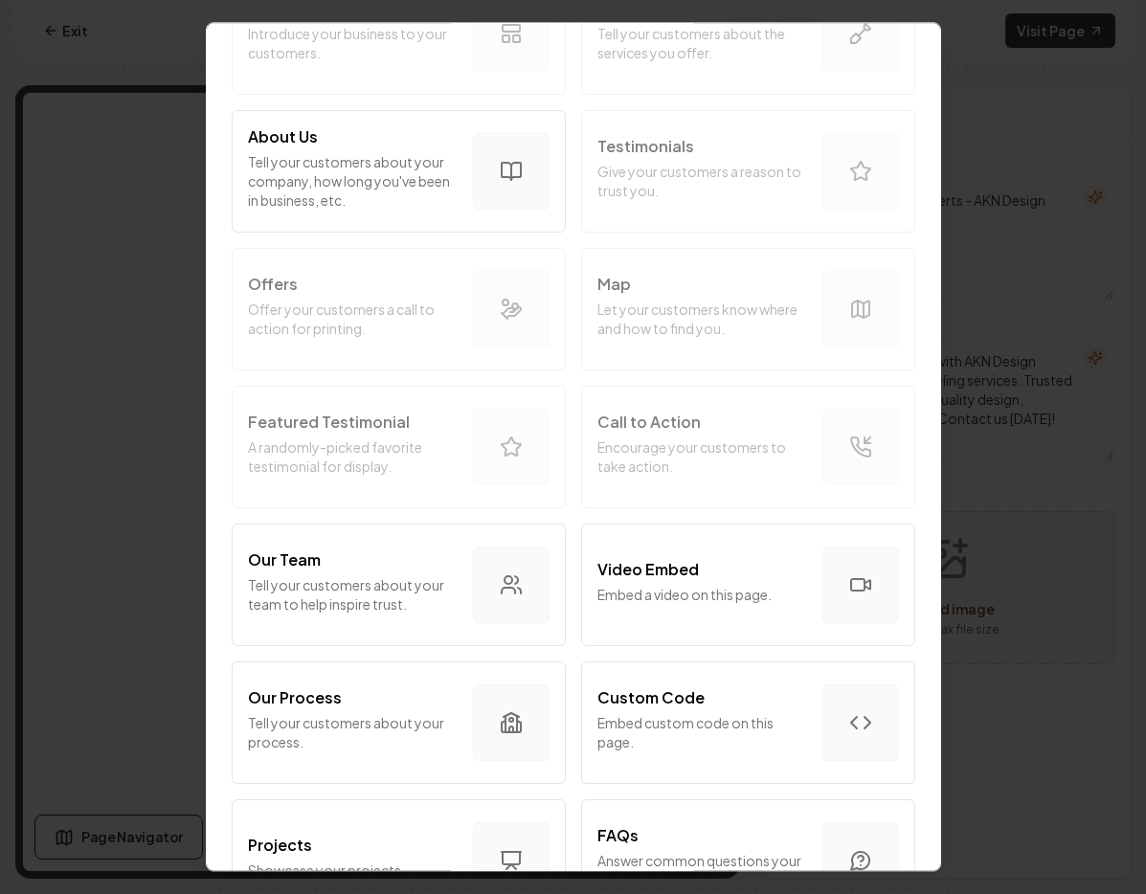
scroll to position [357, 0]
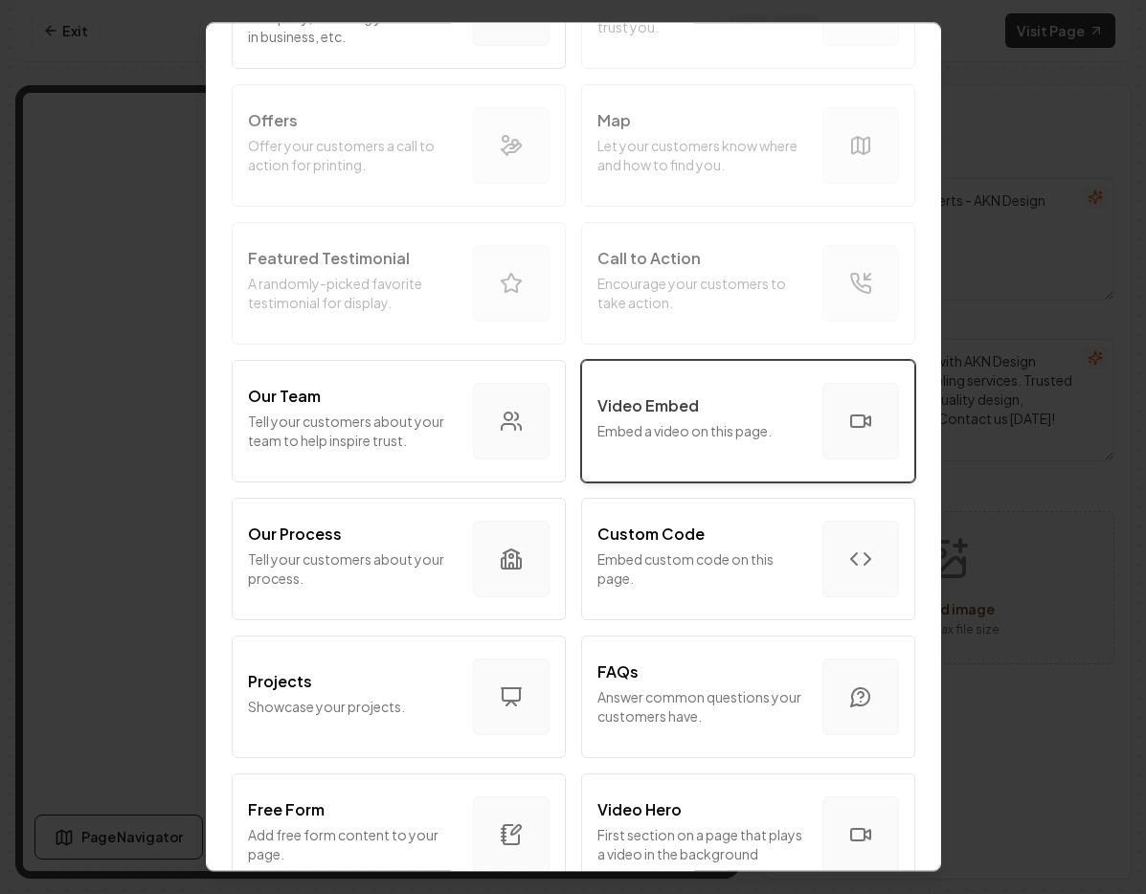
click at [712, 450] on button "Video Embed Embed a video on this page." at bounding box center [748, 421] width 334 height 123
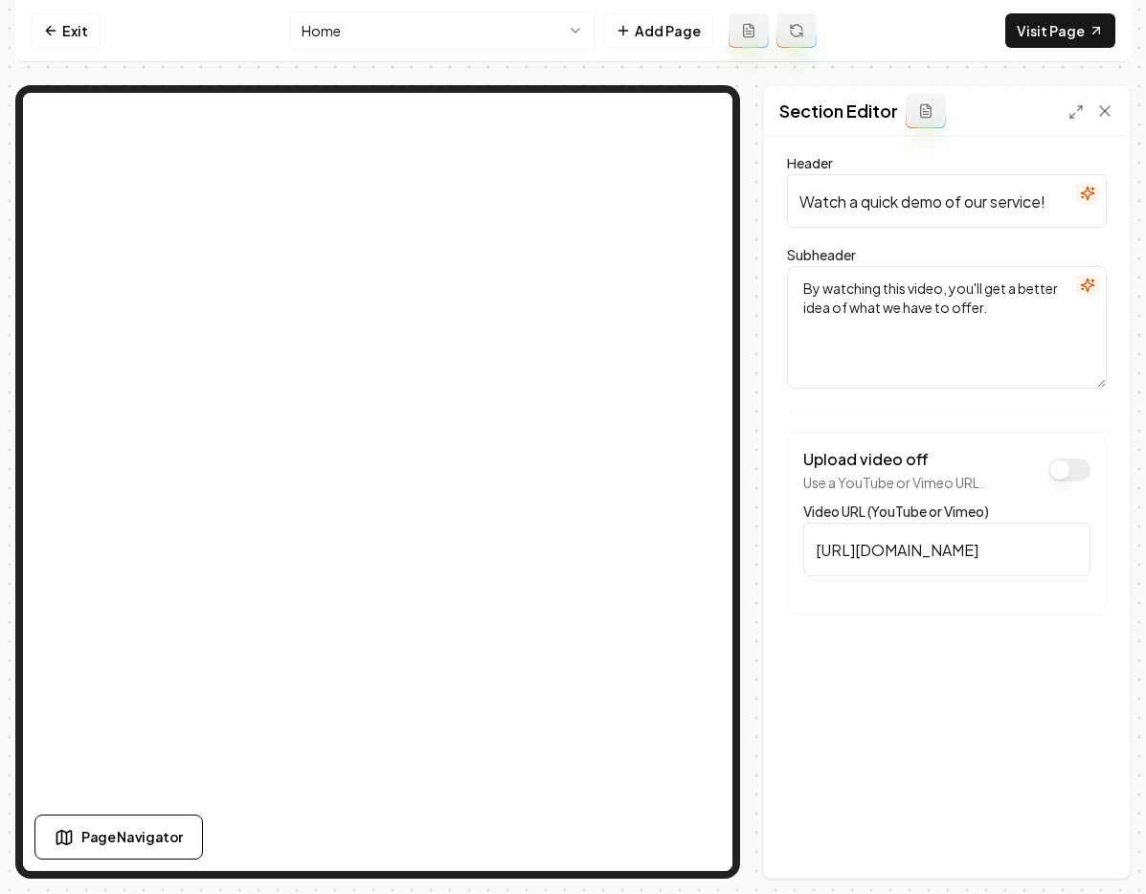
click at [897, 552] on input "https://www.youtube.com/embed/1Bsgv6DnTiI" at bounding box center [946, 550] width 287 height 54
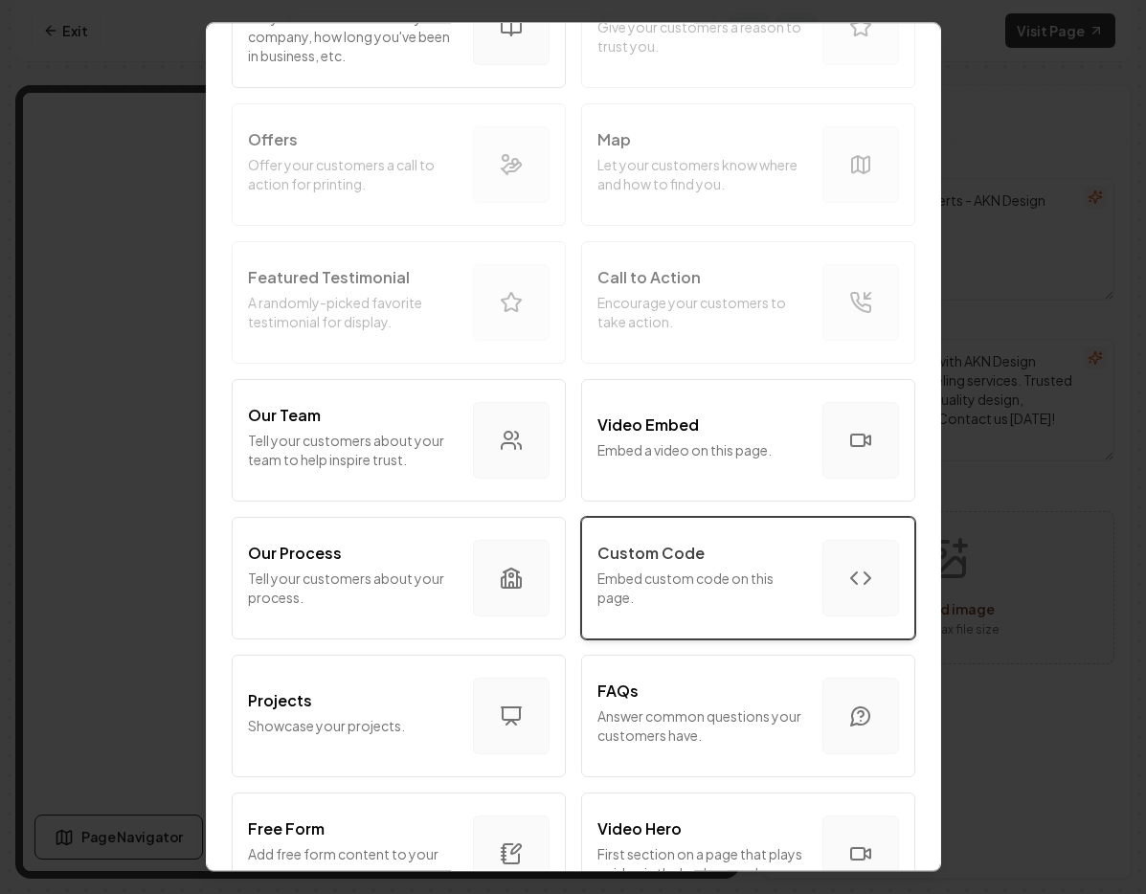
scroll to position [369, 0]
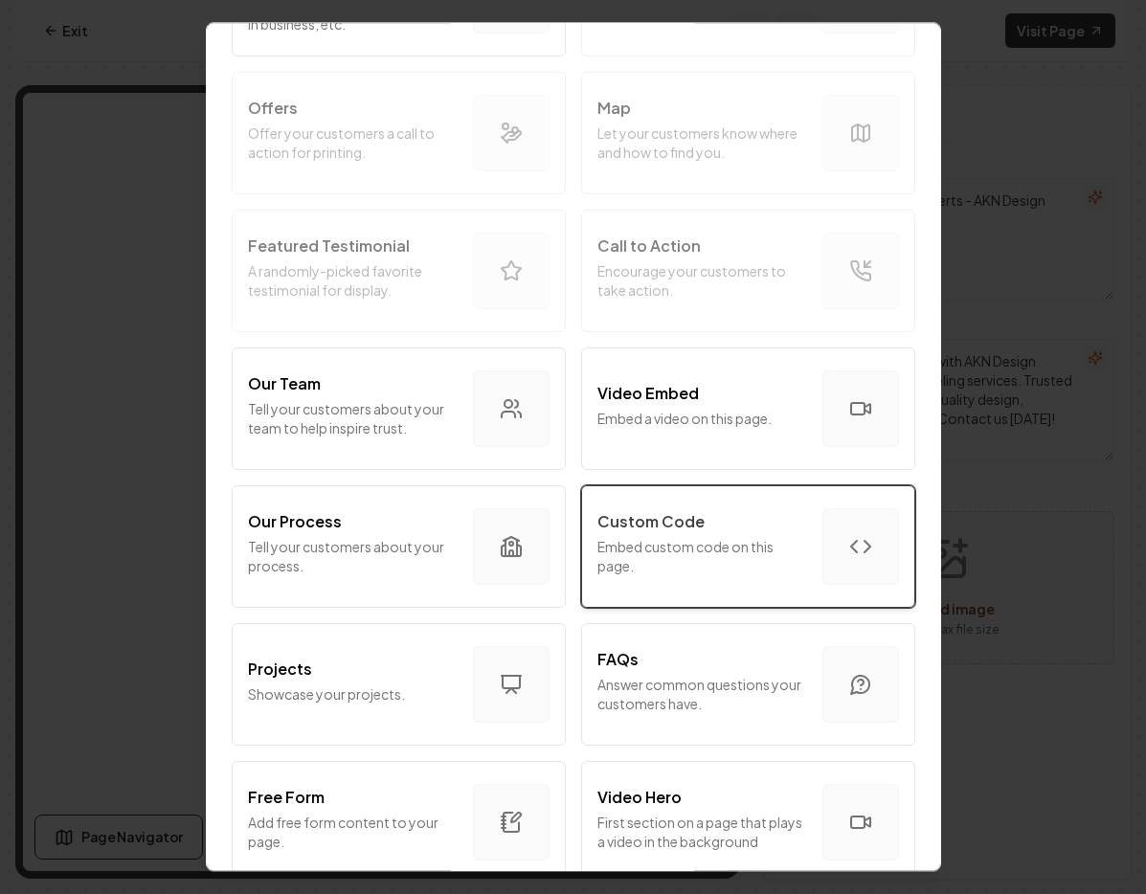
click at [714, 548] on p "Embed custom code on this page." at bounding box center [702, 556] width 210 height 38
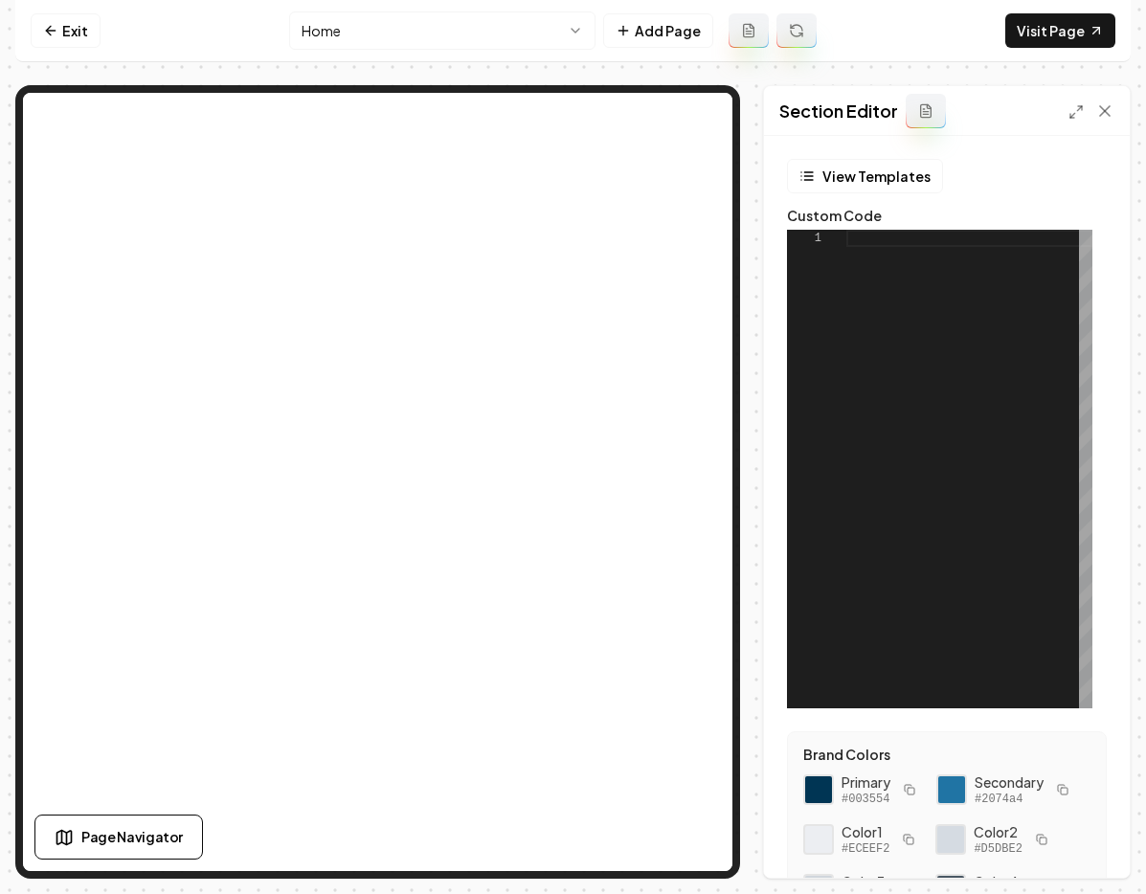
click at [889, 269] on div at bounding box center [969, 469] width 246 height 479
click at [1096, 846] on button "Save" at bounding box center [1086, 845] width 56 height 34
type textarea "**********"
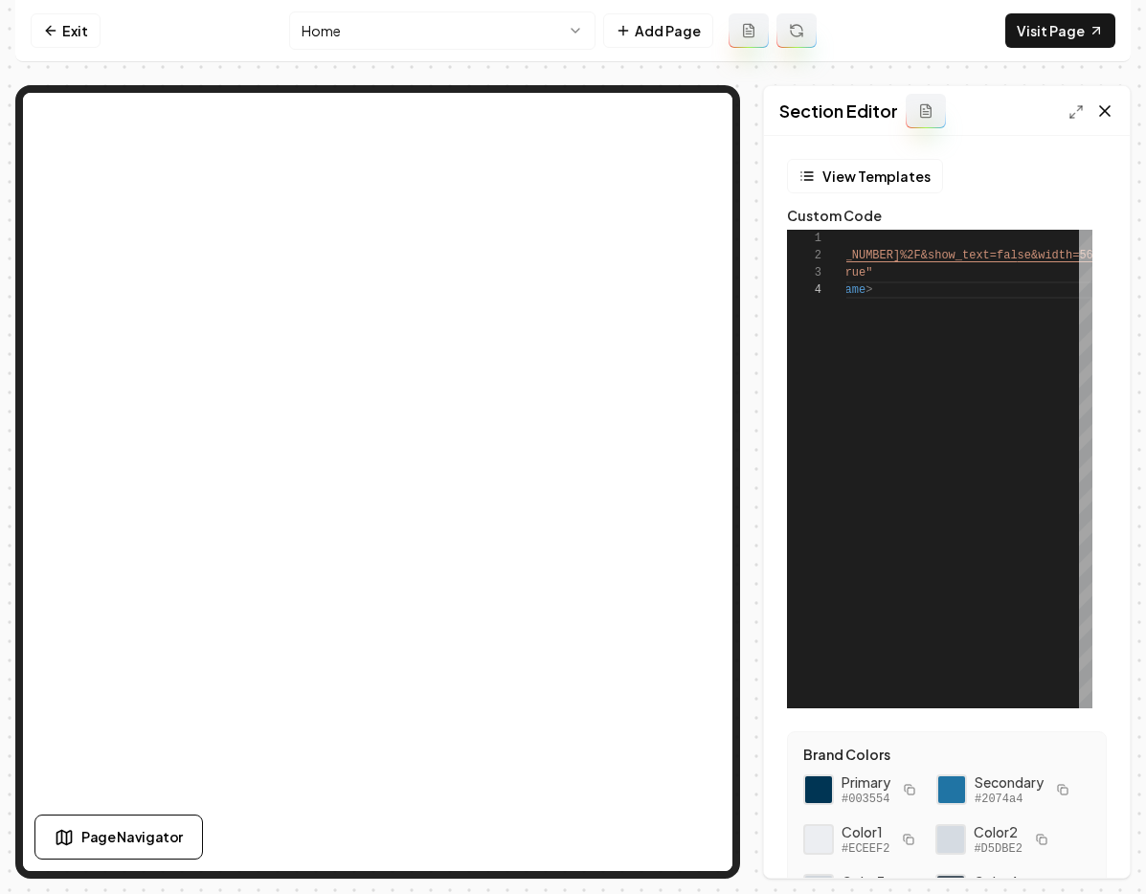
click at [1104, 112] on icon at bounding box center [1104, 110] width 19 height 19
drag, startPoint x: 845, startPoint y: 235, endPoint x: 1093, endPoint y: 313, distance: 259.8
click at [1096, 312] on form "**********" at bounding box center [946, 613] width 335 height 909
click at [1011, 327] on div "< iframe src = " https://www.facebook.com/plugins/video.php?height= 314&href=ht…" at bounding box center [898, 469] width 1243 height 479
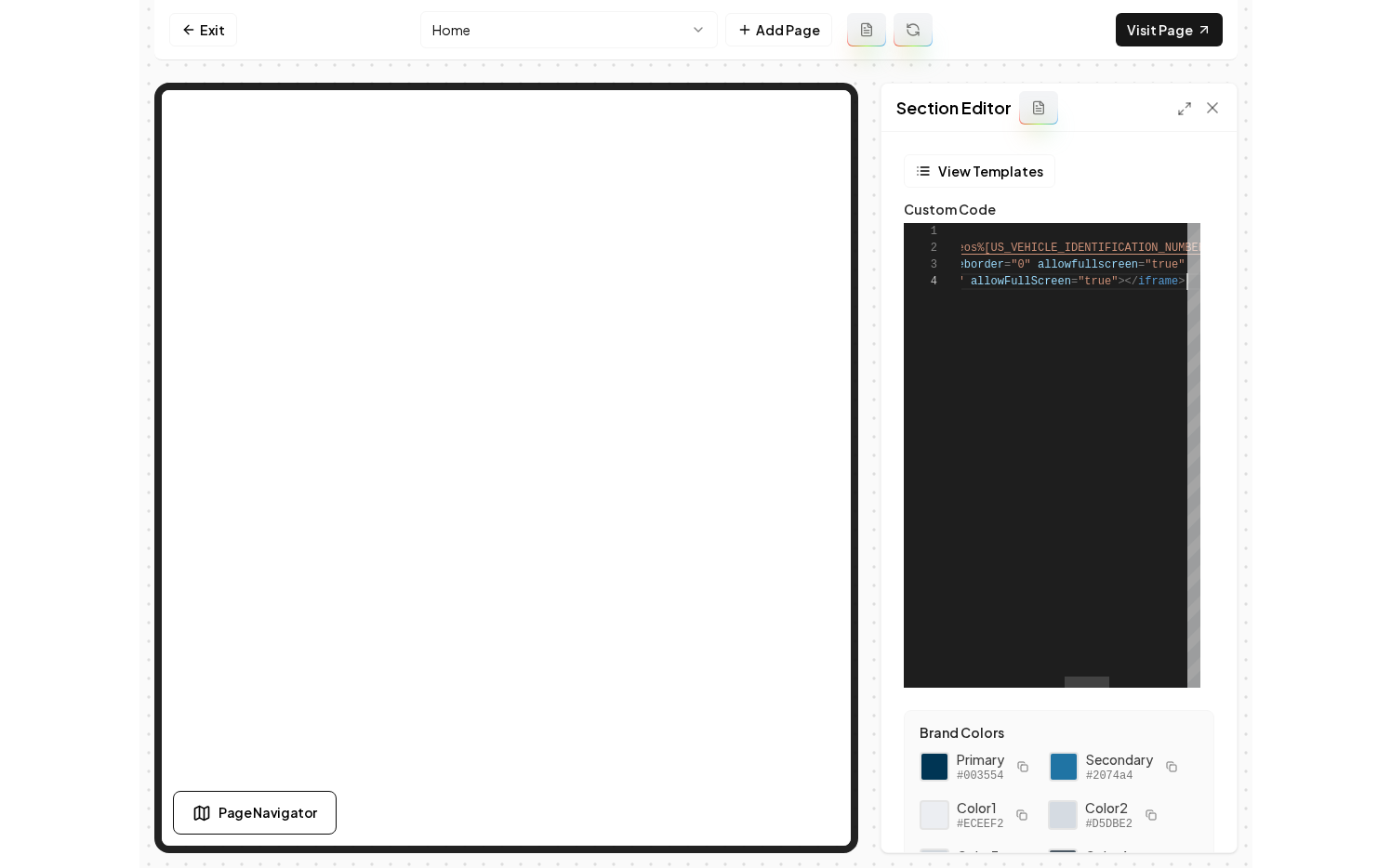
scroll to position [50, 779]
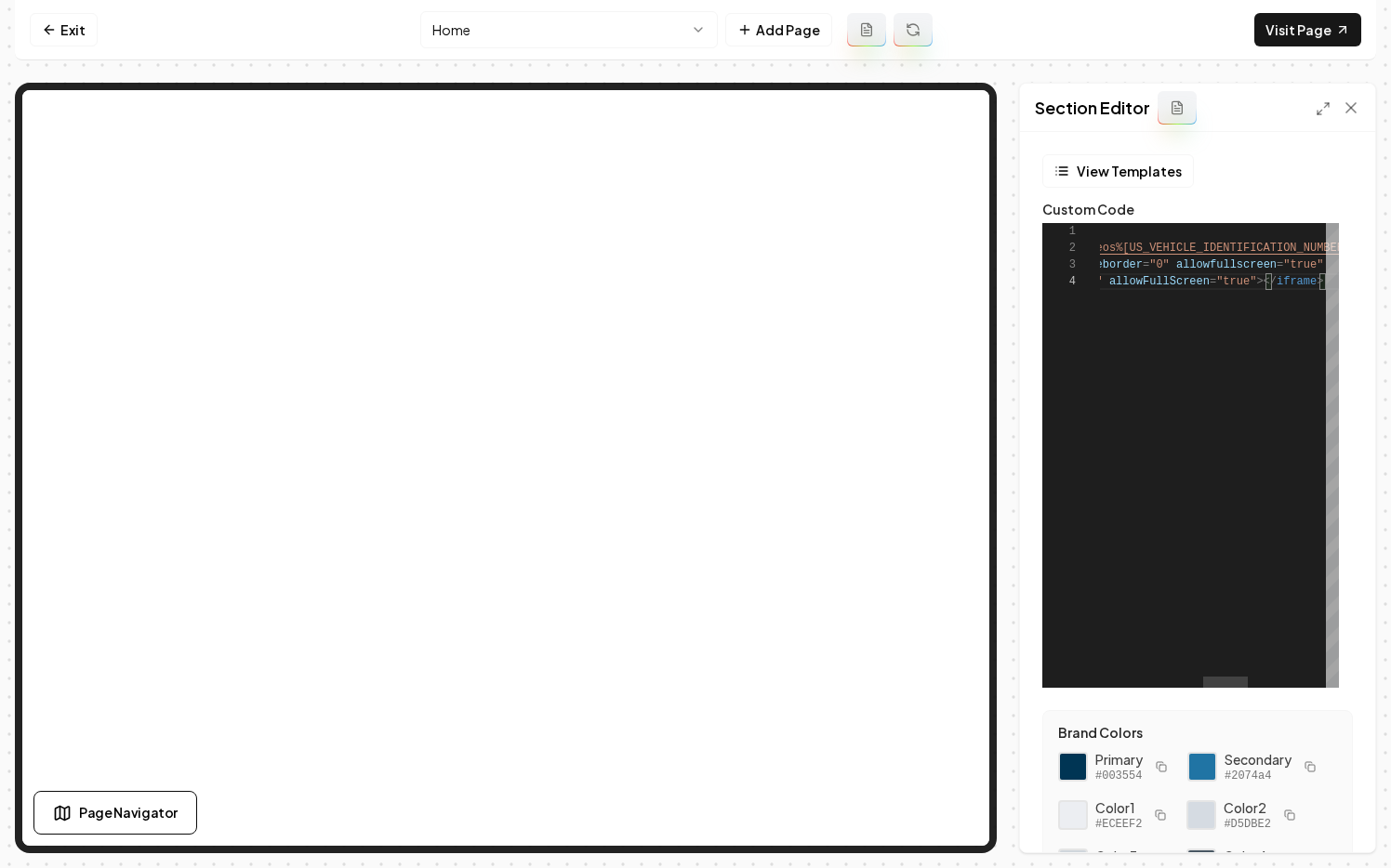
click at [1112, 314] on div "< iframe src = " https://www.facebook.com/plugins/video.php?height= 314&href=ht…" at bounding box center [1150, 455] width 1207 height 465
click at [1112, 254] on div "< iframe src = " https://www.facebook.com/plugins/video.php?height= 314&href=ht…" at bounding box center [1150, 455] width 1207 height 465
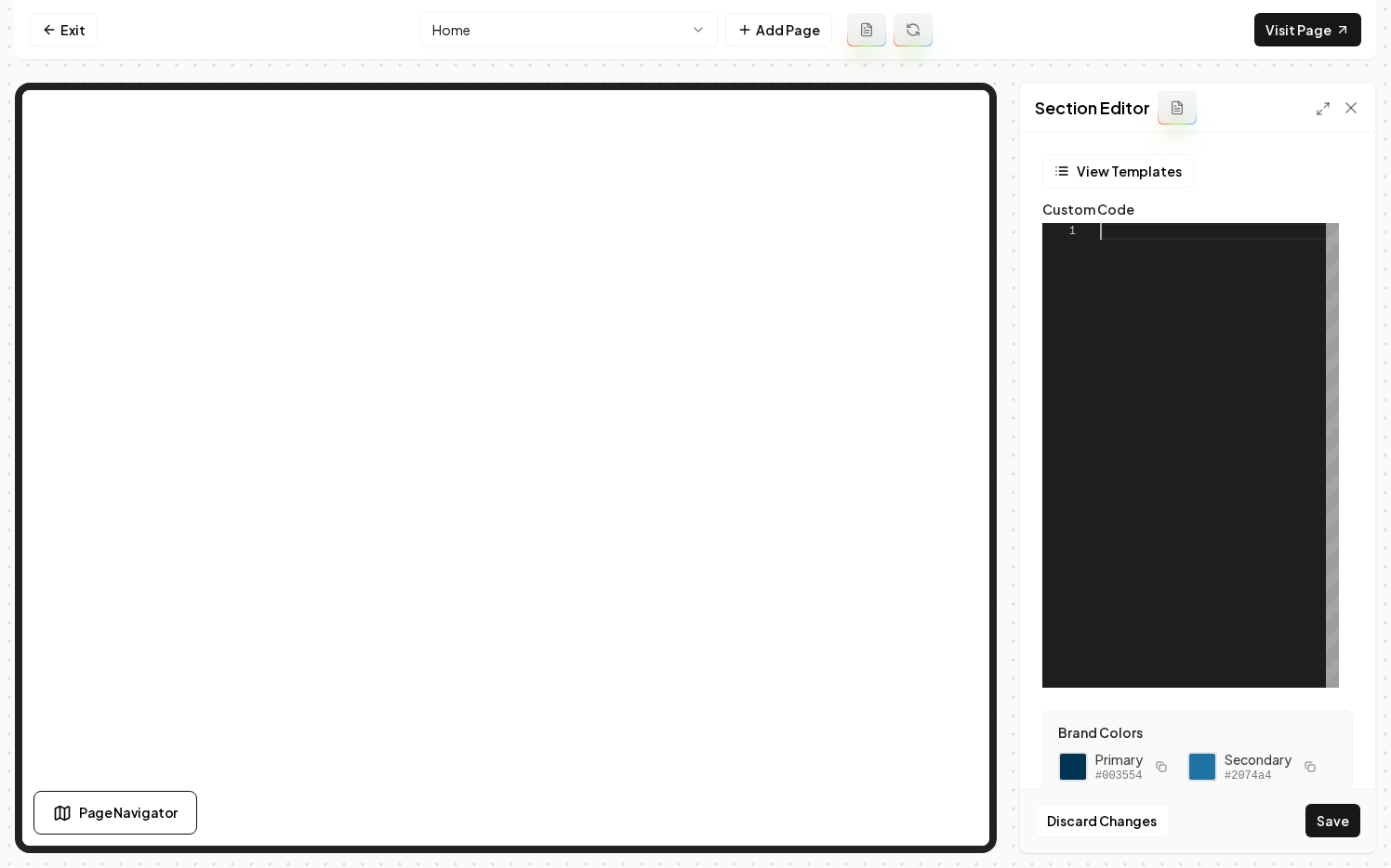
scroll to position [0, 0]
type textarea "**********"
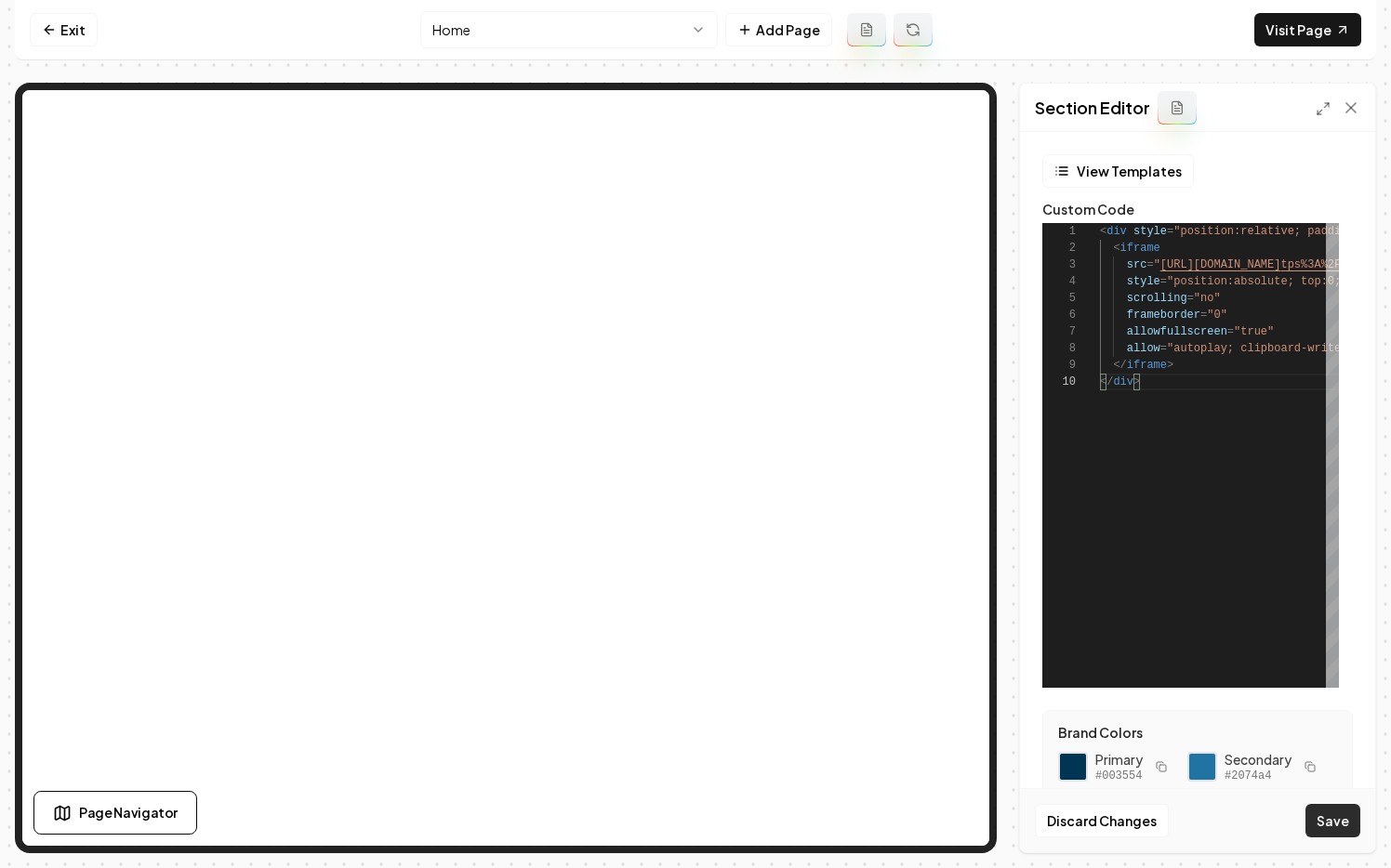
click at [1112, 820] on button "Save" at bounding box center [1333, 820] width 54 height 33
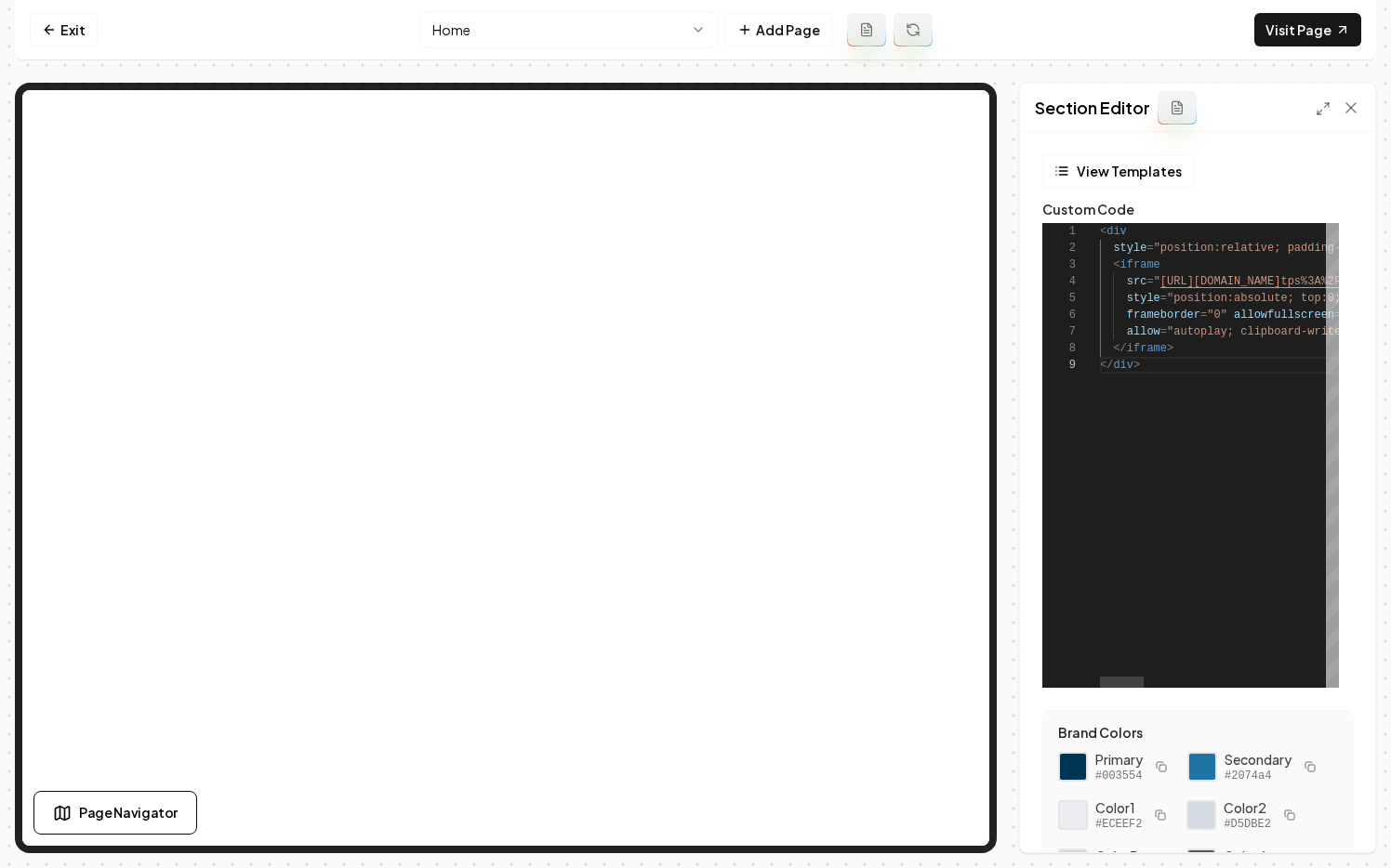
type textarea "**********"
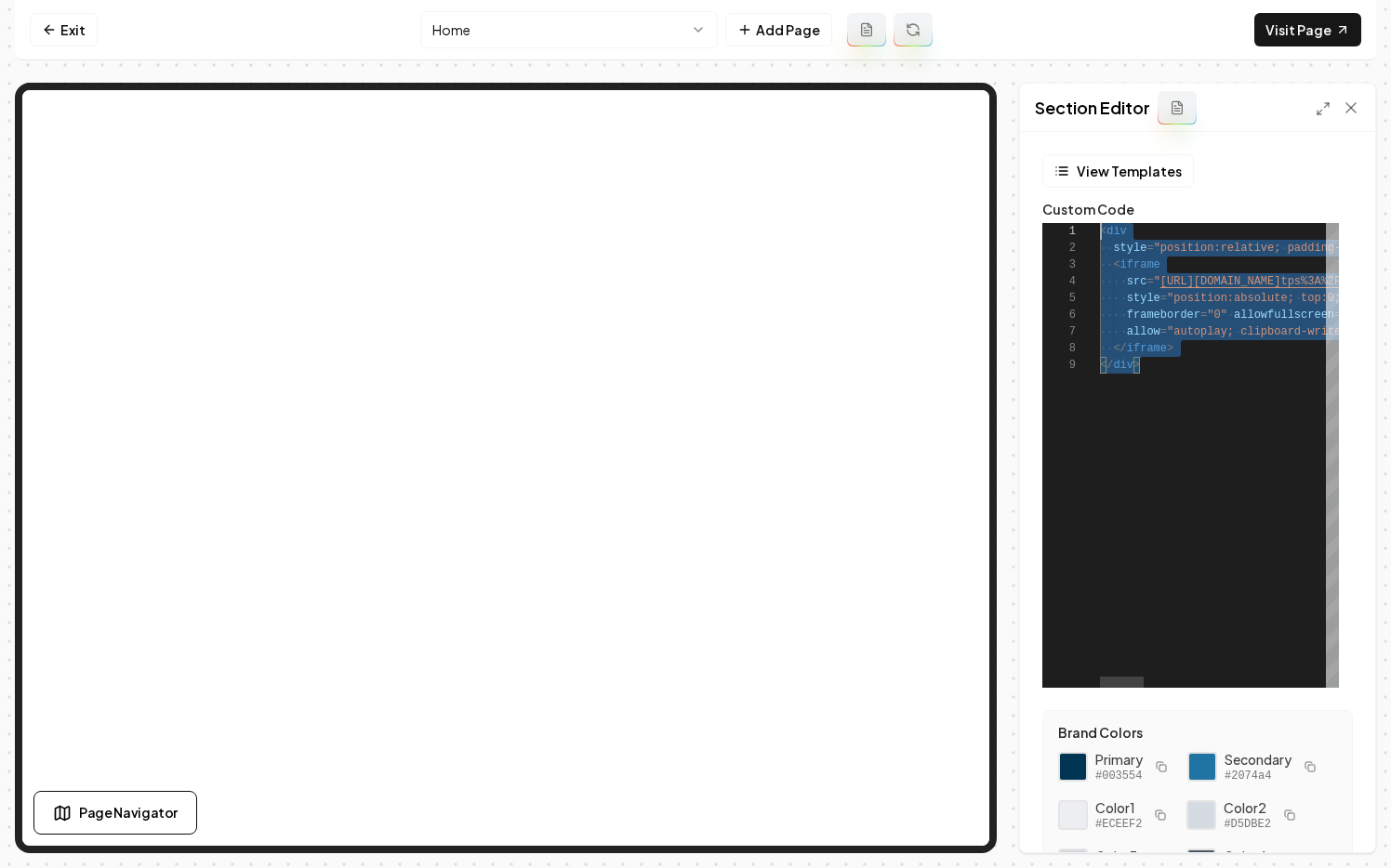
scroll to position [0, 0]
drag, startPoint x: 1162, startPoint y: 368, endPoint x: 1075, endPoint y: 195, distance: 193.6
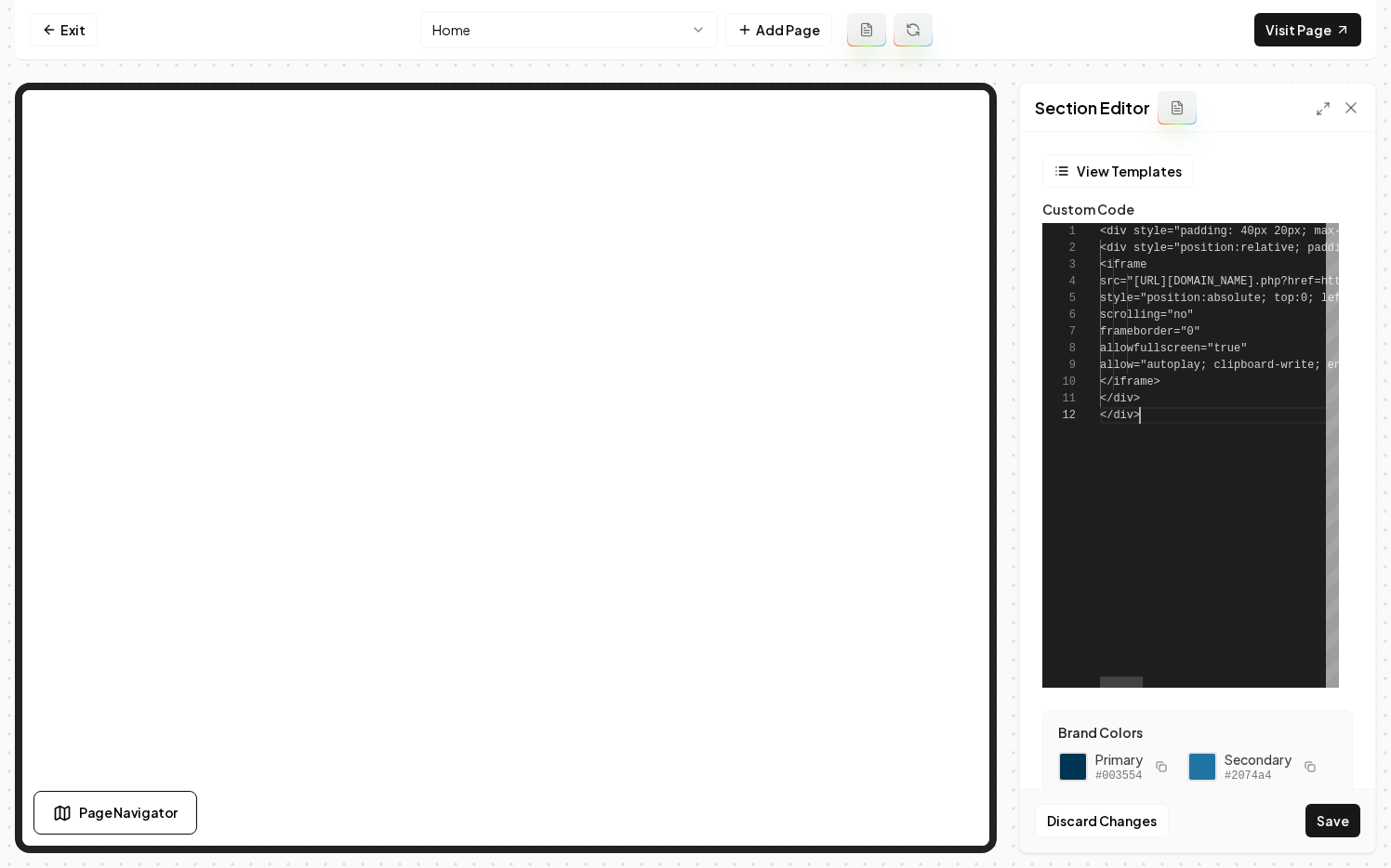
scroll to position [17, 40]
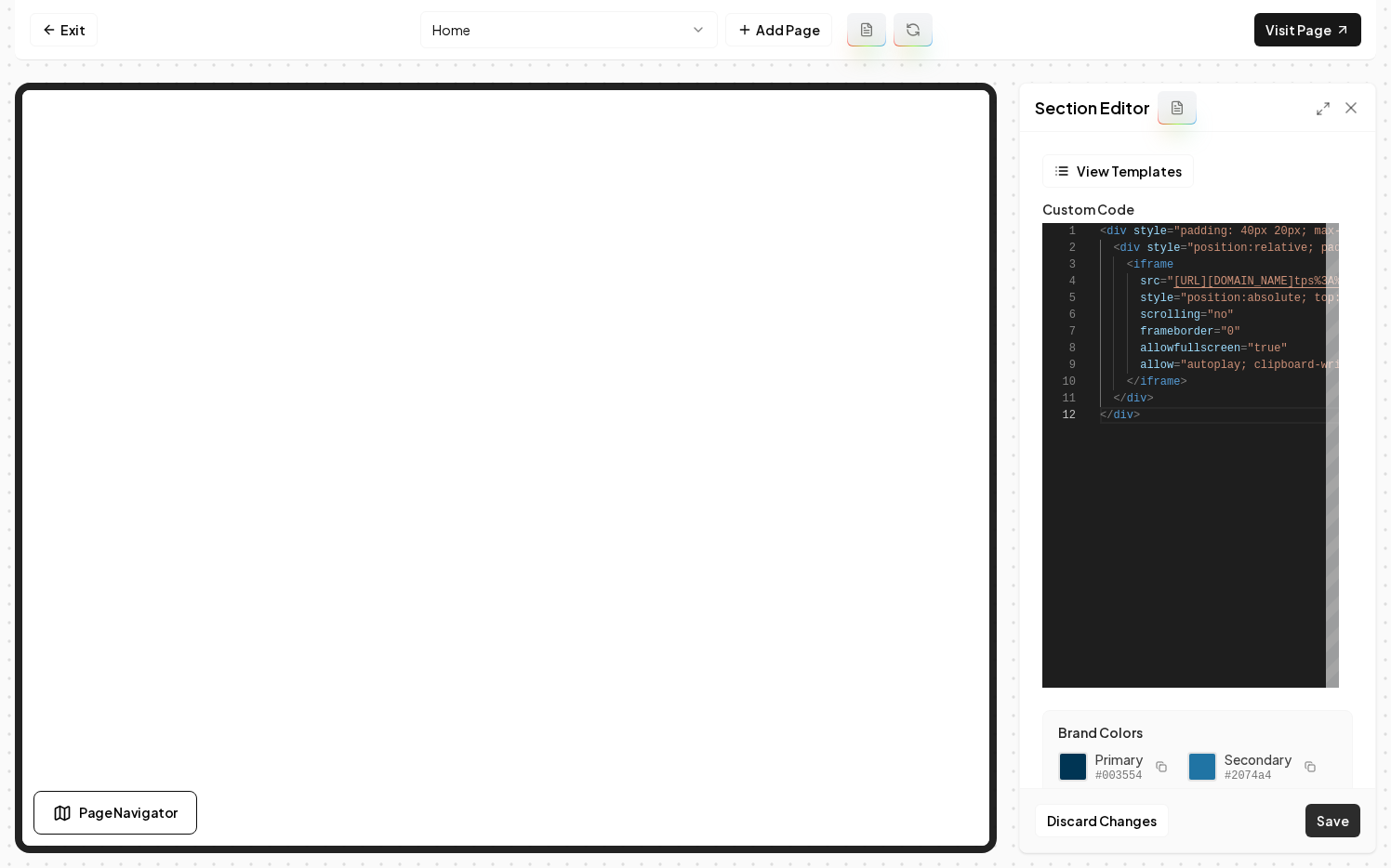
click at [1112, 826] on button "Save" at bounding box center [1333, 820] width 54 height 33
type textarea "******"
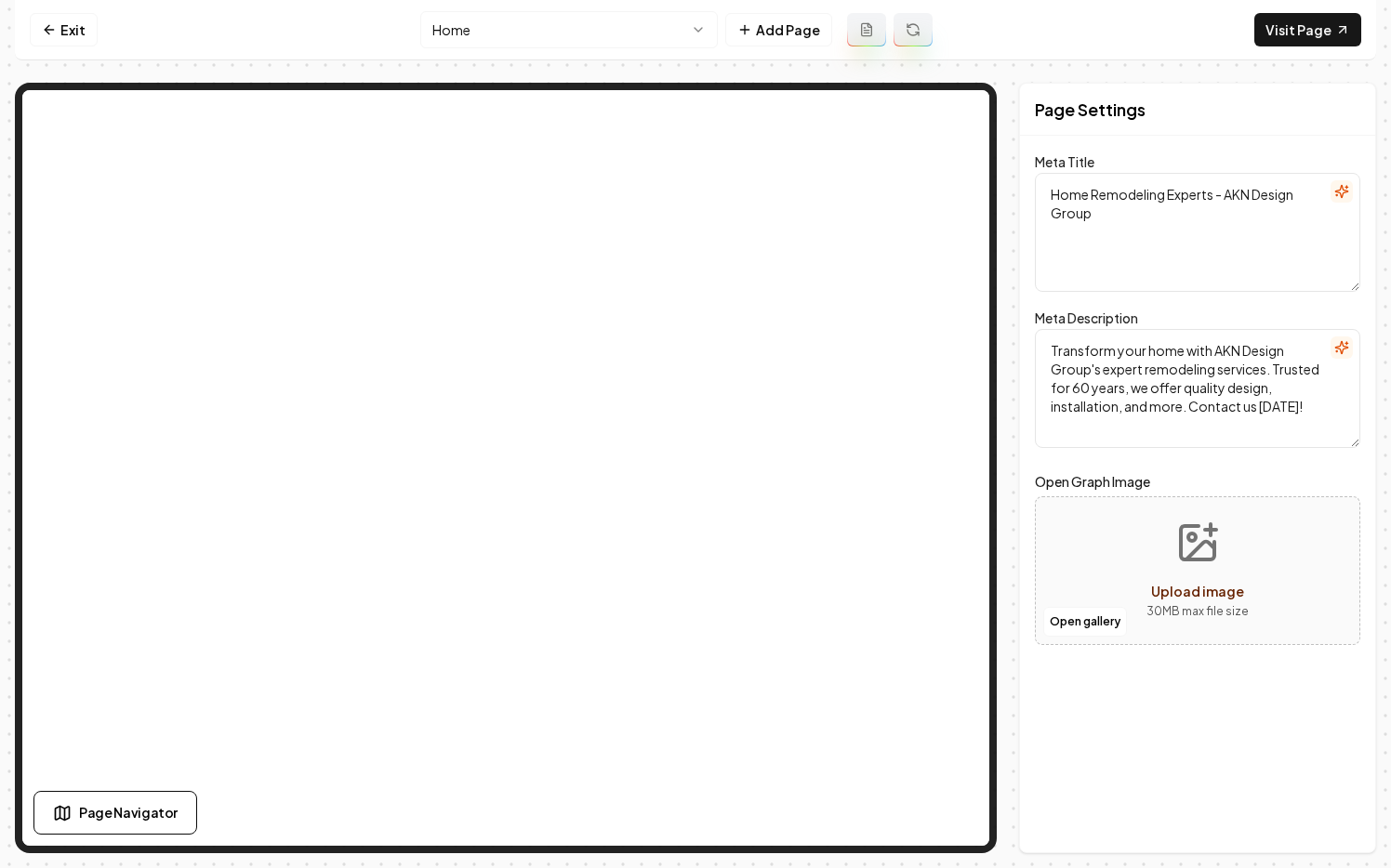
scroll to position [0, 0]
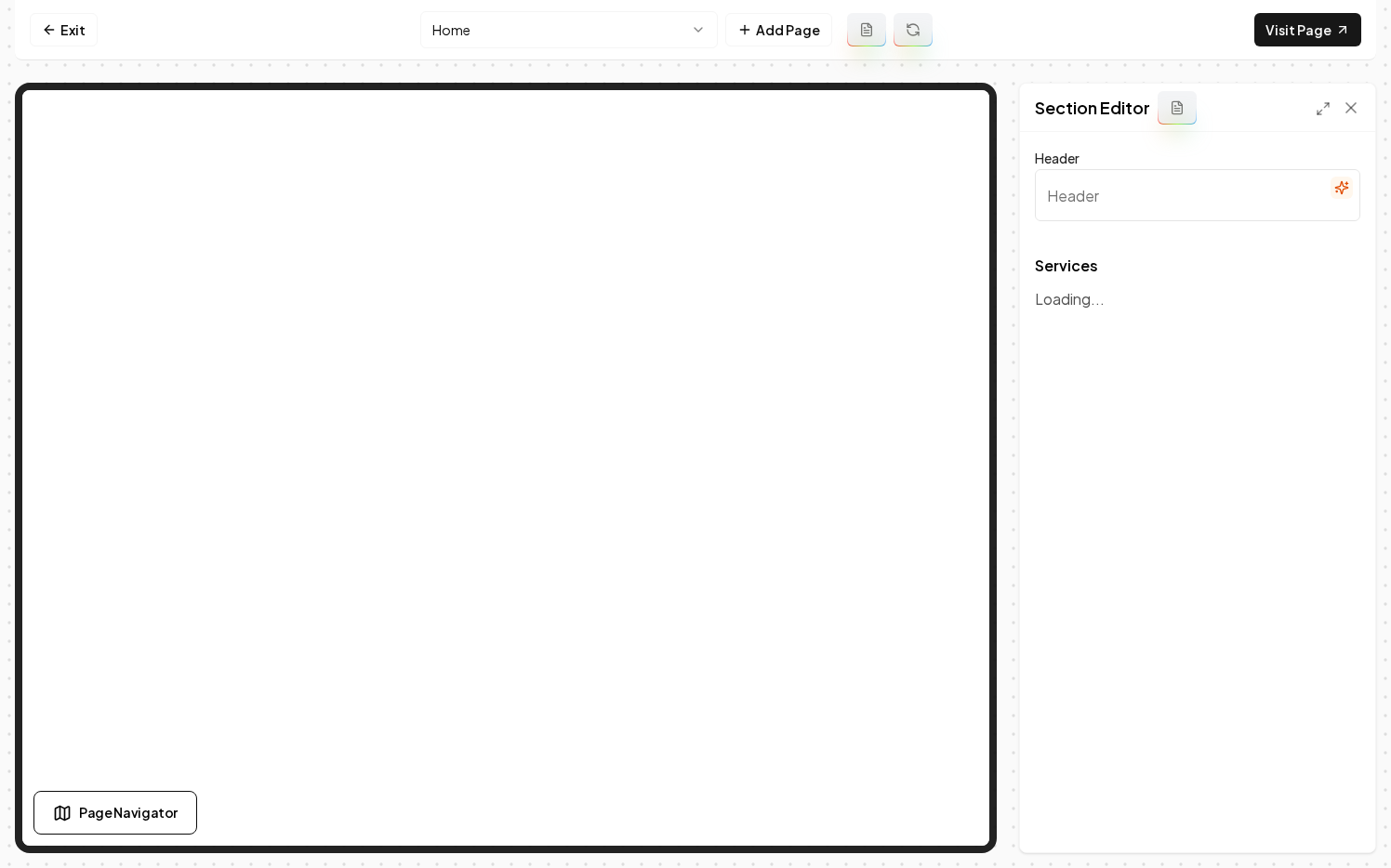
type input "Expert Home Remodeling Services"
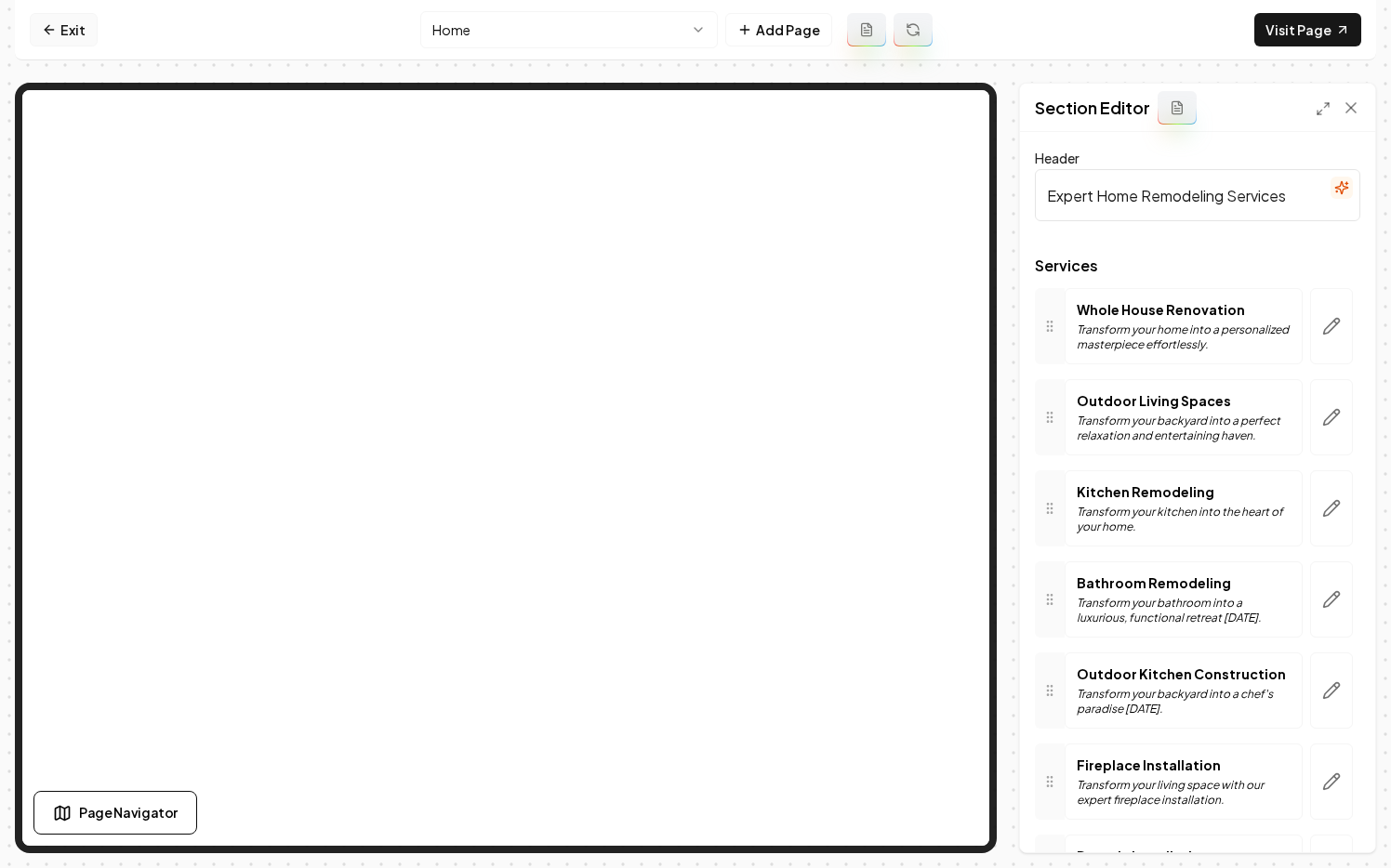
click at [54, 32] on icon at bounding box center [49, 29] width 15 height 15
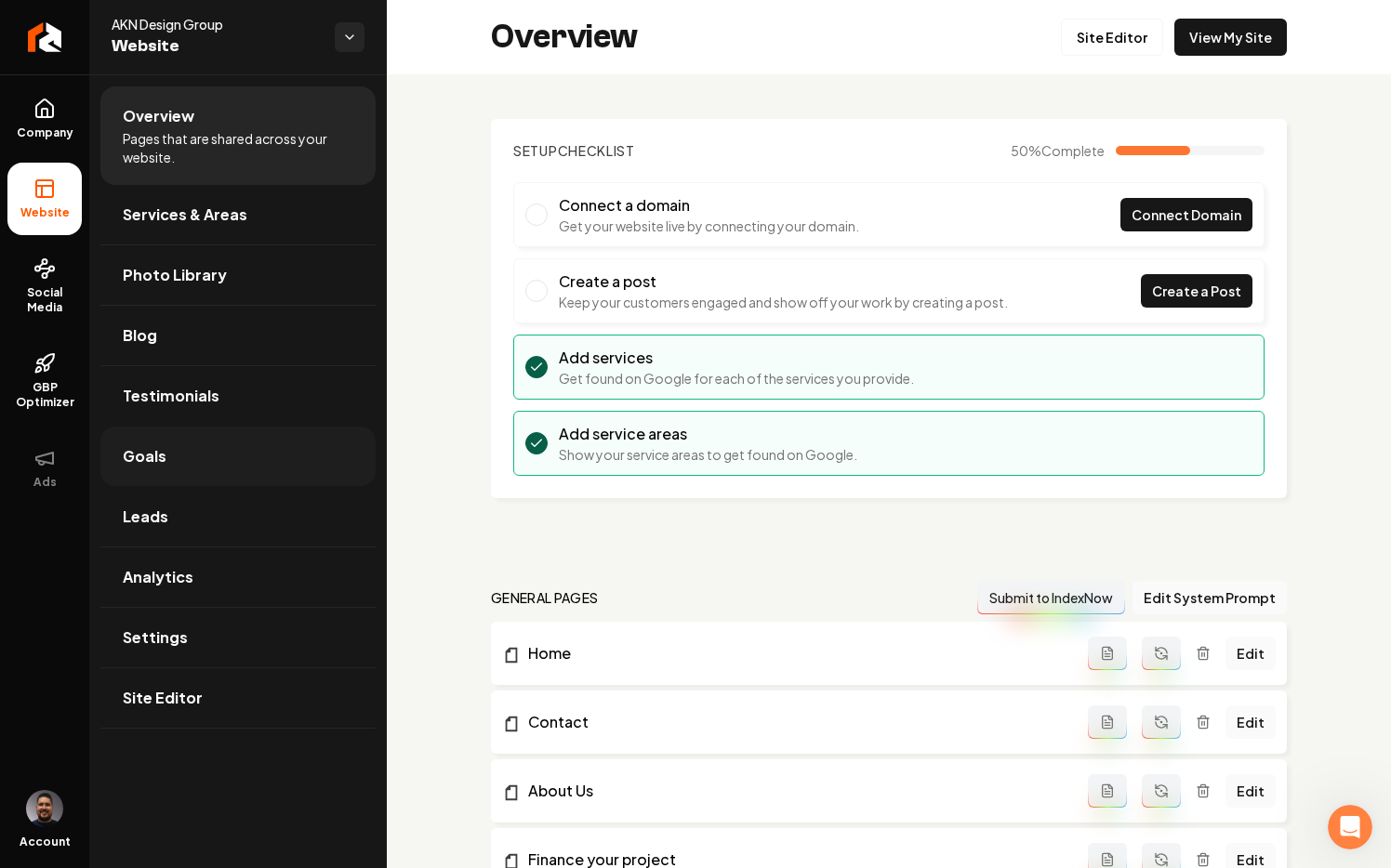
click at [133, 453] on span "Goals" at bounding box center [144, 455] width 44 height 22
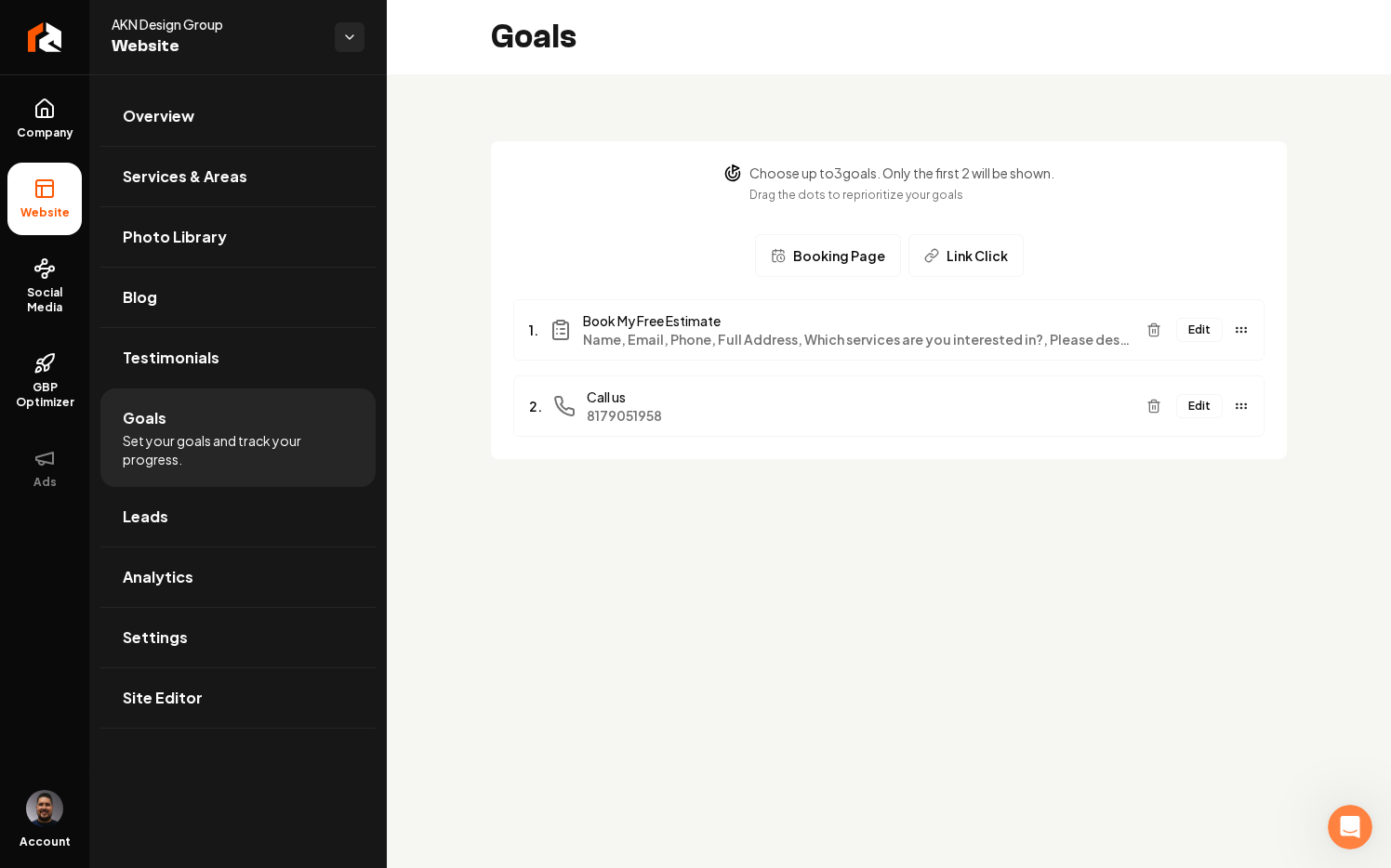
click at [1112, 330] on button "Edit" at bounding box center [1200, 329] width 47 height 24
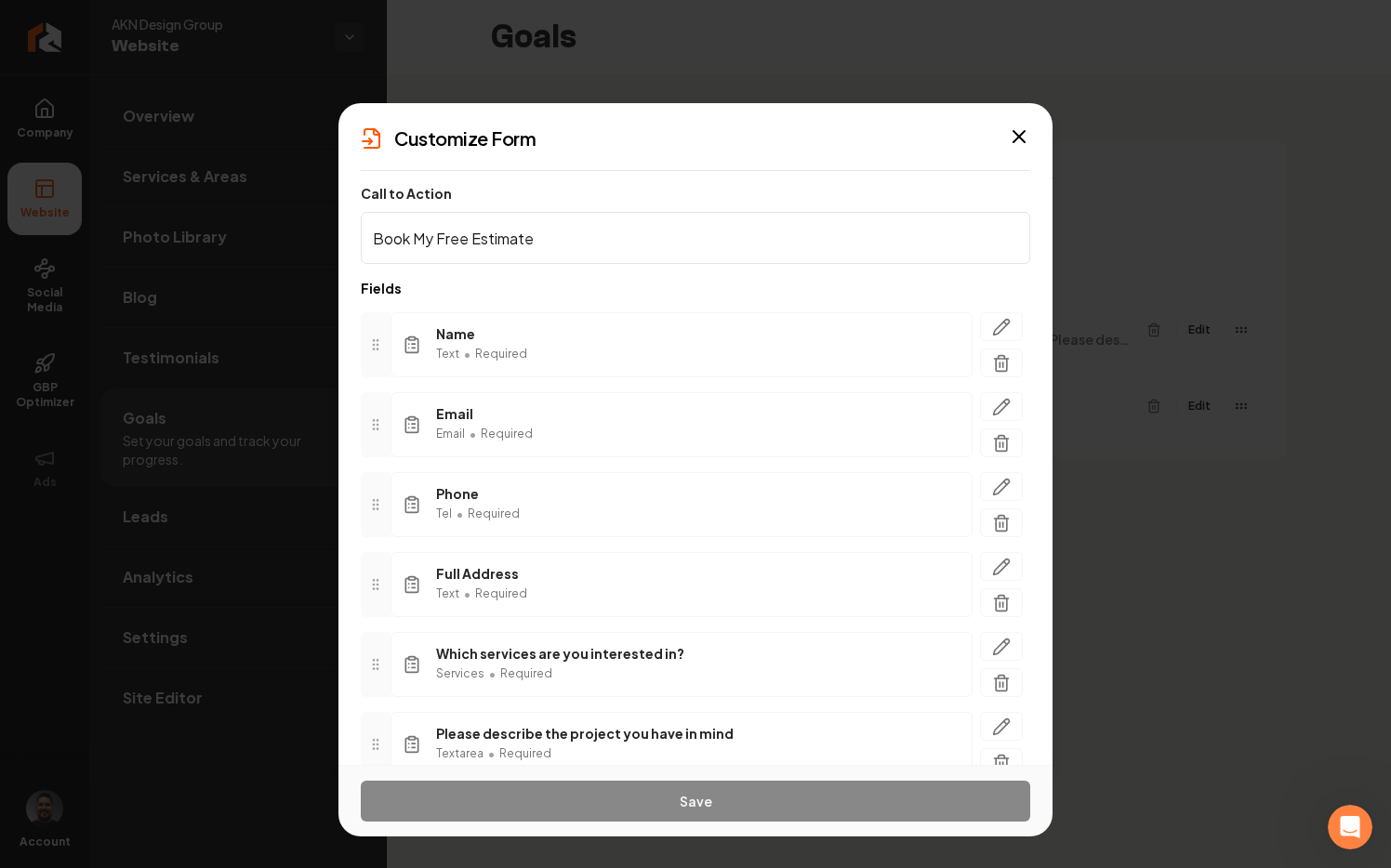
click at [572, 242] on input "Book My Free Estimate" at bounding box center [695, 238] width 669 height 52
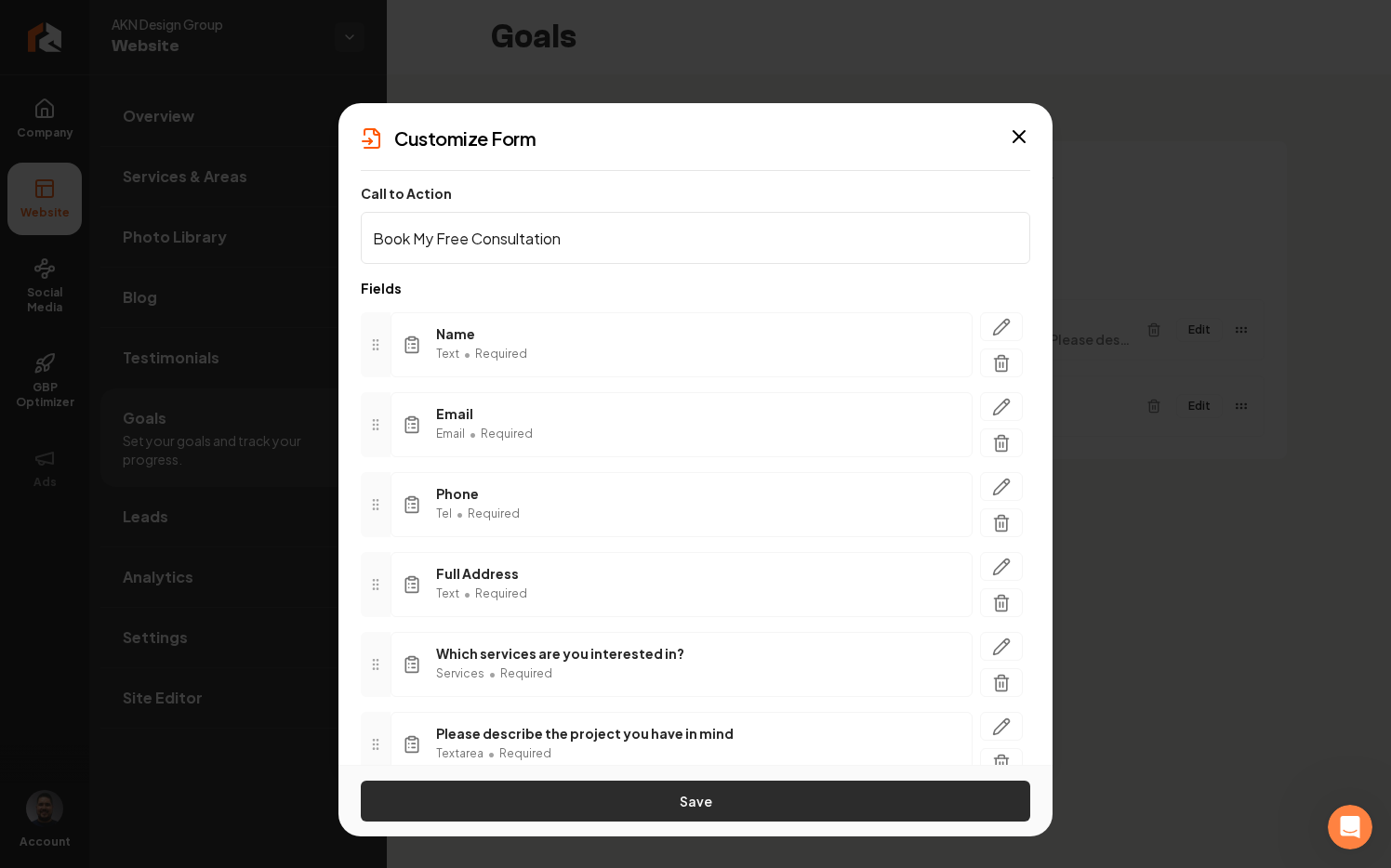
type input "Book My Free Consultation"
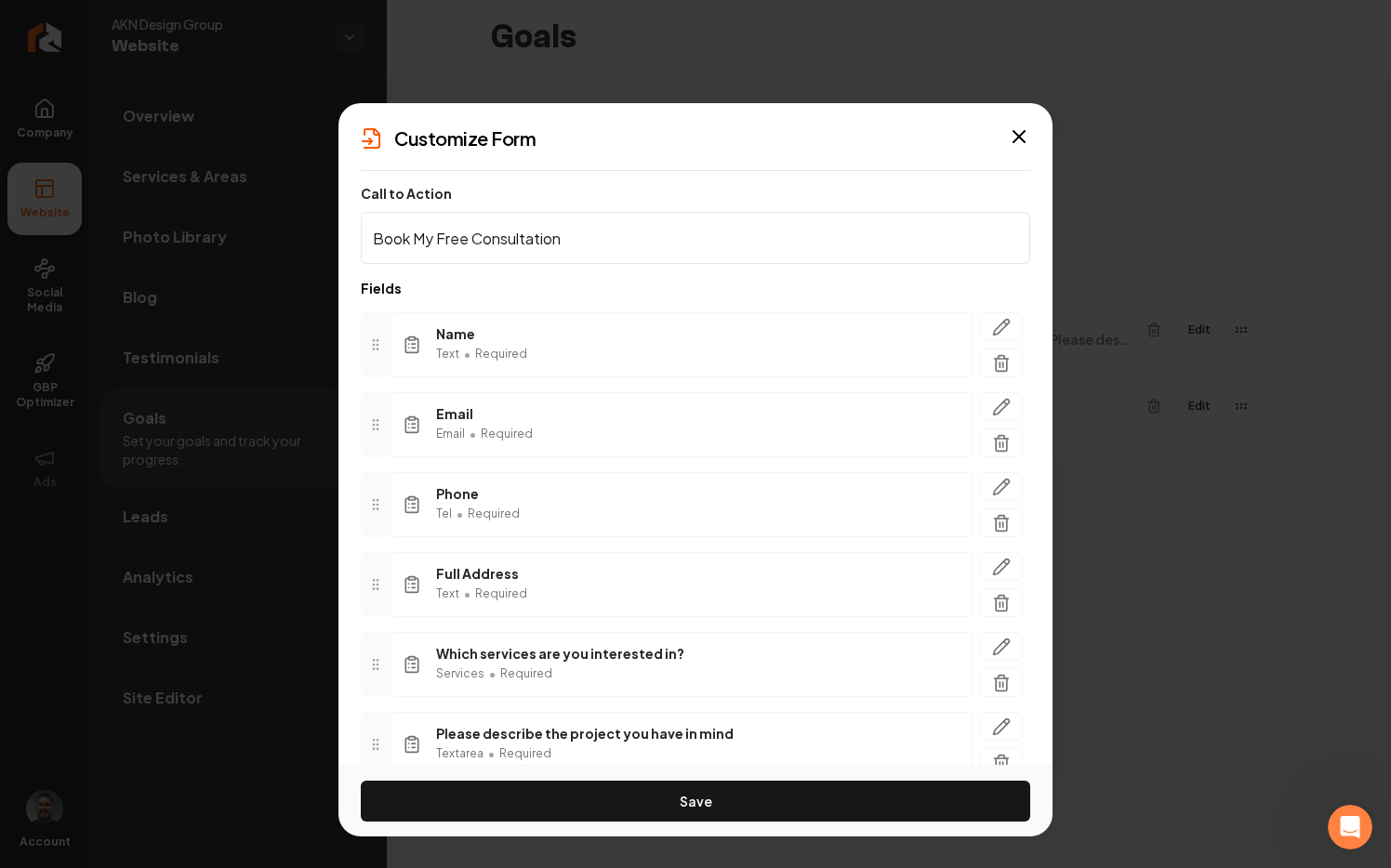
click at [726, 793] on button "Save" at bounding box center [695, 801] width 669 height 41
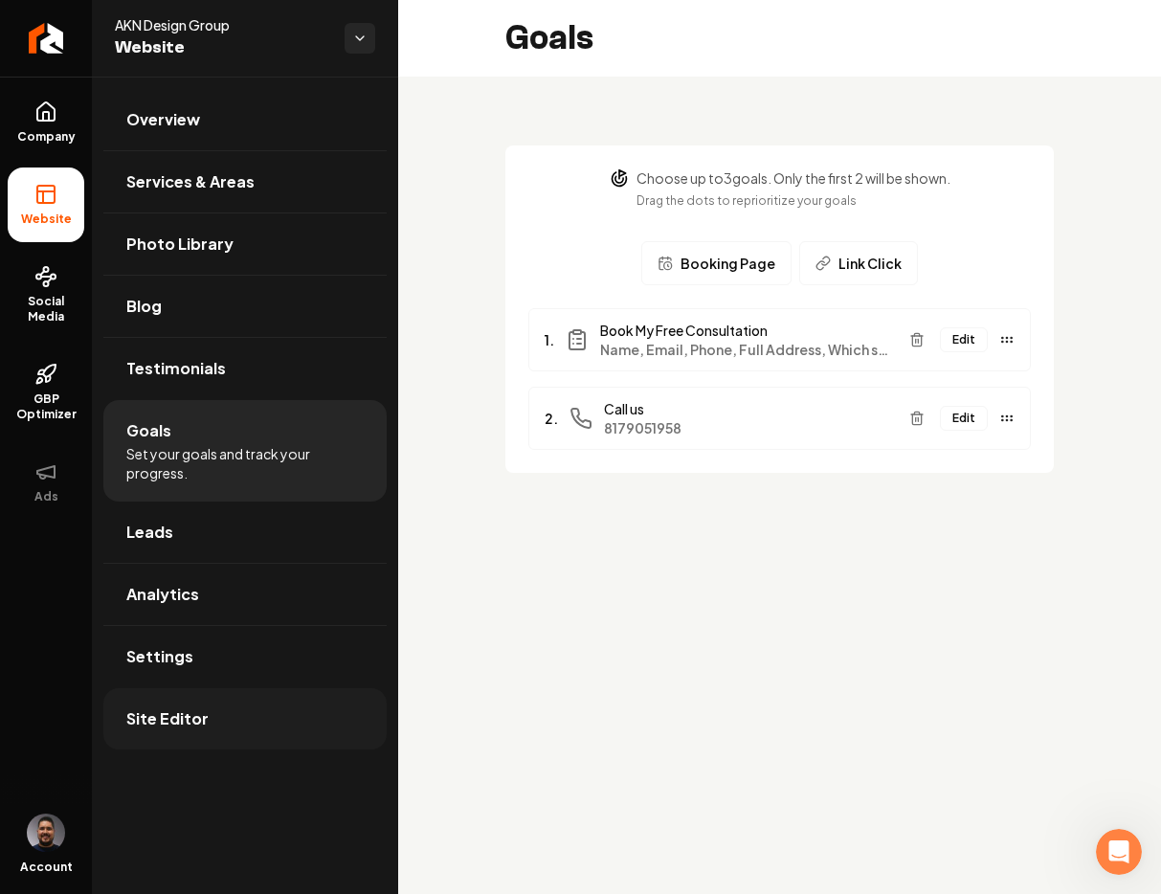
click at [171, 702] on link "Site Editor" at bounding box center [244, 718] width 283 height 61
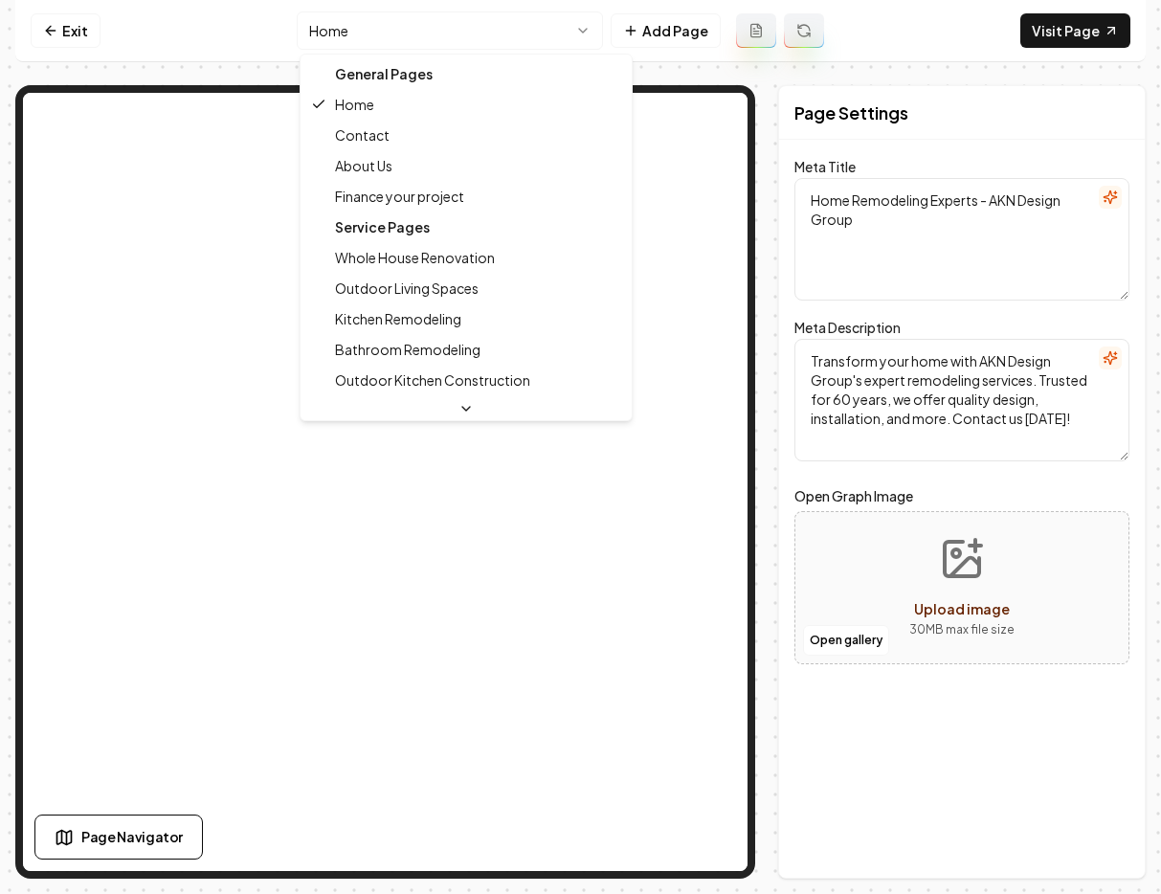
click at [493, 27] on html "Computer Required This feature is only available on a computer. Please switch t…" at bounding box center [580, 447] width 1161 height 894
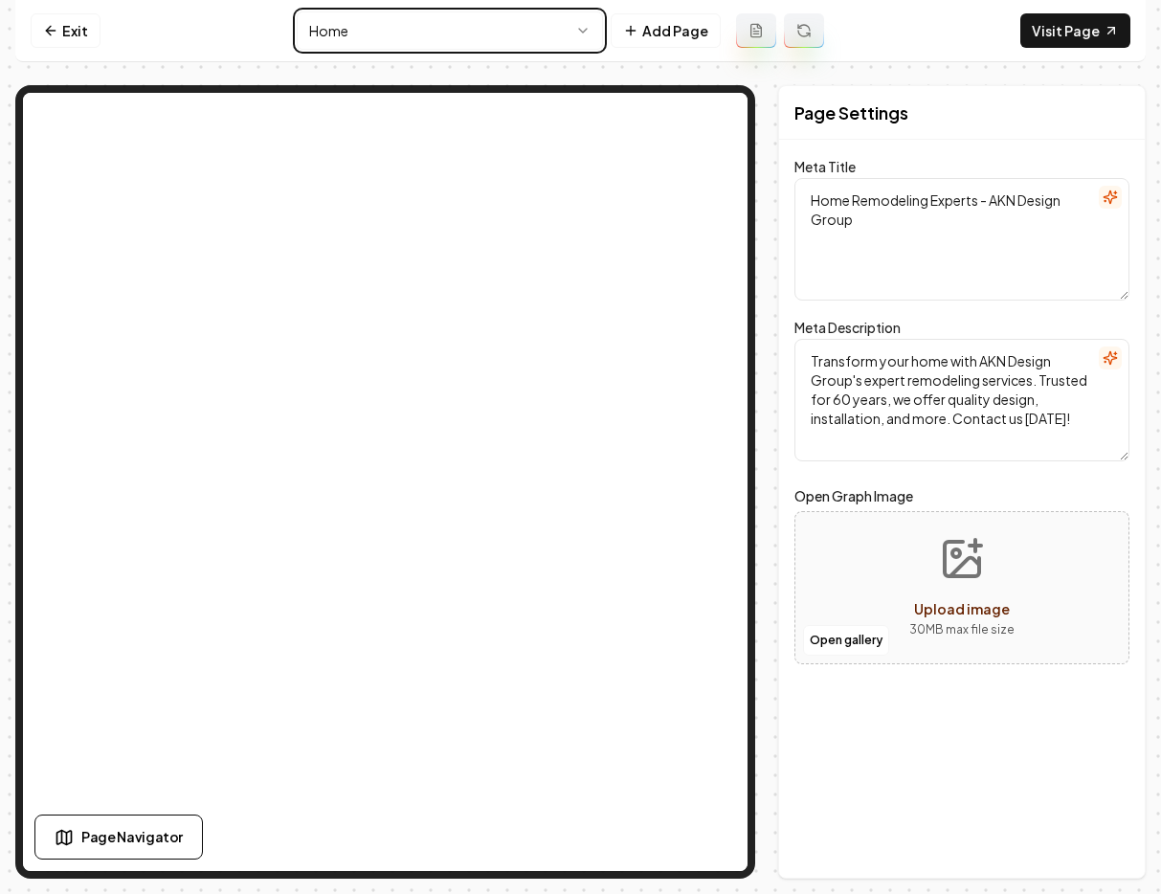
click at [1038, 240] on html "Computer Required This feature is only available on a computer. Please switch t…" at bounding box center [580, 447] width 1161 height 894
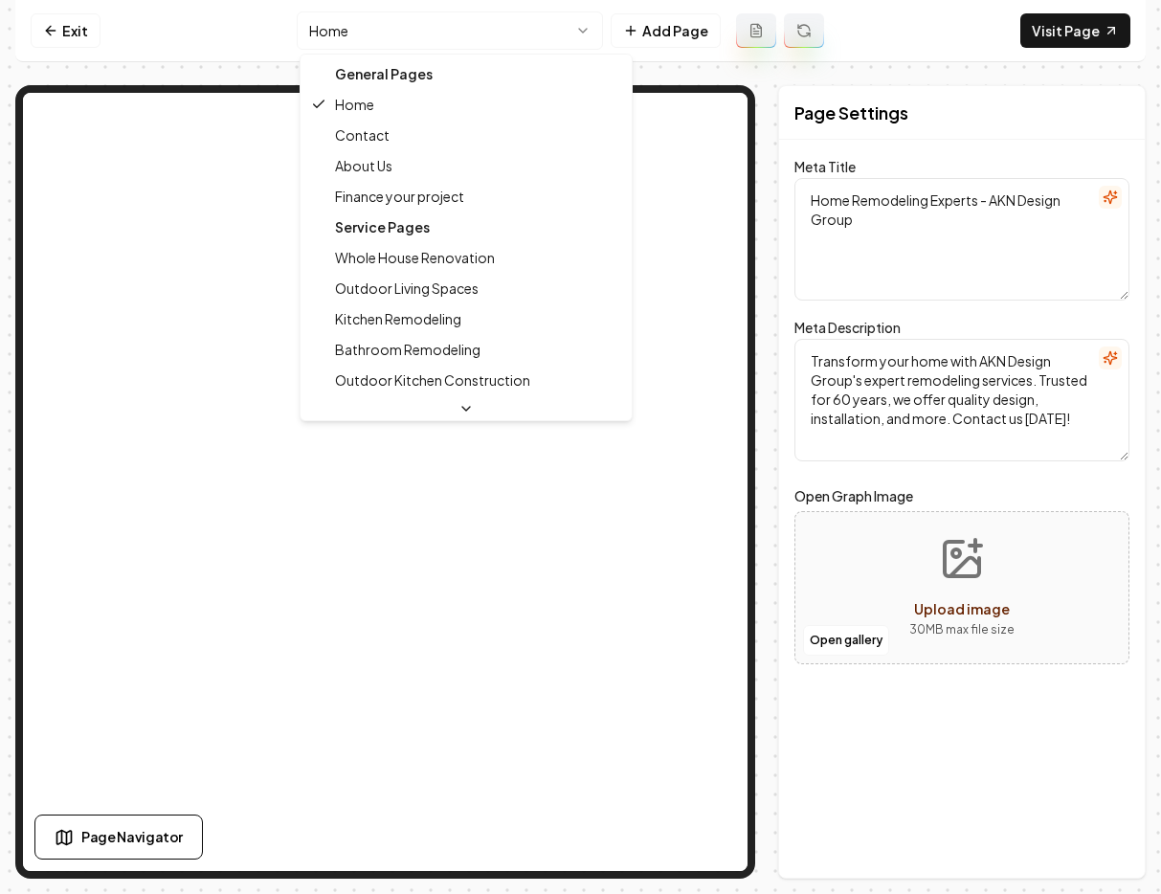
click at [403, 20] on html "Computer Required This feature is only available on a computer. Please switch t…" at bounding box center [580, 447] width 1161 height 894
type textarea "Home Remodeling Services | Trusted Experts - AKN Design Group"
type textarea "Transform your space with AKN Design Group's trusted home remodeling services. …"
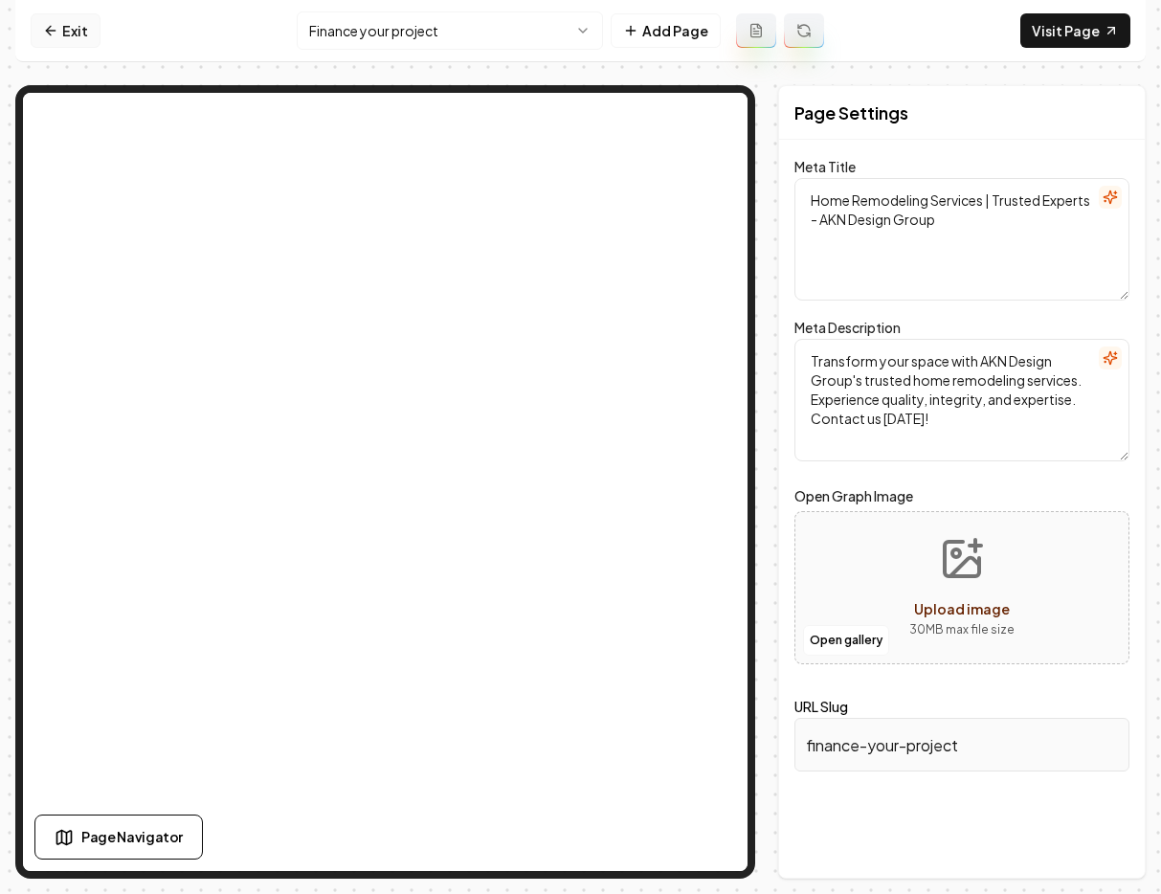
click at [57, 39] on link "Exit" at bounding box center [66, 30] width 70 height 34
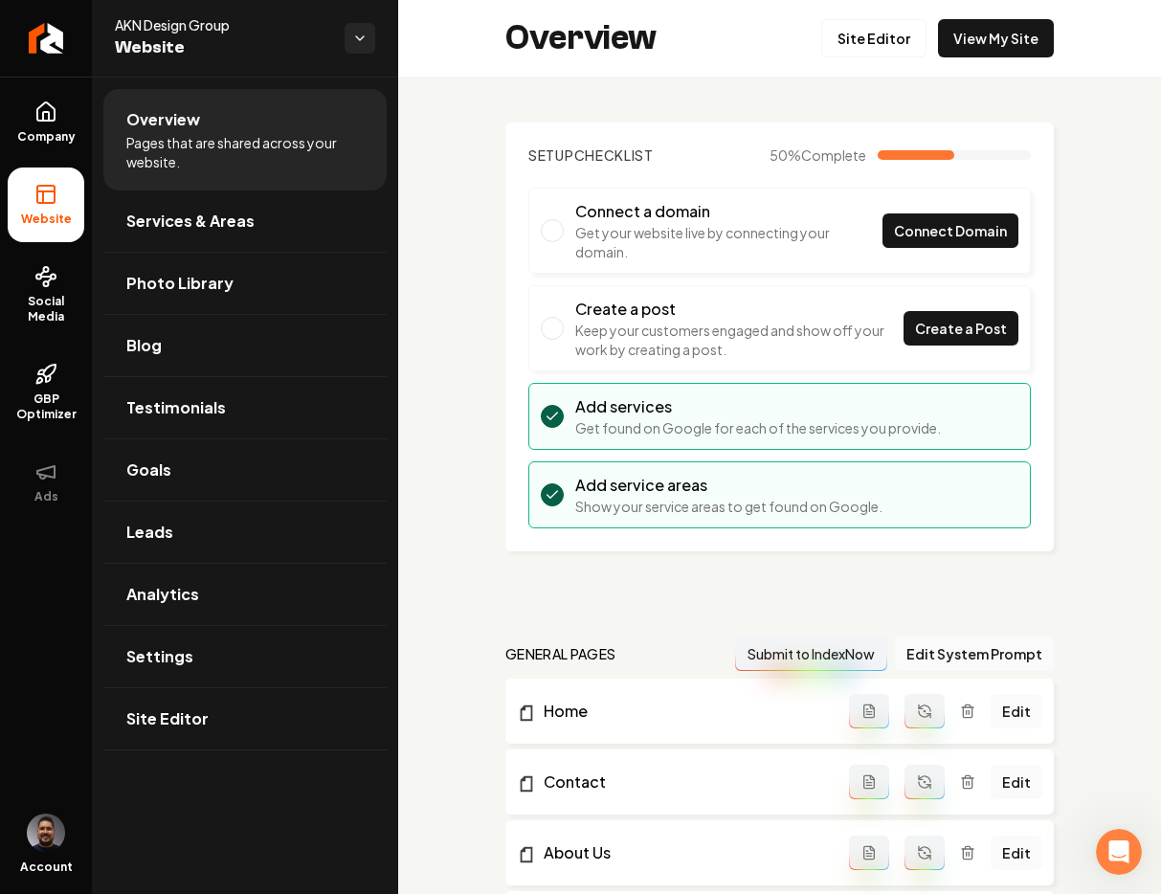
scroll to position [937, 0]
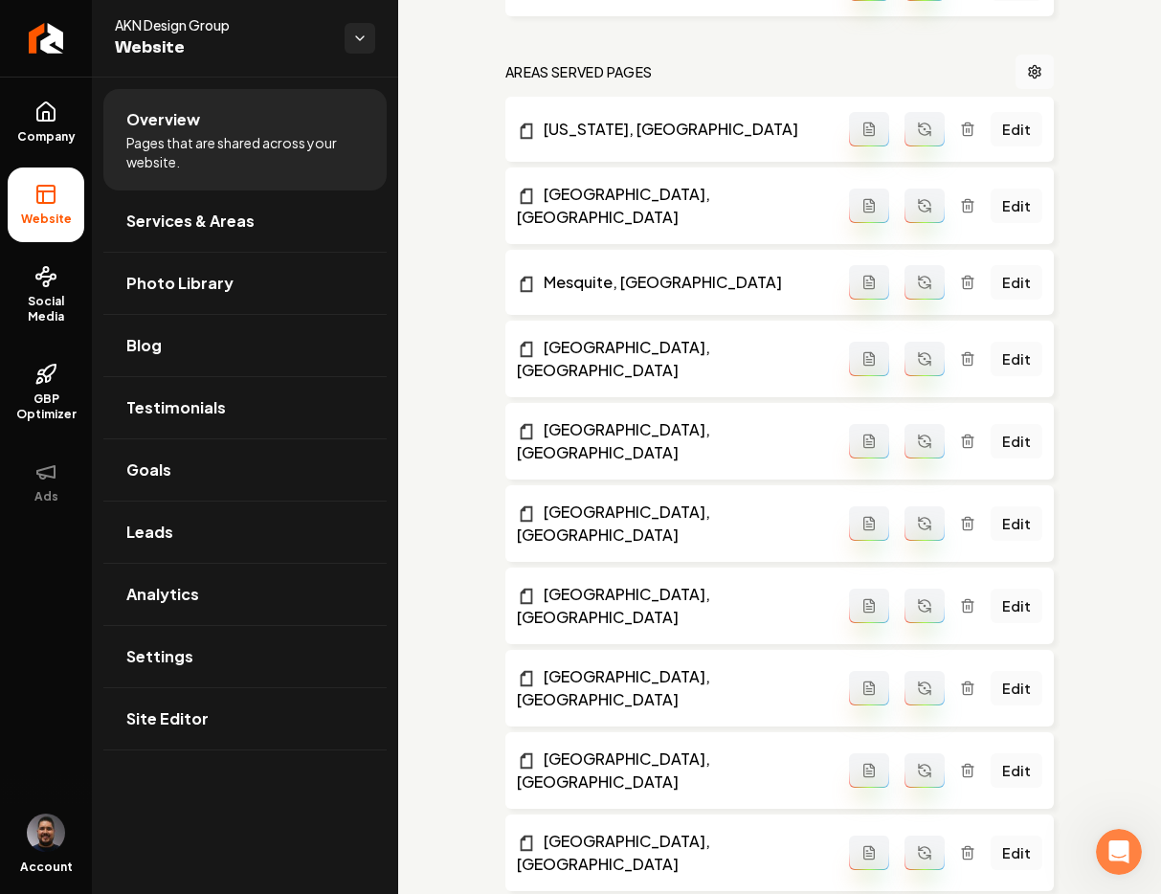
scroll to position [712, 0]
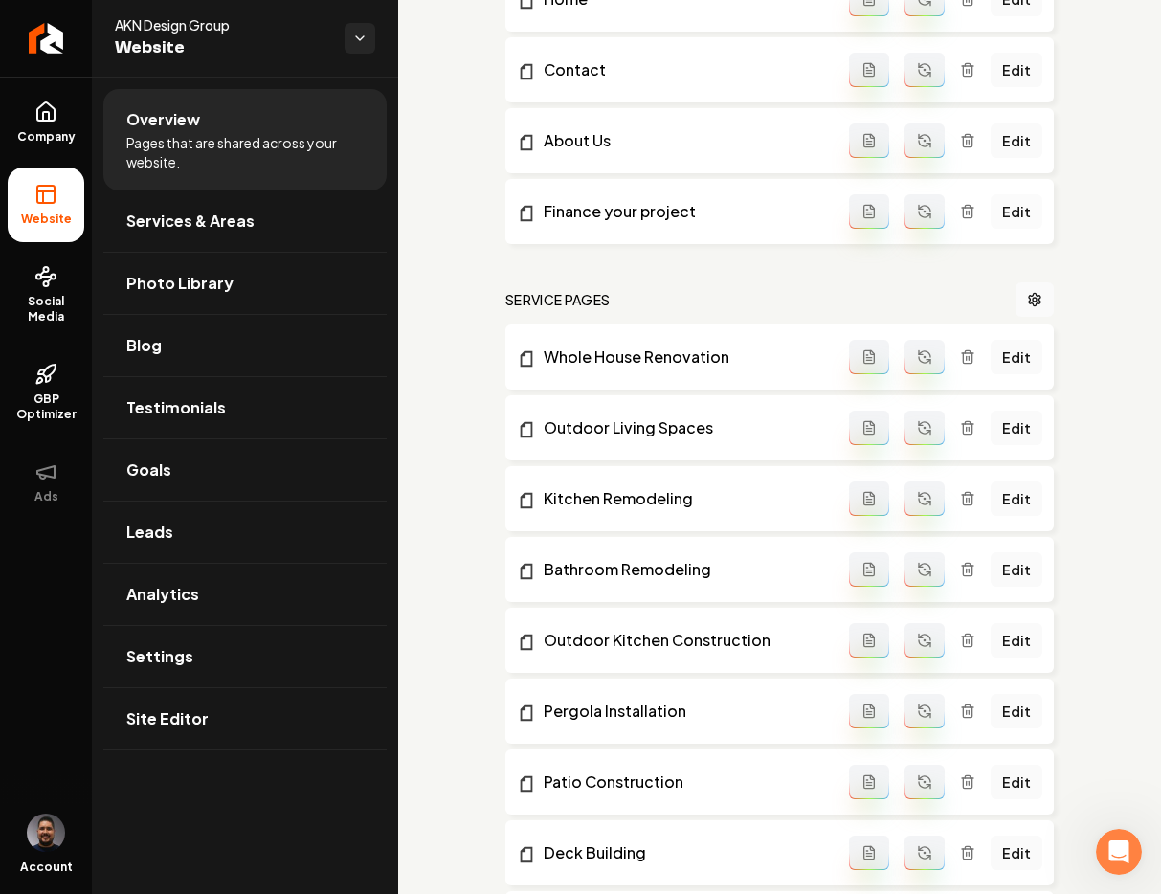
click at [1004, 214] on link "Edit" at bounding box center [1017, 211] width 52 height 34
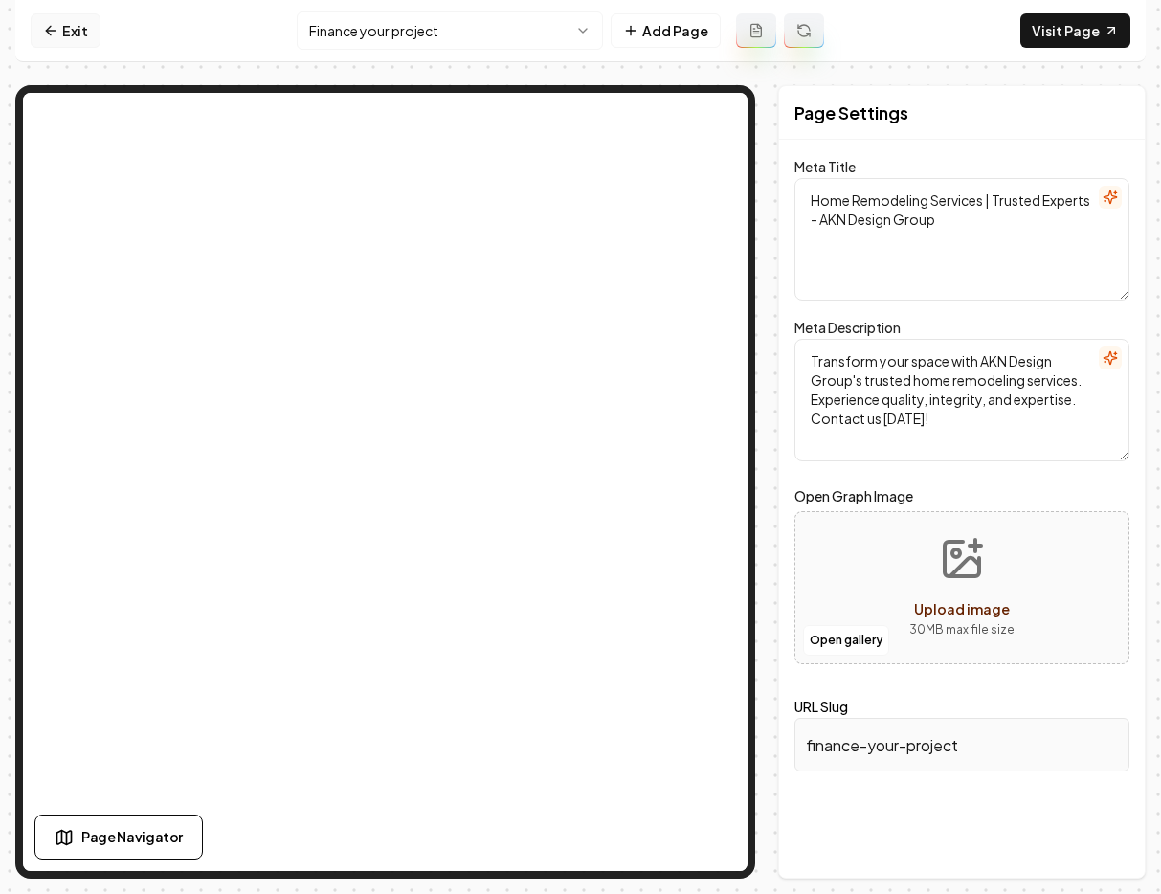
click at [57, 34] on icon at bounding box center [50, 30] width 15 height 15
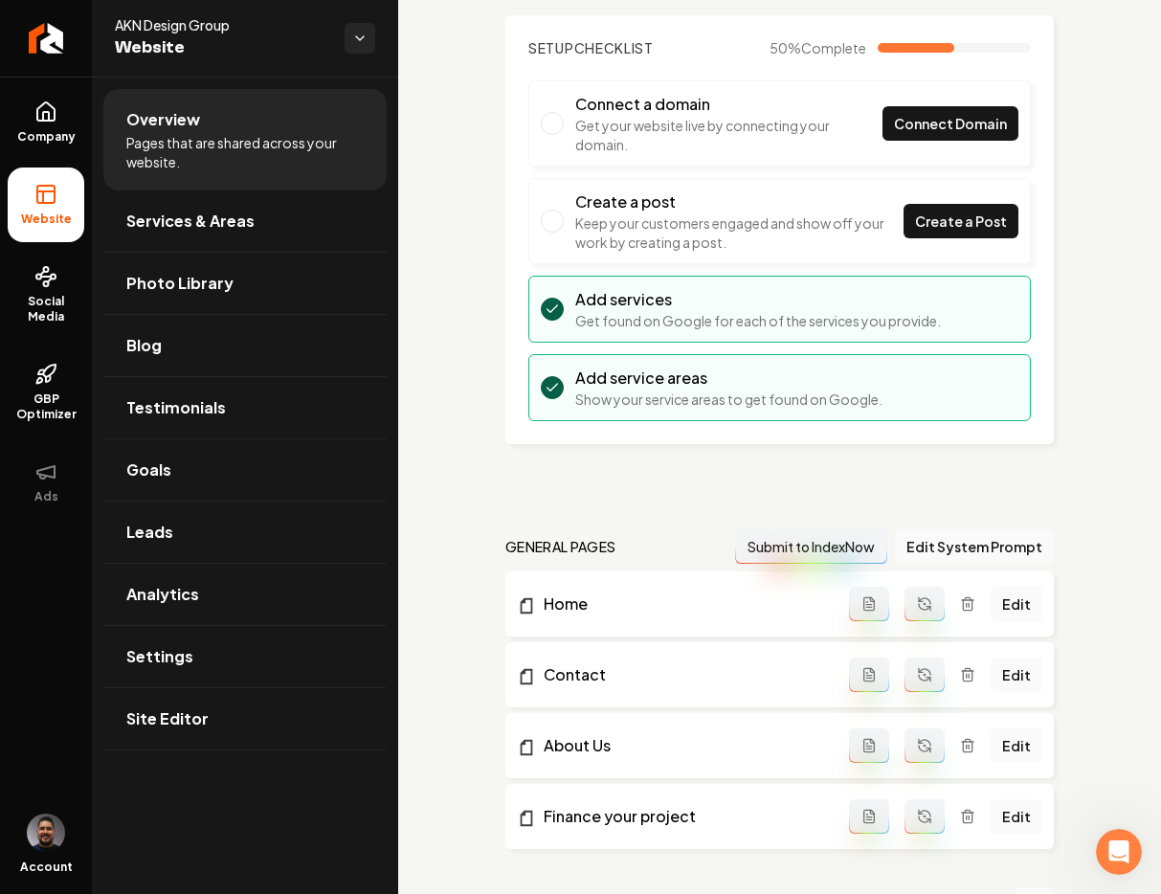
scroll to position [324, 0]
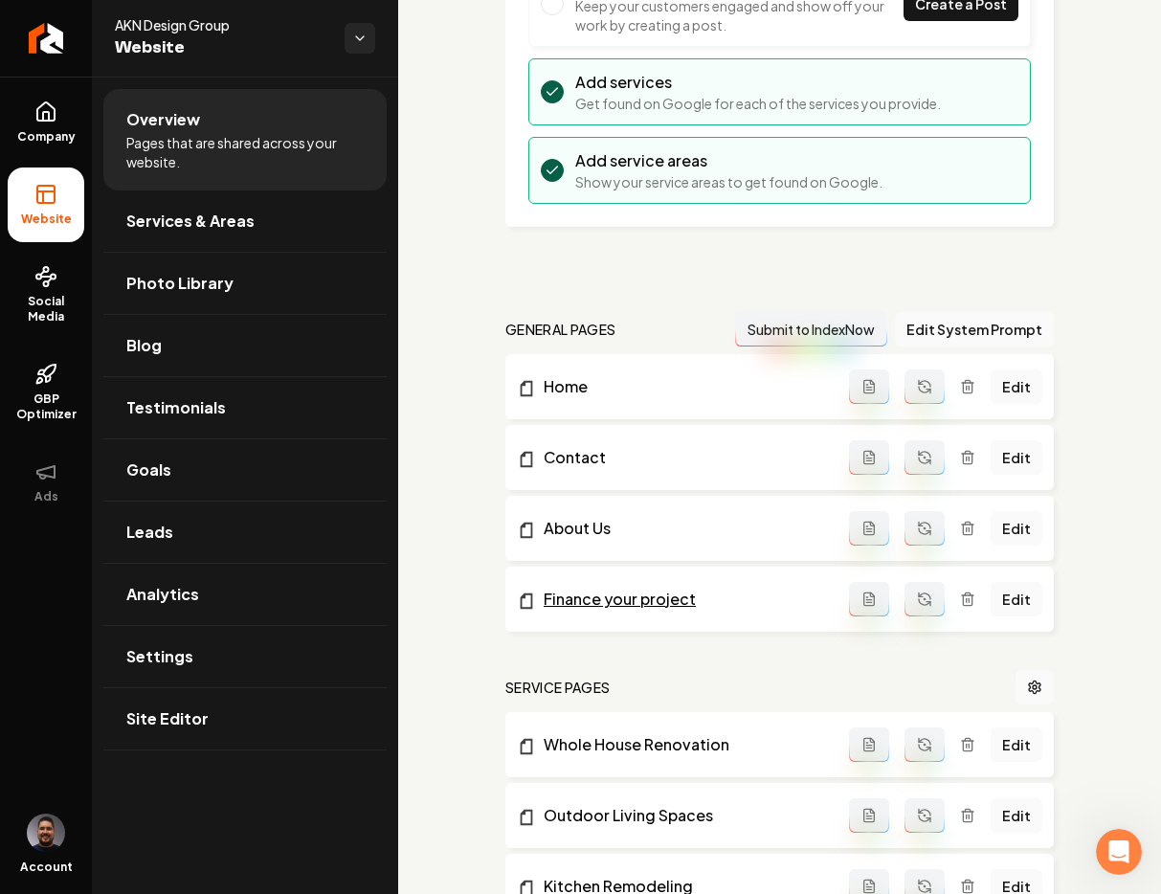
click at [717, 590] on link "Finance your project" at bounding box center [683, 599] width 332 height 23
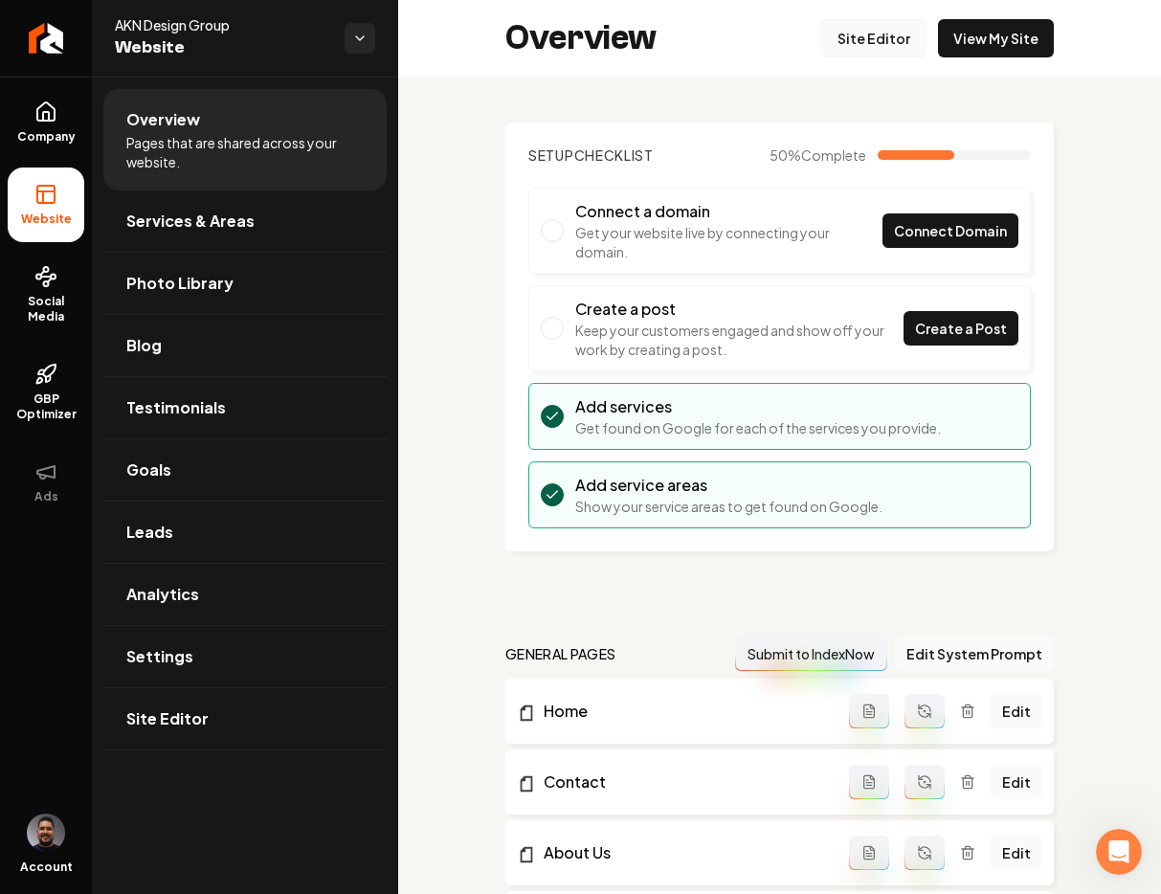
click at [869, 39] on link "Site Editor" at bounding box center [873, 38] width 105 height 38
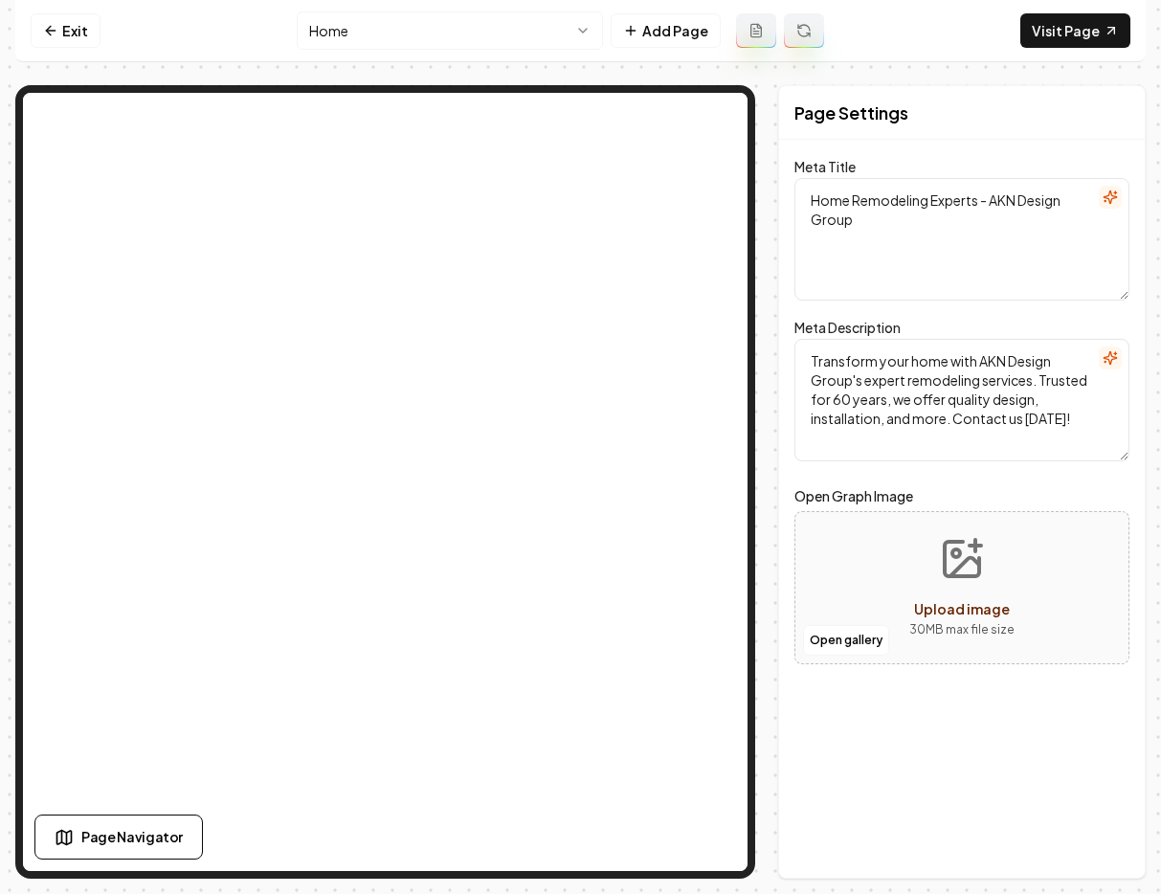
click at [431, 29] on html "Computer Required This feature is only available on a computer. Please switch t…" at bounding box center [580, 447] width 1161 height 894
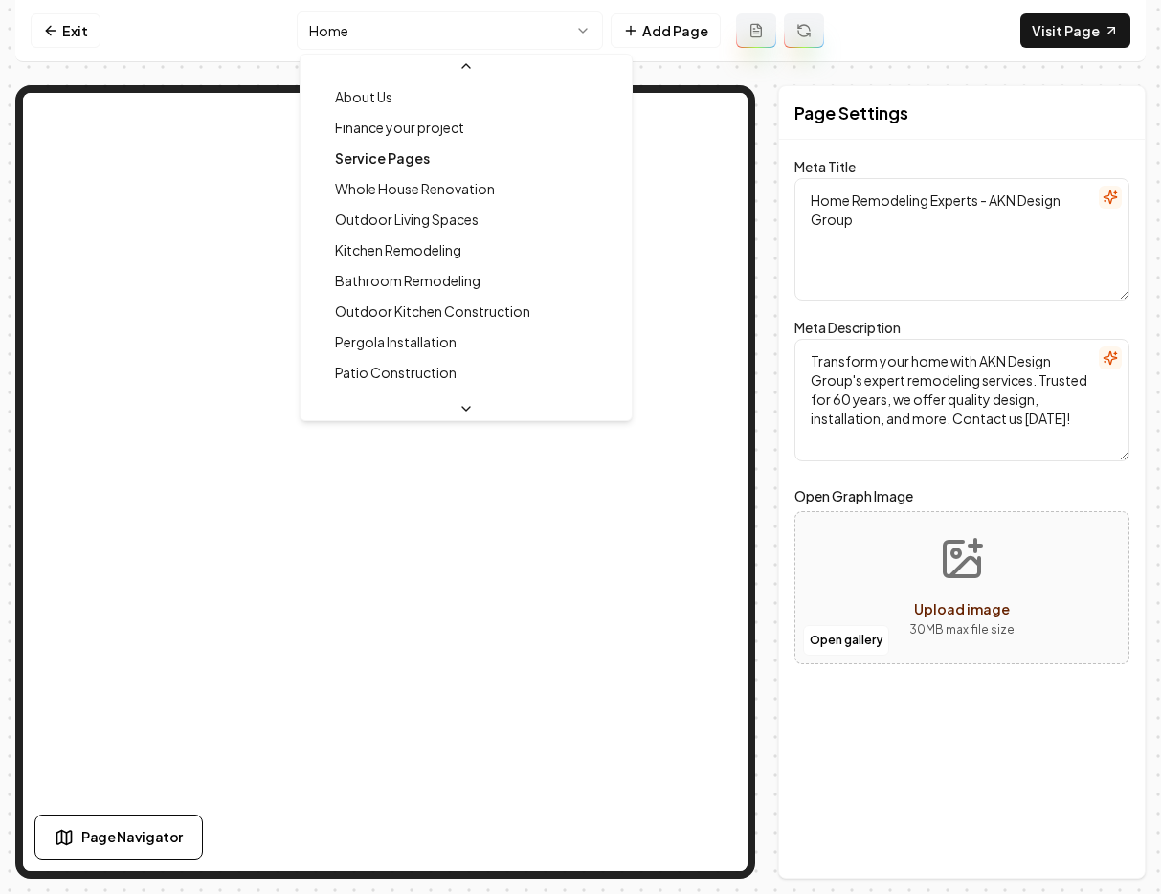
click at [458, 410] on icon at bounding box center [465, 408] width 15 height 15
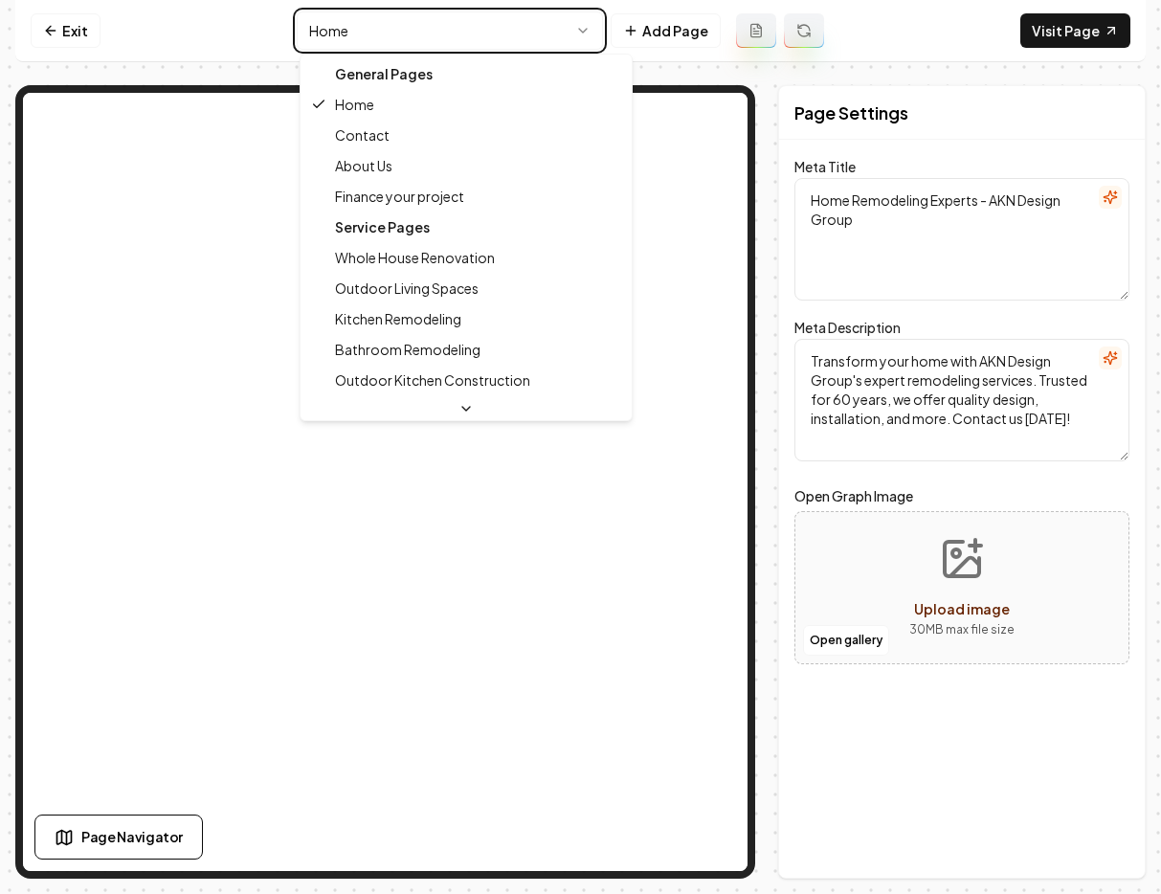
click at [242, 36] on html "Computer Required This feature is only available on a computer. Please switch t…" at bounding box center [580, 447] width 1161 height 894
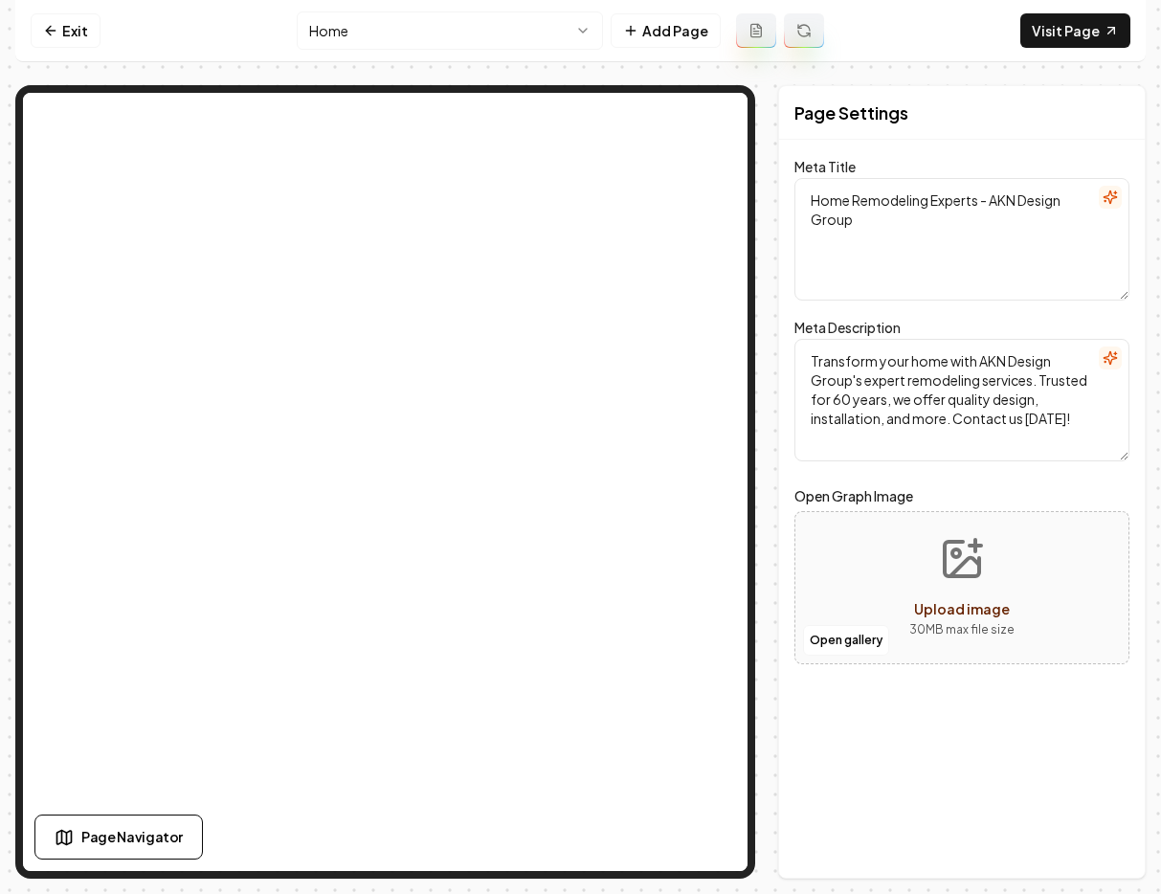
click at [863, 222] on textarea "Home Remodeling Experts - AKN Design Group" at bounding box center [961, 239] width 335 height 123
click at [444, 24] on html "Computer Required This feature is only available on a computer. Please switch t…" at bounding box center [580, 447] width 1161 height 894
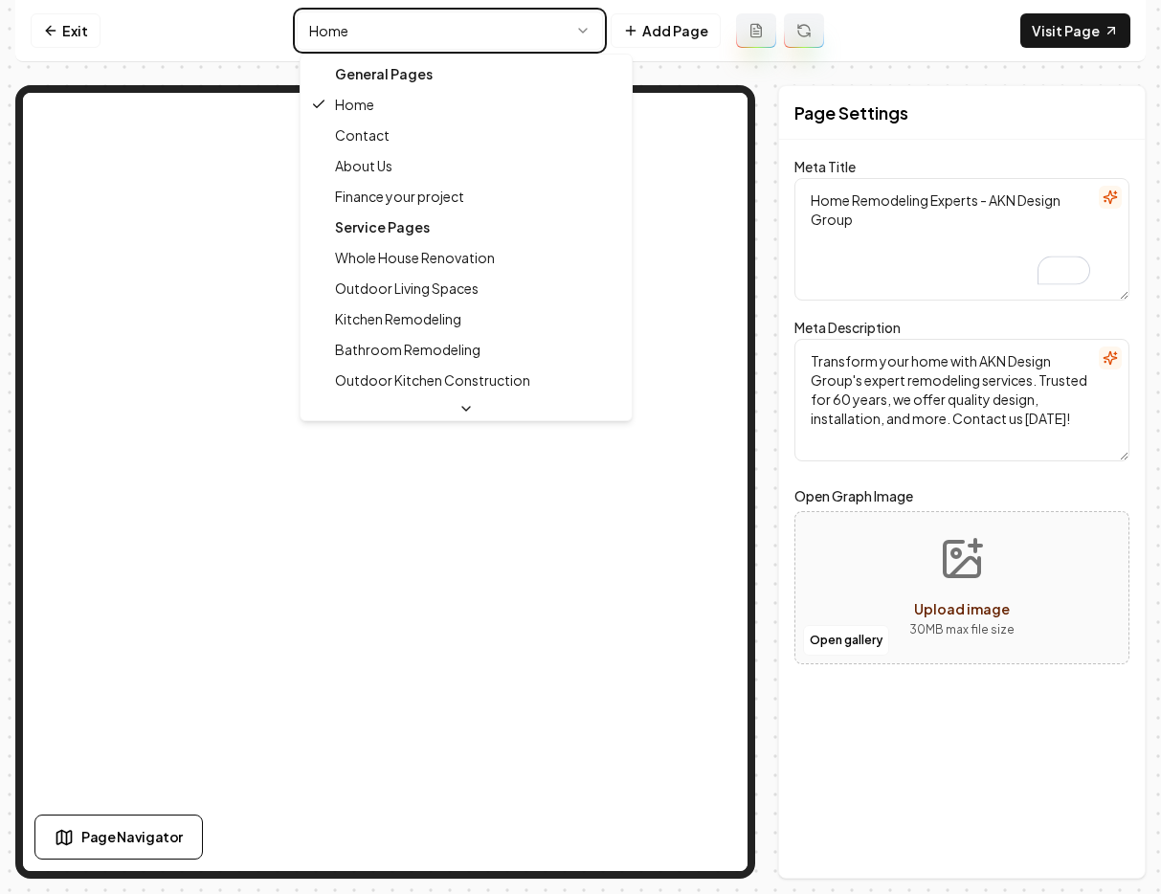
type textarea "Home Remodeling Services | Trusted Experts - AKN Design Group"
type textarea "Transform your space with AKN Design Group's trusted home remodeling services. …"
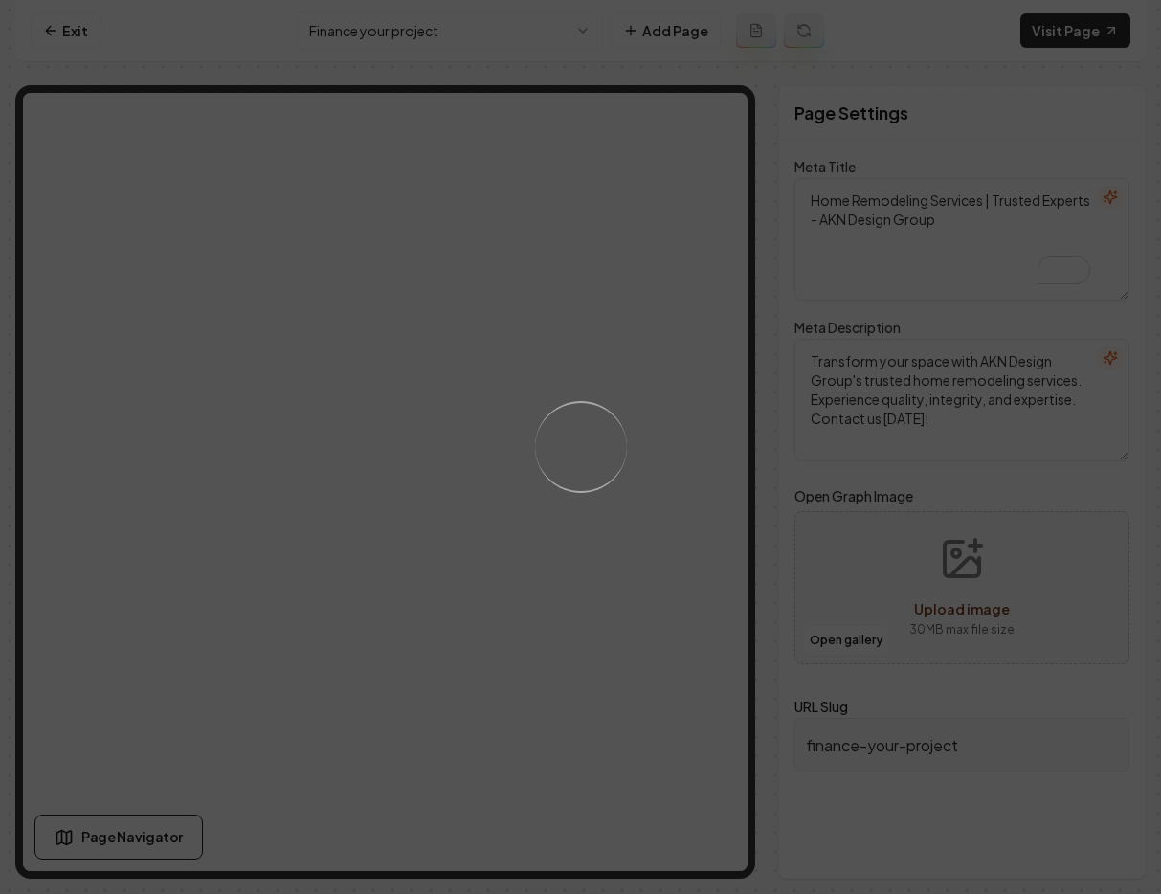
click at [664, 43] on div "Loading..." at bounding box center [580, 447] width 1161 height 894
click at [663, 32] on div "Loading..." at bounding box center [580, 447] width 1161 height 894
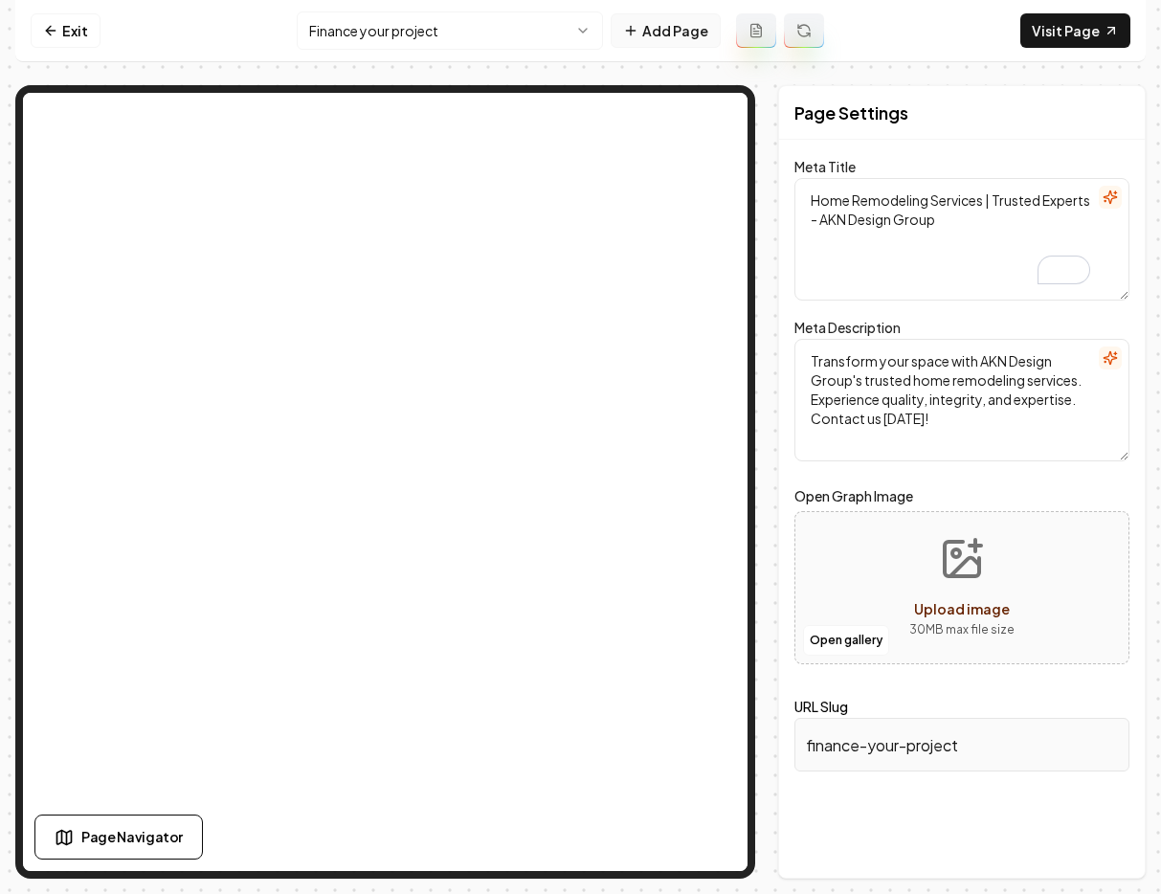
click at [663, 32] on button "Add Page" at bounding box center [666, 30] width 110 height 34
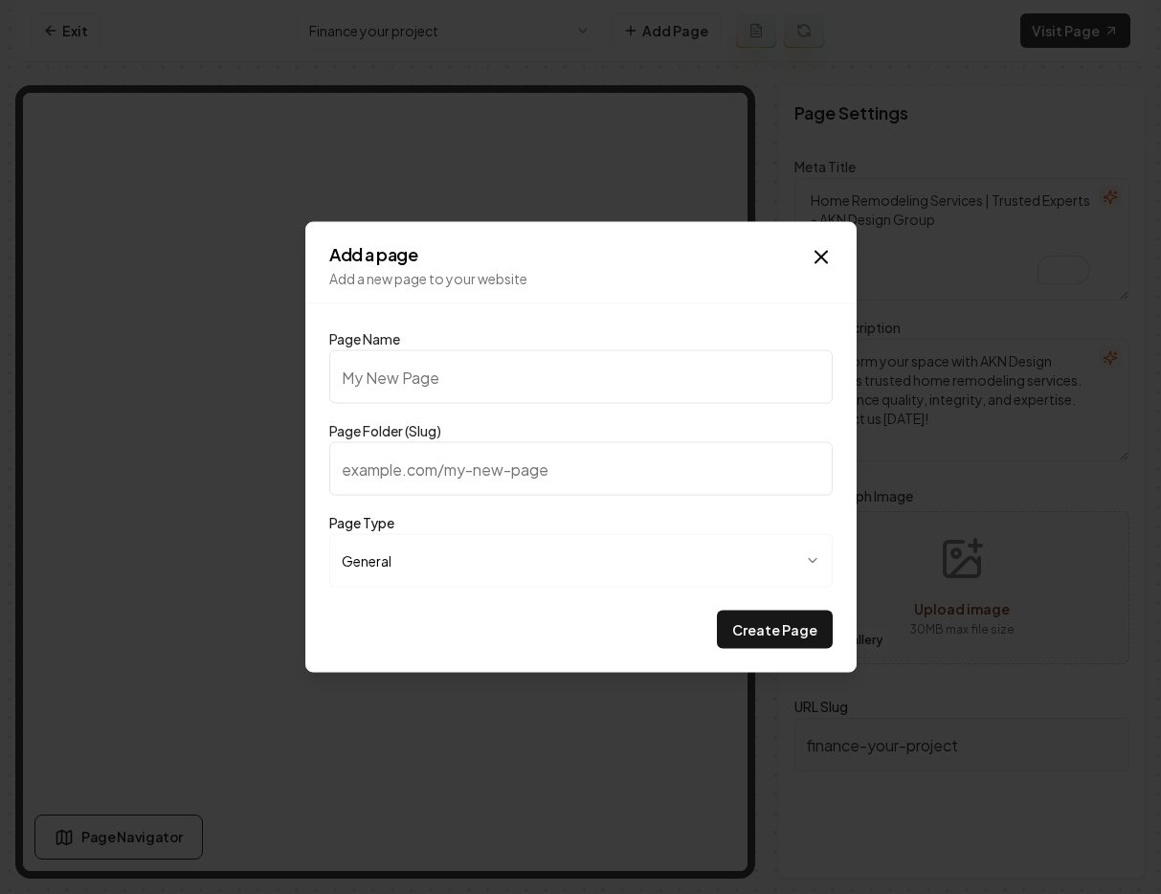
click at [408, 377] on input "Page Name" at bounding box center [580, 377] width 503 height 54
type input "F"
type input "f"
type input "Fi"
type input "fi"
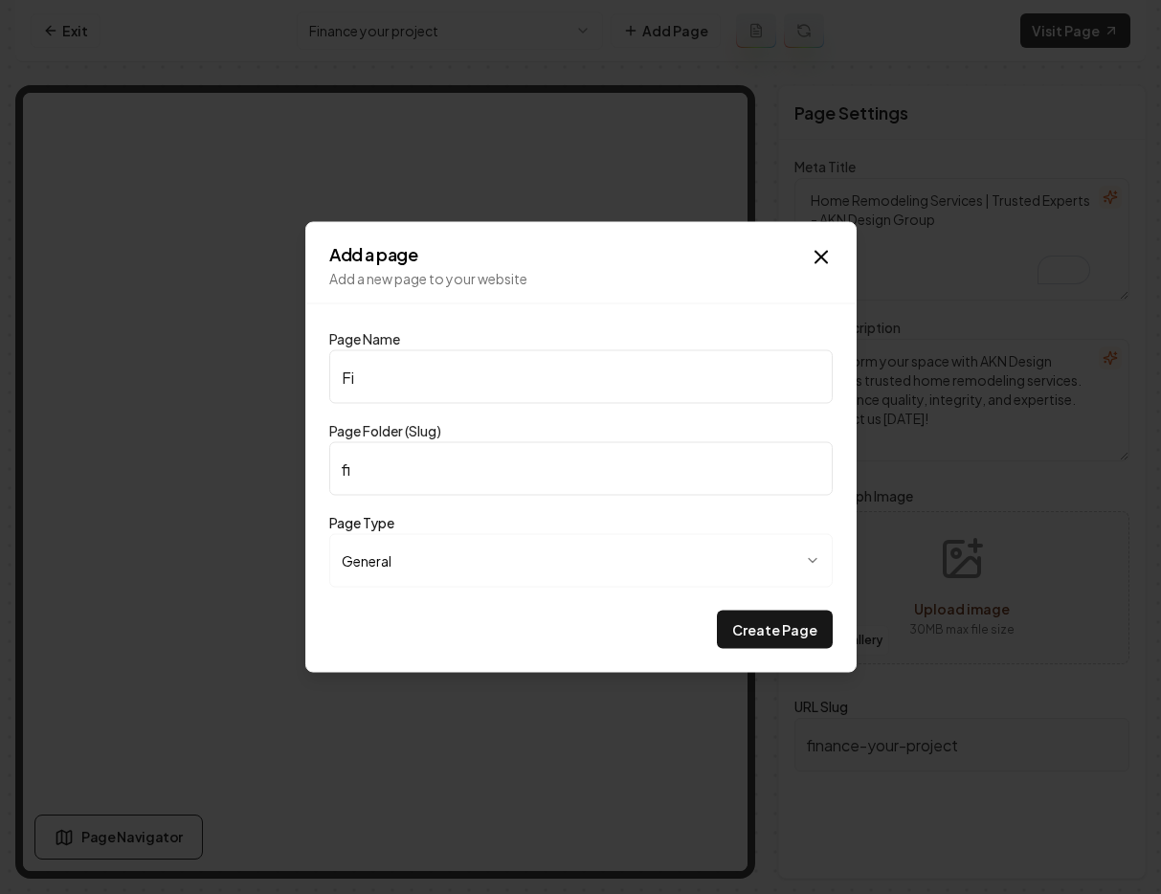
type input "Fin"
type input "fin"
type input "Fina"
type input "fina"
type input "[PERSON_NAME]"
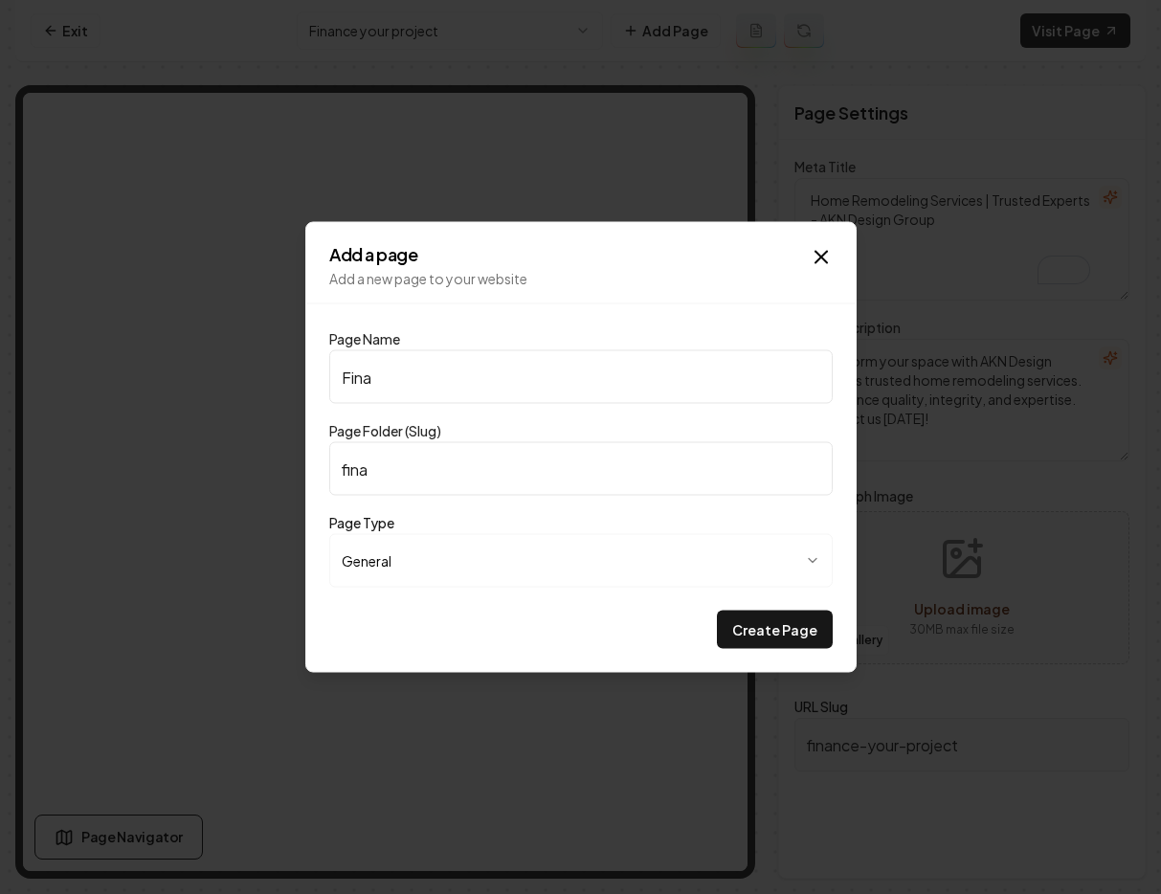
type input "[PERSON_NAME]"
type input "Financ"
type input "financ"
type input "Finance"
type input "finance"
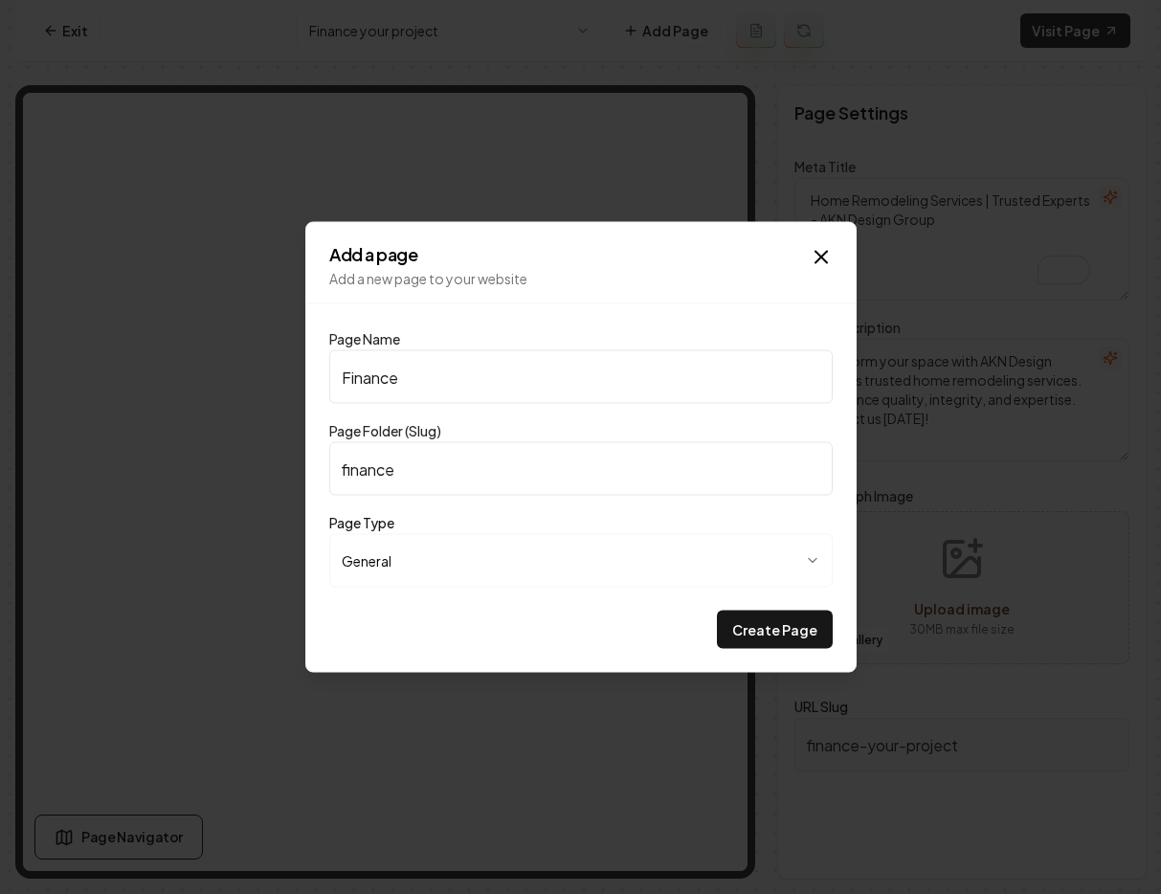
type input "Finance Y"
type input "finance-y"
type input "Finance Yo"
type input "finance-yo"
type input "Finance You"
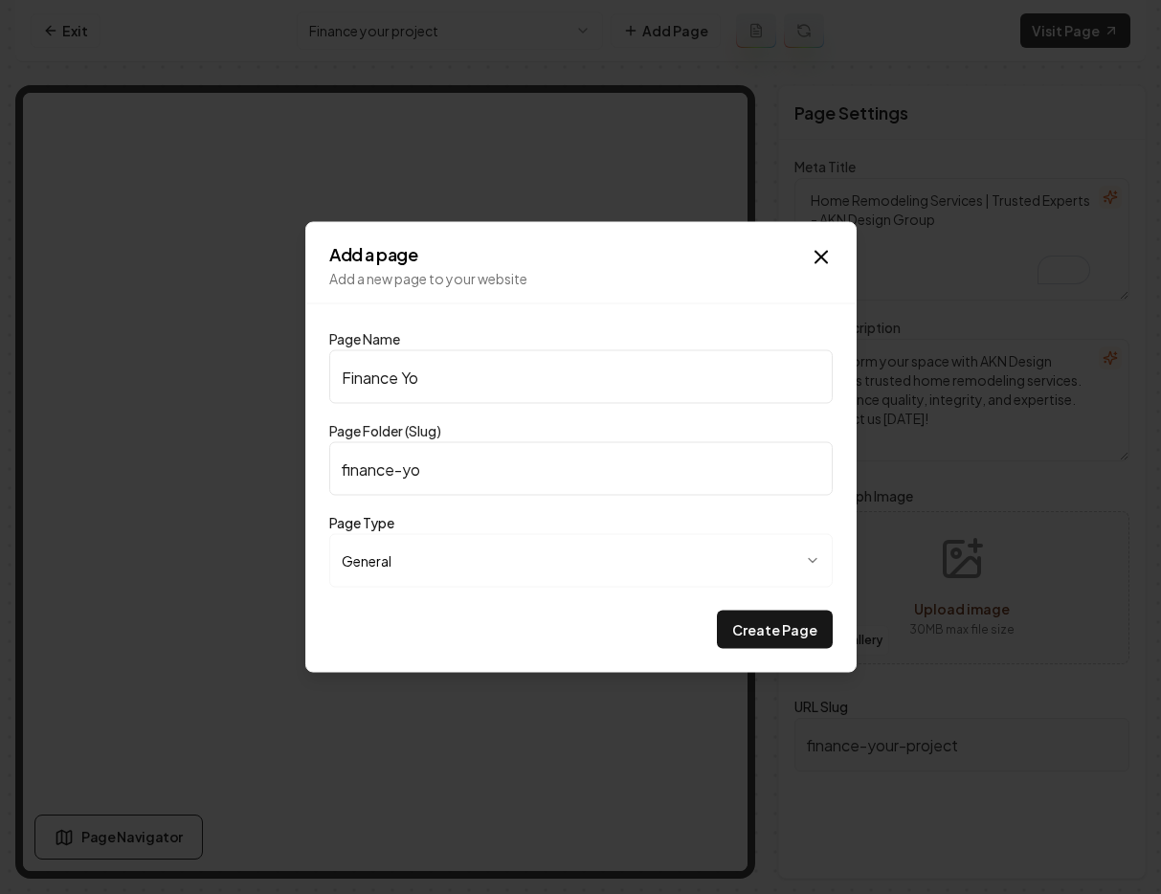
type input "finance-you"
type input "Finance Your"
type input "finance-your"
type input "Finance Your p"
type input "finance-your-p"
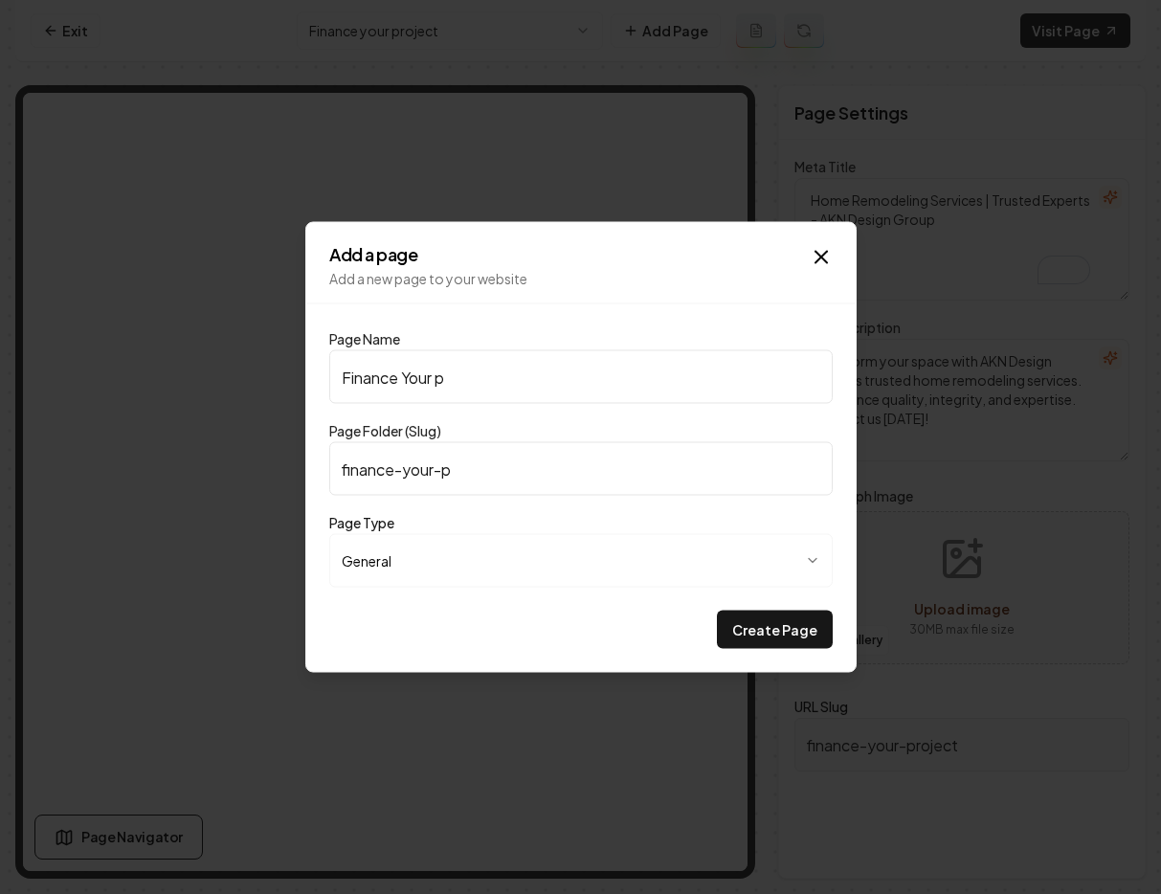
type input "Finance Your pr"
type input "finance-your-pr"
type input "Finance Your pro"
type input "finance-your-pro"
type input "Finance Your proy"
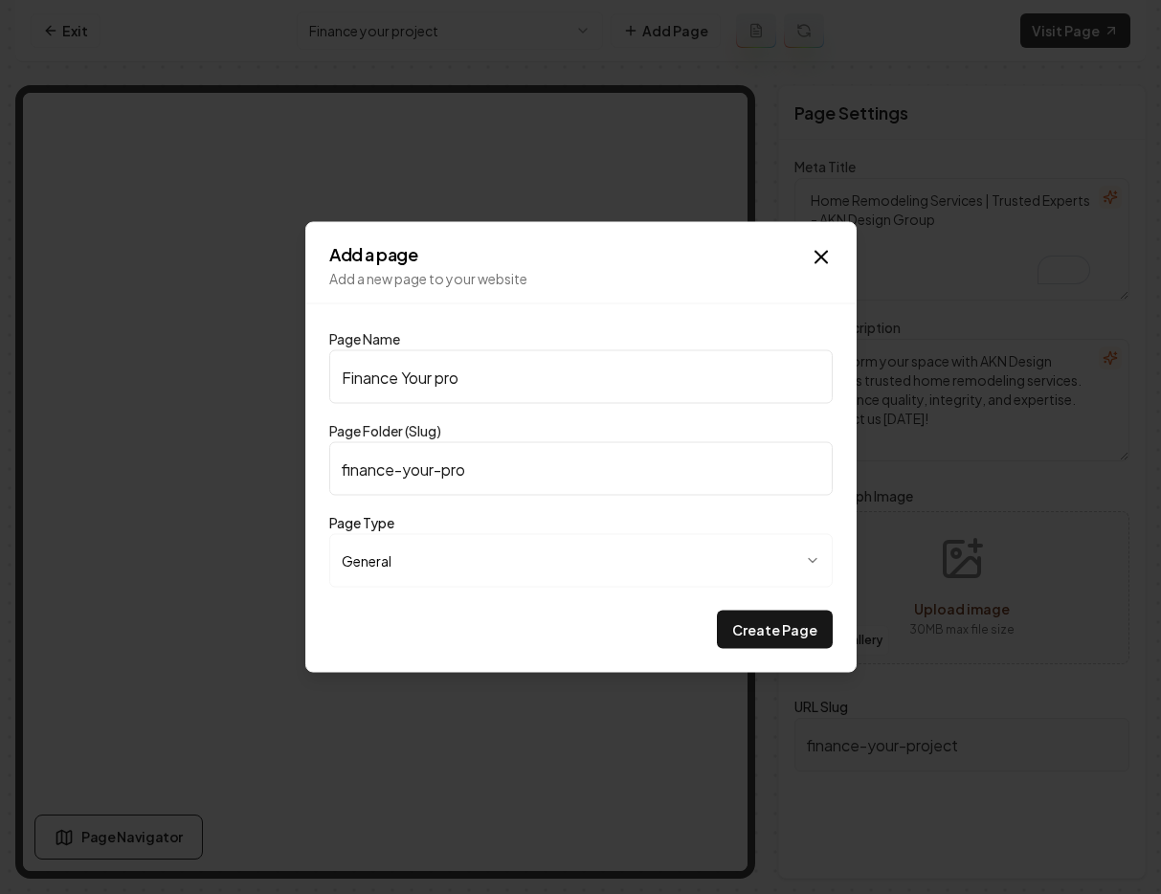
type input "finance-your-proy"
type input "Finance Your proye"
type input "finance-your-proye"
type input "Finance Your proyec"
type input "finance-your-proyec"
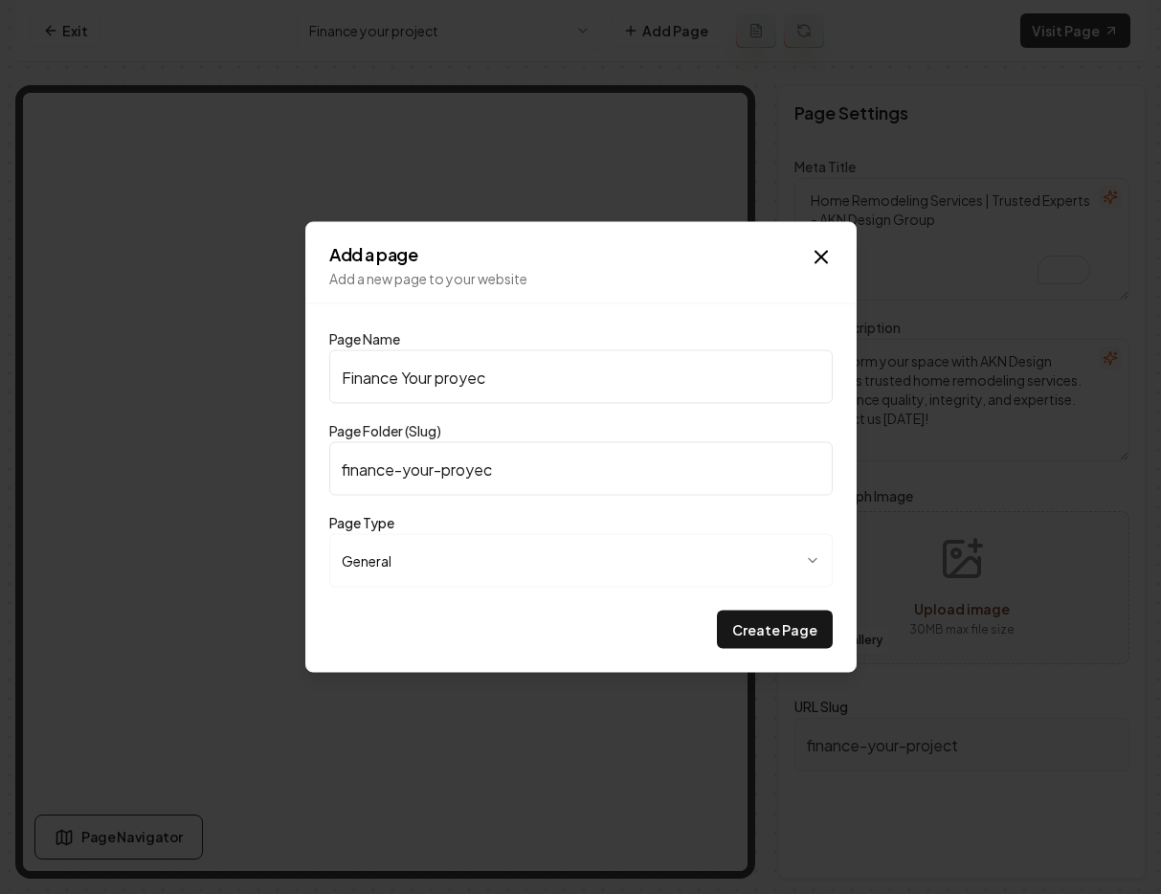
type input "Finance Your proyect"
type input "finance-your-proyect"
click at [467, 378] on input "Finance Your proyect" at bounding box center [580, 377] width 503 height 54
type input "Finance Your proect"
type input "finance-your-proect"
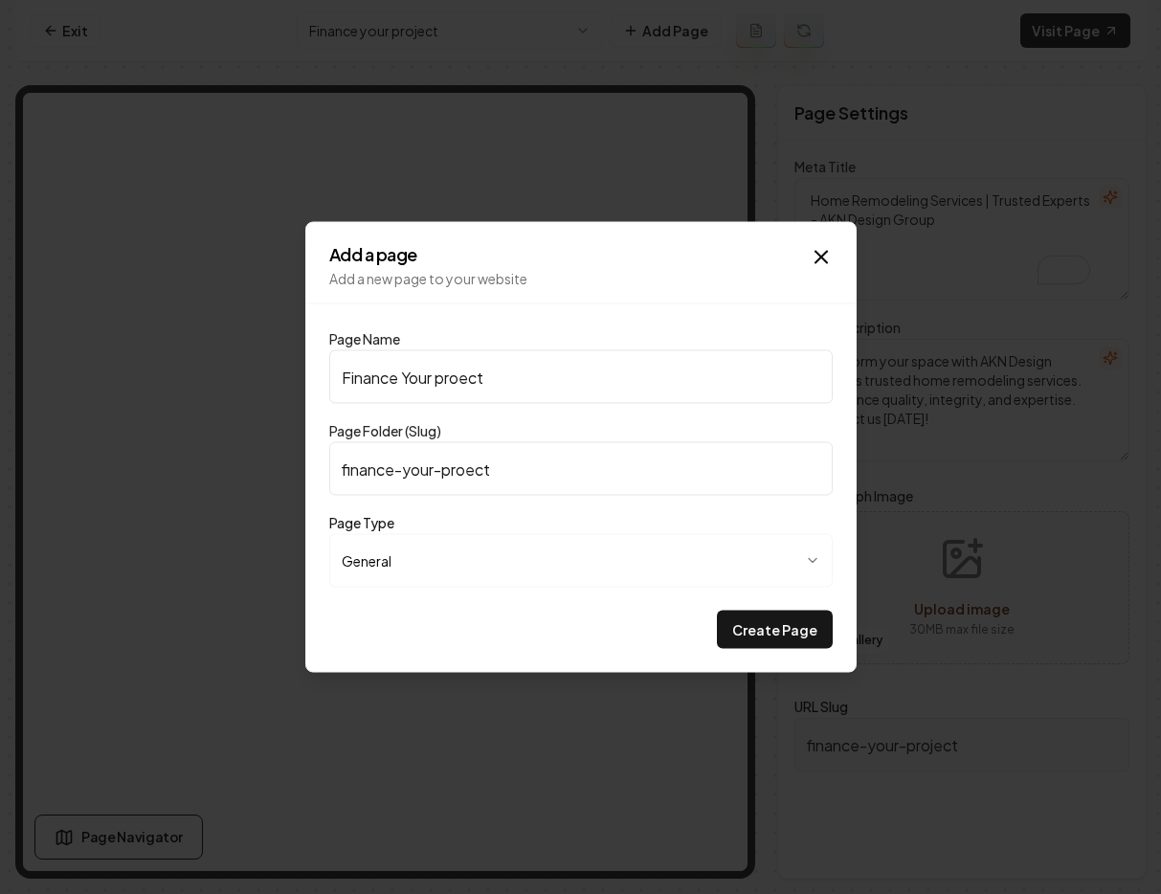
type input "Finance Your project"
type input "finance-your-project"
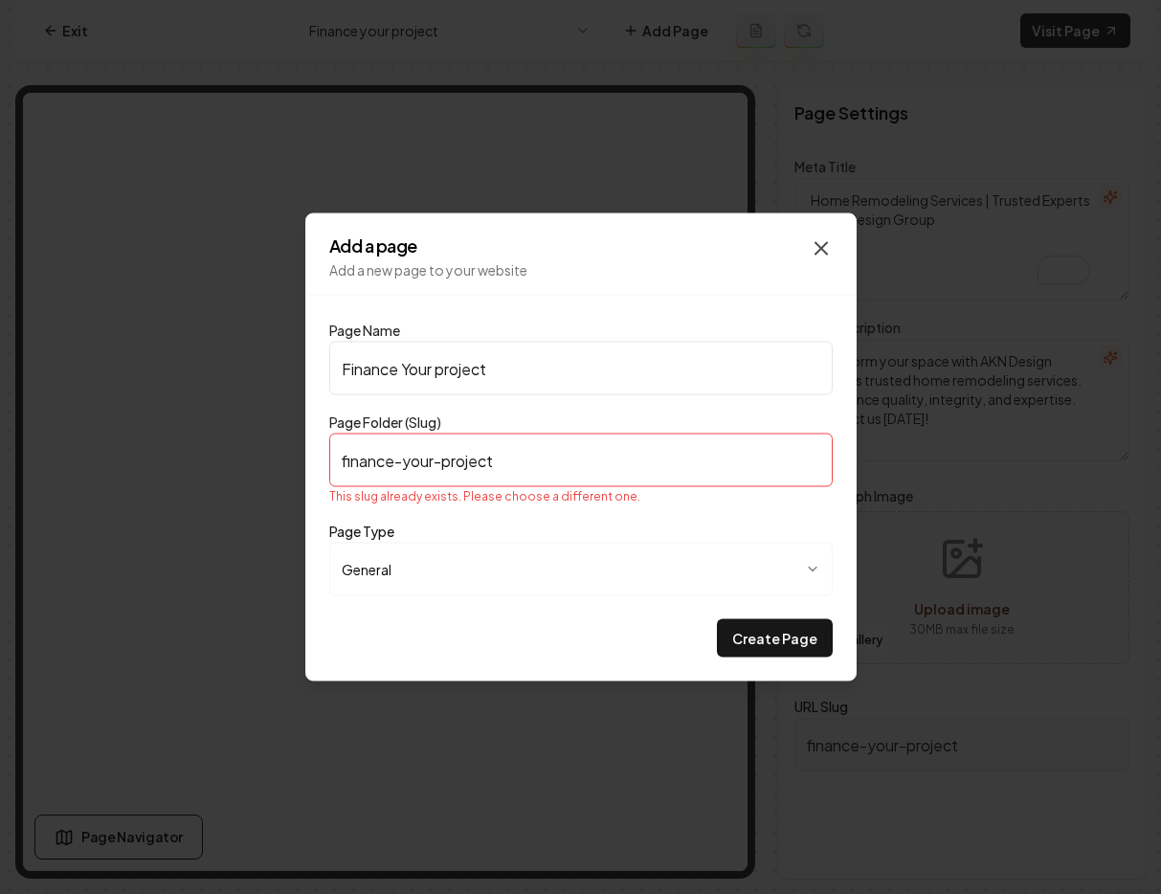
type input "Finance Your project"
click at [828, 253] on icon "button" at bounding box center [821, 248] width 23 height 23
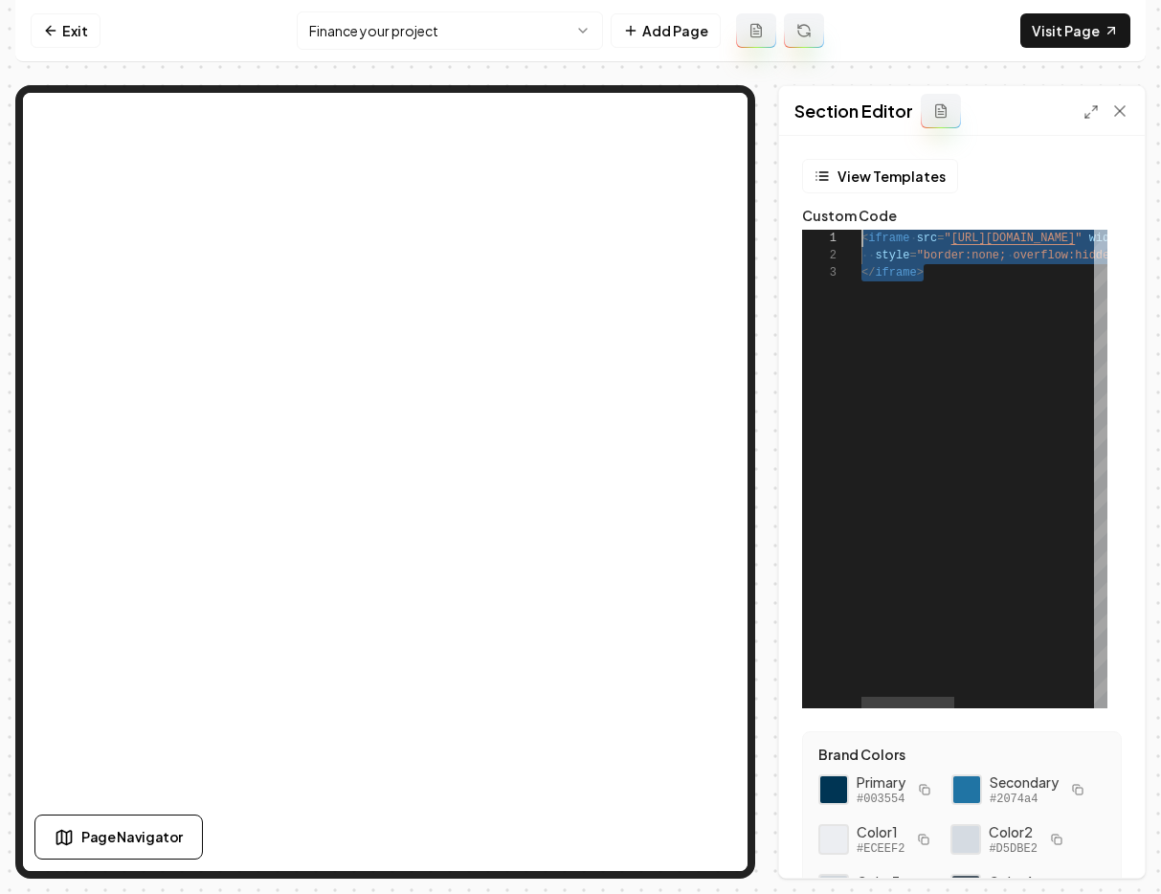
drag, startPoint x: 931, startPoint y: 275, endPoint x: 856, endPoint y: 235, distance: 85.2
click at [861, 235] on div "< iframe src = " https://www.enhancify.com/akn-design-group " width = "100%" he…" at bounding box center [1168, 469] width 615 height 479
click at [74, 28] on link "Exit" at bounding box center [66, 30] width 70 height 34
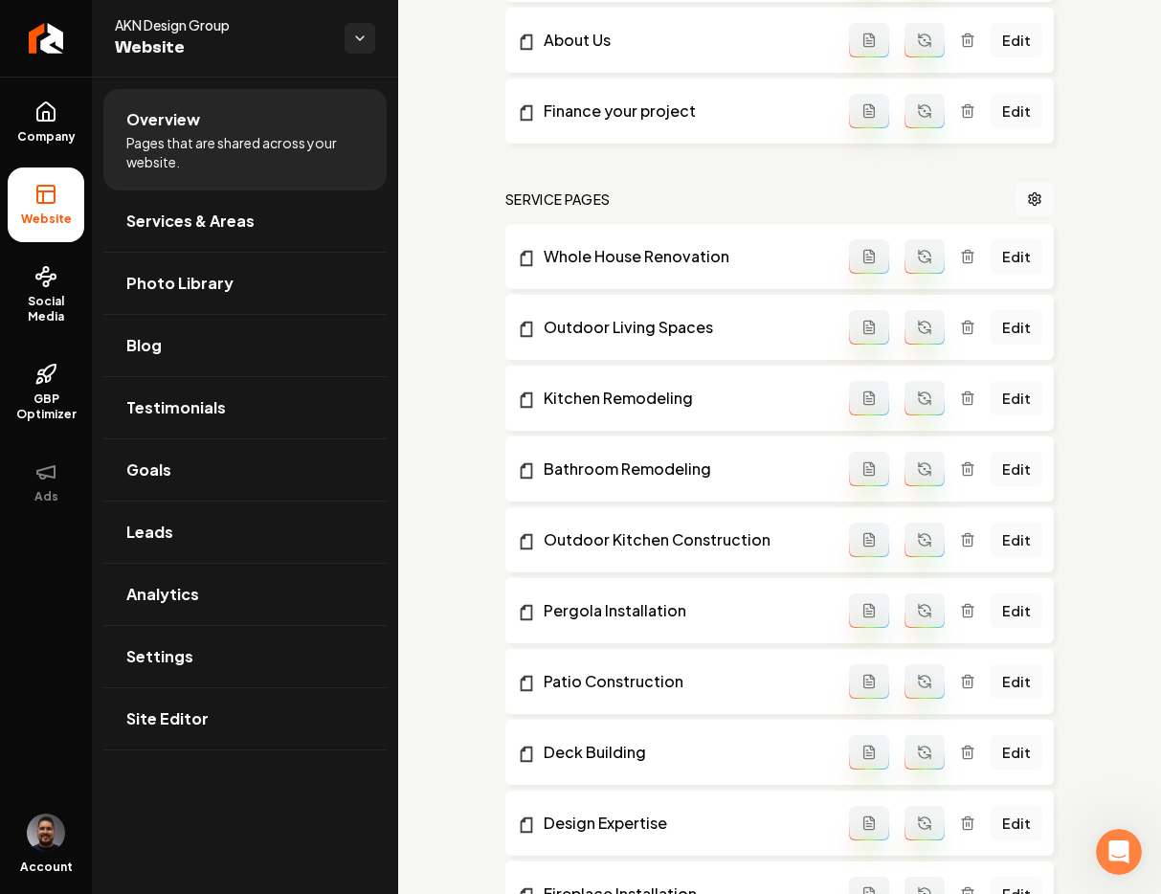
scroll to position [809, 0]
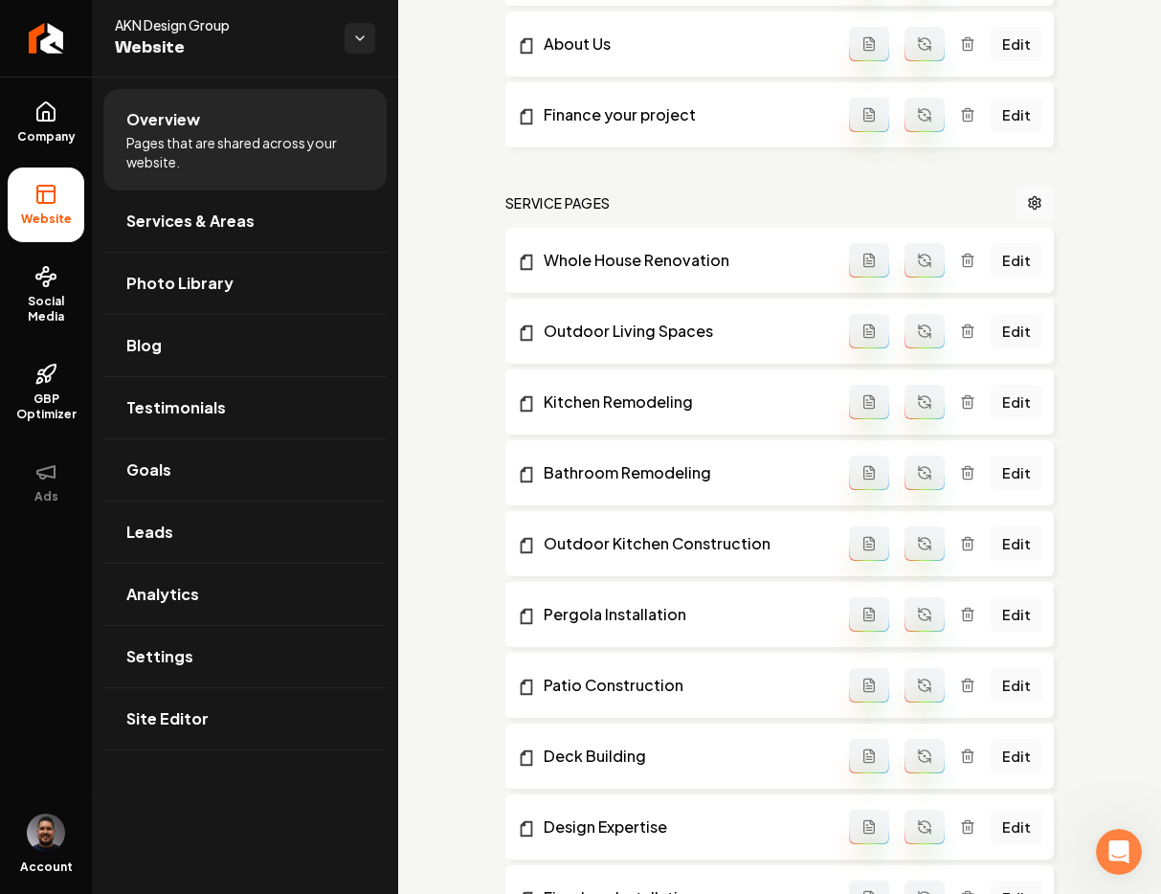
click at [969, 114] on line "Main content area" at bounding box center [969, 116] width 0 height 4
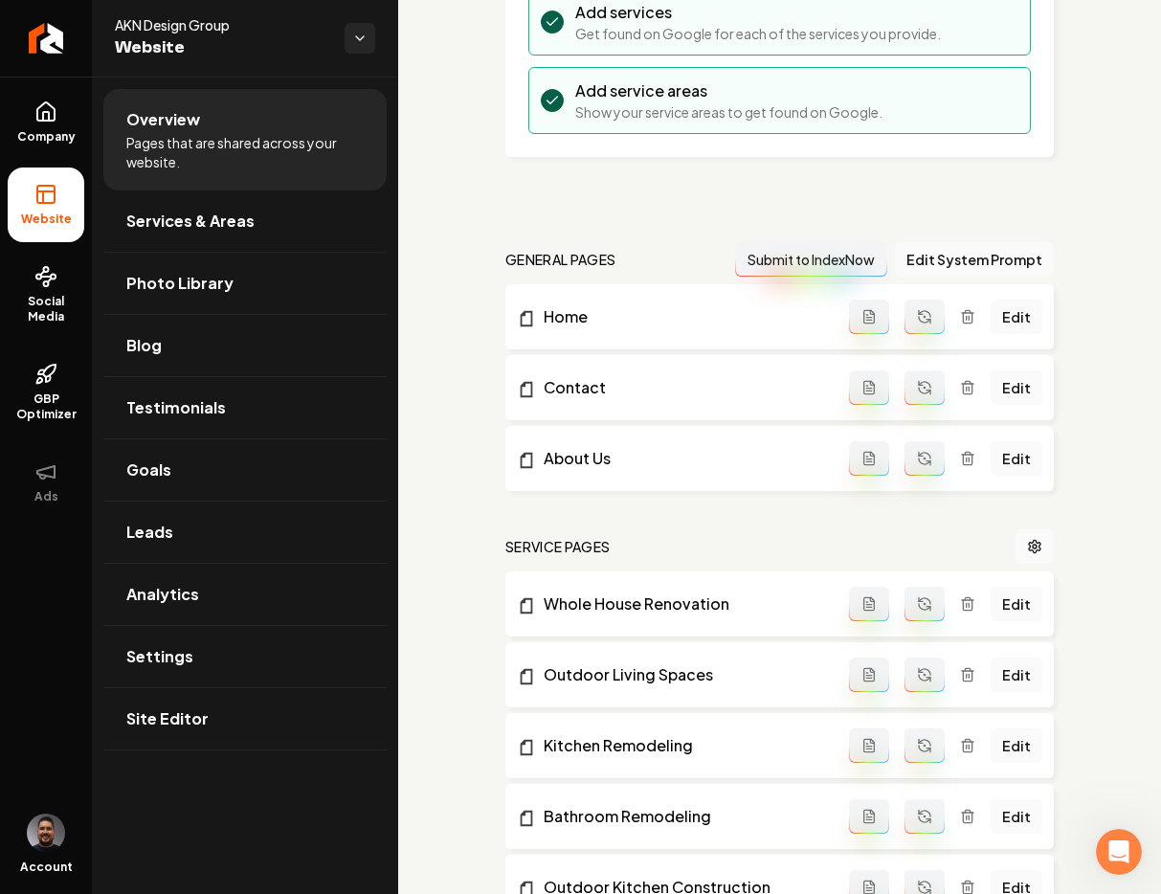
scroll to position [0, 0]
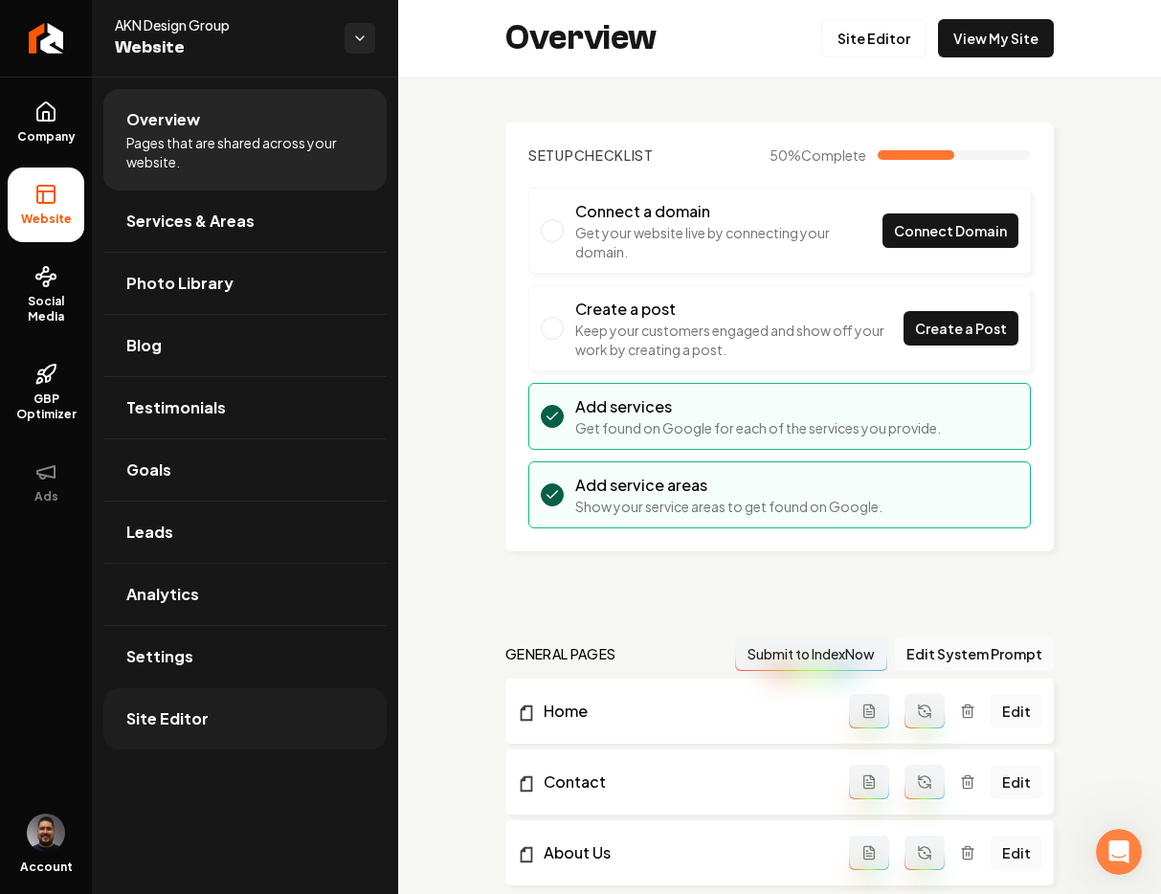
click at [219, 723] on link "Site Editor" at bounding box center [244, 718] width 283 height 61
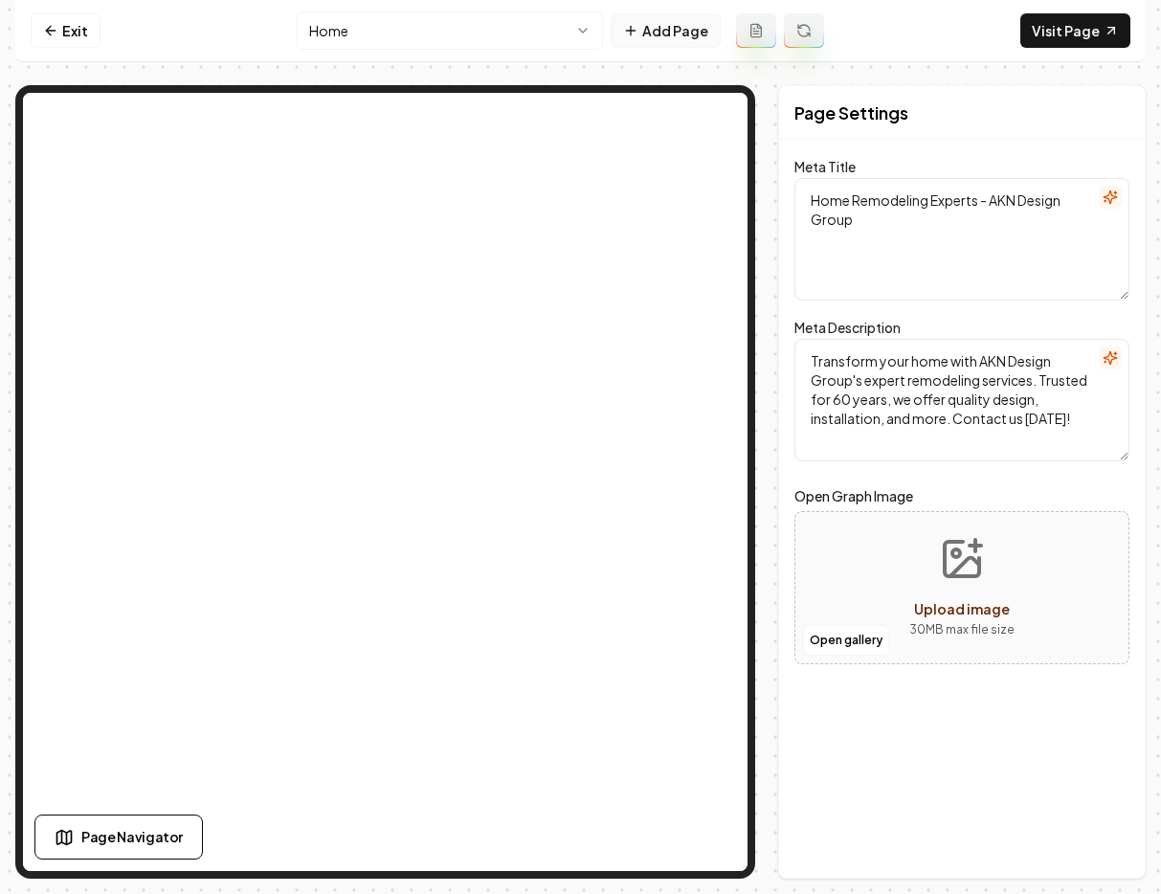
click at [667, 35] on button "Add Page" at bounding box center [666, 30] width 110 height 34
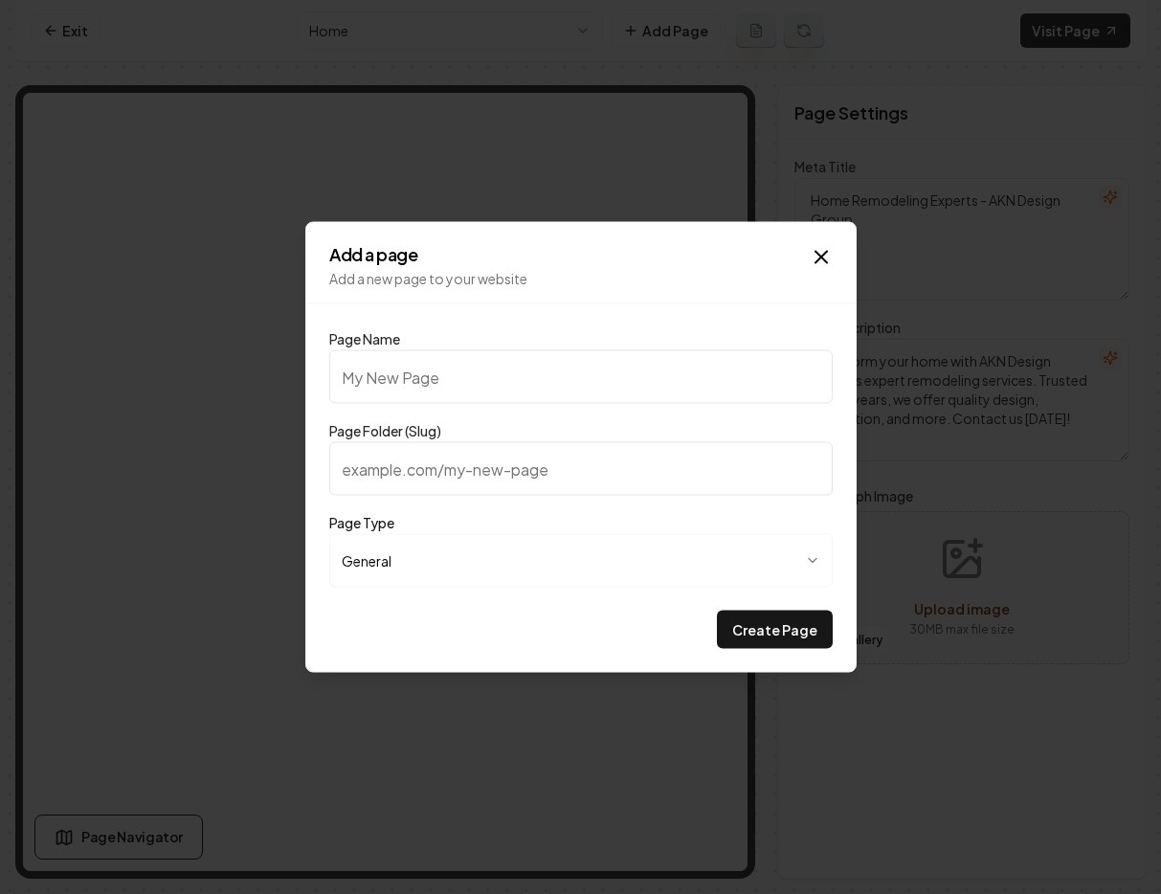
type input "F"
type input "f"
type input "Fi"
type input "fi"
type input "Fin"
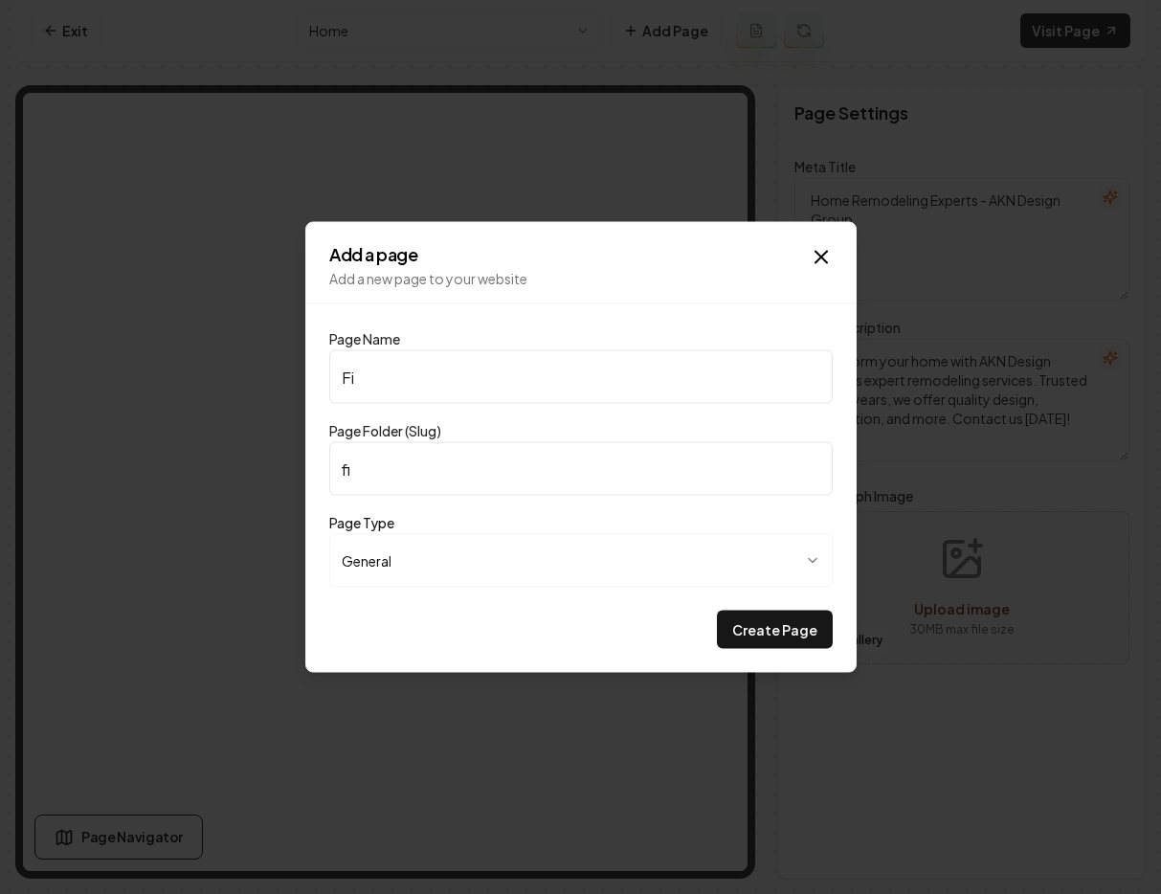
type input "fin"
type input "Fina"
type input "fina"
type input "Finan"
type input "finan"
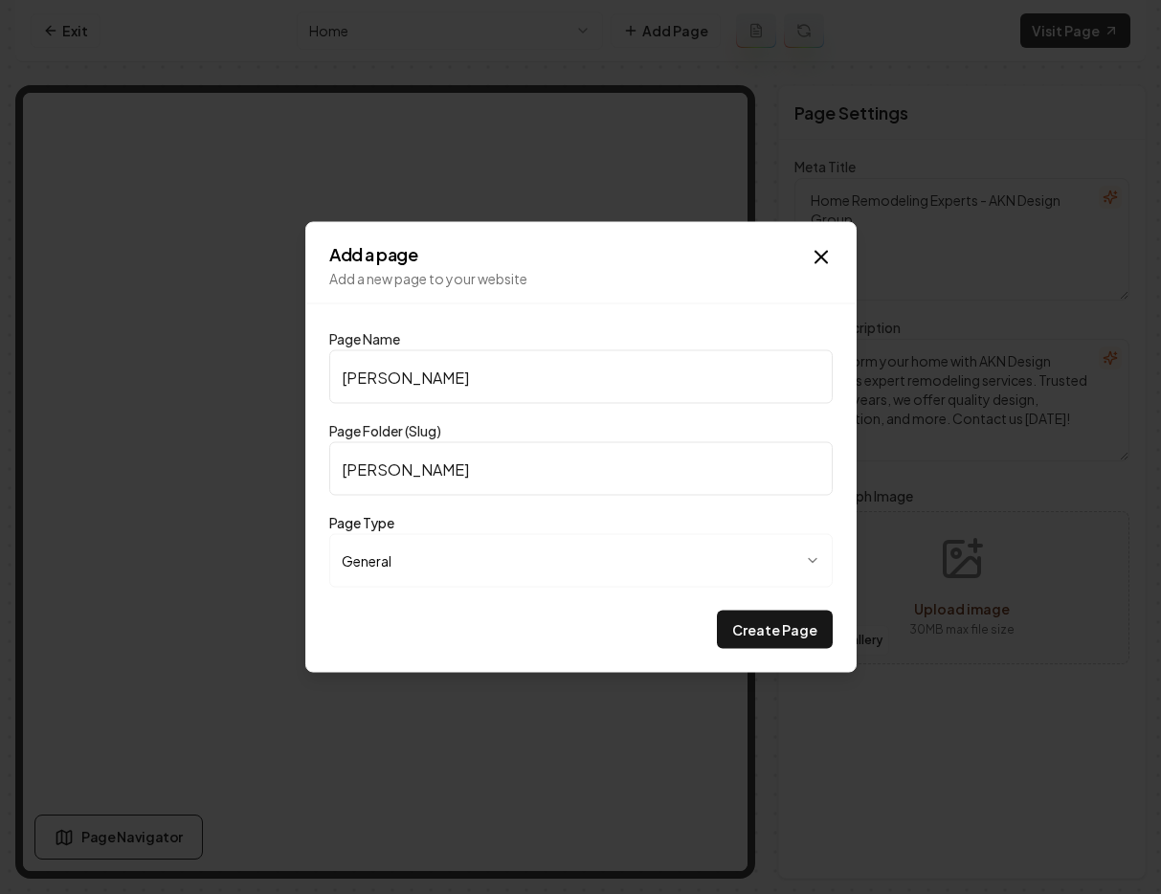
type input "Financ"
type input "financ"
type input "Finance"
type input "finance"
type input "Finance Y"
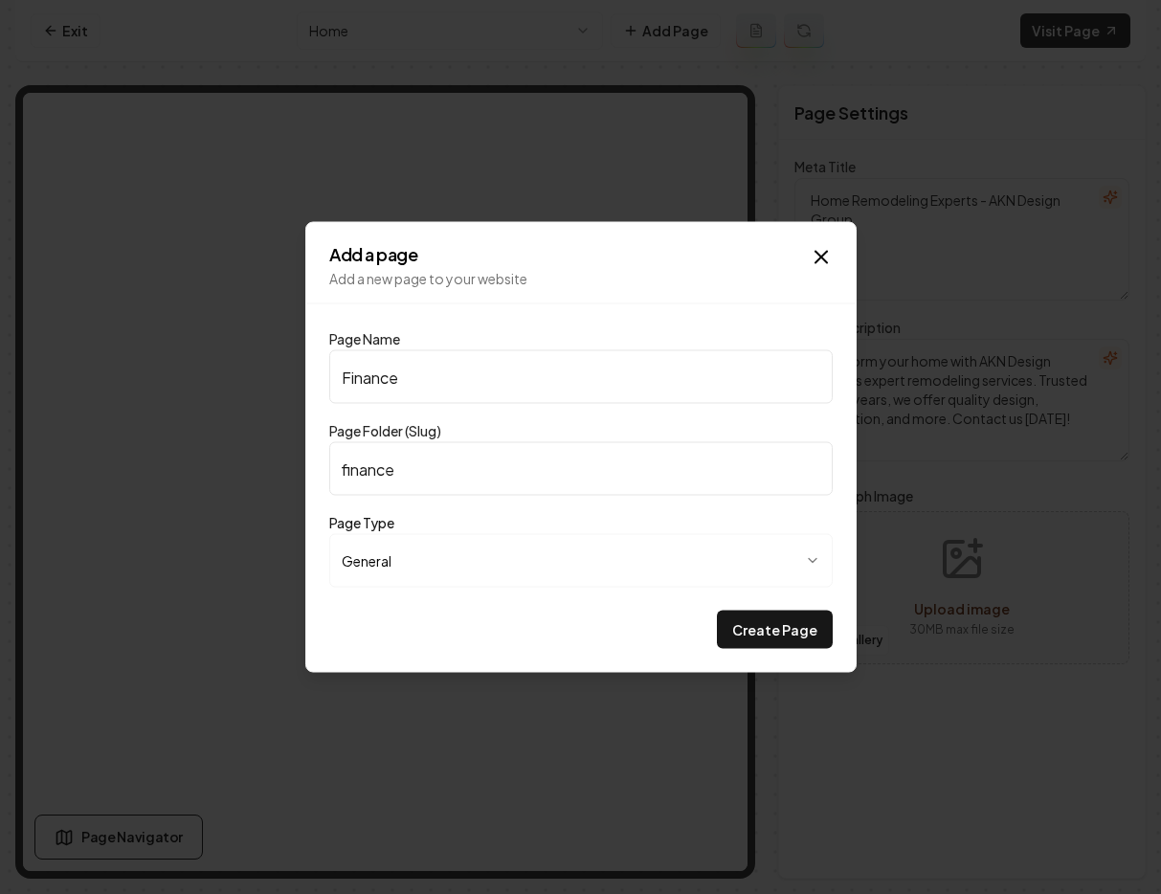
type input "finance-y"
type input "Finance Yo"
type input "finance-yo"
type input "Finance You"
type input "finance-you"
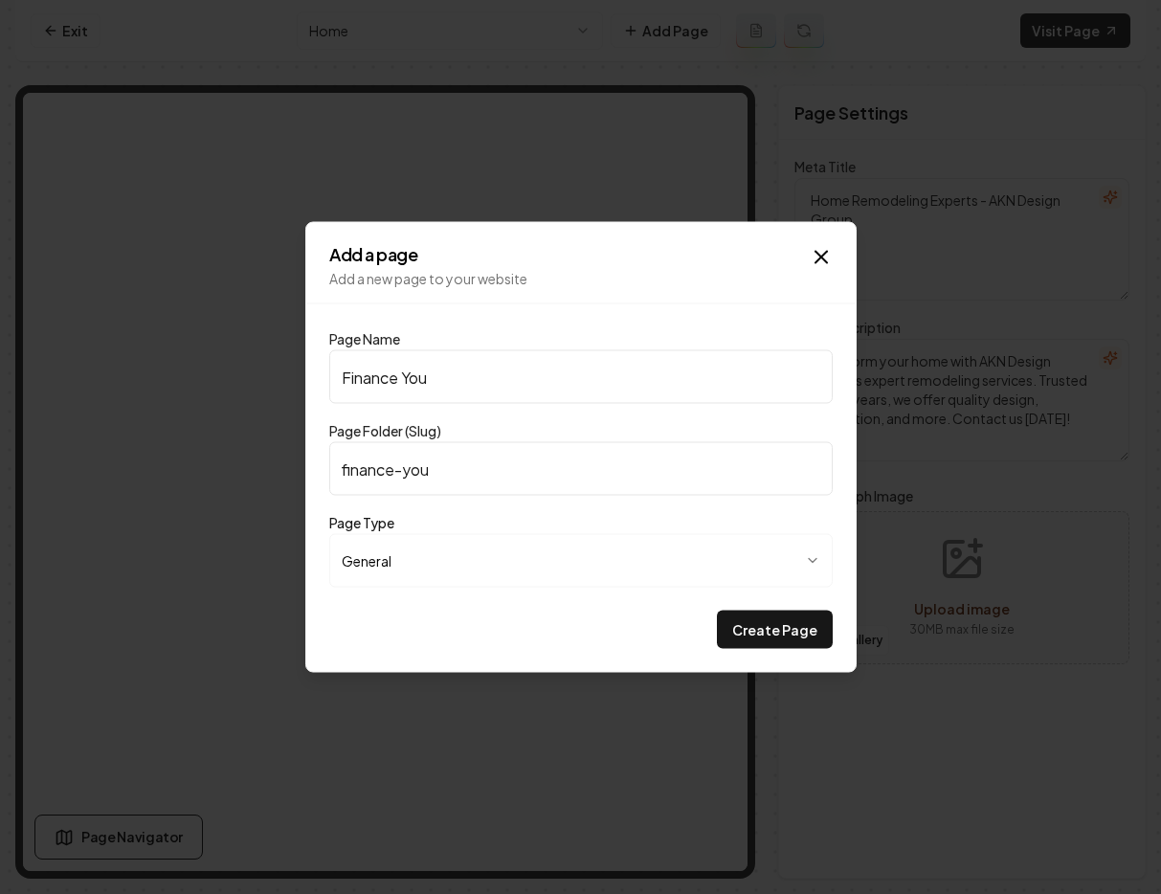
type input "Finance Your"
type input "finance-your"
type input "Finance Your P"
type input "finance-your-p"
type input "Finance Your PP"
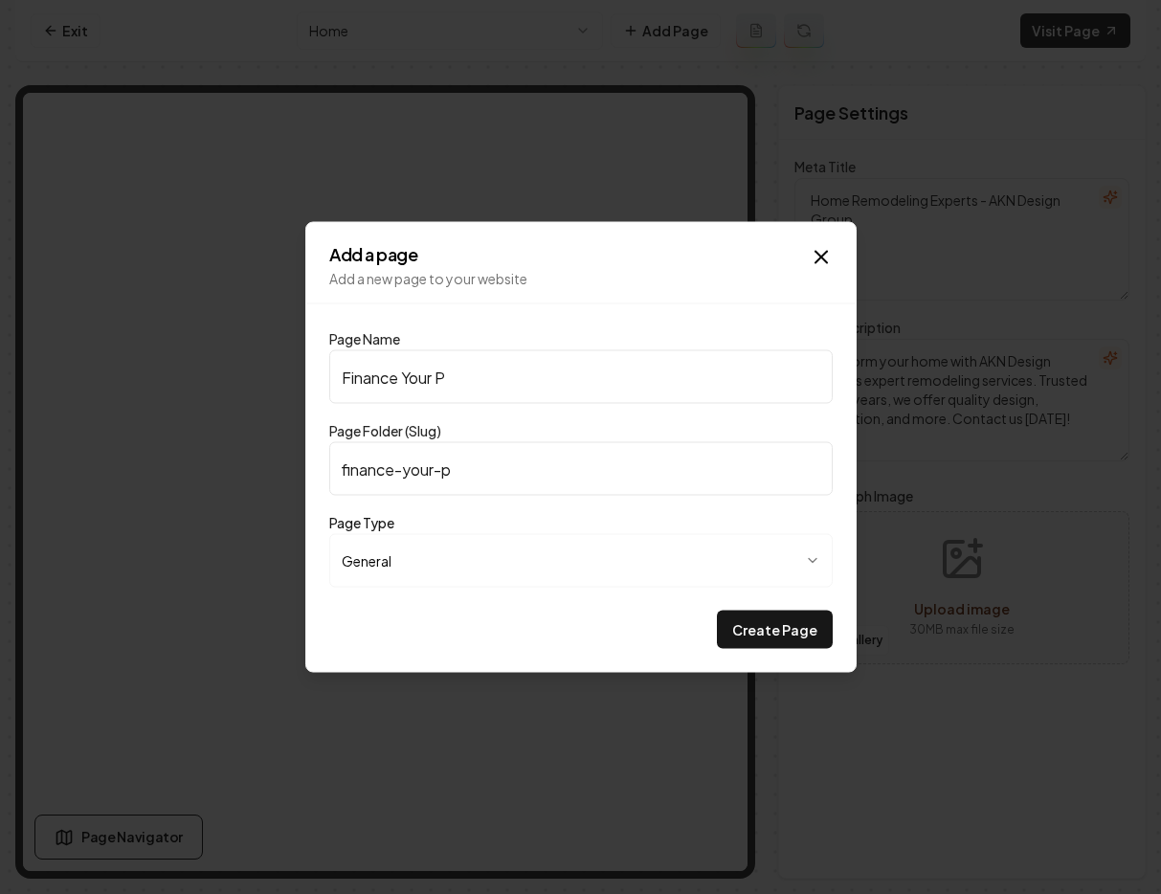
type input "finance-your-pp"
type input "Finance Your P"
type input "finance-your-p"
type input "Finance Your Pr"
type input "finance-your-pr"
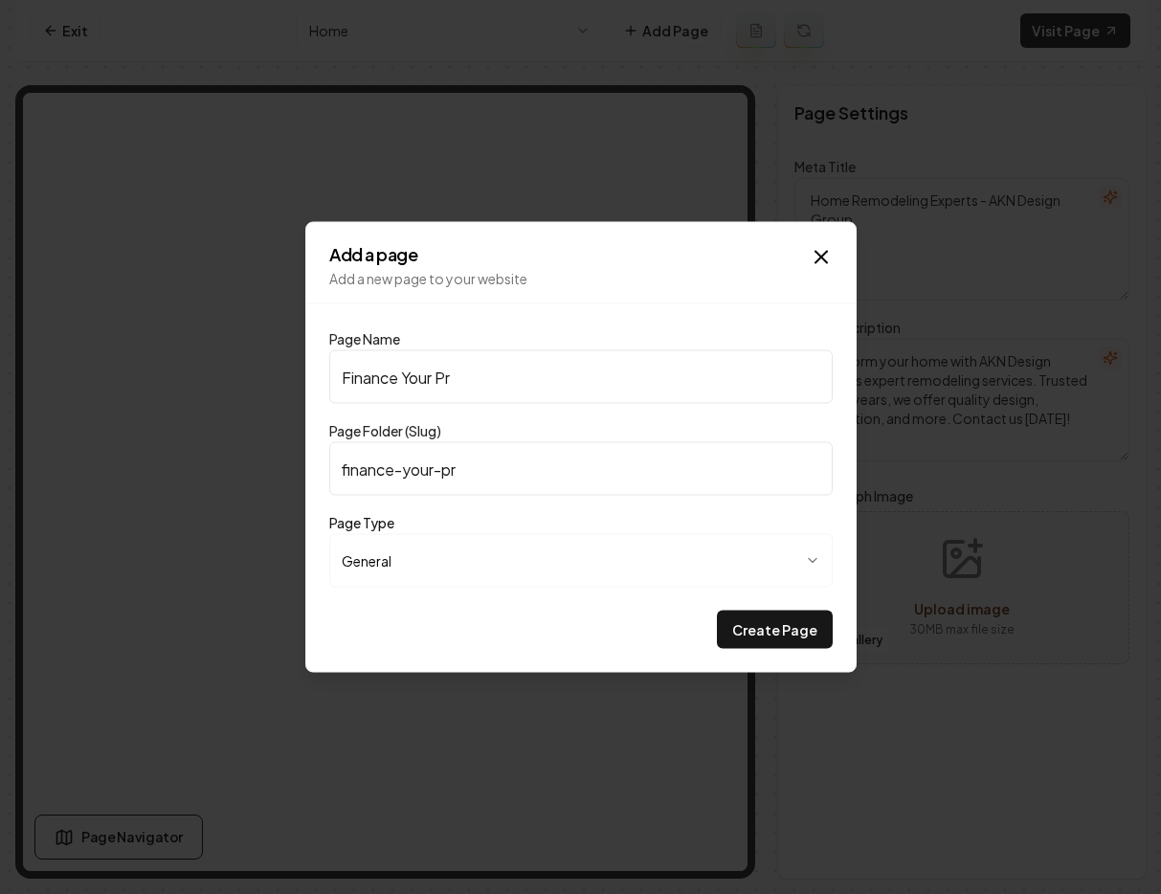
type input "Finance Your Pro"
type input "finance-your-pro"
type input "Finance Your Proj"
type input "finance-your-proj"
type input "Finance Your Proje"
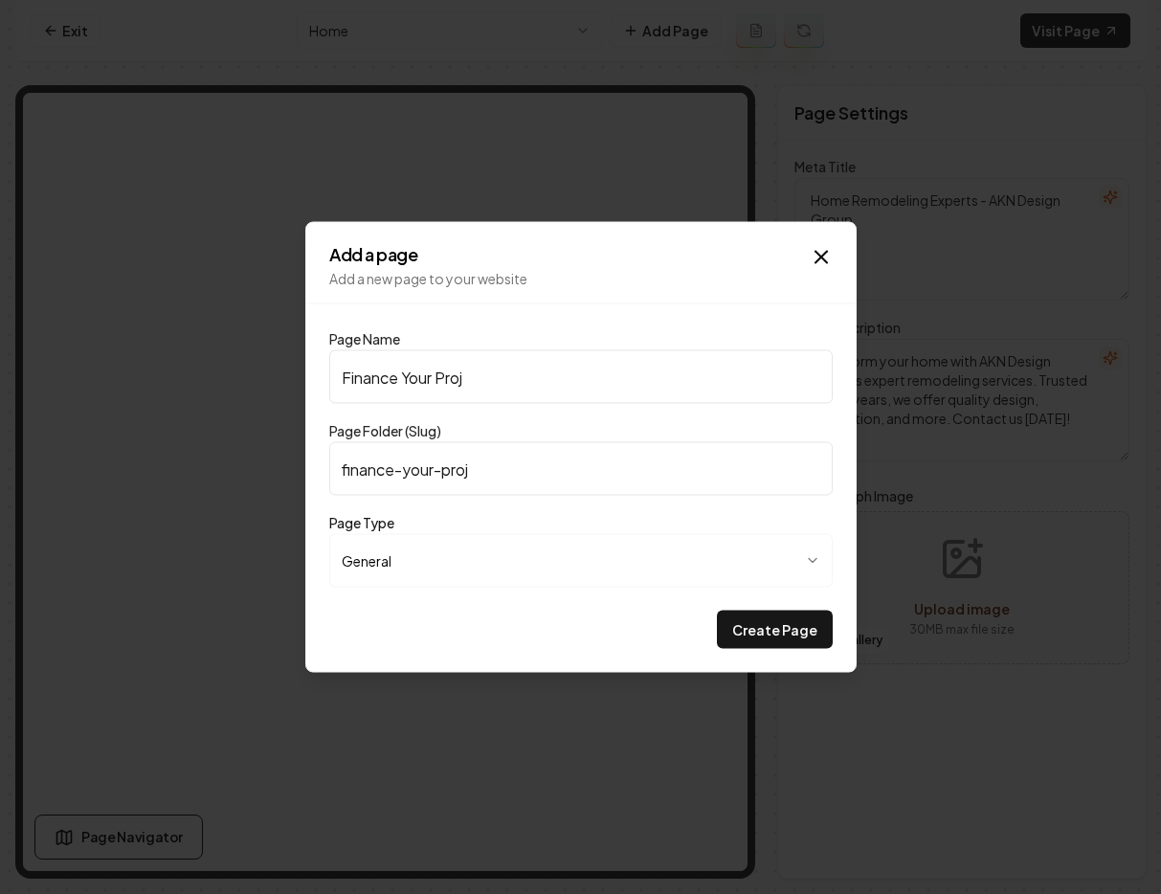
type input "finance-your-proje"
type input "Finance Your Projec"
type input "finance-your-projec"
type input "Finance Your Project"
type input "finance-your-project"
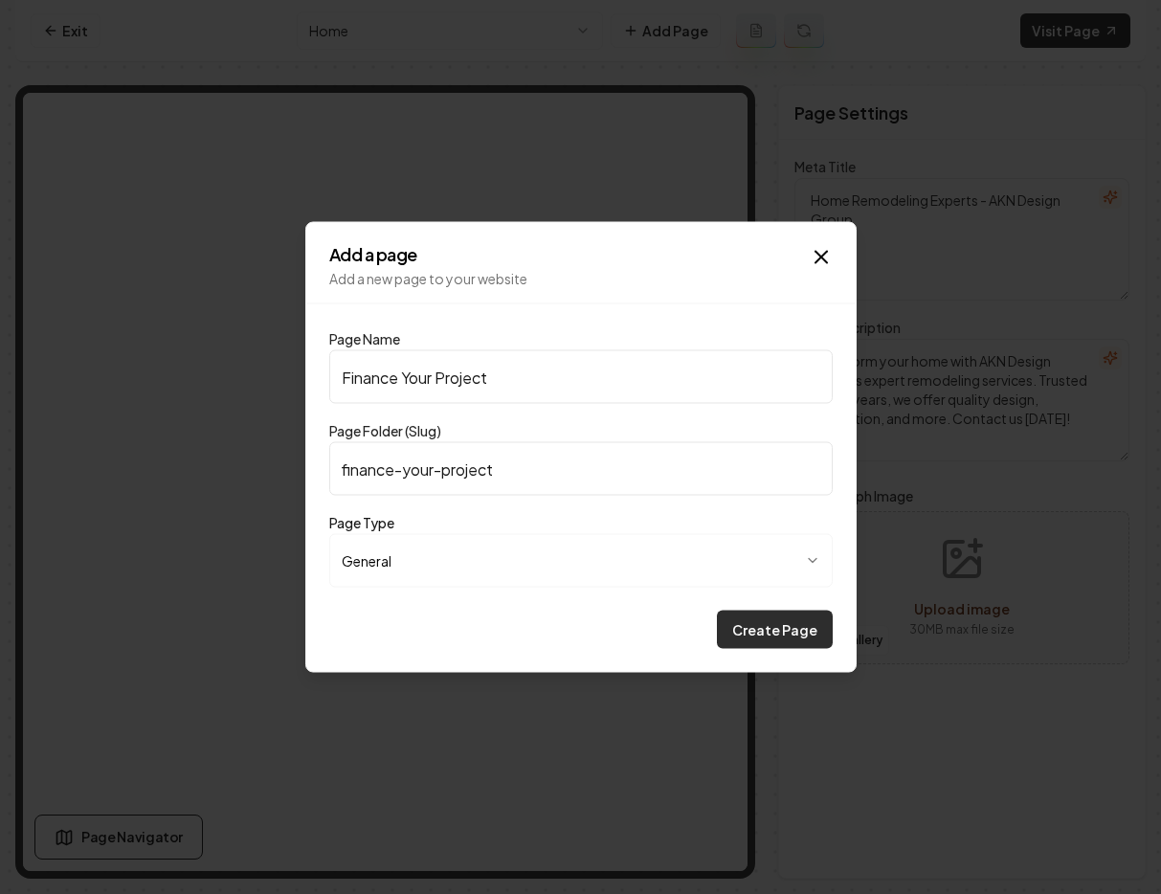
type input "Finance Your Project"
click at [768, 625] on button "Create Page" at bounding box center [775, 630] width 116 height 38
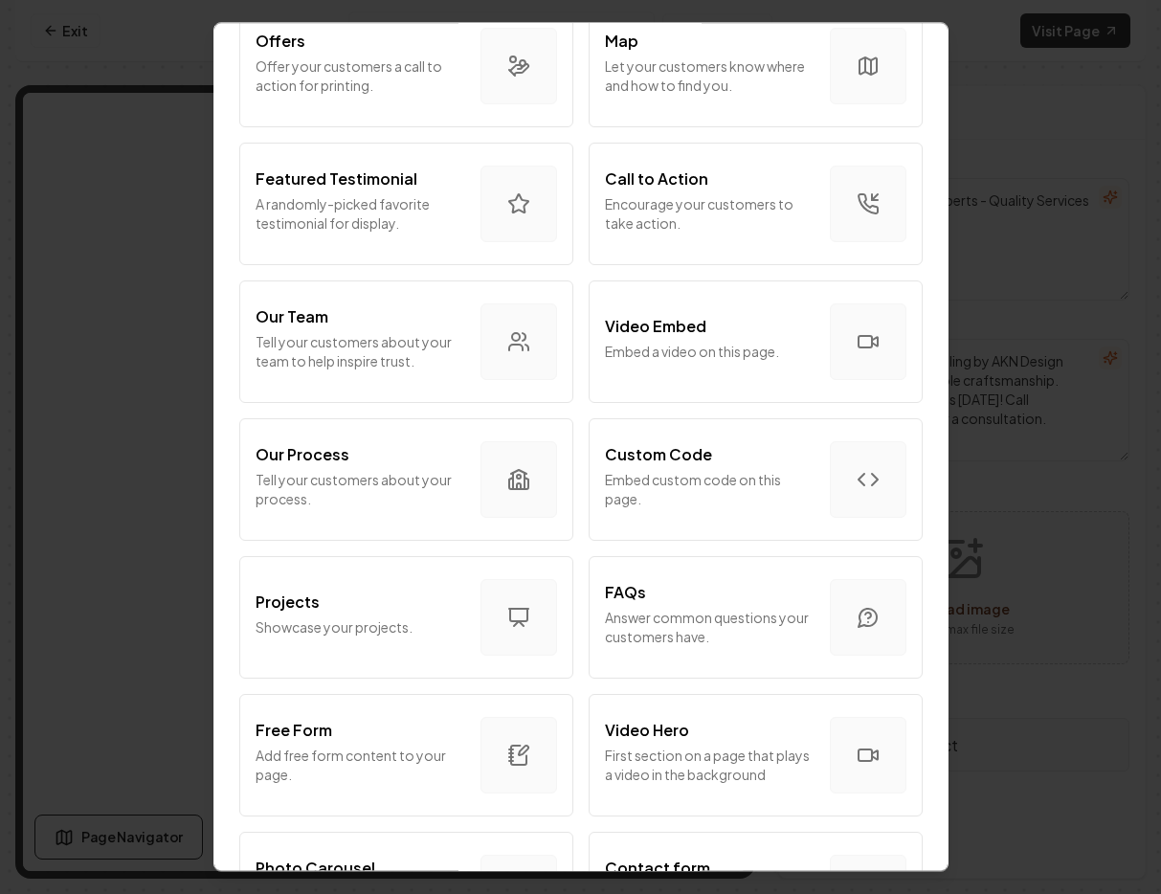
scroll to position [454, 0]
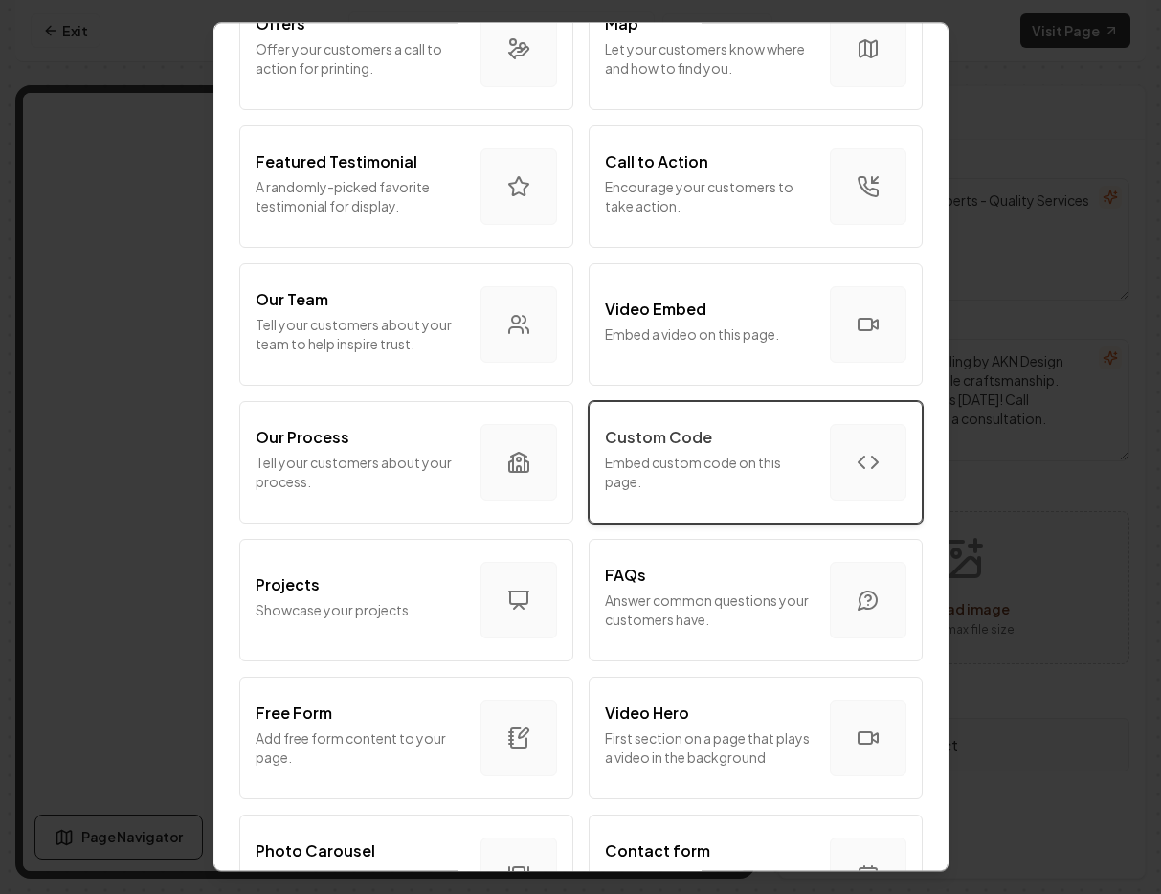
click at [713, 458] on p "Embed custom code on this page." at bounding box center [710, 472] width 210 height 38
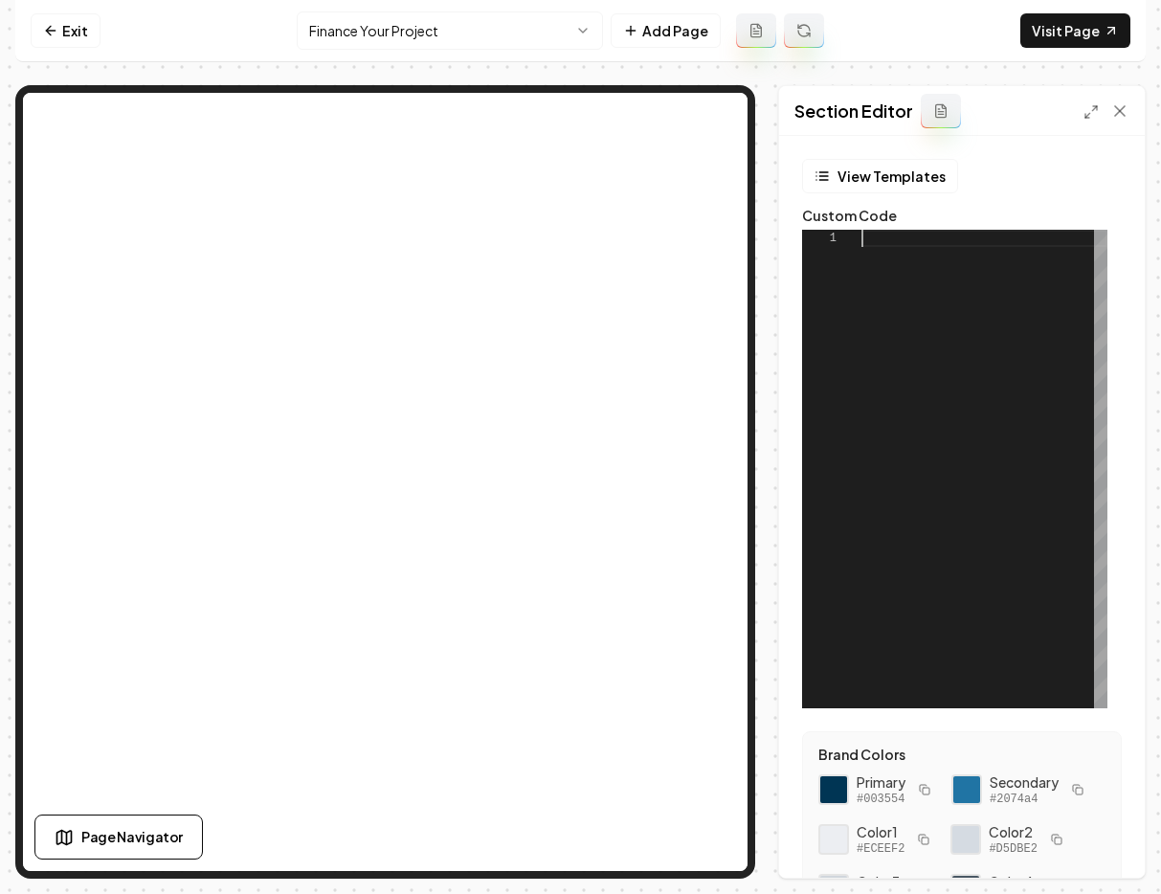
click at [888, 323] on div at bounding box center [984, 469] width 246 height 479
type textarea "**********"
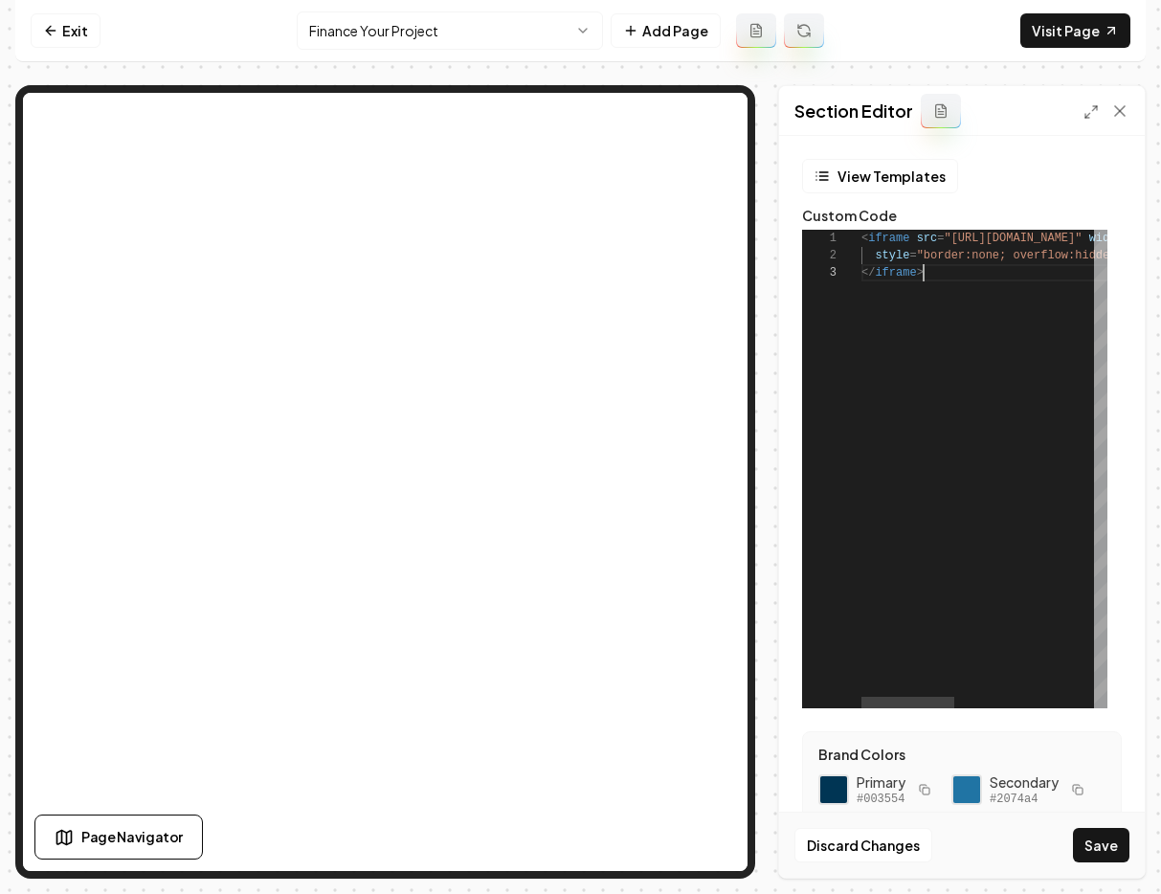
scroll to position [34, 62]
click at [1106, 845] on button "Save" at bounding box center [1101, 845] width 56 height 34
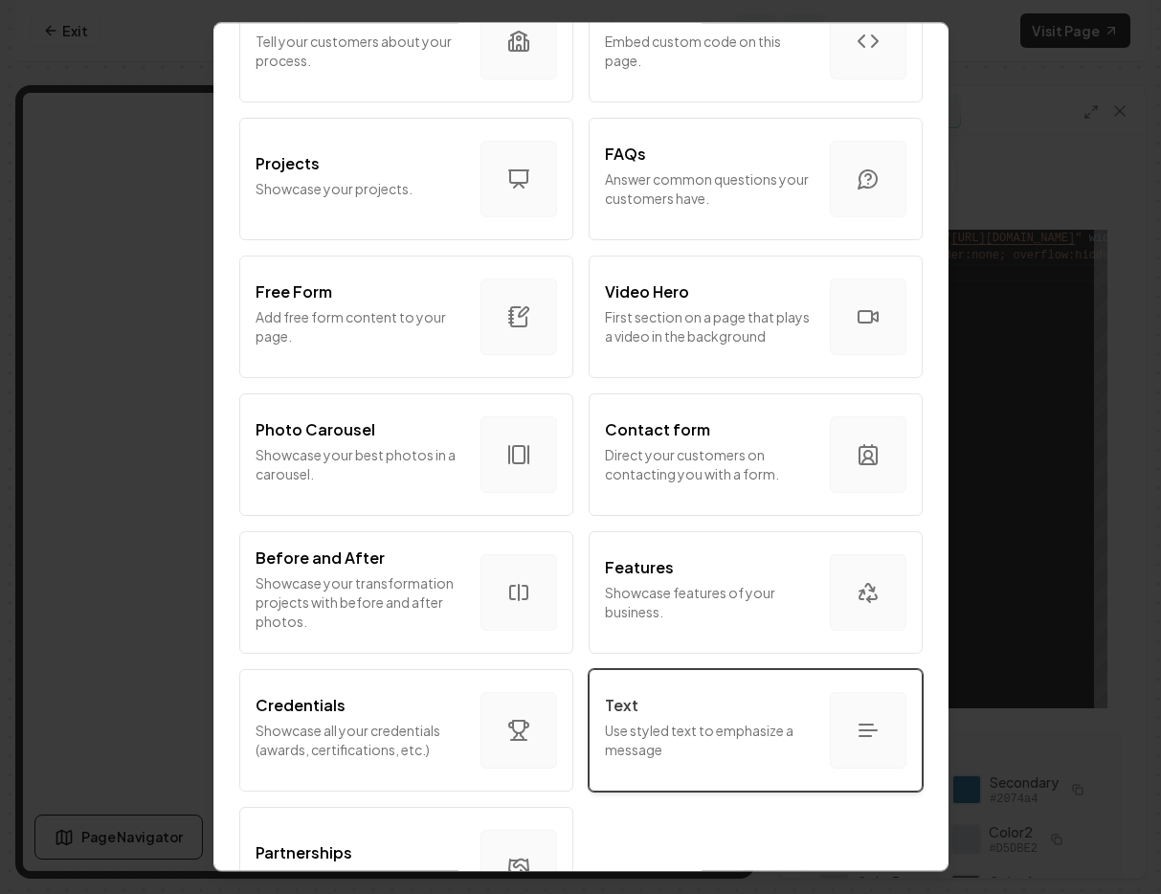
scroll to position [893, 0]
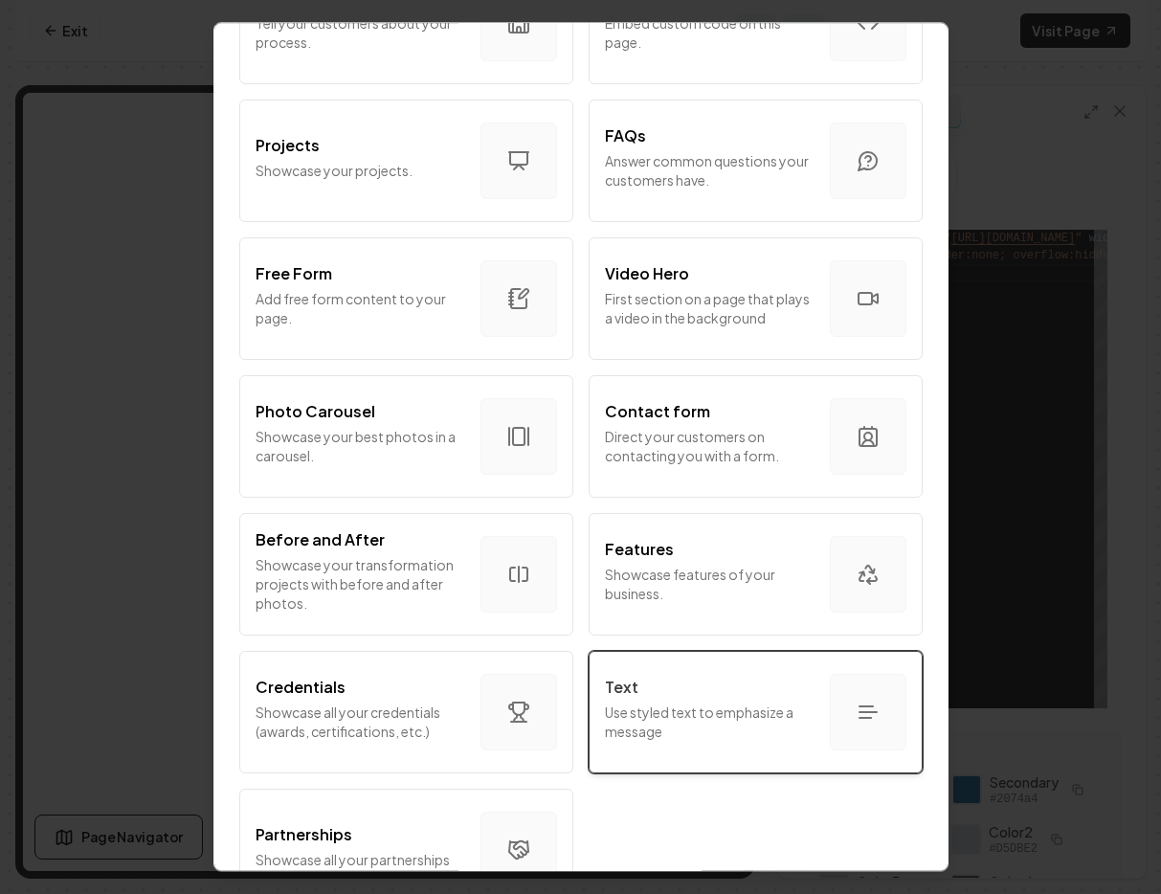
click at [701, 700] on div "Text Use styled text to emphasize a message" at bounding box center [710, 712] width 210 height 73
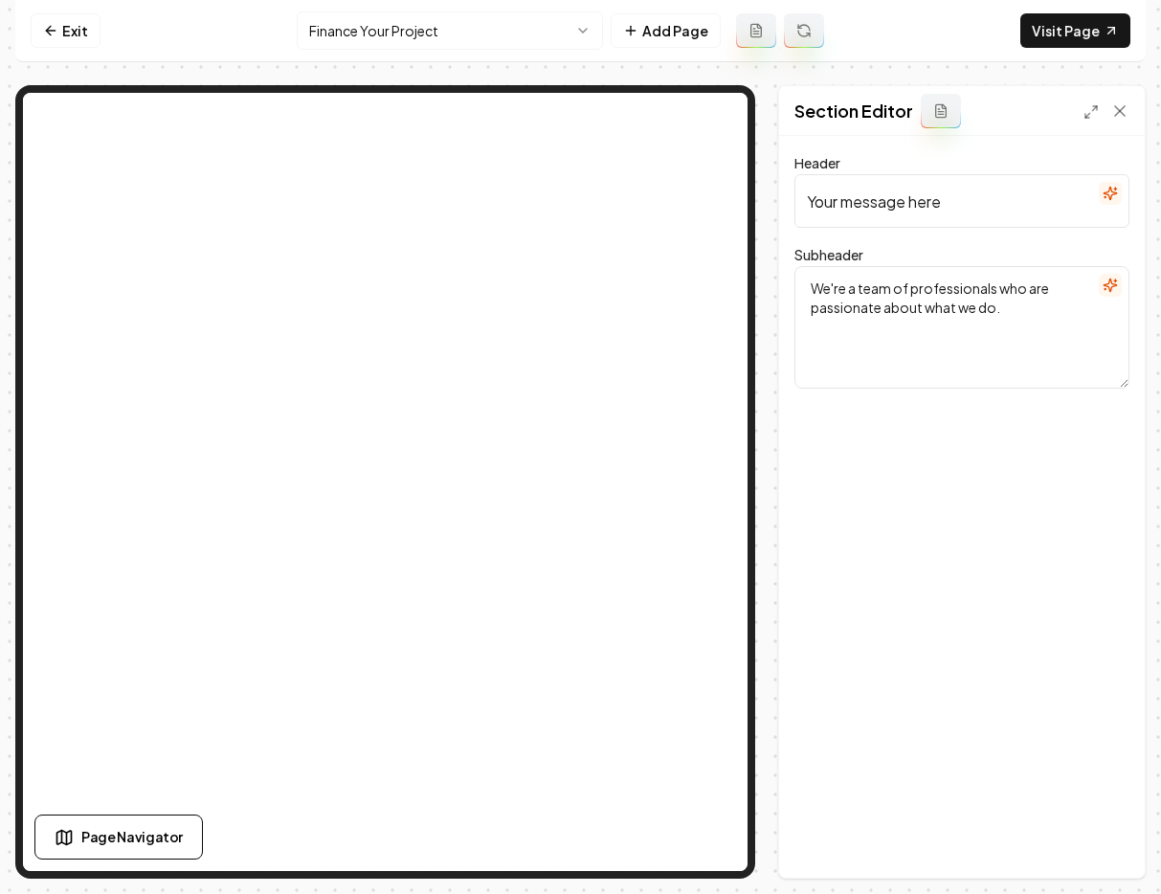
click at [967, 180] on input "Your message here" at bounding box center [961, 201] width 335 height 54
drag, startPoint x: 957, startPoint y: 205, endPoint x: 804, endPoint y: 203, distance: 153.2
click at [804, 203] on input "Your message here" at bounding box center [961, 201] width 335 height 54
paste input "AKN Design offers you affordable financing options"
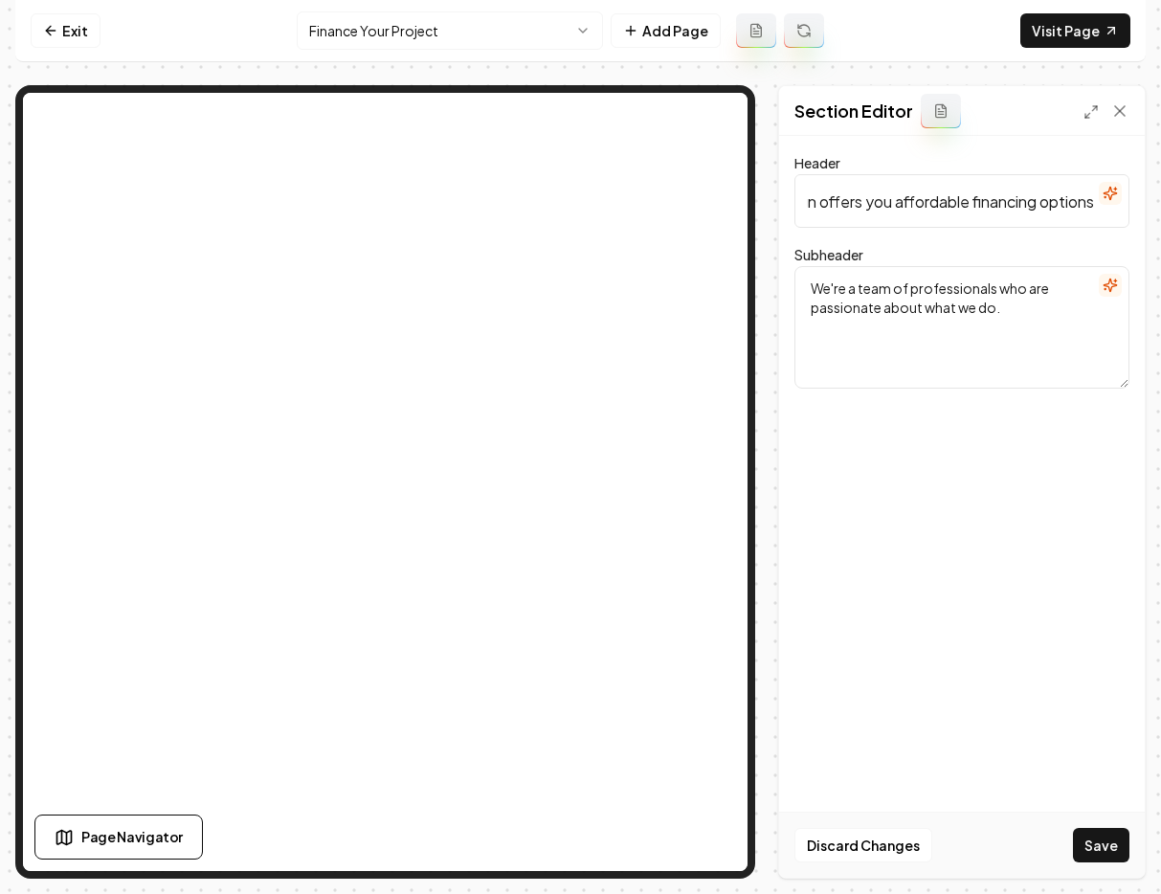
type input "AKN Design offers you affordable financing options"
click at [995, 305] on textarea "We're a team of professionals who are passionate about what we do." at bounding box center [961, 327] width 335 height 123
drag, startPoint x: 983, startPoint y: 298, endPoint x: 765, endPoint y: 282, distance: 218.8
click at [765, 282] on div "Page Settings Section Editor Header AKN Design offers you affordable financing …" at bounding box center [580, 482] width 1130 height 794
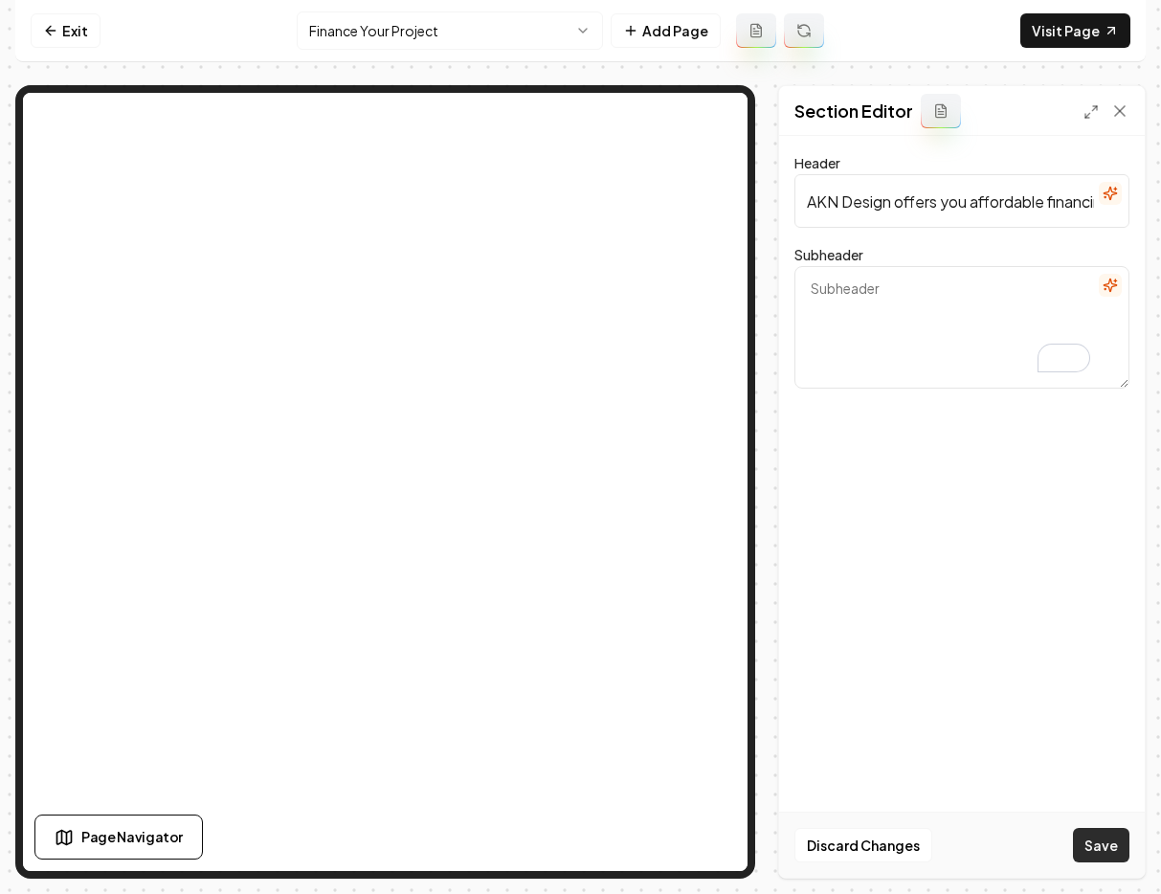
click at [1099, 839] on button "Save" at bounding box center [1101, 845] width 56 height 34
click at [63, 32] on link "Exit" at bounding box center [66, 30] width 70 height 34
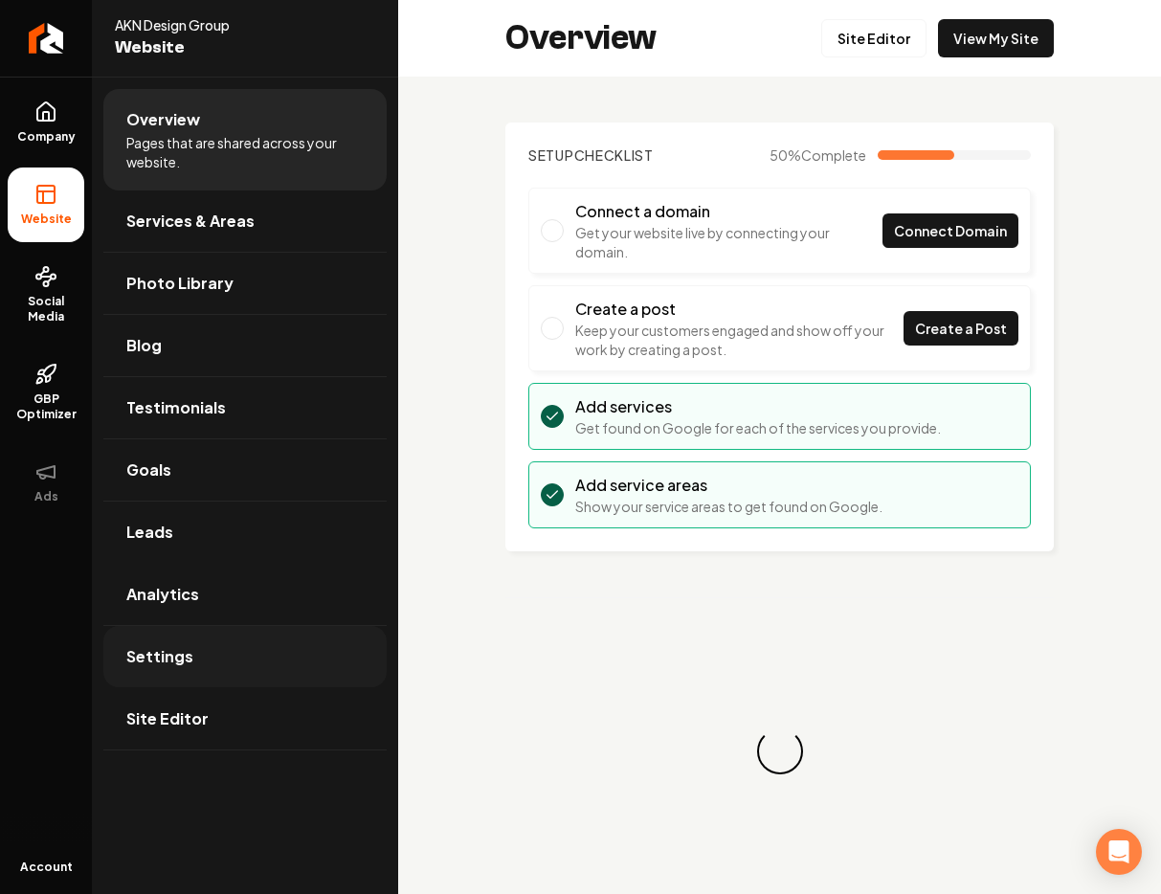
click at [210, 655] on link "Settings" at bounding box center [244, 656] width 283 height 61
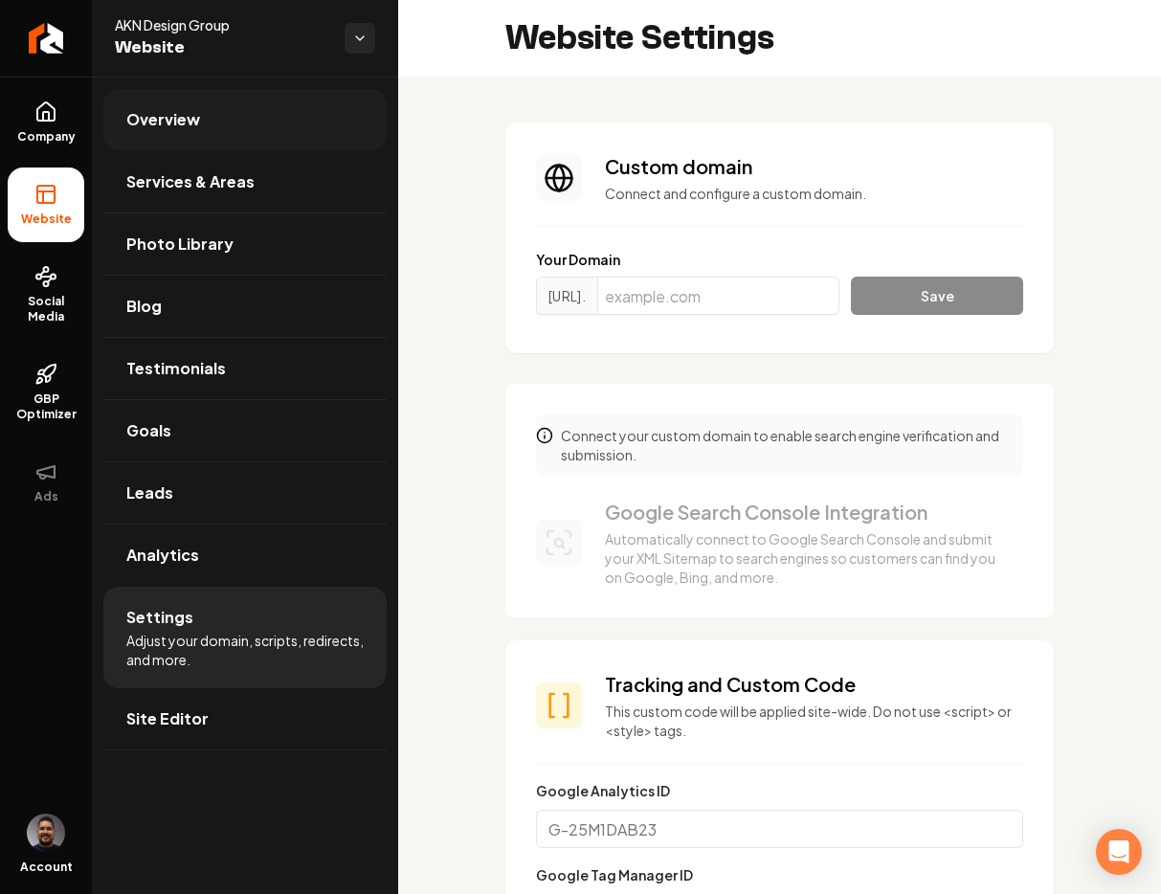
click at [181, 127] on span "Overview" at bounding box center [163, 119] width 74 height 23
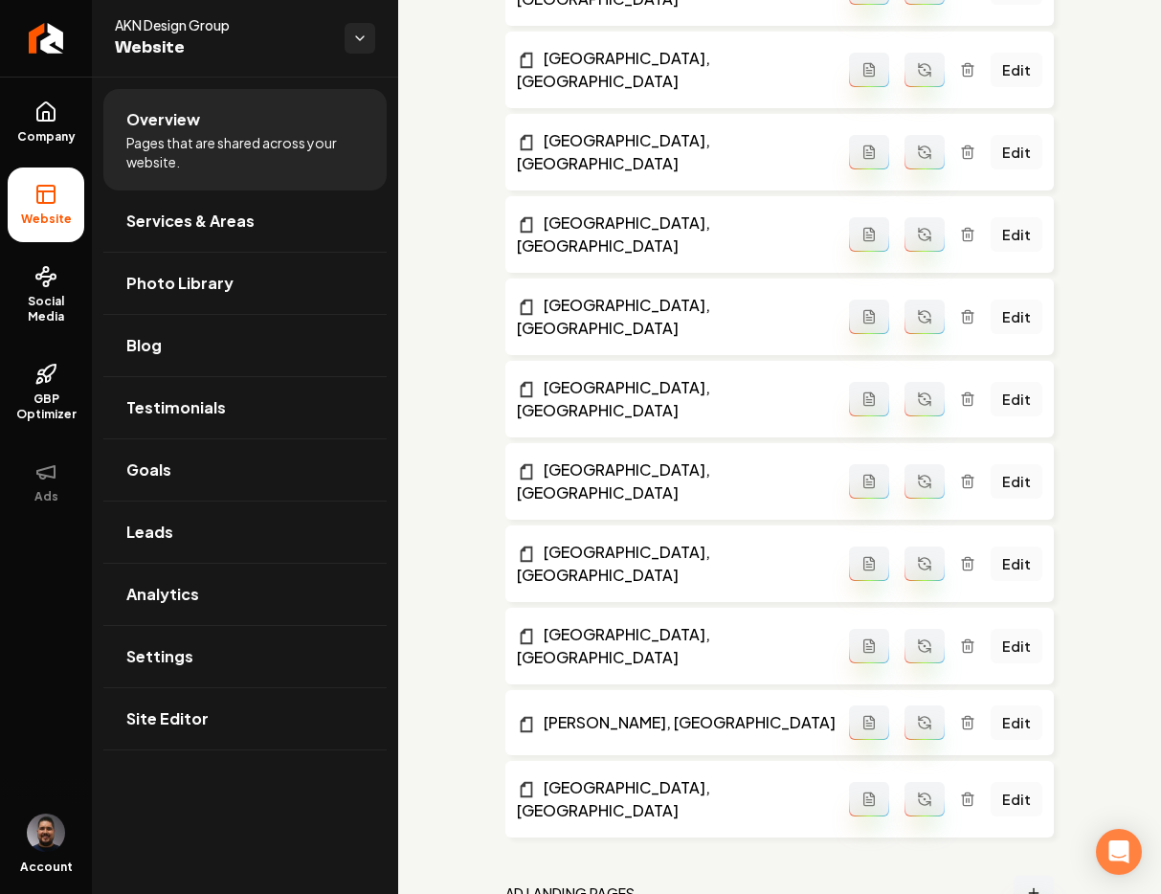
scroll to position [2235, 0]
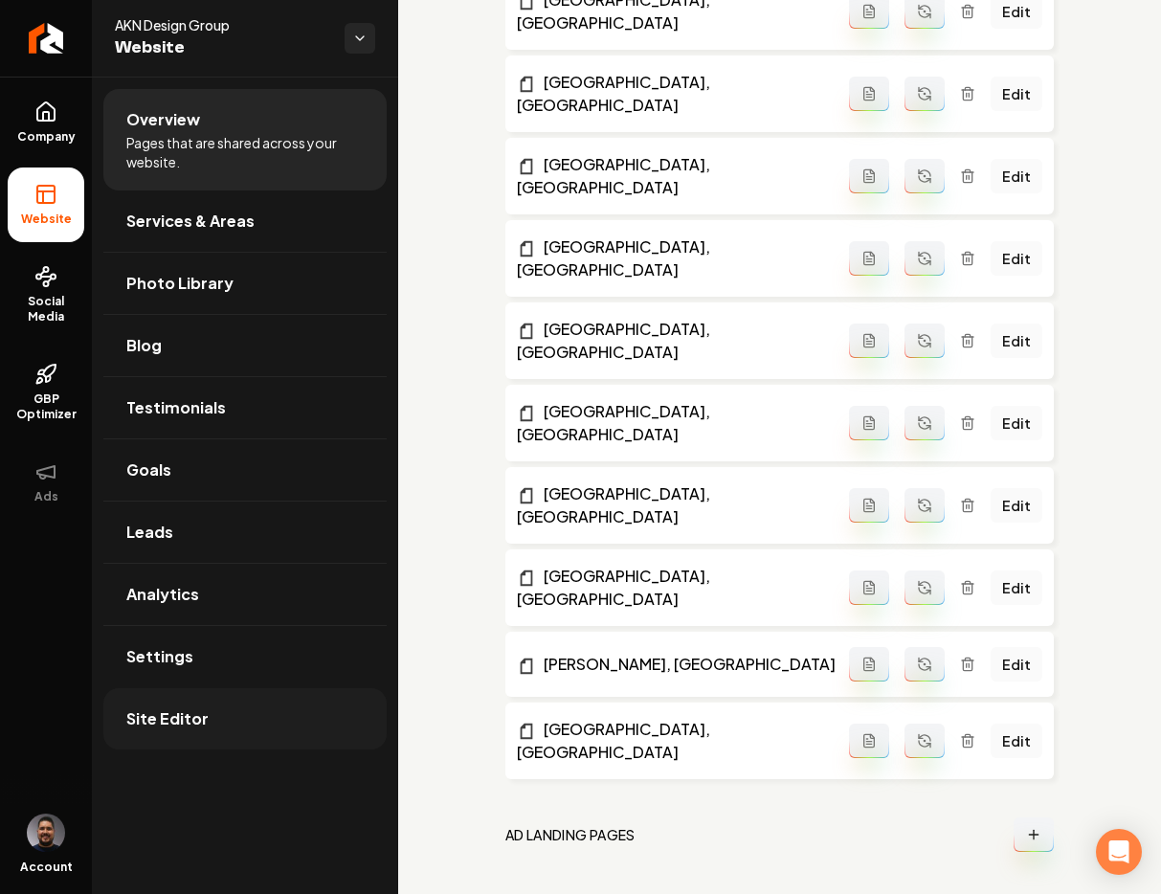
click at [167, 721] on span "Site Editor" at bounding box center [167, 718] width 82 height 23
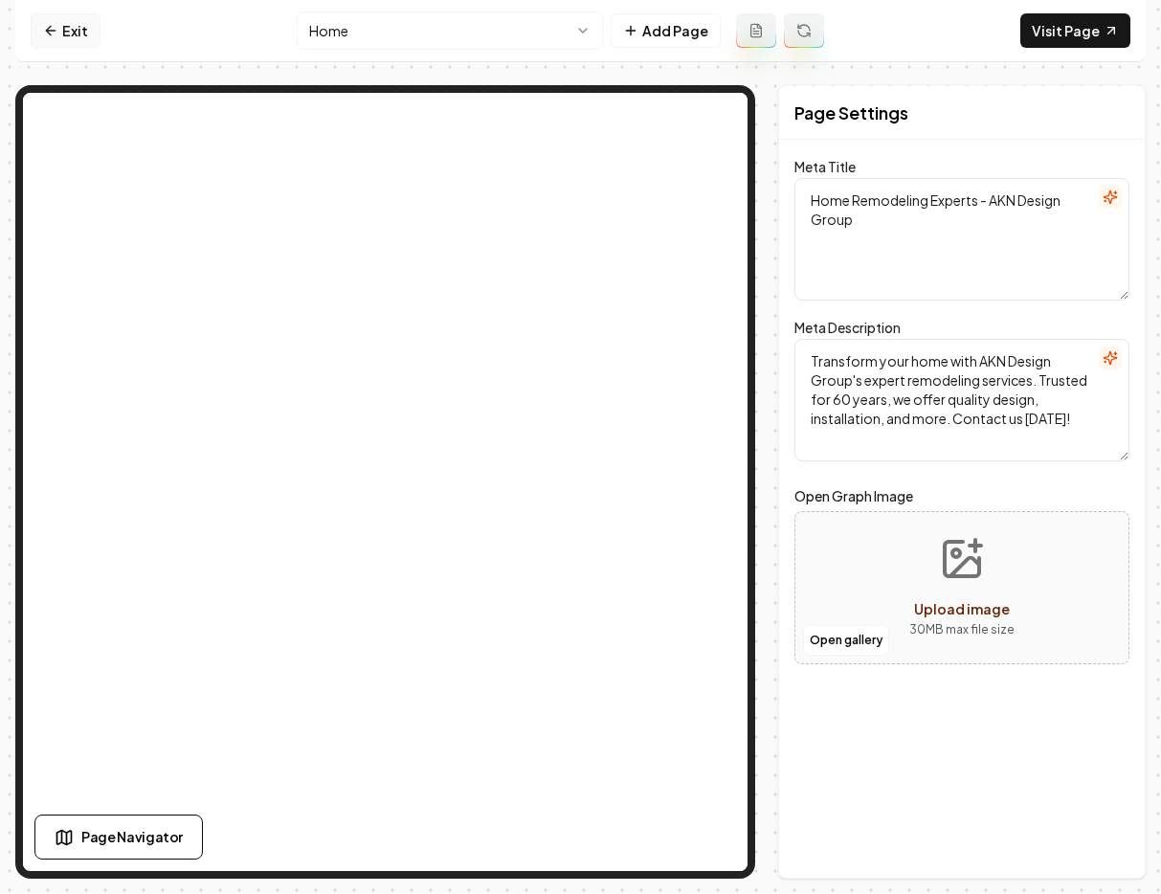
click at [86, 30] on link "Exit" at bounding box center [66, 30] width 70 height 34
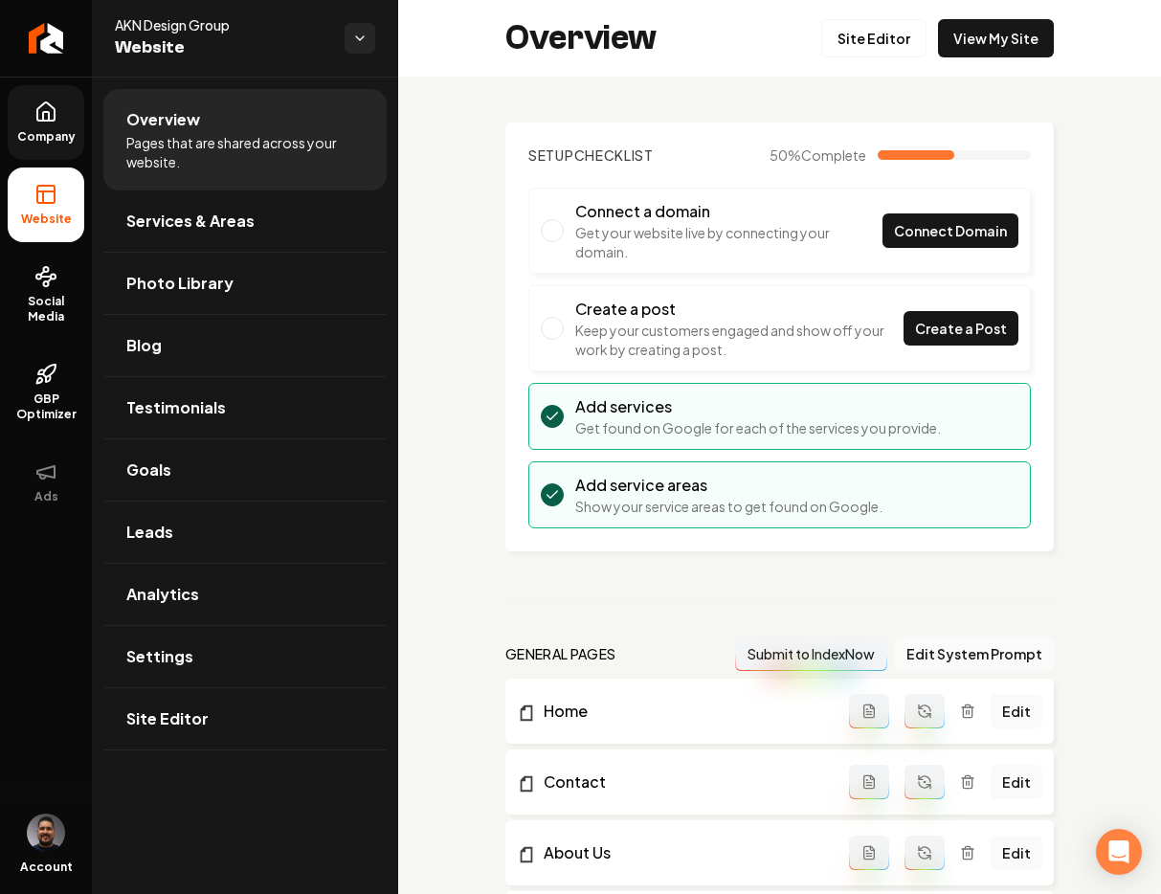
click at [39, 133] on span "Company" at bounding box center [47, 136] width 74 height 15
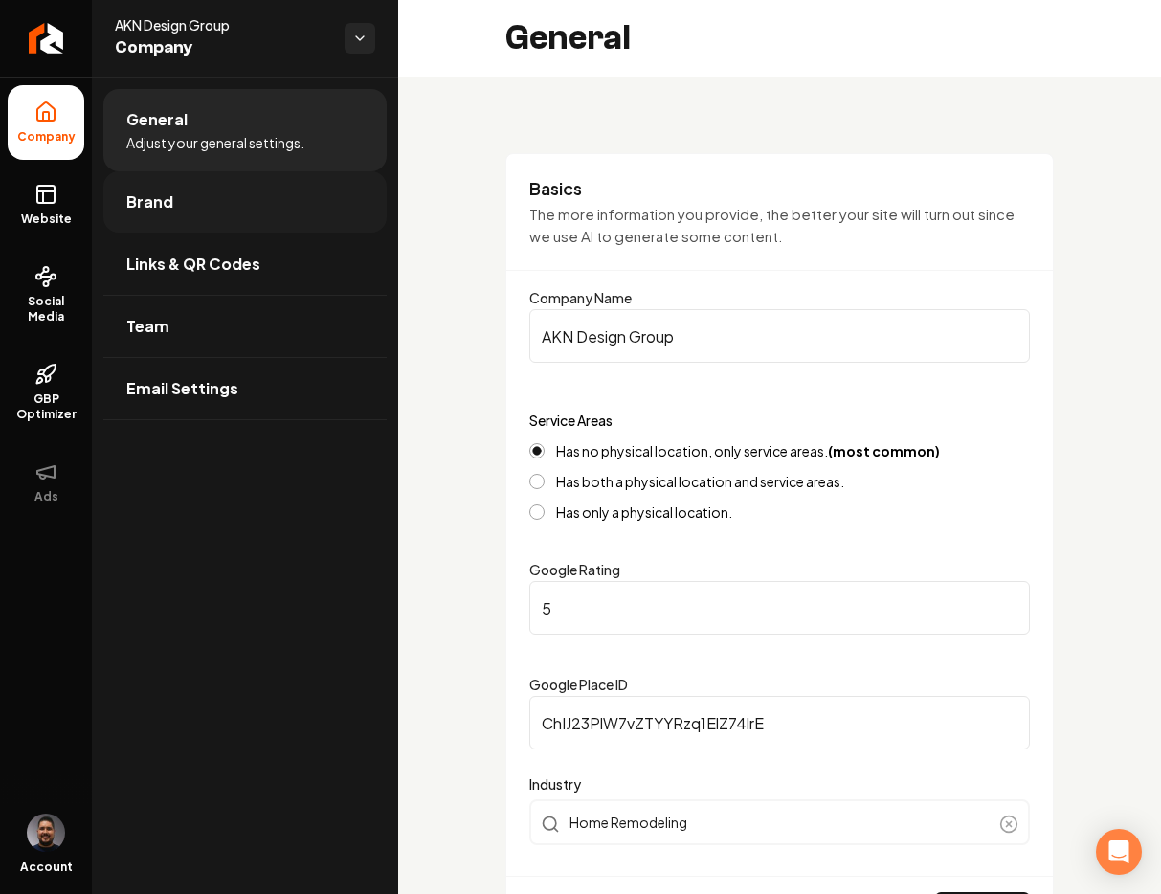
click at [202, 195] on link "Brand" at bounding box center [244, 201] width 283 height 61
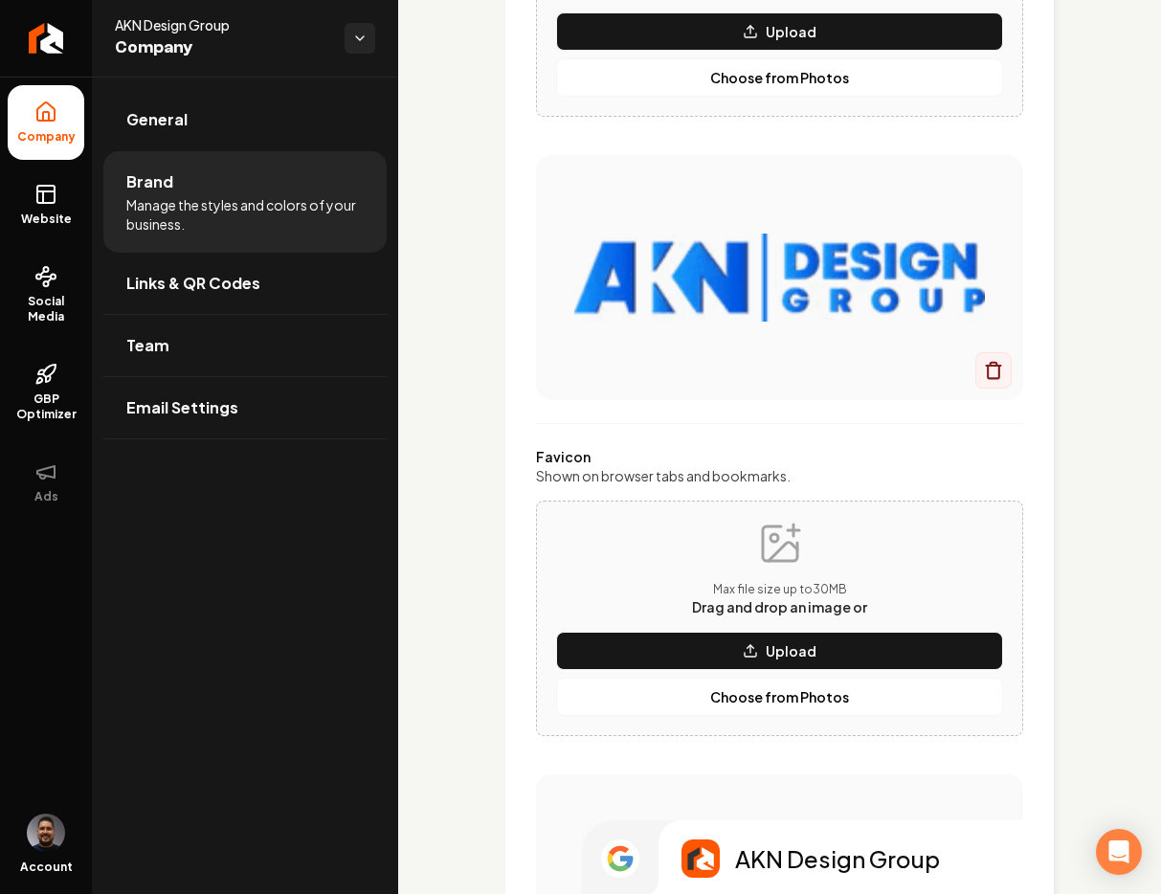
scroll to position [481, 0]
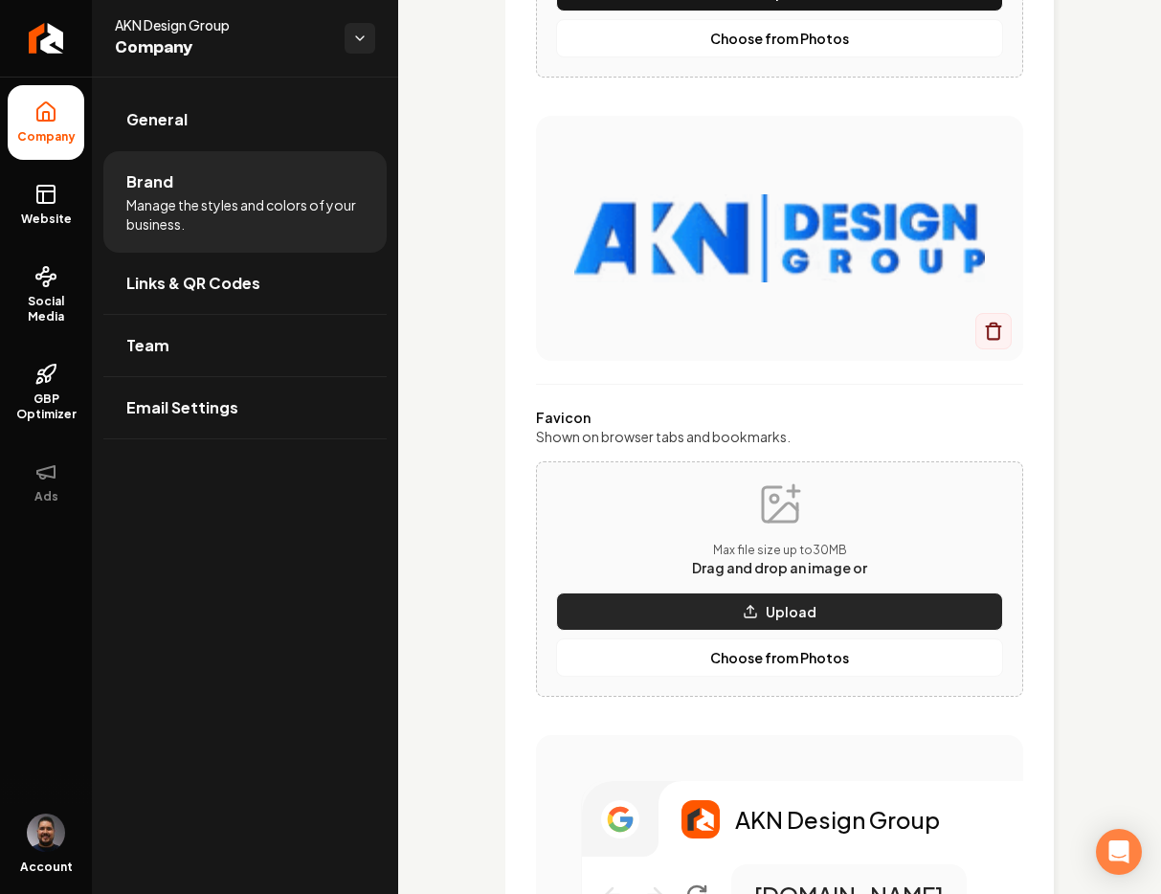
click at [794, 614] on p "Upload" at bounding box center [791, 611] width 51 height 19
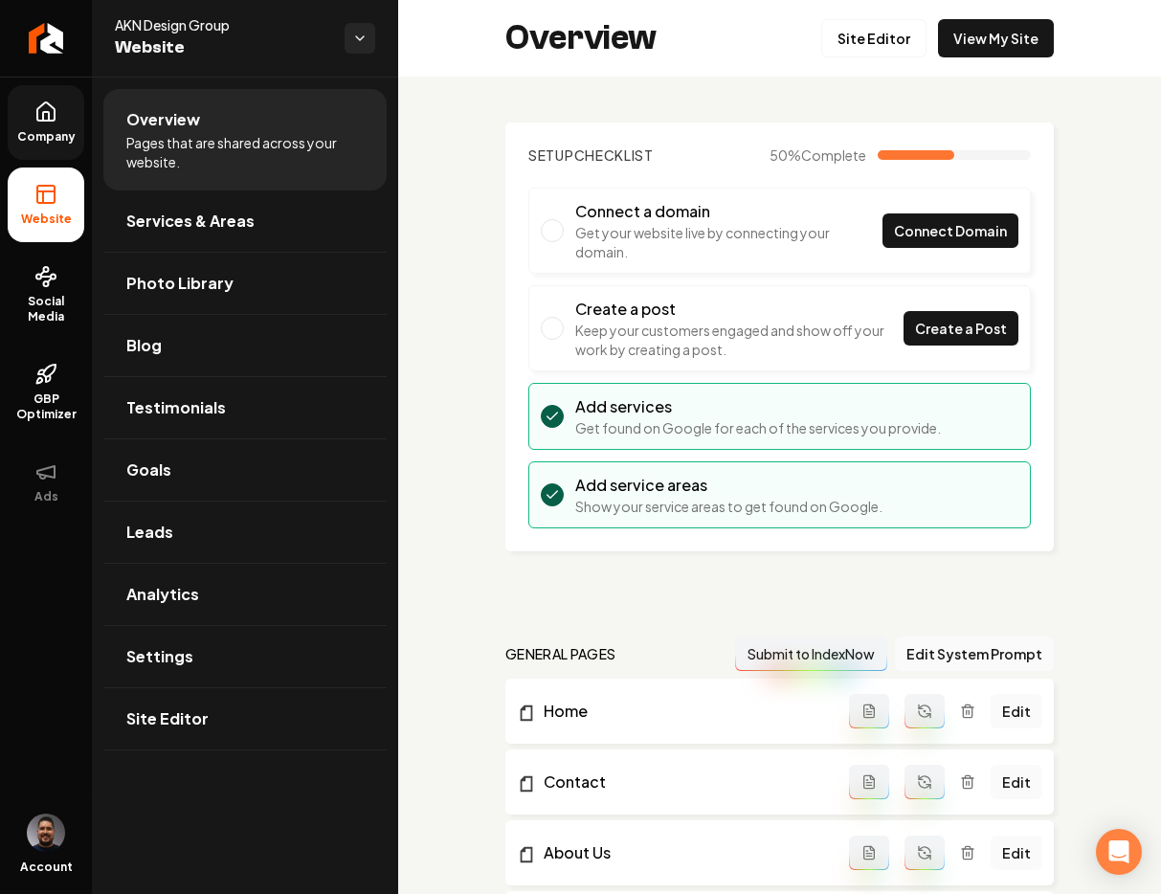
click at [29, 119] on link "Company" at bounding box center [46, 122] width 77 height 75
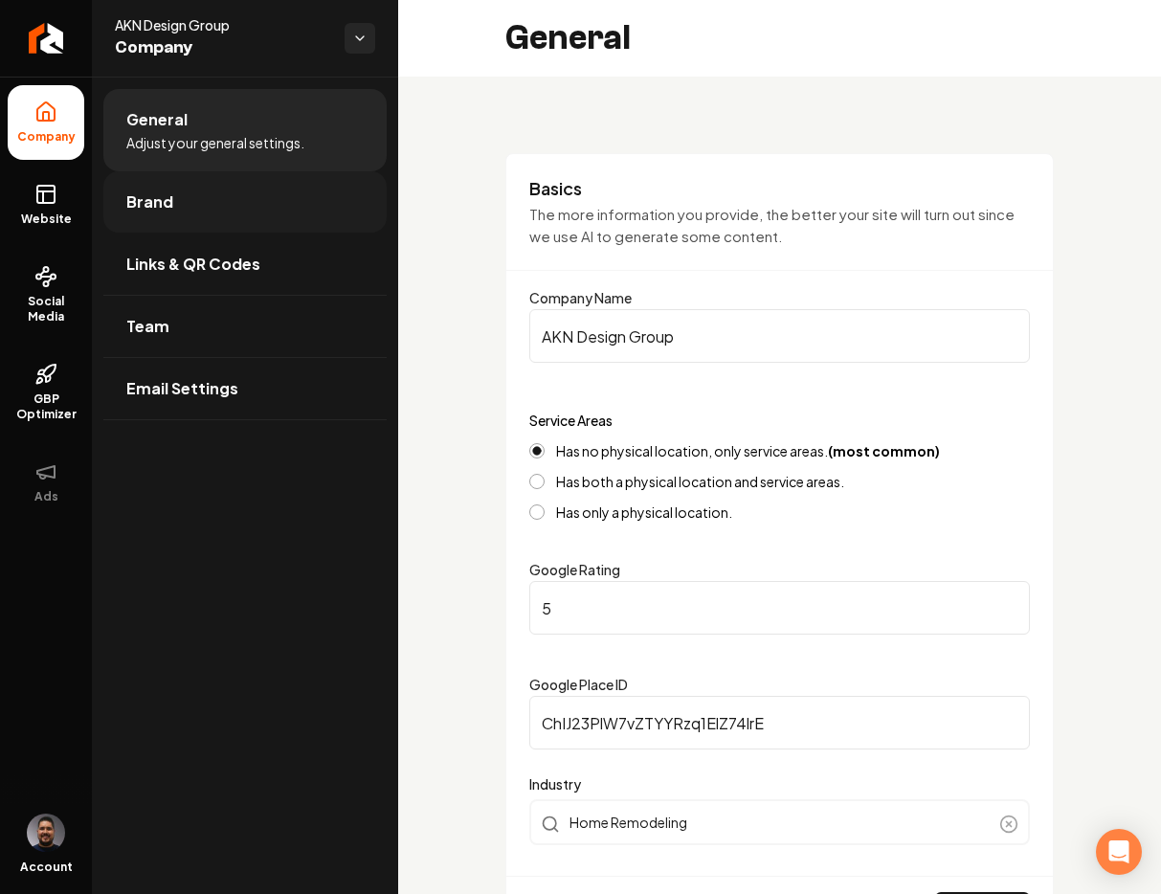
click at [253, 189] on link "Brand" at bounding box center [244, 201] width 283 height 61
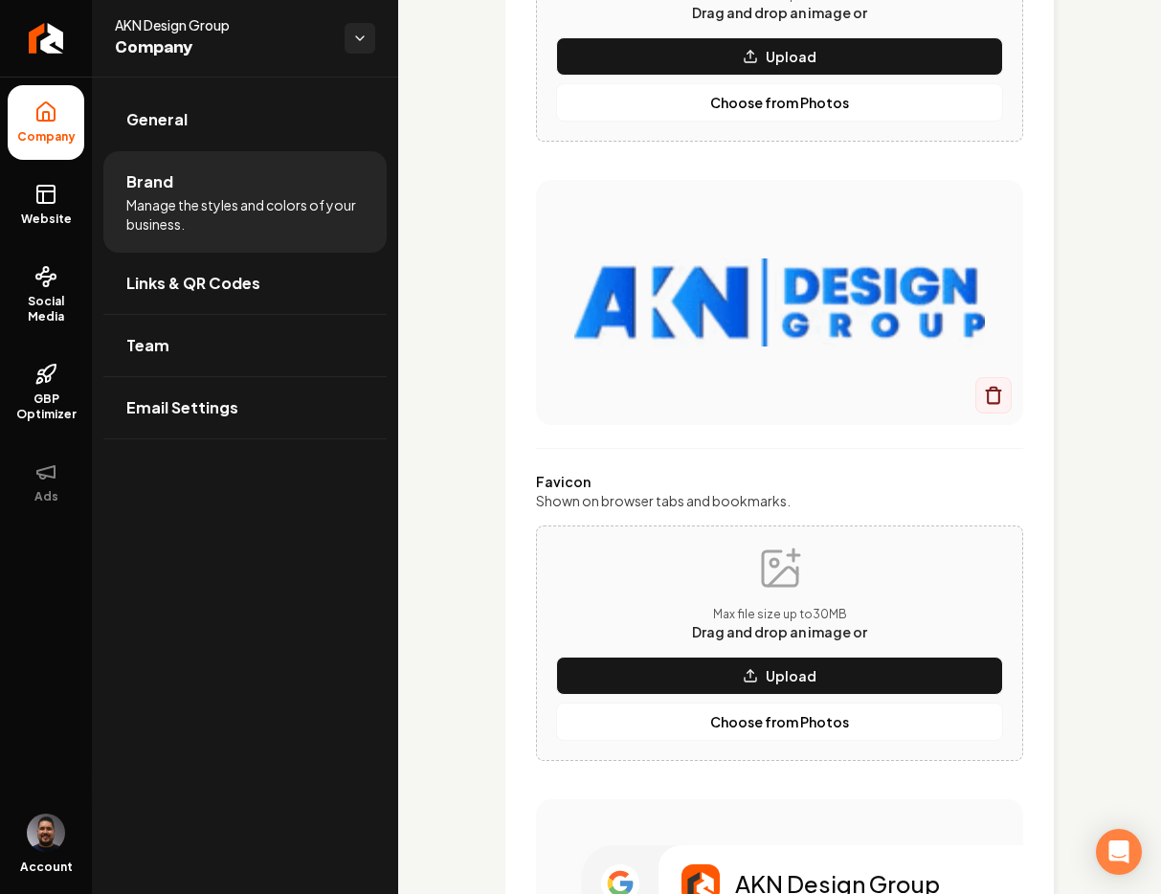
scroll to position [440, 0]
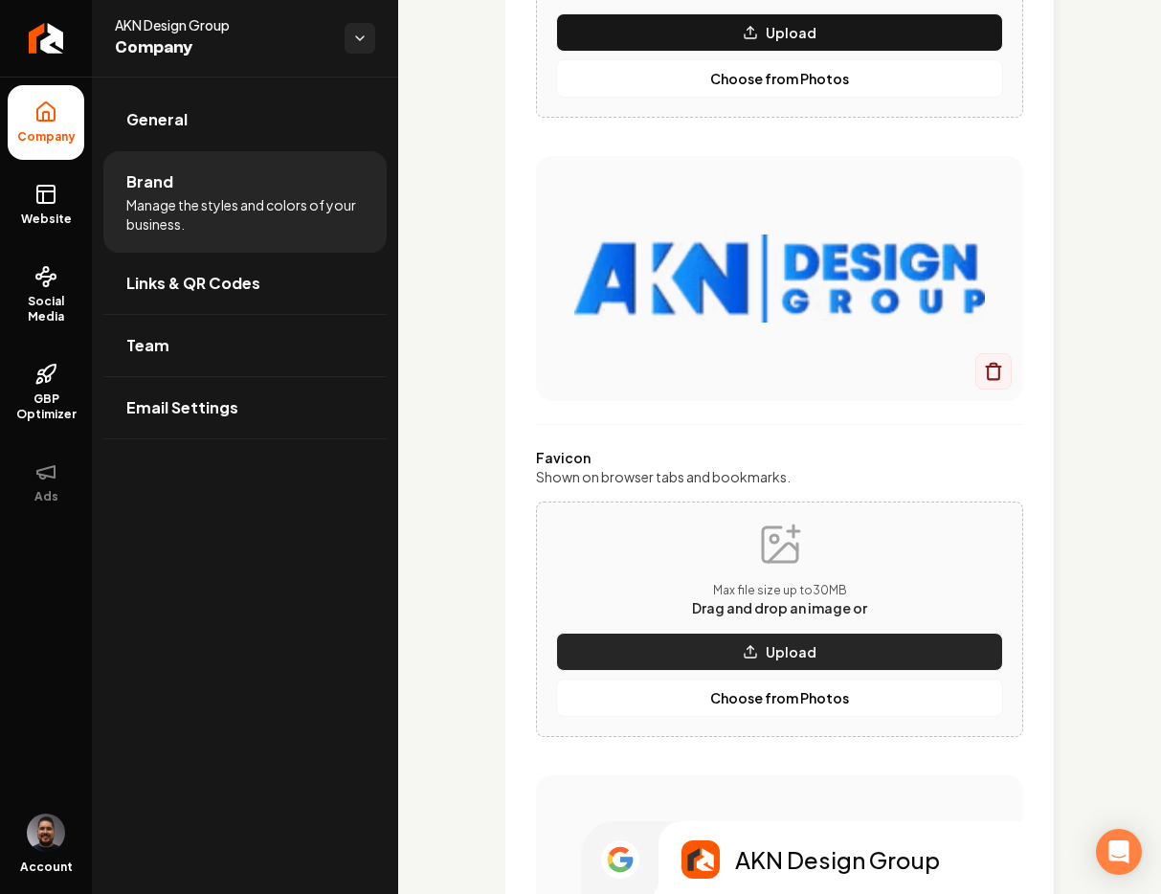
click at [793, 646] on p "Upload" at bounding box center [791, 651] width 51 height 19
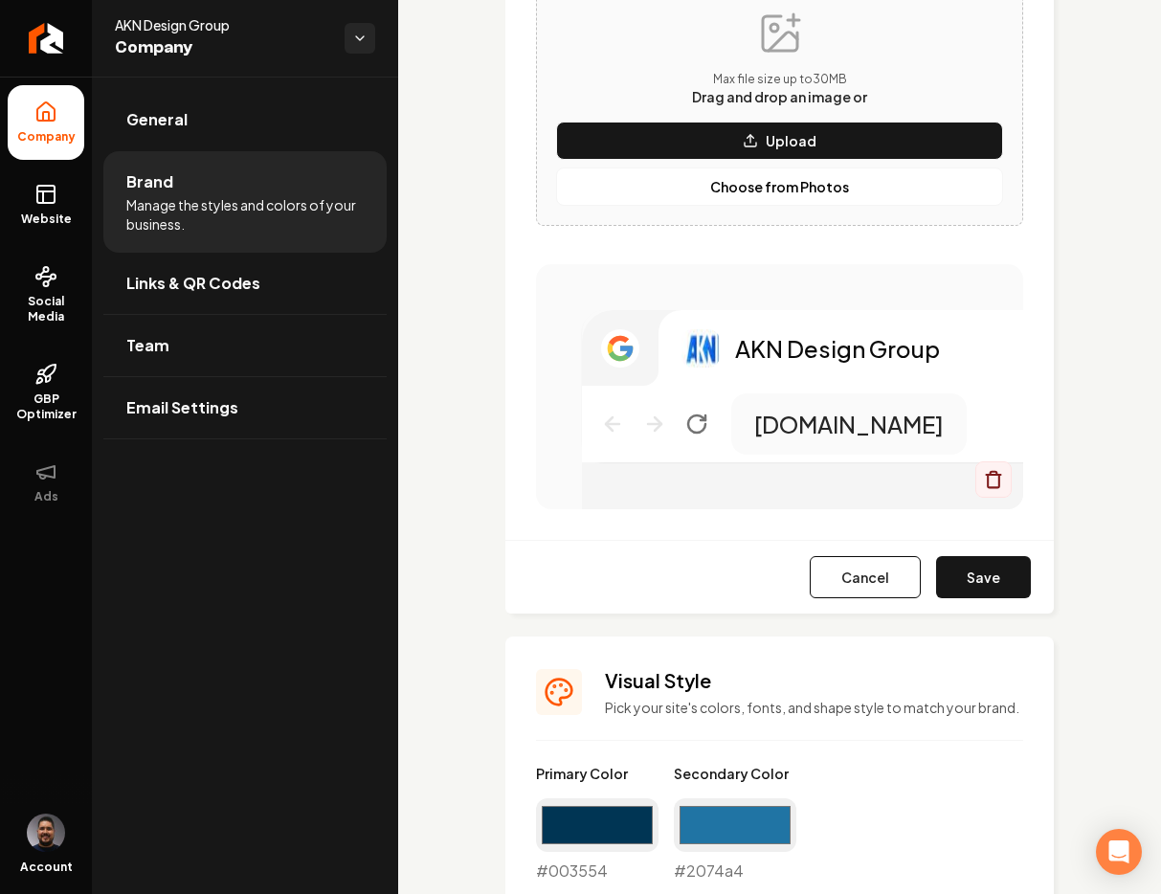
scroll to position [955, 0]
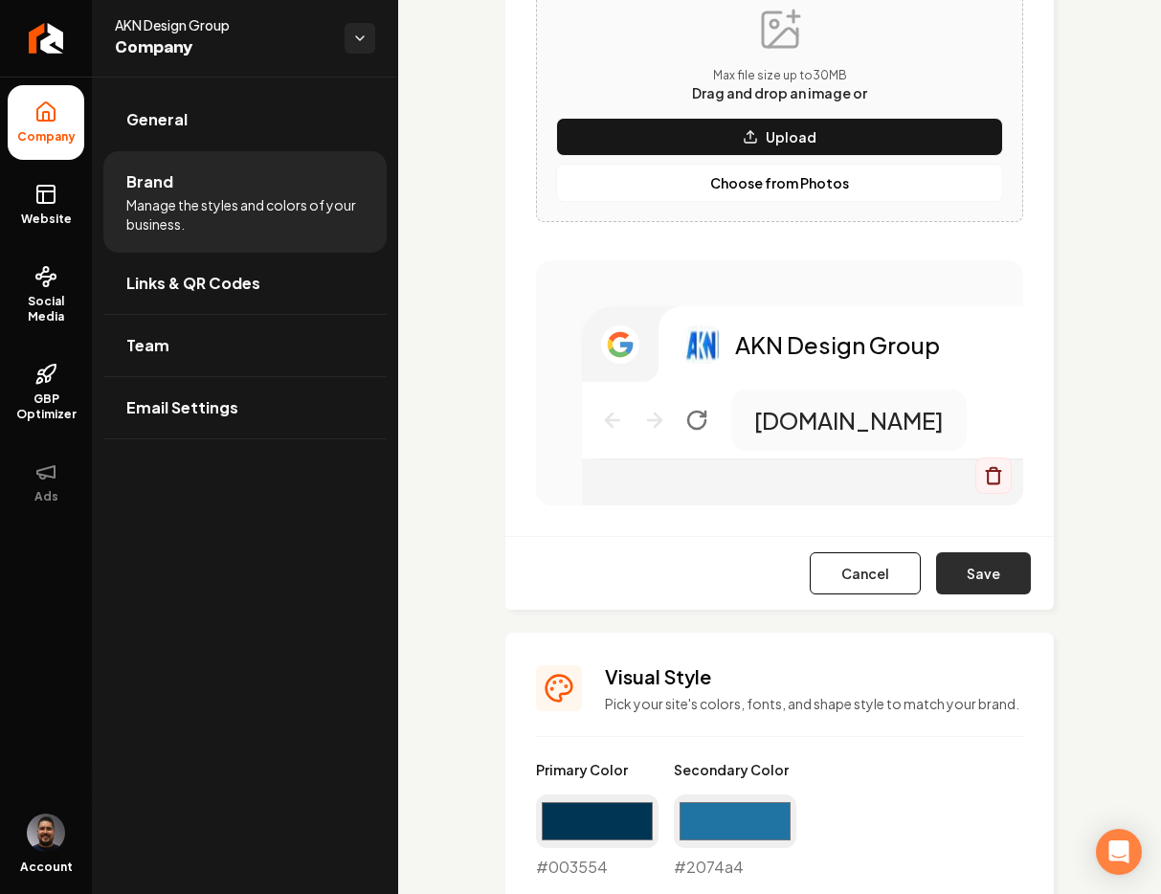
click at [998, 569] on button "Save" at bounding box center [983, 573] width 95 height 42
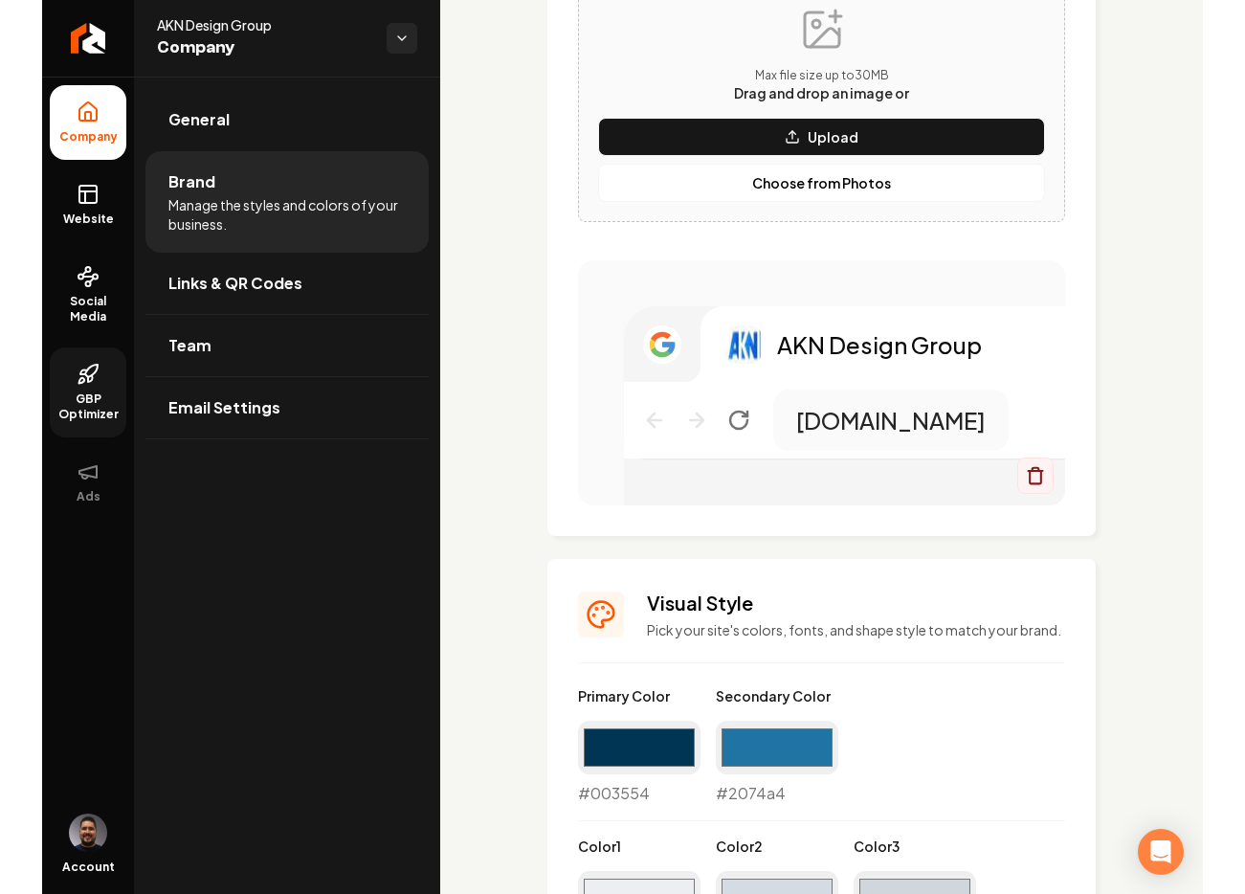
scroll to position [951, 0]
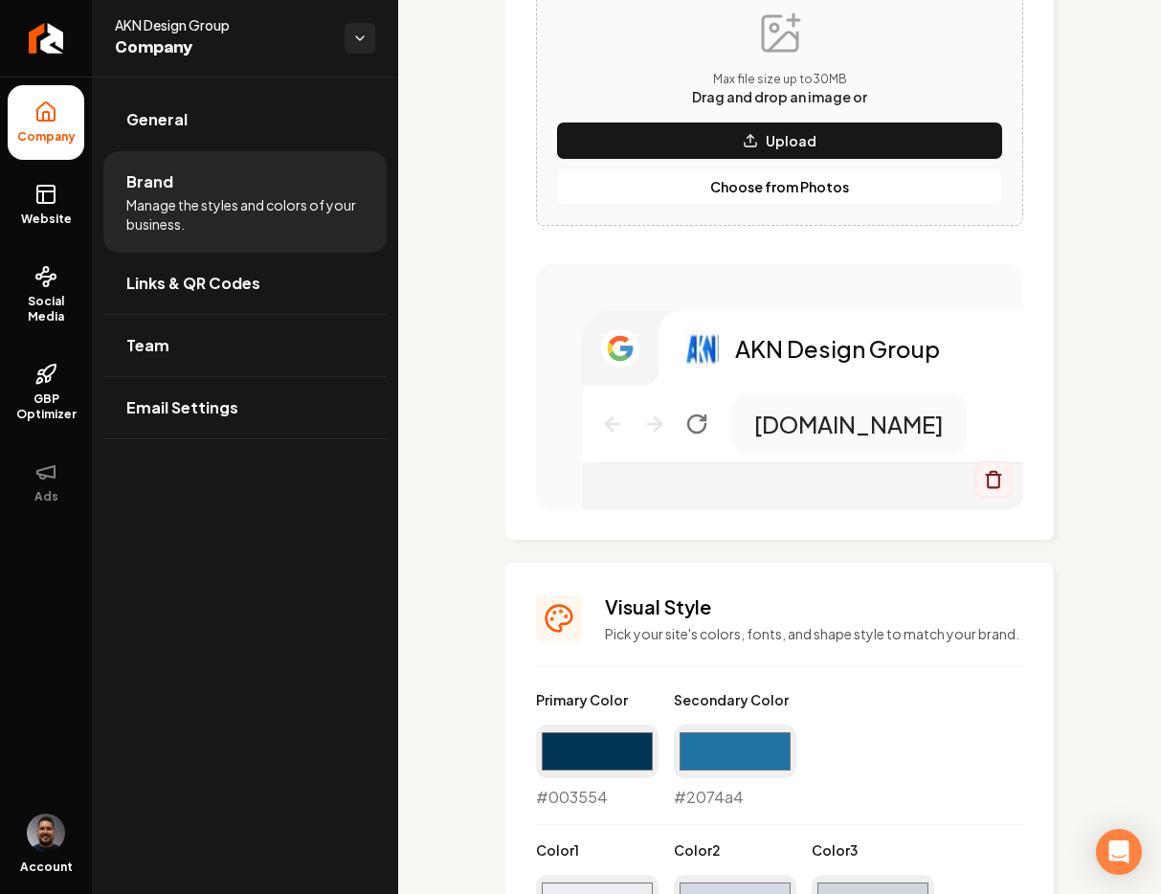
click at [984, 481] on icon "Main content area" at bounding box center [993, 479] width 19 height 19
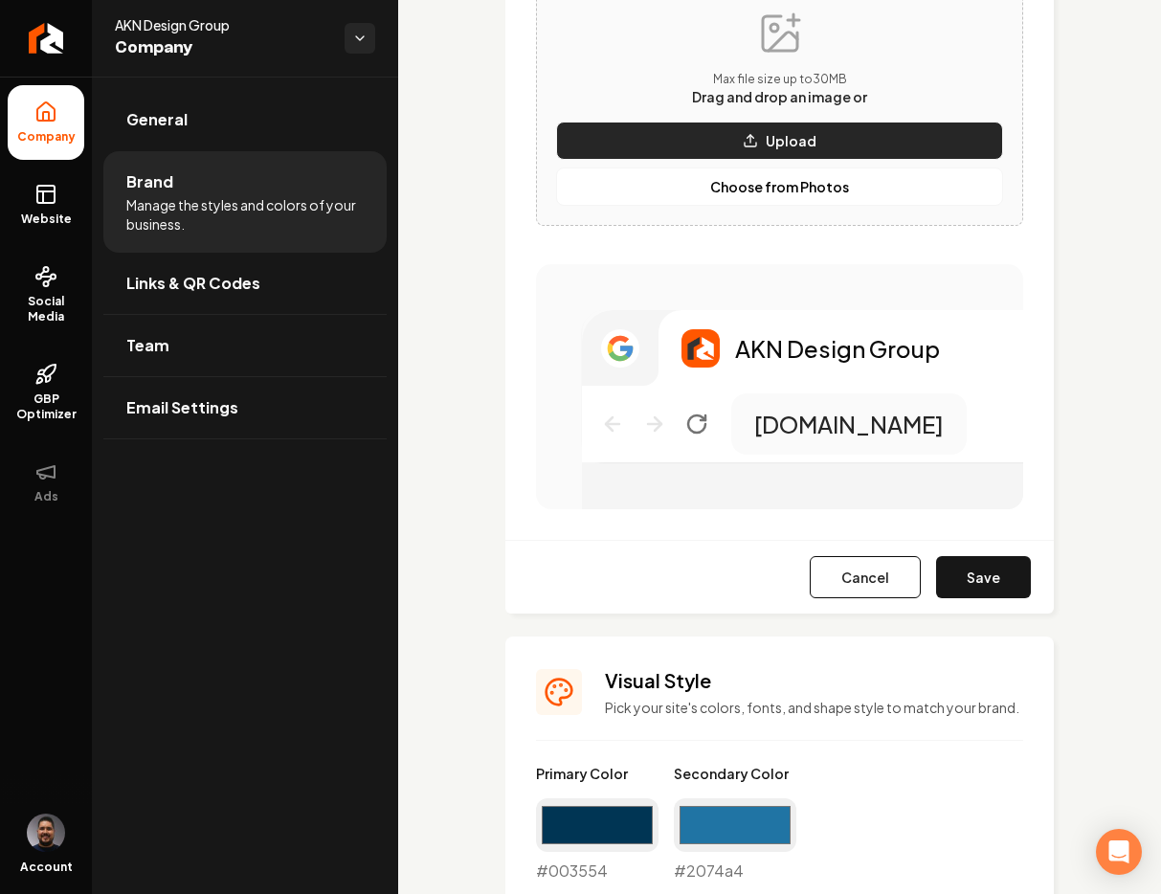
click at [746, 143] on icon "Main content area" at bounding box center [750, 140] width 15 height 15
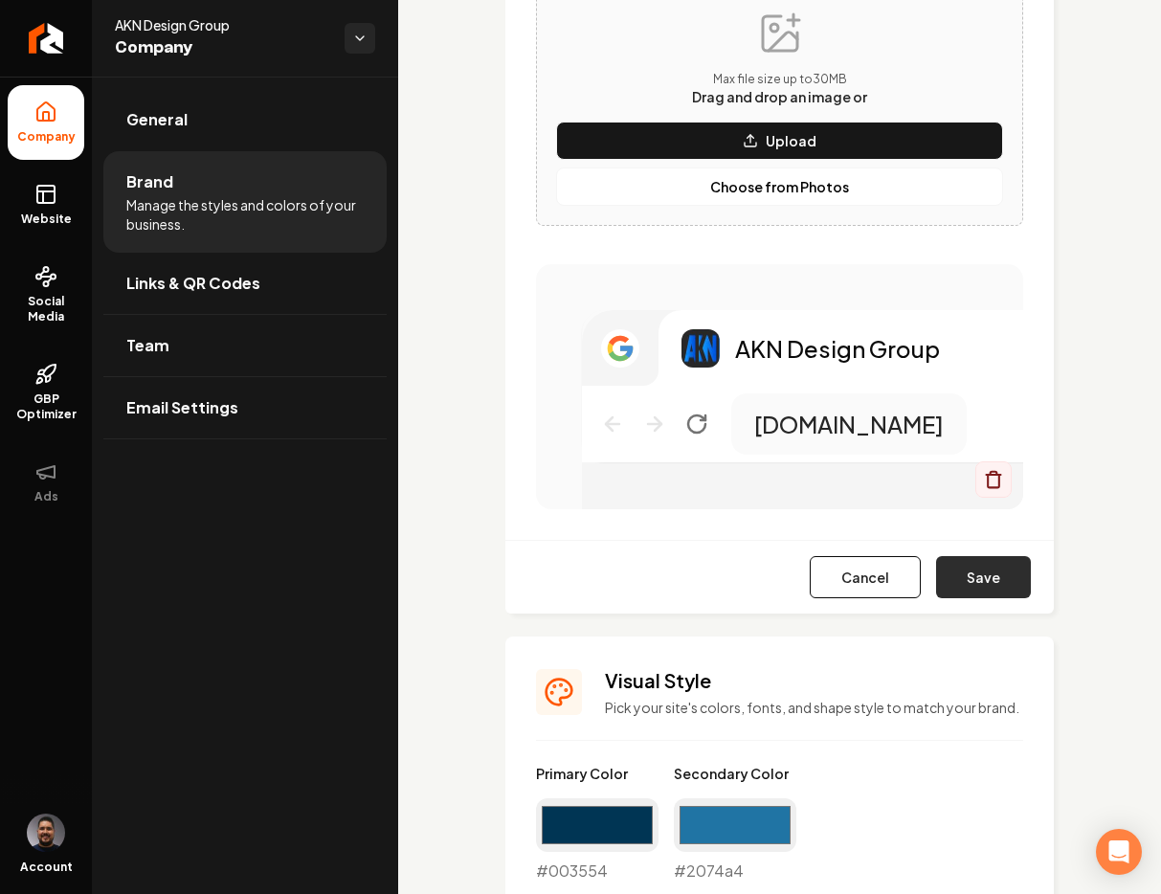
click at [981, 580] on button "Save" at bounding box center [983, 577] width 95 height 42
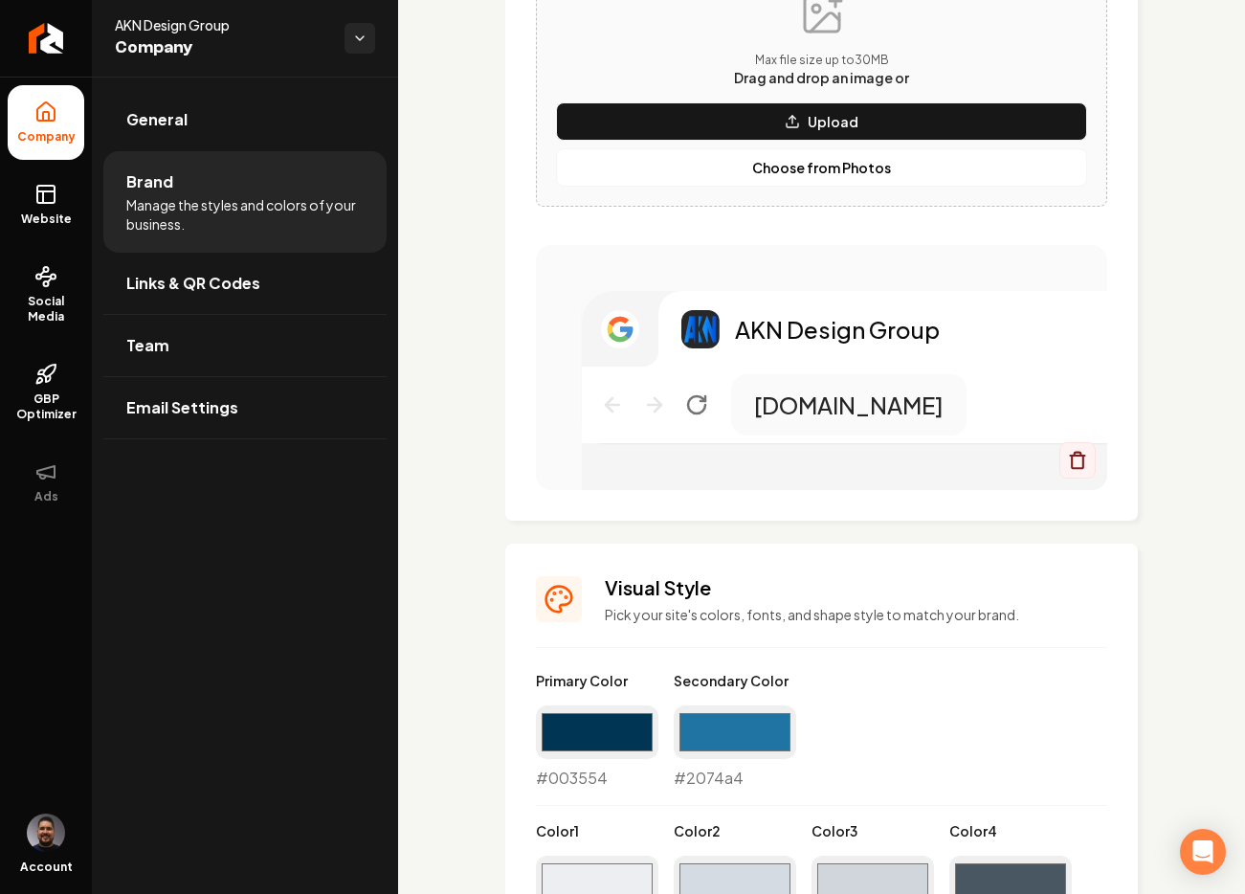
scroll to position [932, 0]
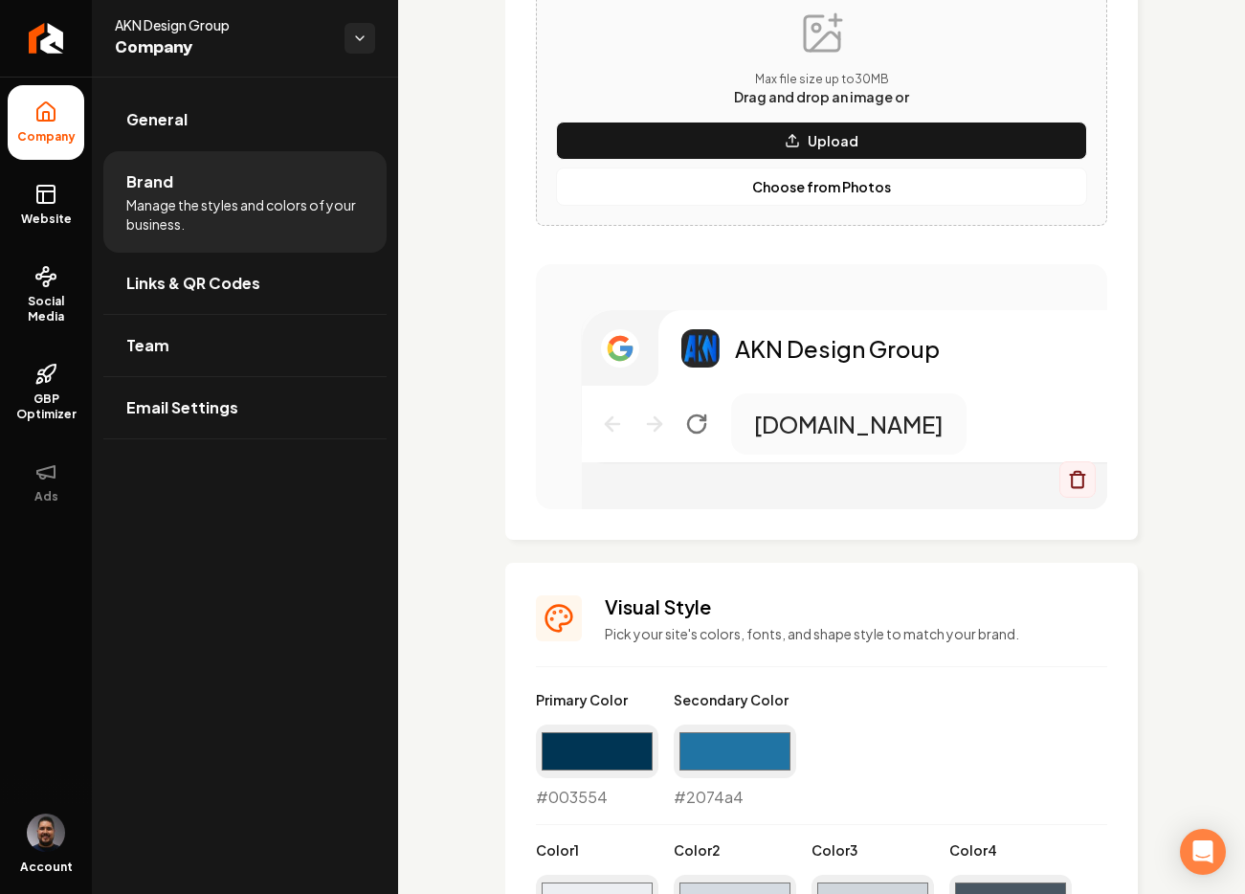
click at [752, 313] on div "AKN Design Group" at bounding box center [906, 348] width 495 height 76
click at [1076, 481] on div "Main content area" at bounding box center [1078, 479] width 36 height 36
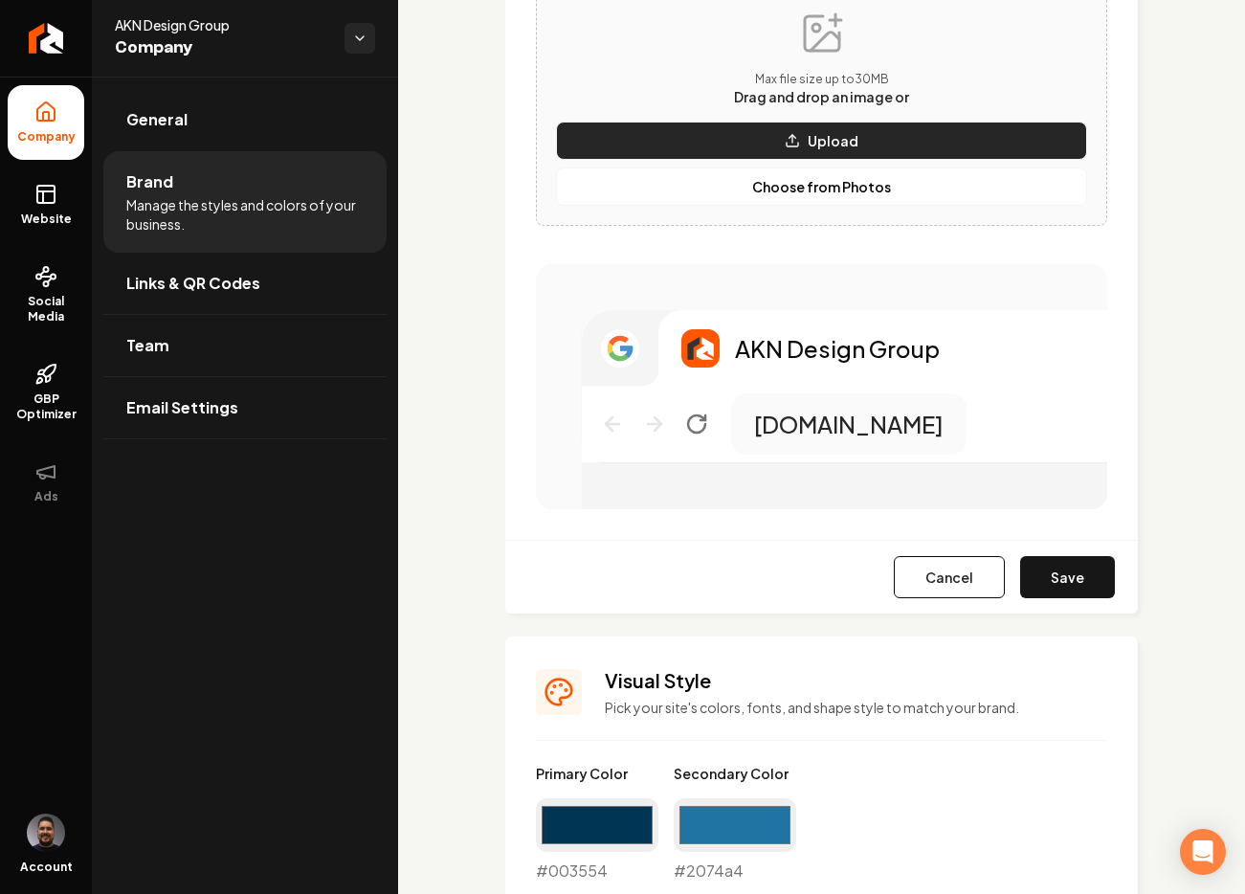
click at [820, 149] on p "Upload" at bounding box center [833, 140] width 51 height 19
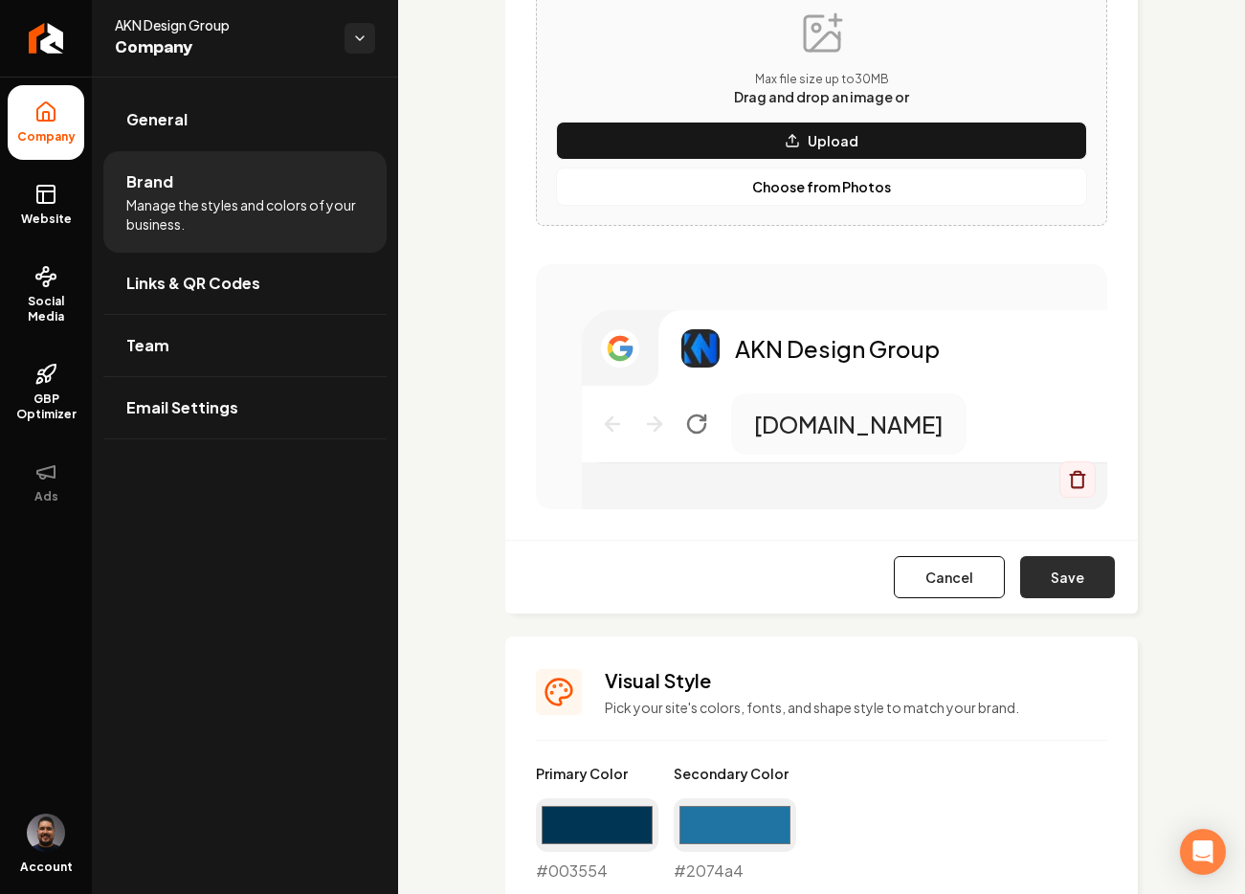
click at [1051, 575] on button "Save" at bounding box center [1067, 577] width 95 height 42
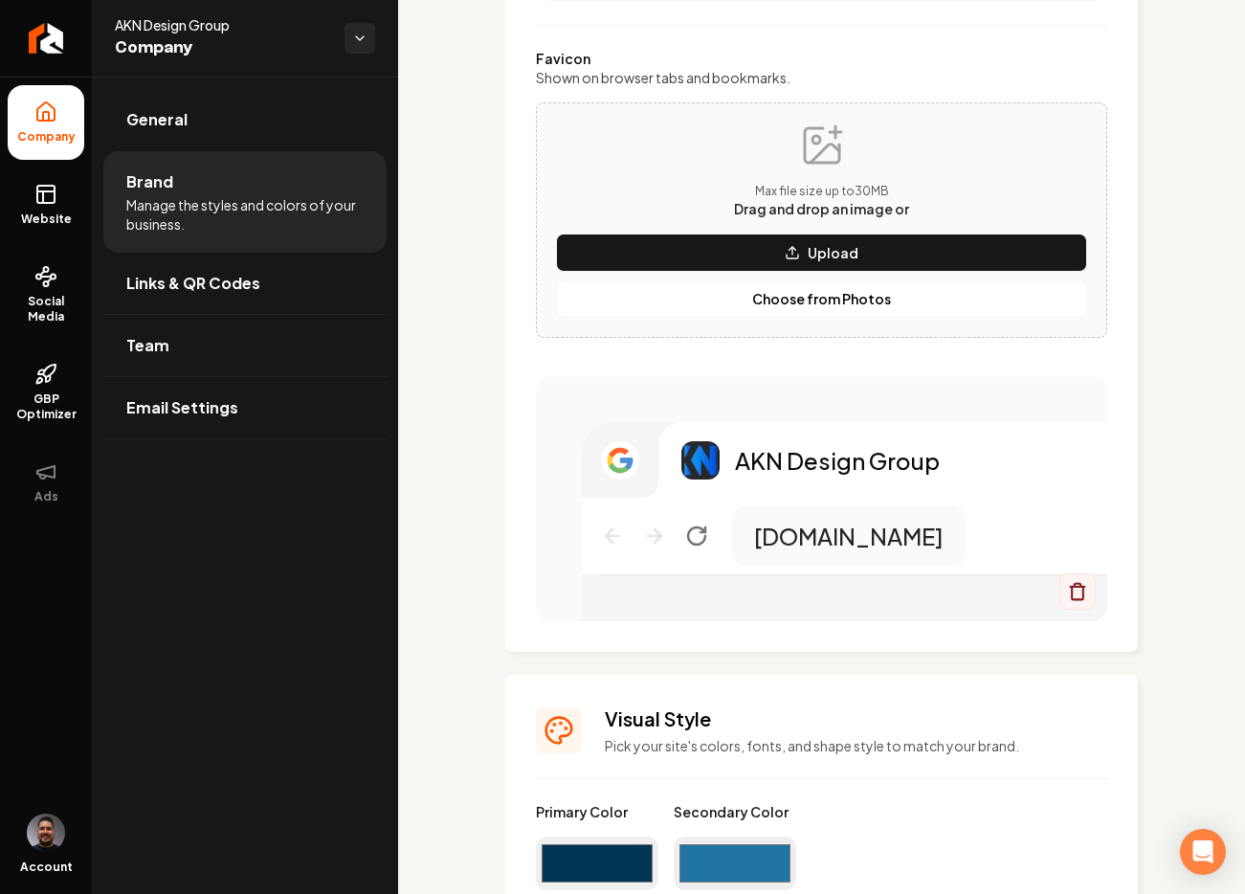
scroll to position [802, 0]
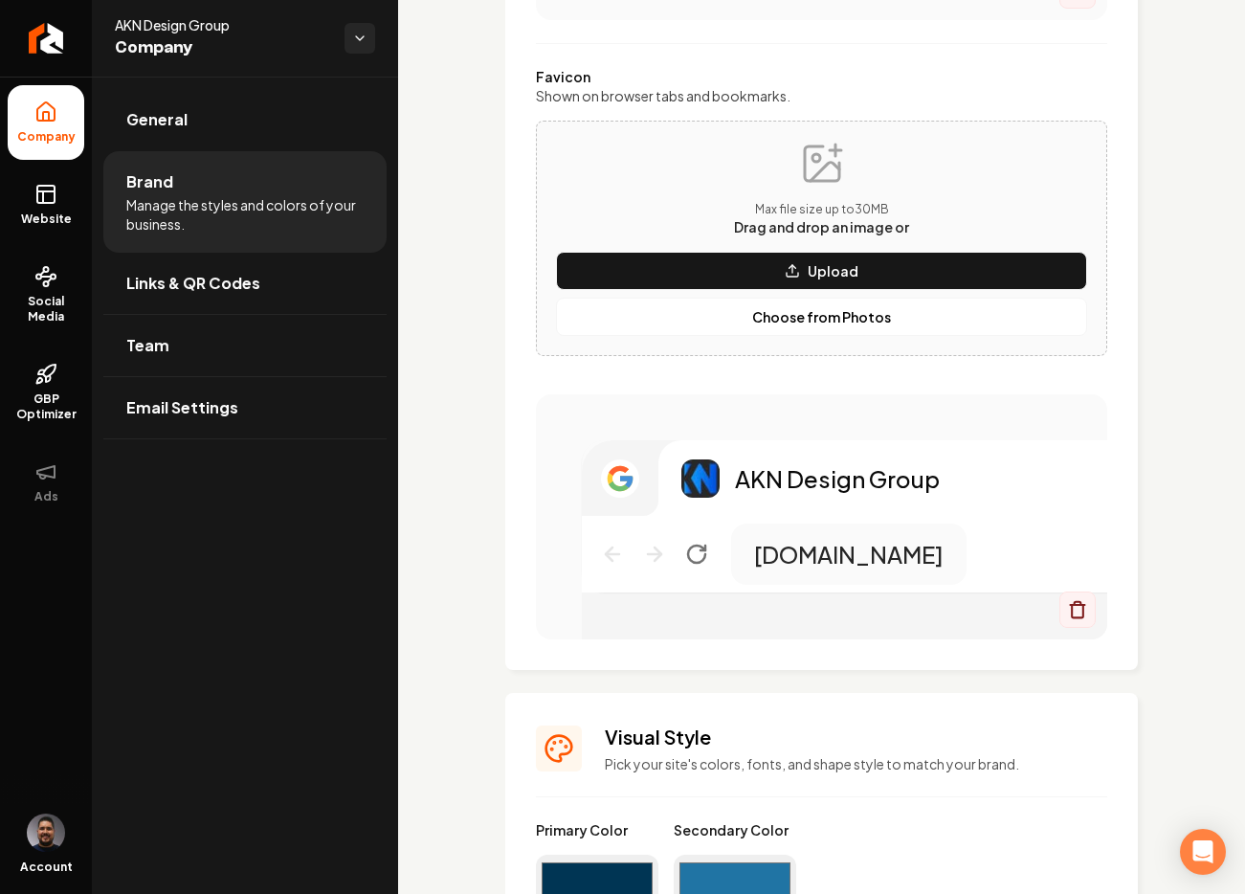
click at [775, 472] on p "AKN Design Group" at bounding box center [837, 478] width 205 height 31
click at [876, 473] on p "AKN Design Group" at bounding box center [837, 478] width 205 height 31
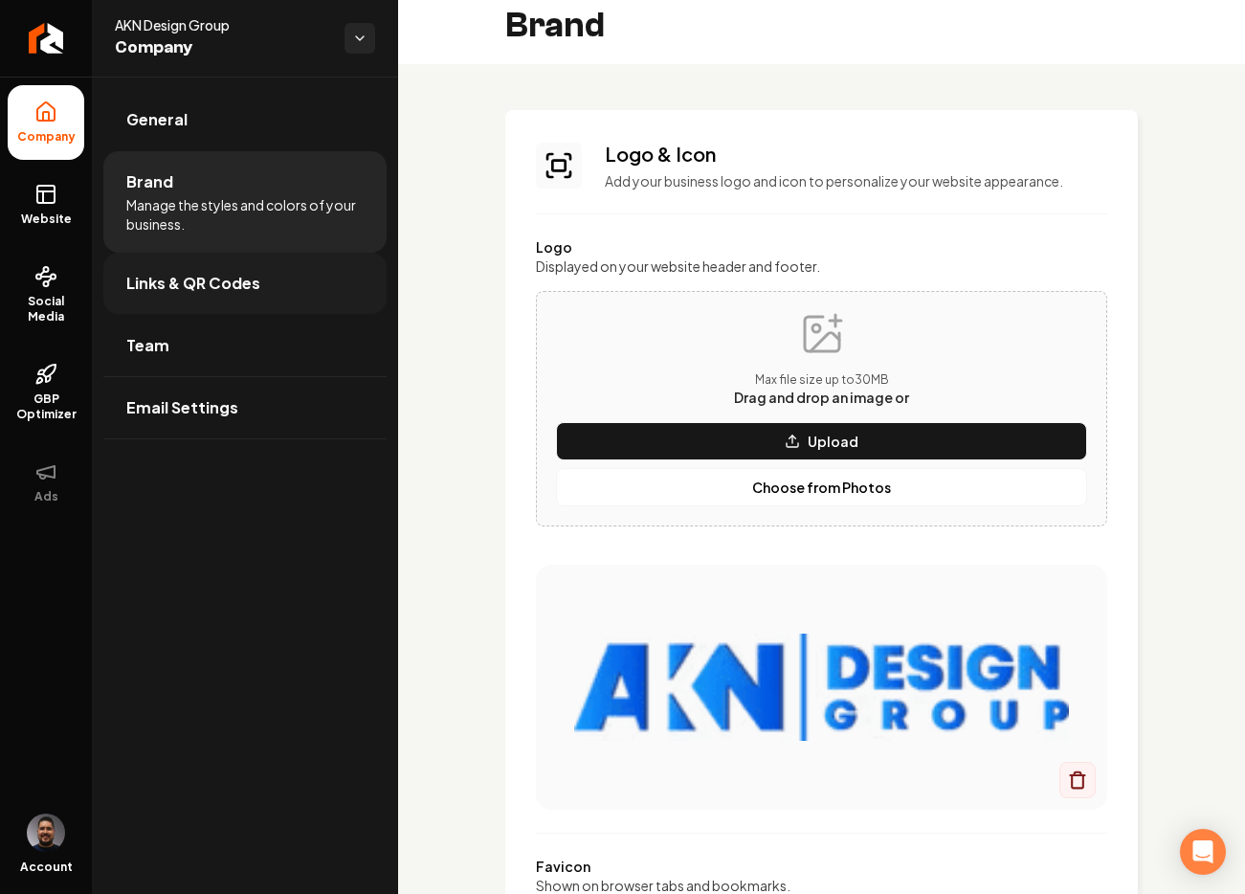
scroll to position [0, 0]
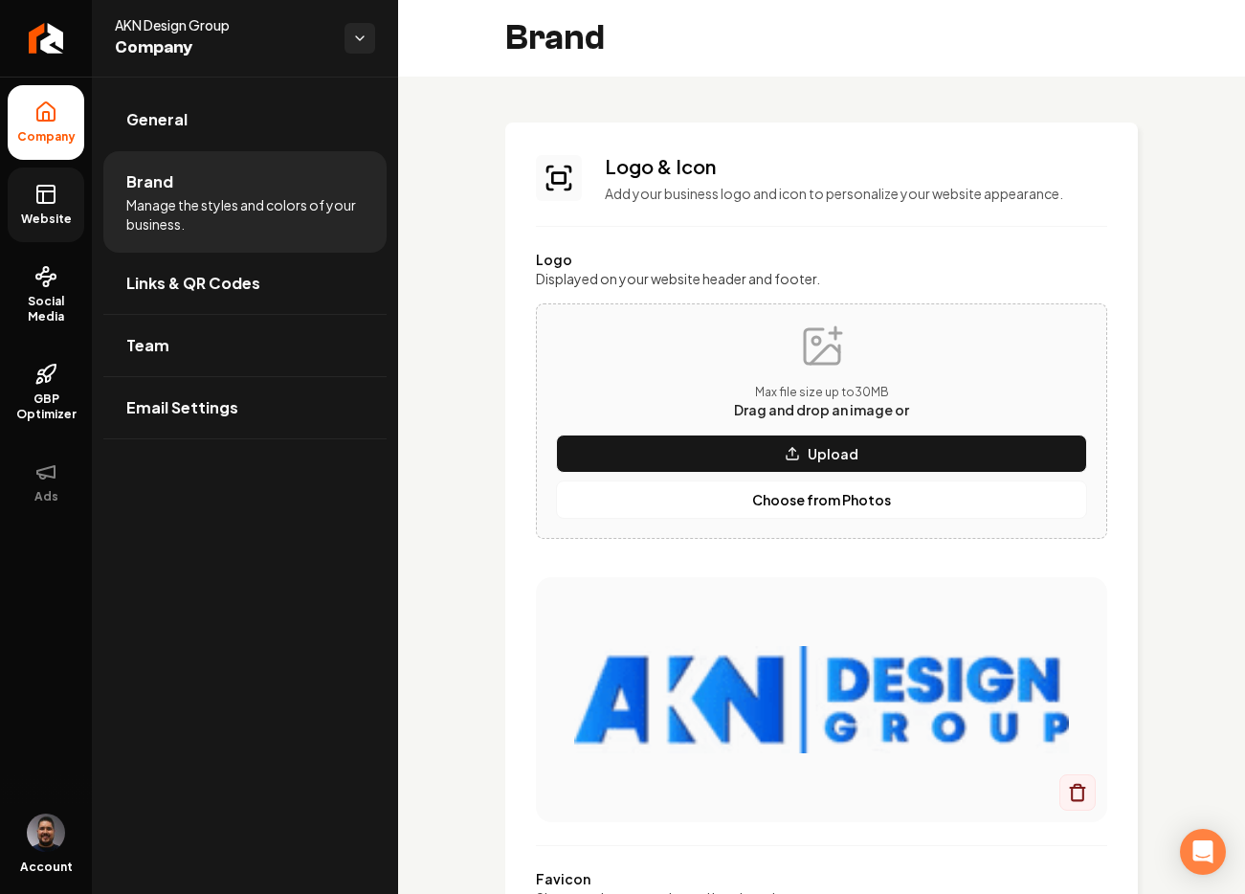
click at [31, 212] on span "Website" at bounding box center [46, 219] width 66 height 15
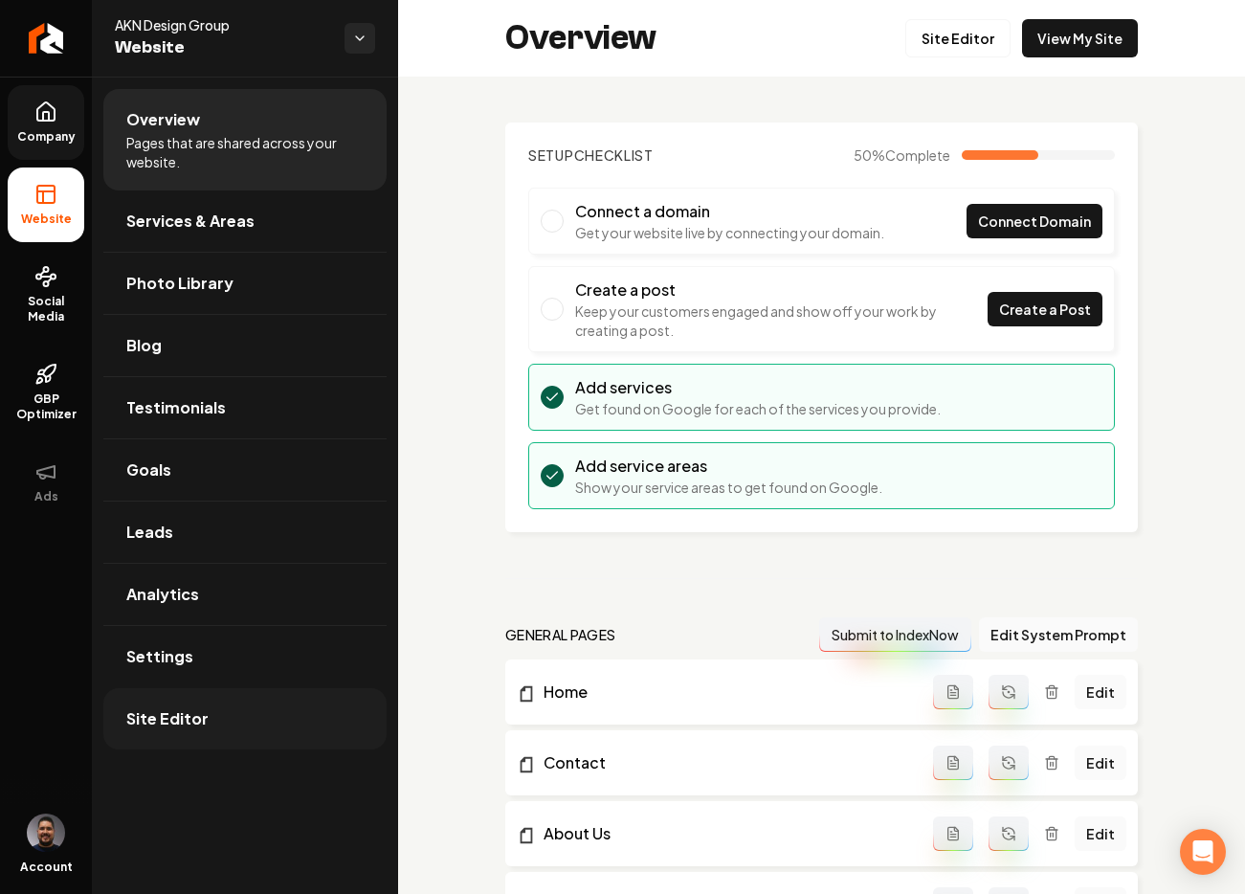
click at [225, 728] on link "Site Editor" at bounding box center [244, 718] width 283 height 61
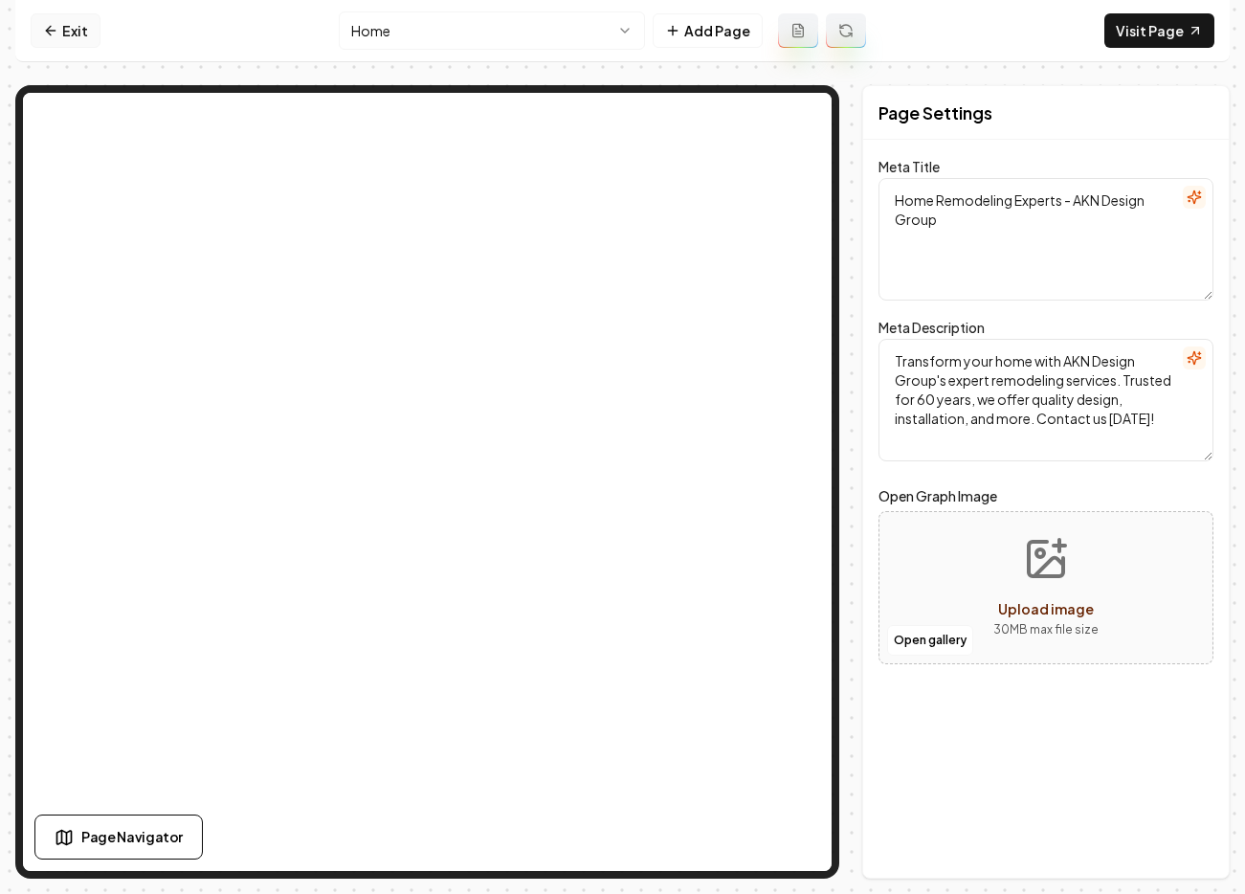
click at [73, 34] on link "Exit" at bounding box center [66, 30] width 70 height 34
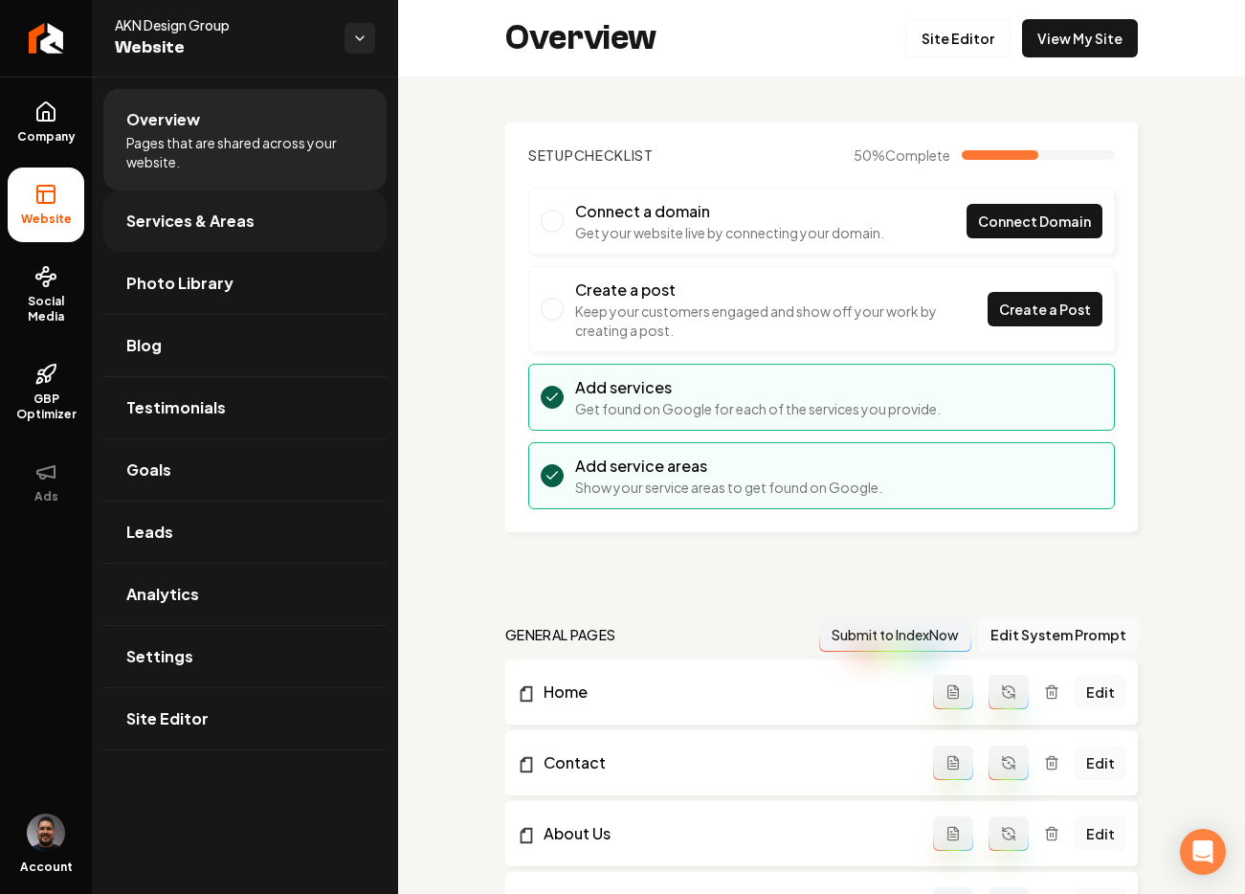
click at [196, 224] on span "Services & Areas" at bounding box center [190, 221] width 128 height 23
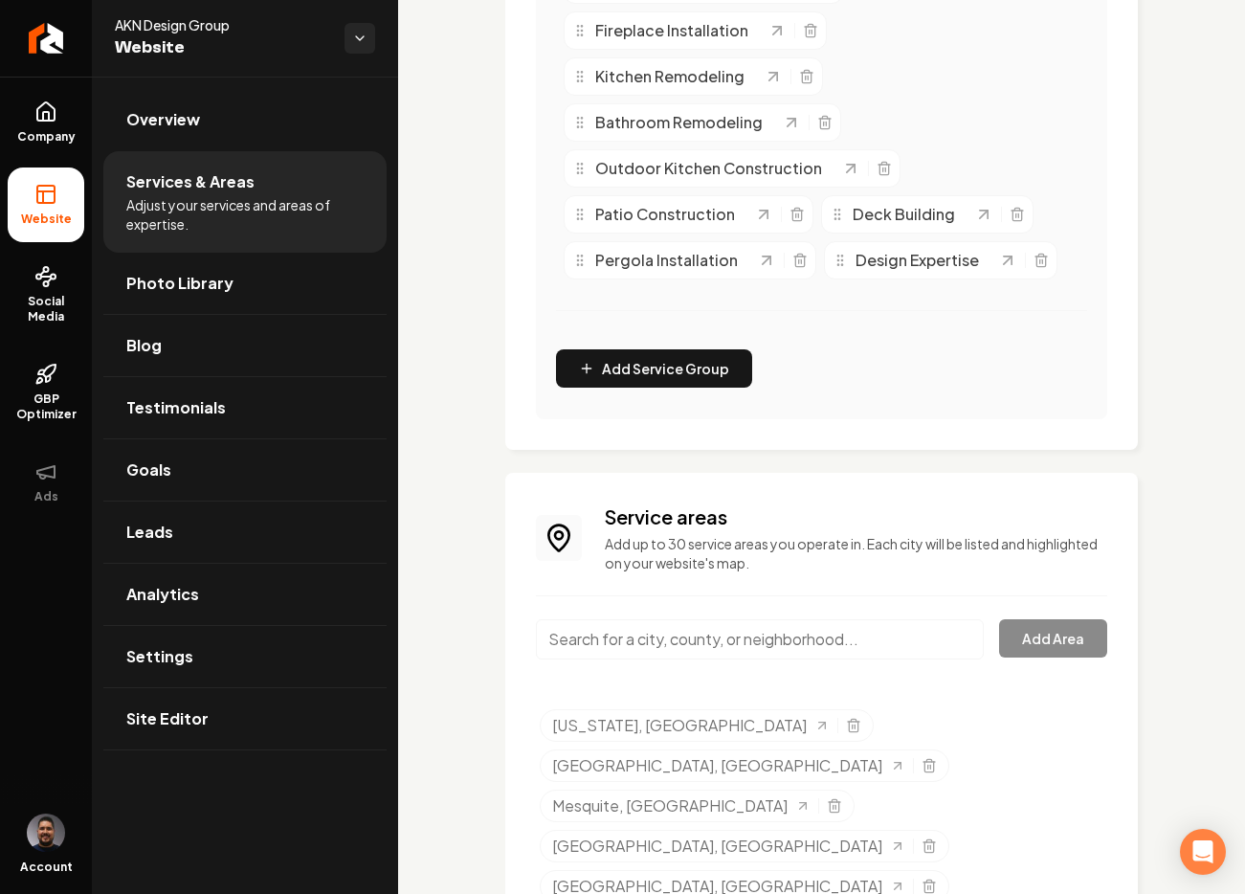
scroll to position [768, 0]
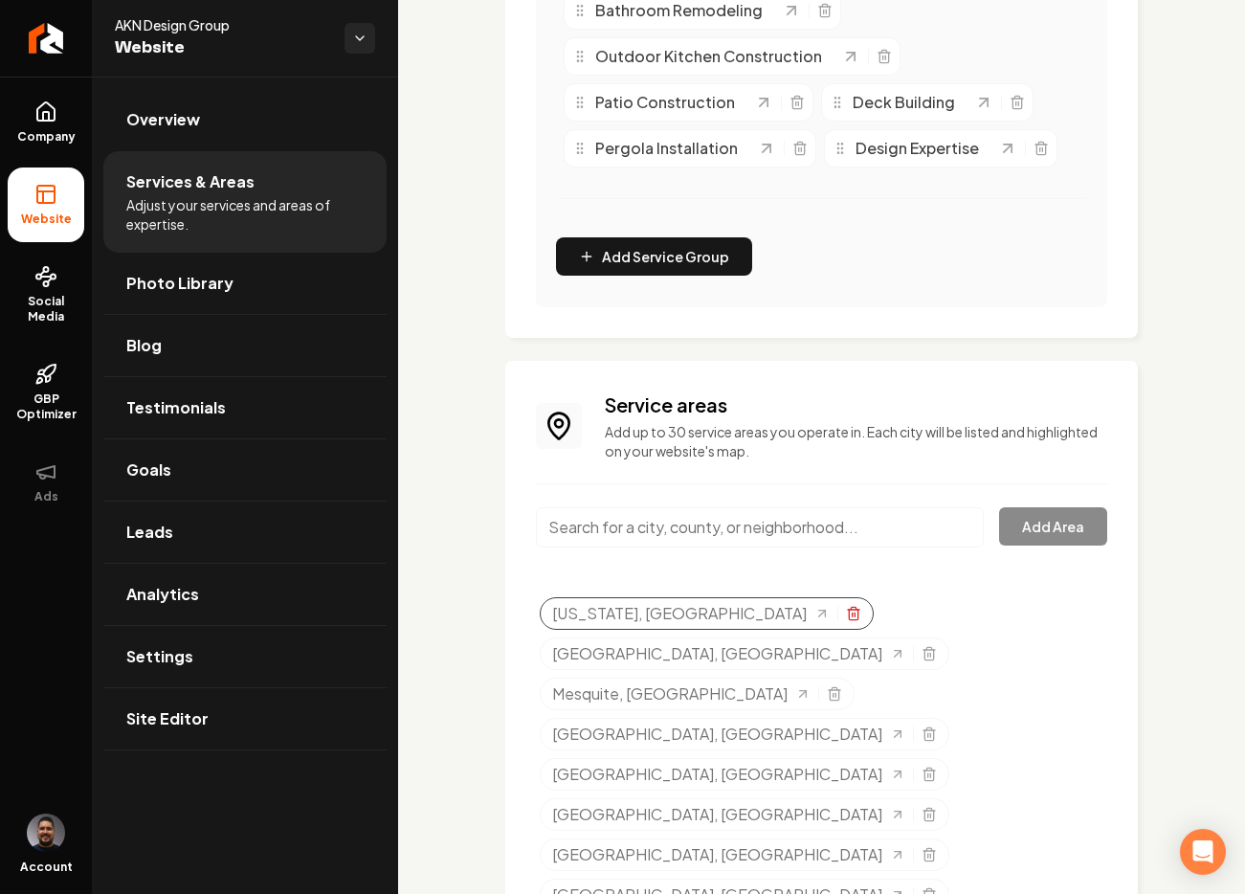
click at [846, 621] on icon "Selected tags" at bounding box center [853, 613] width 15 height 15
